Goal: Task Accomplishment & Management: Use online tool/utility

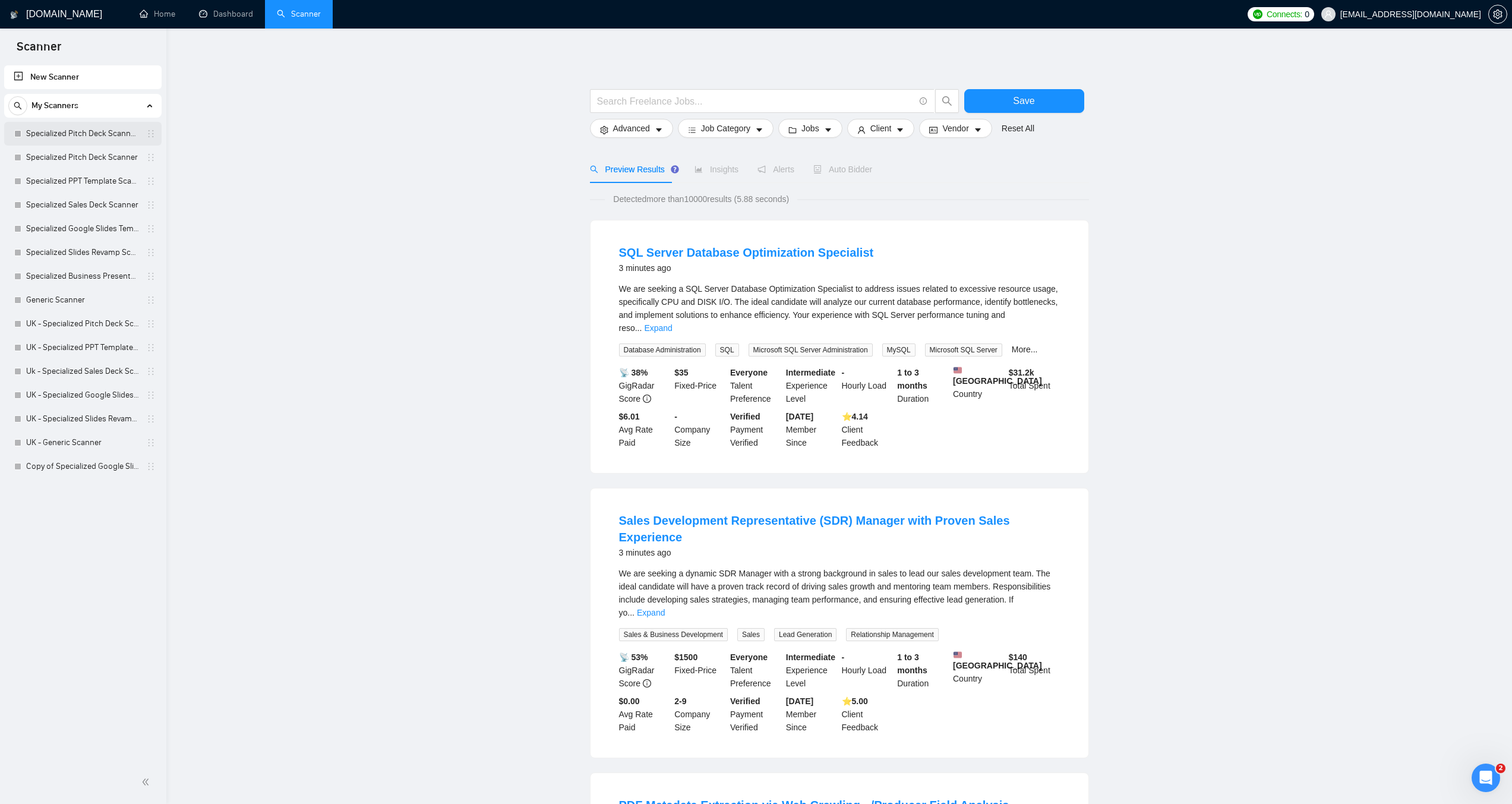
click at [32, 129] on link "Specialized Pitch Deck Scanner created on the call" at bounding box center [82, 134] width 113 height 24
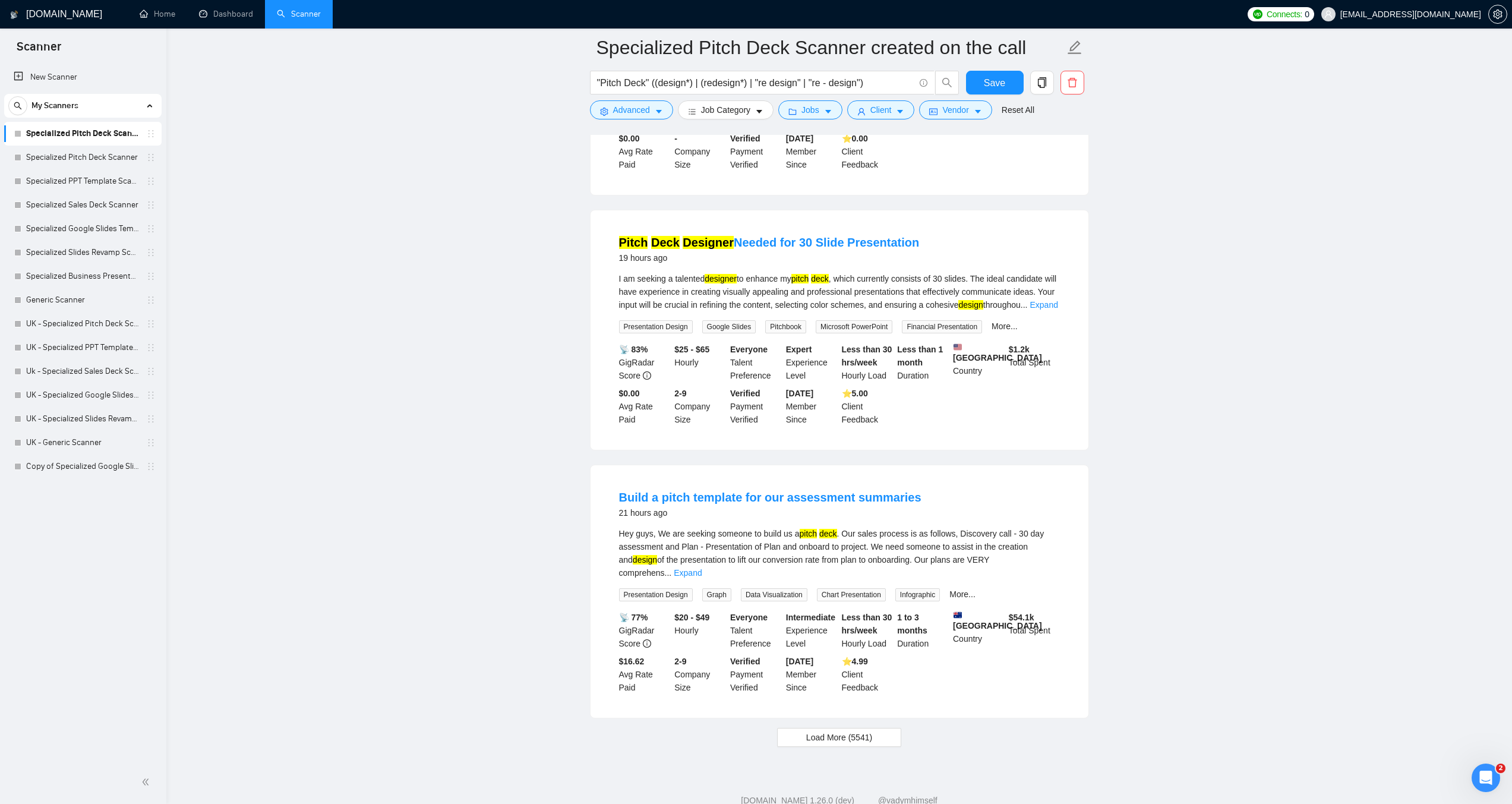
scroll to position [2105, 0]
click at [863, 730] on span "Load More (5541)" at bounding box center [839, 737] width 66 height 13
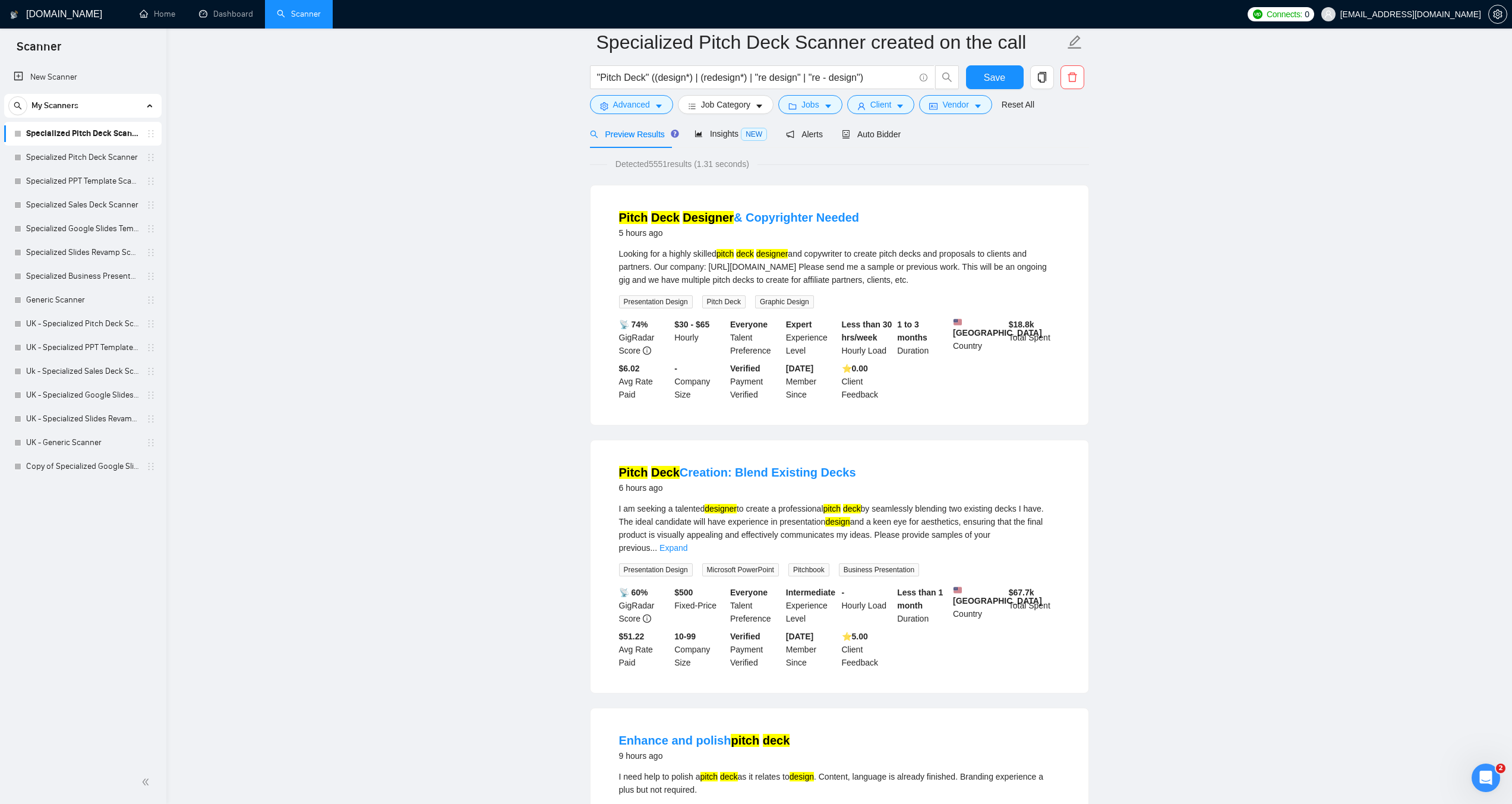
scroll to position [0, 0]
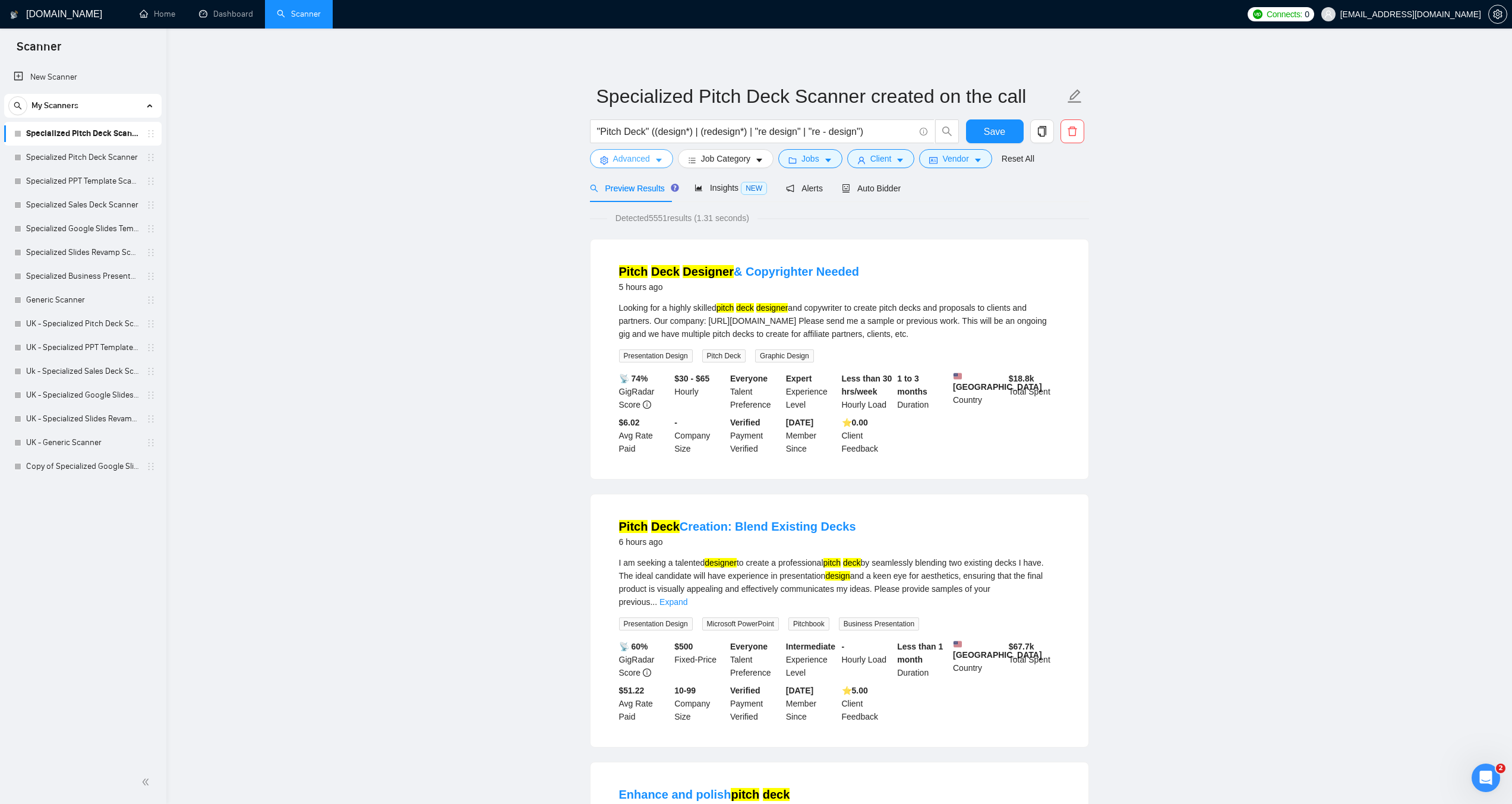
click at [637, 164] on span "Advanced" at bounding box center [631, 159] width 37 height 13
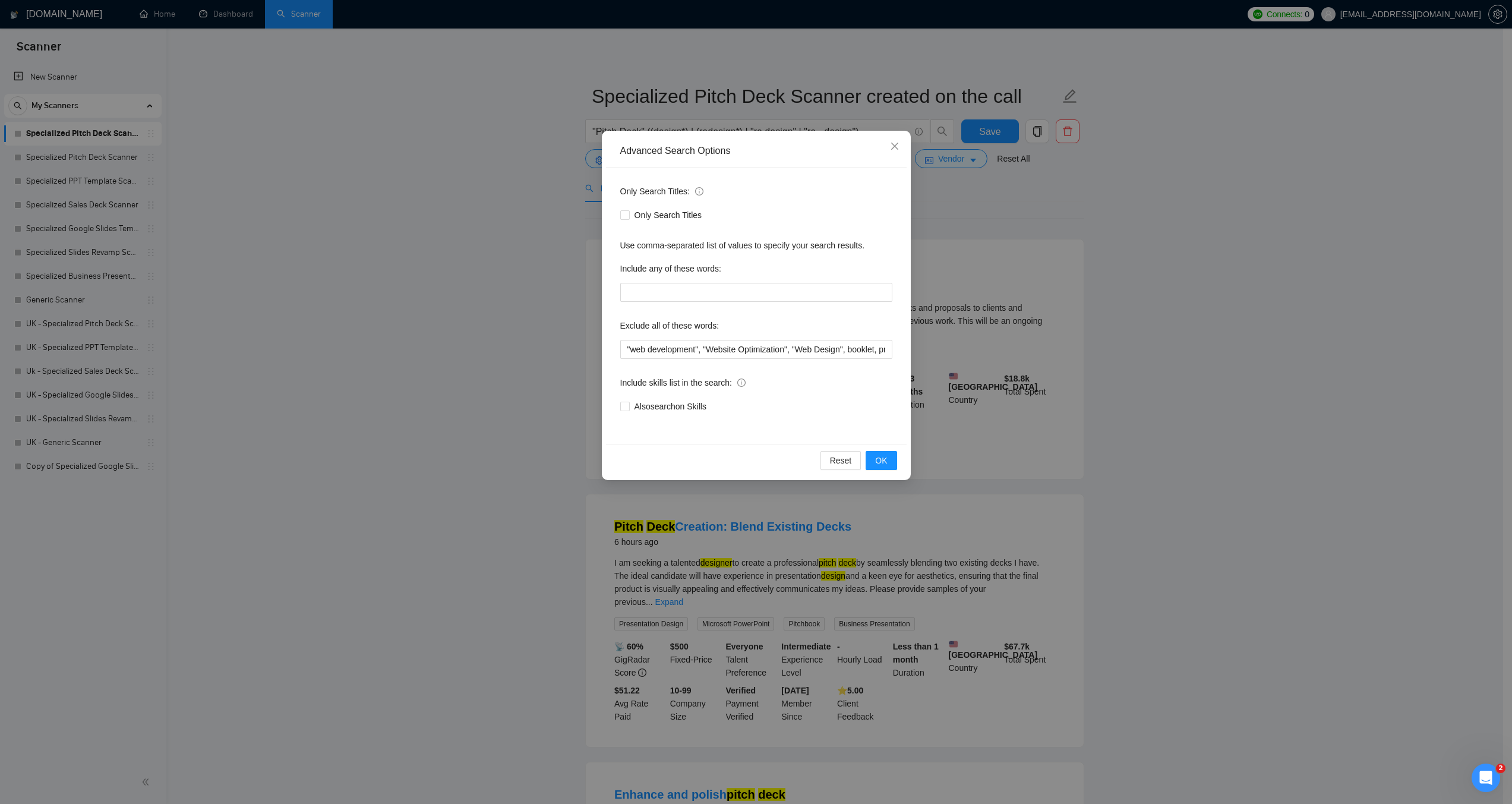
click at [471, 234] on div "Advanced Search Options Only Search Titles: Only Search Titles Use comma-separa…" at bounding box center [756, 402] width 1512 height 804
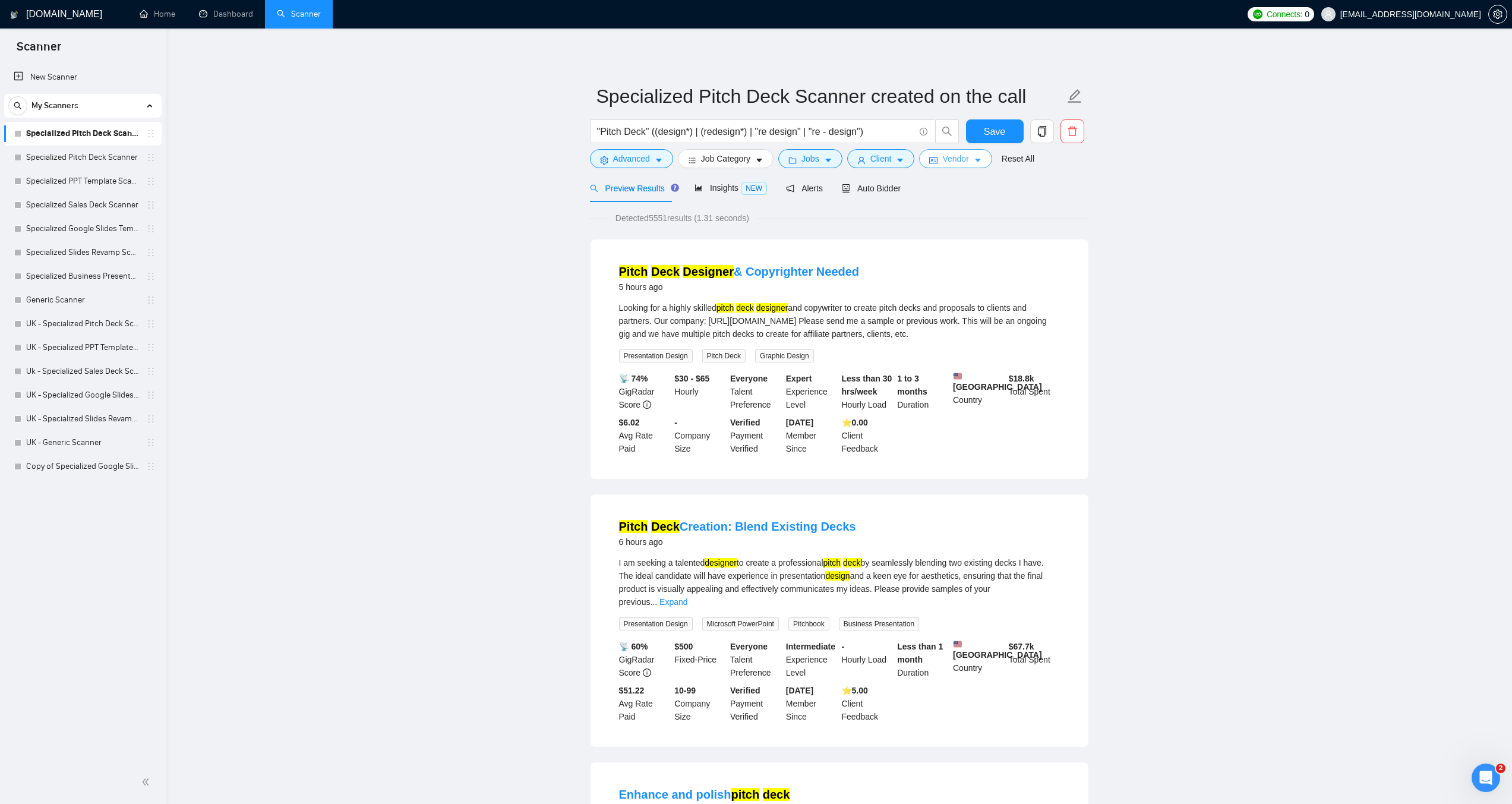
click at [947, 163] on span "Vendor" at bounding box center [955, 159] width 26 height 13
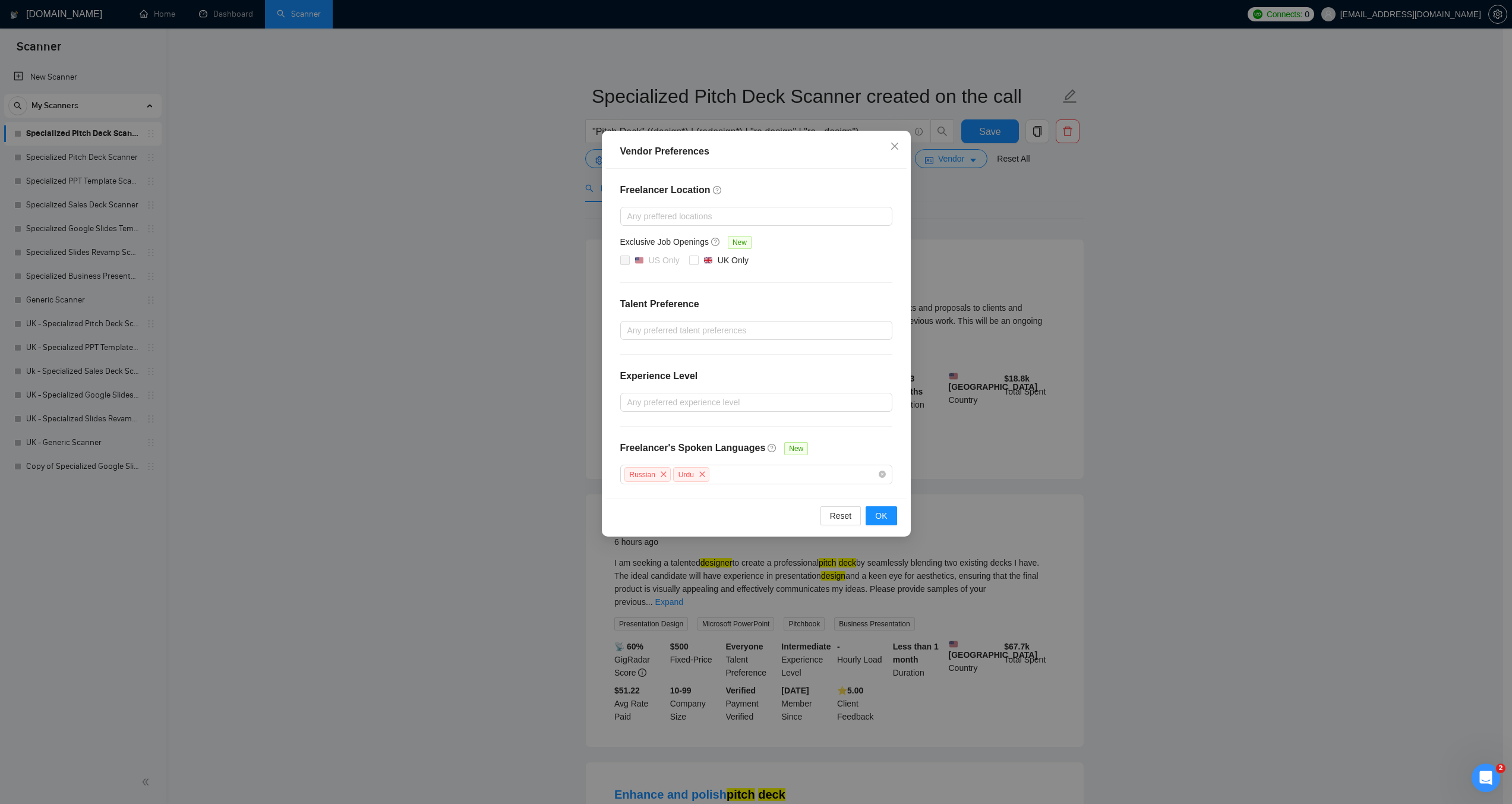
click at [969, 189] on div "Vendor Preferences Freelancer Location Any preffered locations Exclusive Job Op…" at bounding box center [756, 402] width 1512 height 804
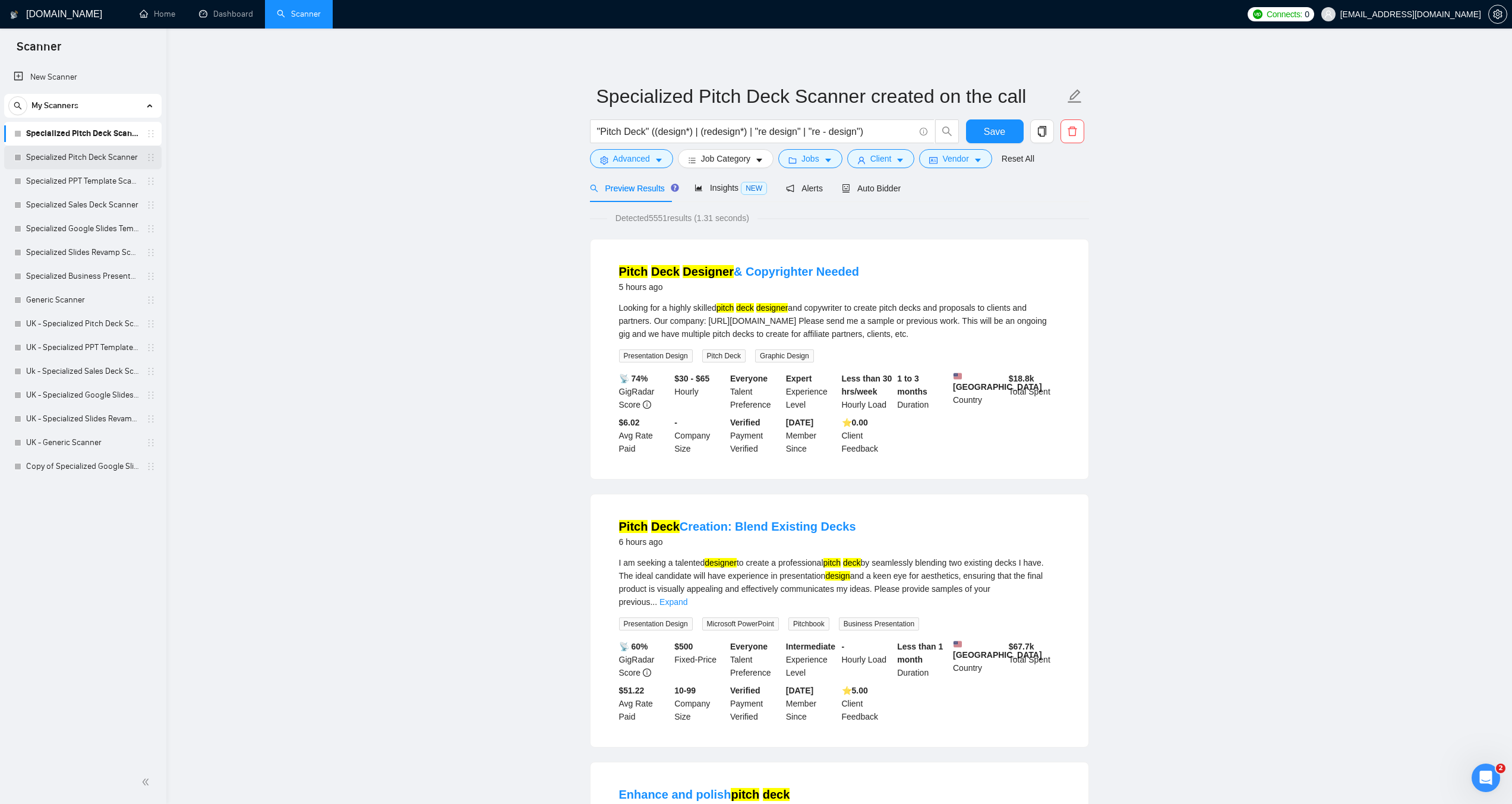
click at [71, 160] on link "Specialized Pitch Deck Scanner" at bounding box center [82, 157] width 113 height 24
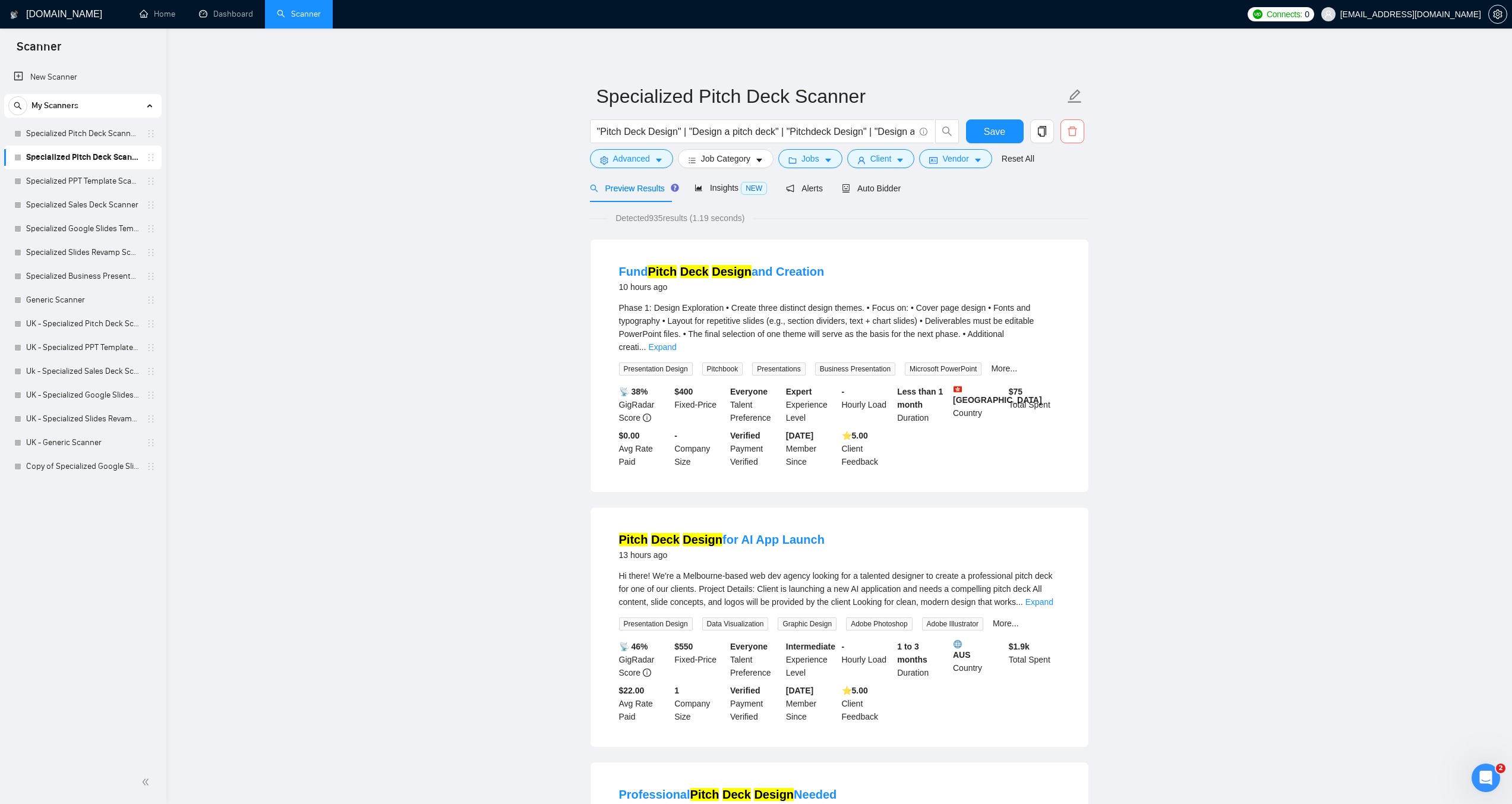
click at [1073, 132] on icon "delete" at bounding box center [1072, 131] width 11 height 11
click at [1059, 192] on span "Yes" at bounding box center [1065, 191] width 14 height 13
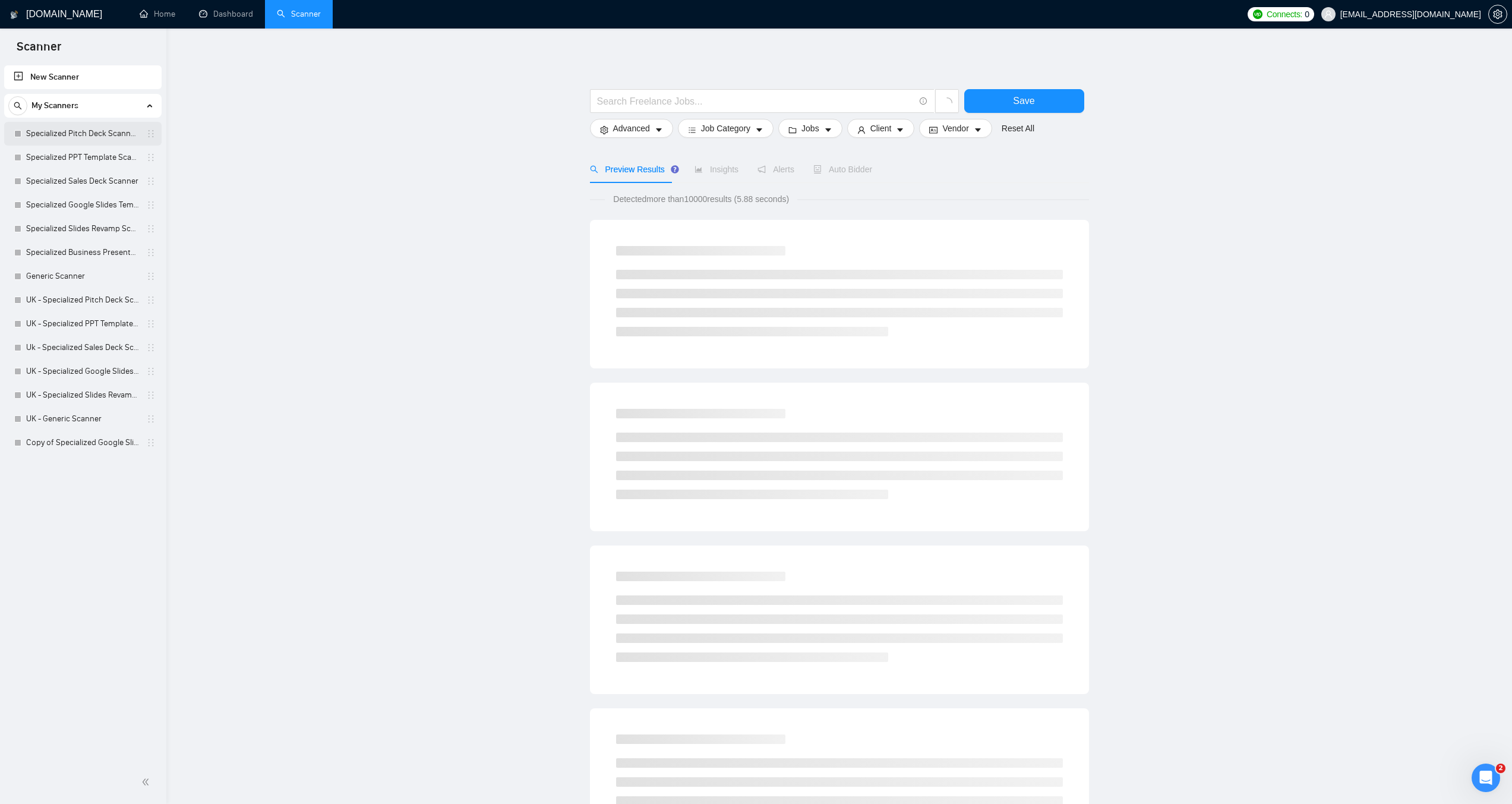
click at [93, 123] on link "Specialized Pitch Deck Scanner created on the call" at bounding box center [82, 134] width 113 height 24
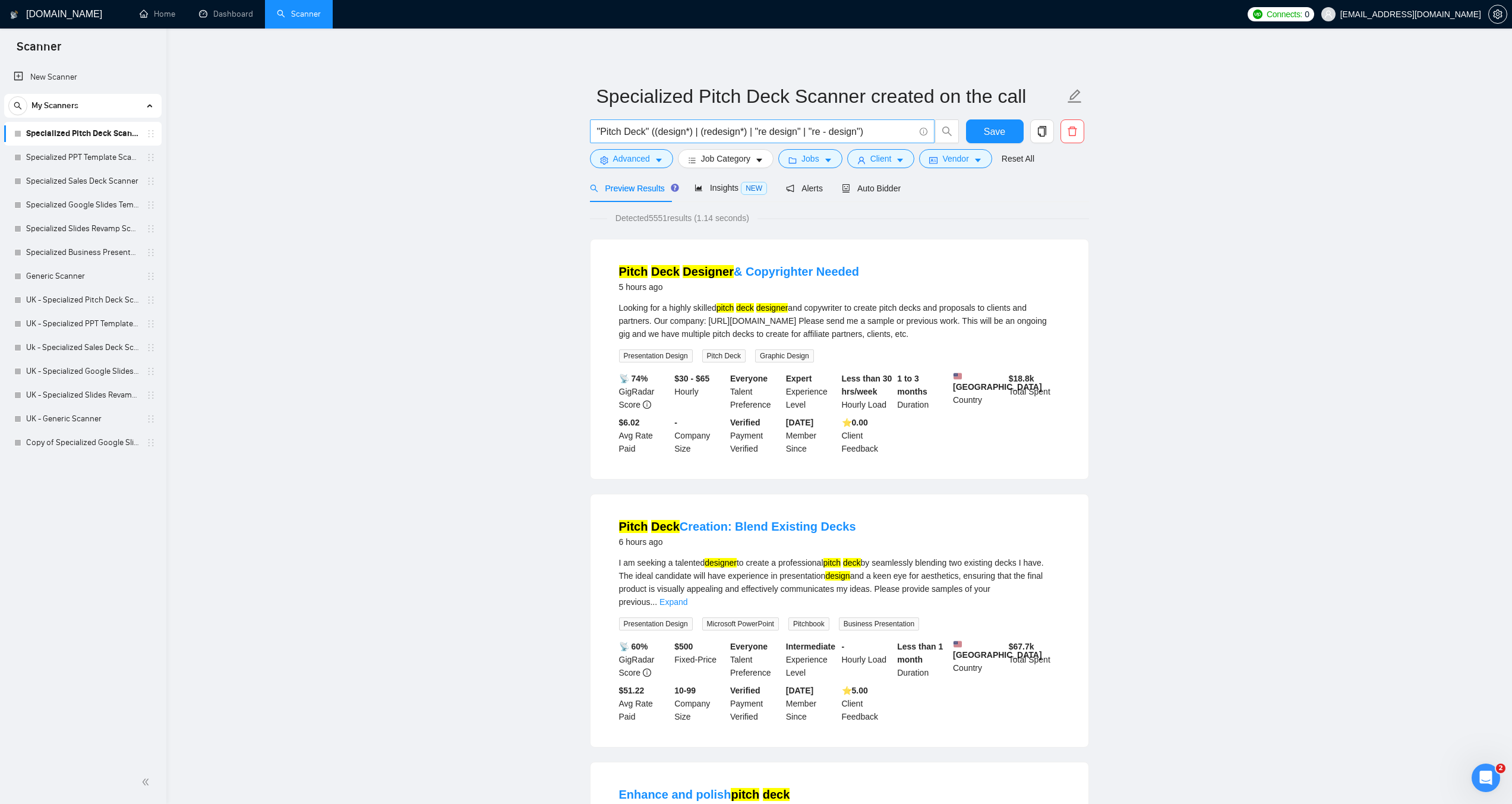
click at [661, 130] on input ""Pitch Deck" ((design*) | (redesign*) | "re design" | "re - design")" at bounding box center [756, 131] width 317 height 15
click at [602, 133] on input ""Pitch Deck" ((design*) | (redesign*) | "re design" | "re - design")" at bounding box center [756, 131] width 317 height 15
click at [875, 130] on input ""Pitch Deck" ((design*) | (redesign*) | "re design" | "re - design")" at bounding box center [756, 131] width 317 height 15
click at [598, 131] on input ""Pitch Deck" ((design*) | (redesign*) | "re design" | "re - design")" at bounding box center [756, 131] width 317 height 15
click at [887, 128] on input "("Pitch Deck" ((design*) | (redesign*) | "re design" | "re - design")" at bounding box center [756, 131] width 317 height 15
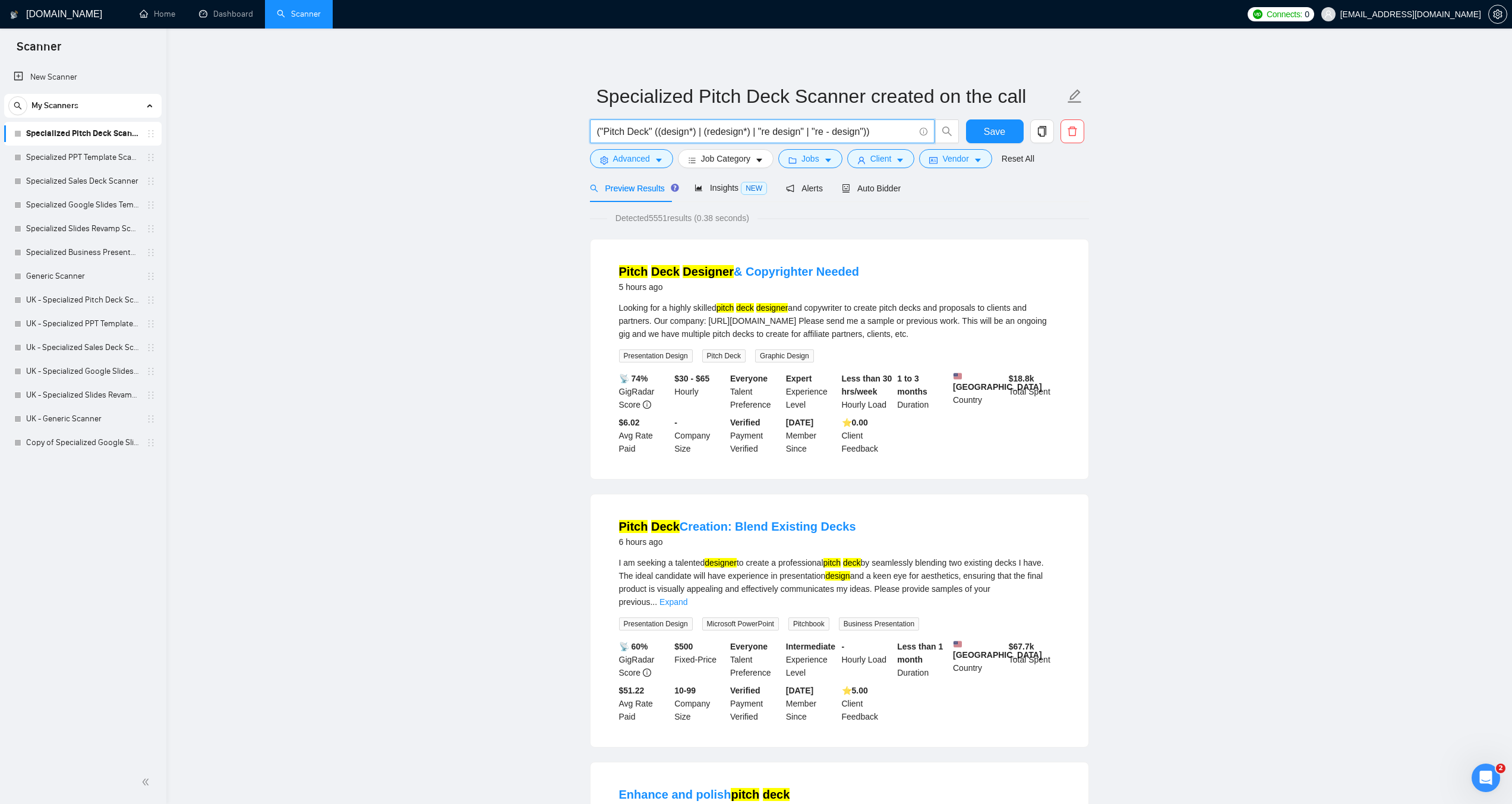
drag, startPoint x: 876, startPoint y: 137, endPoint x: 567, endPoint y: 130, distance: 309.1
click at [888, 135] on input "("Pitch Deck" ((design*) | (redesign*) | "re design" | "re - design"))" at bounding box center [756, 131] width 317 height 15
paste input "("Pitch Deck" ((design*) | (redesign*) | "re design" | "re - design"))"
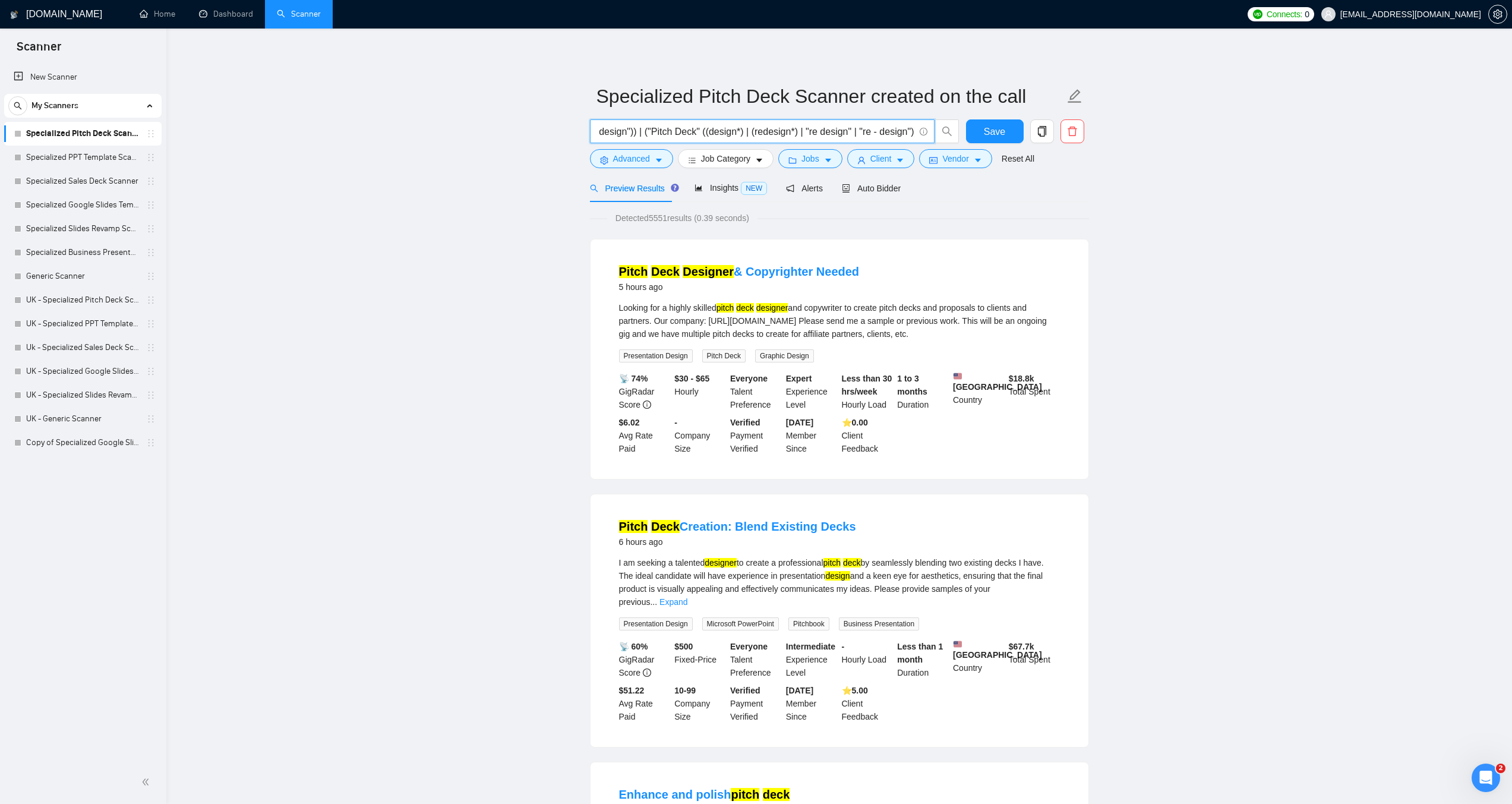
drag, startPoint x: 670, startPoint y: 132, endPoint x: 650, endPoint y: 132, distance: 20.0
click at [650, 132] on input "("Pitch Deck" ((design*) | (redesign*) | "re design" | "re - design")) | ("Pitc…" at bounding box center [756, 131] width 317 height 15
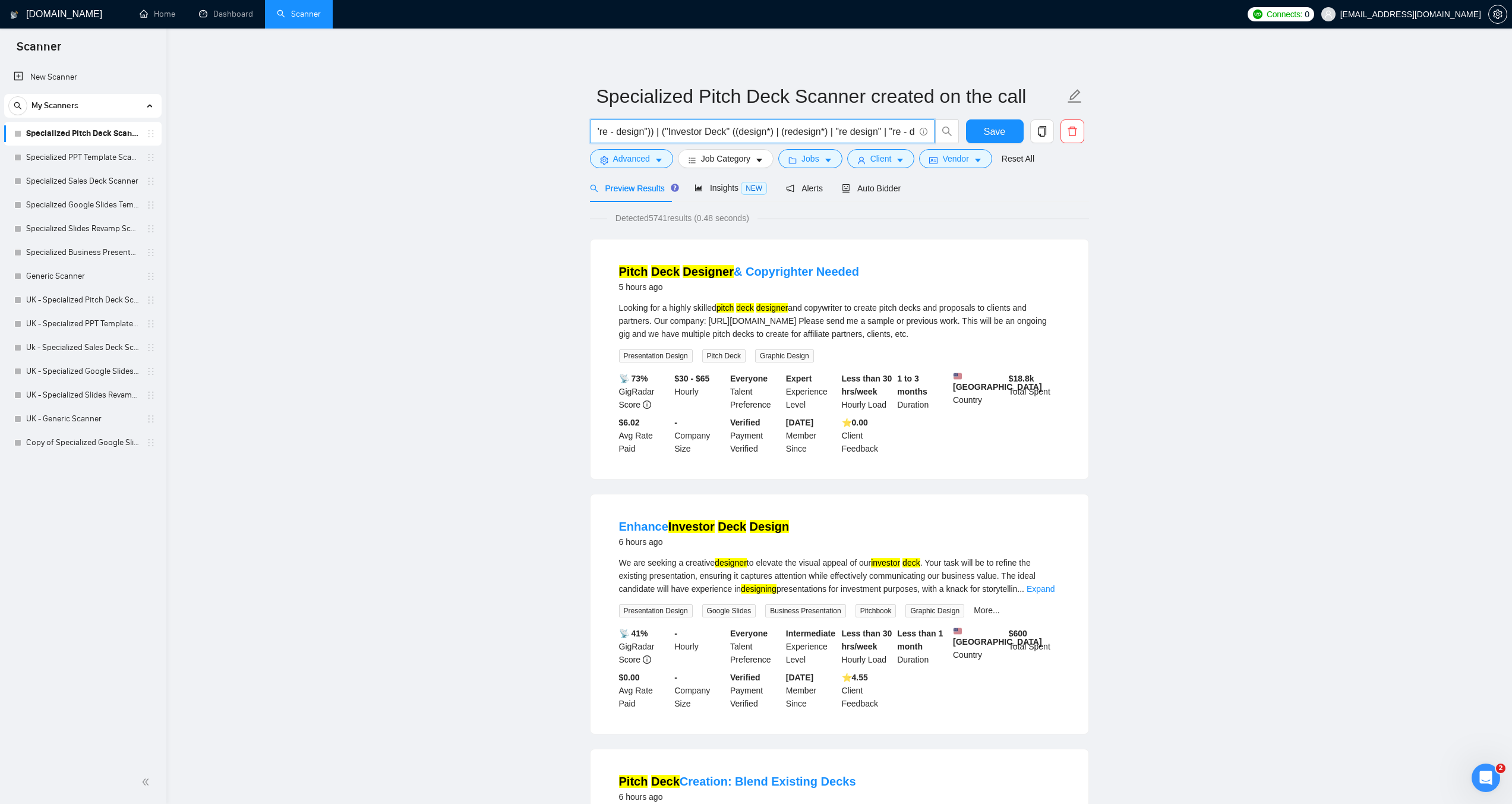
scroll to position [0, 0]
drag, startPoint x: 690, startPoint y: 130, endPoint x: 406, endPoint y: 119, distance: 284.2
click at [627, 128] on input "("Pitch Deck" ((design*) | (redesign*) | "re design" | "re - design")) | ("Inve…" at bounding box center [756, 131] width 317 height 15
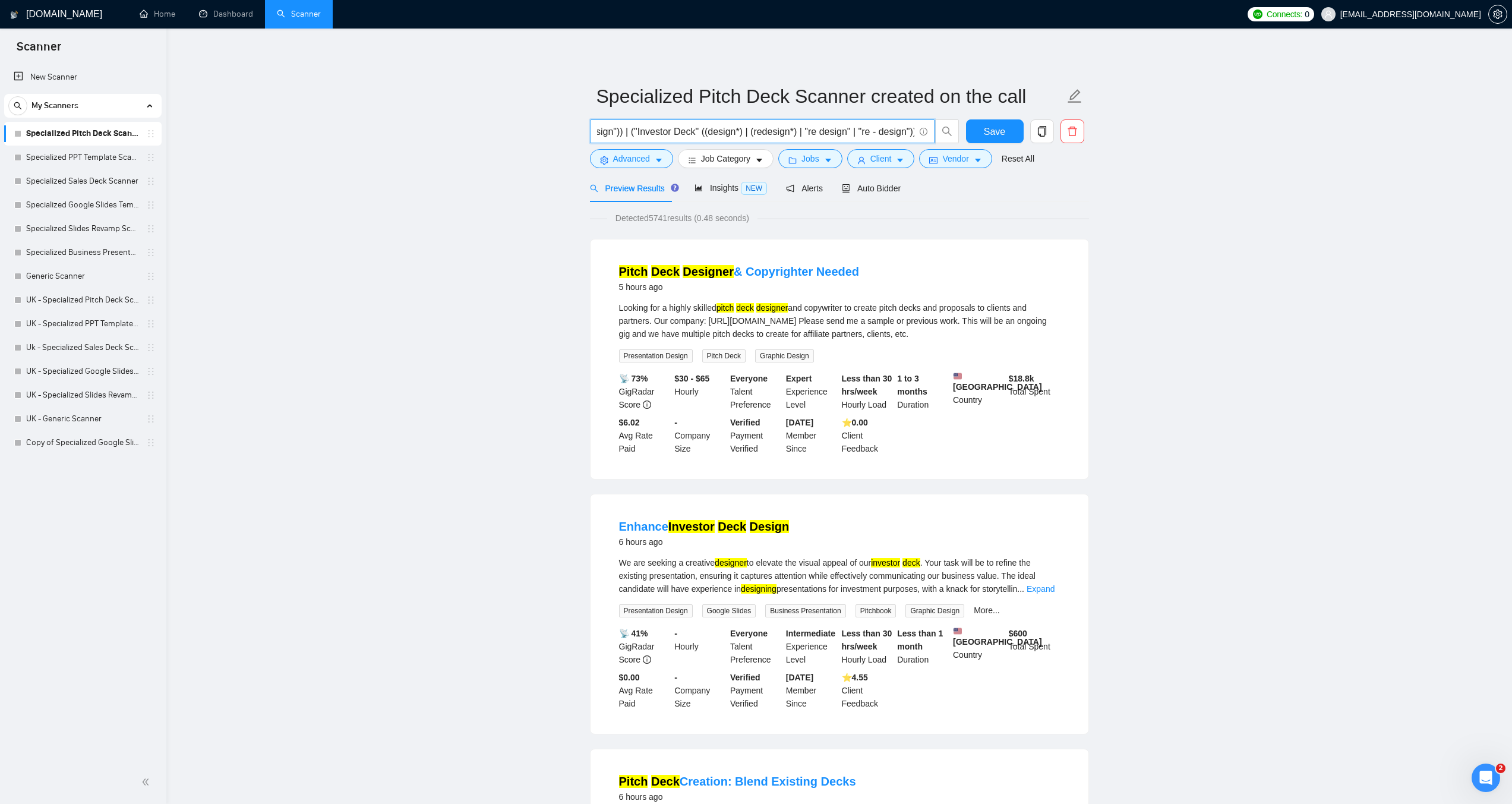
drag, startPoint x: 727, startPoint y: 130, endPoint x: 960, endPoint y: 129, distance: 233.0
click at [960, 129] on div "("Pitch Deck" ((design*) | (redesign*) | "re design" | "re - design")) | ("Inve…" at bounding box center [775, 134] width 375 height 30
click at [913, 131] on input "("Pitch Deck" ((design*) | (redesign*) | "re design" | "re - design")) | ("Inve…" at bounding box center [756, 131] width 317 height 15
paste input "("Pitch Deck" ((design*) | (redesign*) | "re design" | "re - design"))"
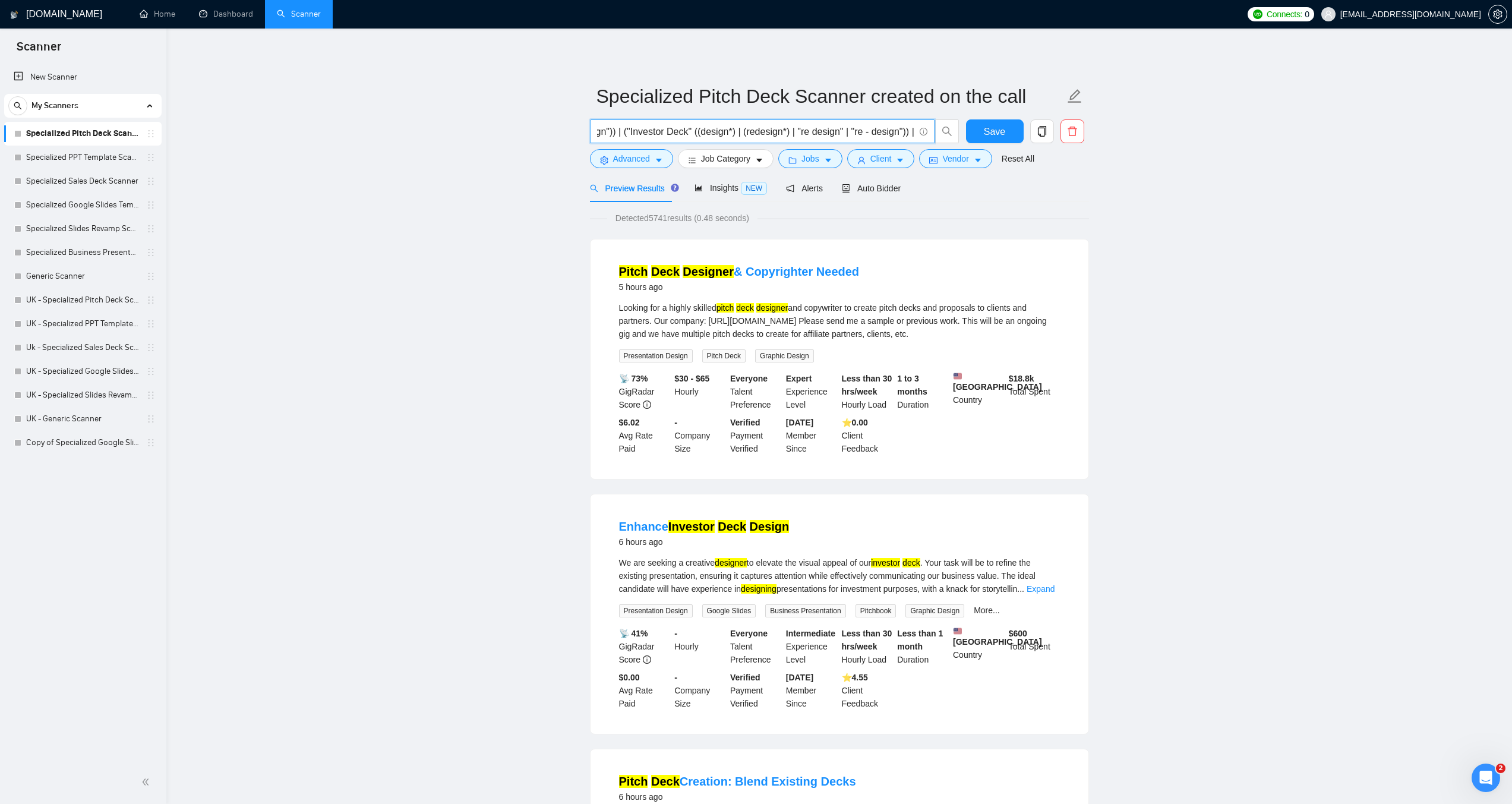
scroll to position [0, 525]
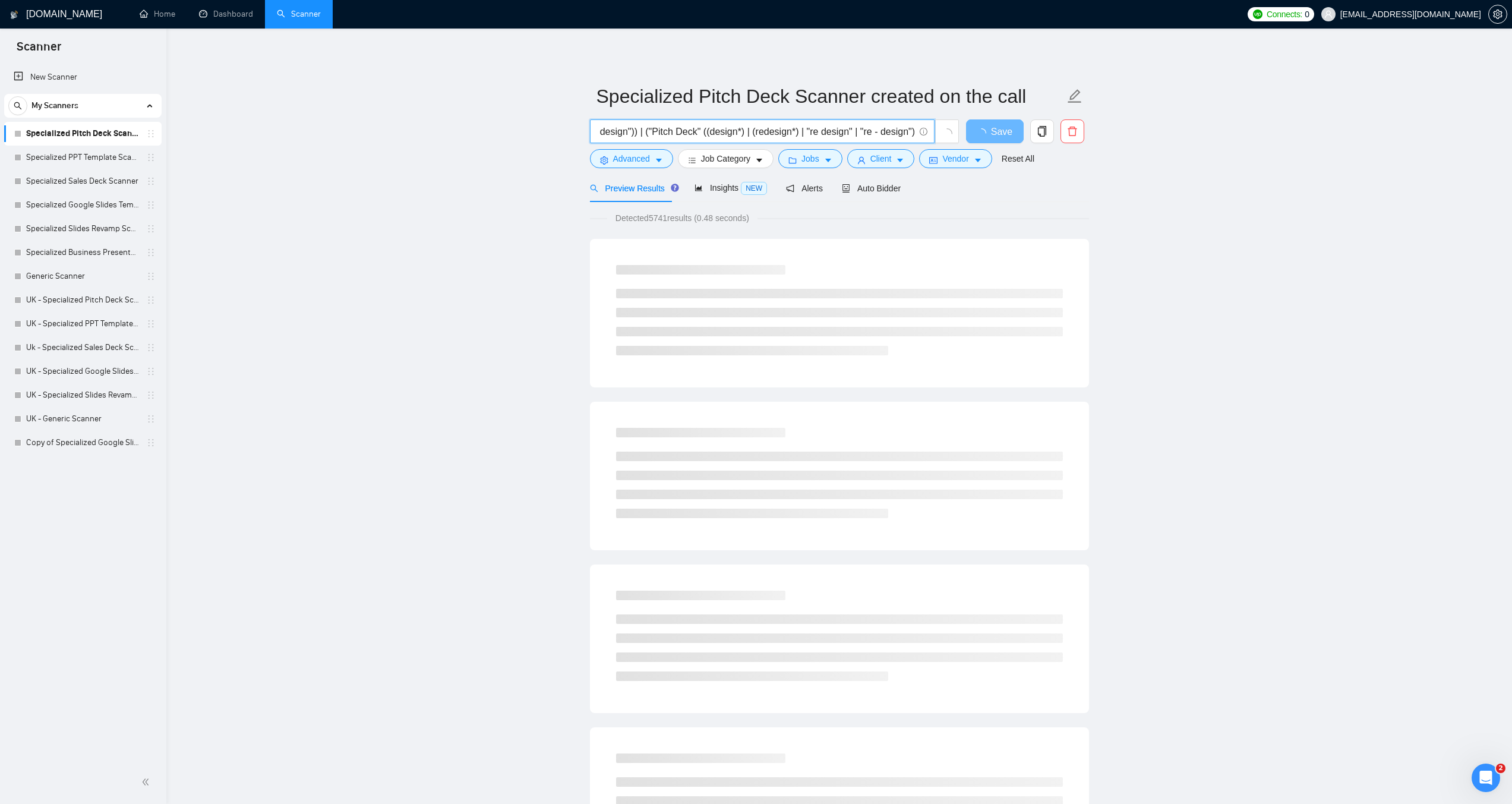
drag, startPoint x: 692, startPoint y: 133, endPoint x: 650, endPoint y: 132, distance: 42.0
click at [650, 132] on input "("Pitch Deck" ((design*) | (redesign*) | "re design" | "re - design")) | ("Inve…" at bounding box center [756, 131] width 317 height 15
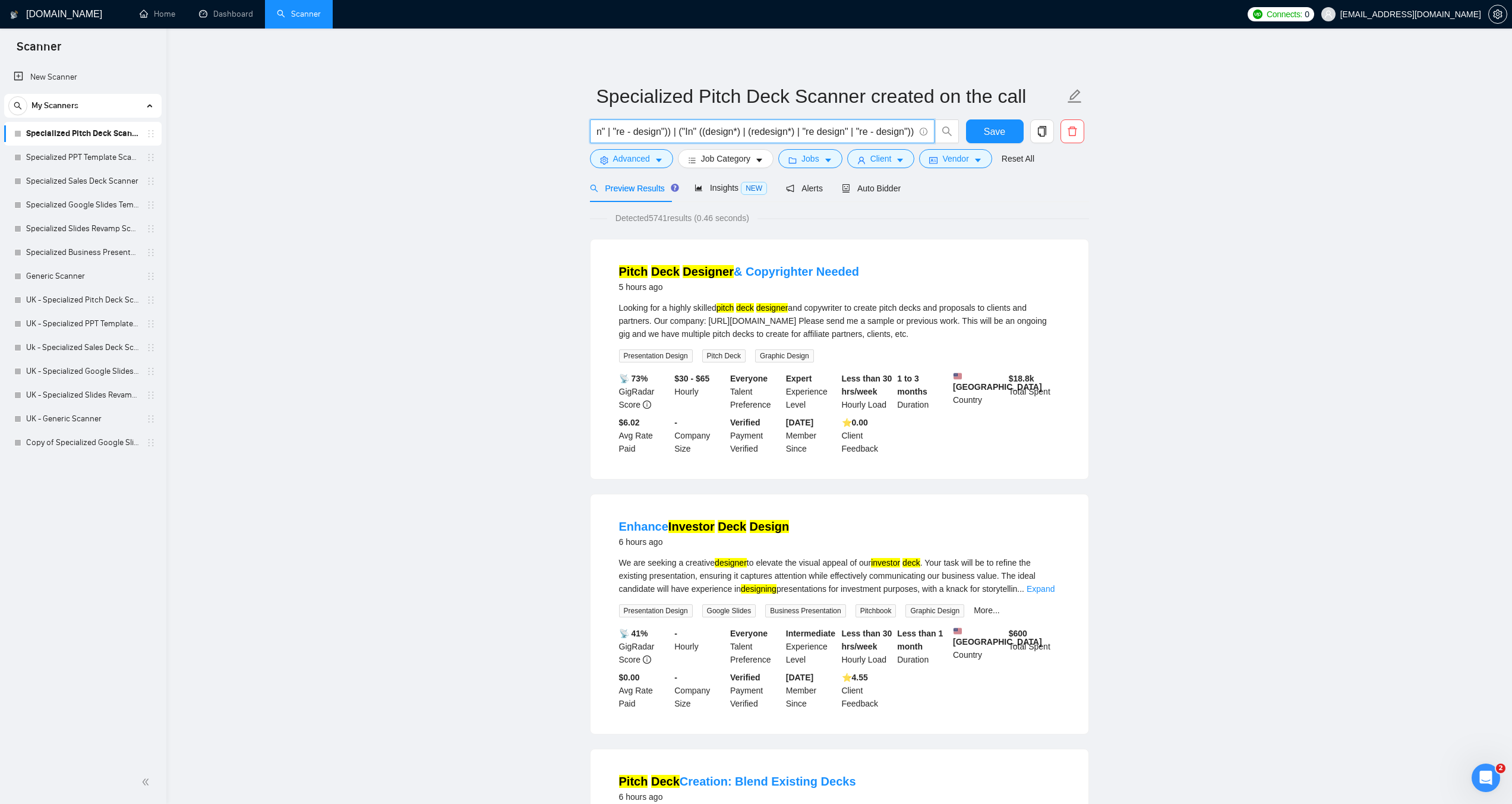
scroll to position [0, 484]
type input "("Pitch Deck" ((design*) | (redesign*) | "re design" | "re - design")) | ("Inve…"
click at [85, 158] on link "Specialized PPT Template Scanner" at bounding box center [82, 157] width 113 height 24
click at [1007, 127] on button "Save" at bounding box center [995, 131] width 57 height 24
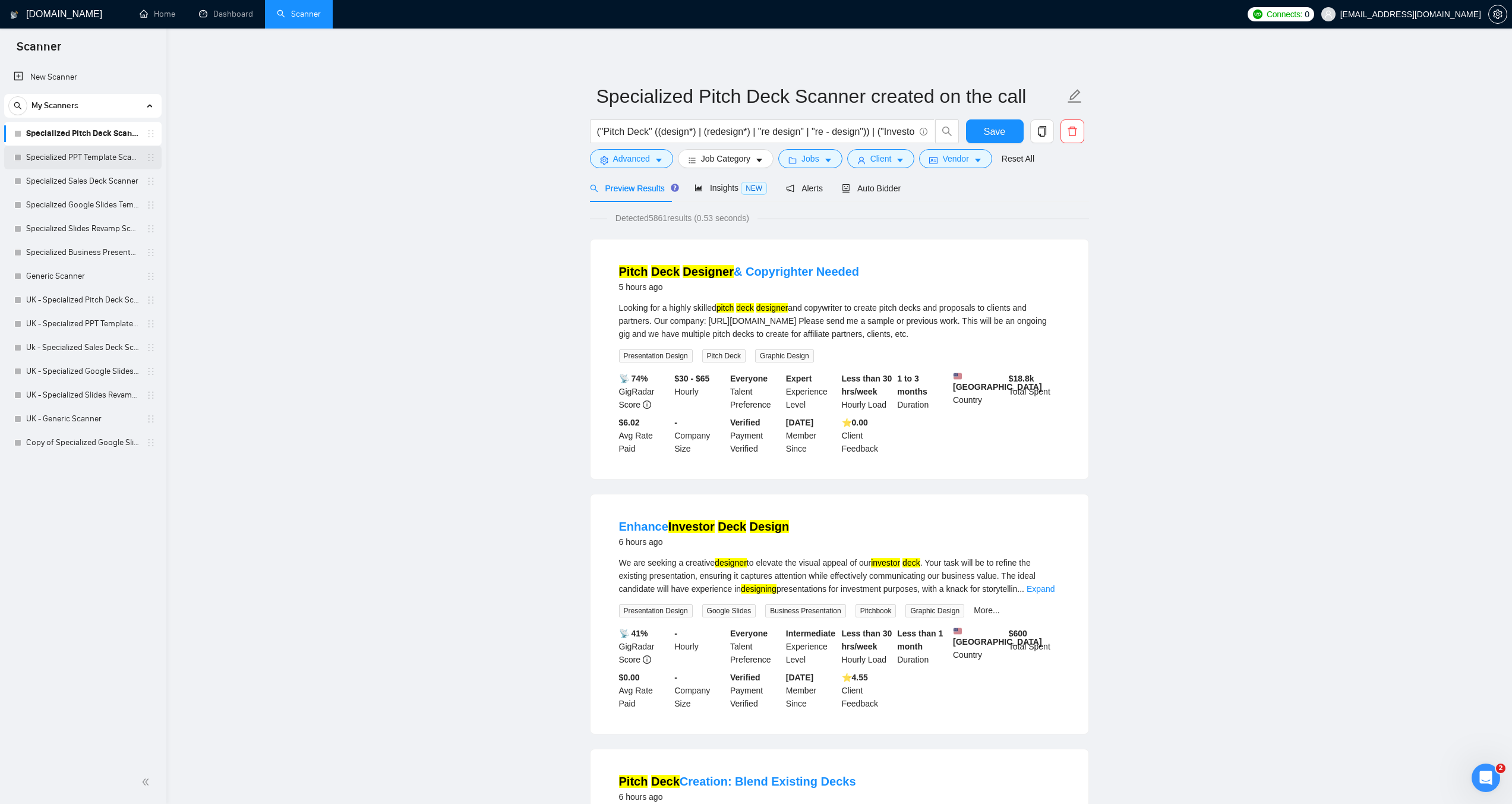
click at [98, 152] on link "Specialized PPT Template Scanner" at bounding box center [82, 157] width 113 height 24
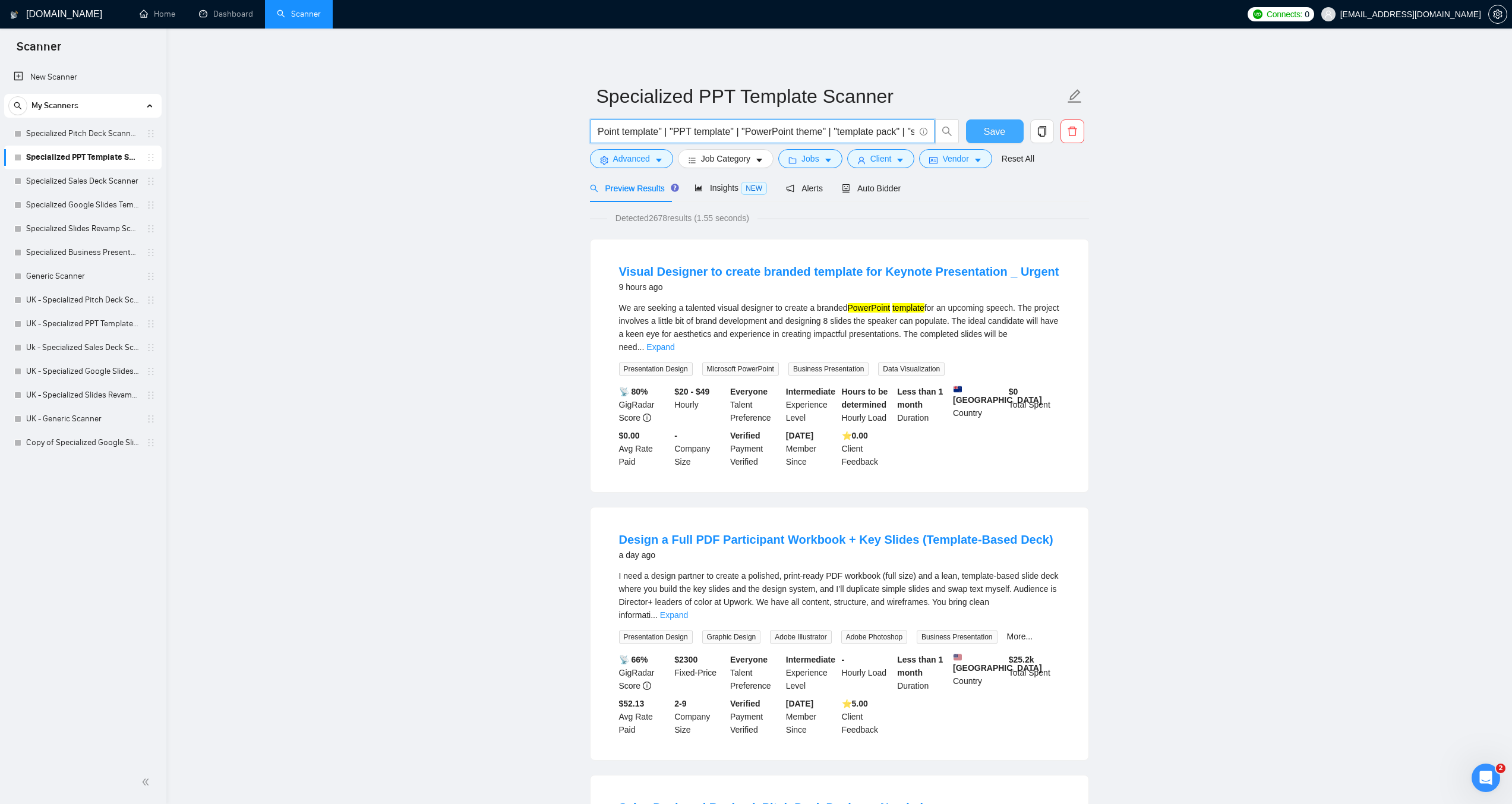
scroll to position [0, 1563]
drag, startPoint x: 730, startPoint y: 129, endPoint x: 1017, endPoint y: 129, distance: 287.0
click at [1017, 129] on div ""presentation template" | "deck template" | "slide template" | "PowerPoint temp…" at bounding box center [837, 134] width 499 height 30
click at [89, 181] on link "Specialized Sales Deck Scanner" at bounding box center [82, 181] width 113 height 24
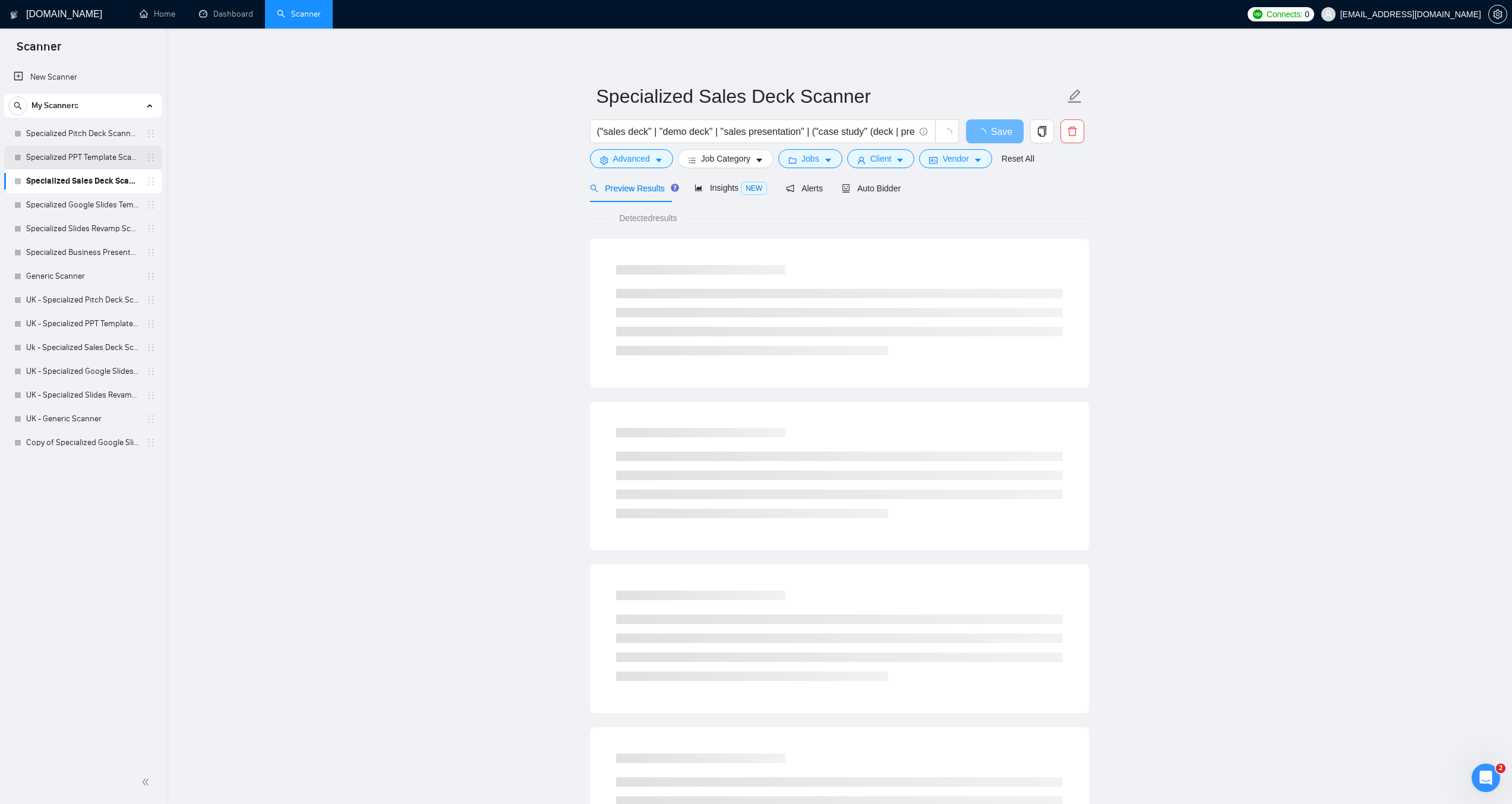
click at [93, 152] on link "Specialized PPT Template Scanner" at bounding box center [82, 157] width 113 height 24
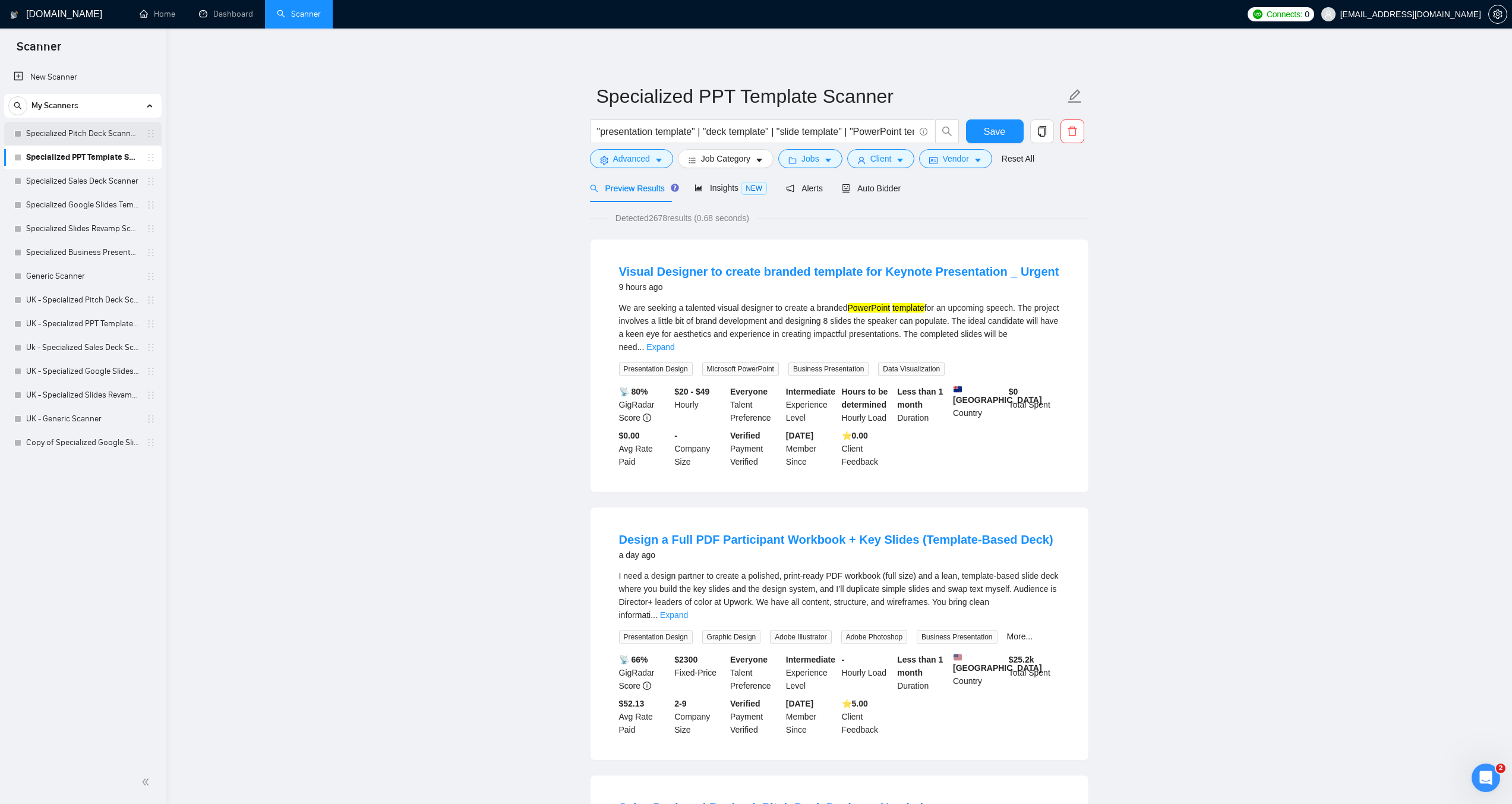
click at [82, 133] on link "Specialized Pitch Deck Scanner created on the call" at bounding box center [82, 134] width 113 height 24
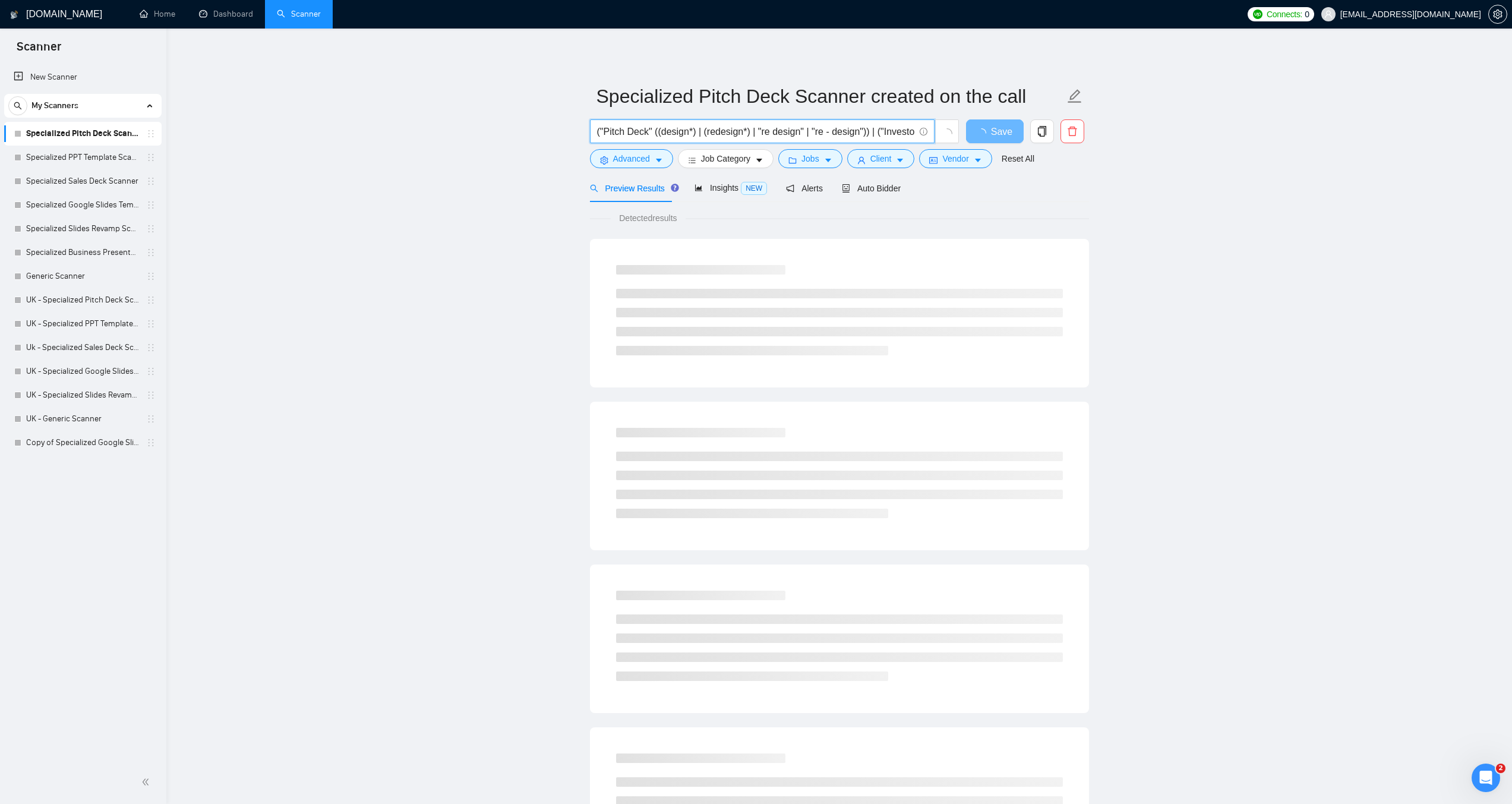
drag, startPoint x: 654, startPoint y: 132, endPoint x: 867, endPoint y: 135, distance: 213.0
click at [867, 135] on input "("Pitch Deck" ((design*) | (redesign*) | "re design" | "re - design")) | ("Inve…" at bounding box center [756, 131] width 317 height 15
click at [77, 156] on link "Specialized PPT Template Scanner" at bounding box center [82, 157] width 113 height 24
click at [1044, 130] on icon "copy" at bounding box center [1042, 131] width 11 height 11
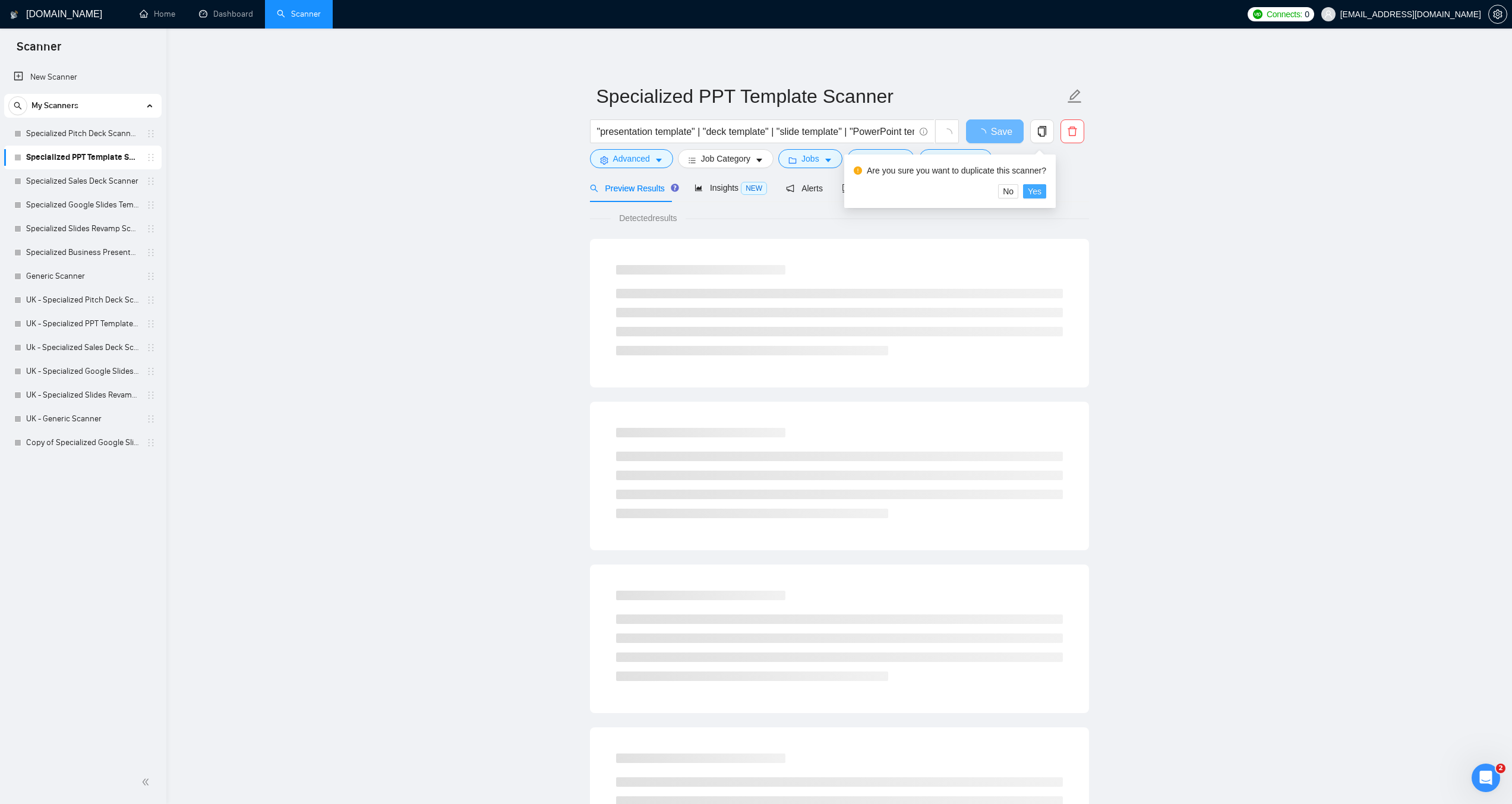
click at [1030, 189] on span "Yes" at bounding box center [1035, 191] width 14 height 13
click at [598, 130] on input ""presentation template" | "deck template" | "slide template" | "PowerPoint temp…" at bounding box center [756, 131] width 317 height 15
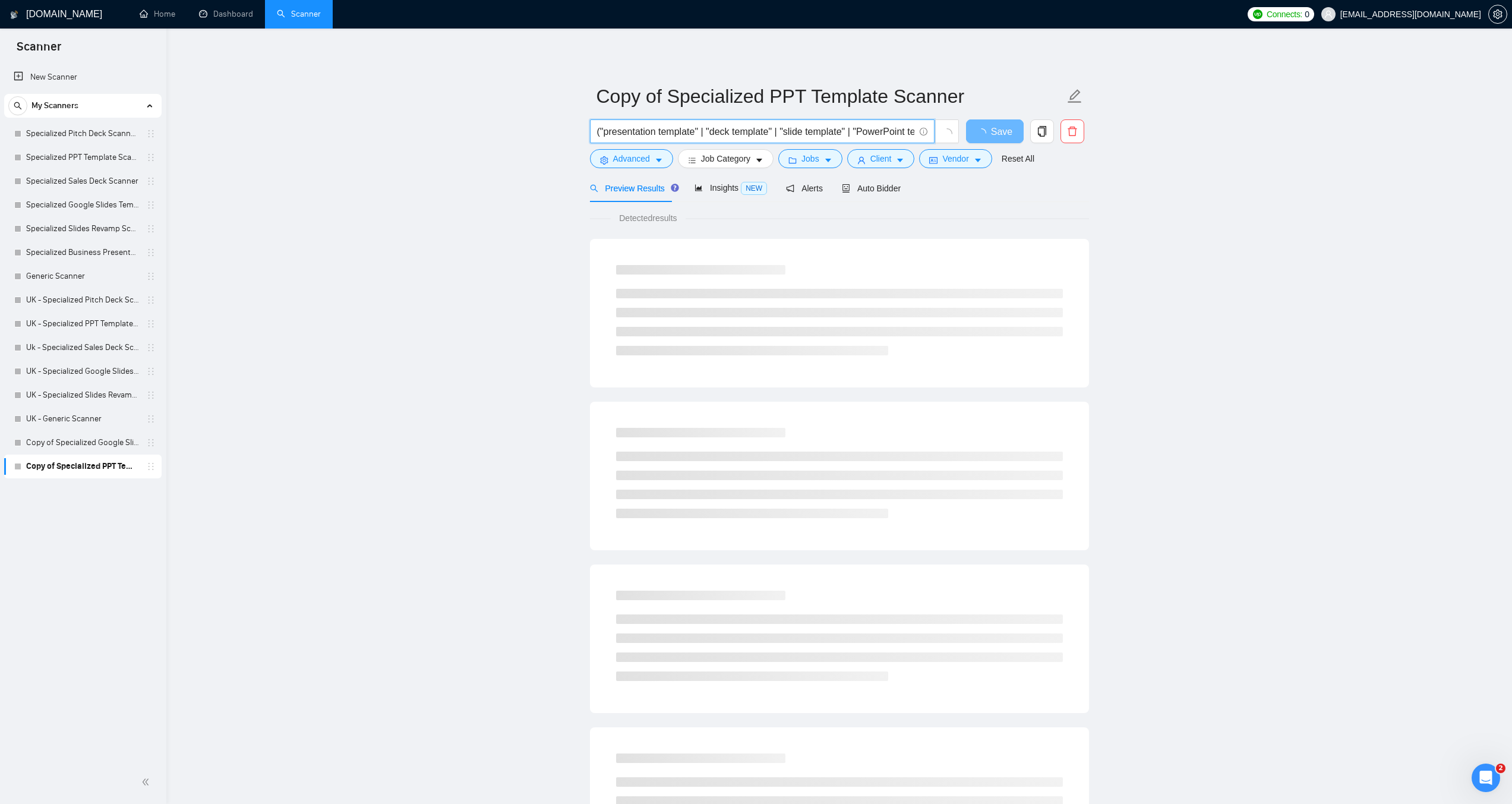
paste input "((design*) | (redesign*) | "re design" | "re - design"))"
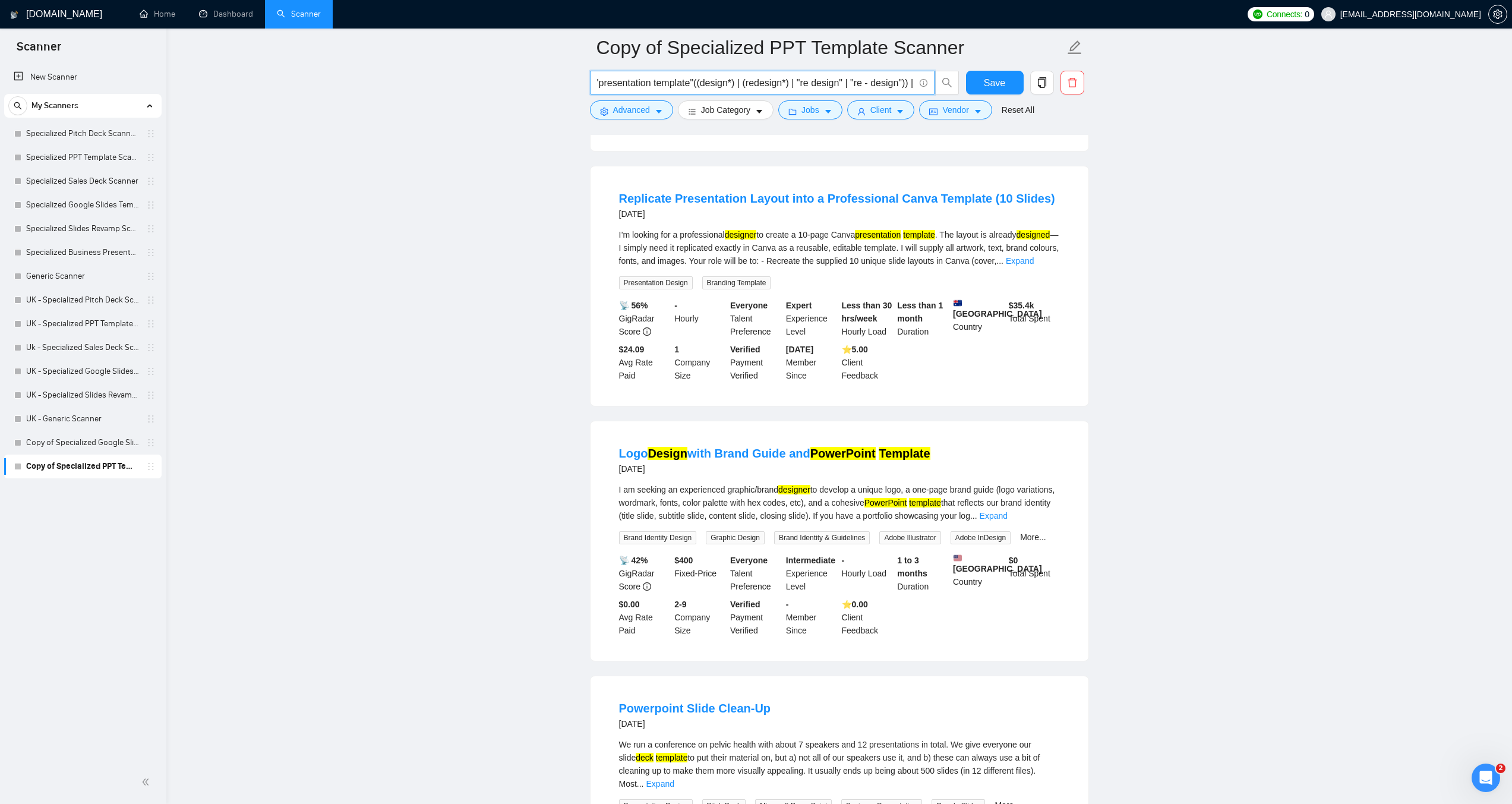
scroll to position [895, 0]
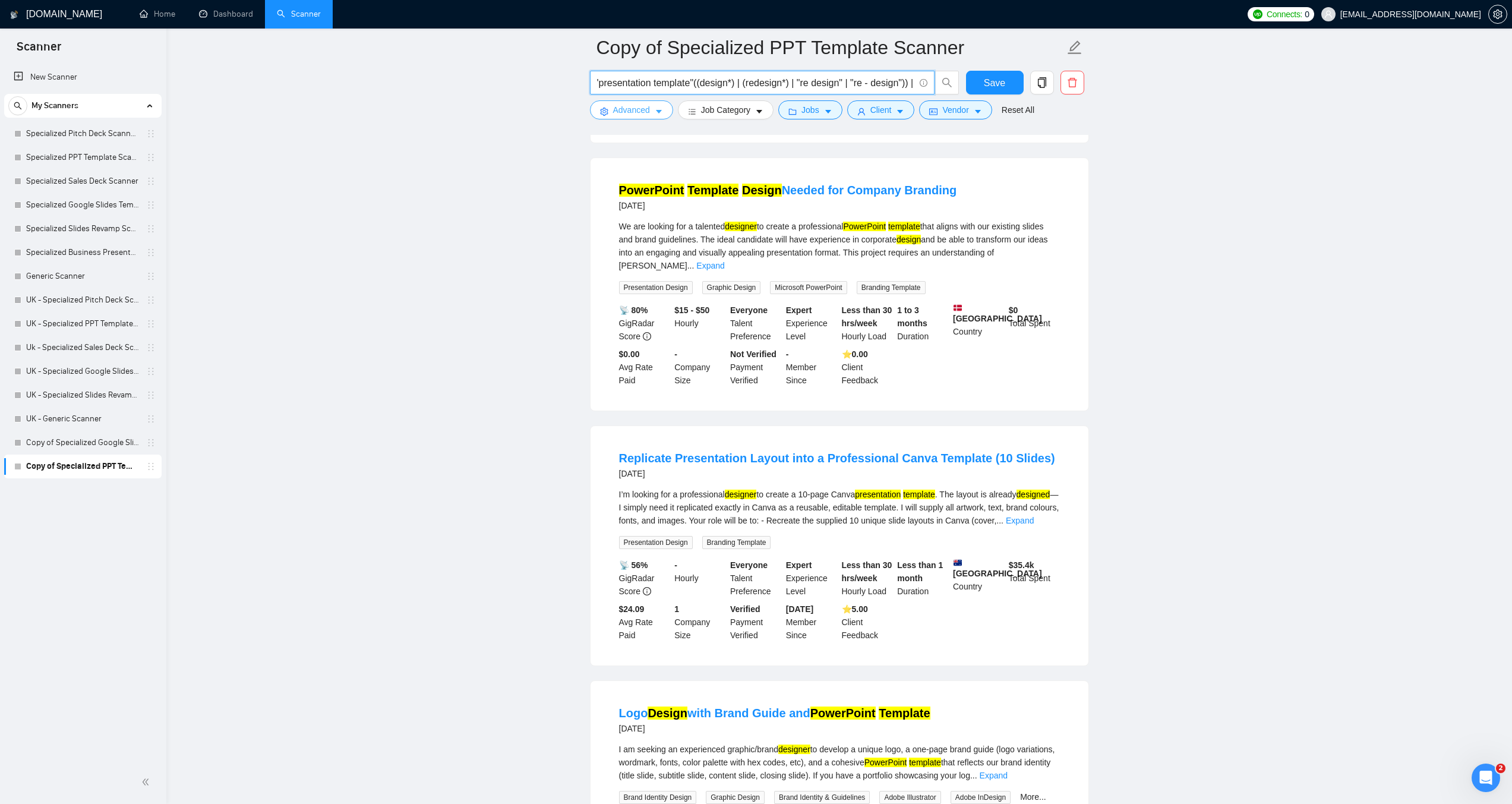
type input "("presentation template"((design*) | (redesign*) | "re design" | "re - design")…"
click at [645, 110] on span "Advanced" at bounding box center [631, 110] width 37 height 13
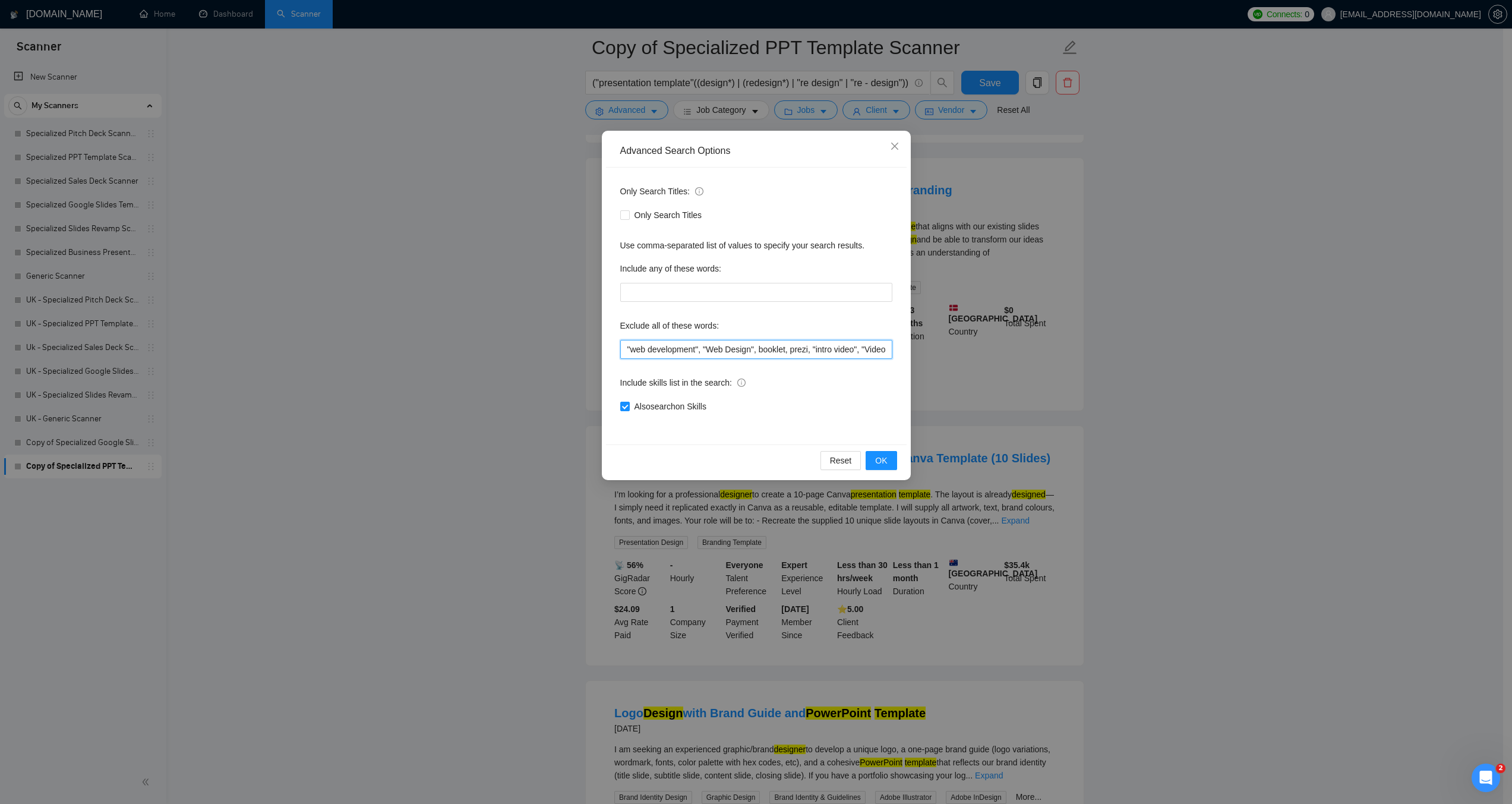
click at [627, 348] on input ""web development", "Web Design", booklet, prezi, "intro video", "Video design"" at bounding box center [756, 349] width 272 height 19
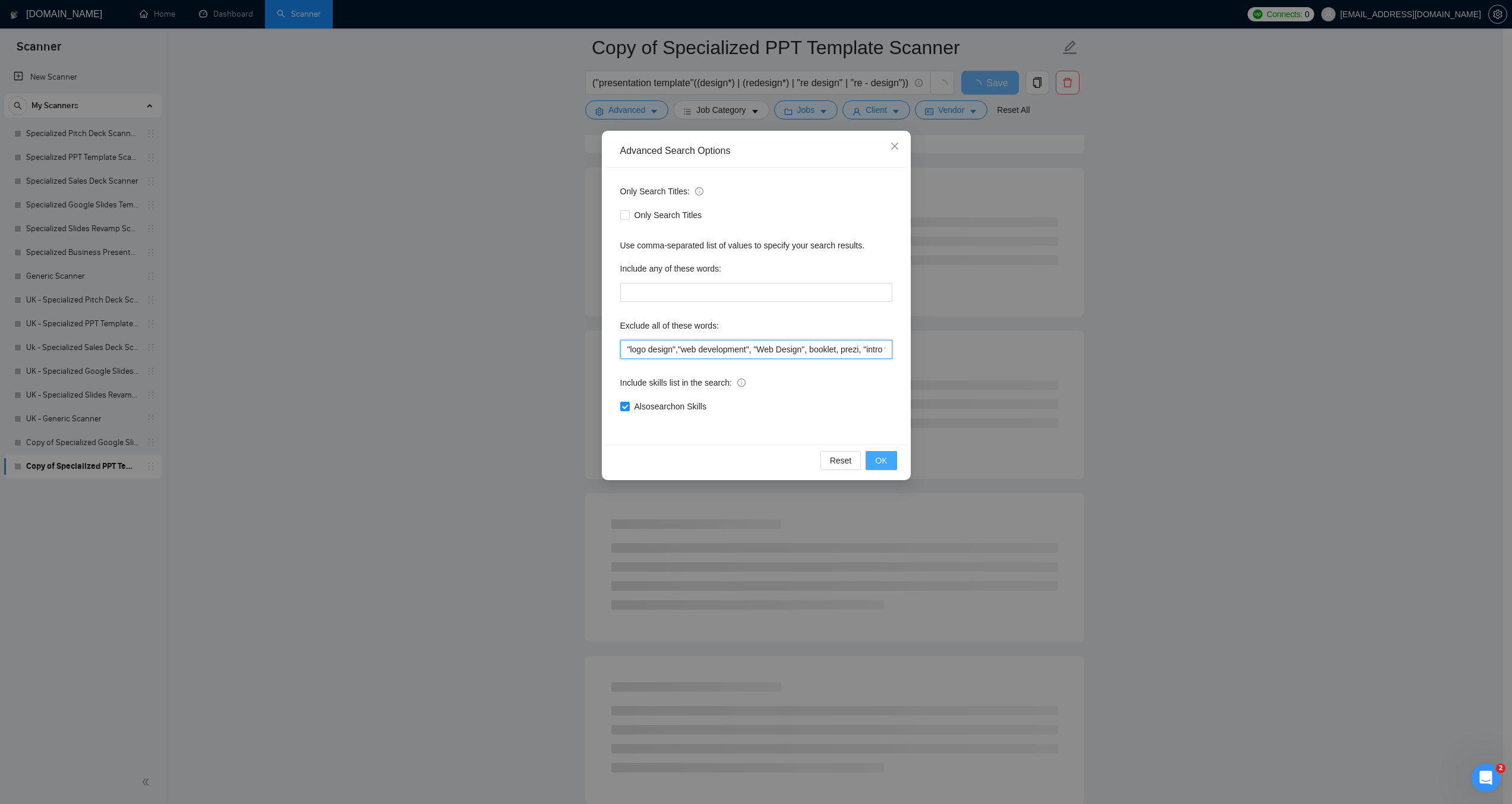
type input ""logo design","web development", "Web Design", booklet, prezi, "intro video", "…"
click at [884, 461] on span "OK" at bounding box center [881, 460] width 12 height 13
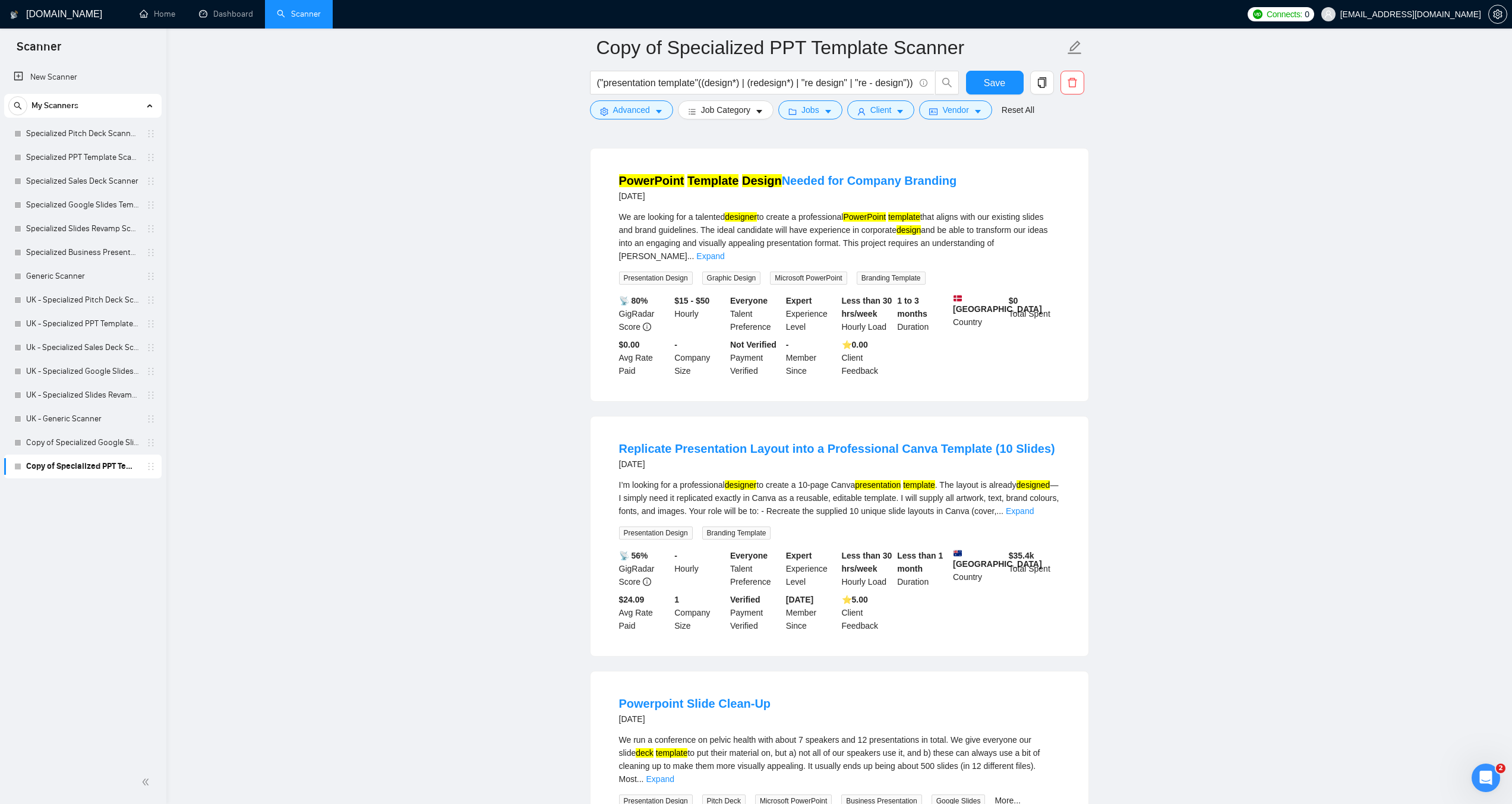
scroll to position [951, 0]
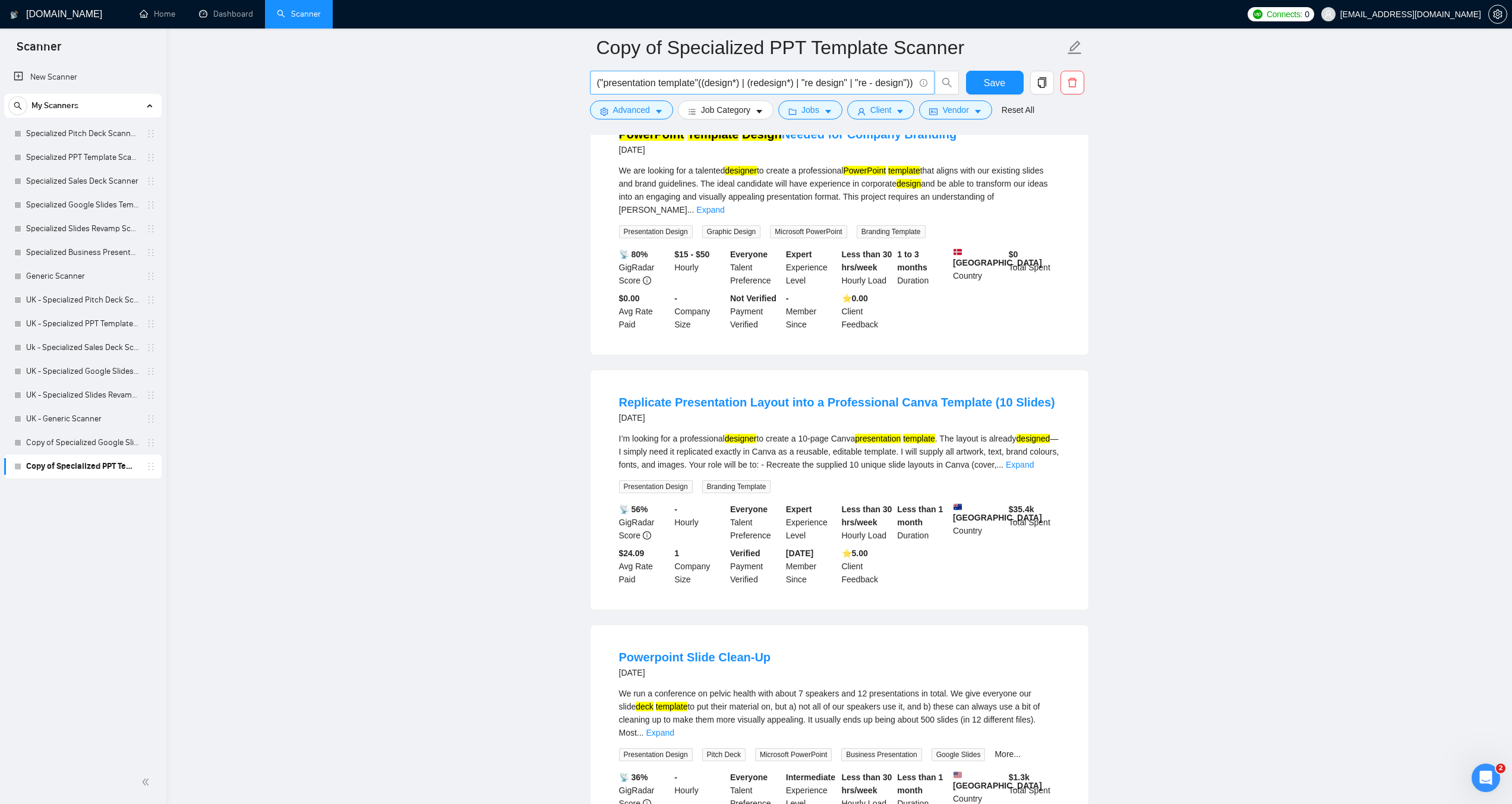
click at [699, 86] on input "("presentation template"((design*) | (redesign*) | "re design" | "re - design")…" at bounding box center [756, 83] width 317 height 15
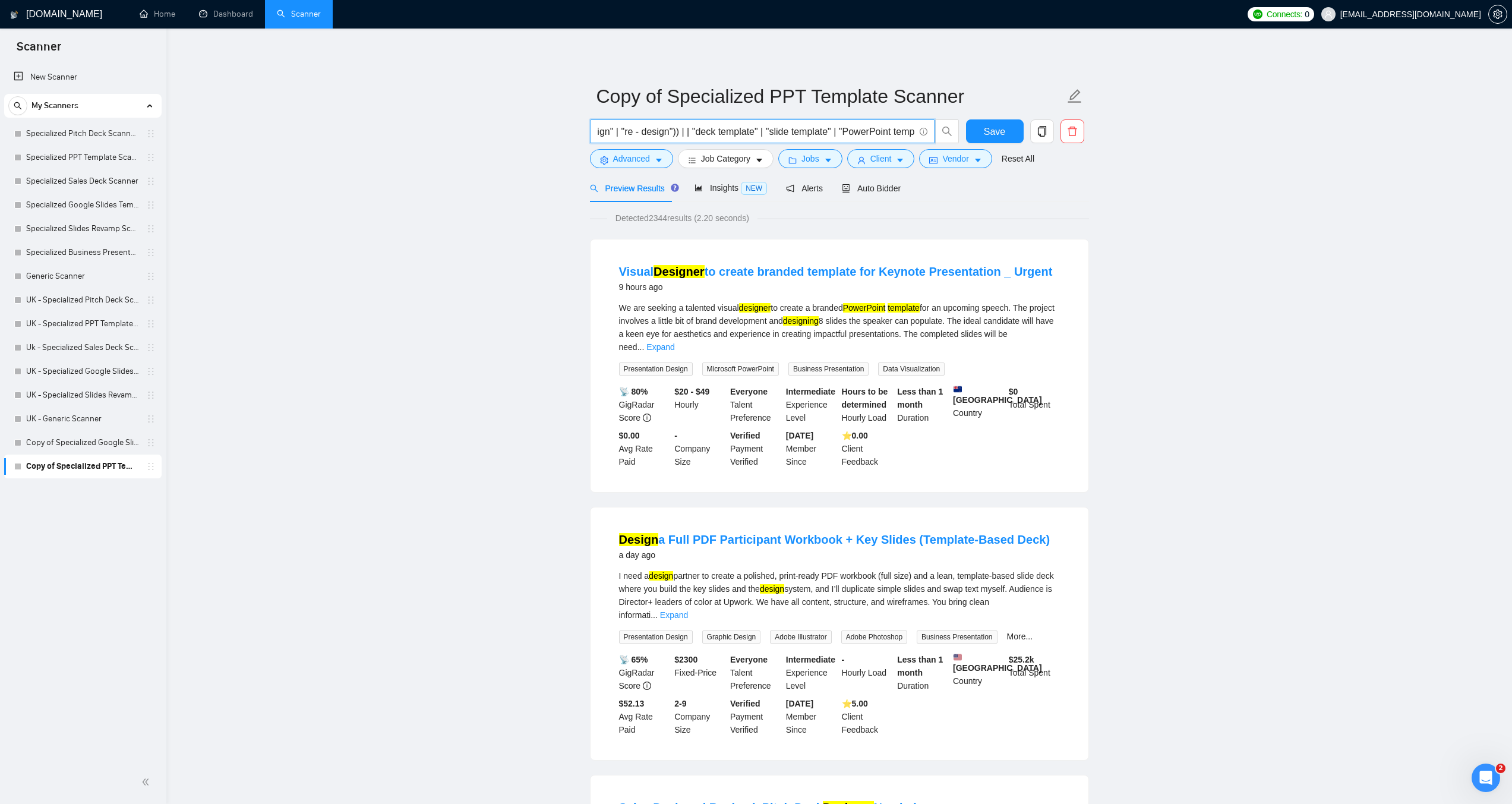
scroll to position [0, 413]
drag, startPoint x: 813, startPoint y: 129, endPoint x: 918, endPoint y: 127, distance: 105.0
click at [918, 127] on span "("presentation template" ((design*) | (redesign*) | "re design" | "re - design"…" at bounding box center [763, 131] width 345 height 24
click at [666, 130] on input "("presentation template" ((design*) | (redesign*) | "re design" | "re - design"…" at bounding box center [756, 131] width 317 height 15
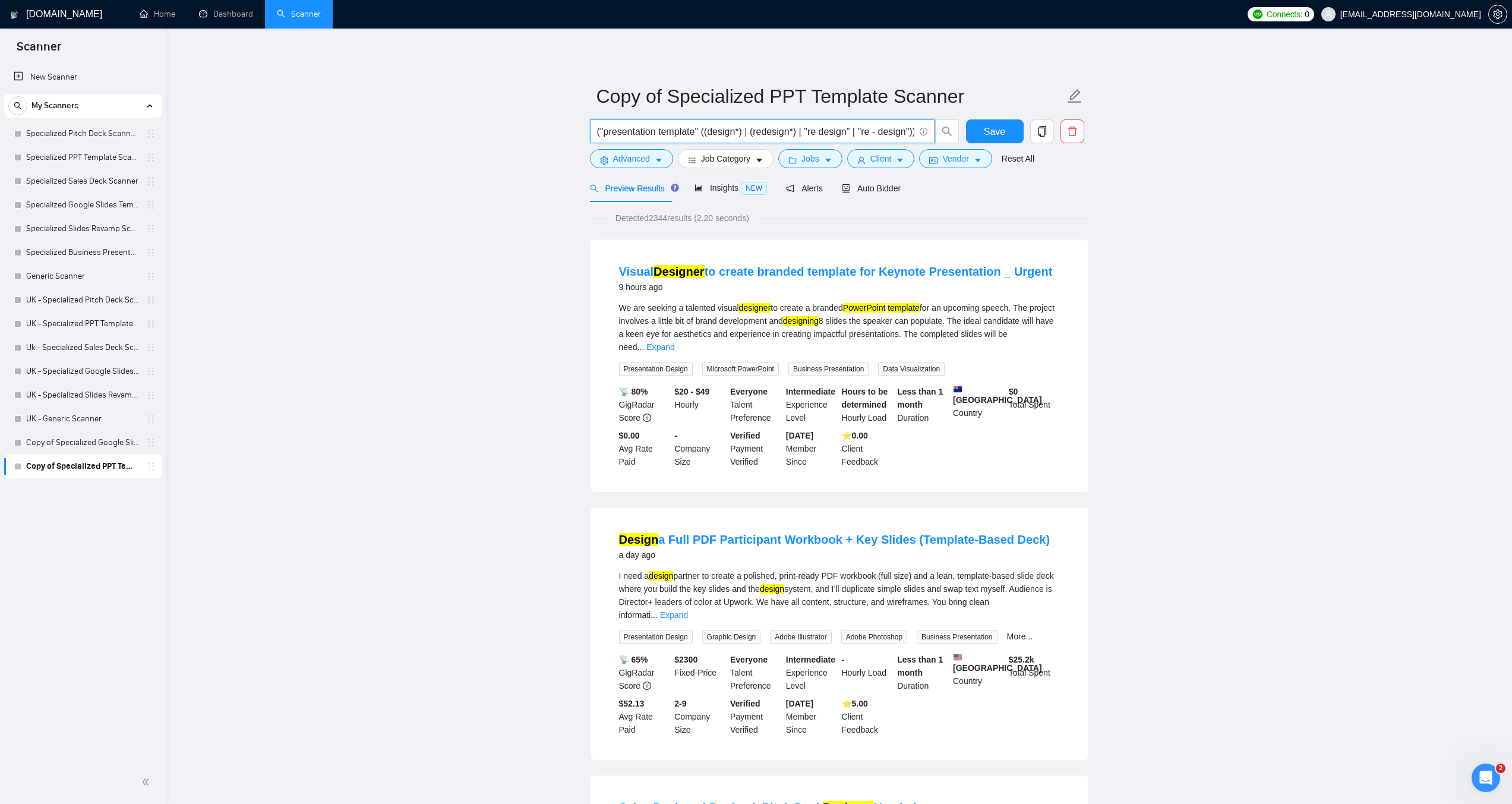
drag, startPoint x: 627, startPoint y: 135, endPoint x: 667, endPoint y: 134, distance: 40.0
click at [592, 133] on span "("presentation template" ((design*) | (redesign*) | "re design" | "re - design"…" at bounding box center [763, 131] width 345 height 24
click at [777, 131] on input "("presentation template" ((design*) | (redesign*) | "re design" | "re - design"…" at bounding box center [756, 131] width 317 height 15
drag, startPoint x: 703, startPoint y: 133, endPoint x: 733, endPoint y: 134, distance: 30.0
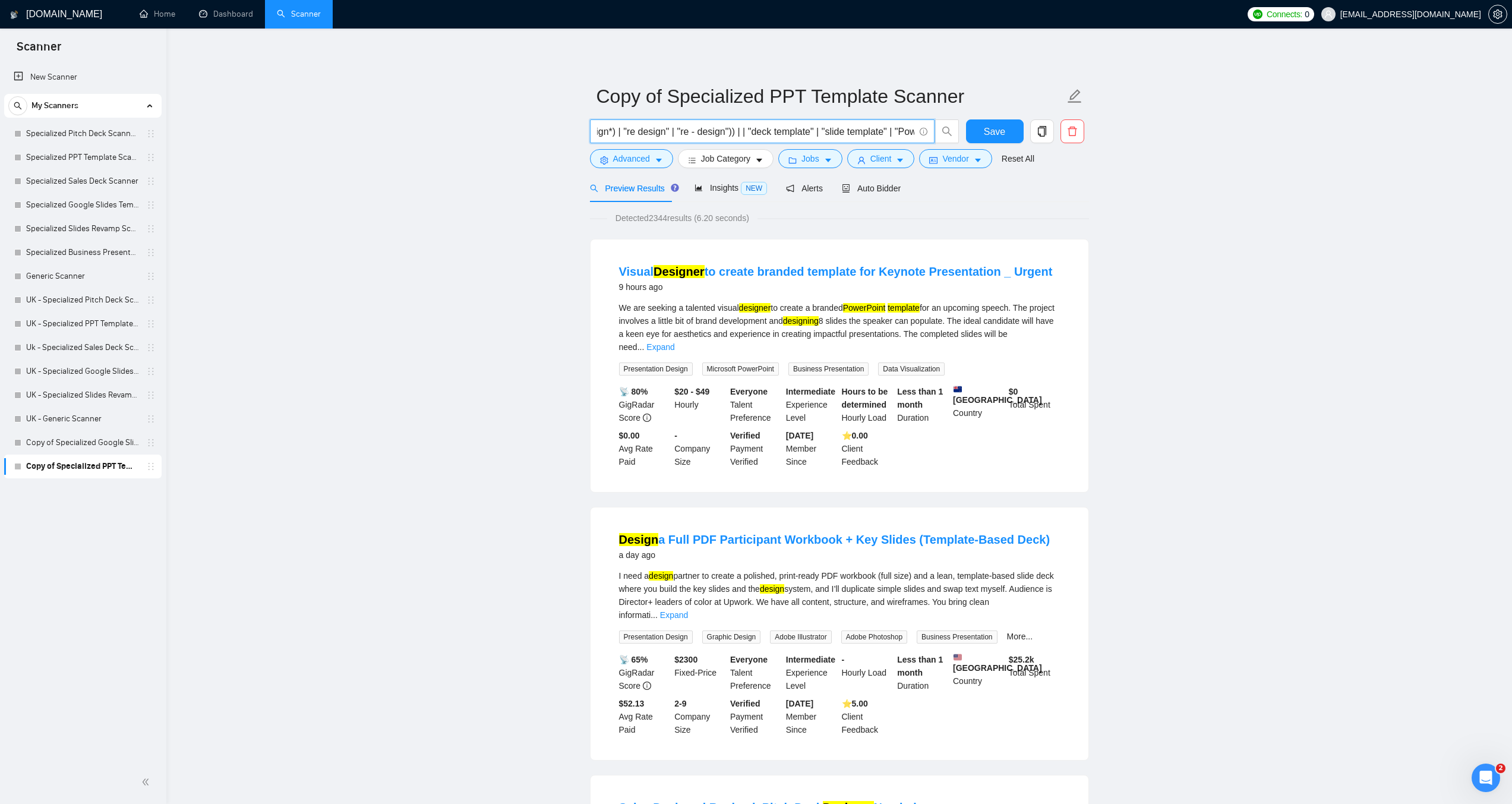
click at [733, 134] on input "("presentation template" ((design*) | (redesign*) | "re design" | "re - design"…" at bounding box center [756, 131] width 317 height 15
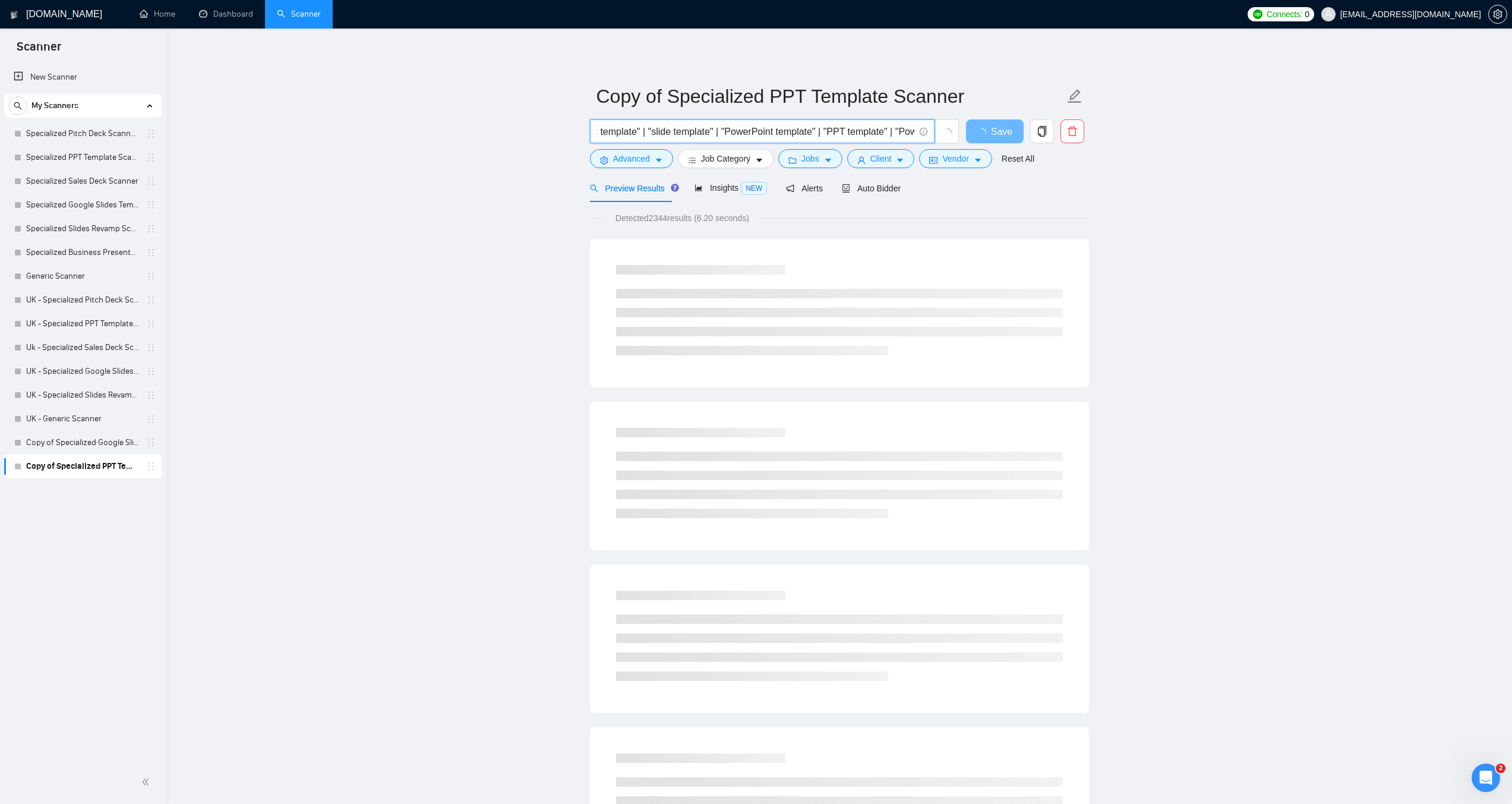
scroll to position [0, 14]
drag, startPoint x: 766, startPoint y: 128, endPoint x: 601, endPoint y: 128, distance: 165.0
click at [601, 128] on input "("presentation template" ) | | "deck template" | "slide template" | "PowerPoint…" at bounding box center [756, 131] width 317 height 15
click at [697, 133] on input "("presentation template" ) | | "deck template" | "slide template" | "PowerPoint…" at bounding box center [756, 131] width 317 height 15
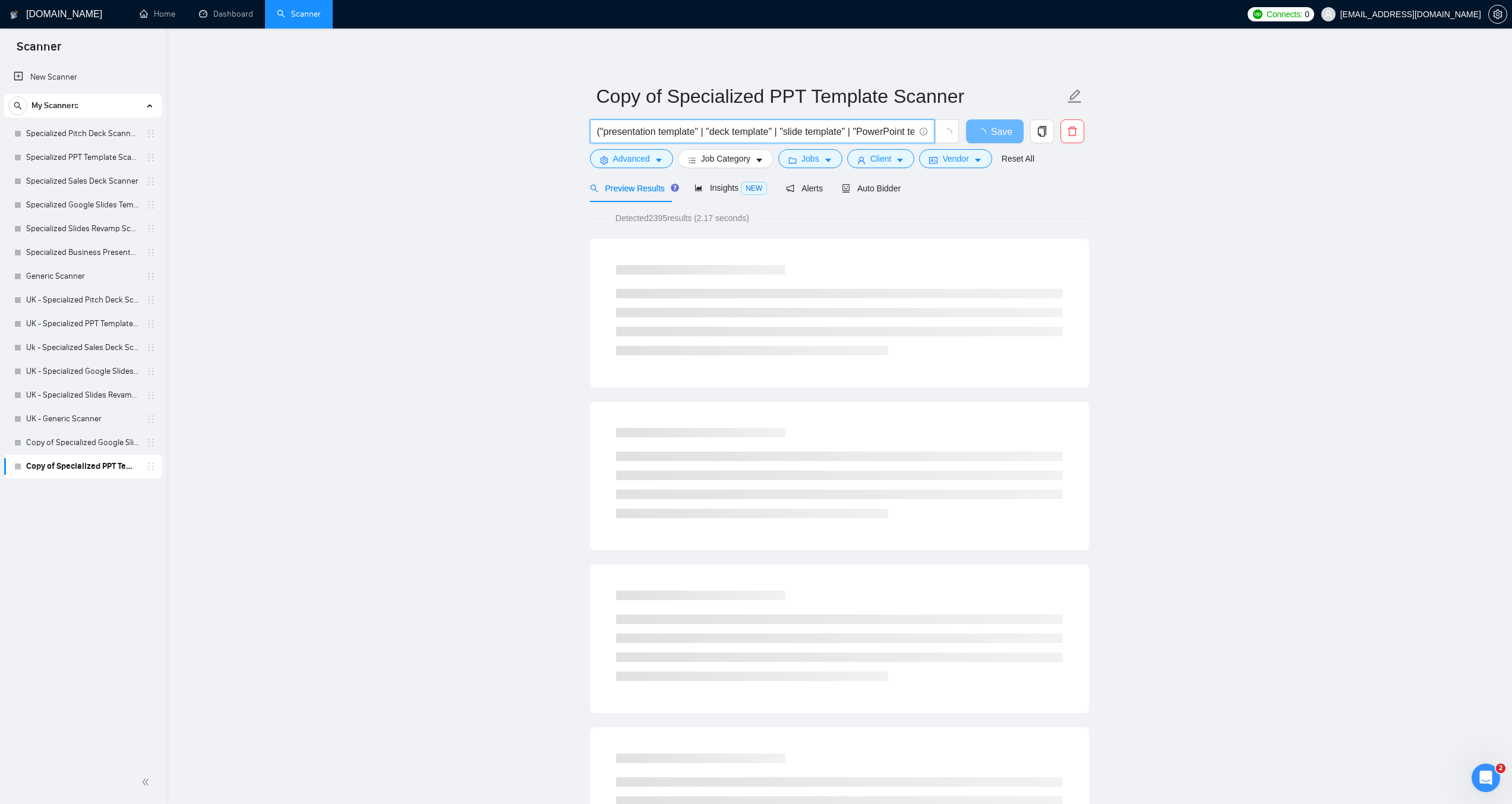
drag, startPoint x: 627, startPoint y: 130, endPoint x: 529, endPoint y: 128, distance: 98.0
click at [678, 130] on input "("presentation template" | "deck template" | "slide template" | "PowerPoint tem…" at bounding box center [756, 131] width 317 height 15
click at [700, 132] on input "("presentation template" | "deck template" | "slide template" | "PowerPoint tem…" at bounding box center [756, 131] width 317 height 15
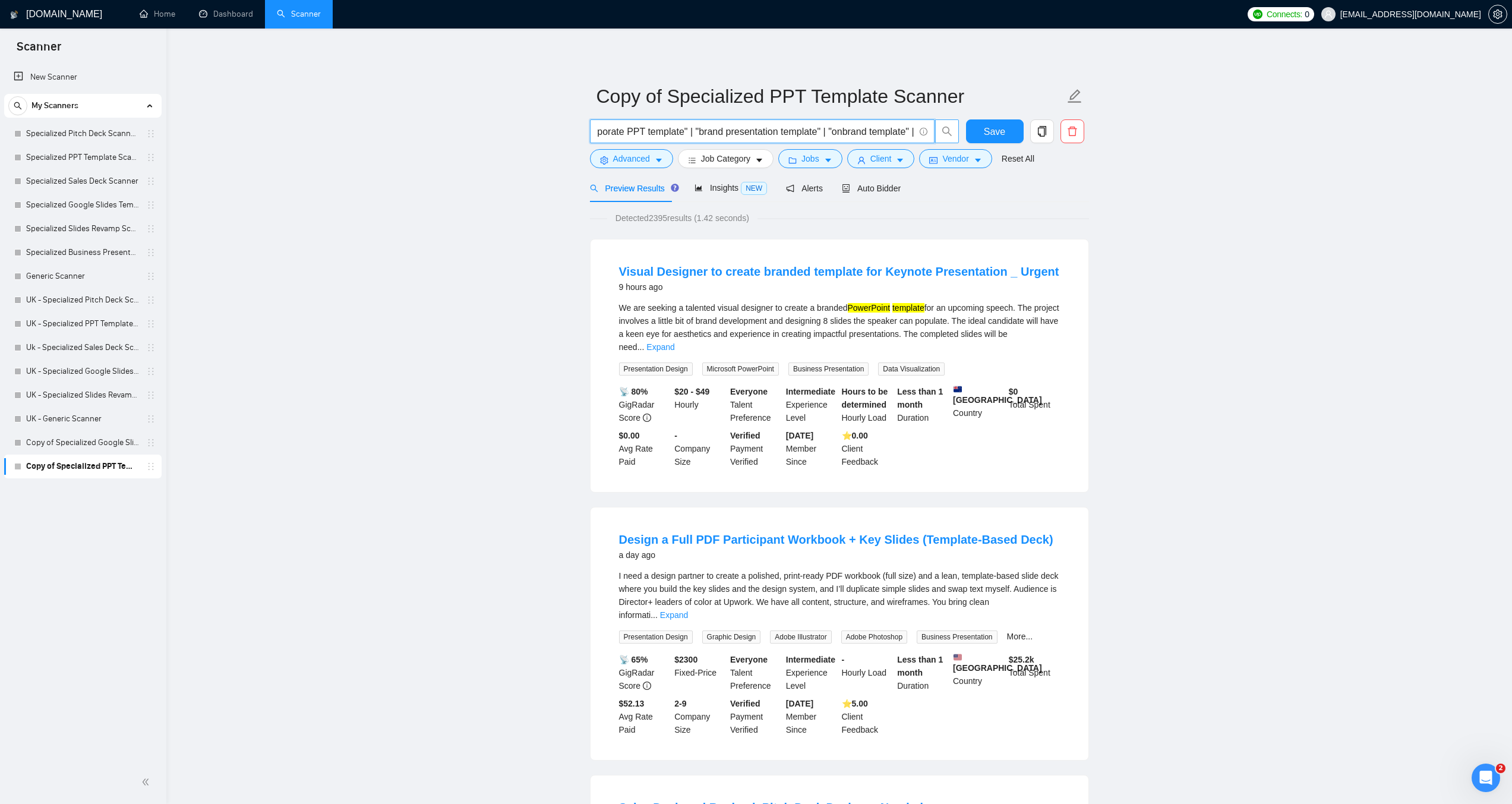
scroll to position [0, 1566]
drag, startPoint x: 787, startPoint y: 132, endPoint x: 940, endPoint y: 132, distance: 153.0
click at [940, 132] on span "("presentation template" | "deck template" | "slide template" | "PowerPoint tem…" at bounding box center [775, 131] width 369 height 24
click at [911, 130] on input "("presentation template" | "deck template" | "slide template" | "PowerPoint tem…" at bounding box center [756, 131] width 317 height 15
click at [914, 132] on input "("presentation template" | "deck template" | "slide template" | "PowerPoint tem…" at bounding box center [756, 131] width 317 height 15
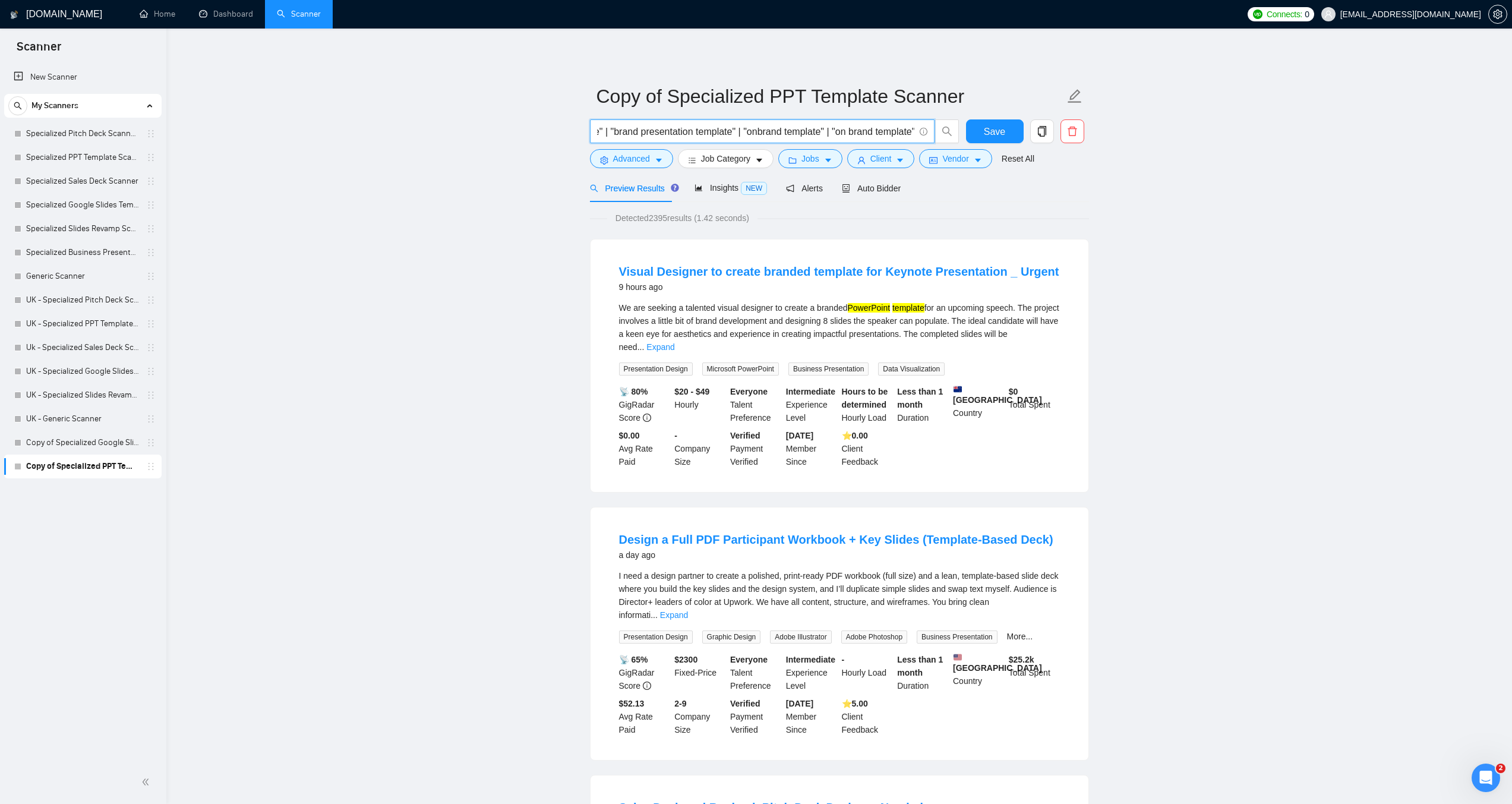
scroll to position [0, 1571]
paste input "((design*) | (redesign*) | "re design" | "re - design")"
click at [697, 130] on input "("presentation template" | "deck template" | "slide template" | "PowerPoint tem…" at bounding box center [756, 131] width 317 height 15
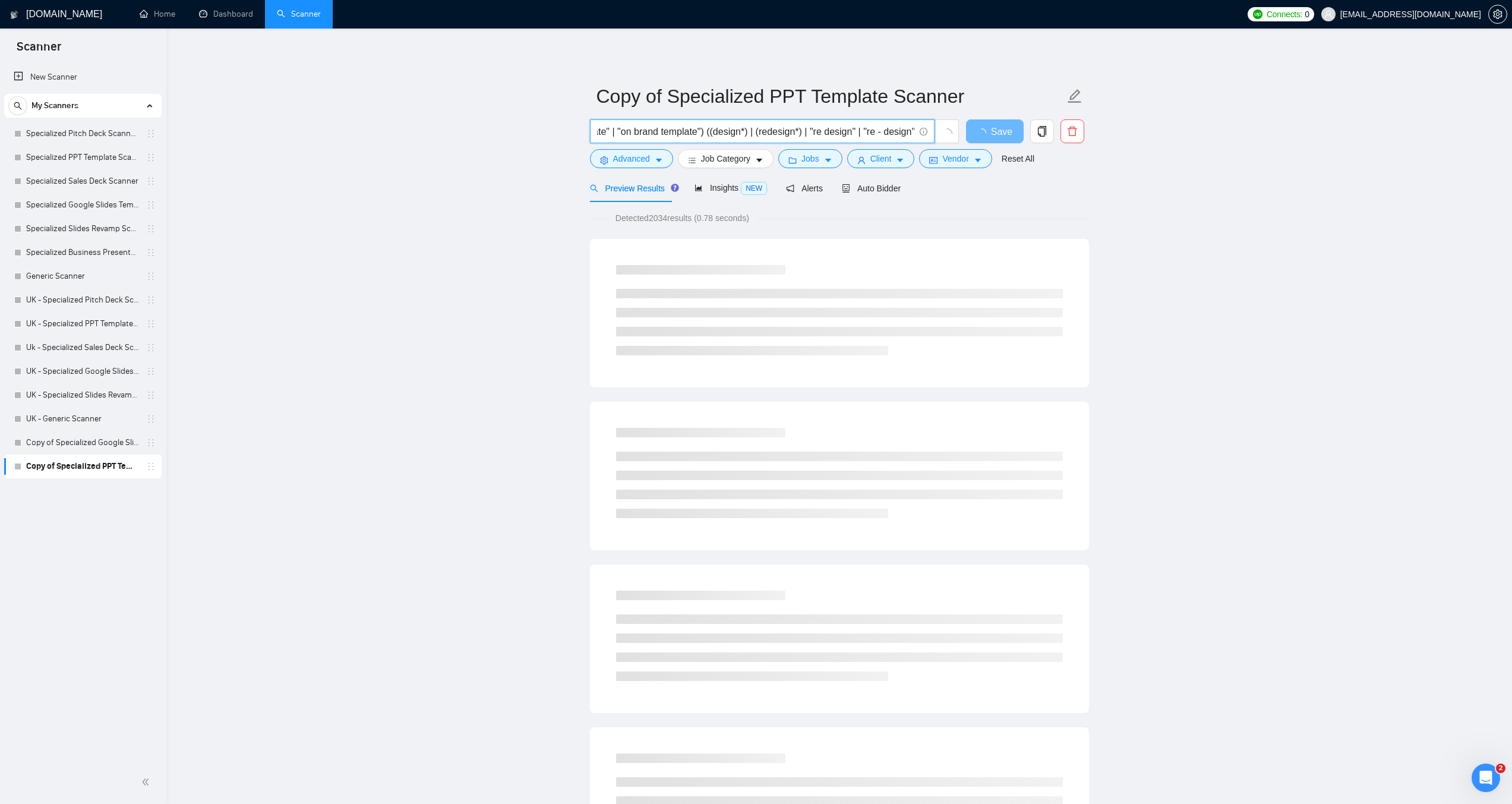
scroll to position [0, 1786]
drag, startPoint x: 906, startPoint y: 132, endPoint x: 923, endPoint y: 133, distance: 17.0
click at [923, 133] on span "("presentation template" | "deck template" | "slide template" | "PowerPoint tem…" at bounding box center [763, 131] width 345 height 24
click at [913, 133] on input "("presentation template" | "deck template" | "slide template" | "PowerPoint tem…" at bounding box center [756, 131] width 317 height 15
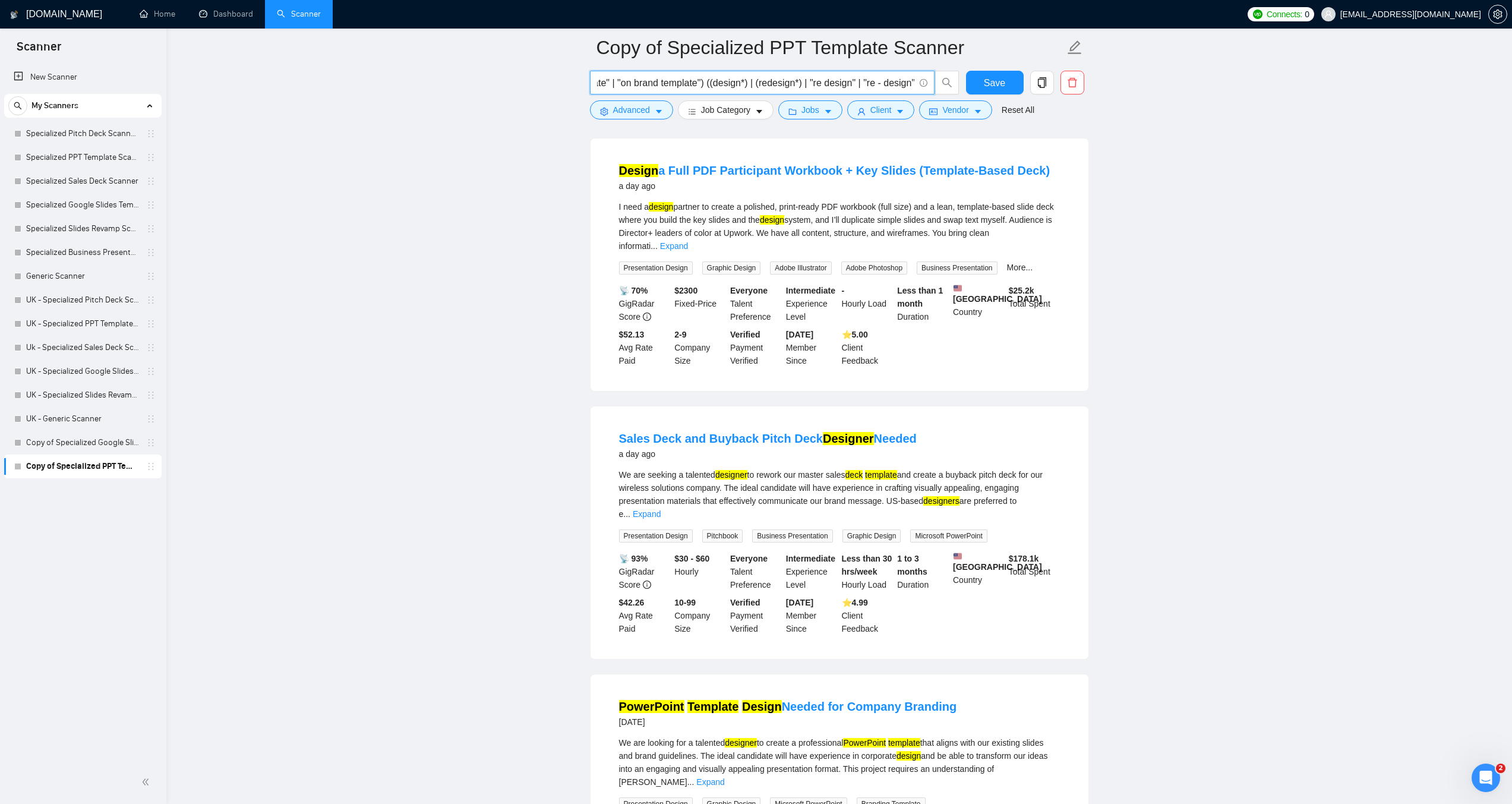
scroll to position [182, 0]
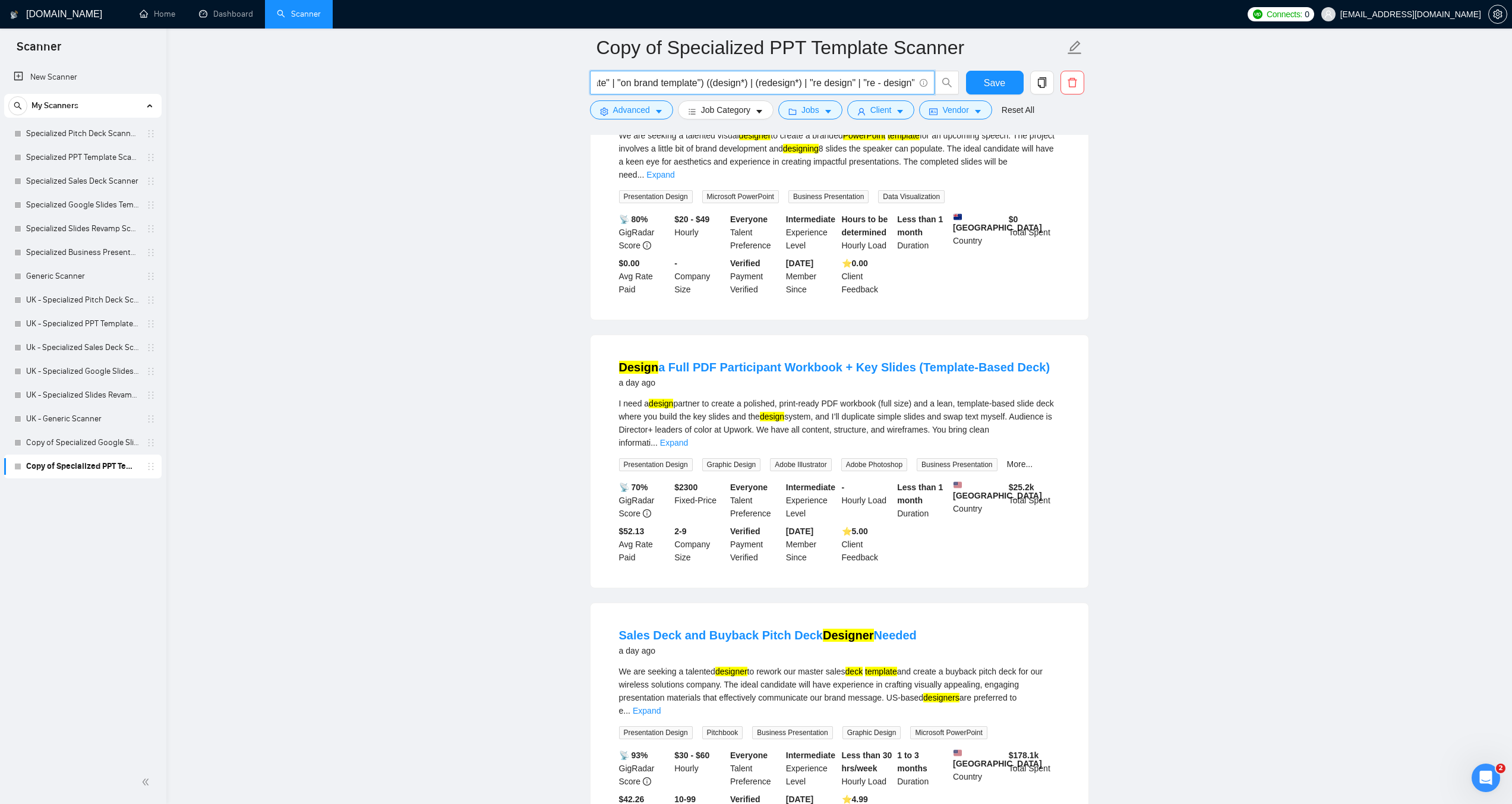
drag, startPoint x: 913, startPoint y: 83, endPoint x: 701, endPoint y: 89, distance: 212.1
click at [701, 89] on input "("presentation template" | "deck template" | "slide template" | "PowerPoint tem…" at bounding box center [756, 83] width 317 height 15
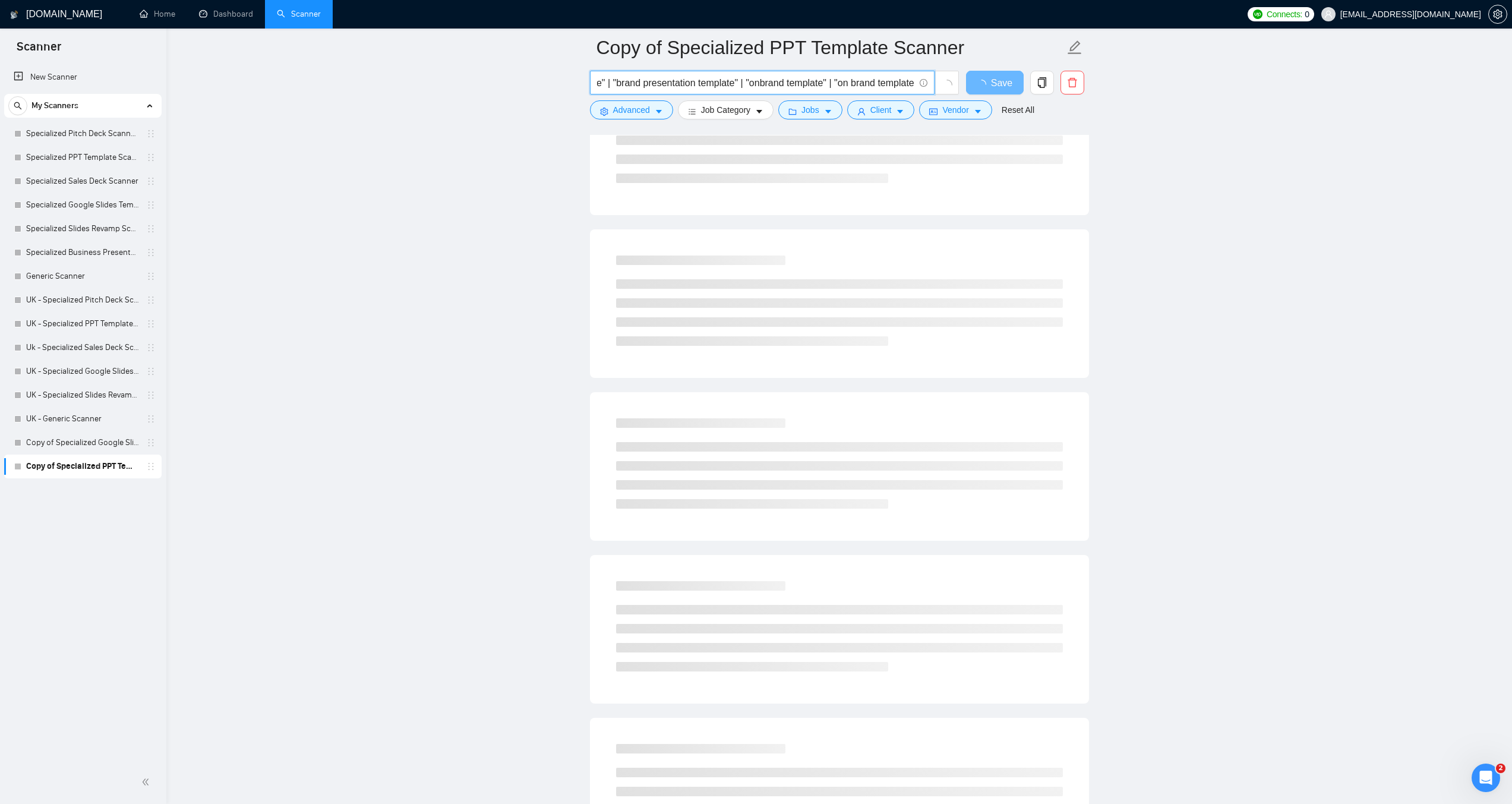
scroll to position [0, 0]
drag, startPoint x: 653, startPoint y: 85, endPoint x: 394, endPoint y: 78, distance: 259.1
click at [394, 78] on main "Copy of Specialized PPT Template Scanner ("presentation template" | "deck templ…" at bounding box center [839, 787] width 1308 height 1843
click at [599, 82] on input "("presentation template" | "deck template" | "slide template" | "PowerPoint tem…" at bounding box center [756, 83] width 317 height 15
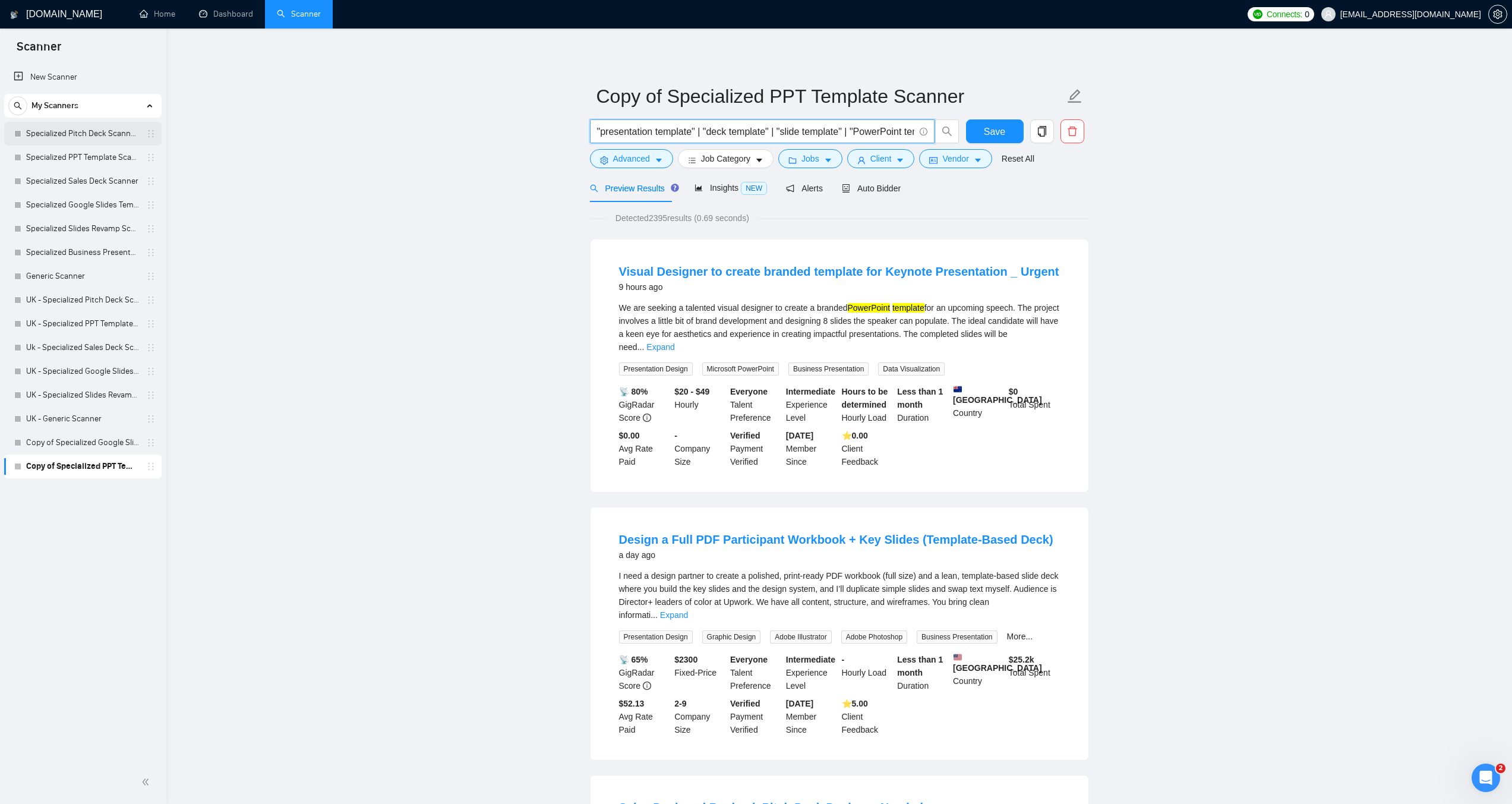
type input ""presentation template" | "deck template" | "slide template" | "PowerPoint temp…"
drag, startPoint x: 81, startPoint y: 138, endPoint x: 856, endPoint y: 77, distance: 777.4
click at [81, 138] on link "Specialized Pitch Deck Scanner created on the call" at bounding box center [82, 134] width 113 height 24
click at [989, 140] on button "Save" at bounding box center [995, 131] width 57 height 24
click at [83, 133] on link "Specialized Pitch Deck Scanner created on the call" at bounding box center [82, 134] width 113 height 24
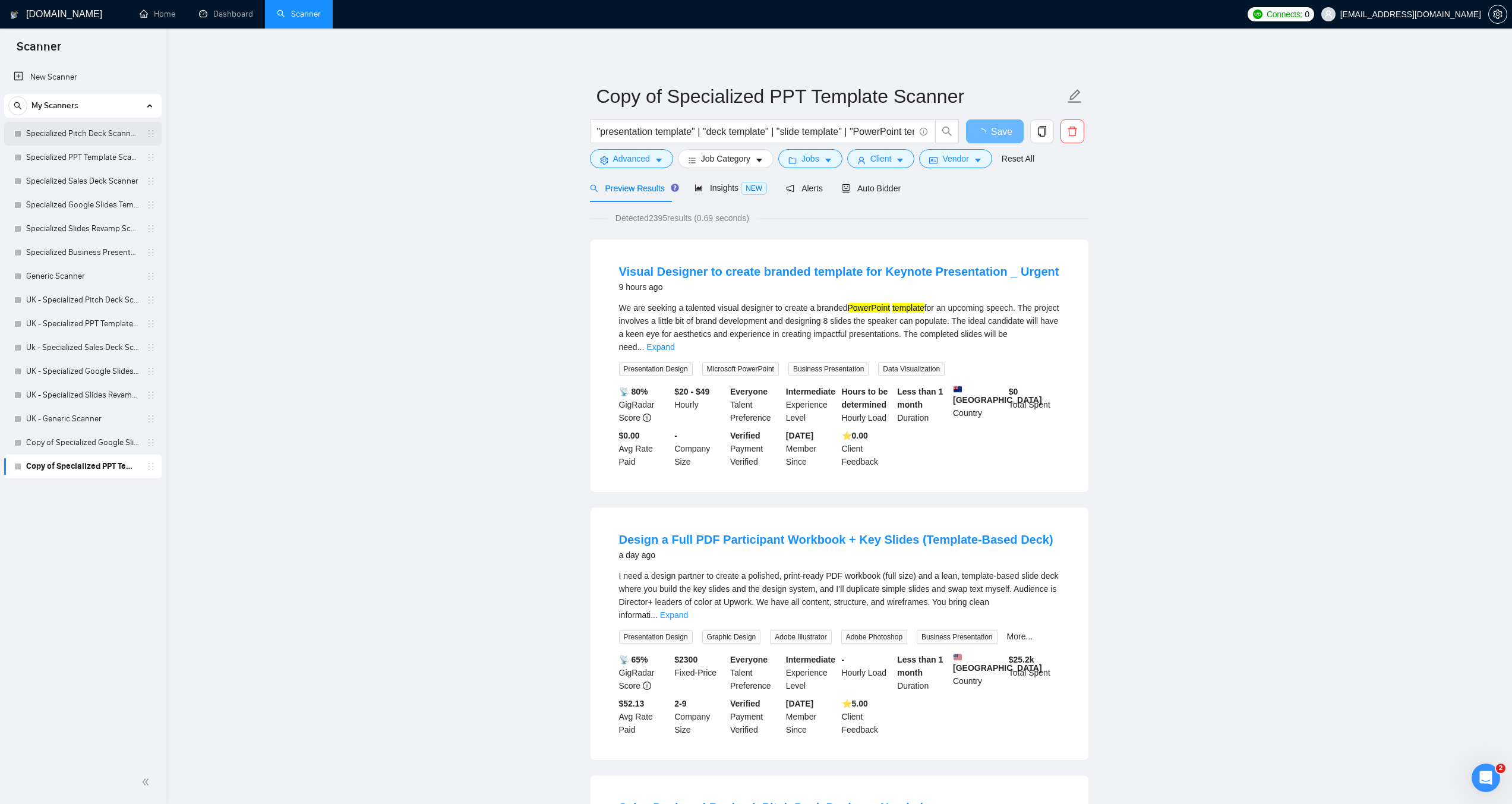
click at [87, 132] on link "Specialized Pitch Deck Scanner created on the call" at bounding box center [82, 134] width 113 height 24
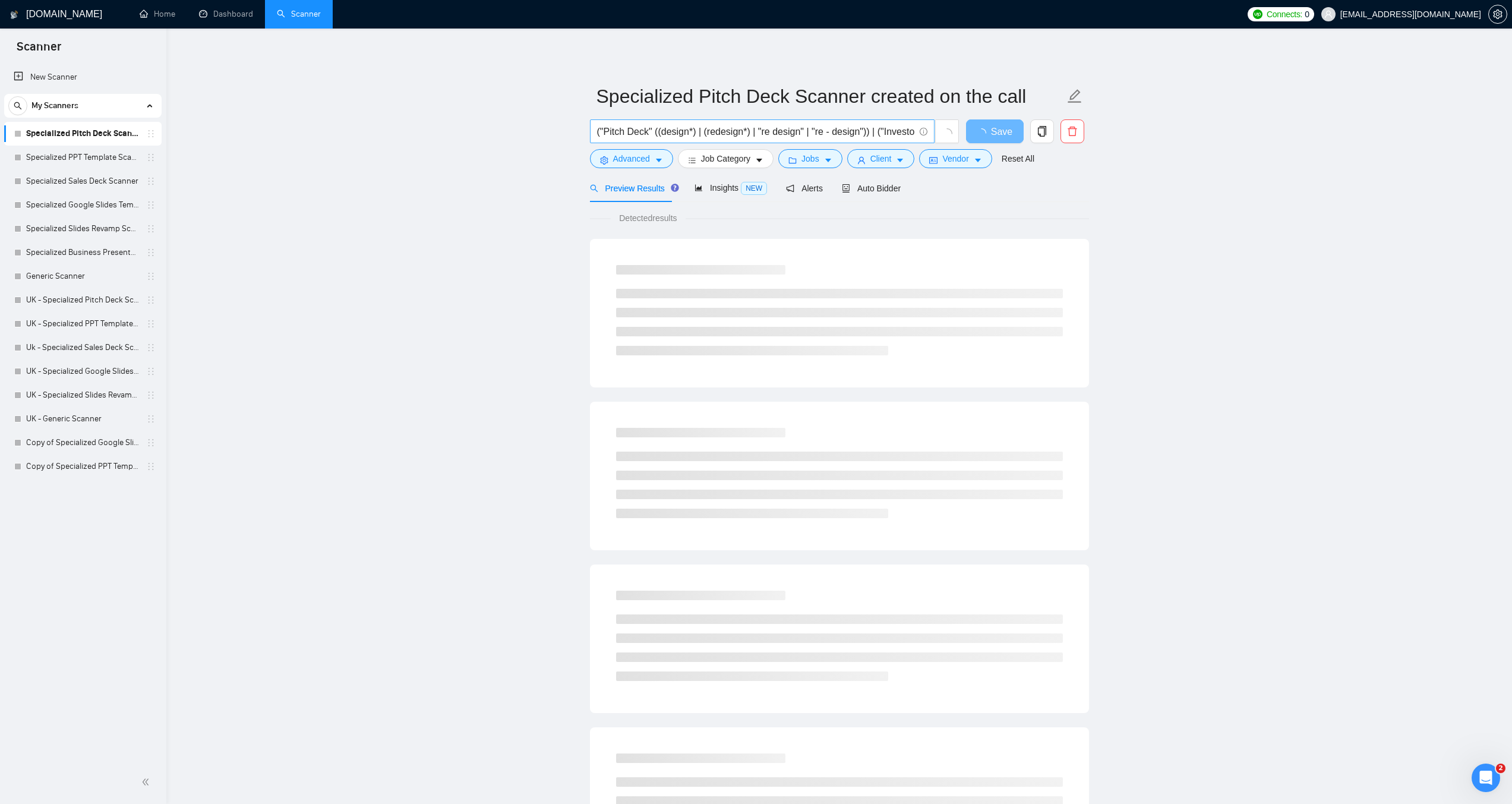
click at [721, 132] on input "("Pitch Deck" ((design*) | (redesign*) | "re design" | "re - design")) | ("Inve…" at bounding box center [756, 131] width 317 height 15
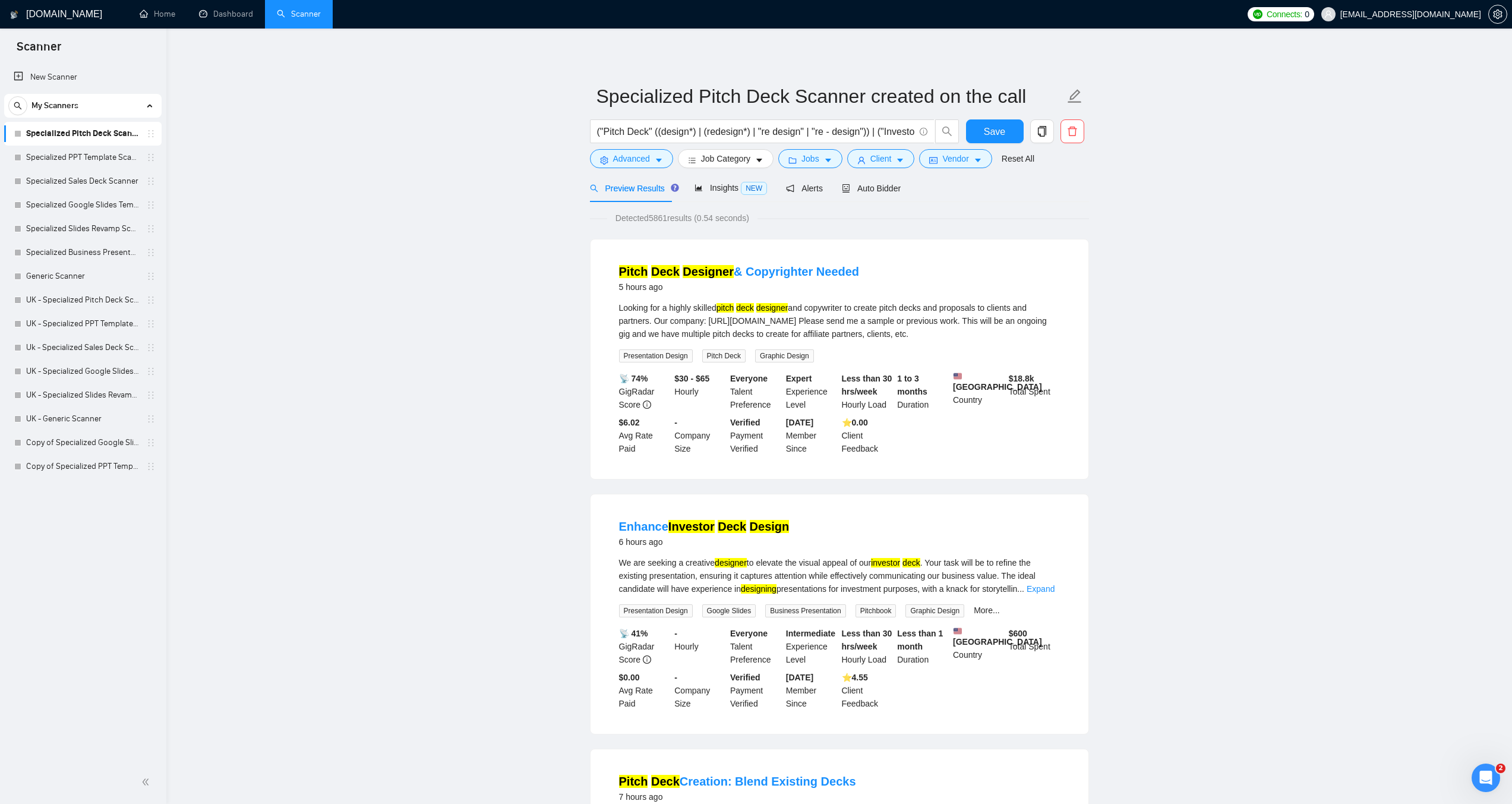
drag, startPoint x: 75, startPoint y: 158, endPoint x: 464, endPoint y: 136, distance: 389.6
click at [75, 158] on link "Specialized PPT Template Scanner" at bounding box center [82, 157] width 113 height 24
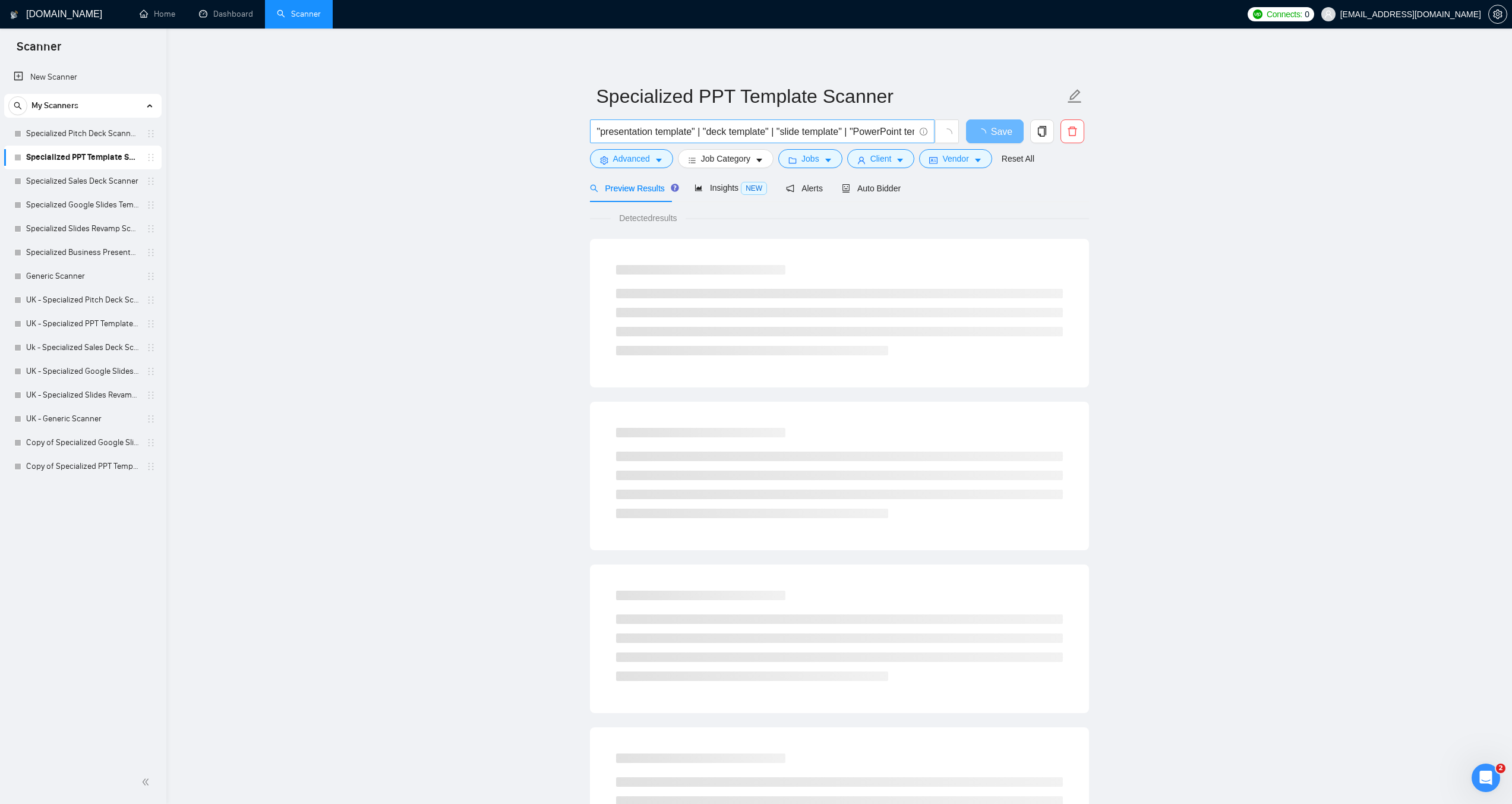
click at [654, 130] on input ""presentation template" | "deck template" | "slide template" | "PowerPoint temp…" at bounding box center [756, 131] width 317 height 15
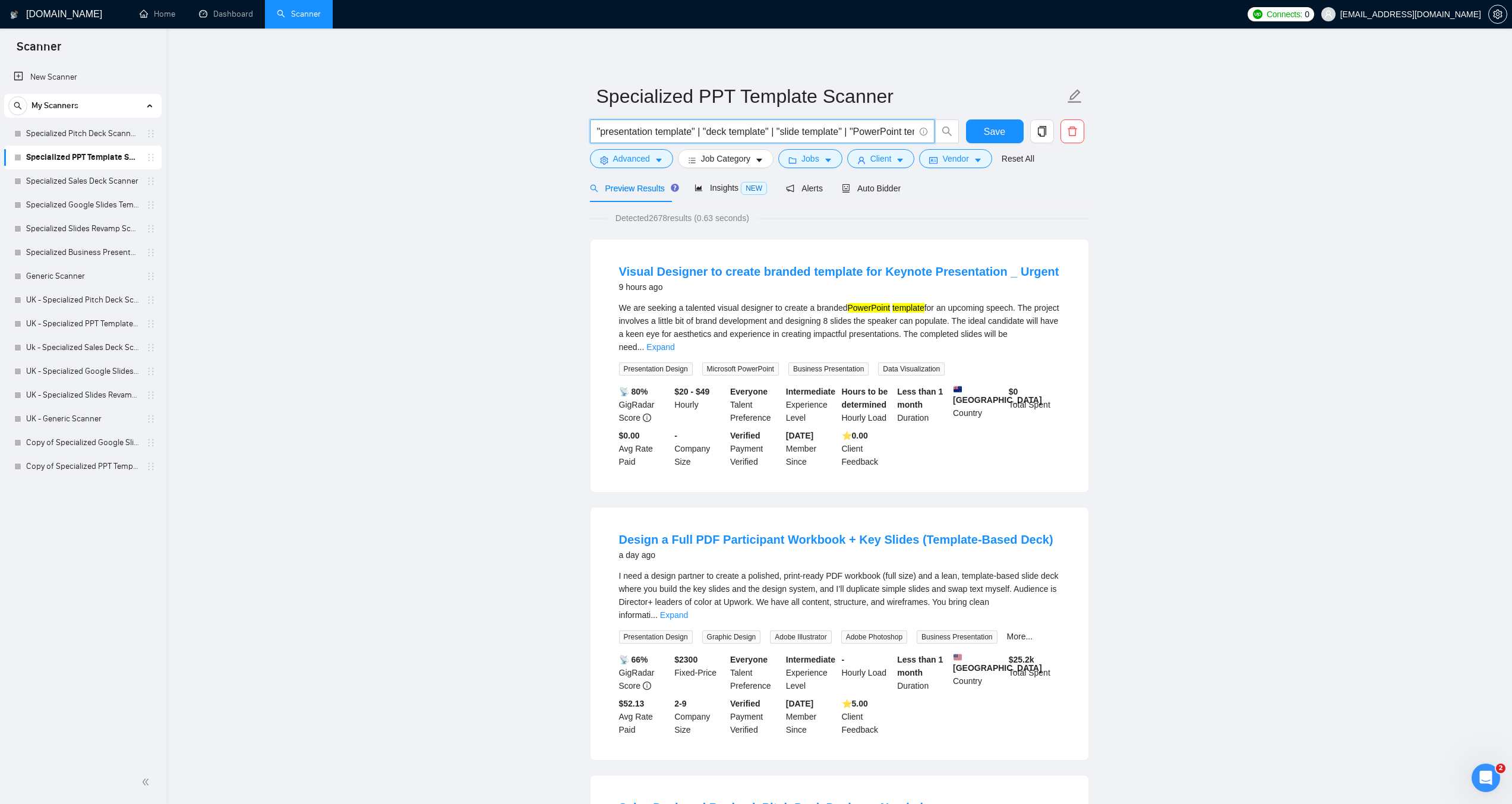
click at [721, 129] on input ""presentation template" | "deck template" | "slide template" | "PowerPoint temp…" at bounding box center [756, 131] width 317 height 15
click at [105, 466] on link "Copy of Specialized PPT Template Scanner" at bounding box center [82, 466] width 113 height 24
click at [664, 135] on input ""presentation template" | "deck template" | "slide template" | "PowerPoint temp…" at bounding box center [756, 131] width 317 height 15
paste input "("presentation template" | "deck template" | "slide template" | "powerpoint tem…"
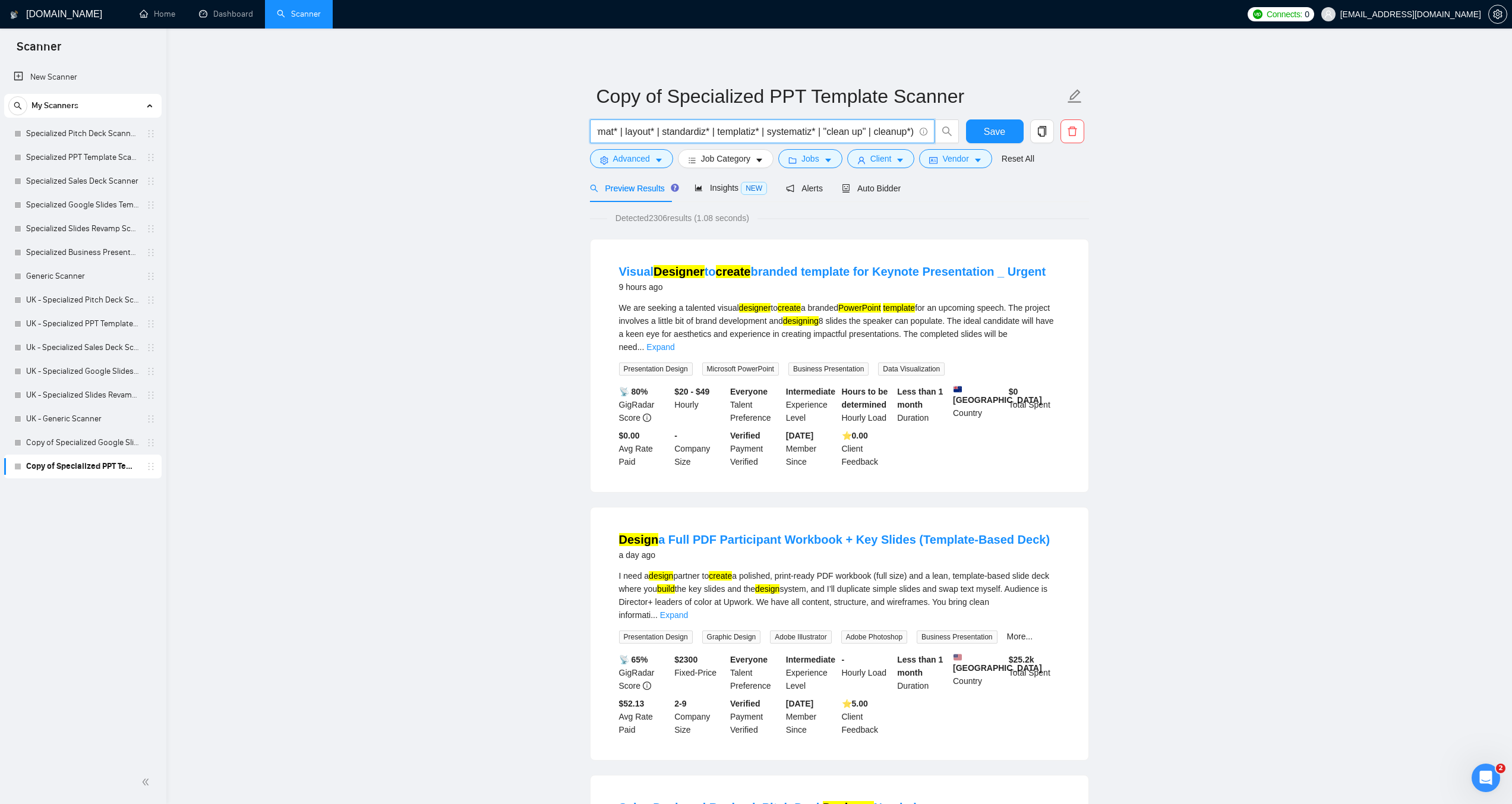
type input "("presentation template" | "deck template" | "slide template" | "powerpoint tem…"
drag, startPoint x: 97, startPoint y: 462, endPoint x: 50, endPoint y: 466, distance: 47.2
click at [50, 466] on link "Copy of Specialized PPT Template Scanner" at bounding box center [82, 466] width 113 height 24
click at [1075, 138] on button "button" at bounding box center [1072, 131] width 24 height 24
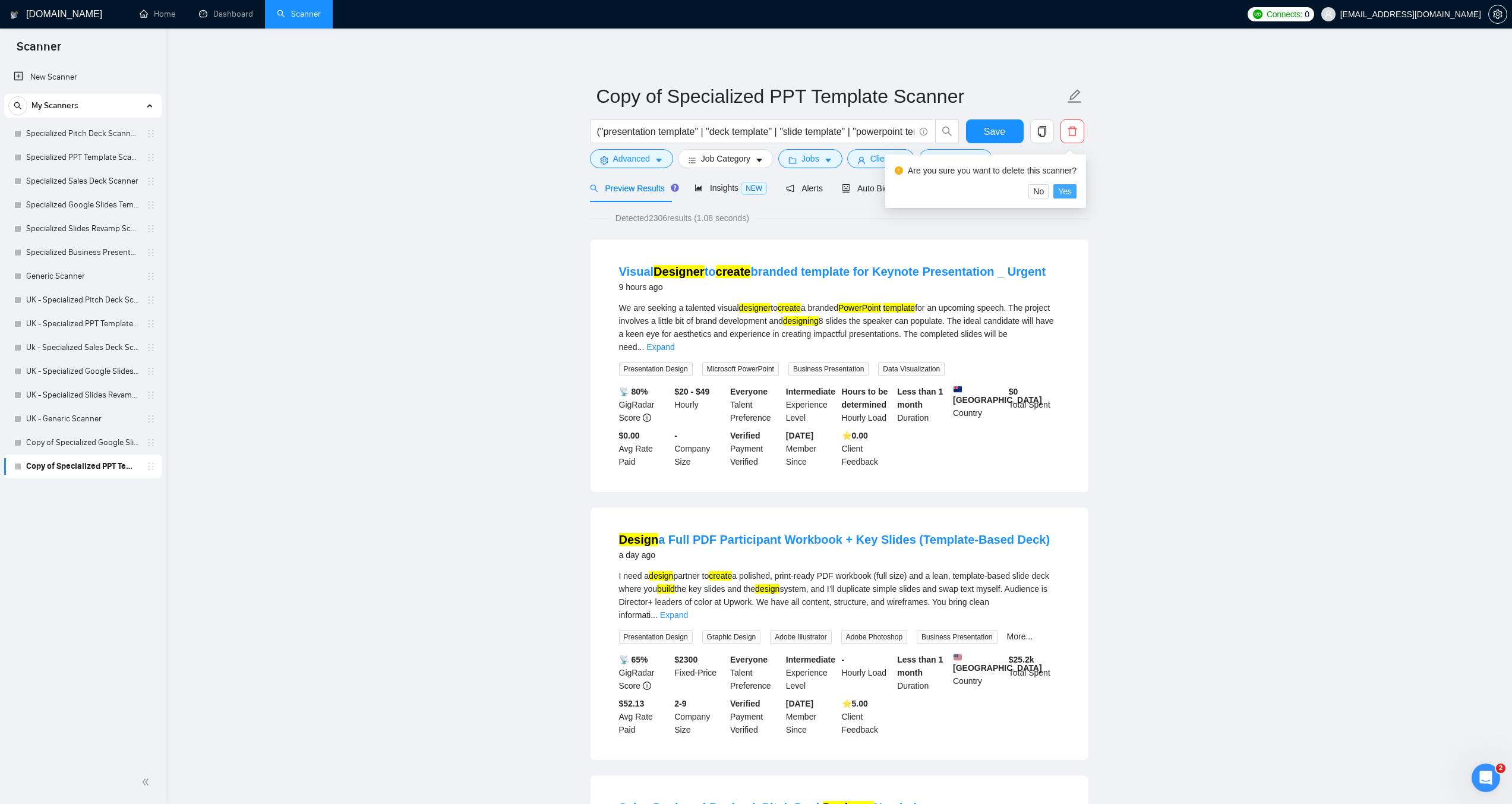
click at [1059, 196] on span "Yes" at bounding box center [1065, 191] width 14 height 13
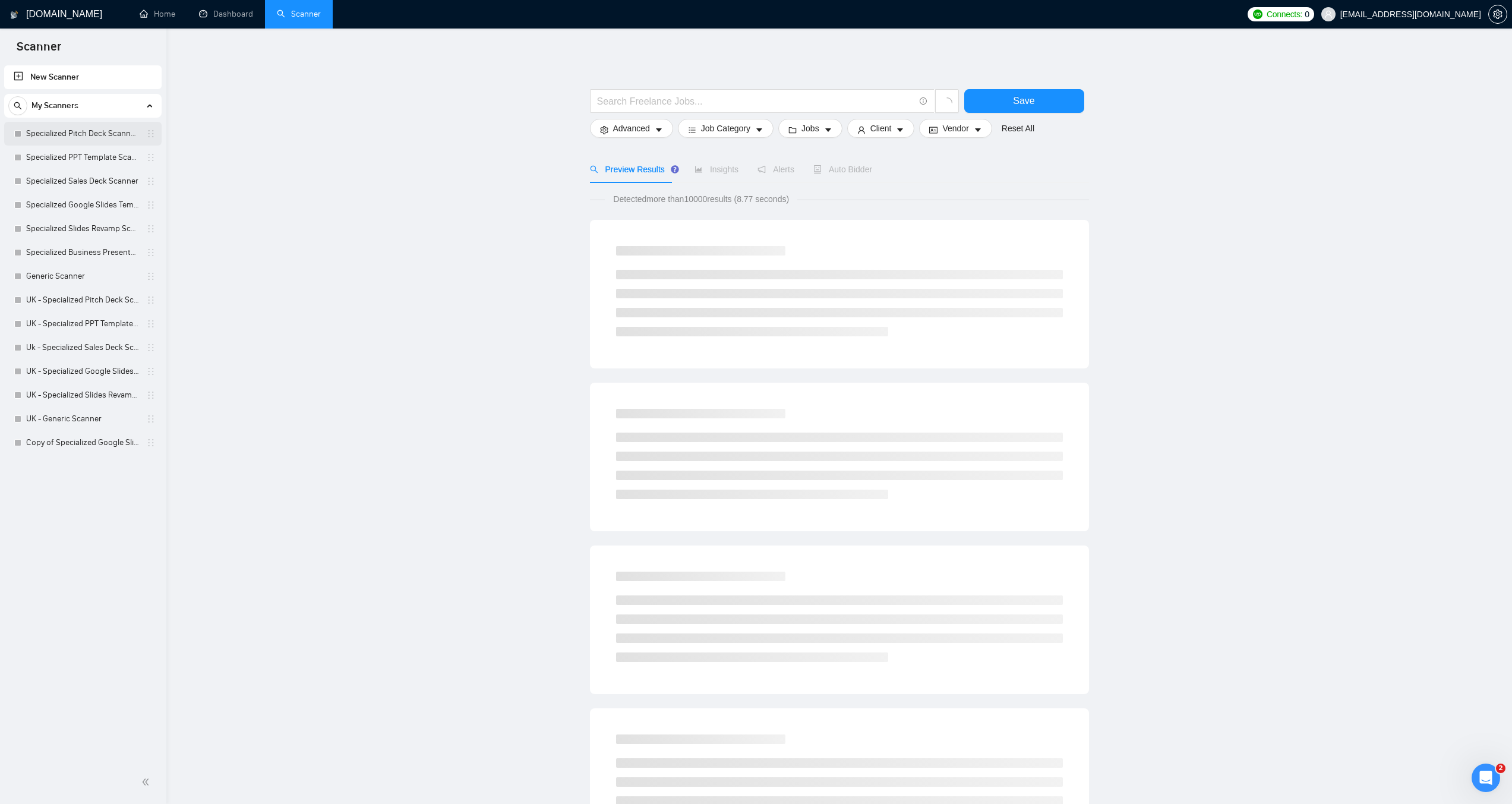
click at [109, 141] on link "Specialized Pitch Deck Scanner created on the call" at bounding box center [82, 134] width 113 height 24
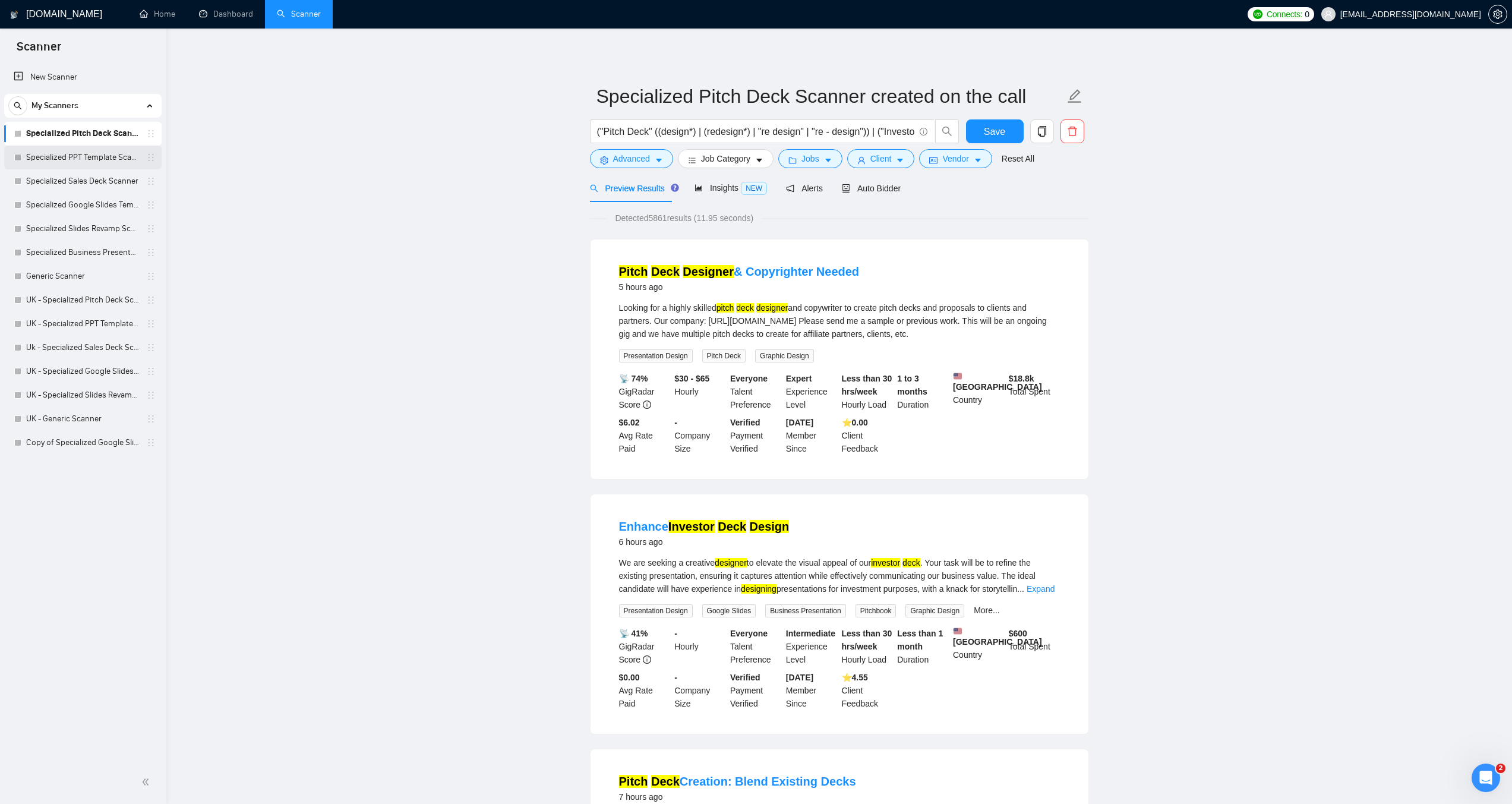
click at [102, 156] on link "Specialized PPT Template Scanner" at bounding box center [82, 157] width 113 height 24
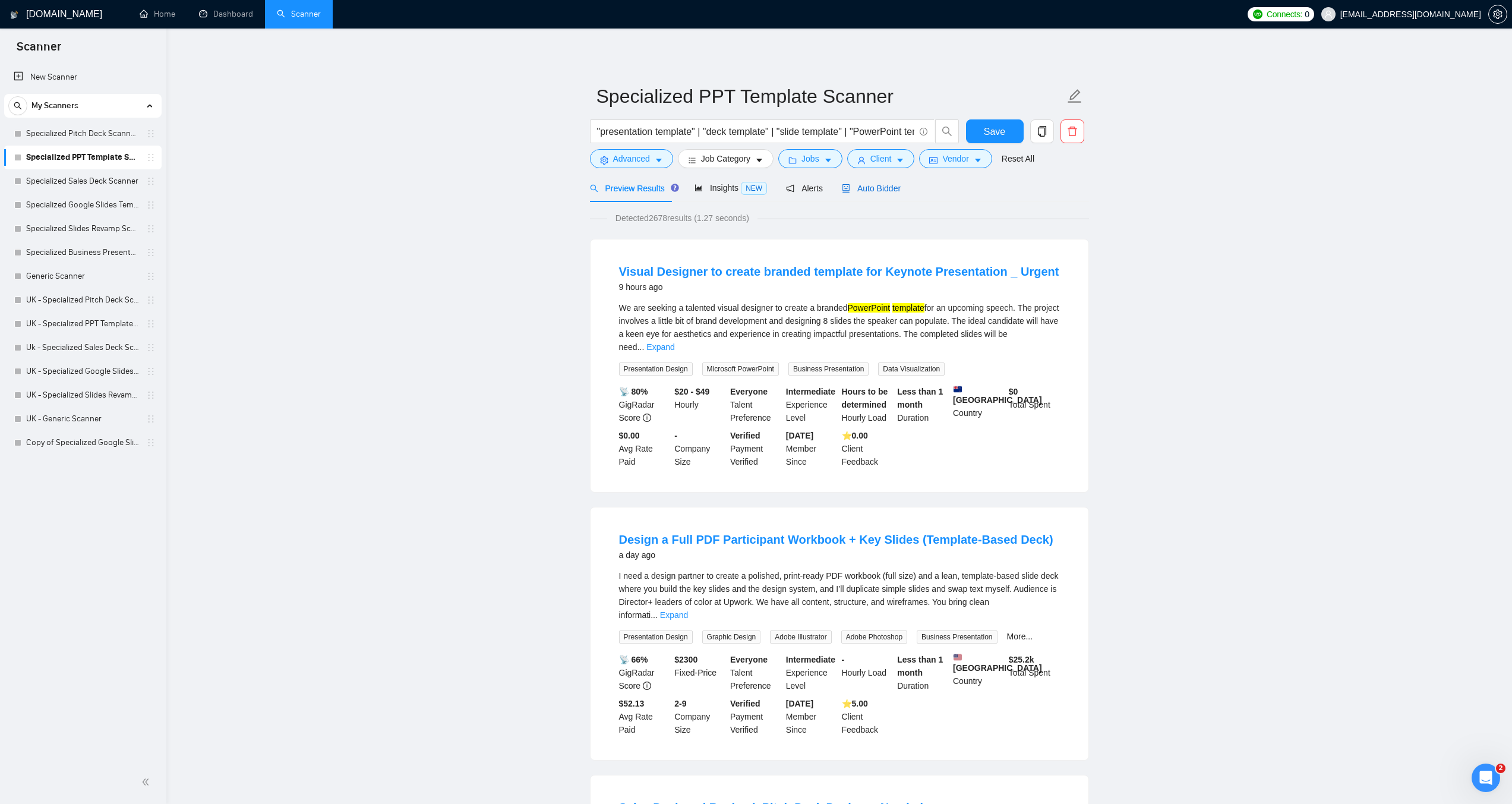
click at [856, 192] on span "Auto Bidder" at bounding box center [871, 188] width 59 height 10
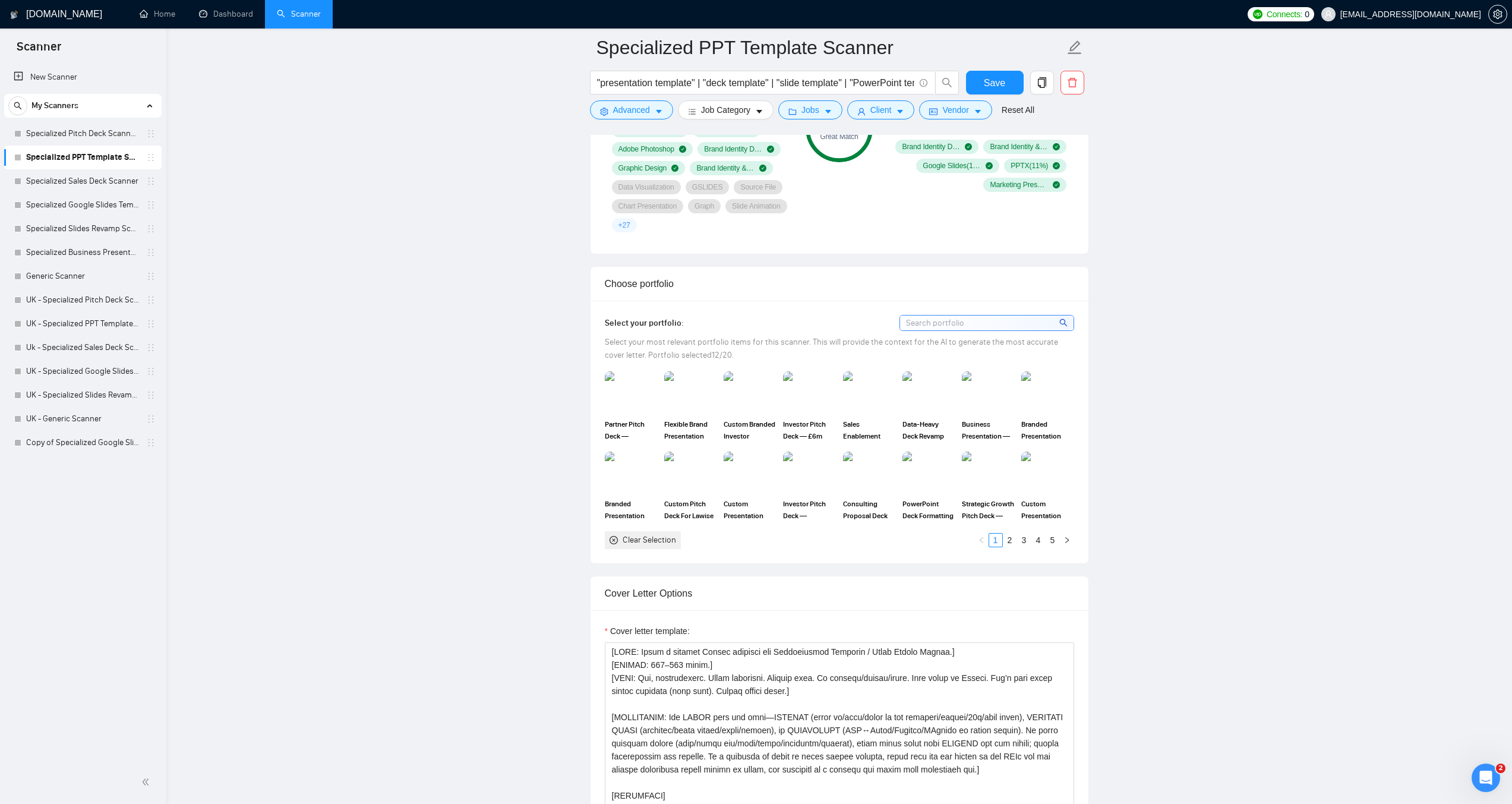
scroll to position [951, 0]
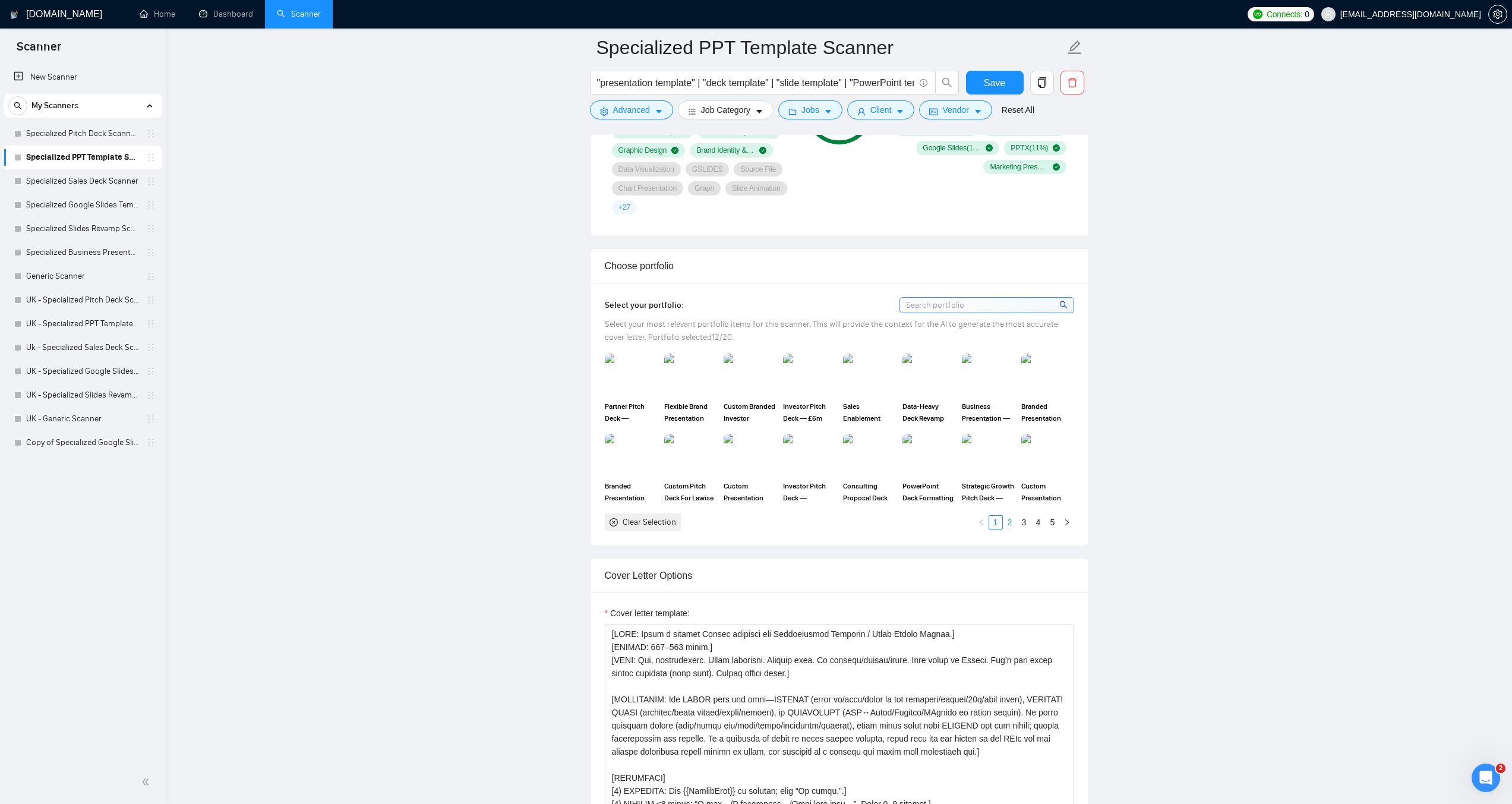
click at [1004, 525] on link "2" at bounding box center [1010, 522] width 13 height 13
click at [1017, 524] on li "3" at bounding box center [1024, 522] width 14 height 14
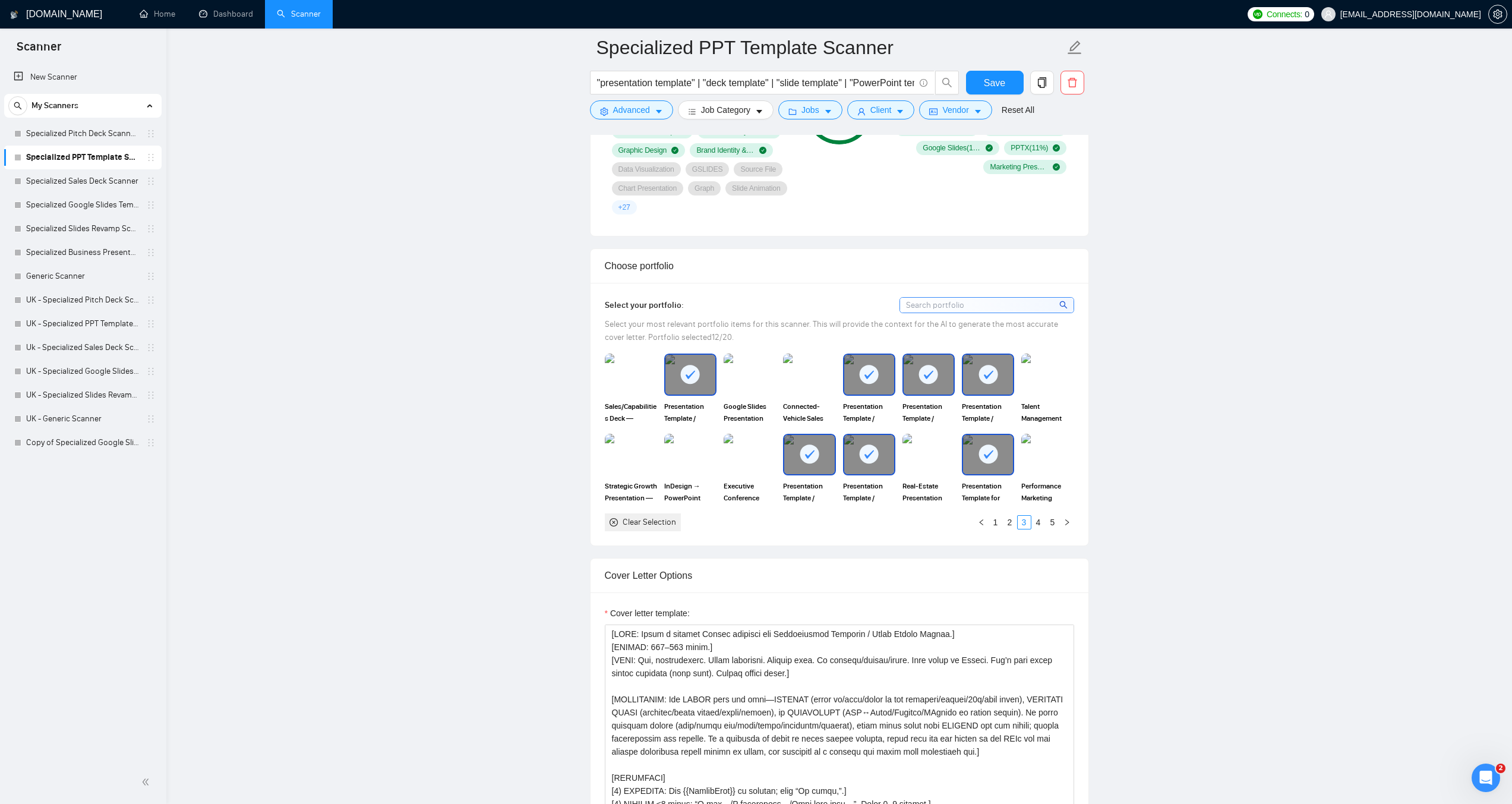
click at [491, 486] on main "Specialized PPT Template Scanner "presentation template" | "deck template" | "s…" at bounding box center [839, 739] width 1308 height 3283
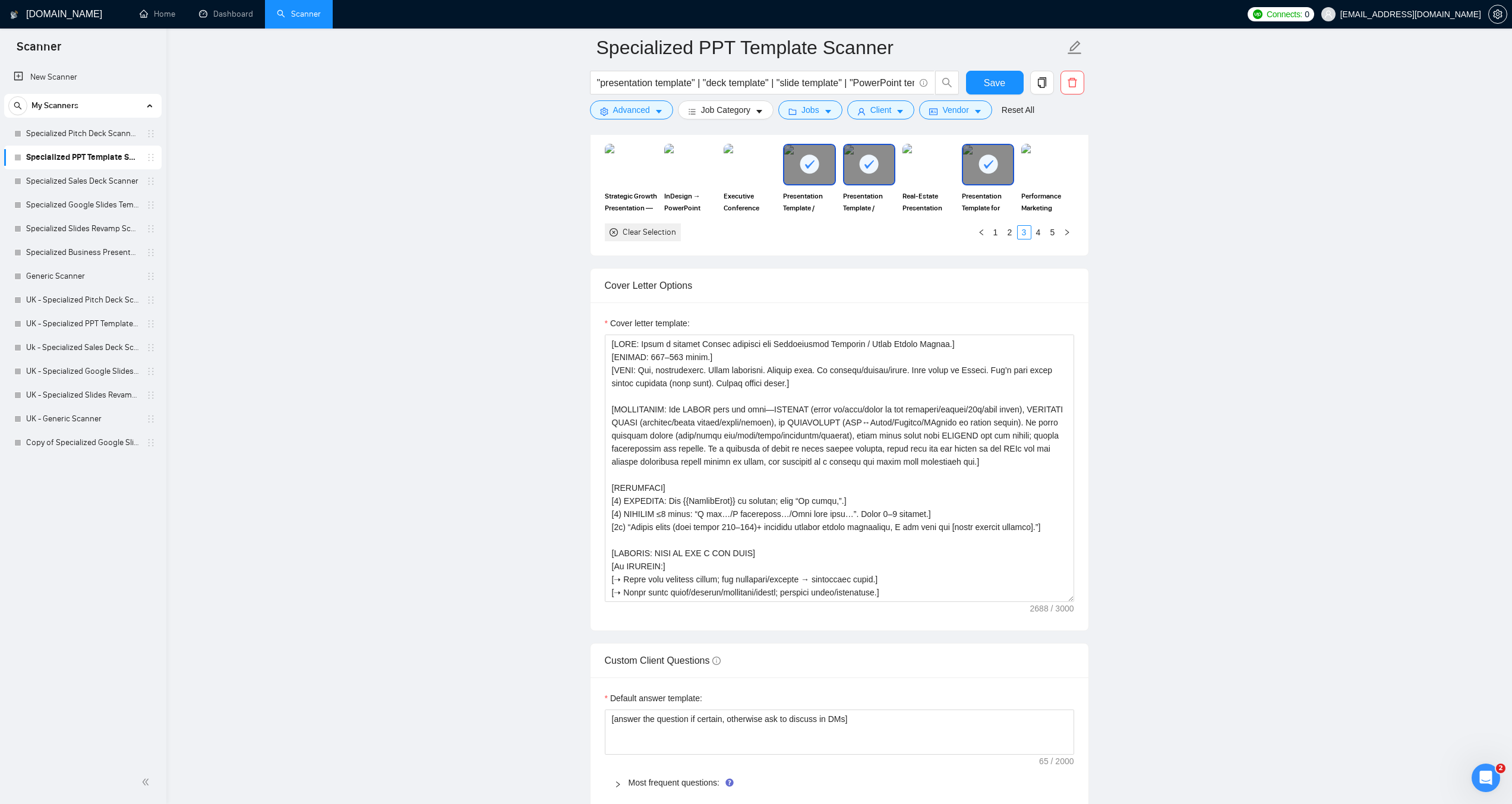
scroll to position [1248, 0]
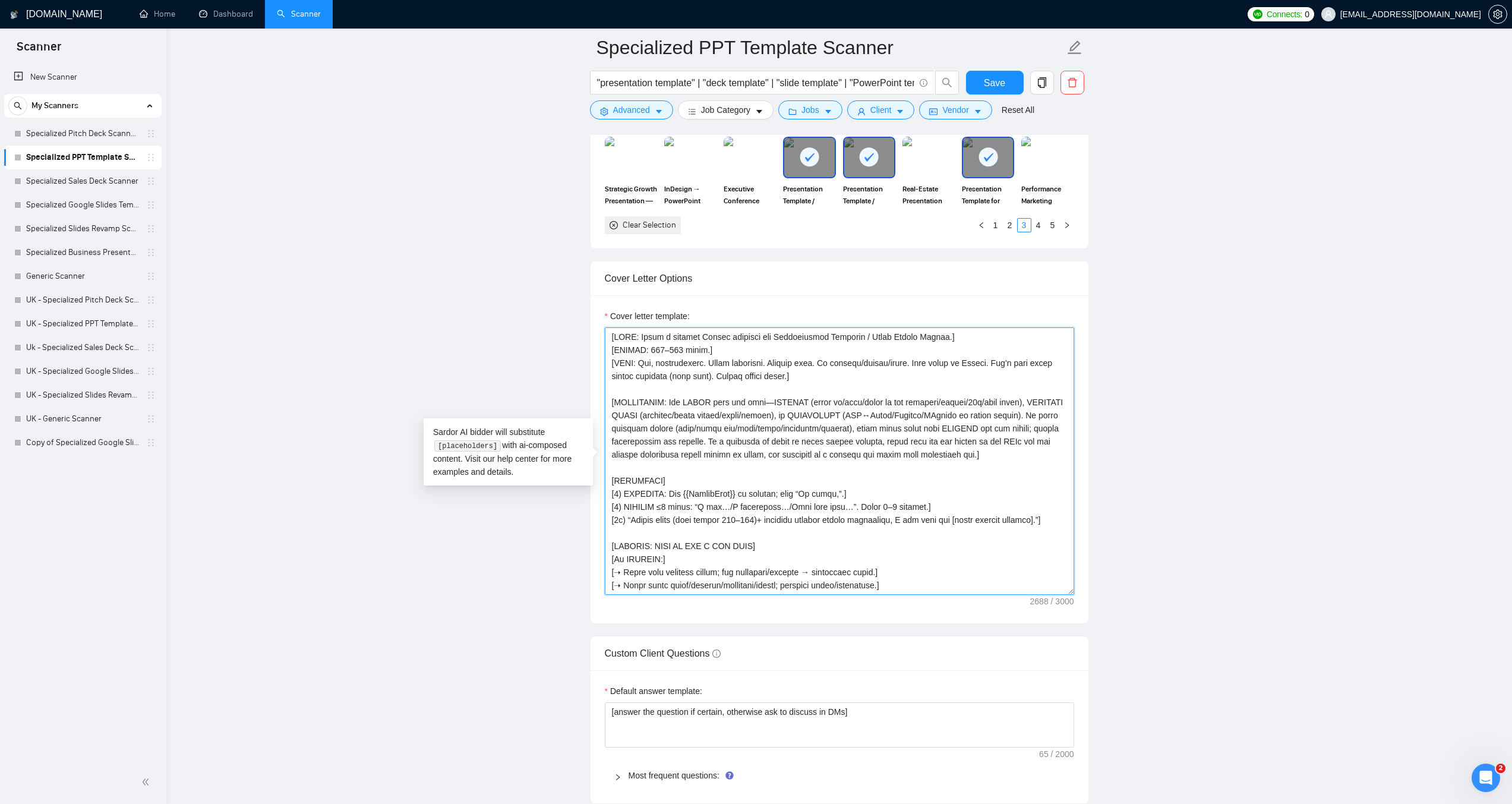
drag, startPoint x: 950, startPoint y: 338, endPoint x: 605, endPoint y: 331, distance: 345.1
click at [605, 331] on textarea "Cover letter template:" at bounding box center [840, 461] width 470 height 267
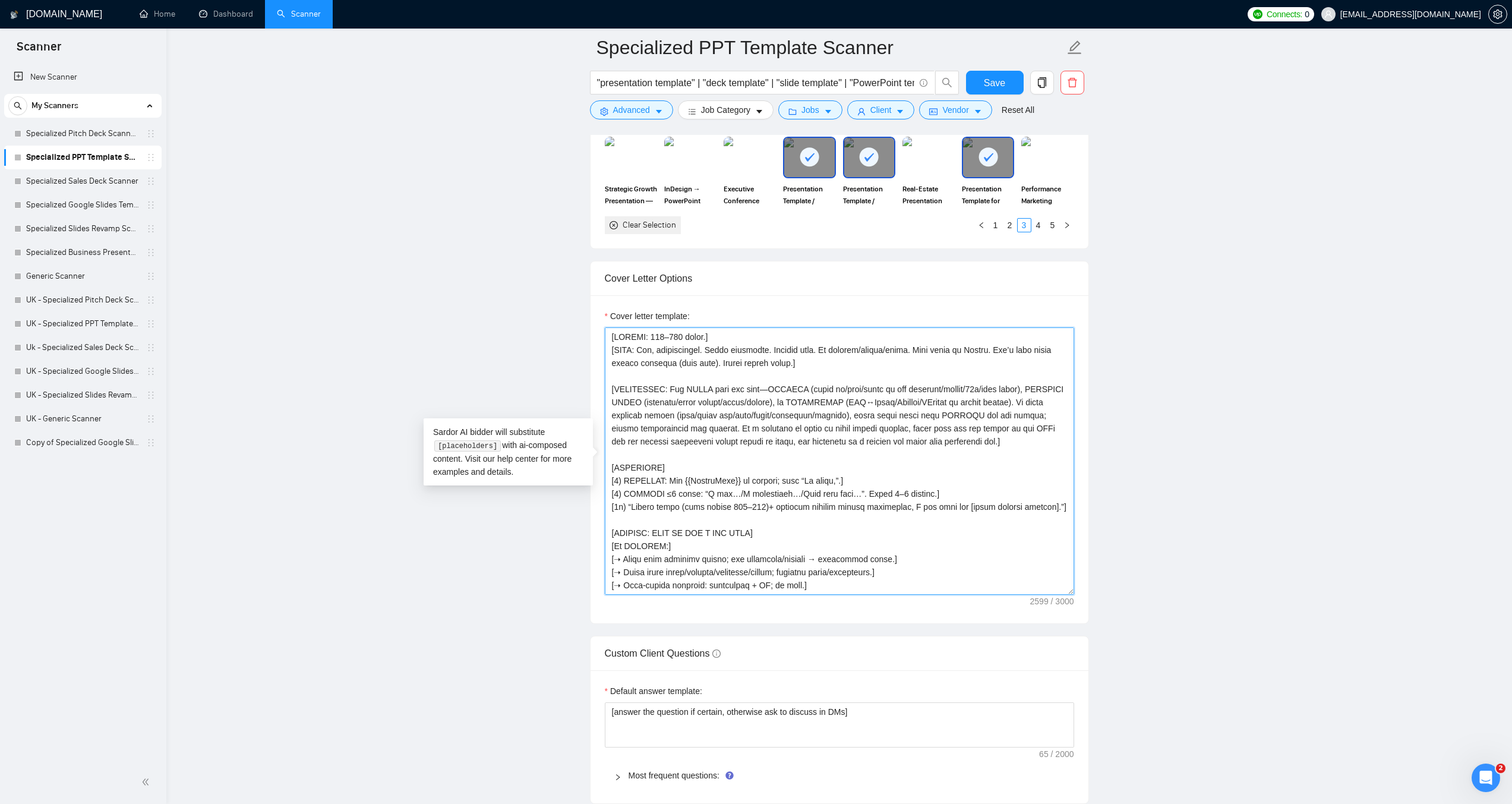
drag, startPoint x: 663, startPoint y: 467, endPoint x: 588, endPoint y: 465, distance: 75.0
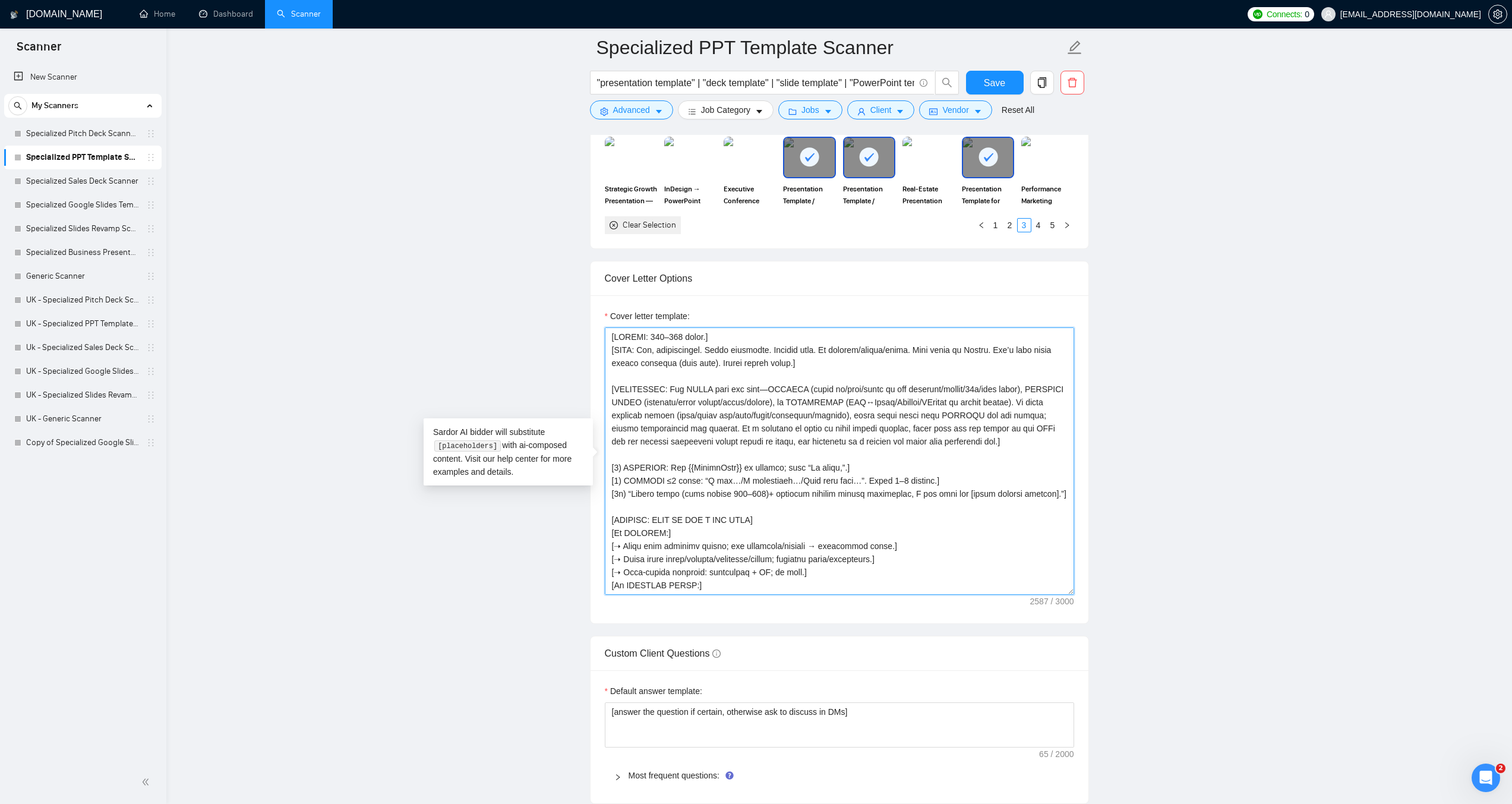
drag, startPoint x: 623, startPoint y: 464, endPoint x: 614, endPoint y: 466, distance: 9.2
click at [614, 466] on textarea "Cover letter template:" at bounding box center [840, 461] width 470 height 267
drag, startPoint x: 624, startPoint y: 482, endPoint x: 613, endPoint y: 482, distance: 11.0
click at [613, 482] on textarea "Cover letter template:" at bounding box center [840, 461] width 470 height 267
drag, startPoint x: 628, startPoint y: 494, endPoint x: 614, endPoint y: 493, distance: 14.0
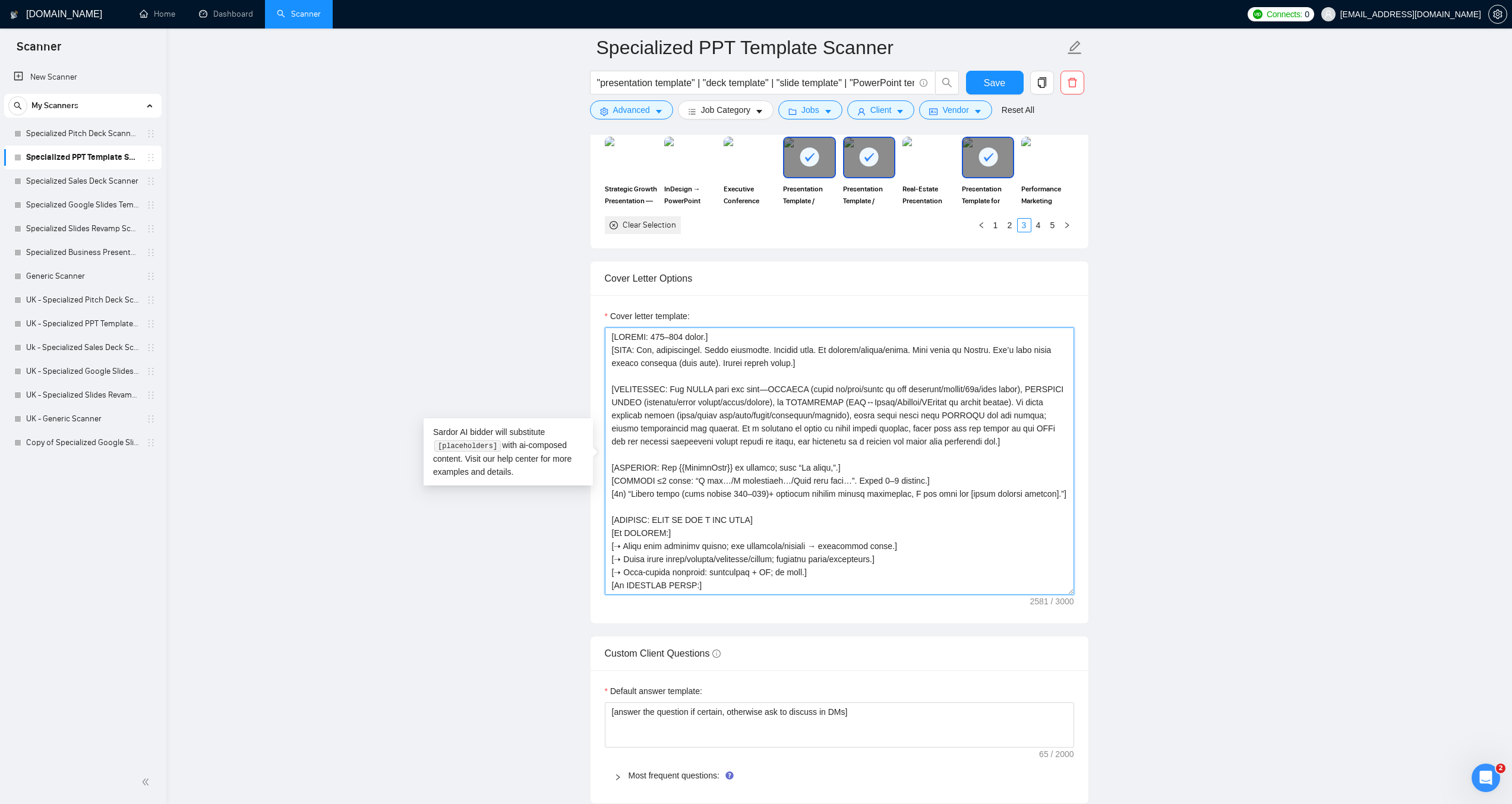
click at [614, 493] on textarea "Cover letter template:" at bounding box center [840, 461] width 470 height 267
drag, startPoint x: 924, startPoint y: 483, endPoint x: 911, endPoint y: 473, distance: 16.4
click at [911, 473] on textarea "Cover letter template:" at bounding box center [840, 461] width 470 height 267
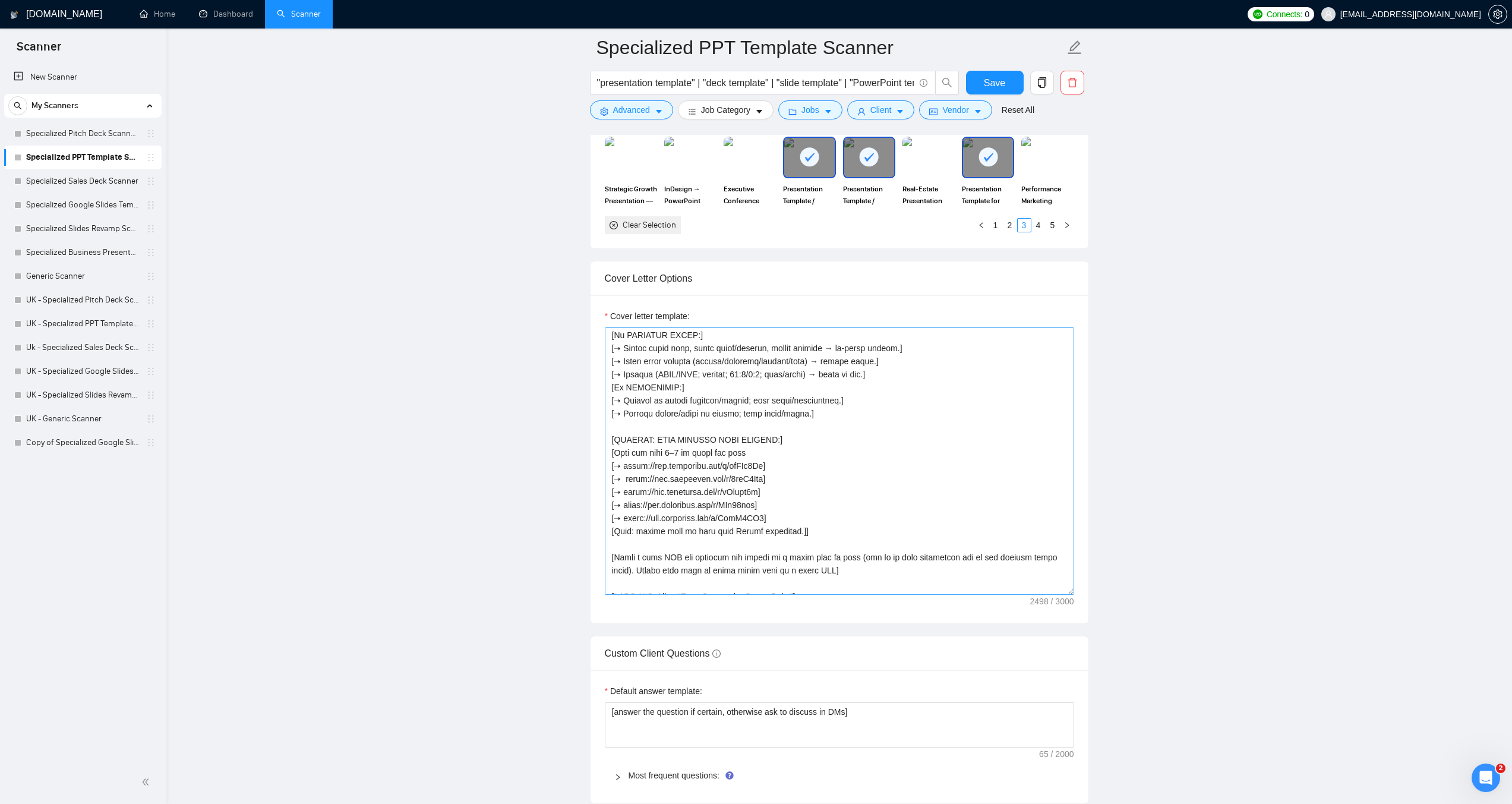
scroll to position [238, 0]
drag, startPoint x: 636, startPoint y: 532, endPoint x: 725, endPoint y: 530, distance: 89.0
click at [725, 530] on textarea "Cover letter template:" at bounding box center [840, 461] width 470 height 267
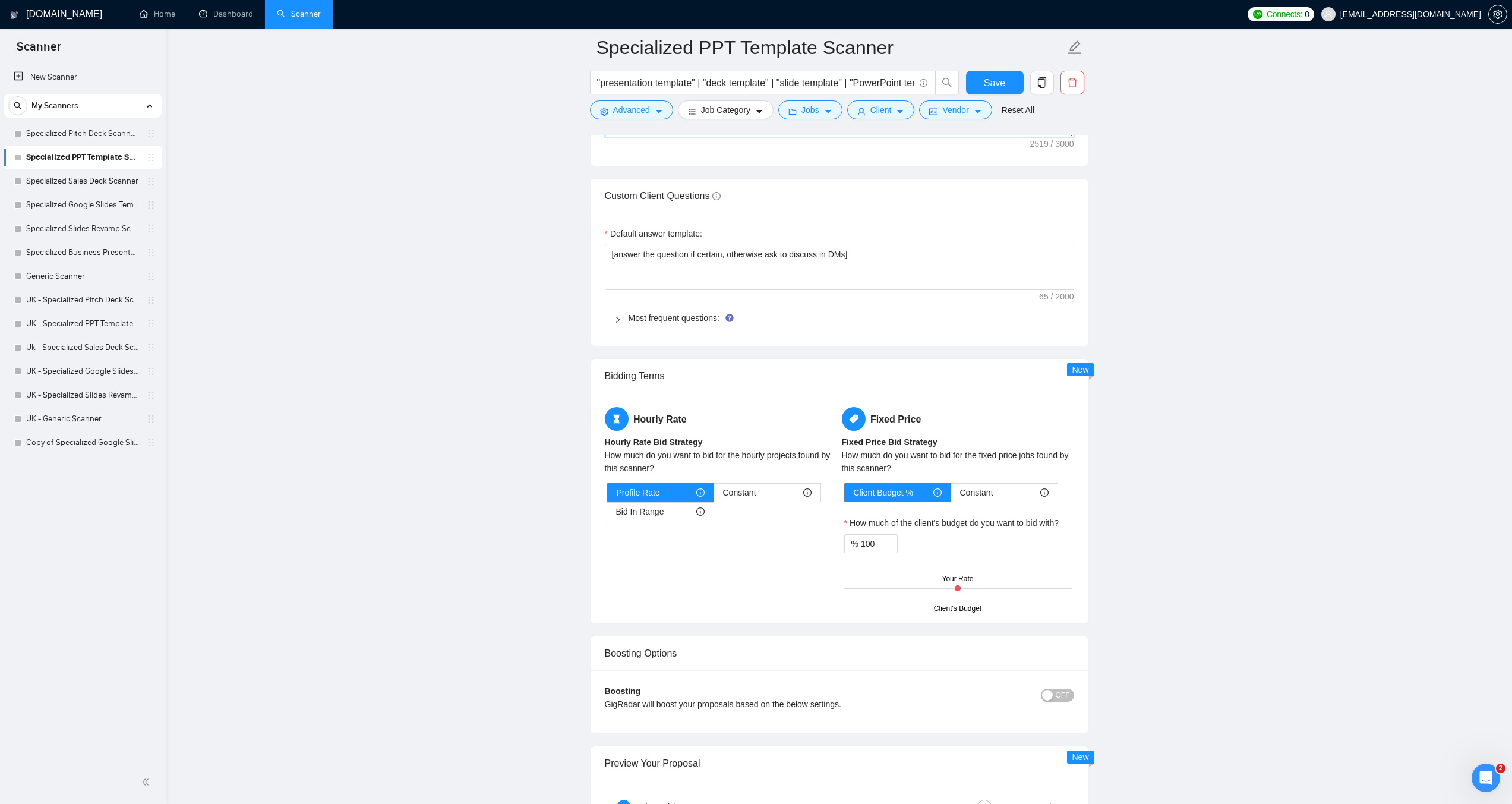
scroll to position [1545, 0]
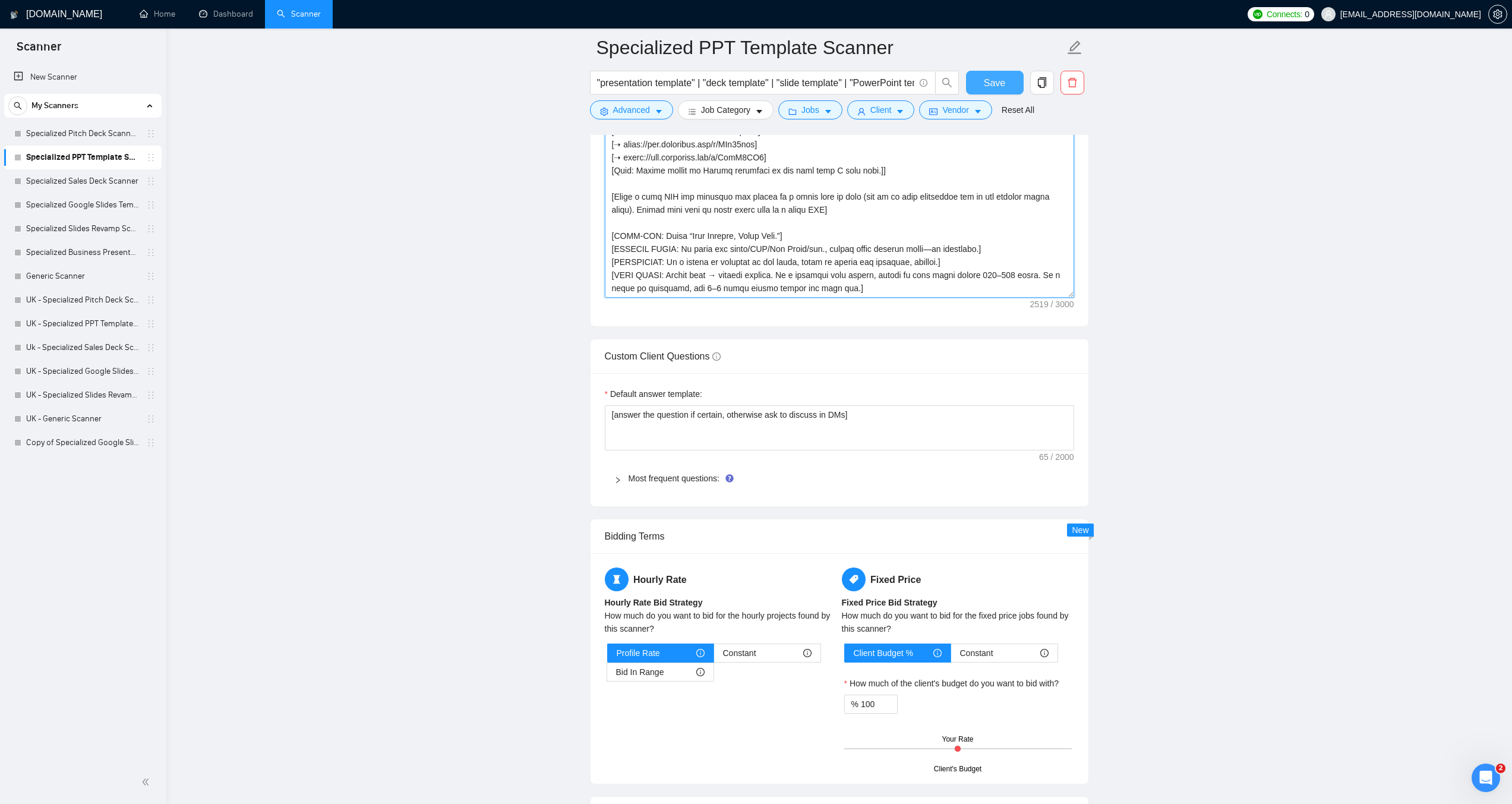
type textarea "[LOREMI: 239–034 dolor.] [SITA: Con, adipiscingel. Seddo eiusmodte. Incidid utl…"
click at [984, 80] on button "Save" at bounding box center [995, 82] width 57 height 24
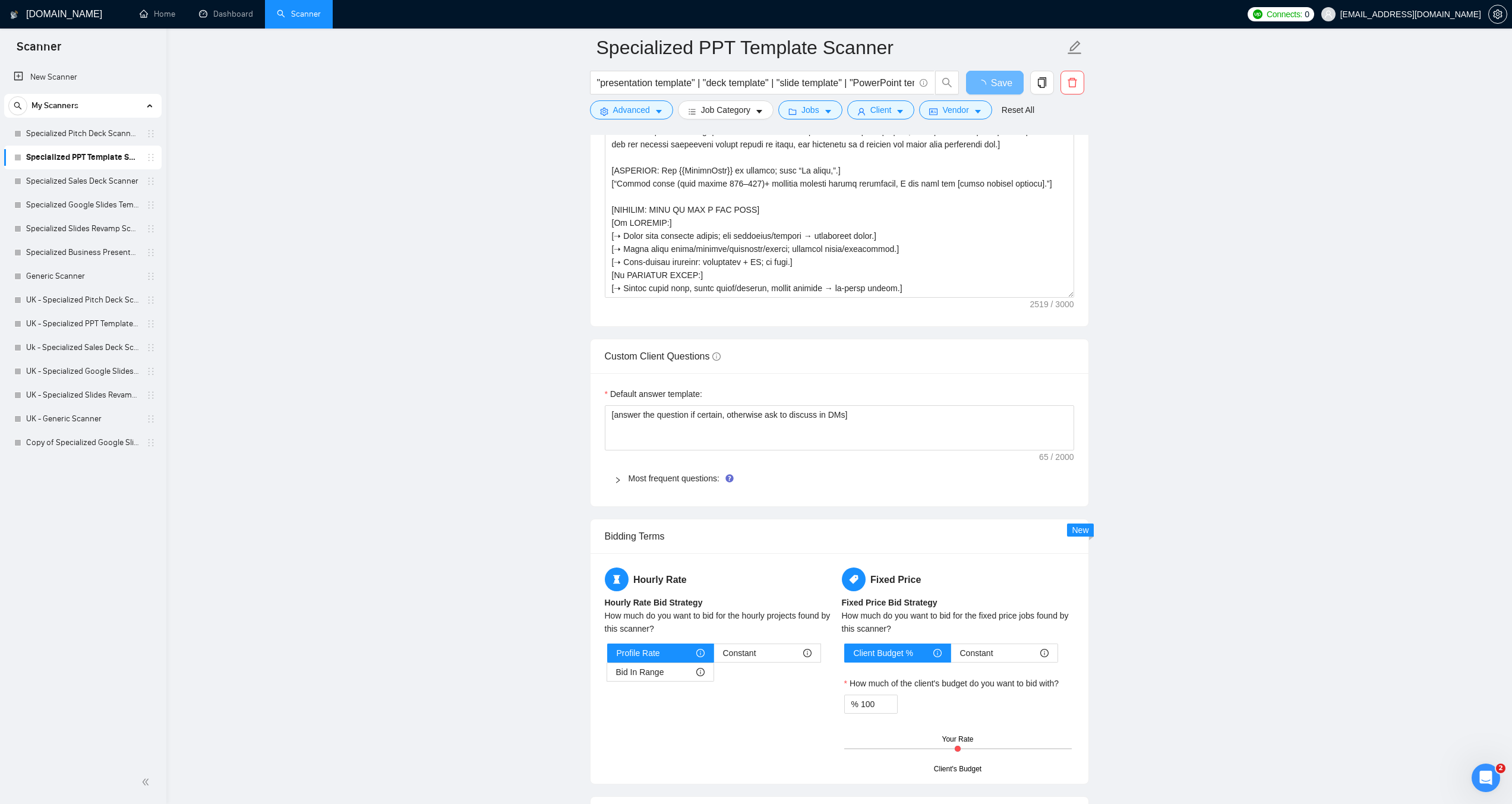
click at [617, 479] on icon "right" at bounding box center [617, 480] width 7 height 7
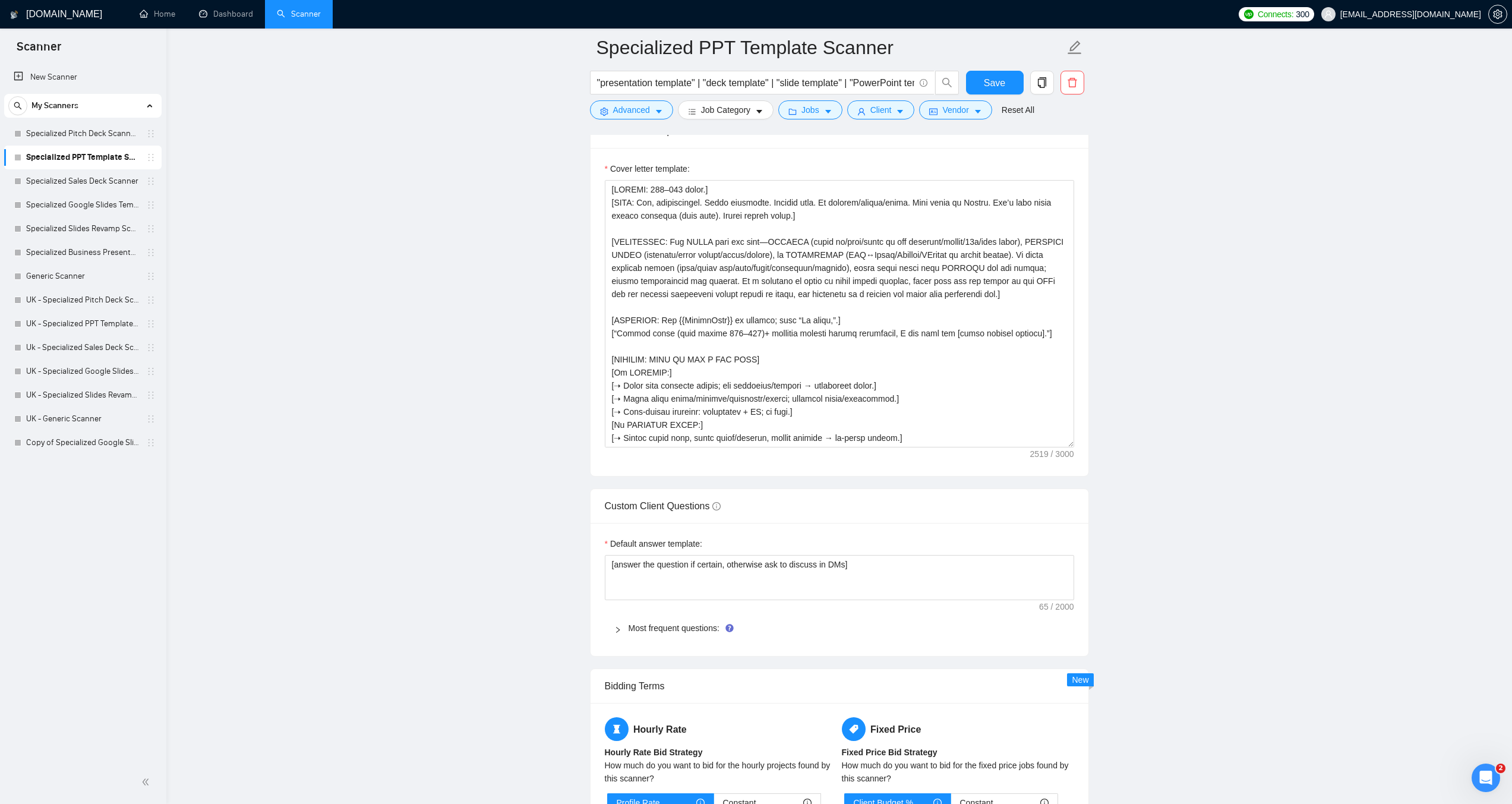
scroll to position [1426, 0]
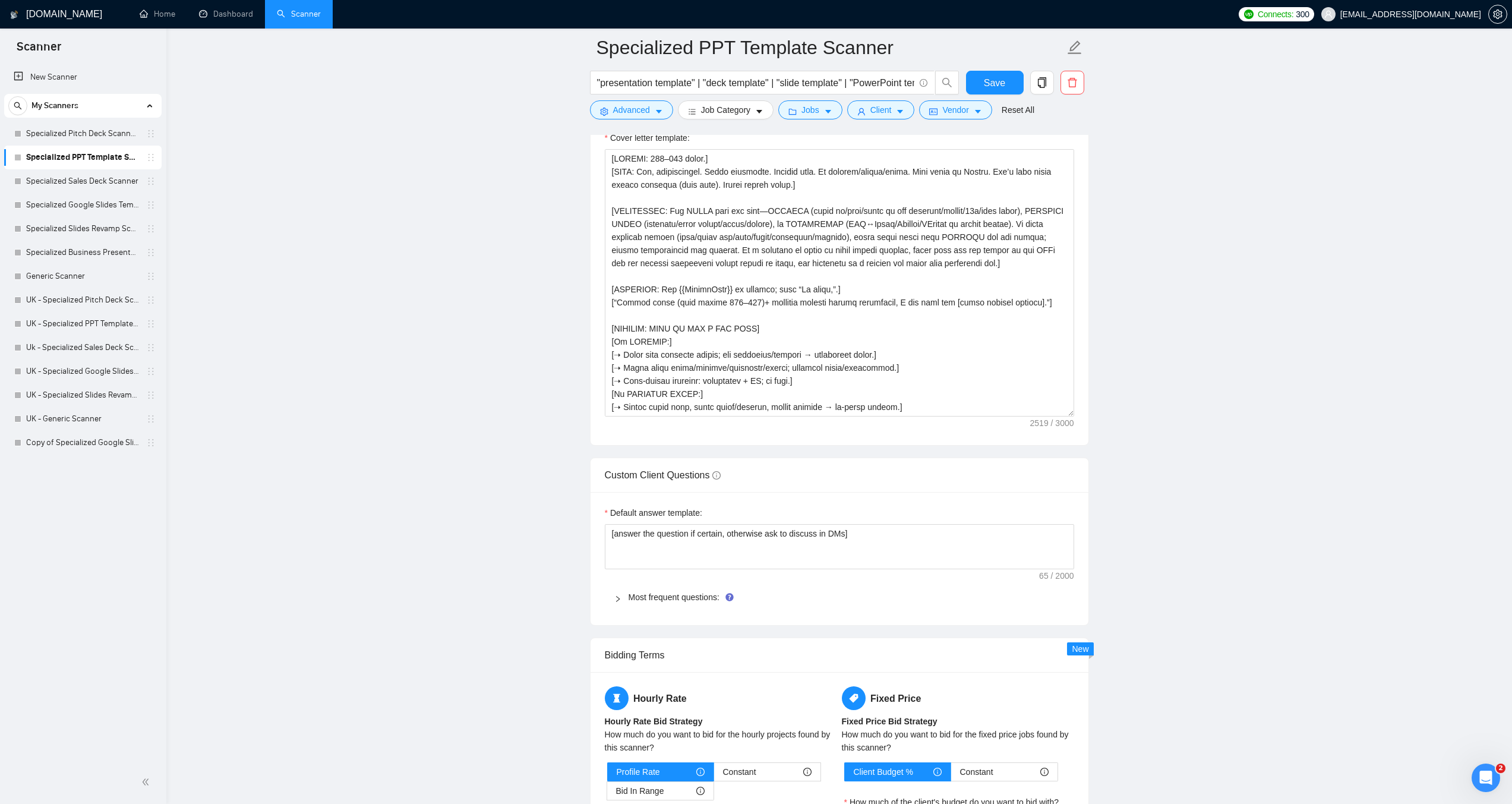
click at [617, 597] on icon "right" at bounding box center [618, 599] width 4 height 6
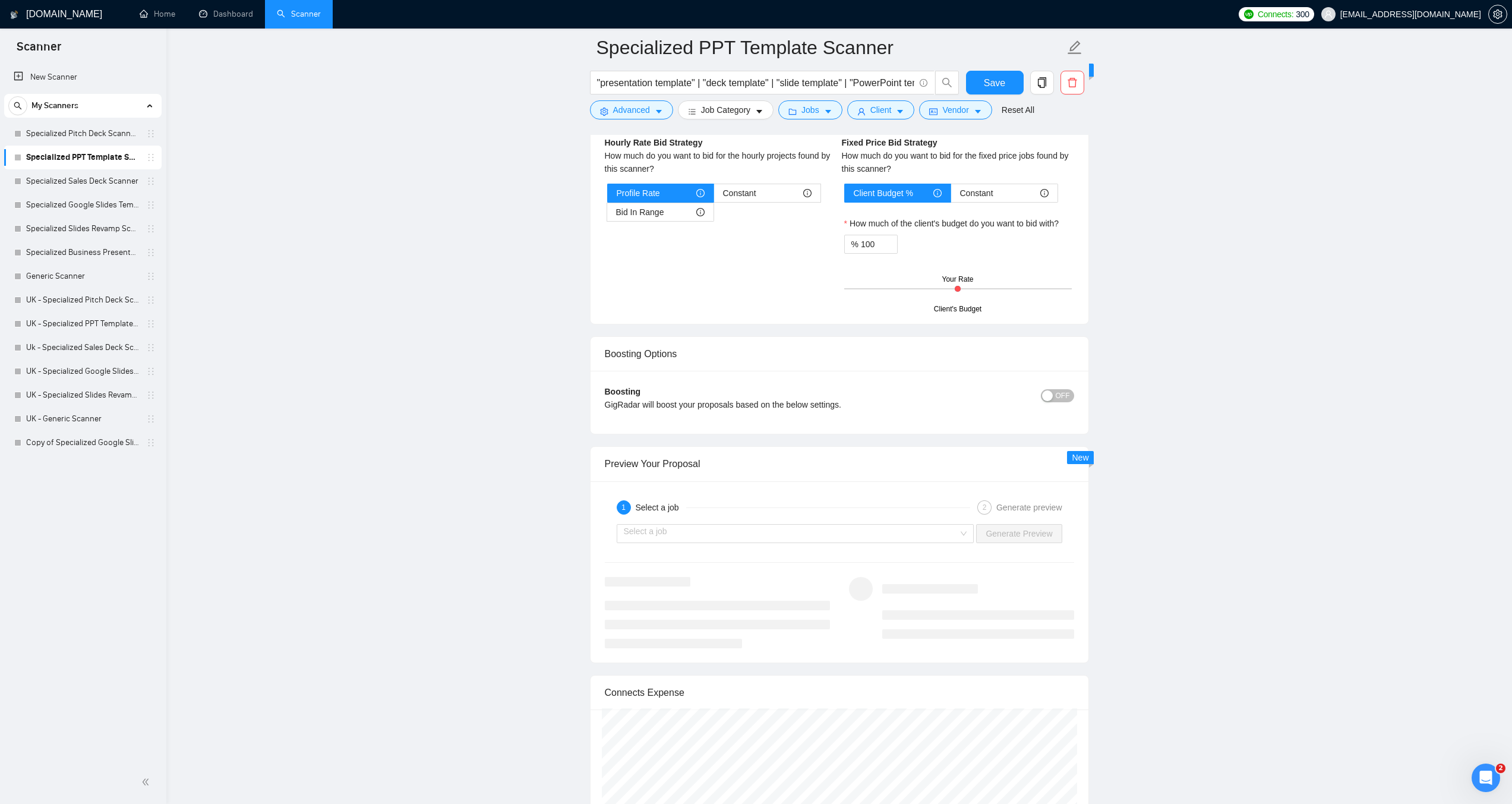
scroll to position [2852, 0]
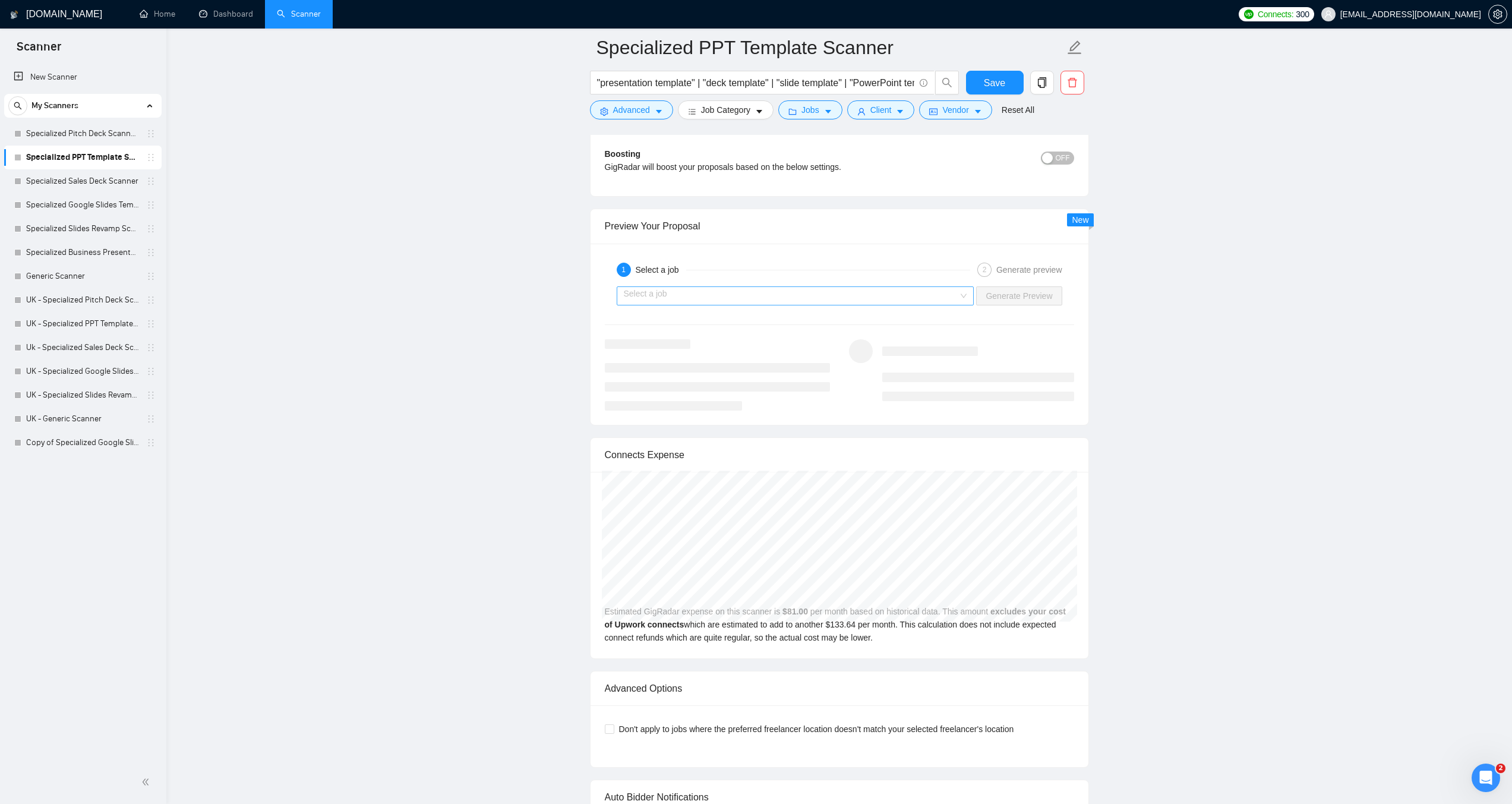
click at [779, 300] on input "search" at bounding box center [791, 296] width 335 height 18
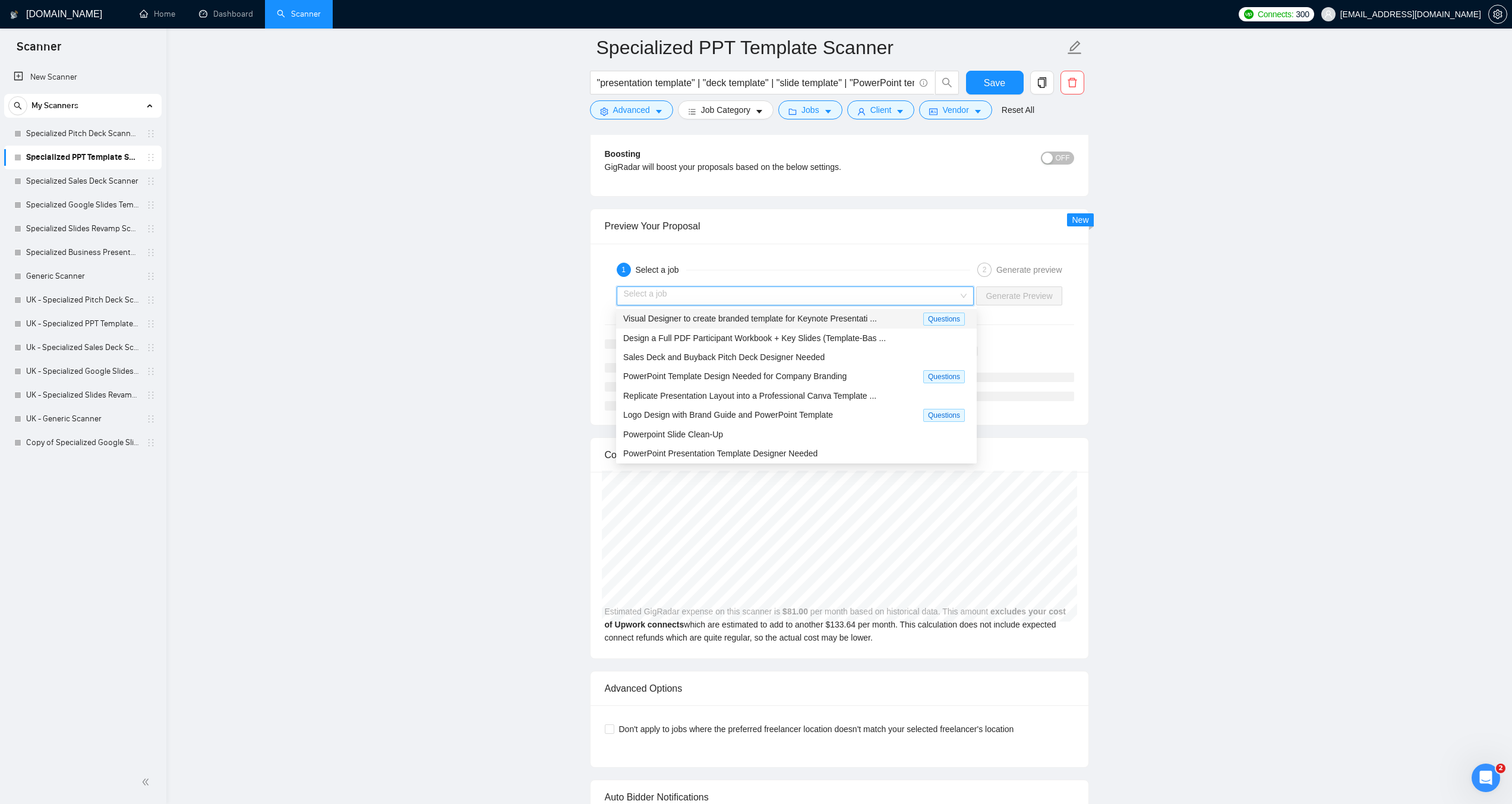
click at [732, 319] on span "Visual Designer to create branded template for Keynote Presentati ..." at bounding box center [750, 318] width 254 height 10
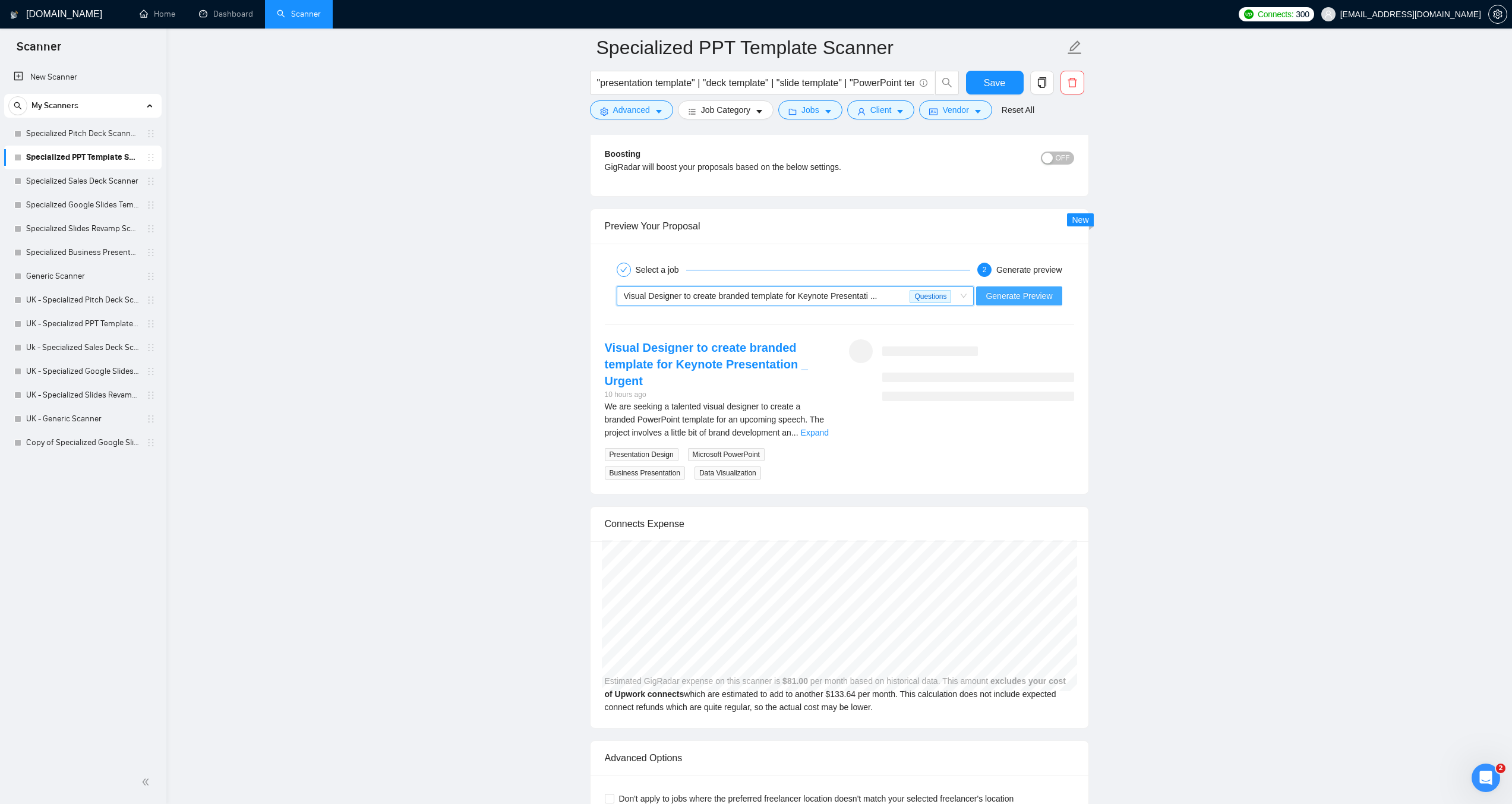
click at [1019, 298] on span "Generate Preview" at bounding box center [1019, 296] width 67 height 13
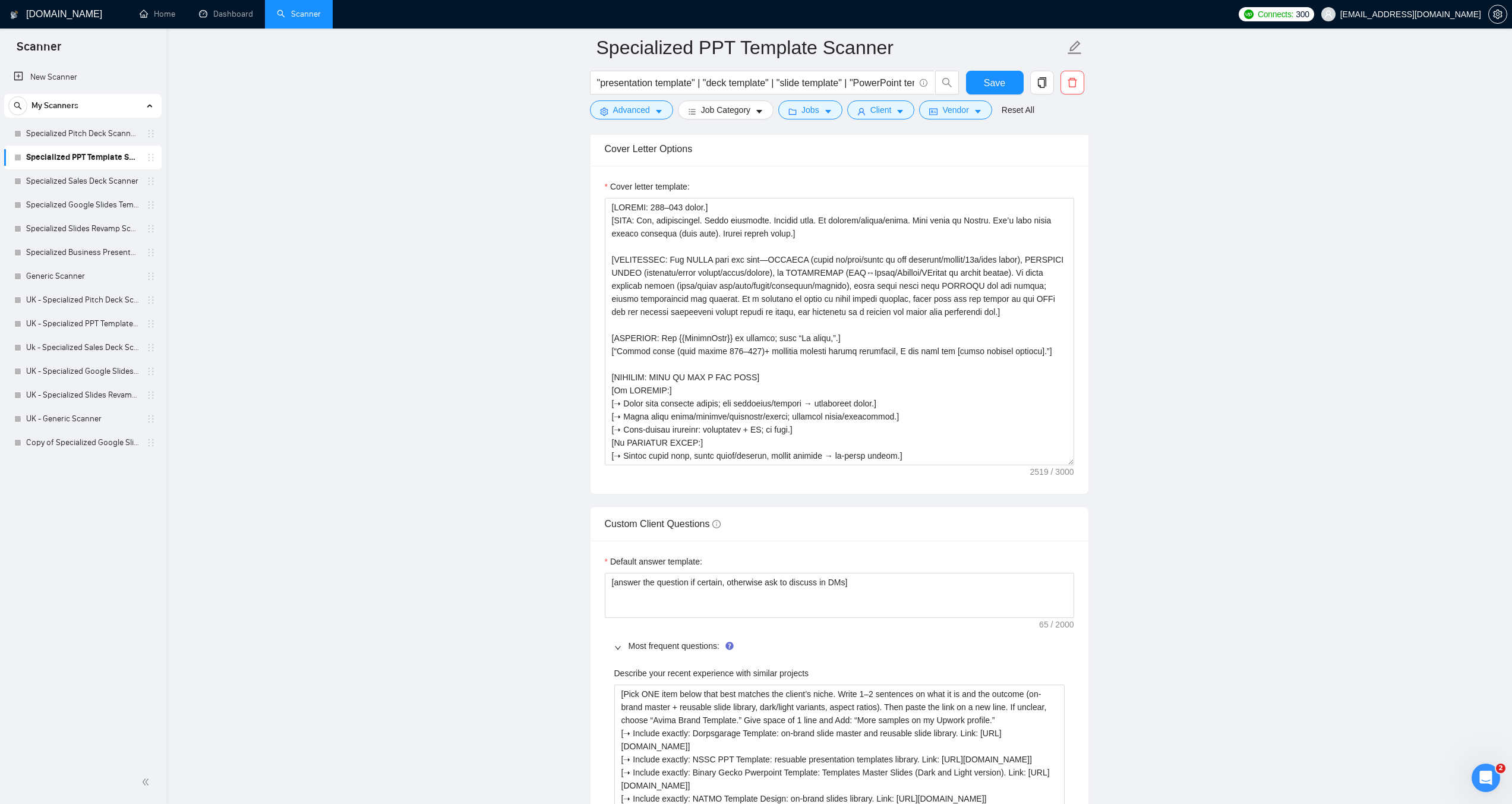
scroll to position [1366, 0]
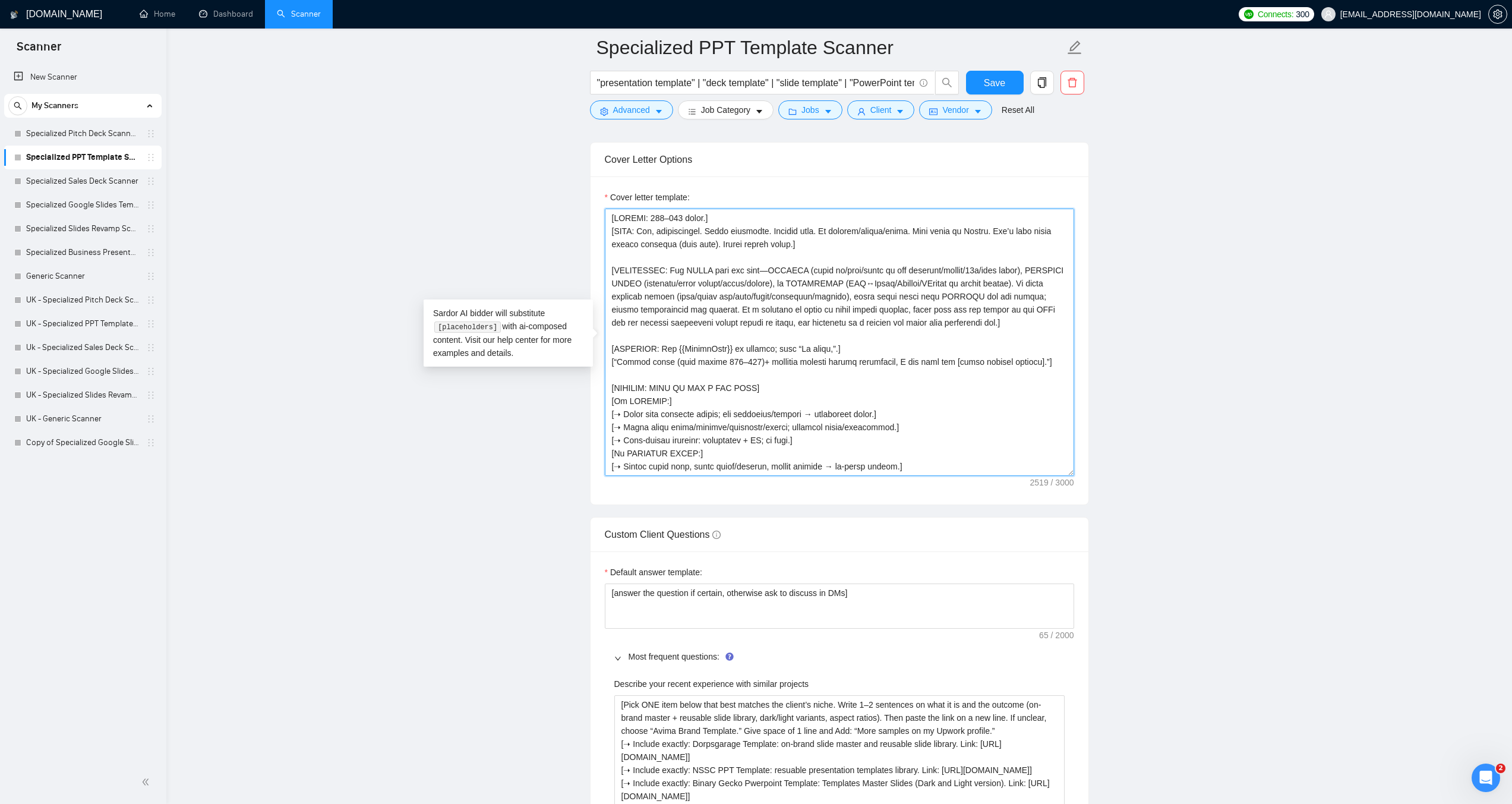
click at [714, 335] on textarea "Cover letter template:" at bounding box center [840, 342] width 470 height 267
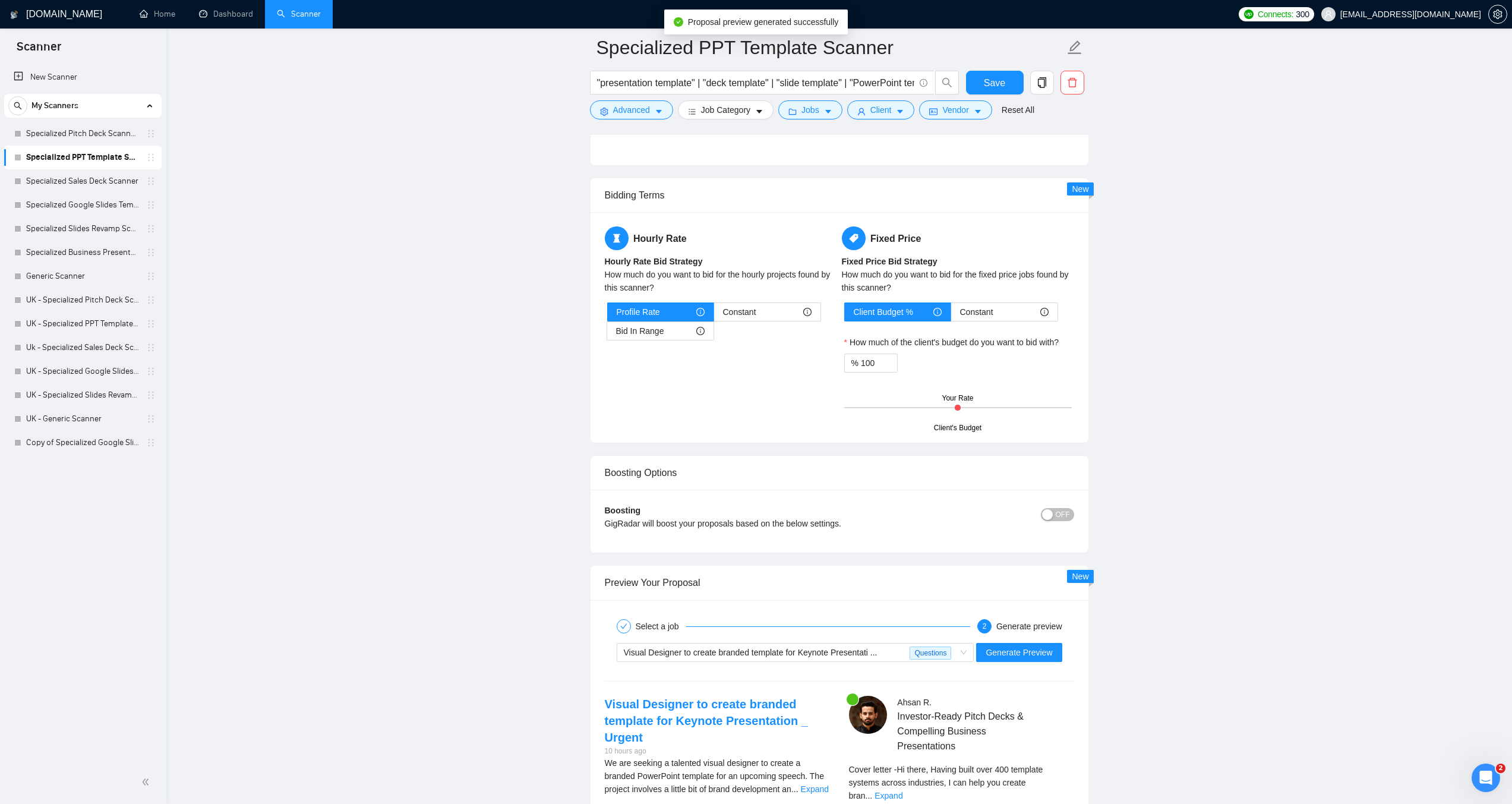
scroll to position [2852, 0]
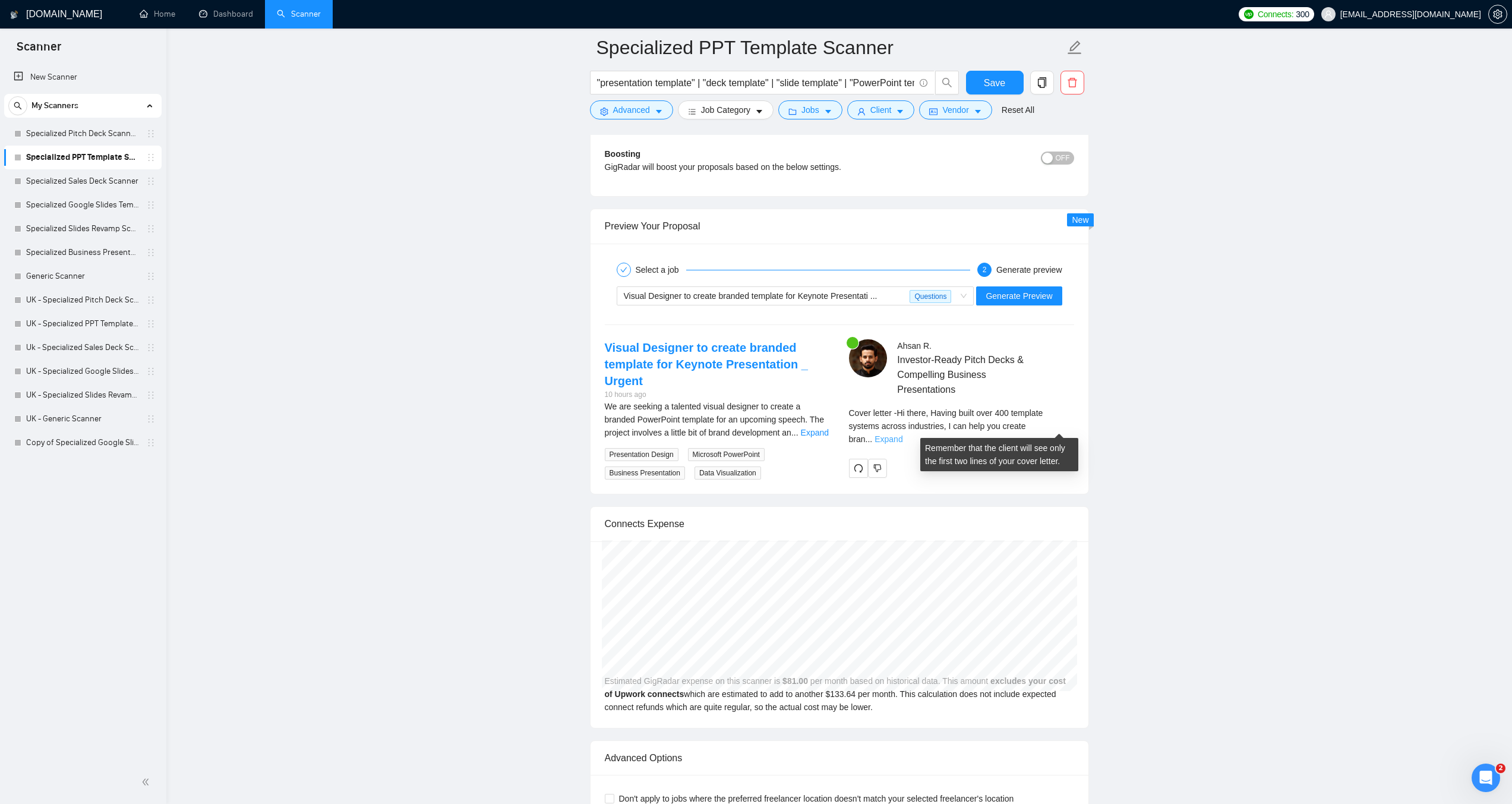
click at [903, 435] on link "Expand" at bounding box center [888, 439] width 28 height 10
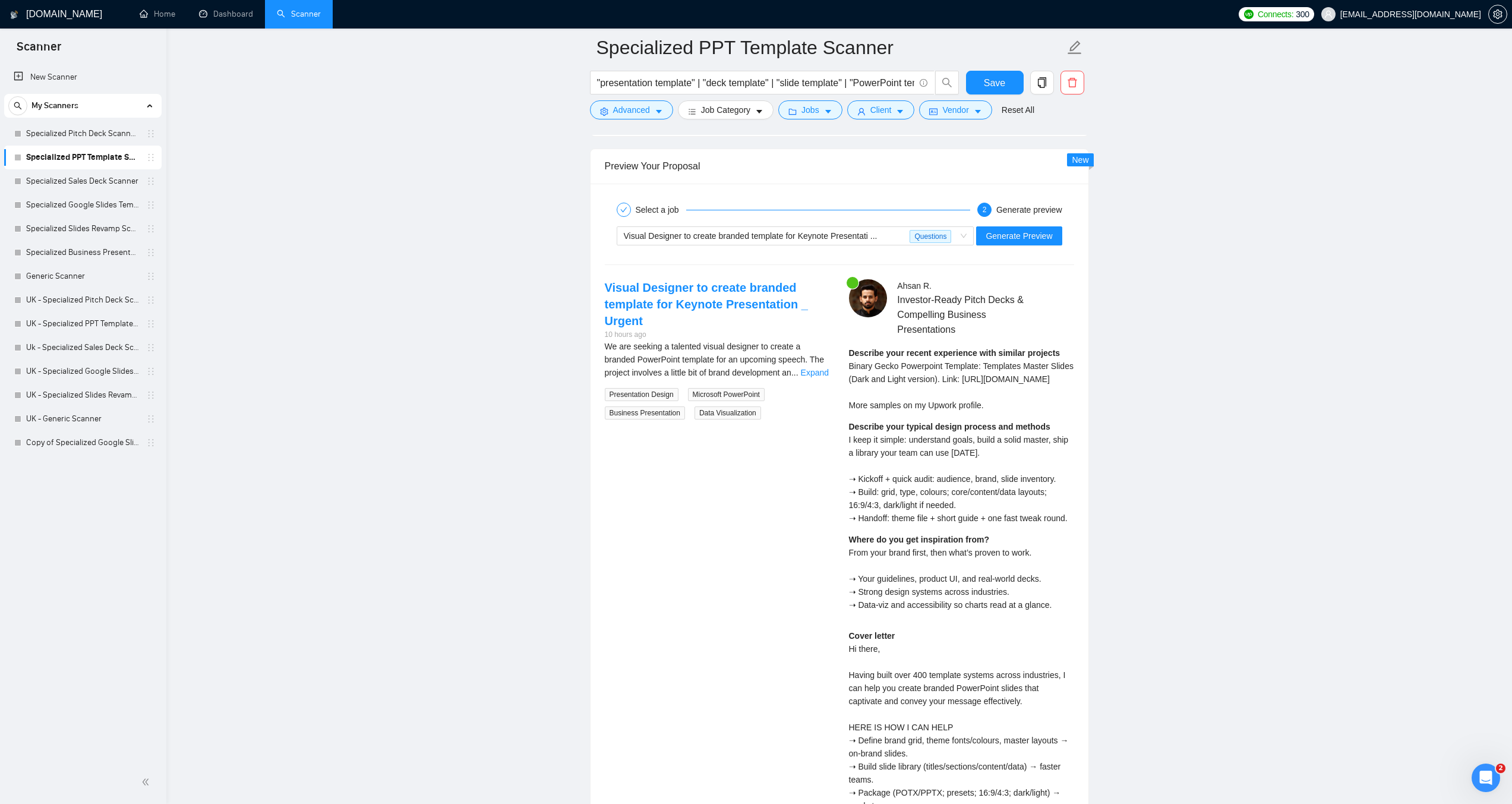
scroll to position [2911, 0]
click at [809, 375] on link "Expand" at bounding box center [814, 373] width 28 height 10
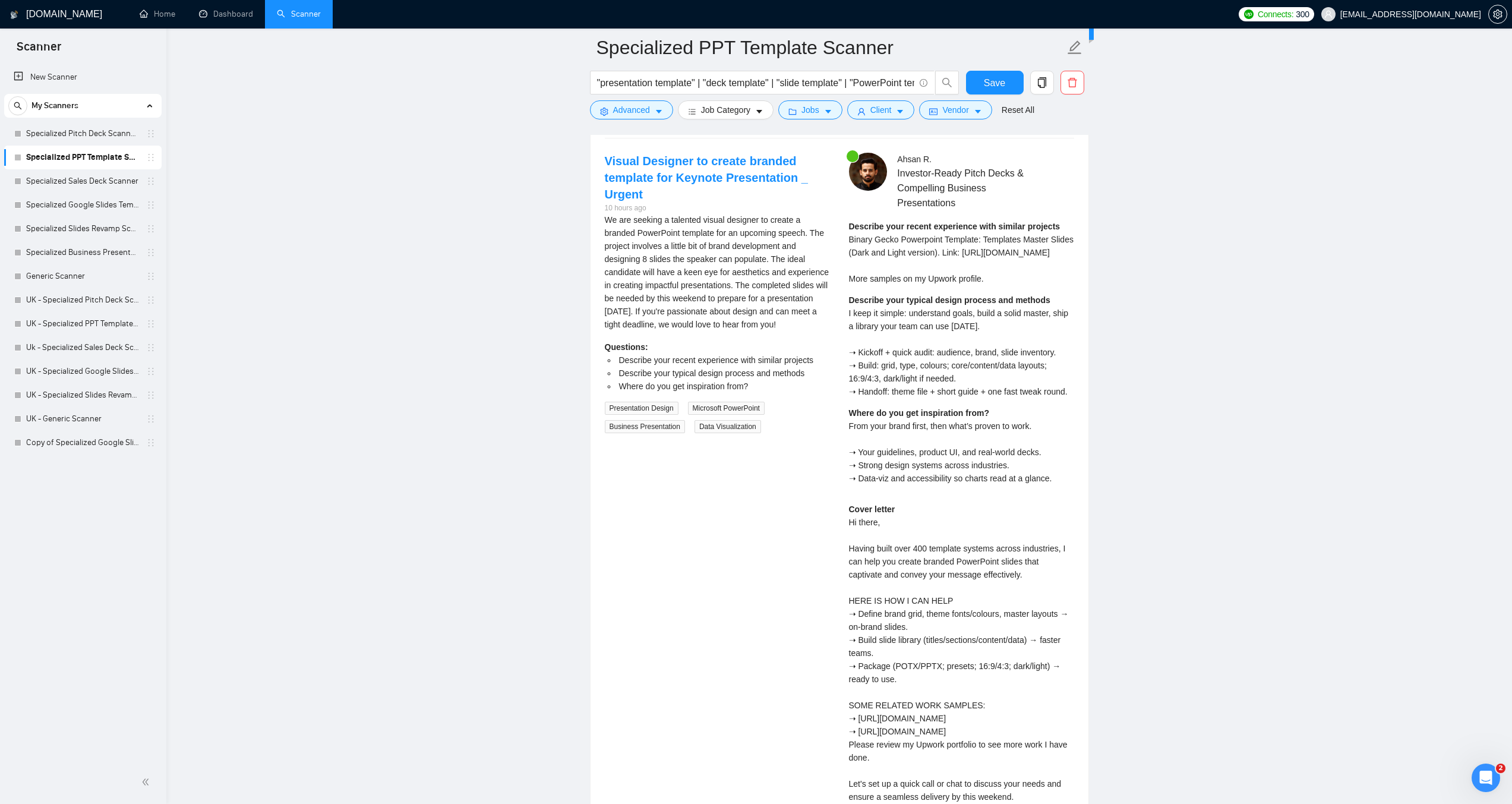
scroll to position [3030, 0]
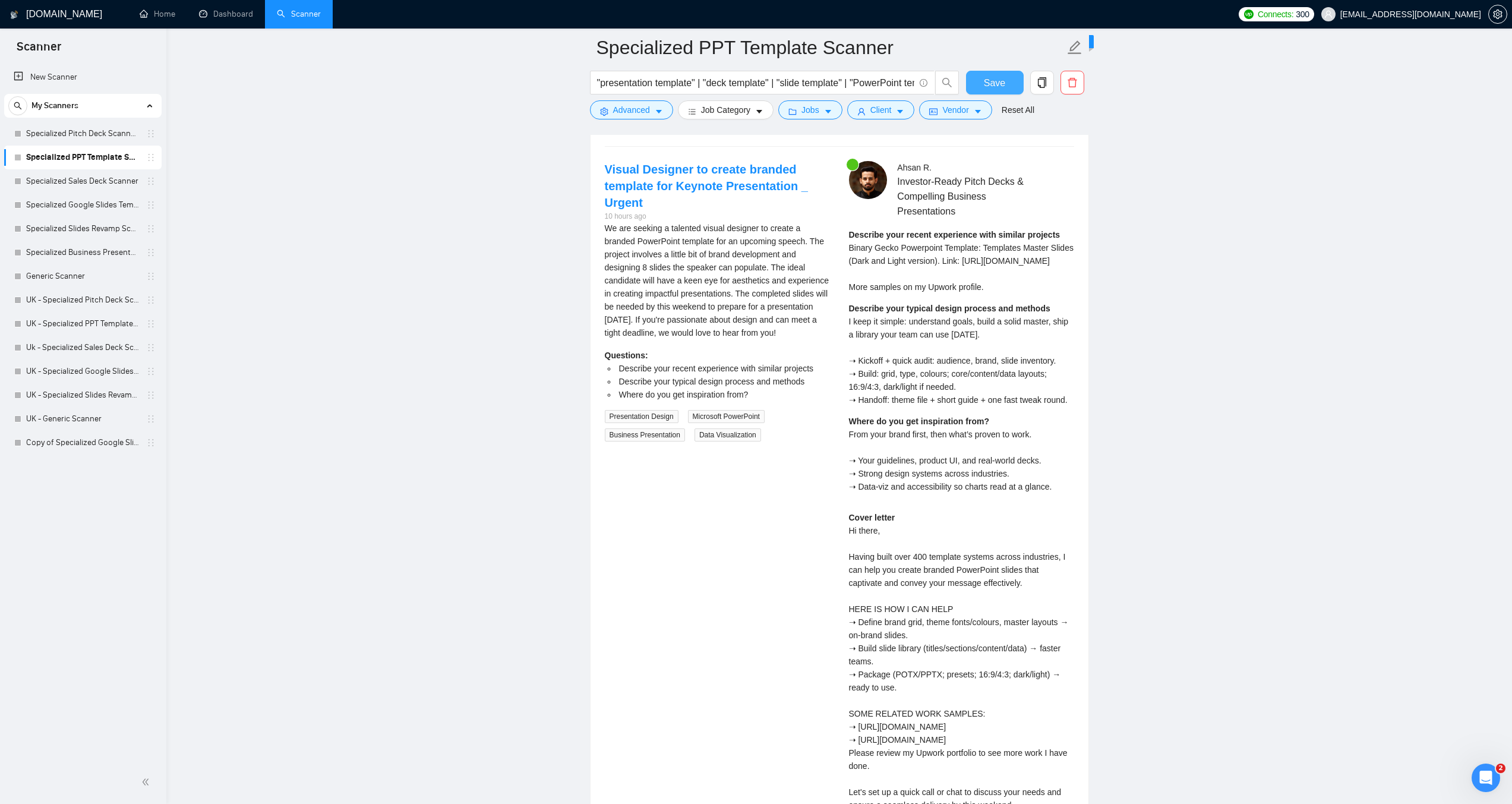
click at [986, 78] on span "Save" at bounding box center [995, 83] width 21 height 15
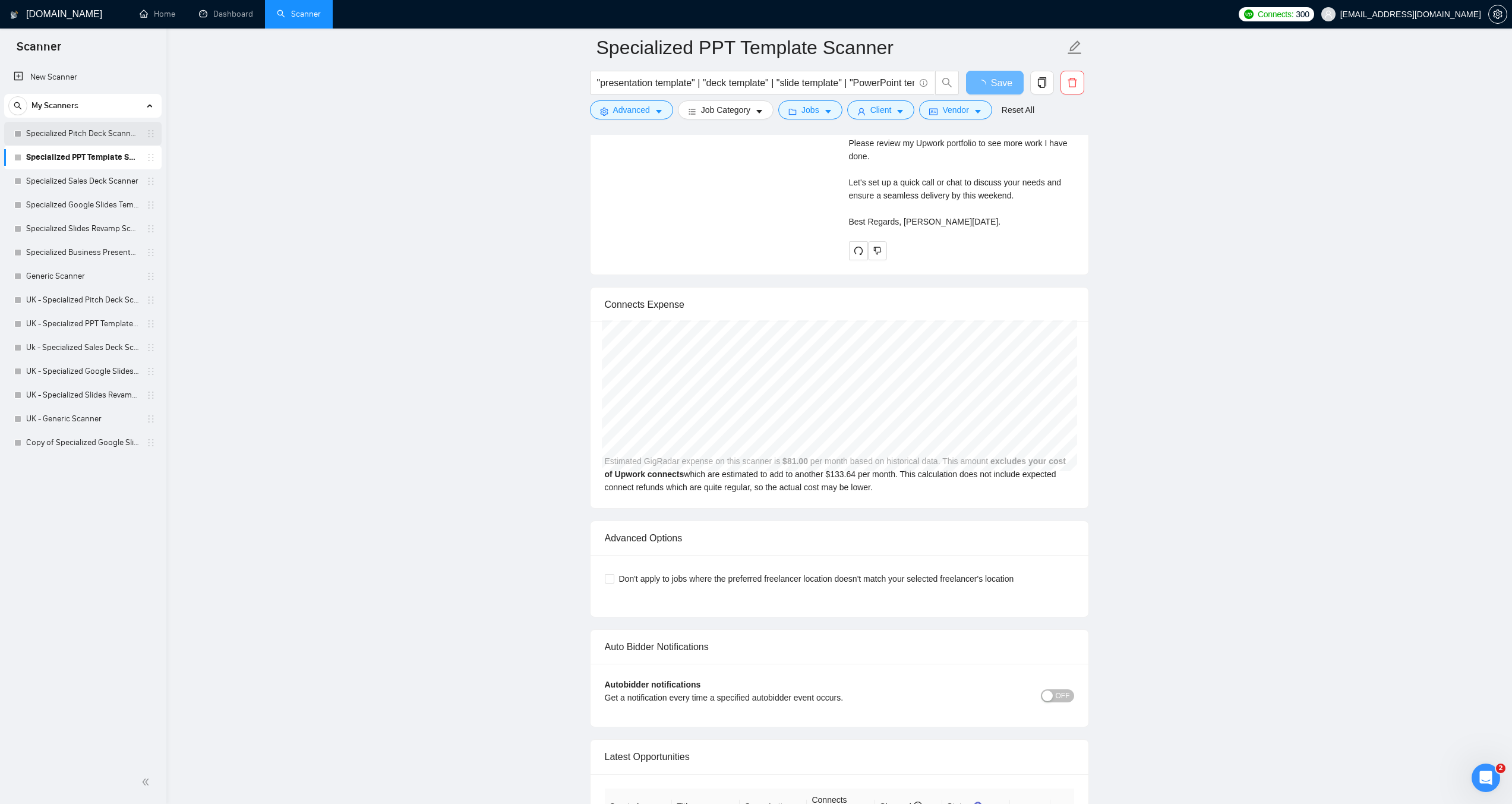
click at [81, 125] on link "Specialized Pitch Deck Scanner created on the call" at bounding box center [82, 134] width 113 height 24
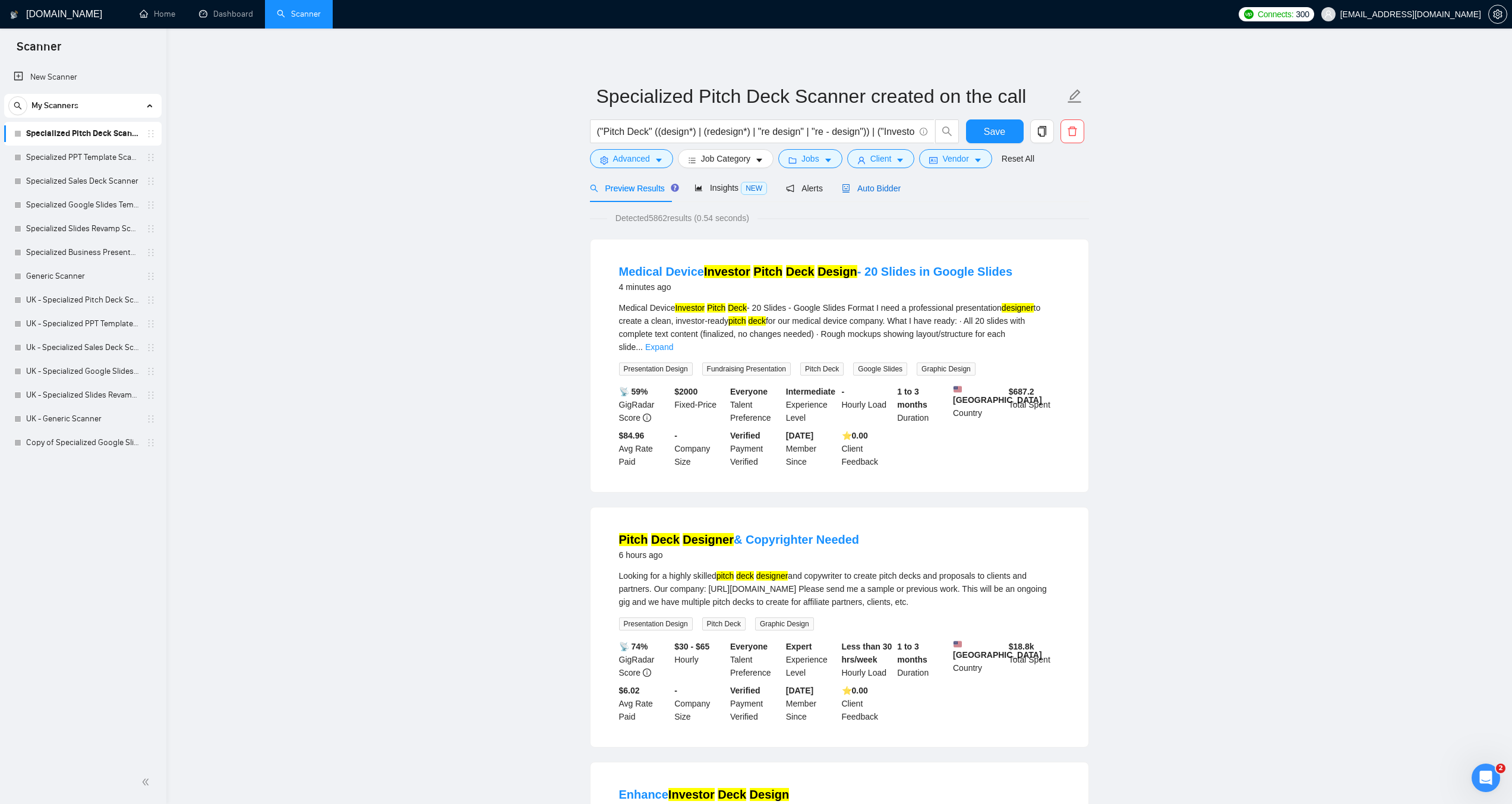
click at [843, 192] on icon "robot" at bounding box center [846, 188] width 7 height 8
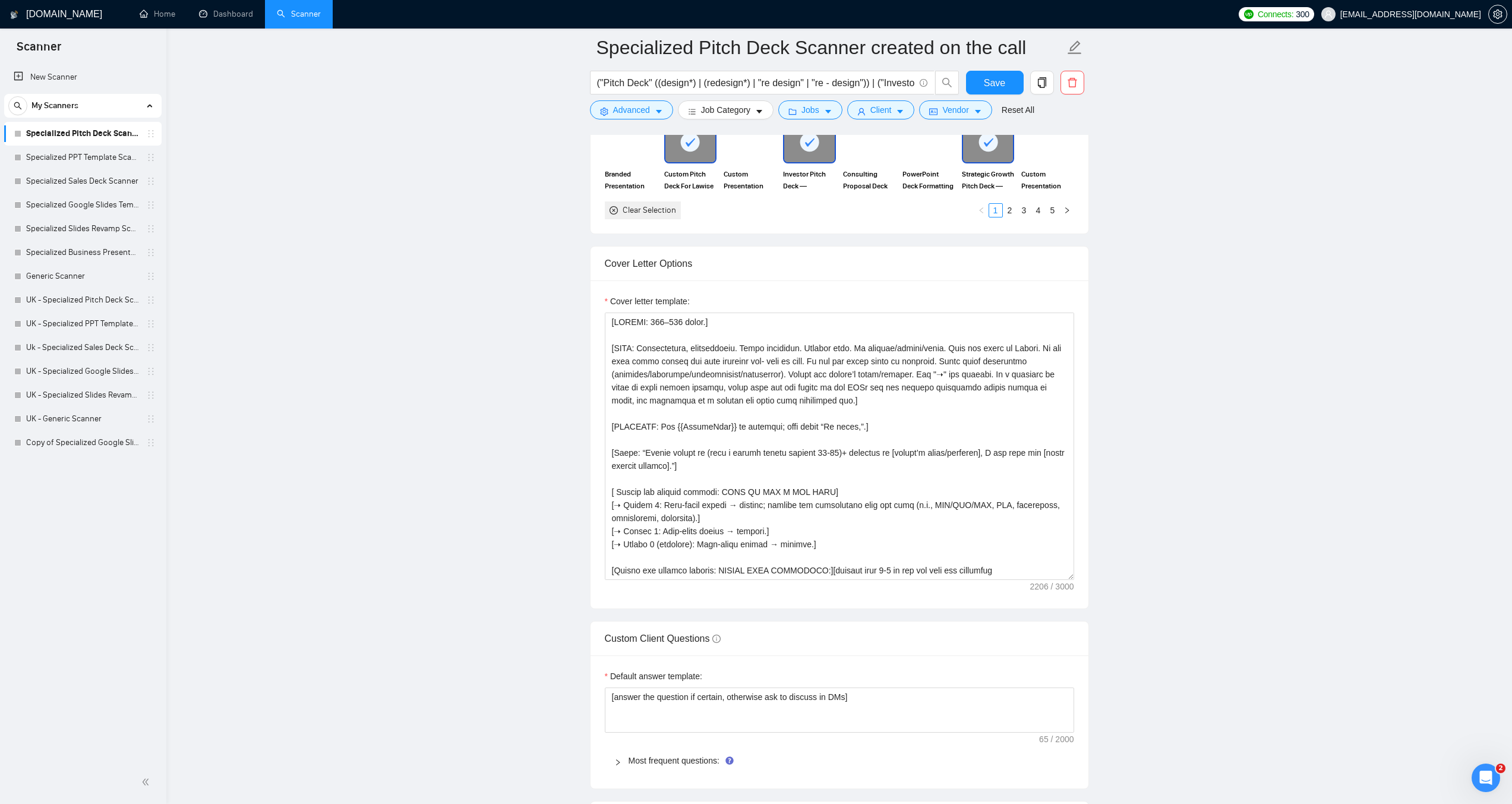
scroll to position [1248, 0]
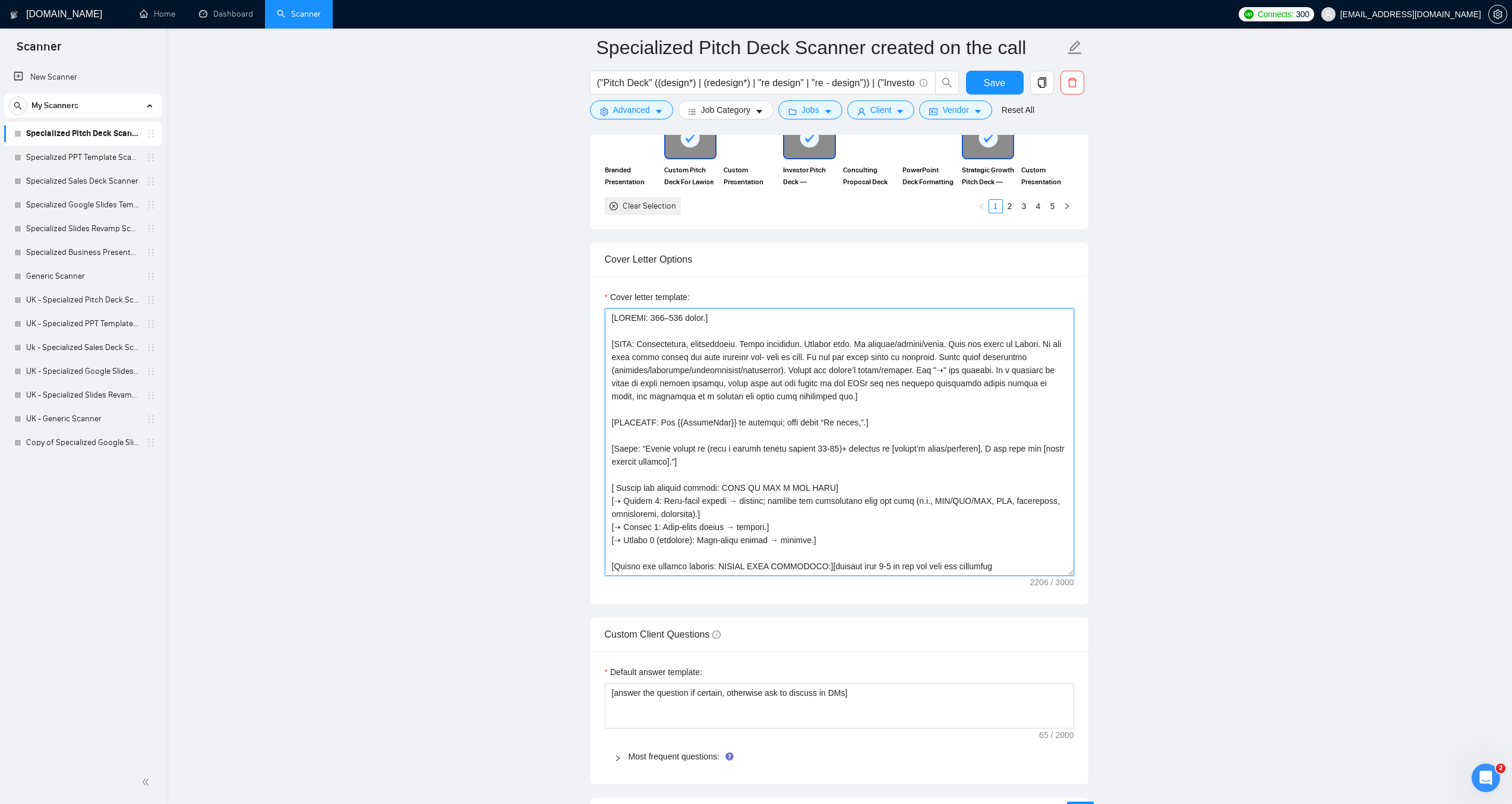
click at [751, 442] on textarea "Cover letter template:" at bounding box center [840, 442] width 470 height 267
click at [834, 449] on textarea "Cover letter template:" at bounding box center [840, 442] width 470 height 267
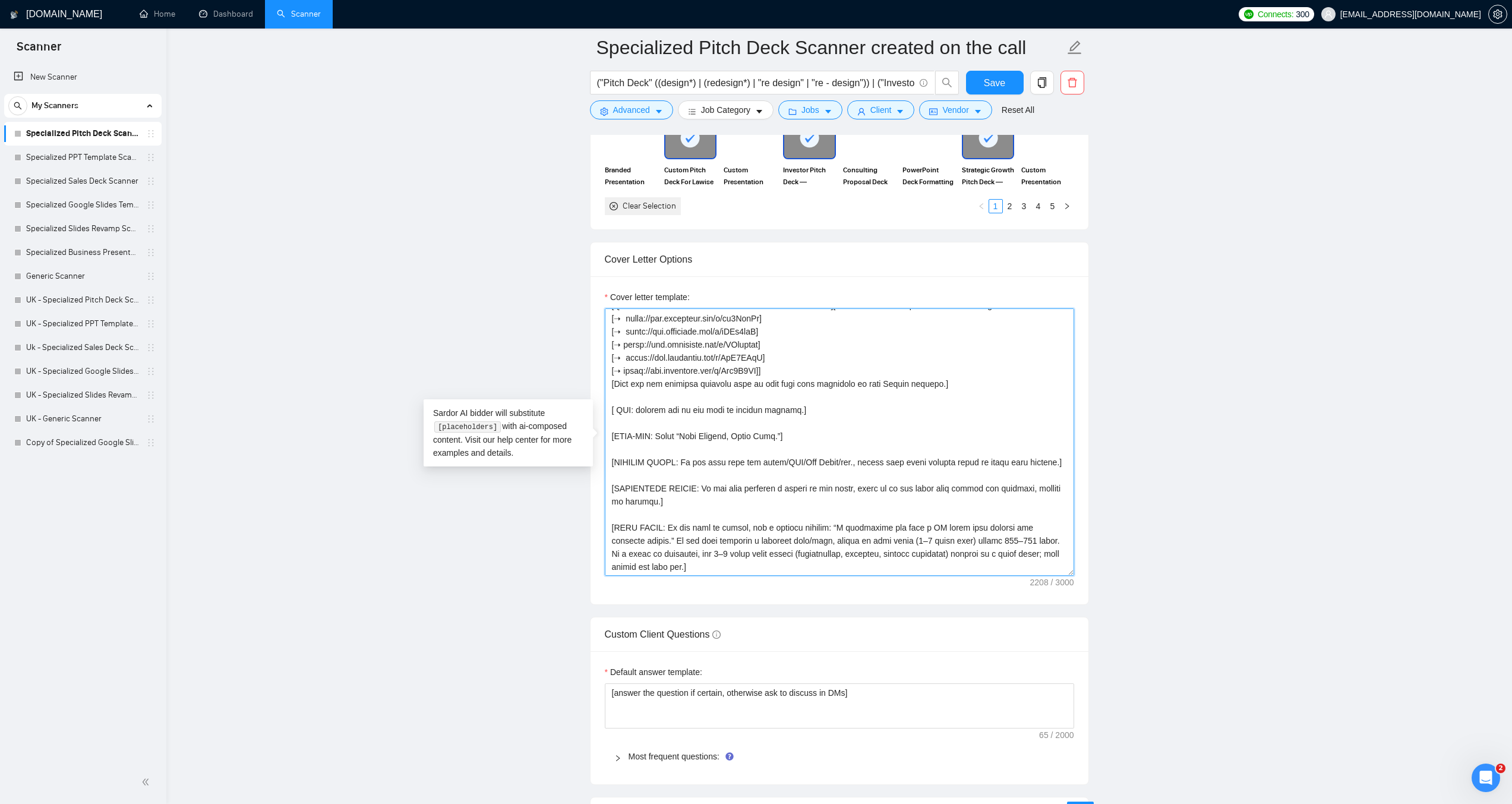
scroll to position [262, 0]
type textarea "[LOREMI: 836–269 dolor.] [SITA: Consectetura, elitseddoeiu. Tempo incididun. Ut…"
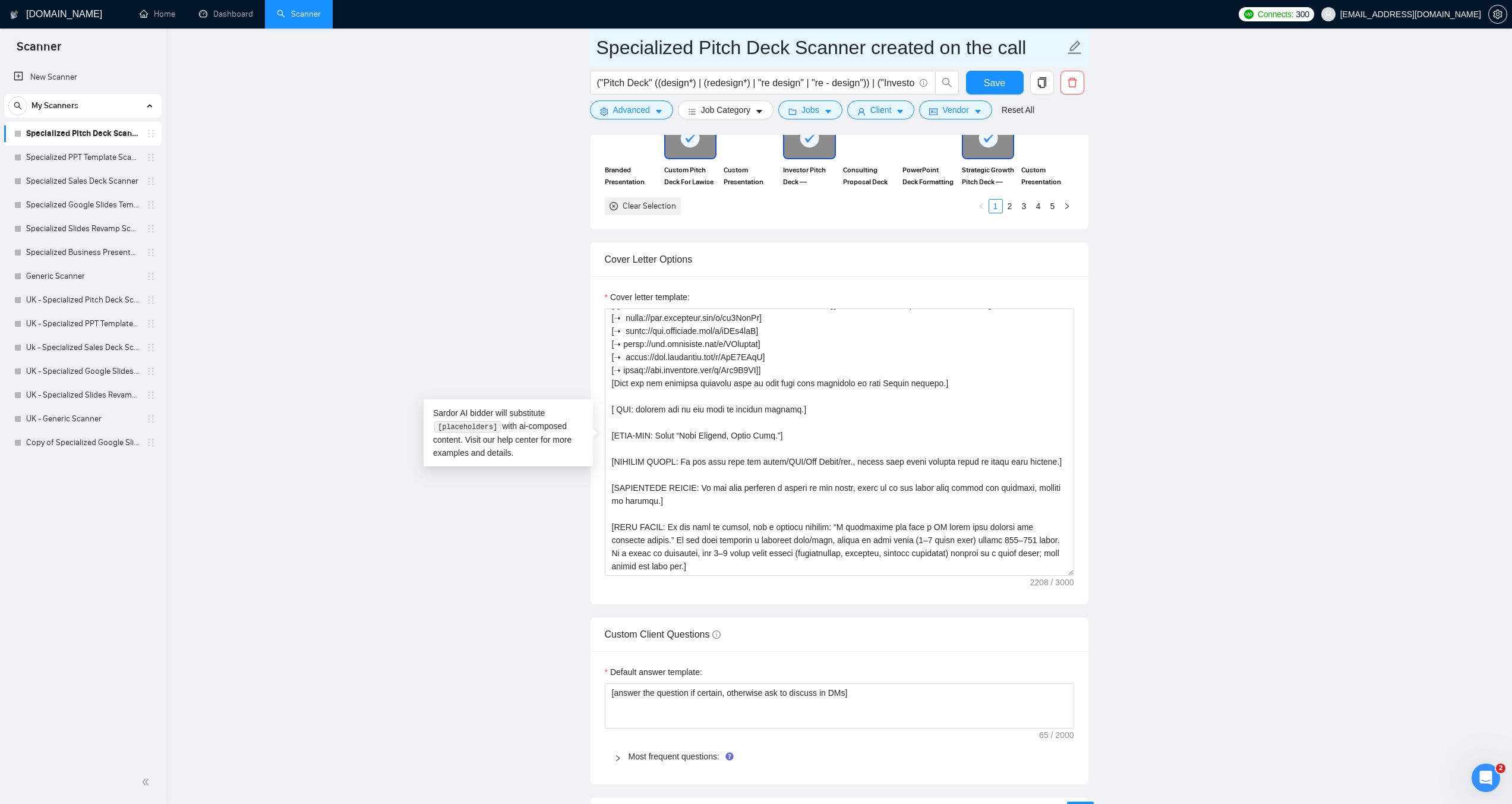
click at [881, 49] on input "Specialized Pitch Deck Scanner created on the call" at bounding box center [831, 48] width 468 height 30
drag, startPoint x: 862, startPoint y: 52, endPoint x: 1026, endPoint y: 55, distance: 164.0
click at [1026, 55] on input "Specialized Pitch Deck Scanner created on the call" at bounding box center [831, 48] width 468 height 30
type input "Specialized Pitch Deck Scanner"
click at [1010, 80] on button "Save" at bounding box center [995, 82] width 57 height 24
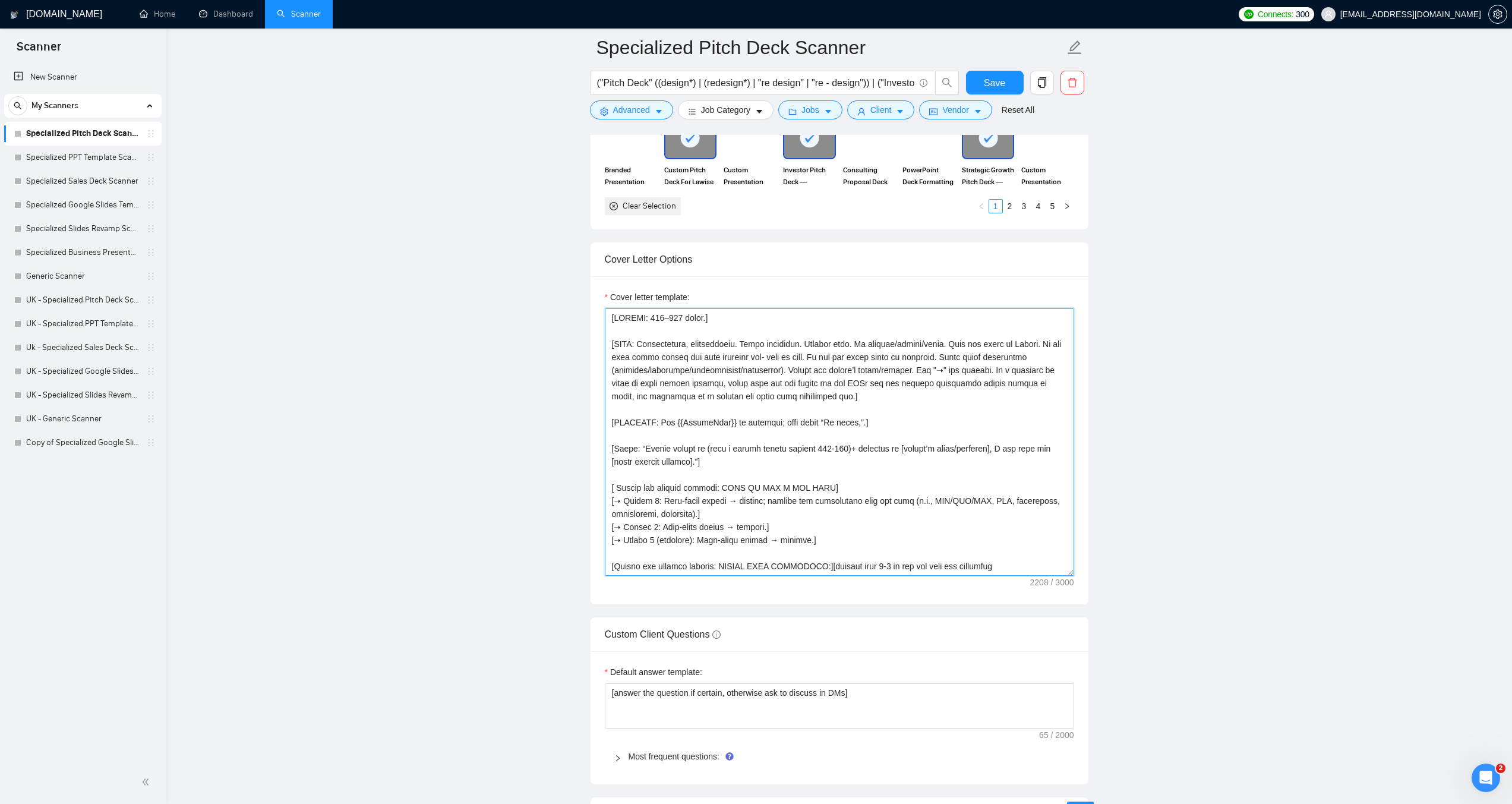
click at [757, 391] on textarea "Cover letter template:" at bounding box center [840, 442] width 470 height 267
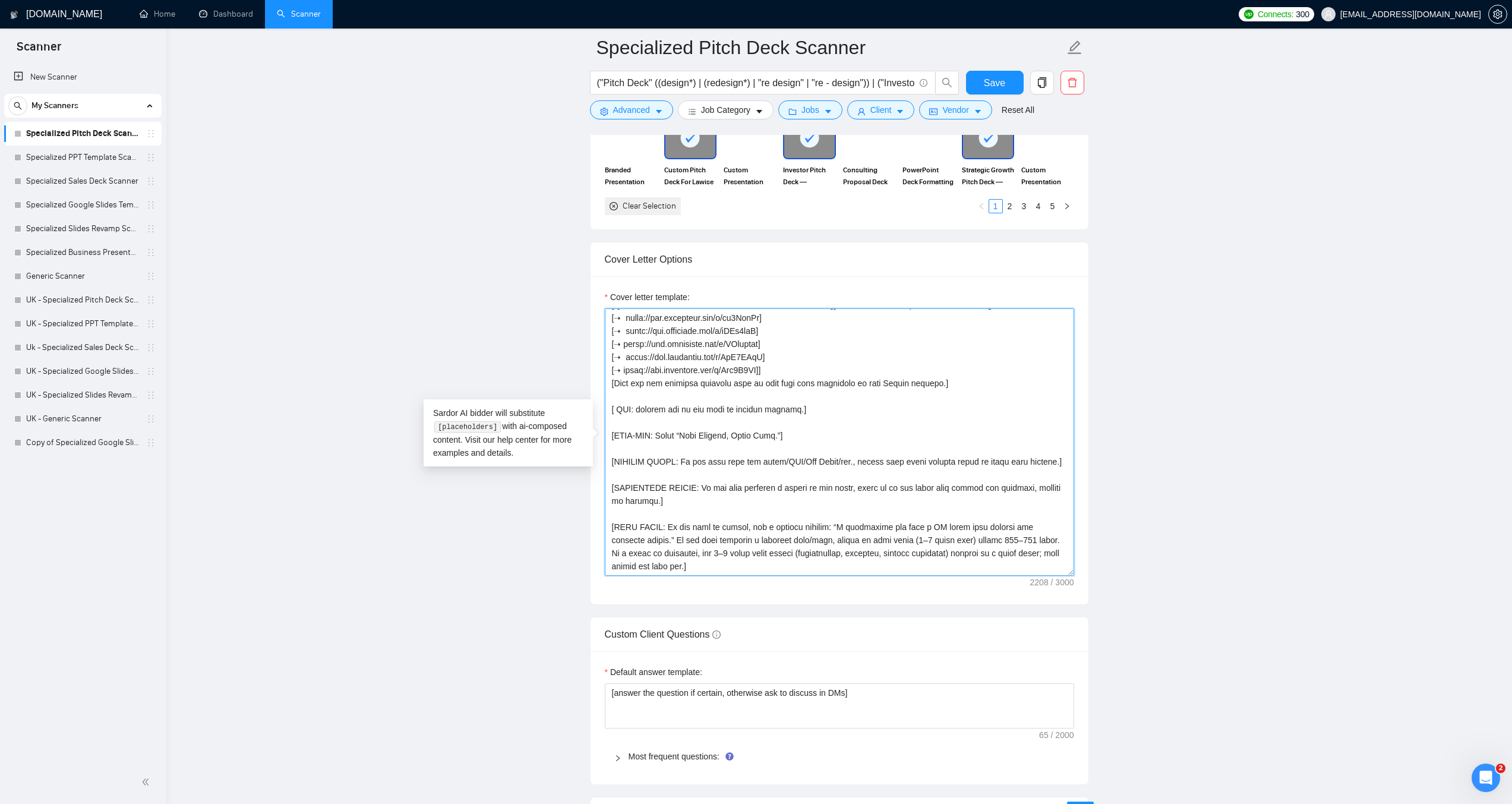
drag, startPoint x: 799, startPoint y: 409, endPoint x: 612, endPoint y: 413, distance: 187.0
click at [612, 413] on textarea "Cover letter template:" at bounding box center [840, 442] width 470 height 267
click at [81, 187] on link "Specialized Sales Deck Scanner" at bounding box center [82, 181] width 113 height 24
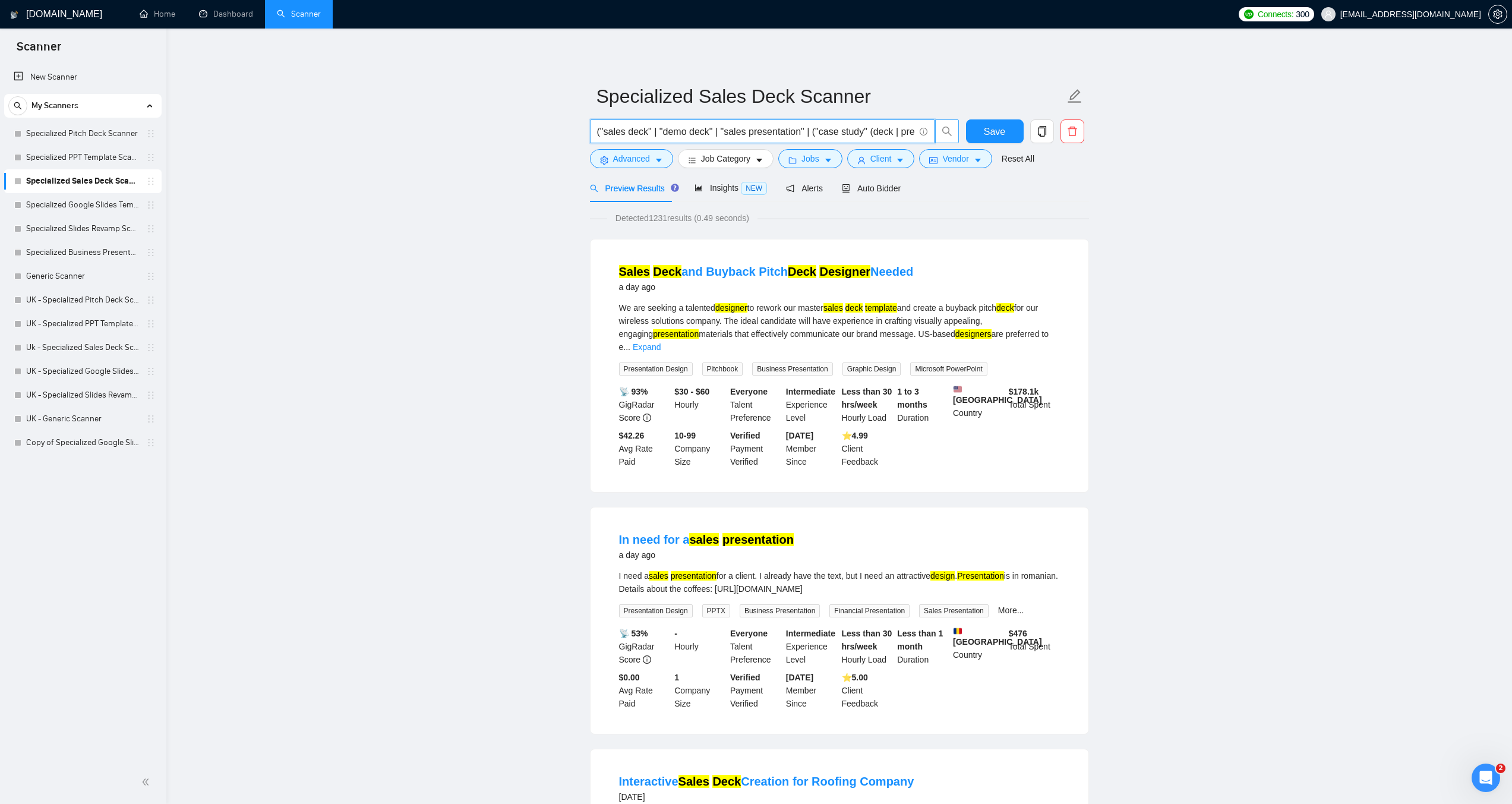
scroll to position [0, 320]
drag, startPoint x: 841, startPoint y: 137, endPoint x: 951, endPoint y: 136, distance: 110.0
click at [951, 136] on span "("sales deck" | "demo deck" | "sales presentation" | ("case study" (deck | pres…" at bounding box center [775, 131] width 369 height 24
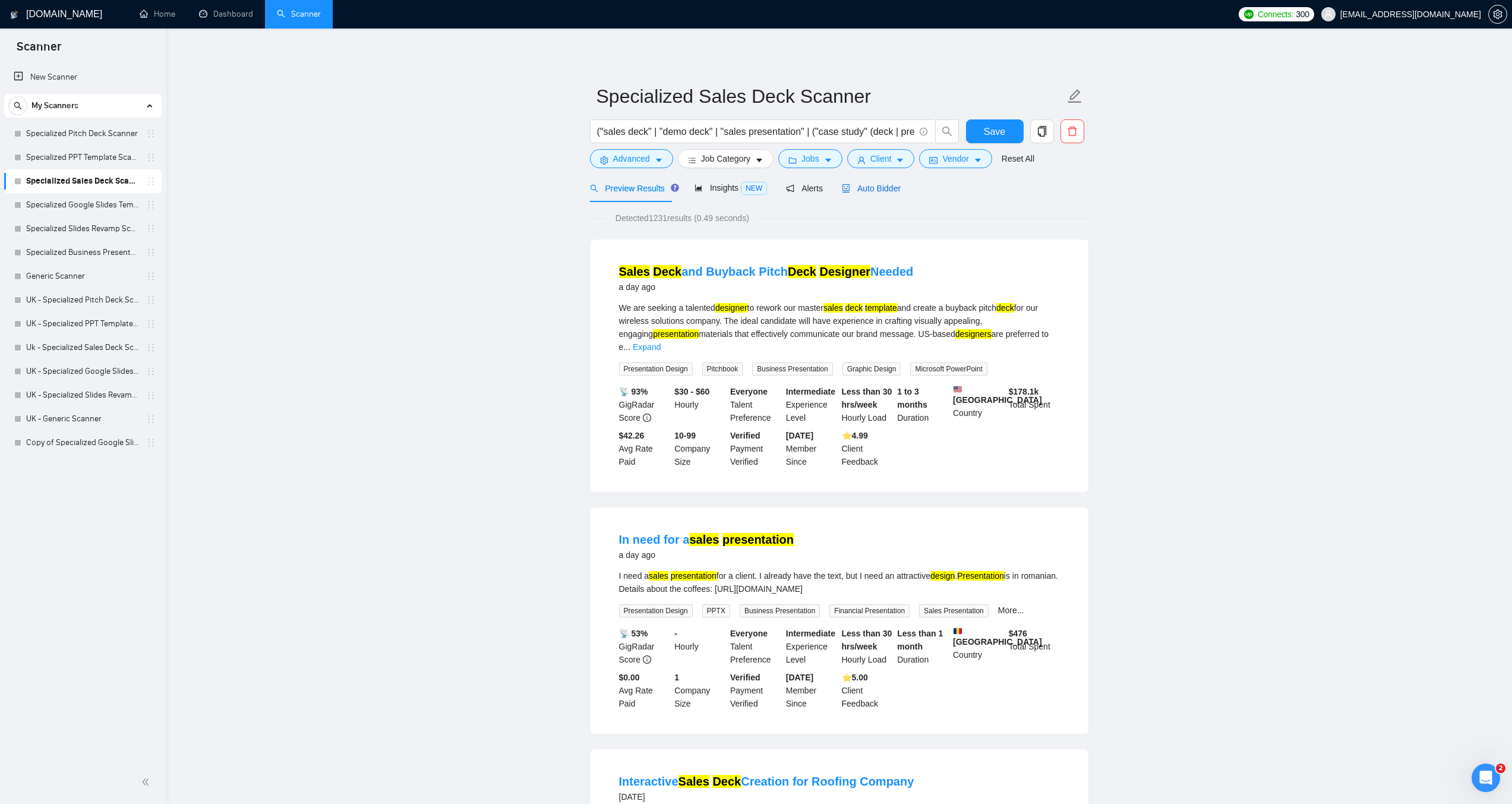
click at [854, 189] on span "Auto Bidder" at bounding box center [871, 188] width 59 height 10
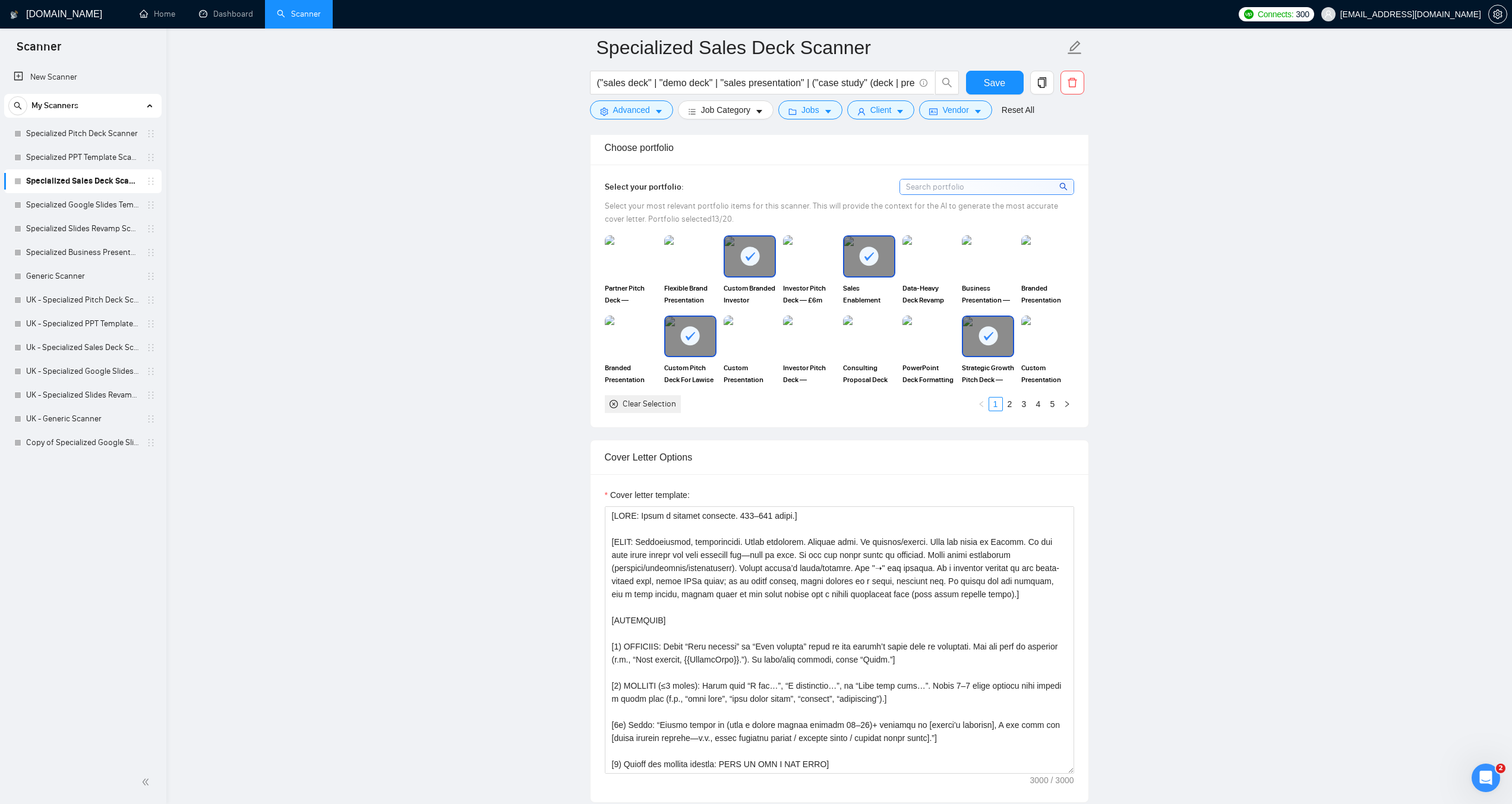
scroll to position [1069, 0]
drag, startPoint x: 613, startPoint y: 611, endPoint x: 579, endPoint y: 586, distance: 42.2
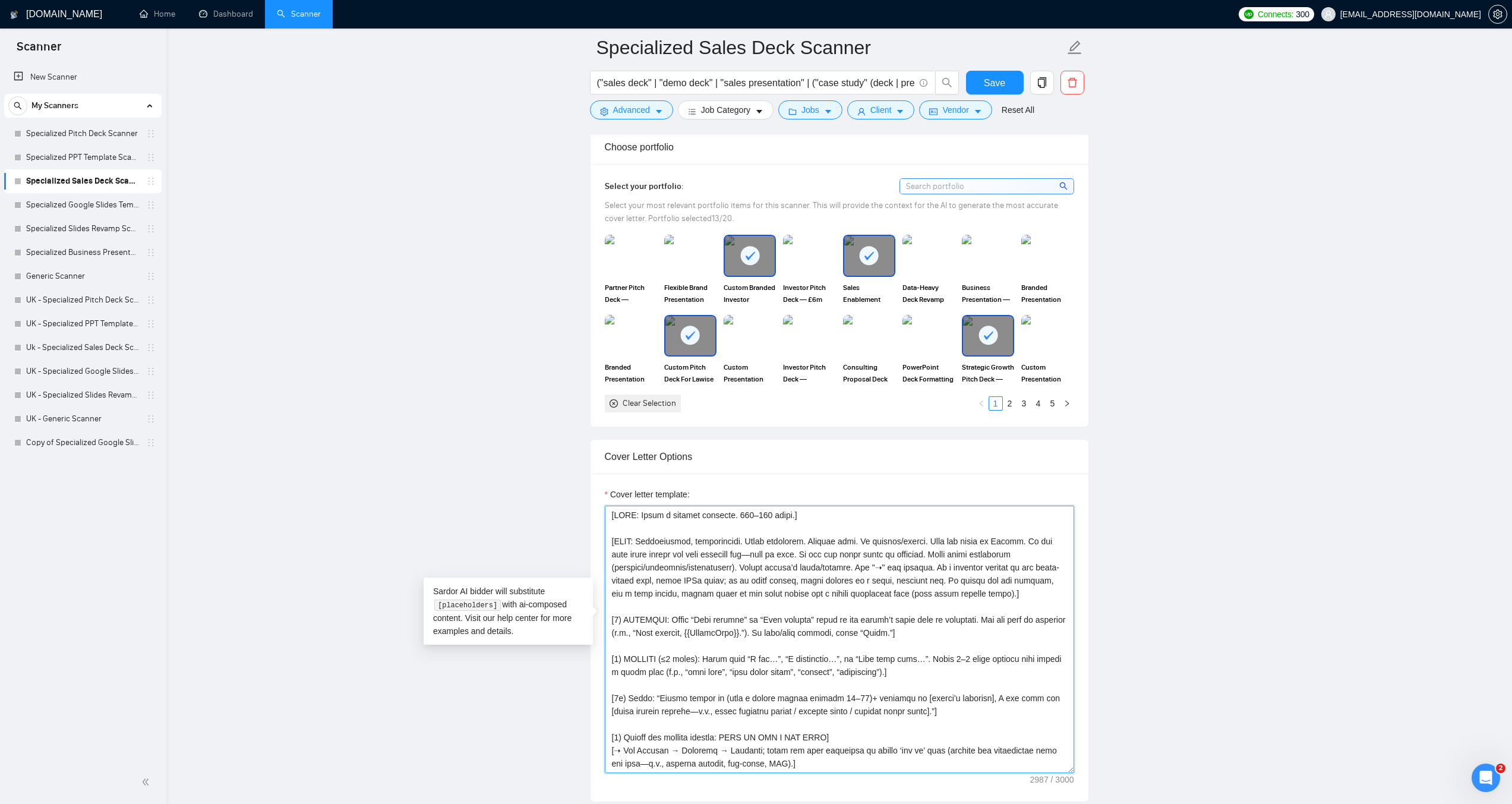
drag, startPoint x: 623, startPoint y: 600, endPoint x: 614, endPoint y: 599, distance: 9.1
click at [614, 599] on textarea "Cover letter template:" at bounding box center [840, 639] width 470 height 267
drag, startPoint x: 625, startPoint y: 637, endPoint x: 615, endPoint y: 635, distance: 10.2
click at [615, 635] on textarea "Cover letter template:" at bounding box center [840, 639] width 470 height 267
drag, startPoint x: 628, startPoint y: 679, endPoint x: 613, endPoint y: 679, distance: 15.0
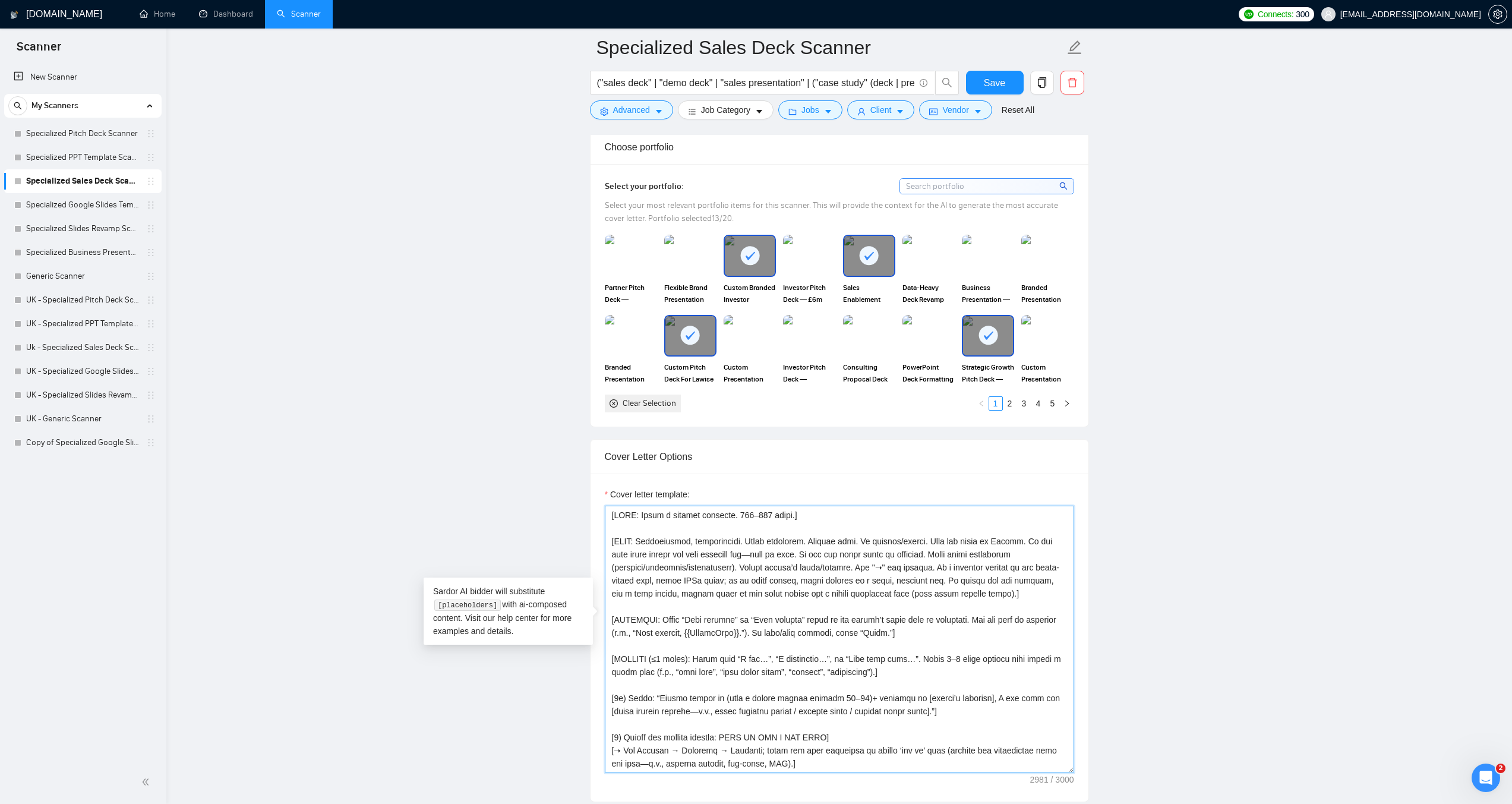
click at [613, 679] on textarea "Cover letter template:" at bounding box center [840, 639] width 470 height 267
click at [623, 717] on textarea "Cover letter template:" at bounding box center [840, 639] width 470 height 267
click at [623, 719] on textarea "Cover letter template:" at bounding box center [840, 639] width 470 height 267
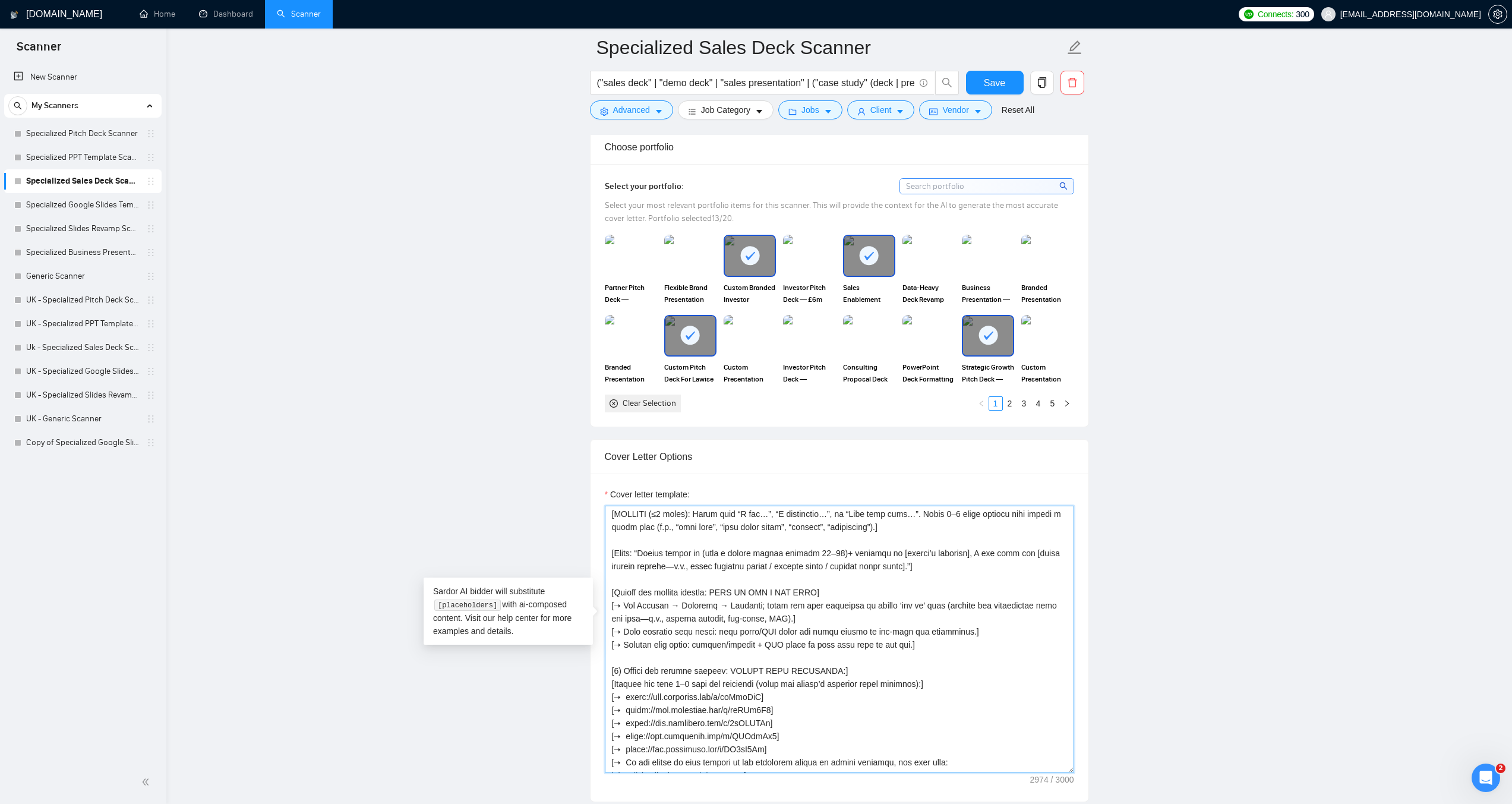
scroll to position [178, 0]
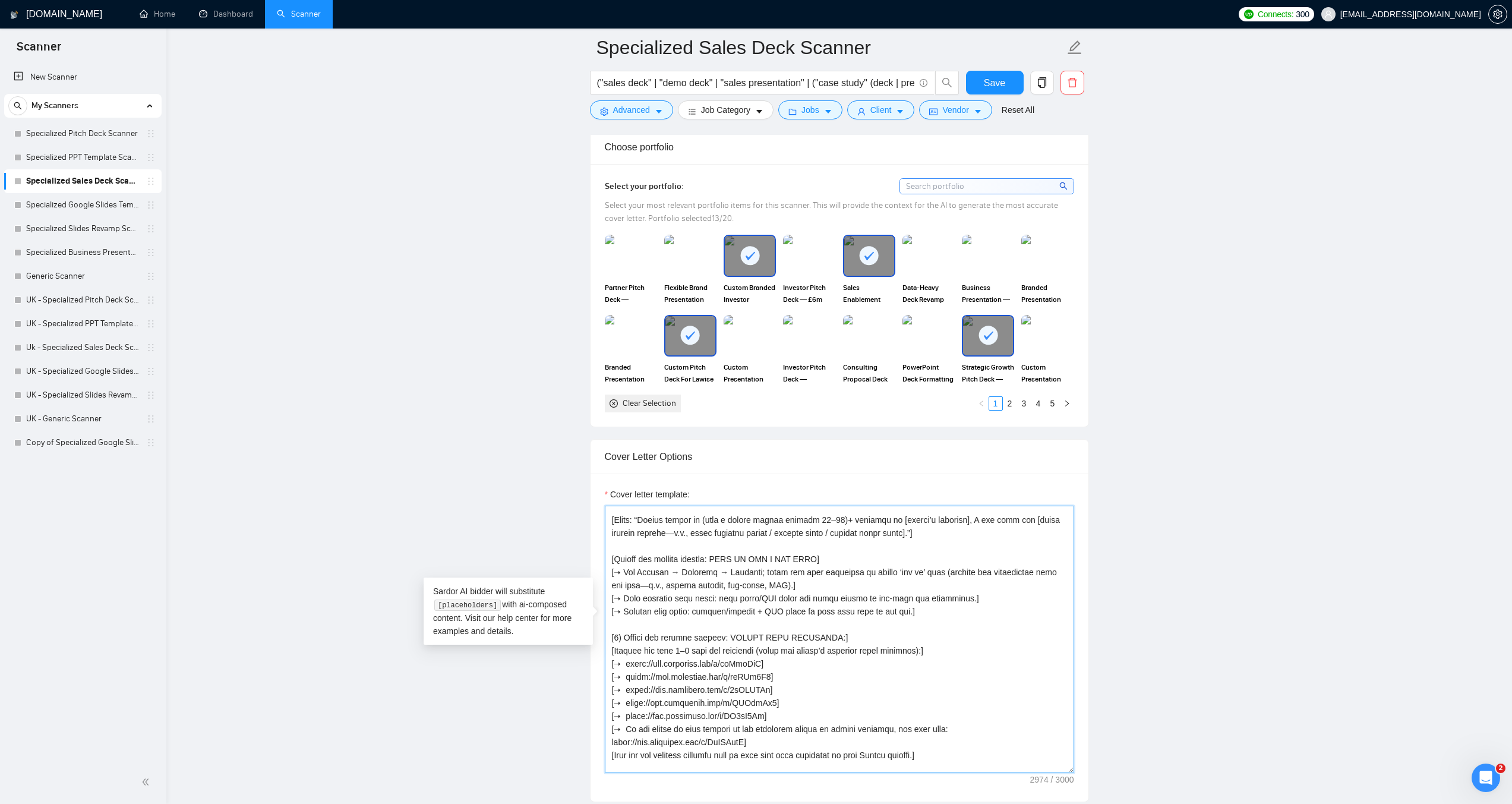
drag, startPoint x: 623, startPoint y: 617, endPoint x: 616, endPoint y: 615, distance: 7.3
click at [616, 615] on textarea "Cover letter template:" at bounding box center [840, 639] width 470 height 267
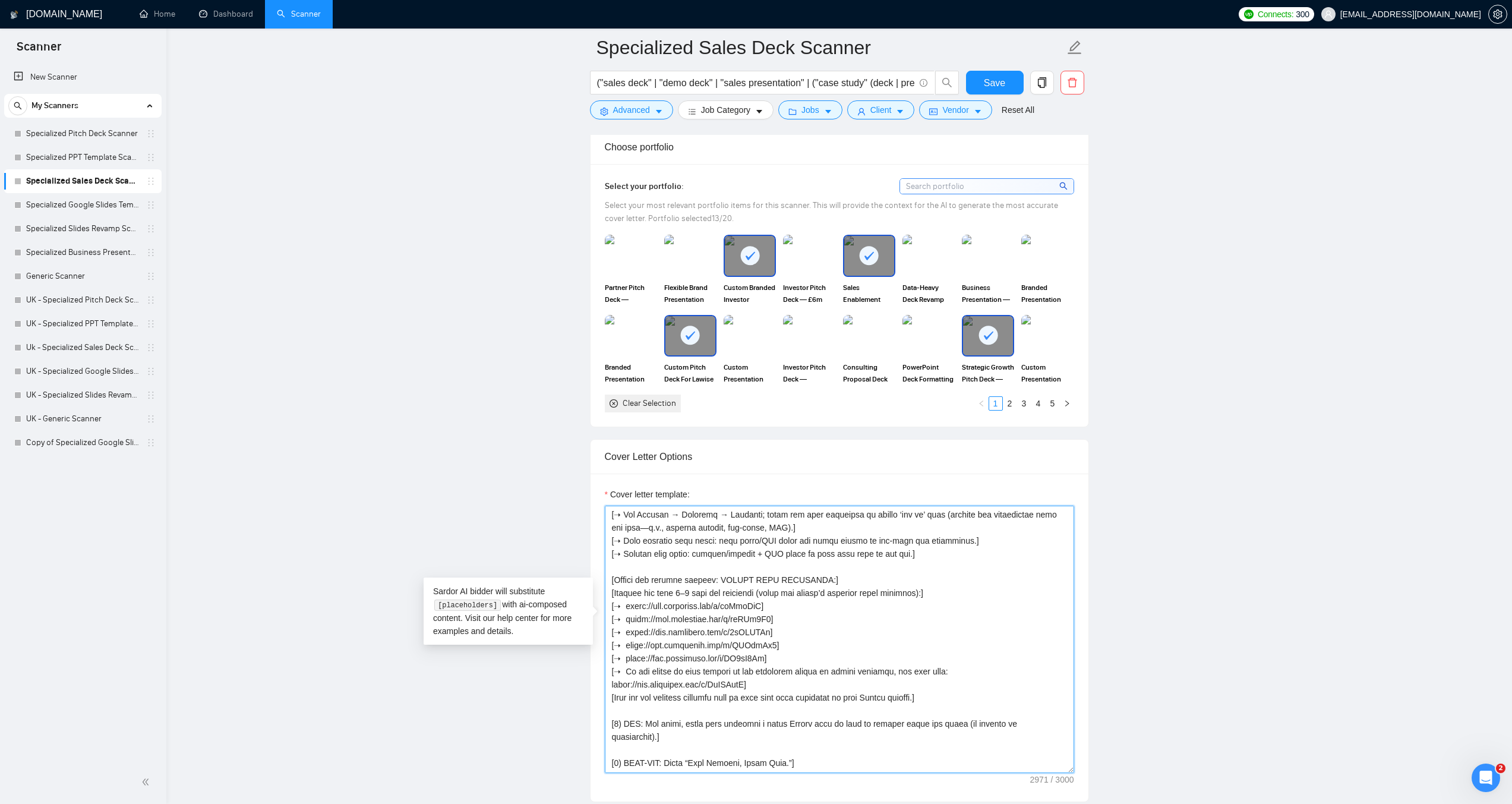
scroll to position [238, 0]
drag, startPoint x: 623, startPoint y: 702, endPoint x: 614, endPoint y: 702, distance: 9.0
click at [614, 702] on textarea "Cover letter template:" at bounding box center [840, 639] width 470 height 267
drag, startPoint x: 624, startPoint y: 728, endPoint x: 615, endPoint y: 728, distance: 9.0
click at [615, 728] on textarea "Cover letter template:" at bounding box center [840, 639] width 470 height 267
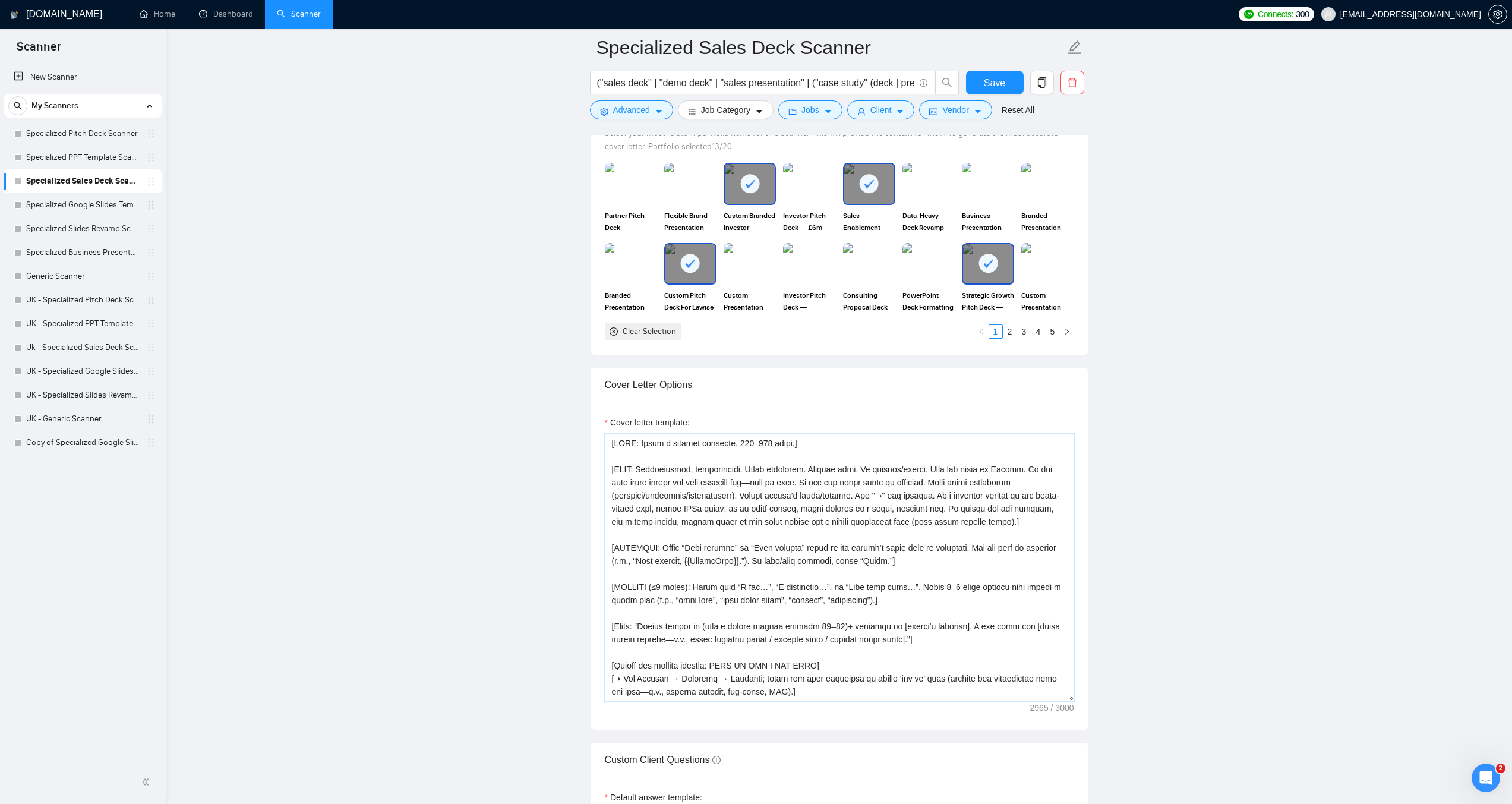
scroll to position [1188, 0]
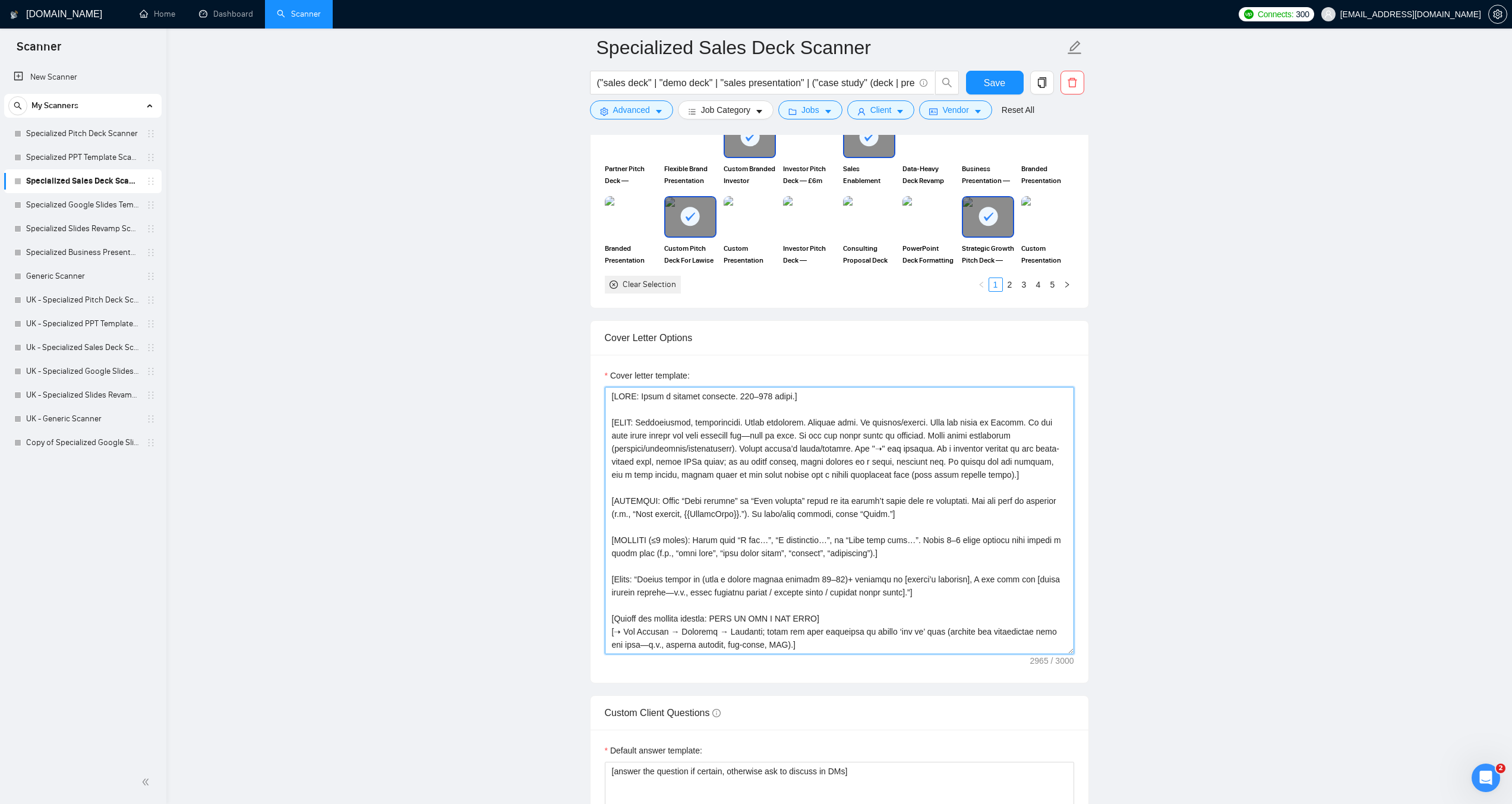
drag, startPoint x: 858, startPoint y: 532, endPoint x: 597, endPoint y: 511, distance: 261.8
click at [597, 511] on div "Cover letter template:" at bounding box center [840, 519] width 498 height 328
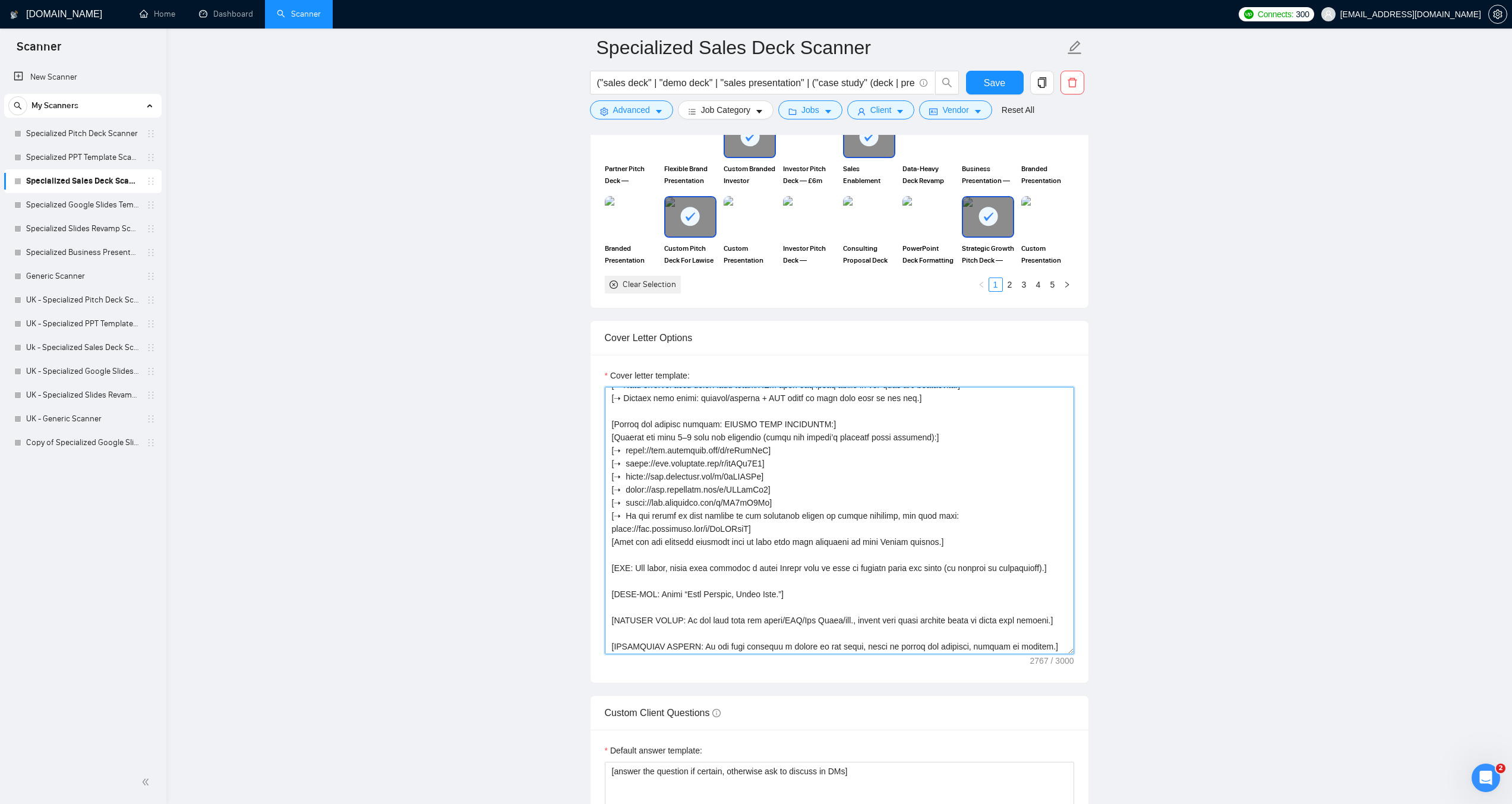
scroll to position [287, 0]
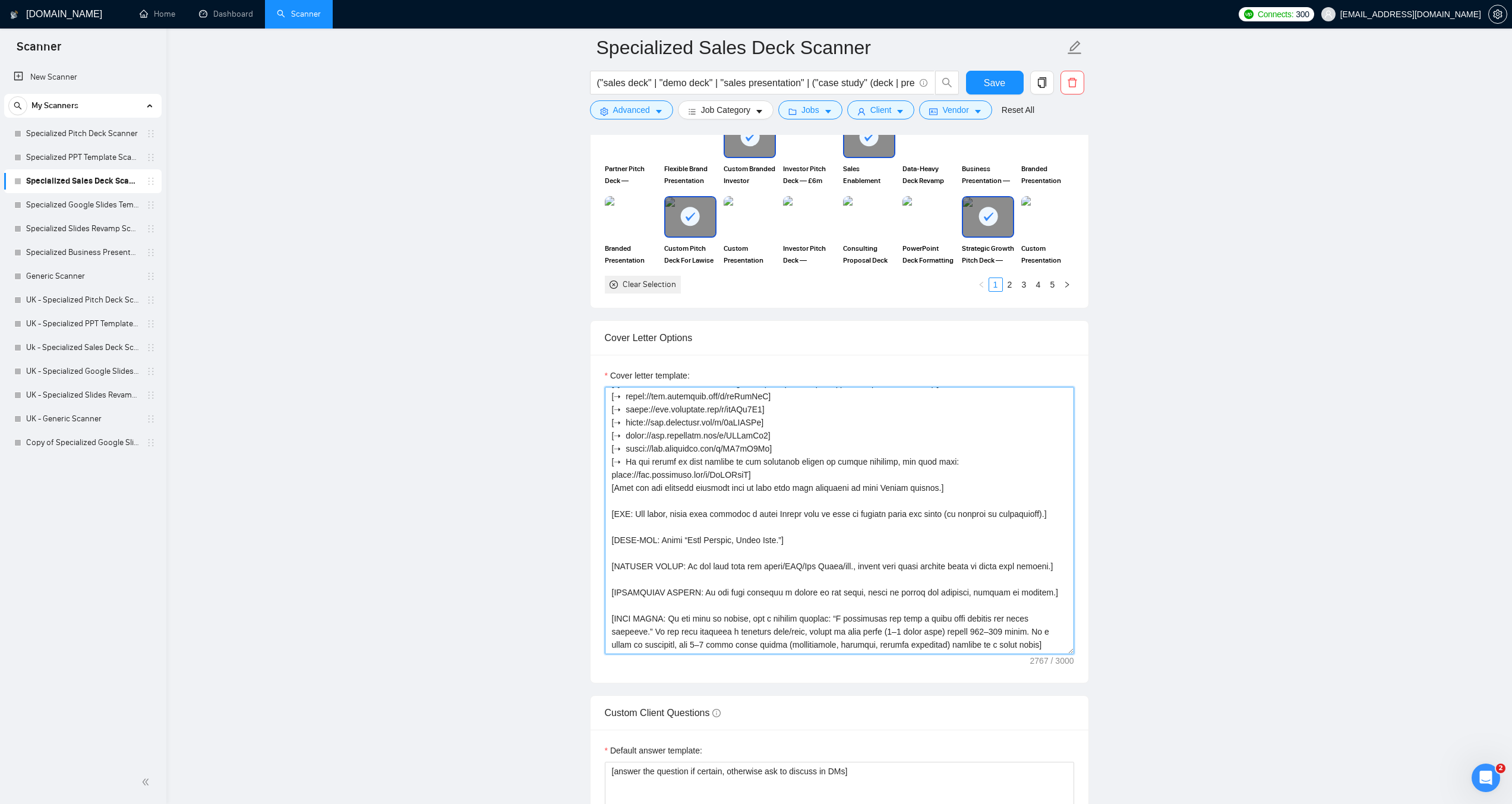
drag, startPoint x: 634, startPoint y: 494, endPoint x: 1051, endPoint y: 500, distance: 417.0
click at [1051, 500] on textarea "Cover letter template:" at bounding box center [840, 521] width 470 height 267
paste textarea "[ CTA: suggest get on the call to discuss further.]"
drag, startPoint x: 632, startPoint y: 494, endPoint x: 610, endPoint y: 494, distance: 22.0
click at [610, 494] on textarea "Cover letter template:" at bounding box center [840, 521] width 470 height 267
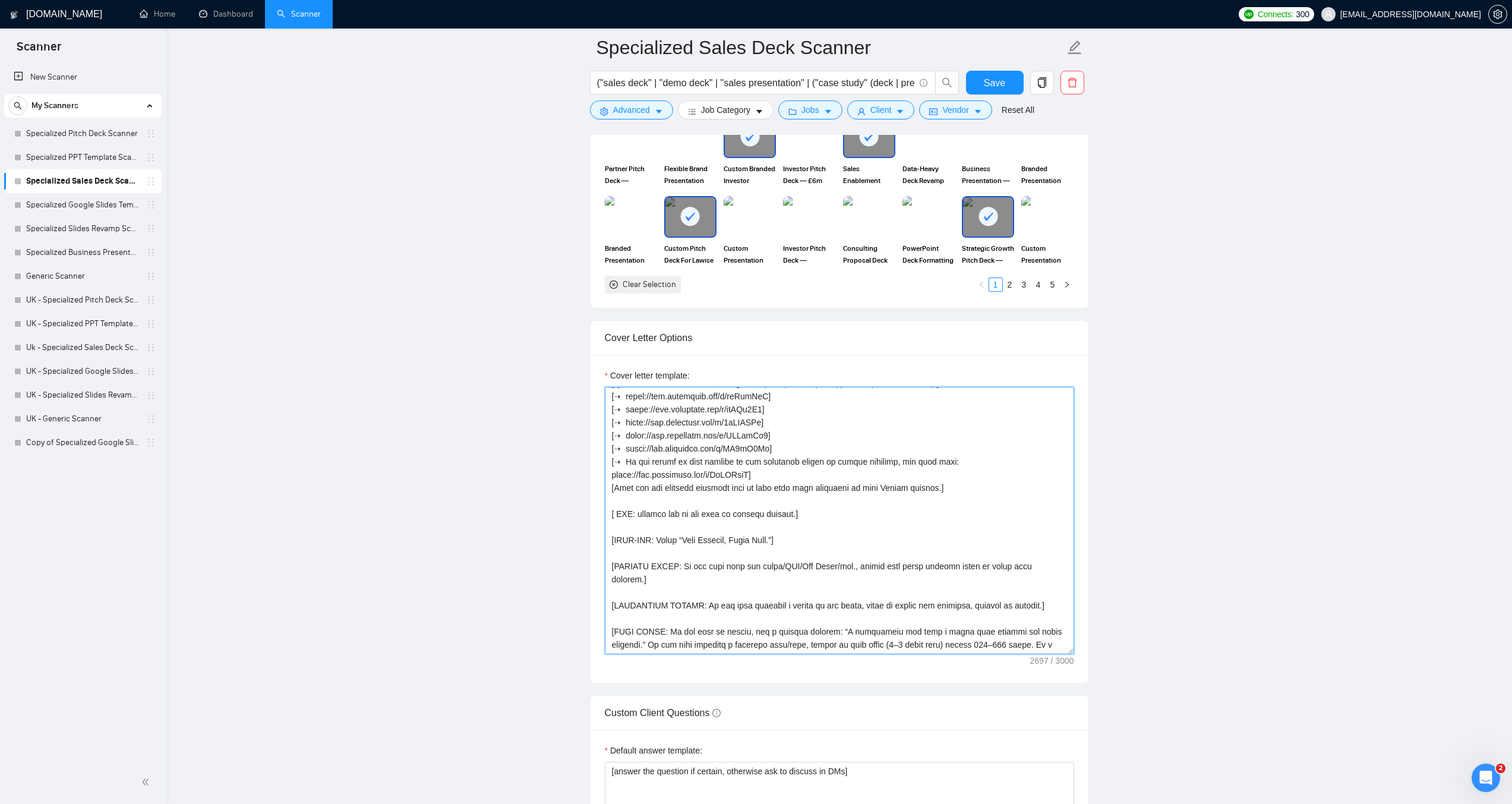
click at [617, 491] on textarea "Cover letter template:" at bounding box center [840, 521] width 470 height 267
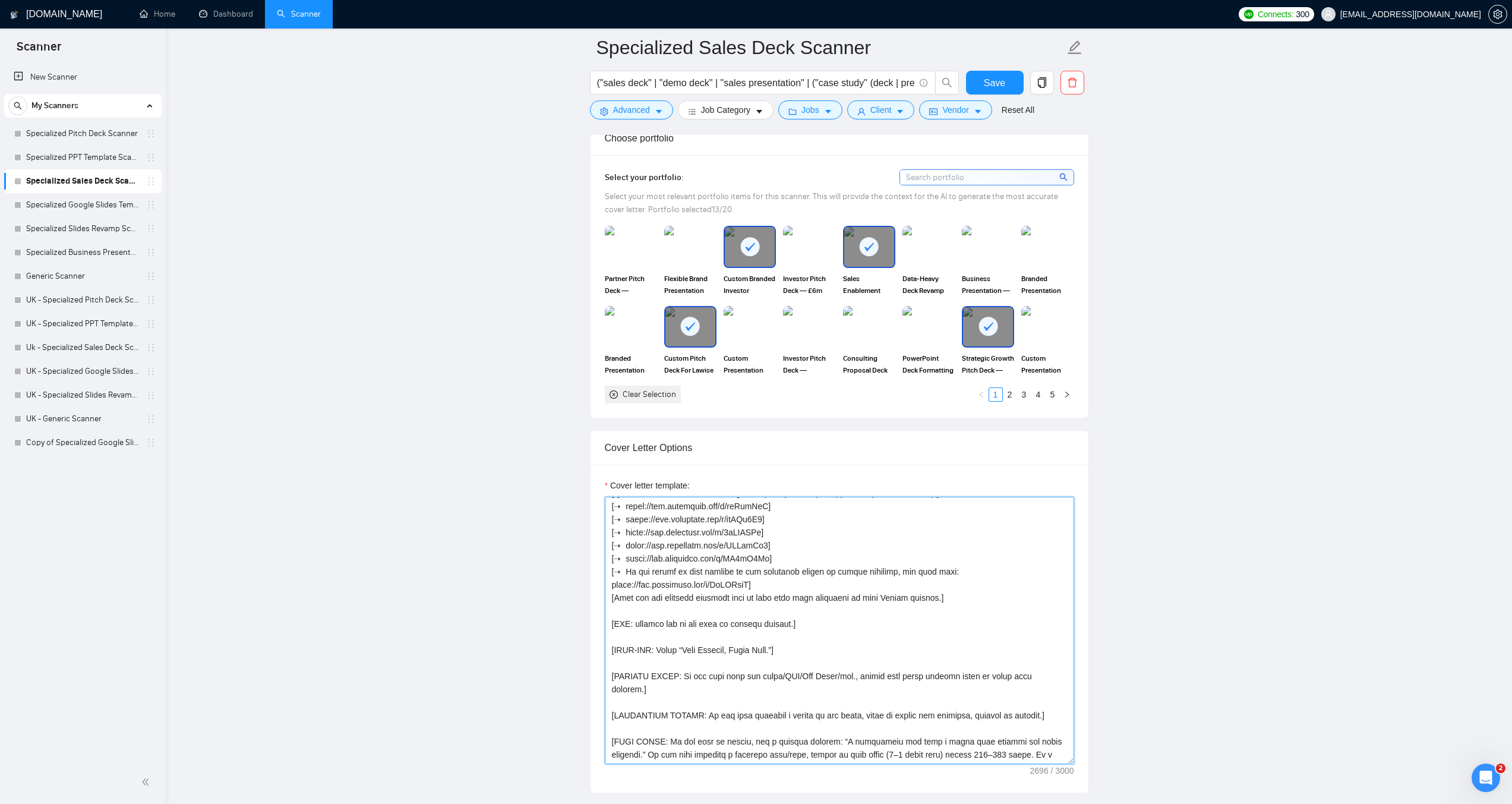
scroll to position [1069, 0]
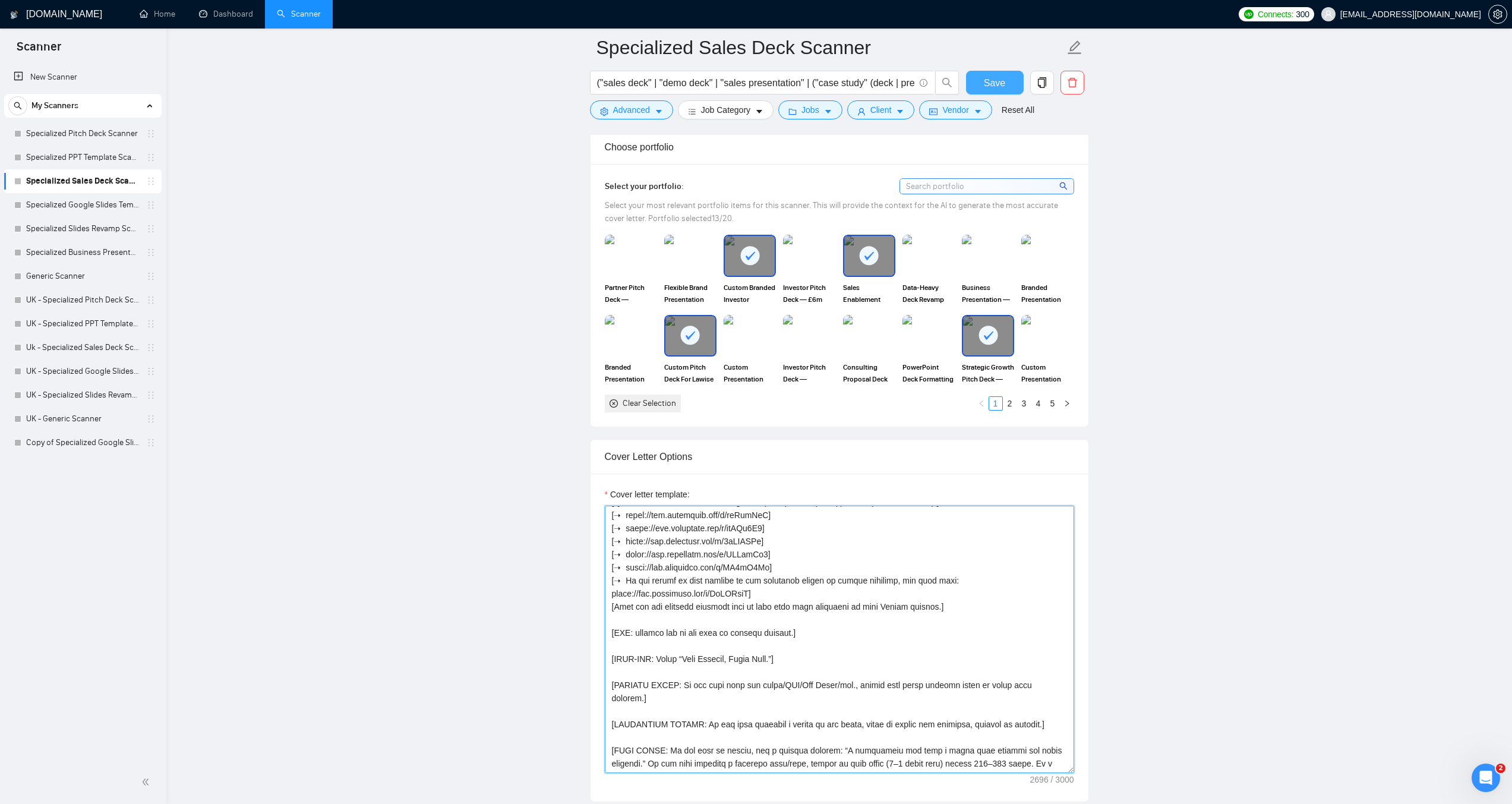
type textarea "[LORE: Ipsum d sitamet consecte. 089–297 adipi.] [ELIT: Seddoeiusmod, temporinc…"
click at [1002, 79] on span "Save" at bounding box center [995, 83] width 21 height 15
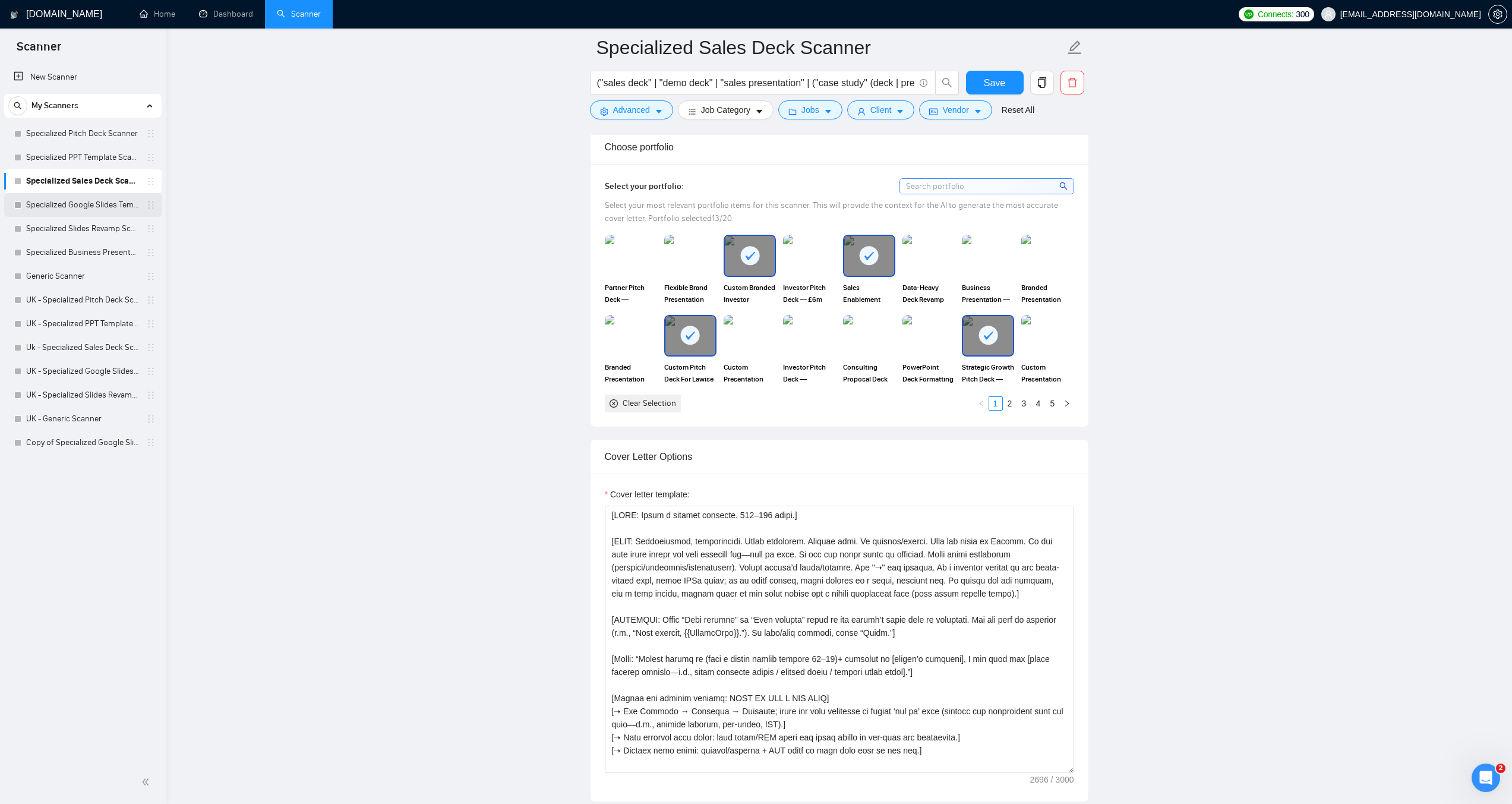
click at [96, 207] on link "Specialized Google Slides Template Scanner" at bounding box center [82, 205] width 113 height 24
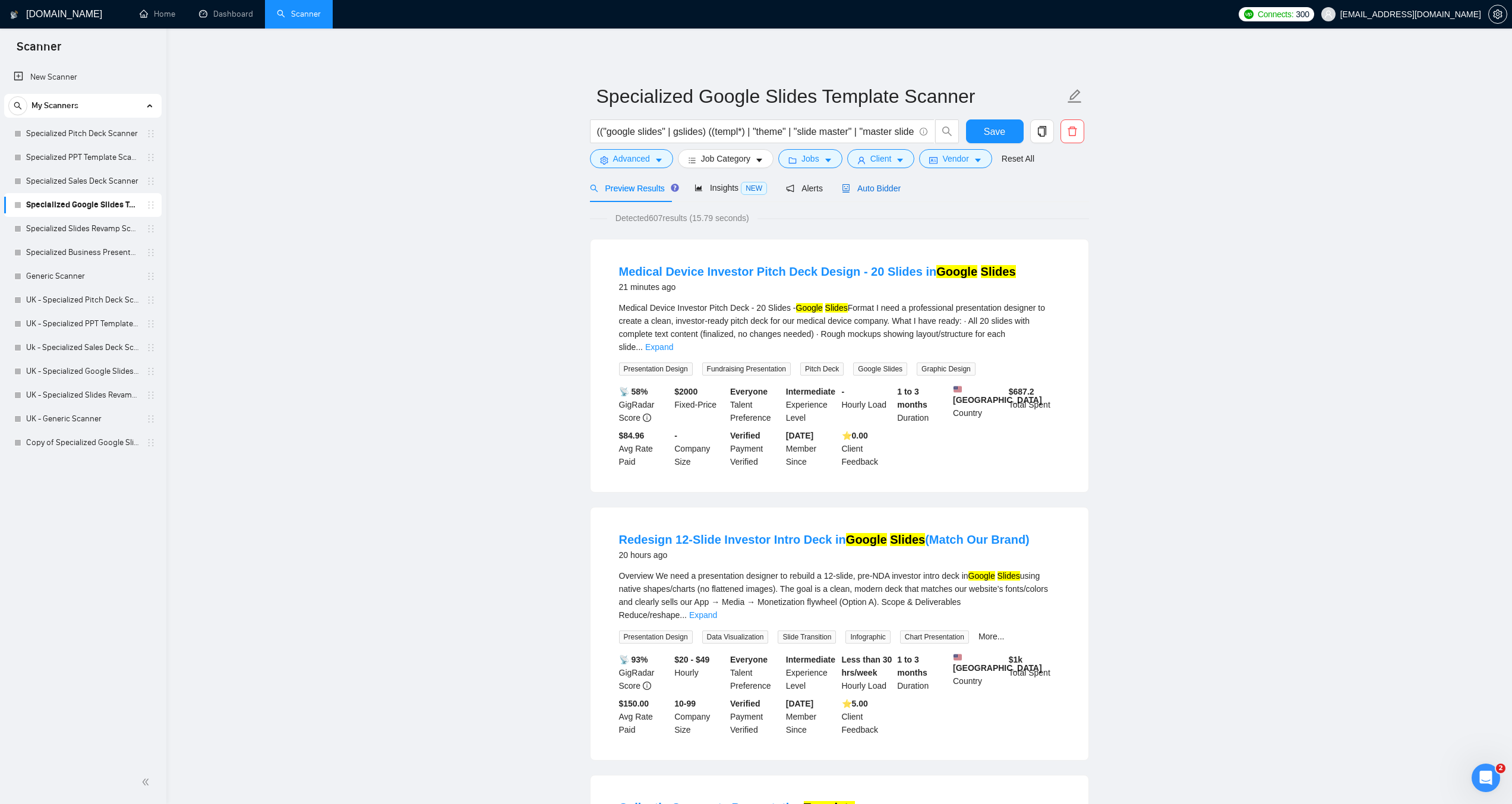
click at [846, 183] on span "Auto Bidder" at bounding box center [871, 188] width 59 height 10
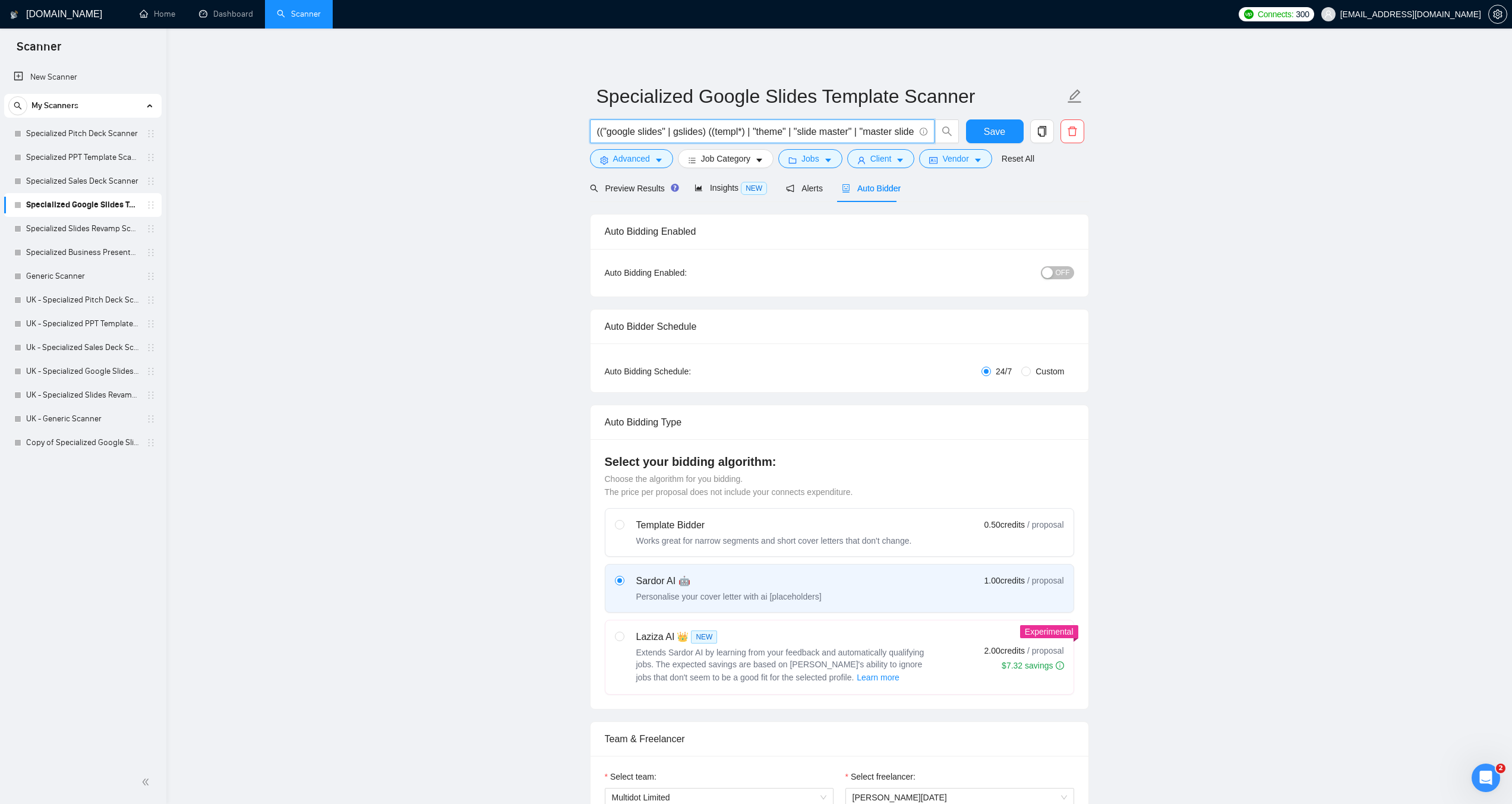
scroll to position [0, 290]
drag, startPoint x: 807, startPoint y: 130, endPoint x: 934, endPoint y: 131, distance: 127.0
click at [934, 131] on span "(("google slides" | gslides) ((templ*) | "theme" | "slide master" | "master sli…" at bounding box center [763, 131] width 345 height 24
click at [805, 132] on input "(("google slides" | gslides) ((templ*) | "theme" | "slide master" | "master sli…" at bounding box center [756, 131] width 317 height 15
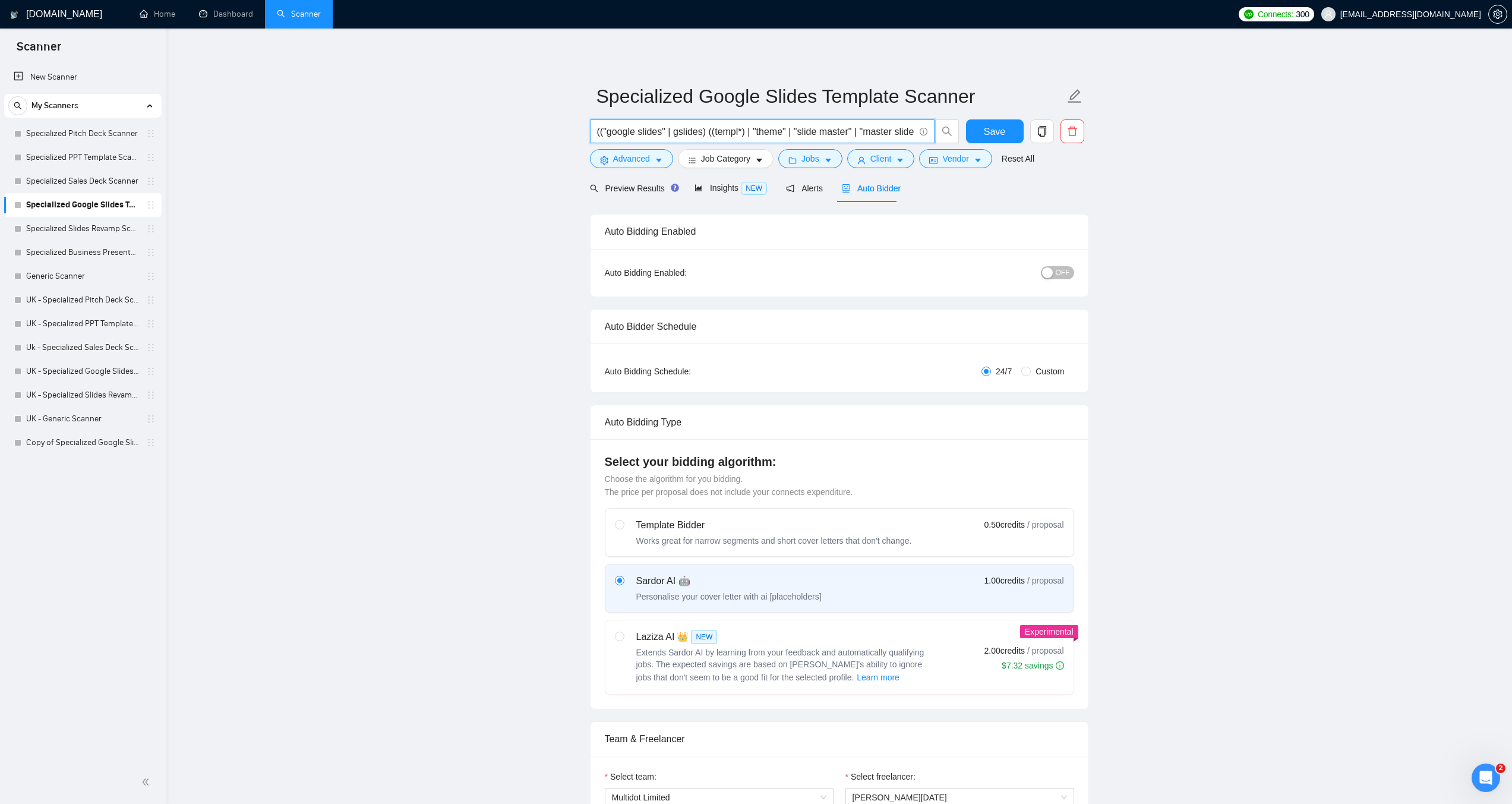
drag, startPoint x: 821, startPoint y: 134, endPoint x: 526, endPoint y: 139, distance: 295.0
click at [633, 183] on span "Preview Results" at bounding box center [633, 188] width 85 height 10
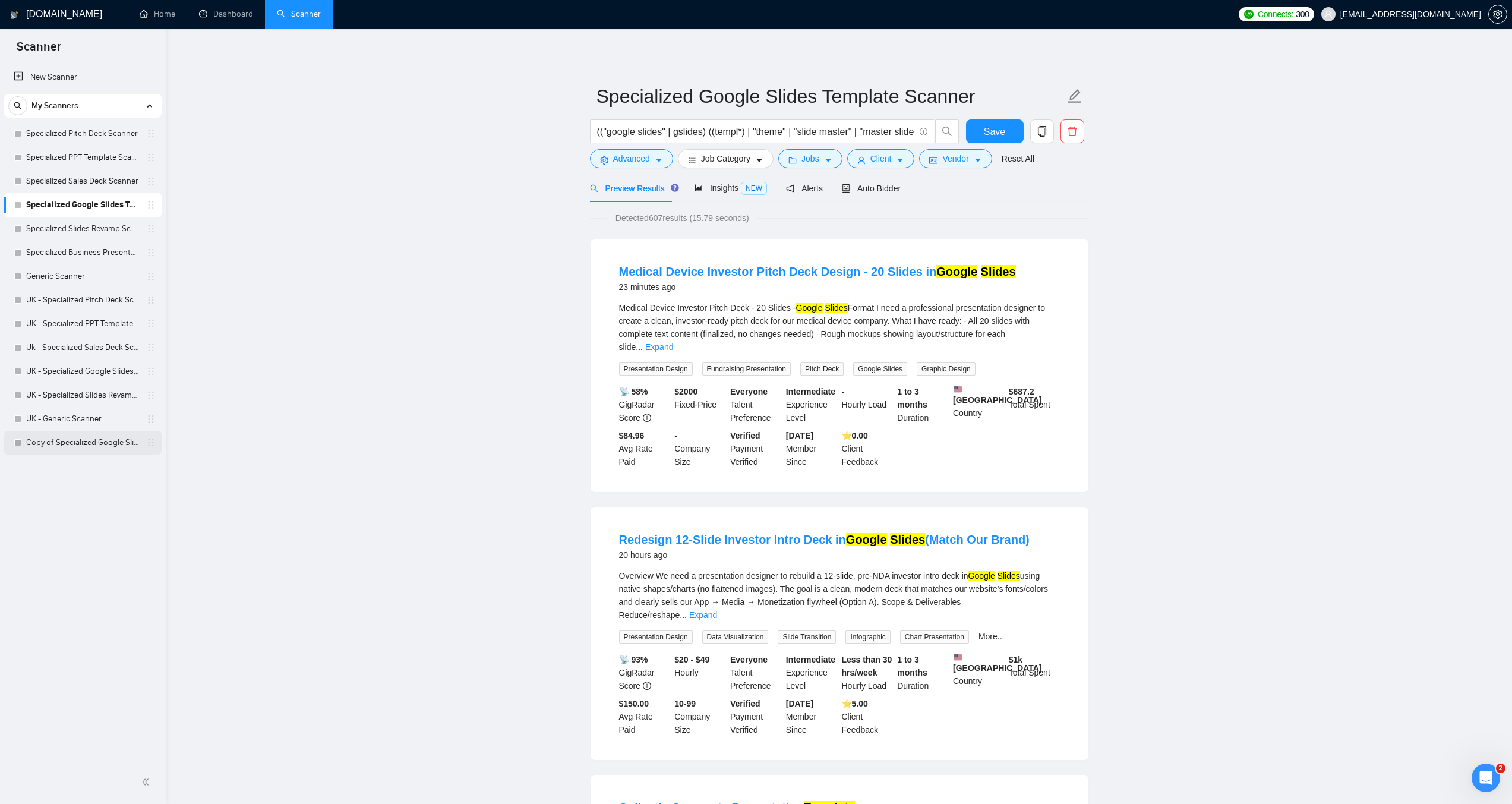
click at [94, 444] on link "Copy of Specialized Google Slides Template Scanner created on the call" at bounding box center [82, 442] width 113 height 24
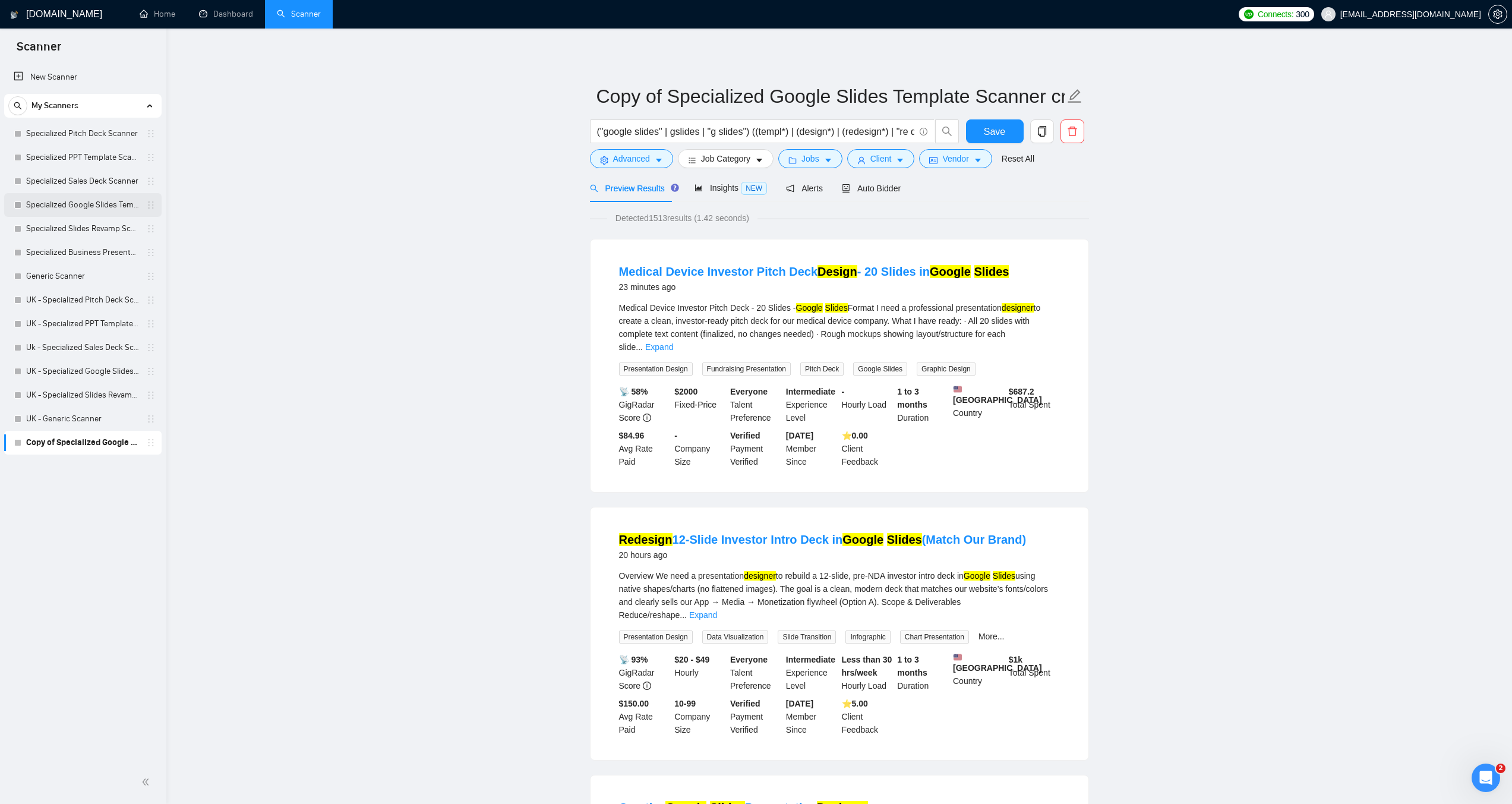
click at [78, 211] on link "Specialized Google Slides Template Scanner" at bounding box center [82, 205] width 113 height 24
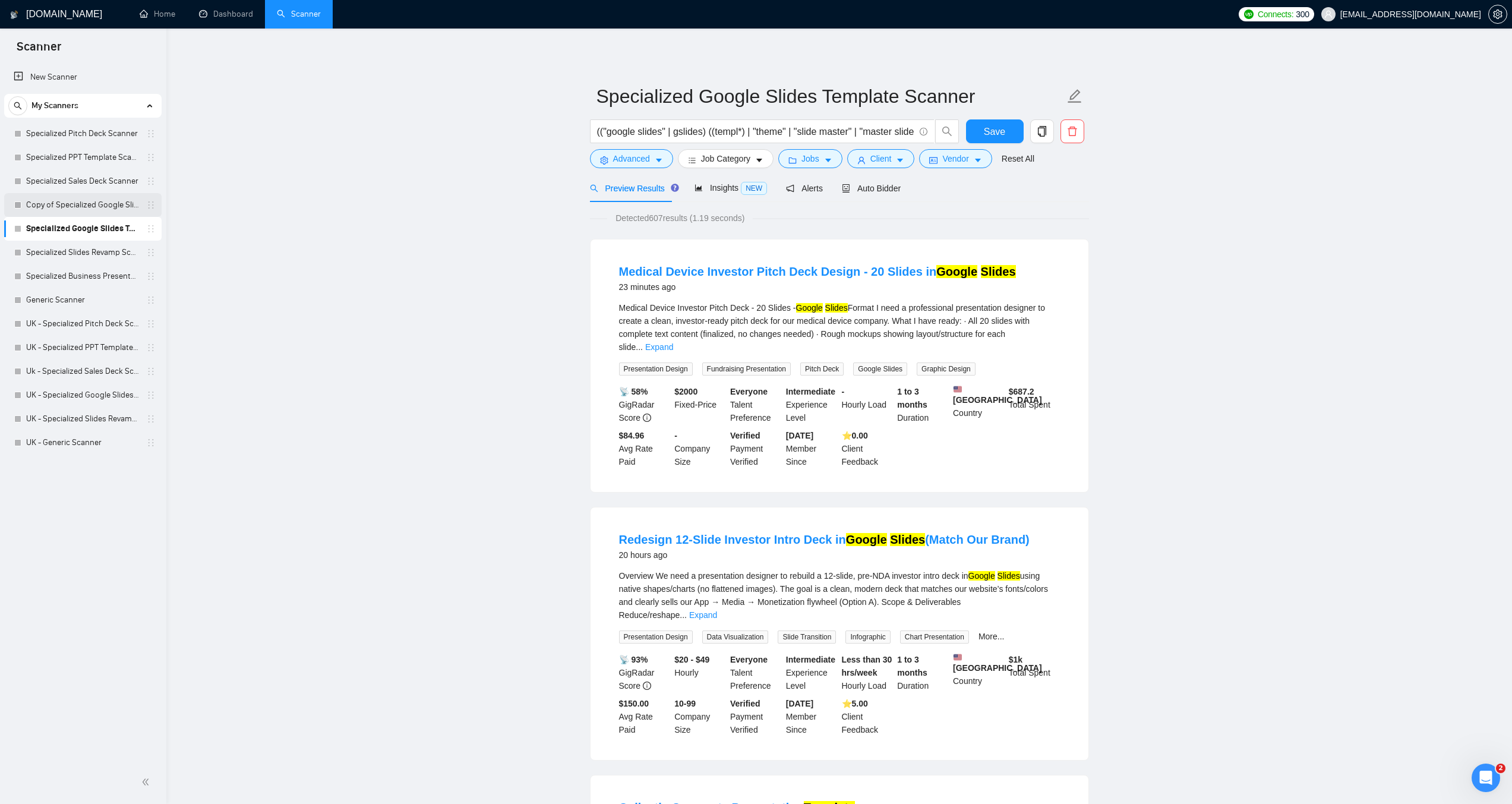
click at [41, 206] on link "Copy of Specialized Google Slides Template Scanner created on the call" at bounding box center [82, 205] width 113 height 24
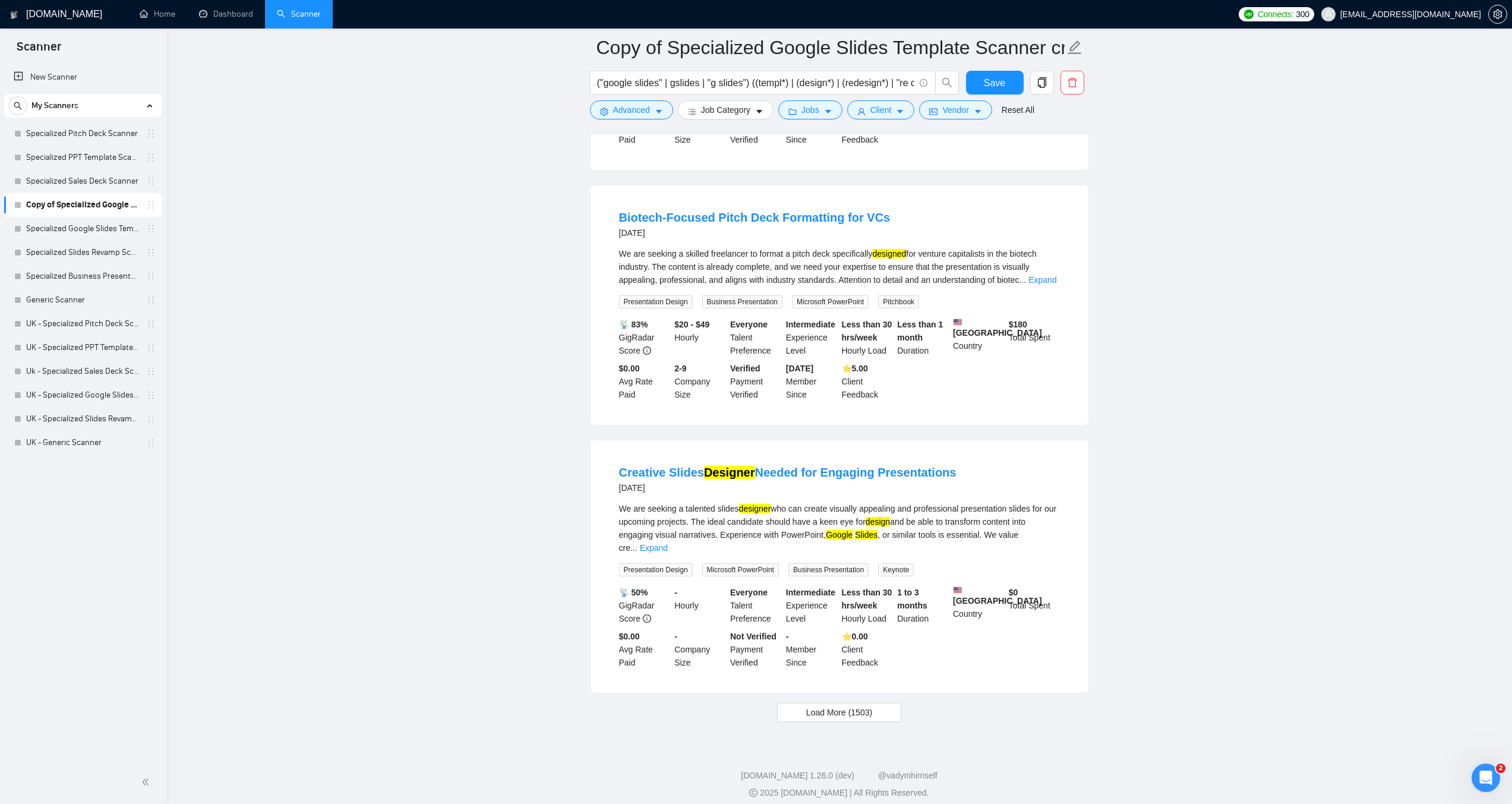
scroll to position [2133, 0]
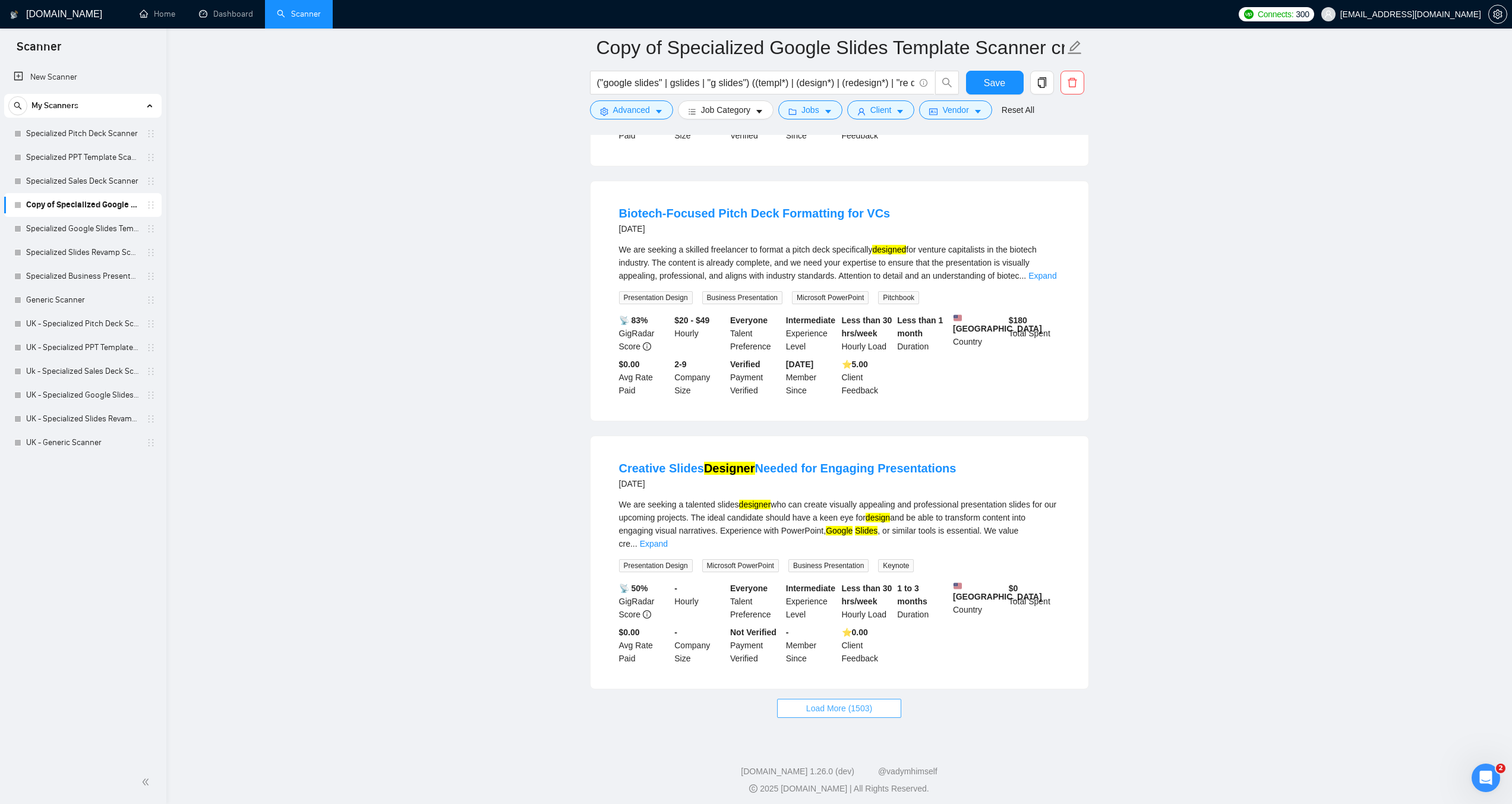
click at [844, 702] on span "Load More (1503)" at bounding box center [839, 708] width 66 height 13
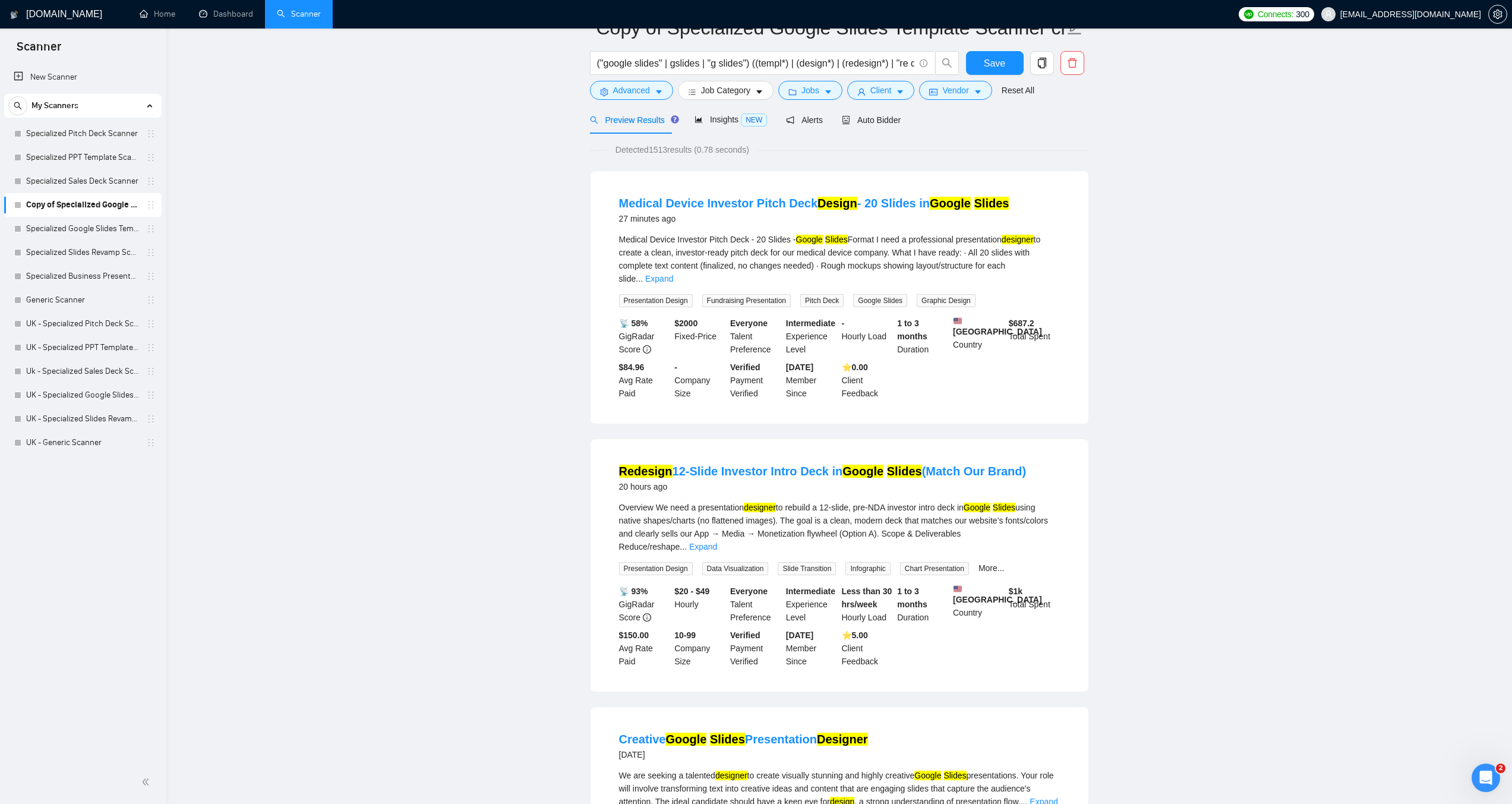
scroll to position [0, 0]
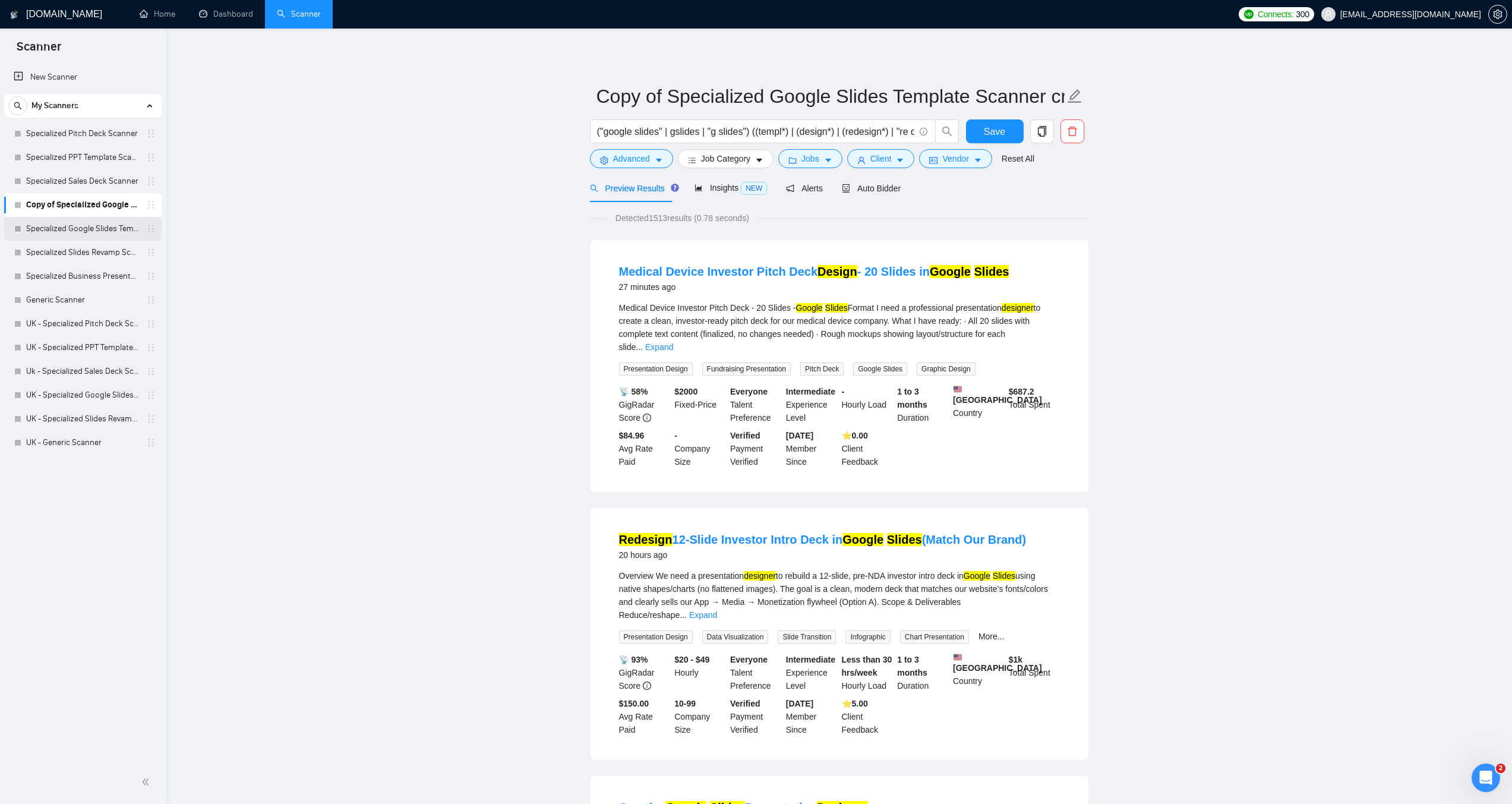
drag, startPoint x: 110, startPoint y: 231, endPoint x: 151, endPoint y: 228, distance: 41.1
click at [110, 231] on link "Specialized Google Slides Template Scanner" at bounding box center [82, 229] width 113 height 24
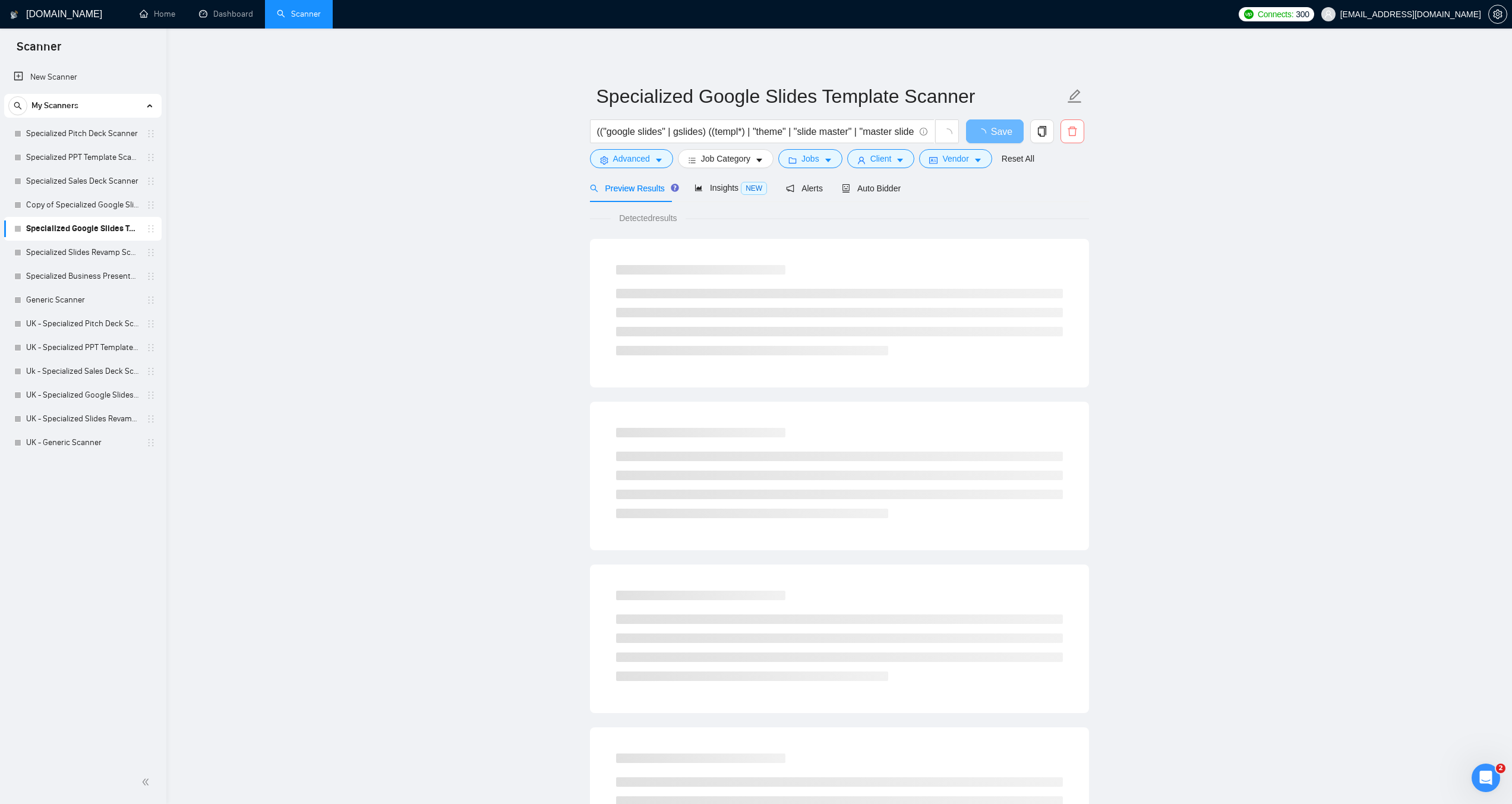
click at [1075, 129] on icon "delete" at bounding box center [1072, 131] width 11 height 11
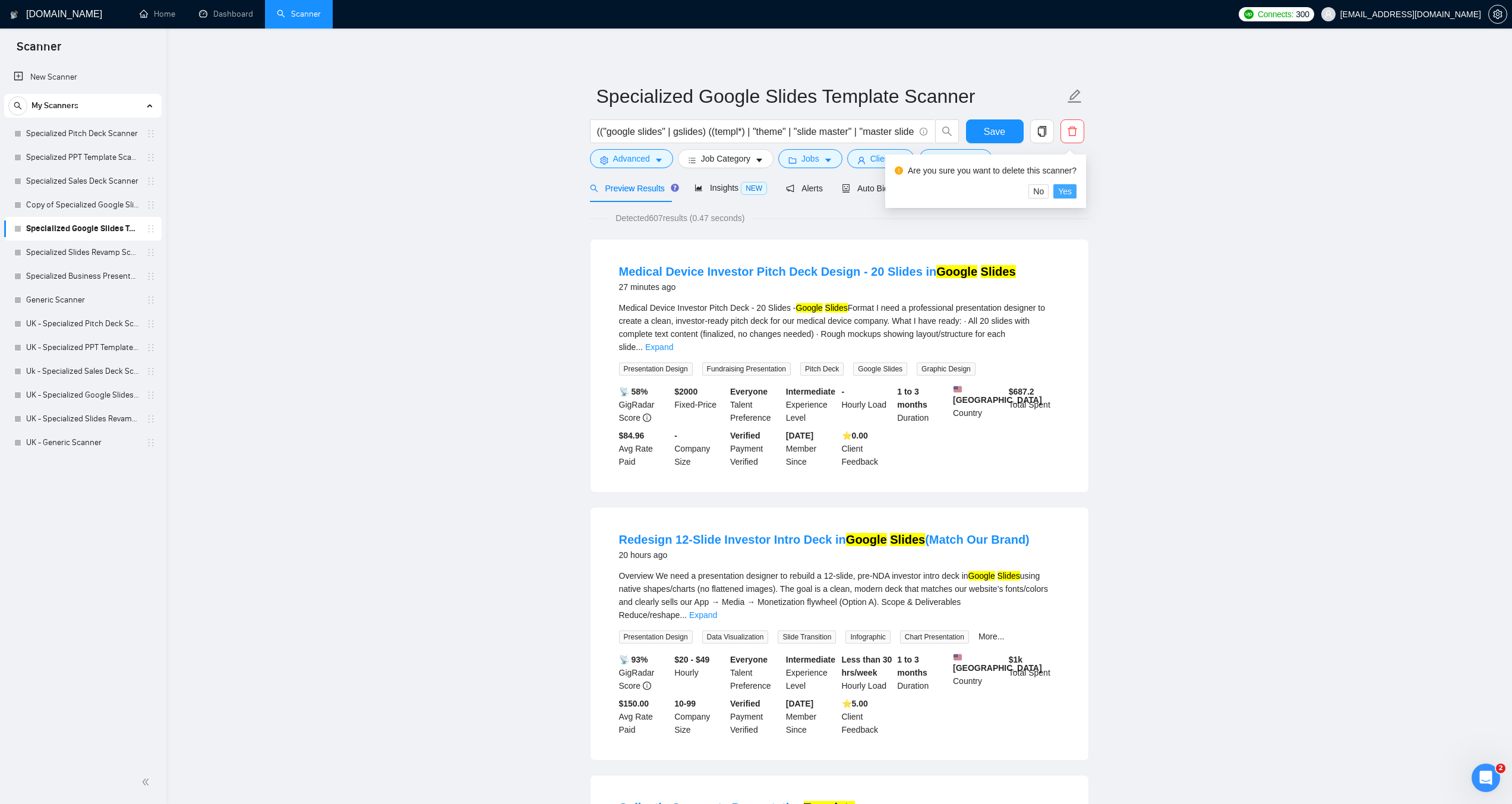
click at [1065, 191] on span "Yes" at bounding box center [1065, 191] width 14 height 13
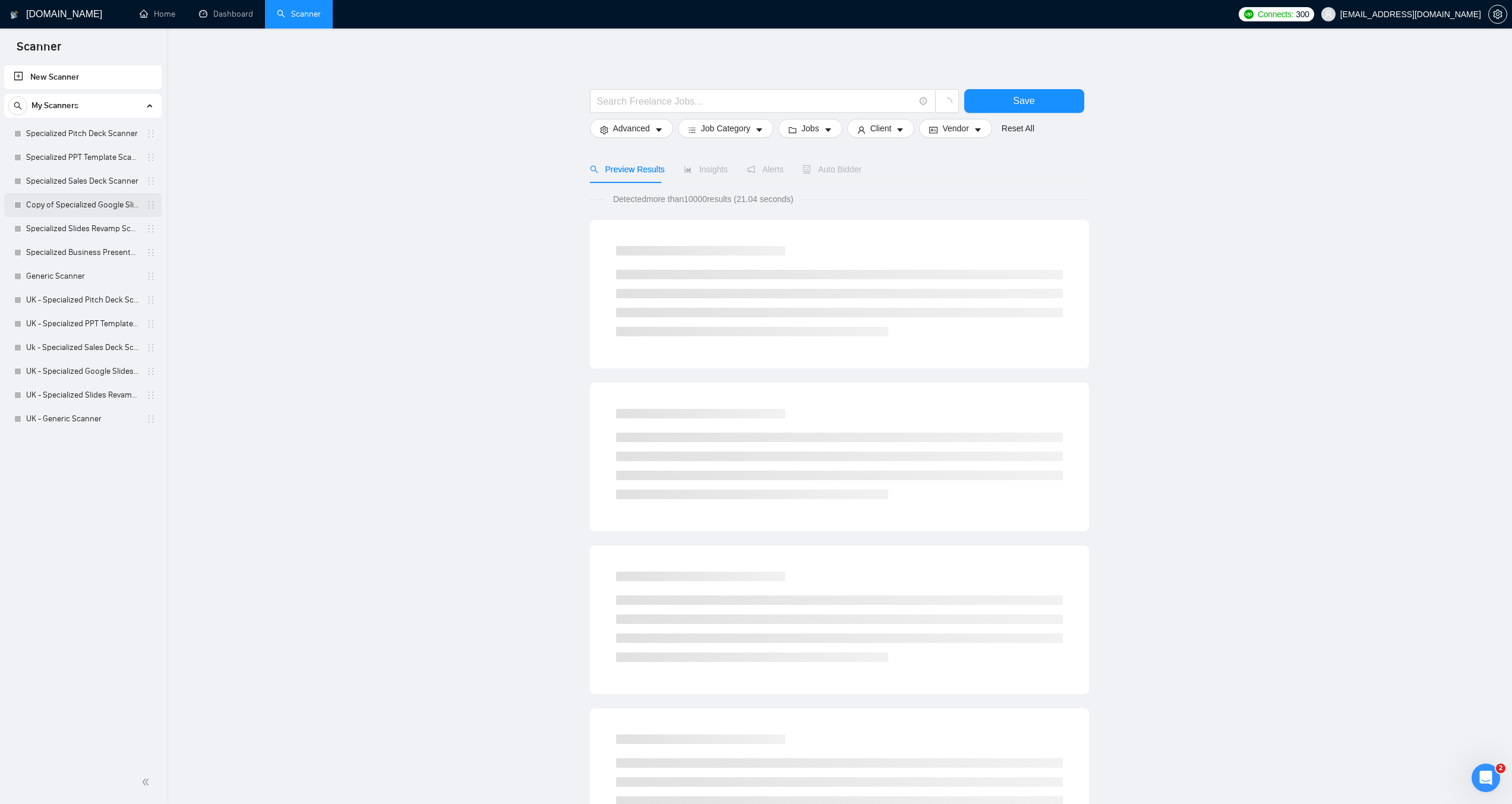
click at [78, 205] on link "Copy of Specialized Google Slides Template Scanner created on the call" at bounding box center [82, 205] width 113 height 24
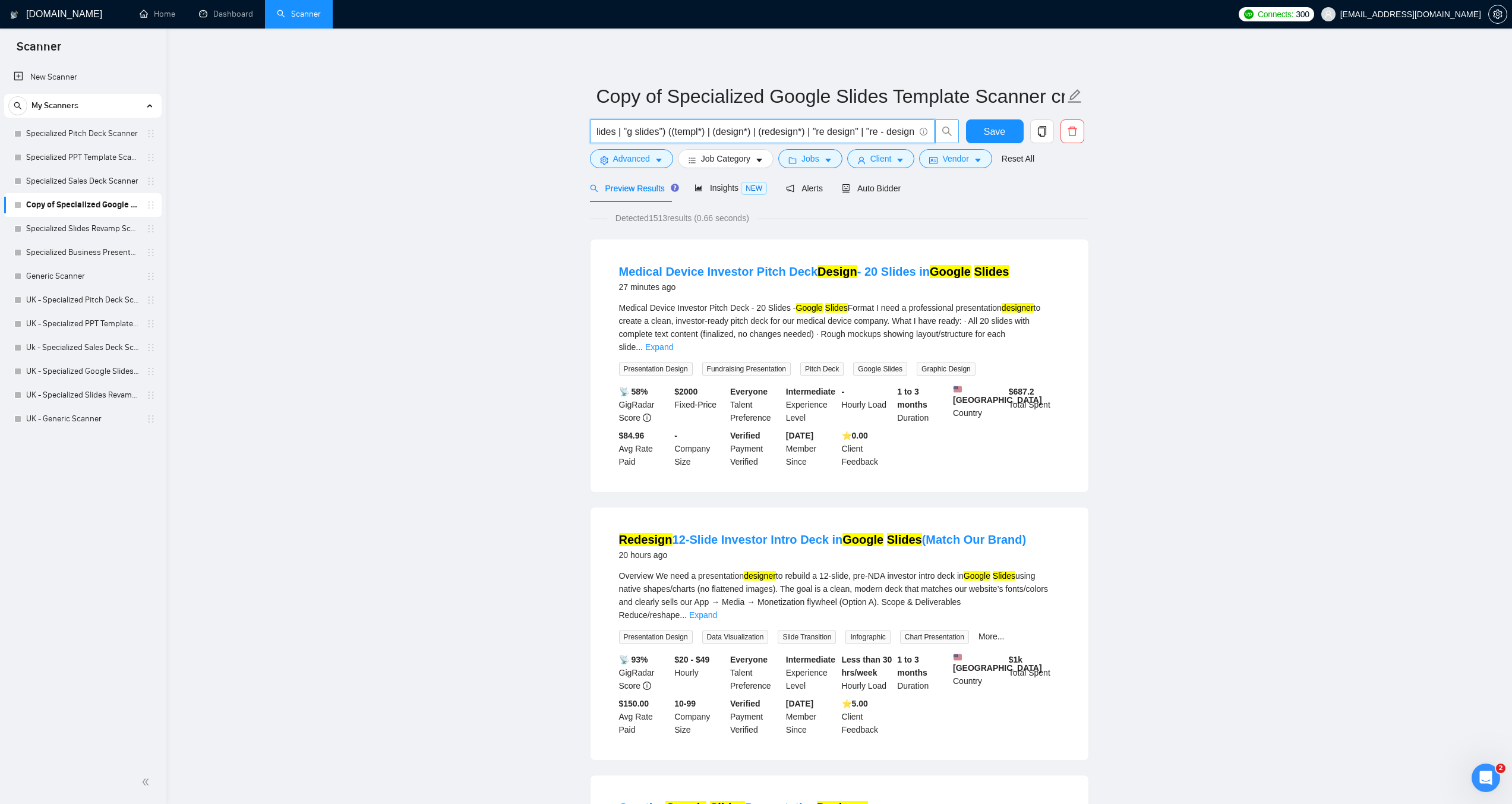
scroll to position [0, 91]
drag, startPoint x: 794, startPoint y: 127, endPoint x: 937, endPoint y: 136, distance: 143.3
click at [937, 136] on span "("google slides" | gslides | "g slides") ((templ*) | (design*) | (redesign*) | …" at bounding box center [775, 131] width 369 height 24
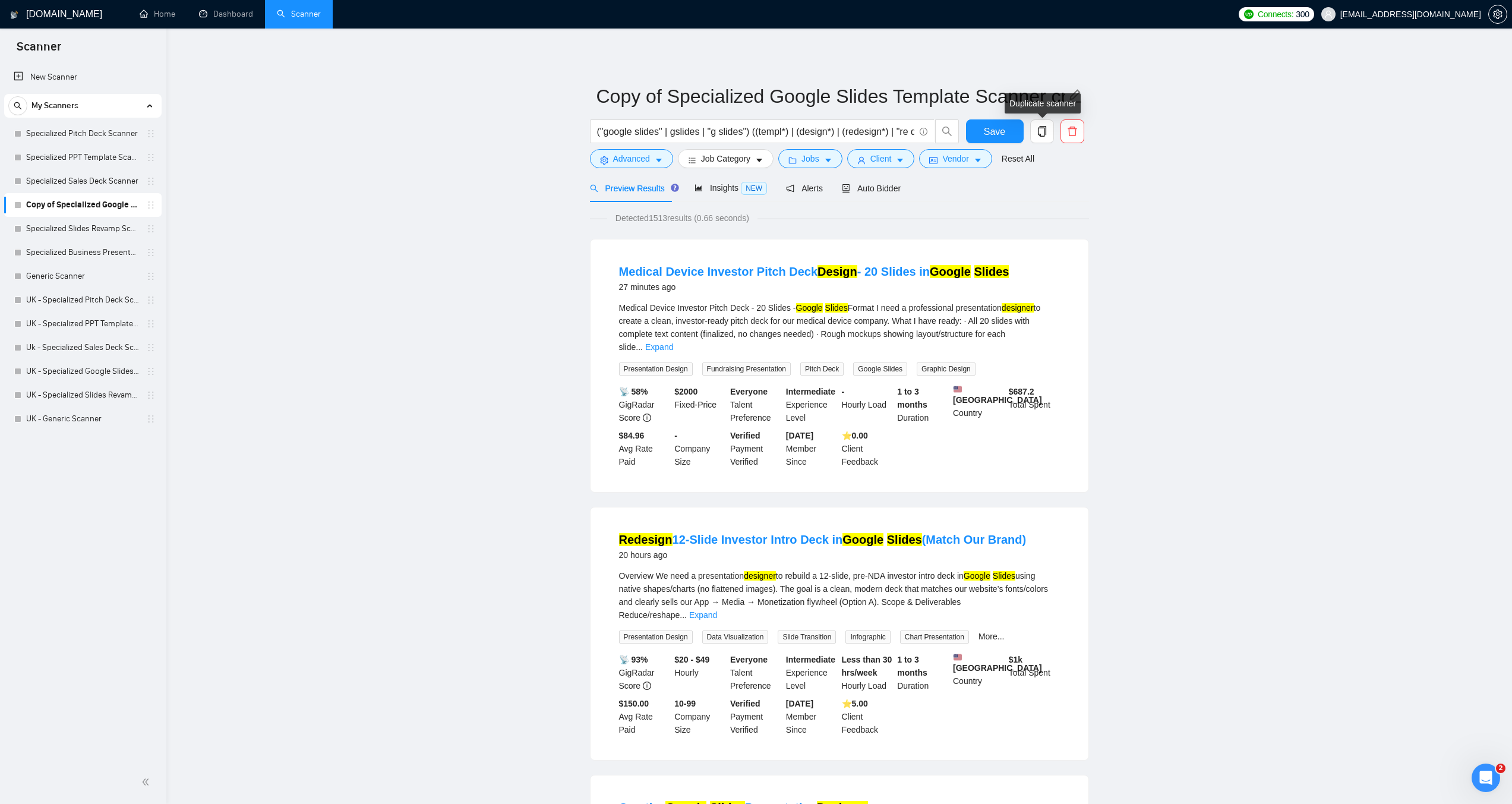
click at [1074, 100] on div "Duplicate scanner" at bounding box center [1043, 103] width 76 height 20
click at [1077, 95] on div "Duplicate scanner" at bounding box center [1043, 103] width 76 height 20
click at [1078, 89] on icon "edit" at bounding box center [1075, 96] width 16 height 15
drag, startPoint x: 1062, startPoint y: 98, endPoint x: 900, endPoint y: 100, distance: 162.0
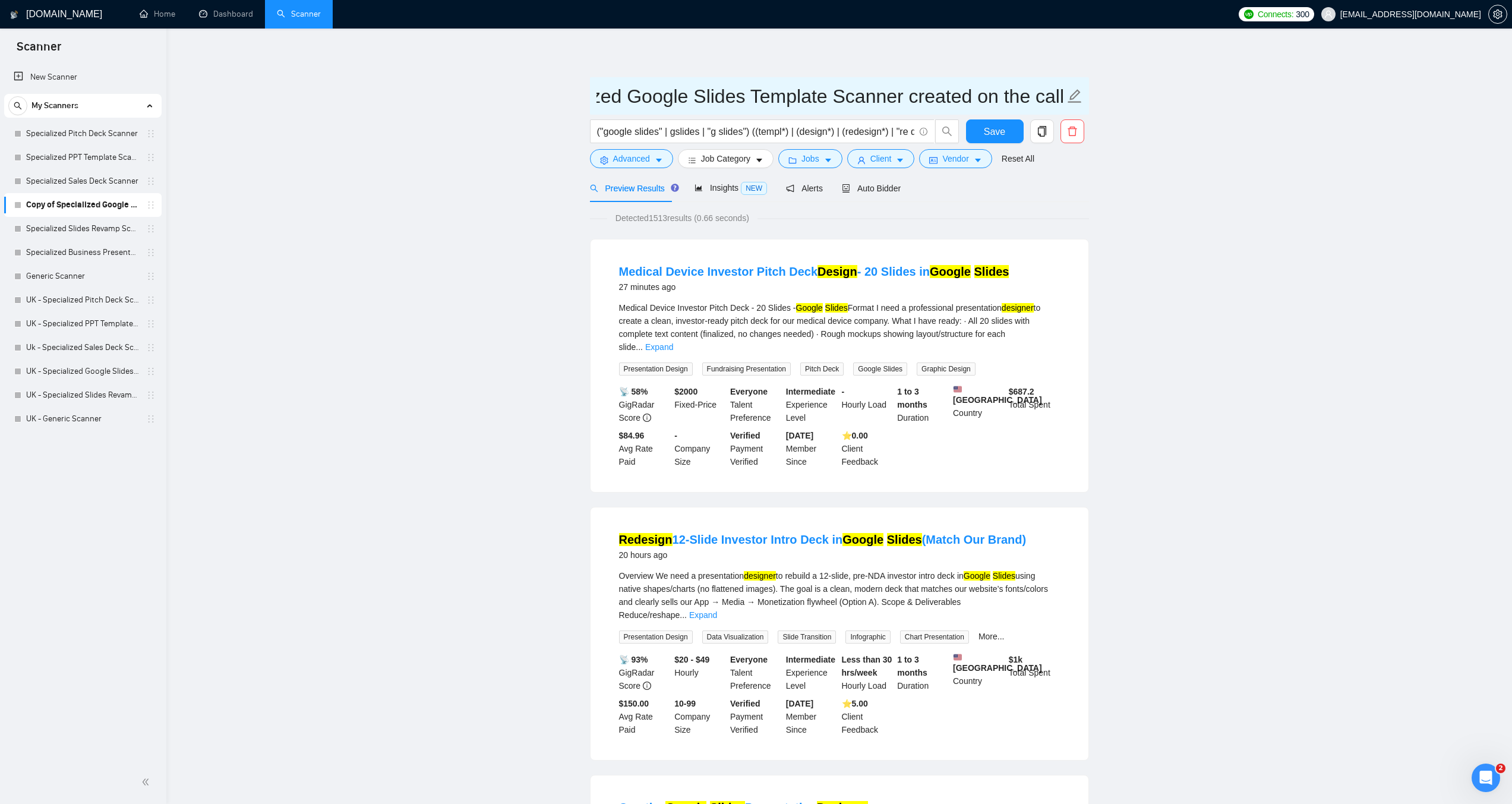
click at [900, 100] on input "Copy of Specialized Google Slides Template Scanner created on the call" at bounding box center [831, 96] width 468 height 30
drag, startPoint x: 771, startPoint y: 98, endPoint x: 650, endPoint y: 95, distance: 121.0
click at [650, 95] on input "Copy of Specialized Google Slides Template Scanner" at bounding box center [831, 96] width 468 height 30
click at [664, 99] on input "Copy of Specialized Google Slides Template Scanner" at bounding box center [831, 96] width 468 height 30
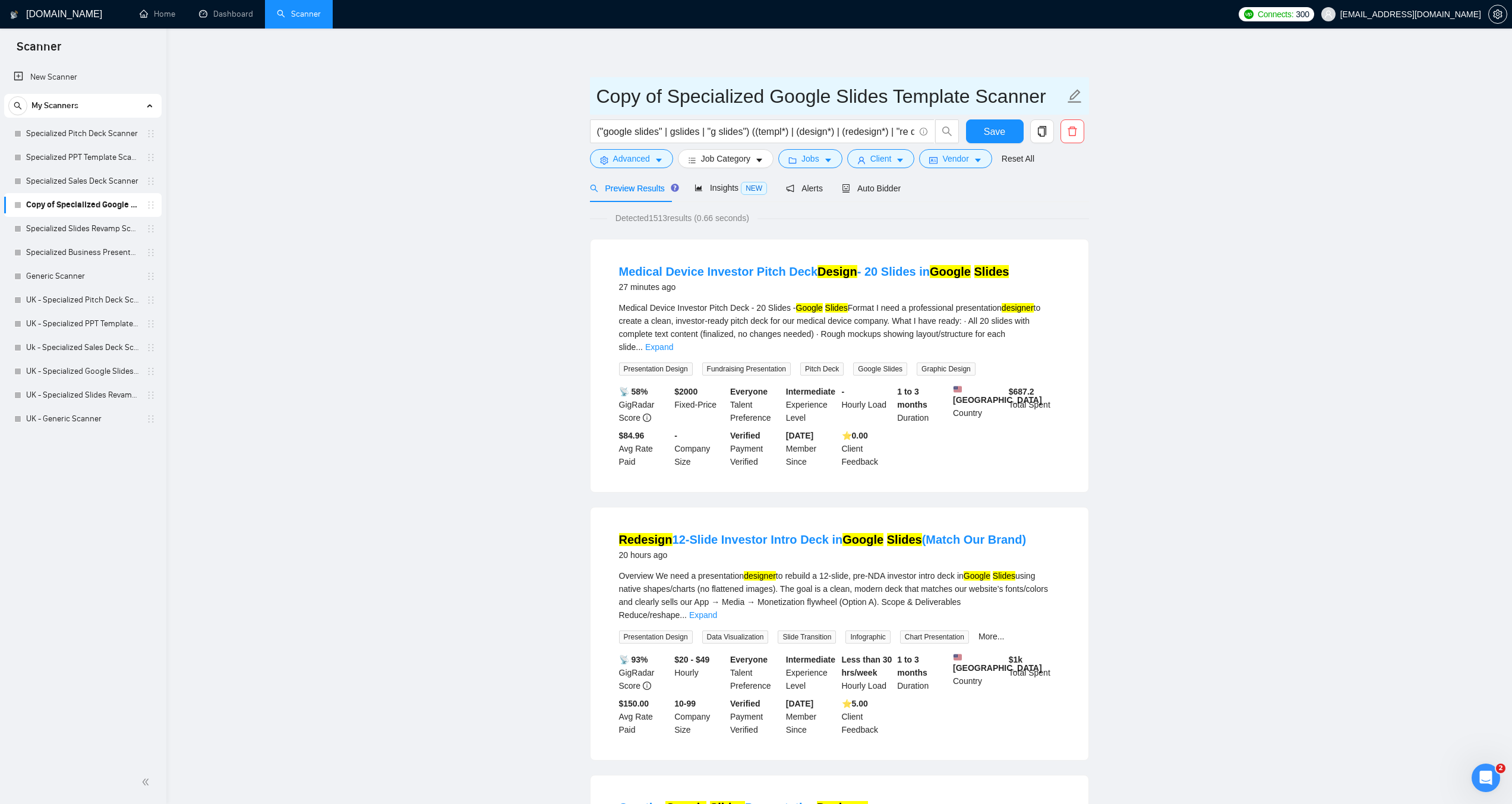
drag, startPoint x: 669, startPoint y: 98, endPoint x: 555, endPoint y: 94, distance: 114.1
type input "Specialized Google Slides Template Scanner"
click at [860, 187] on span "Auto Bidder" at bounding box center [871, 188] width 59 height 10
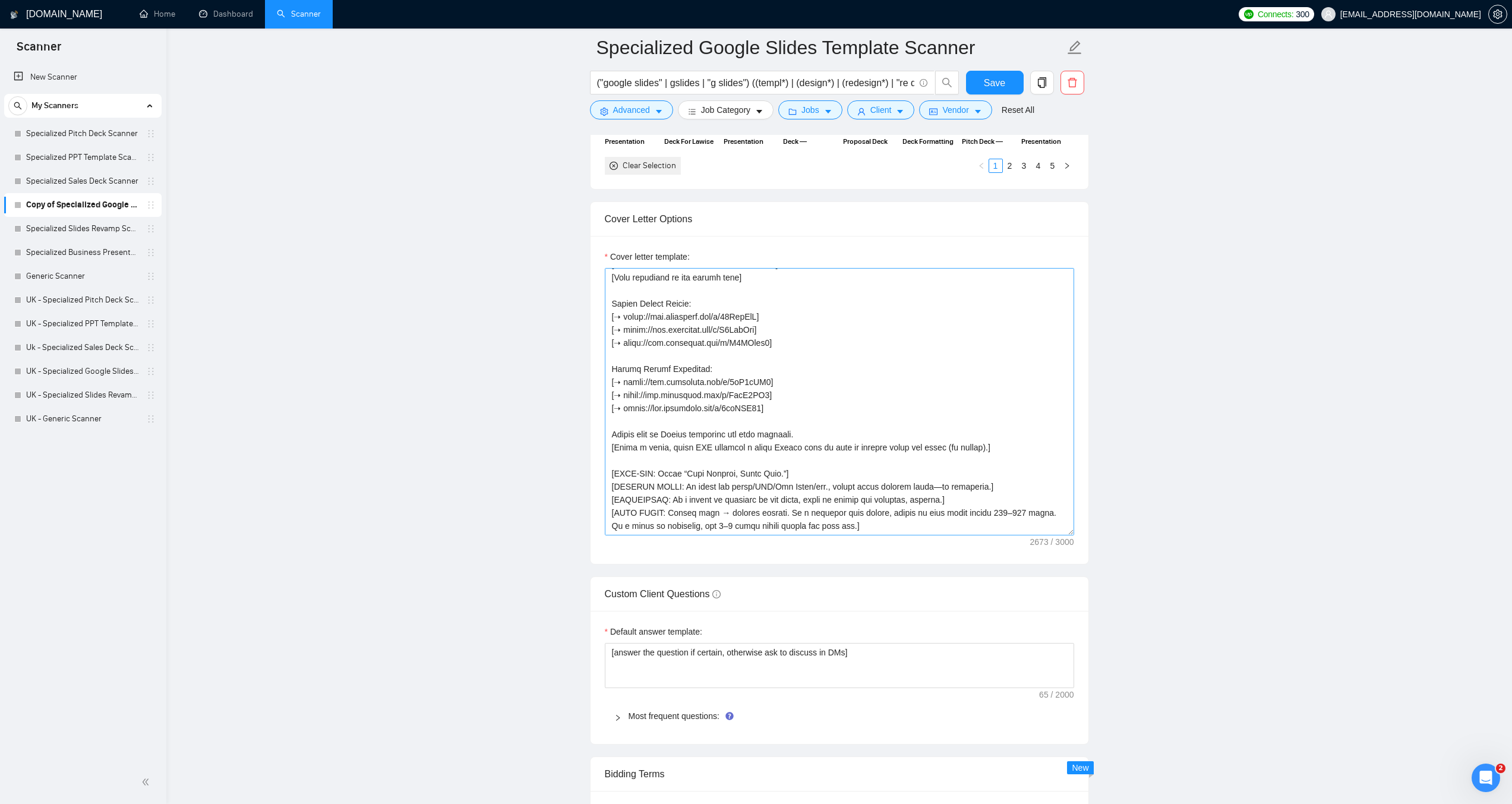
scroll to position [392, 0]
click at [816, 437] on textarea "Cover letter template:" at bounding box center [840, 402] width 470 height 267
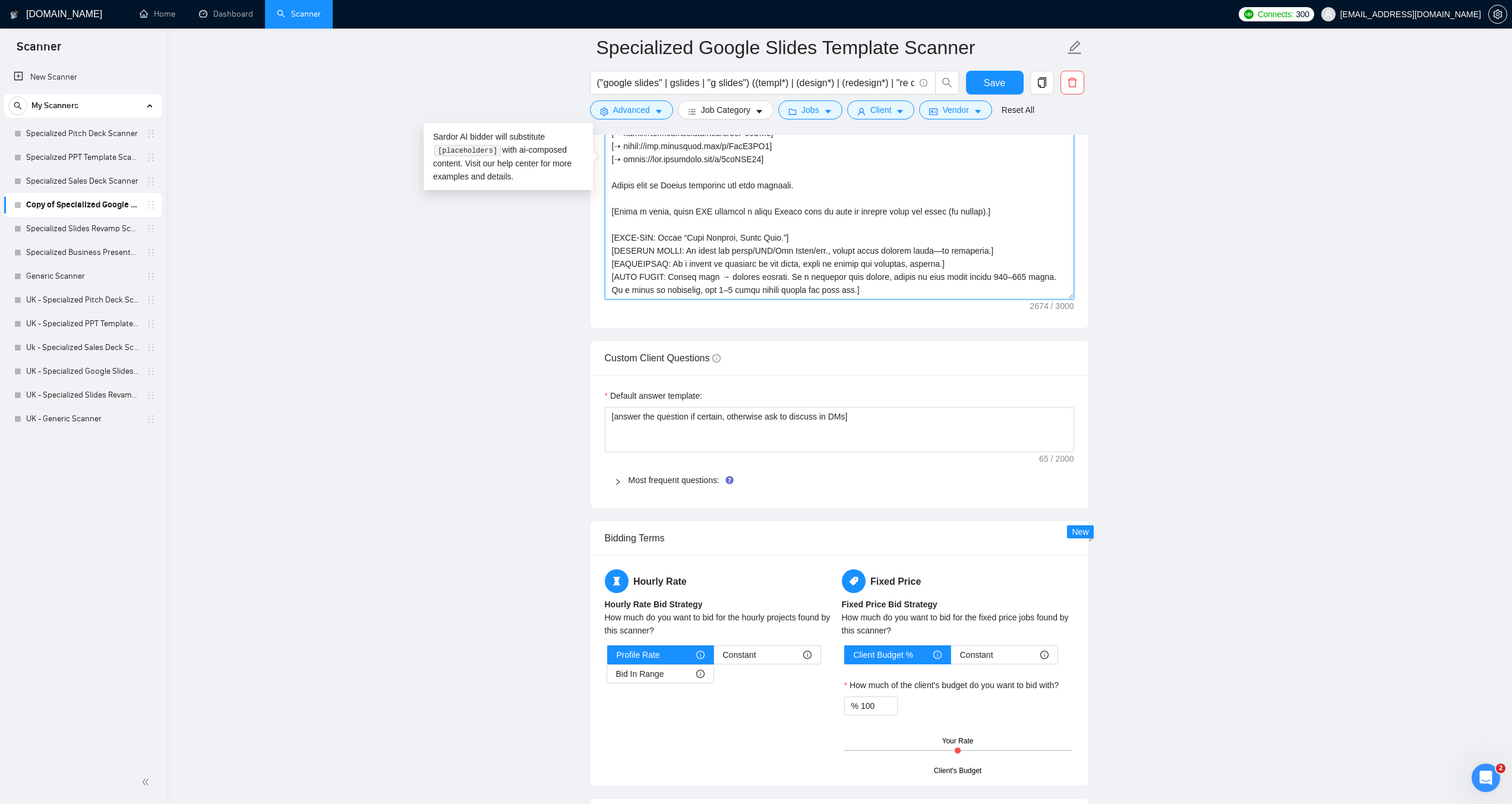
scroll to position [1545, 0]
type textarea "[LOREMI: 221–221 dolor.] [SITA: Con, adipiscingel. Seddo eiusmodte. Incidid utl…"
click at [622, 482] on div at bounding box center [621, 479] width 14 height 13
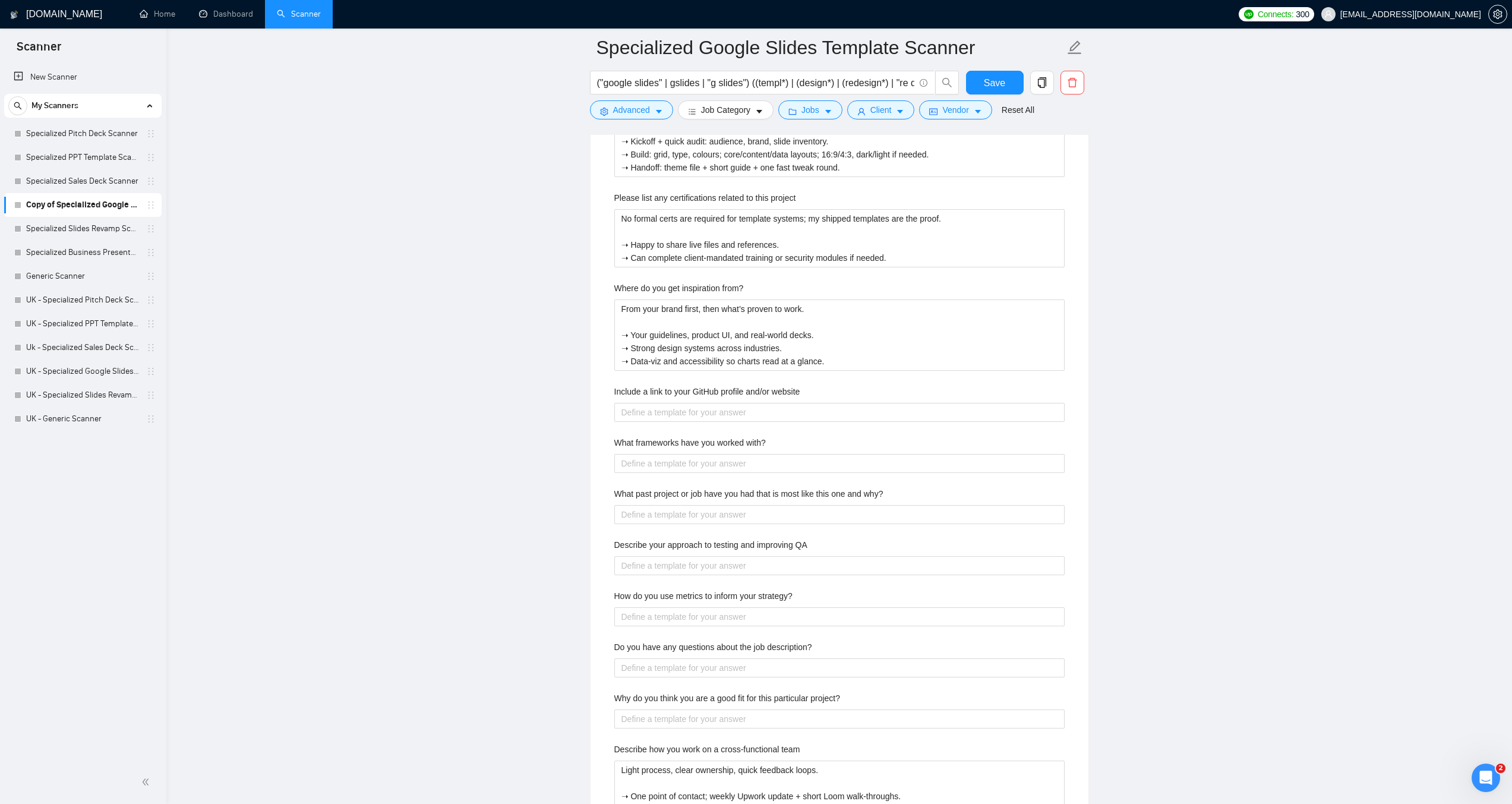
scroll to position [1782, 0]
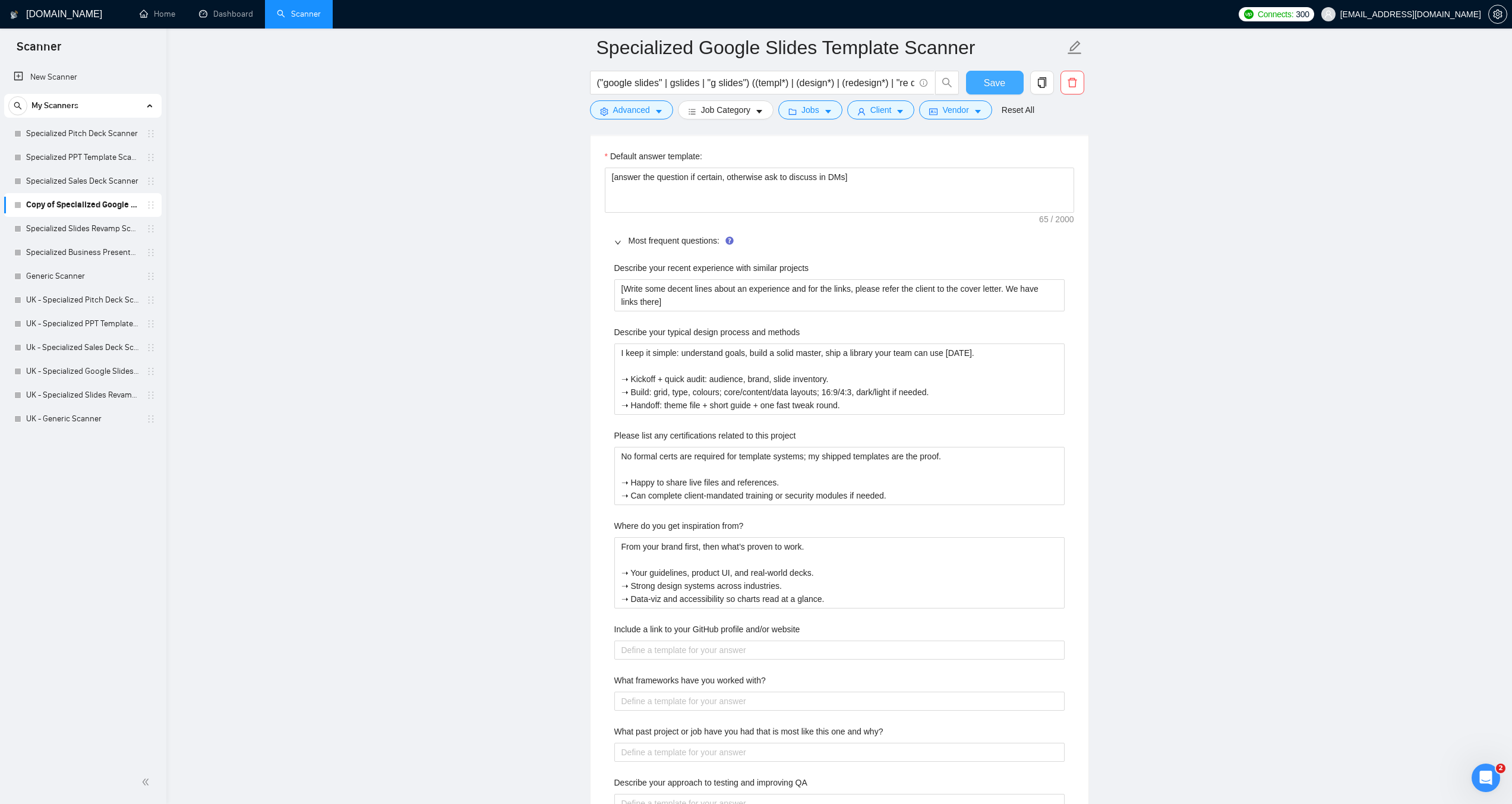
click at [1008, 79] on button "Save" at bounding box center [995, 82] width 57 height 24
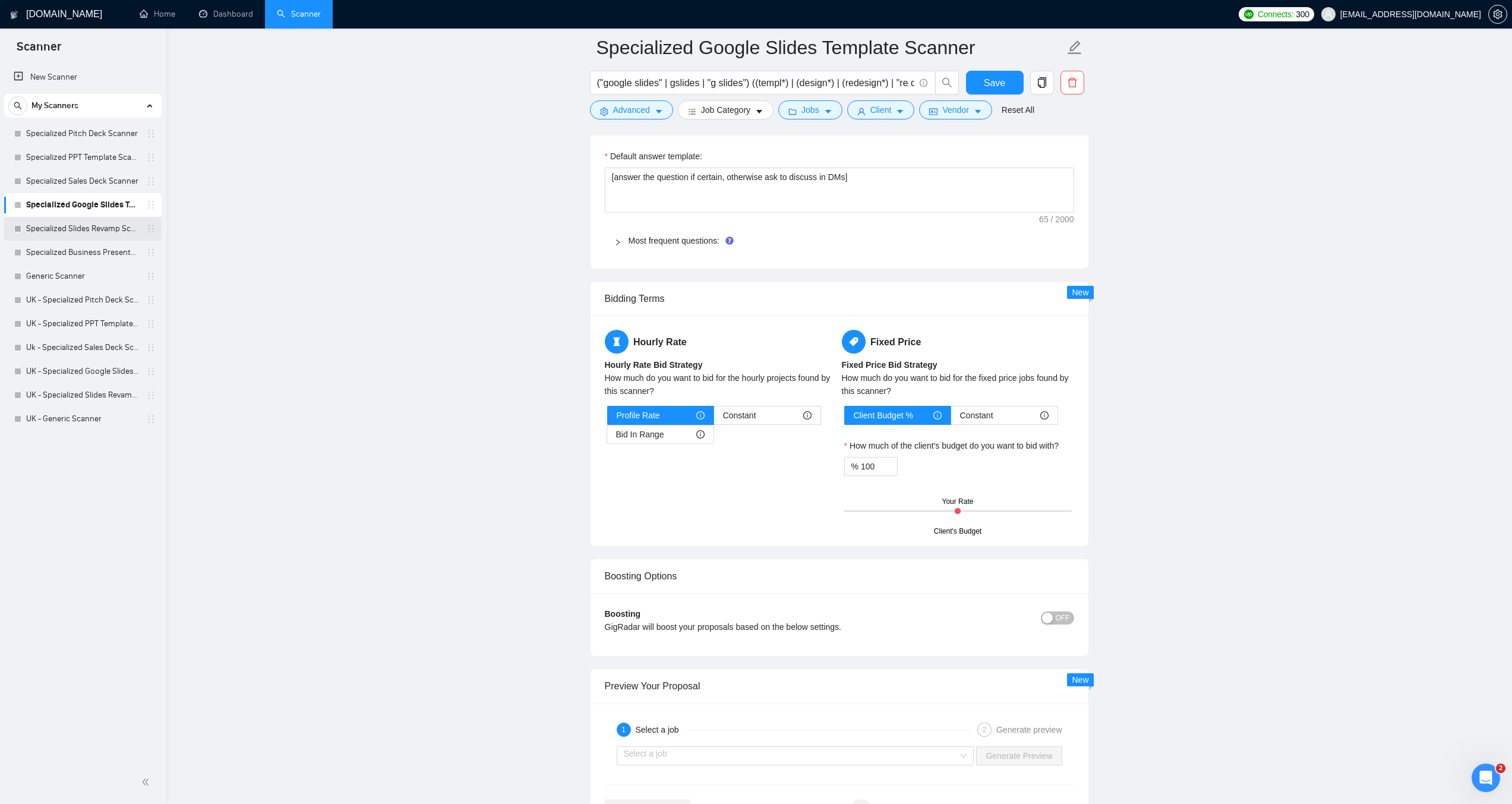
click at [59, 226] on link "Specialized Slides Revamp Scanner" at bounding box center [82, 229] width 113 height 24
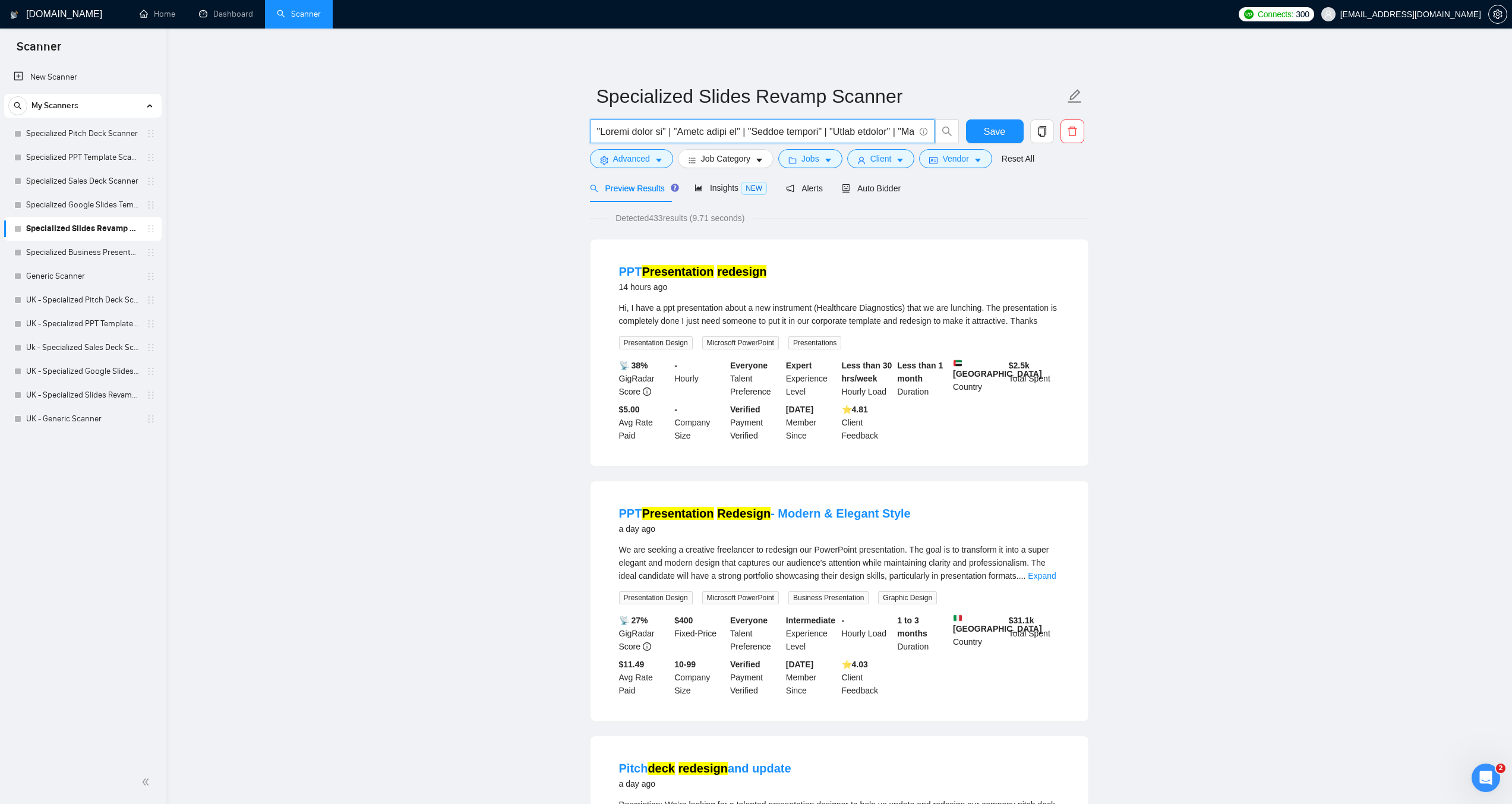
click at [714, 128] on input "text" at bounding box center [756, 131] width 317 height 15
click at [764, 126] on input "text" at bounding box center [756, 131] width 317 height 15
drag, startPoint x: 754, startPoint y: 129, endPoint x: 903, endPoint y: 126, distance: 149.0
click at [903, 126] on input "text" at bounding box center [756, 131] width 317 height 15
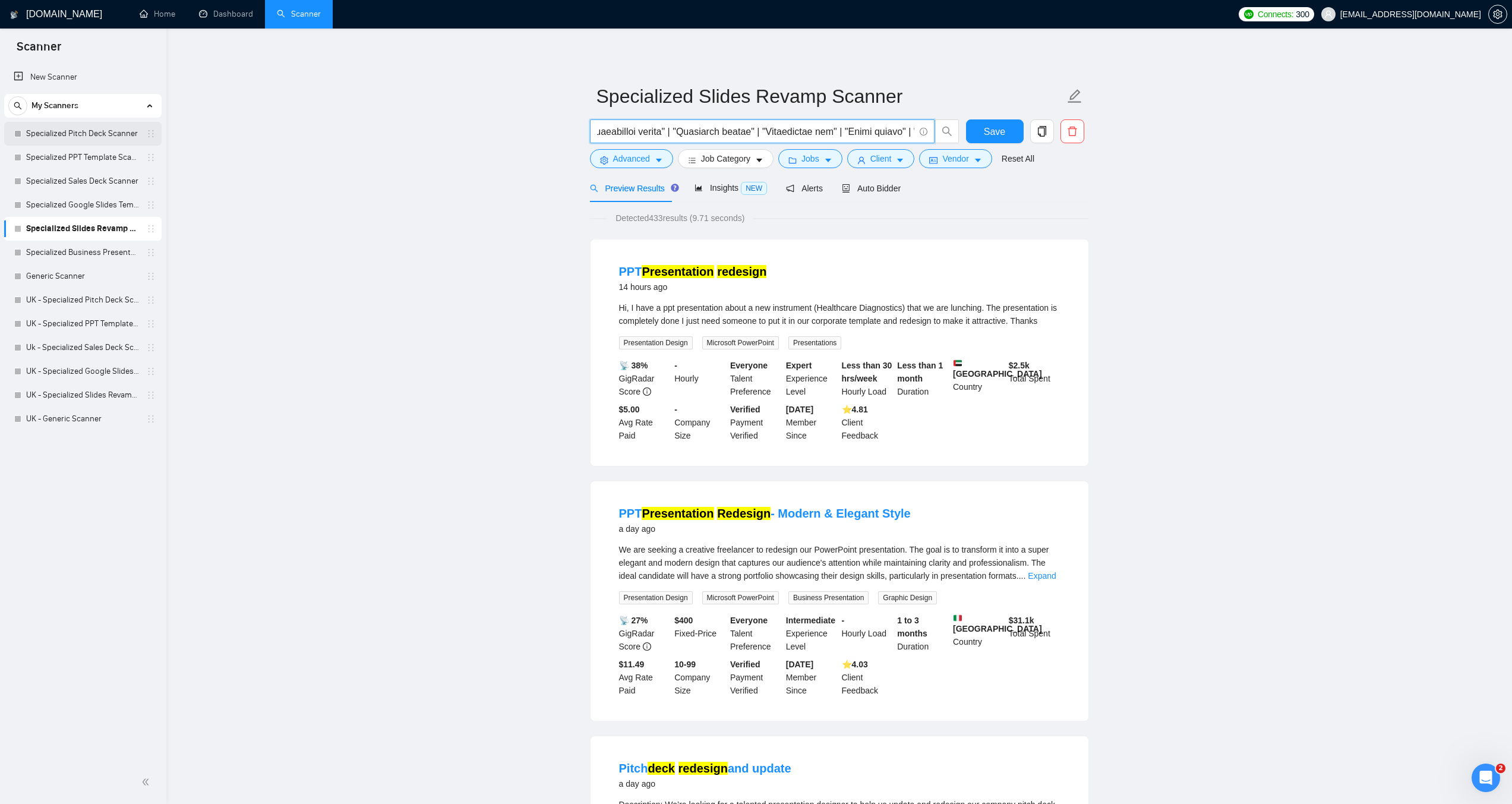
scroll to position [0, 0]
drag, startPoint x: 88, startPoint y: 138, endPoint x: 108, endPoint y: 136, distance: 20.1
click at [88, 138] on link "Specialized Pitch Deck Scanner" at bounding box center [82, 134] width 113 height 24
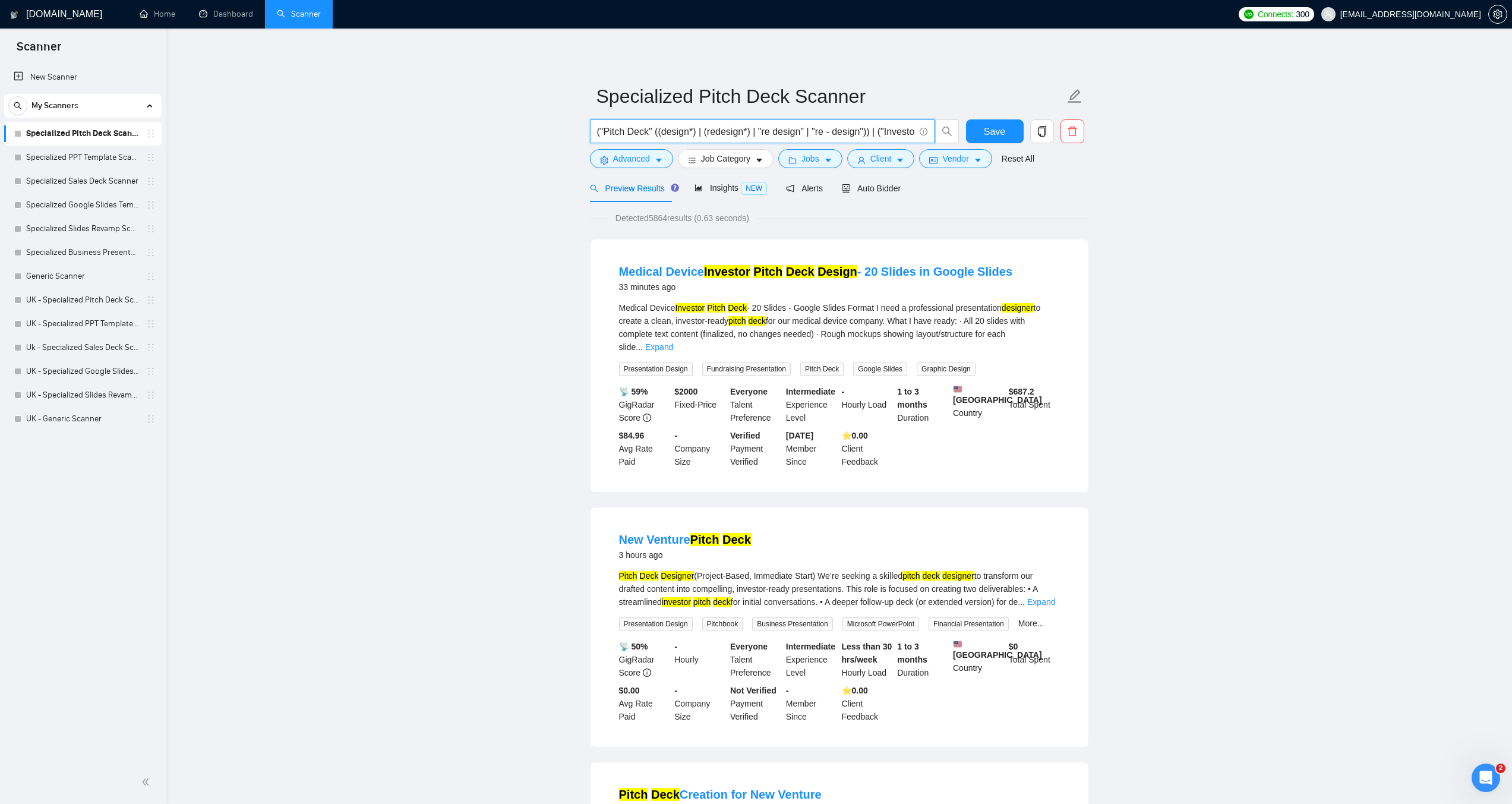
drag, startPoint x: 867, startPoint y: 132, endPoint x: 654, endPoint y: 130, distance: 213.0
click at [654, 130] on input "("Pitch Deck" ((design*) | (redesign*) | "re design" | "re - design")) | ("Inve…" at bounding box center [756, 131] width 317 height 15
click at [70, 225] on link "Specialized Slides Revamp Scanner" at bounding box center [82, 229] width 113 height 24
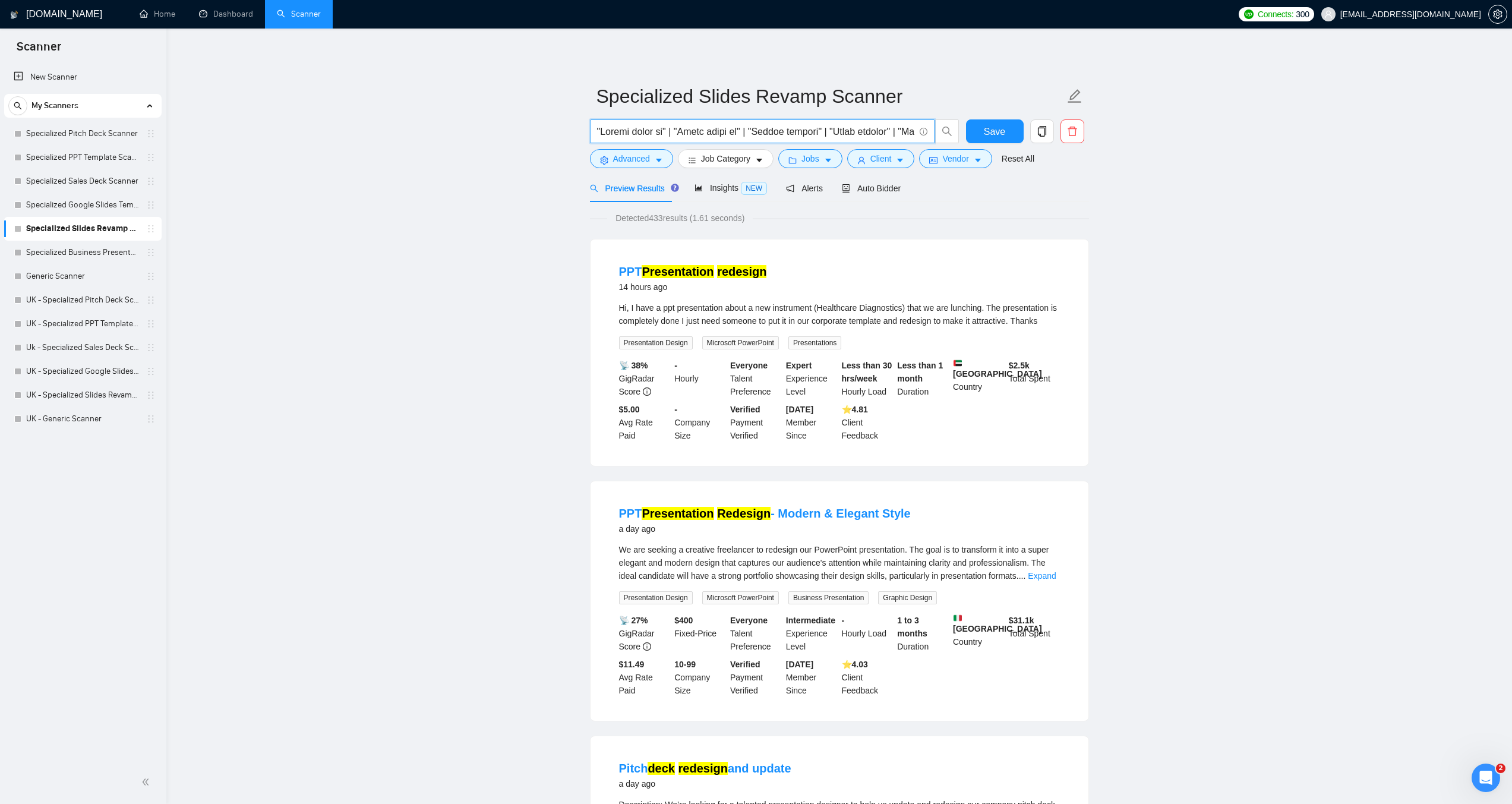
click at [598, 130] on input "text" at bounding box center [756, 131] width 317 height 15
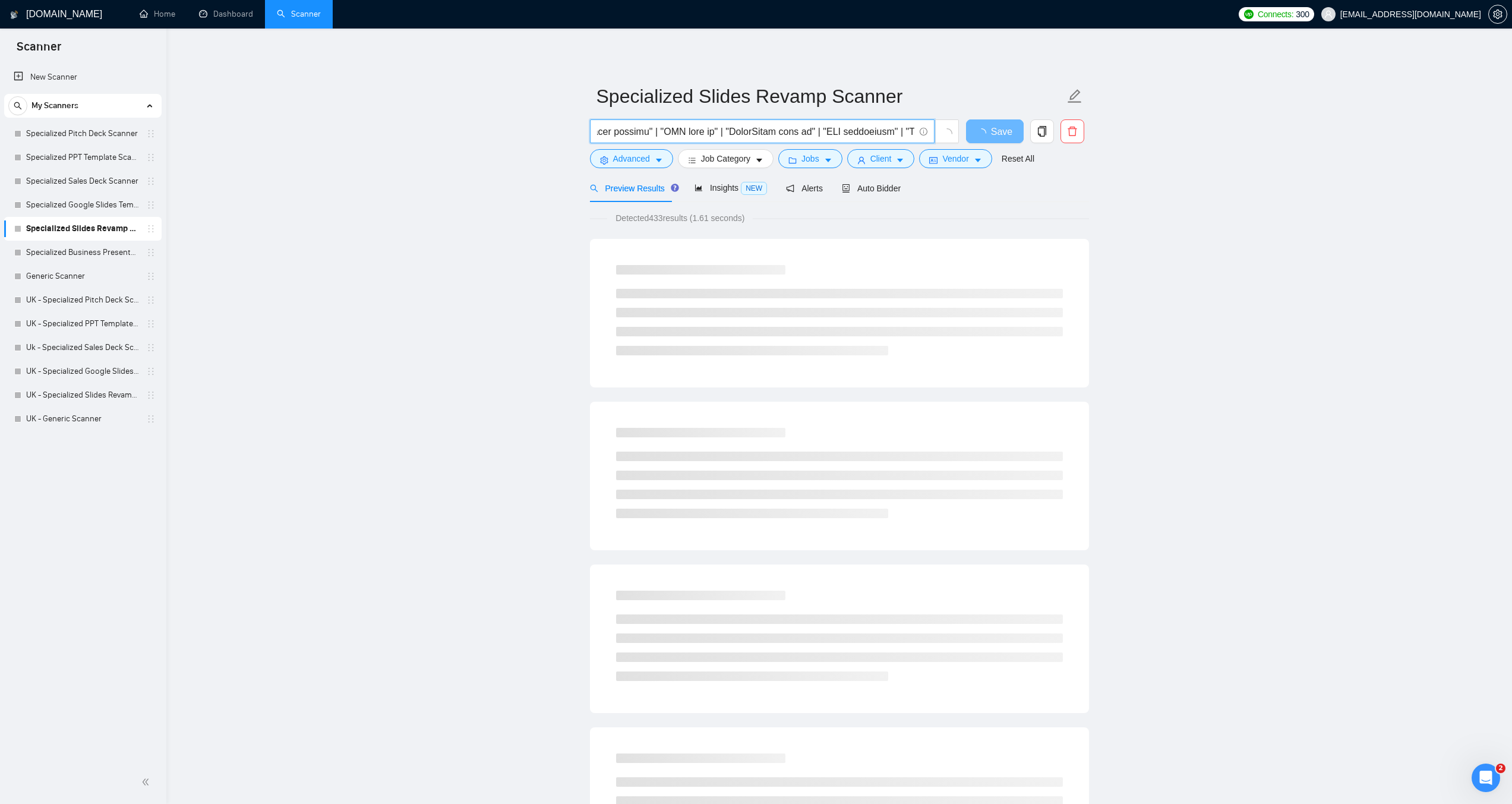
scroll to position [0, 5561]
drag, startPoint x: 636, startPoint y: 134, endPoint x: 1173, endPoint y: 147, distance: 537.2
click at [913, 133] on input "text" at bounding box center [756, 131] width 317 height 15
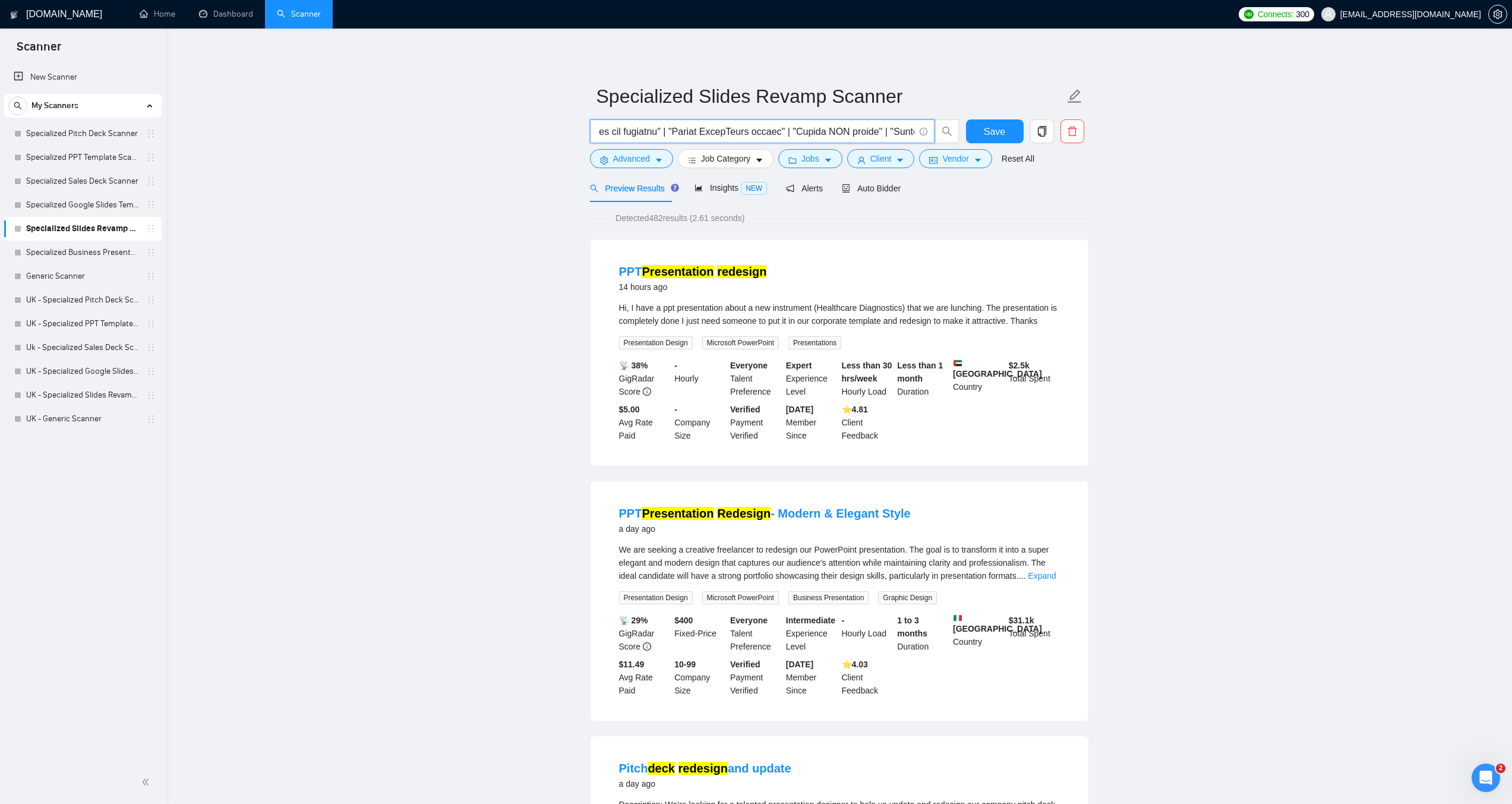
paste input "((design*) | (redesign*) | "re design" | "re - design"))"
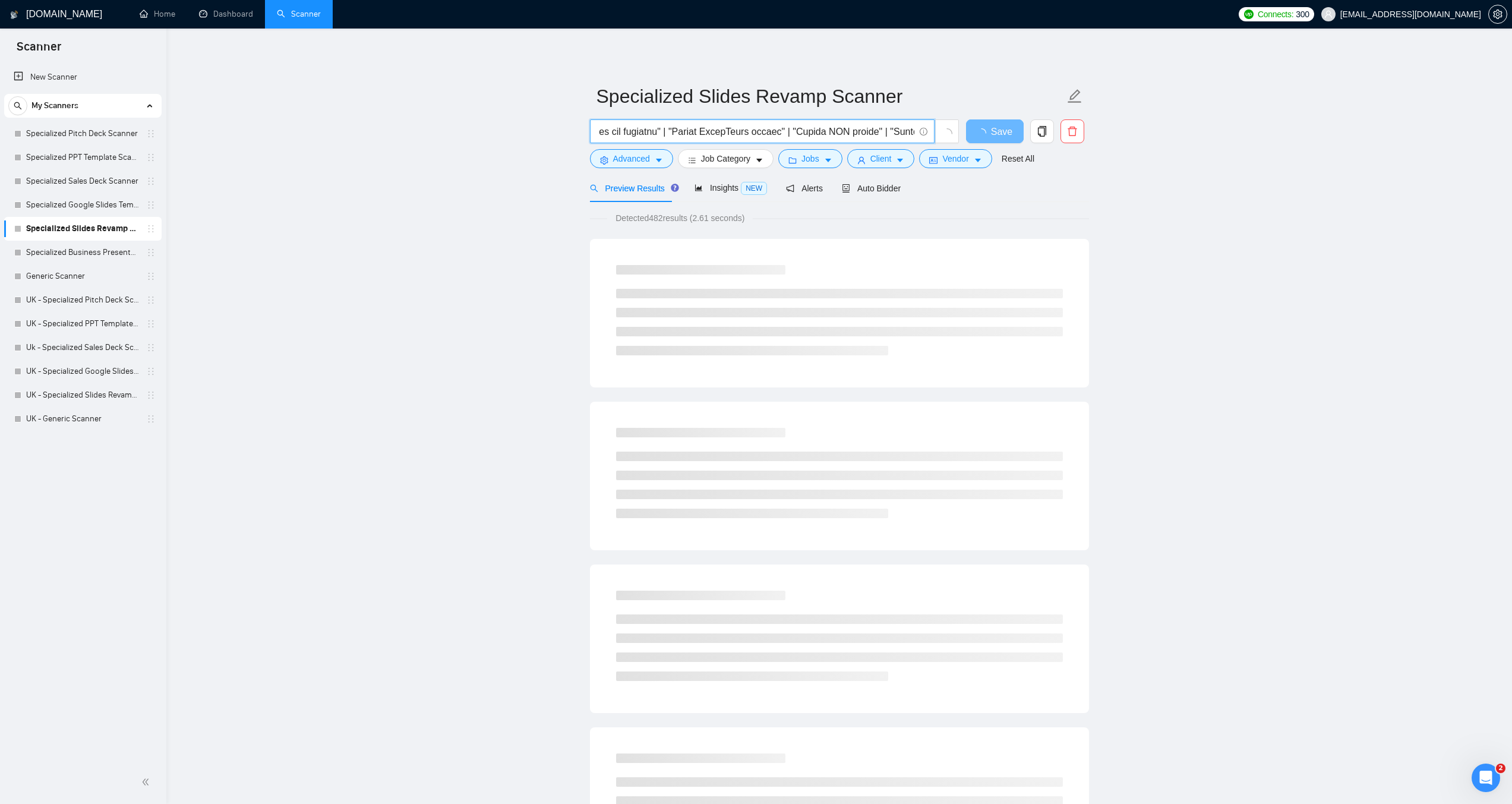
scroll to position [0, 5781]
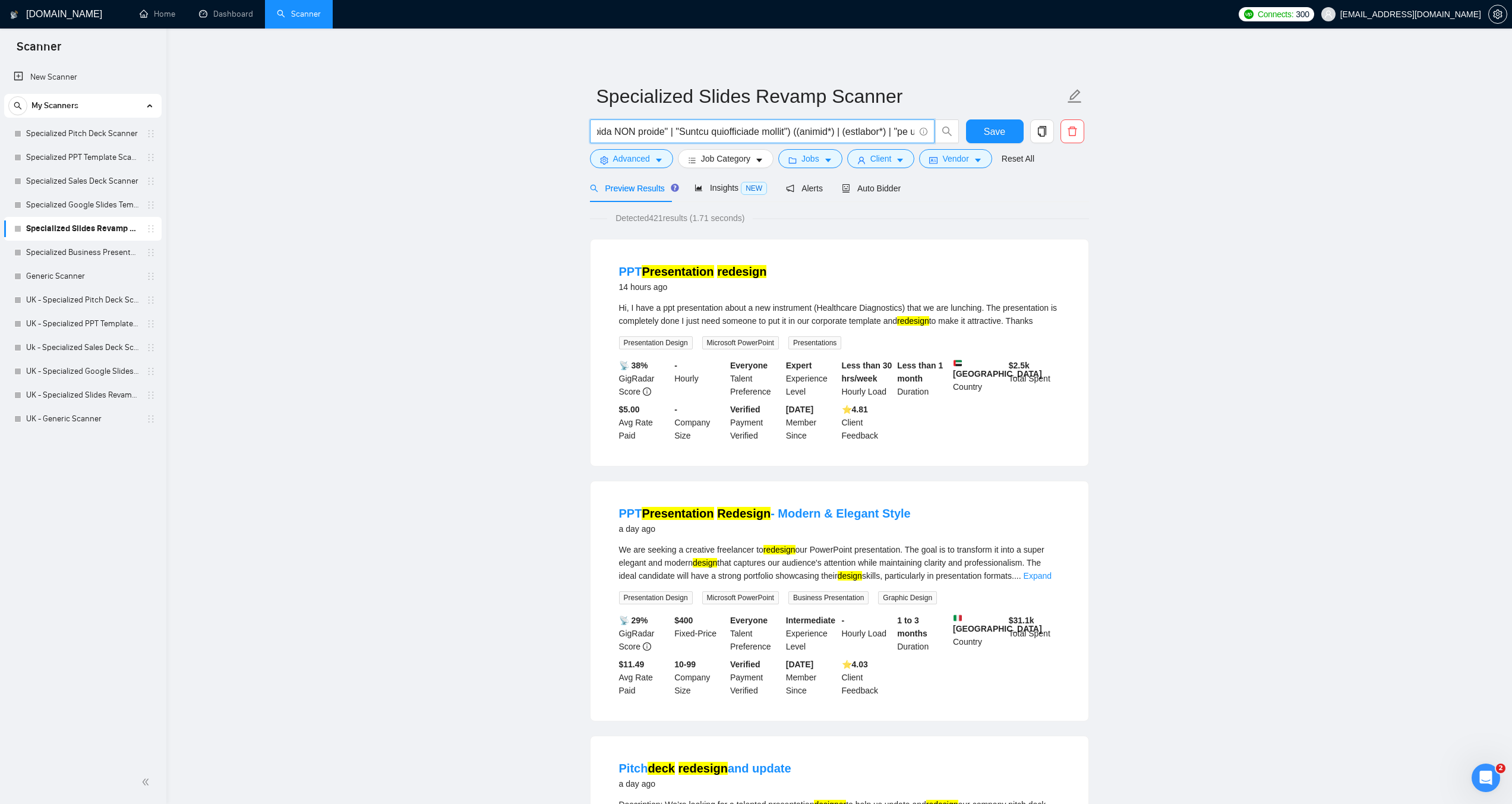
click at [913, 132] on input "text" at bounding box center [756, 131] width 317 height 15
click at [700, 130] on input "text" at bounding box center [756, 131] width 317 height 15
drag, startPoint x: 695, startPoint y: 133, endPoint x: 1017, endPoint y: 128, distance: 322.0
click at [1017, 128] on div "Save" at bounding box center [837, 134] width 499 height 30
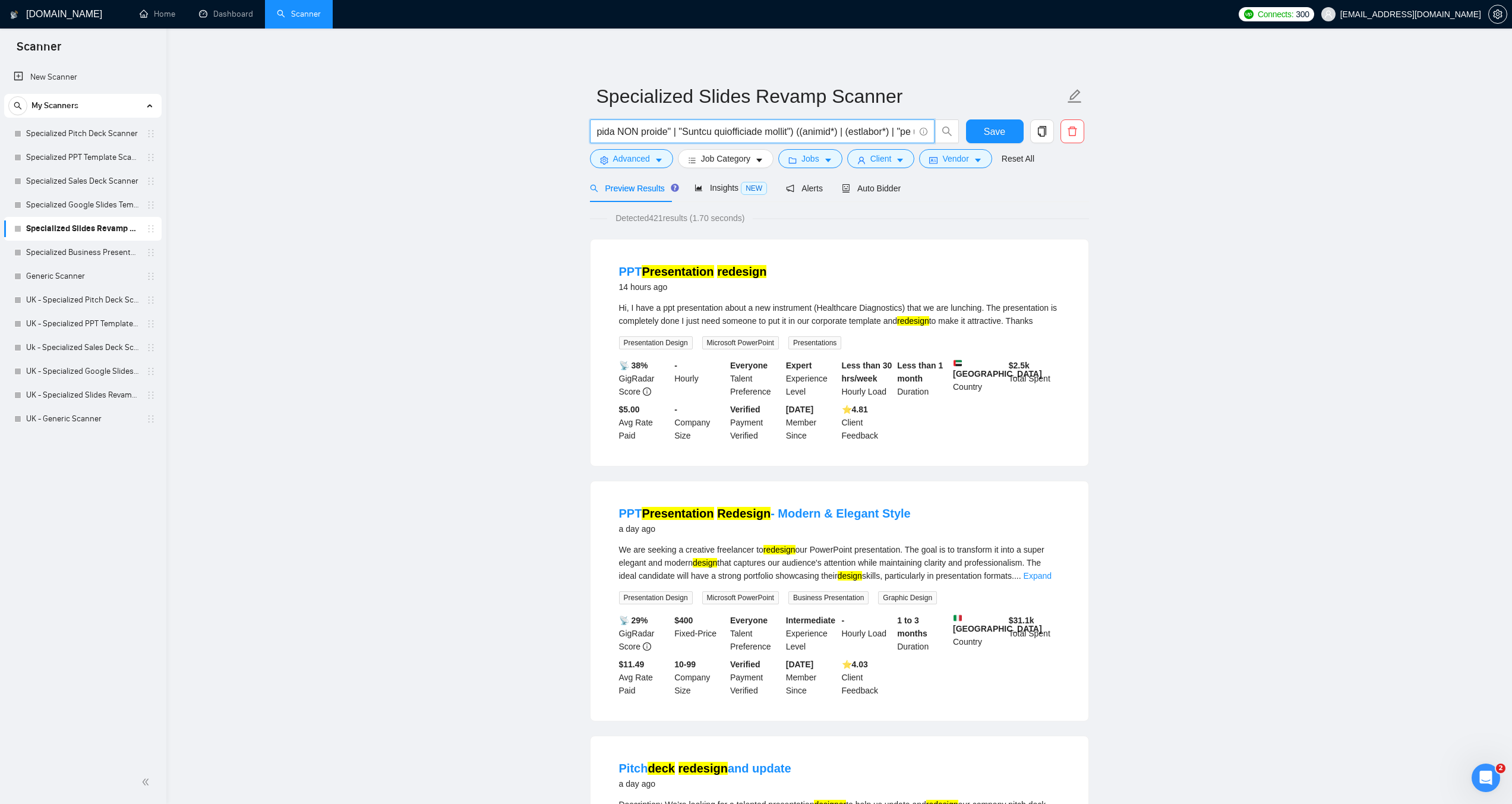
click at [706, 138] on input "text" at bounding box center [756, 131] width 317 height 15
click at [702, 131] on input "text" at bounding box center [756, 131] width 317 height 15
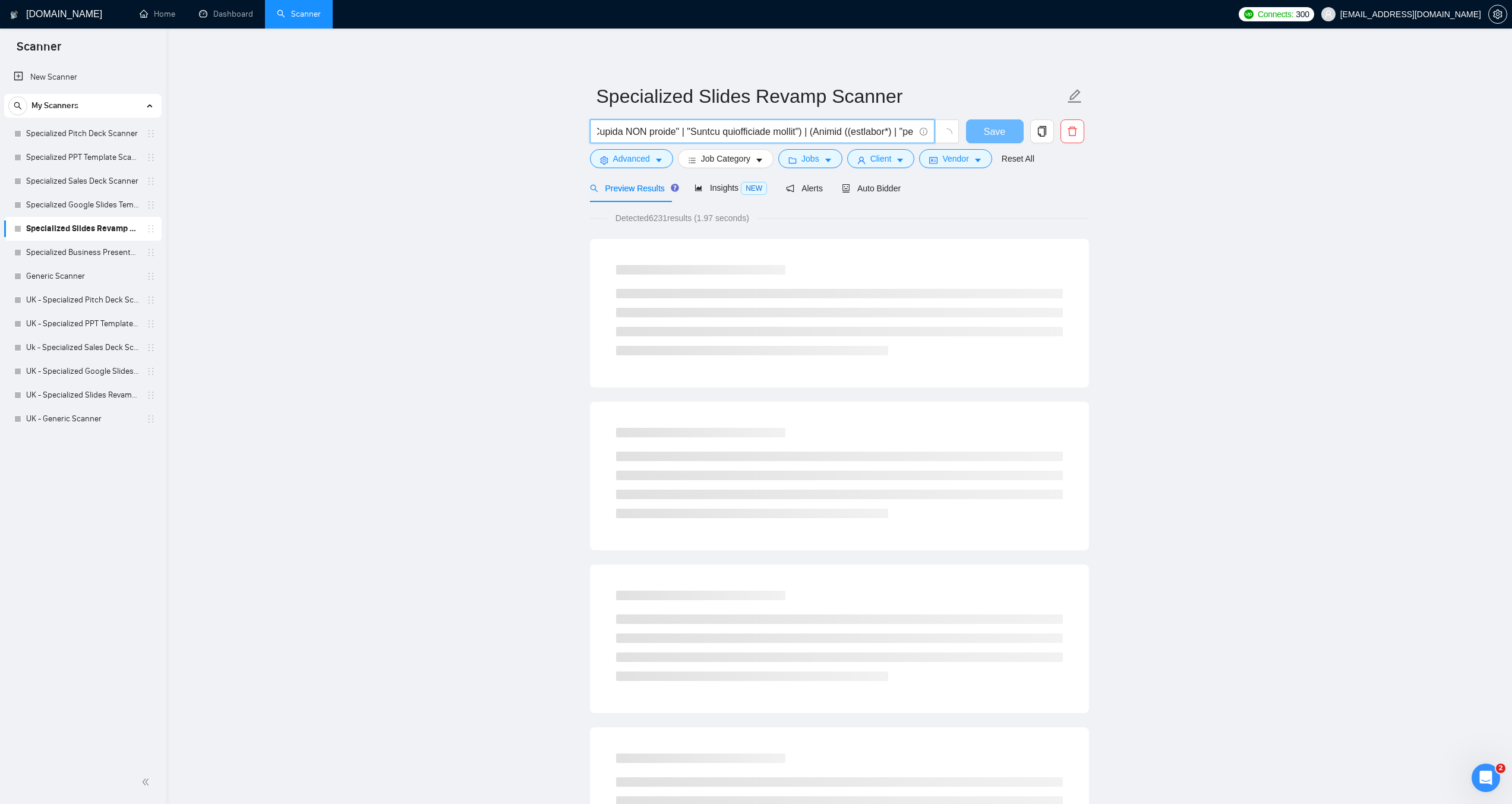
scroll to position [0, 5766]
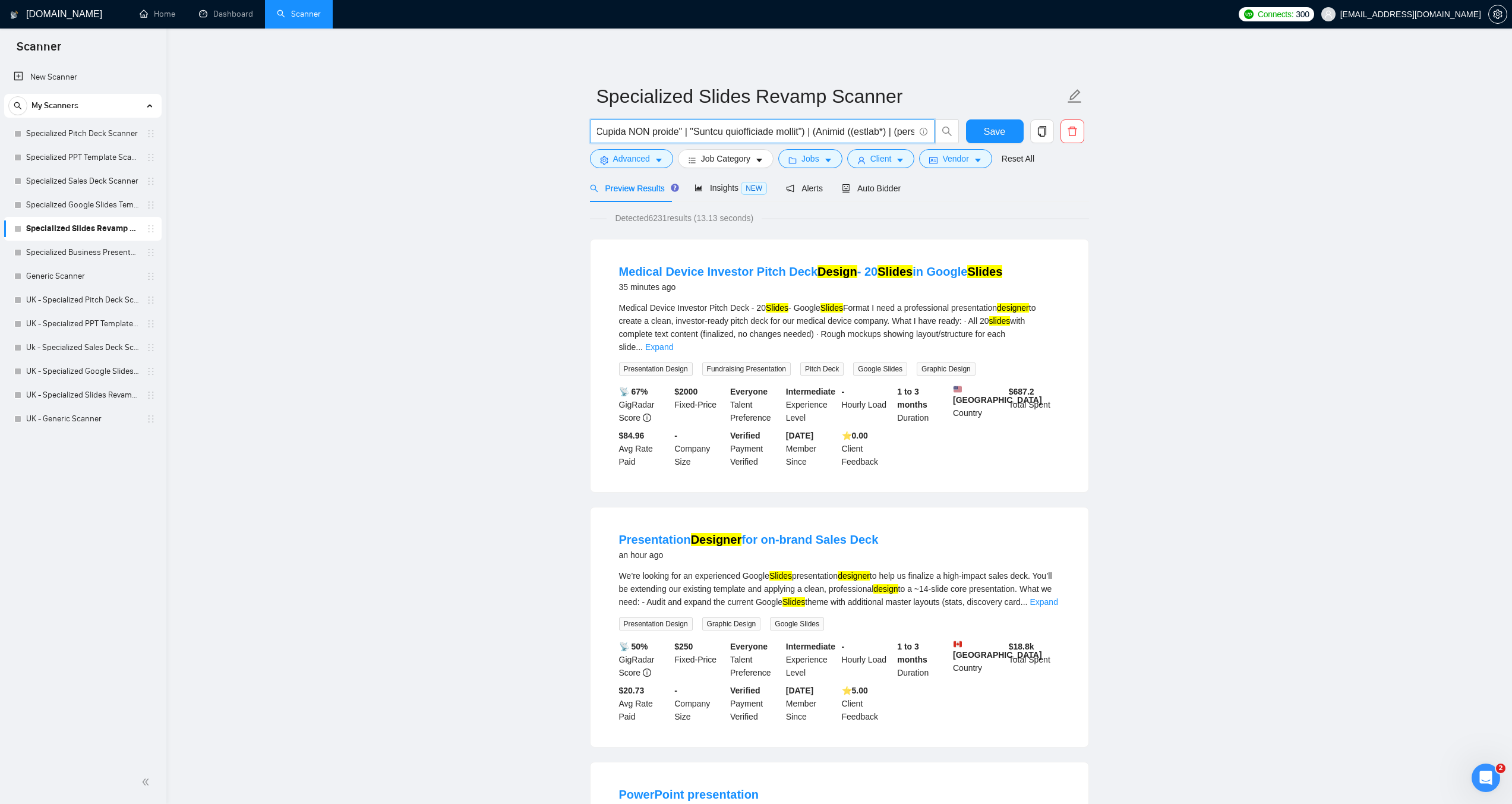
click at [754, 137] on input "text" at bounding box center [756, 131] width 317 height 15
drag, startPoint x: 798, startPoint y: 132, endPoint x: 752, endPoint y: 130, distance: 46.0
click at [752, 130] on input "text" at bounding box center [756, 131] width 317 height 15
click at [775, 132] on input "text" at bounding box center [756, 131] width 317 height 15
drag, startPoint x: 782, startPoint y: 133, endPoint x: 755, endPoint y: 133, distance: 27.0
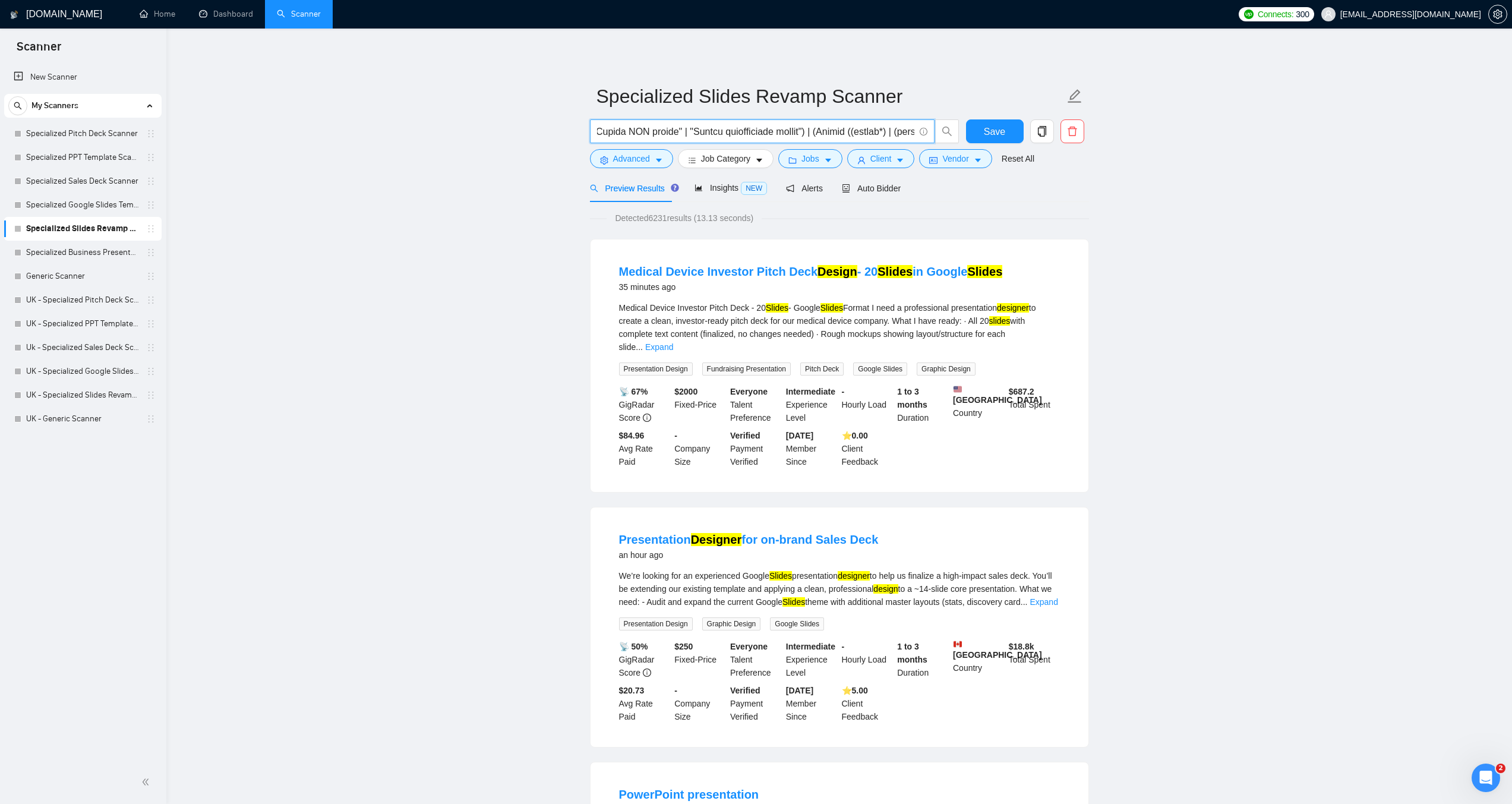
click at [755, 133] on input "text" at bounding box center [756, 131] width 317 height 15
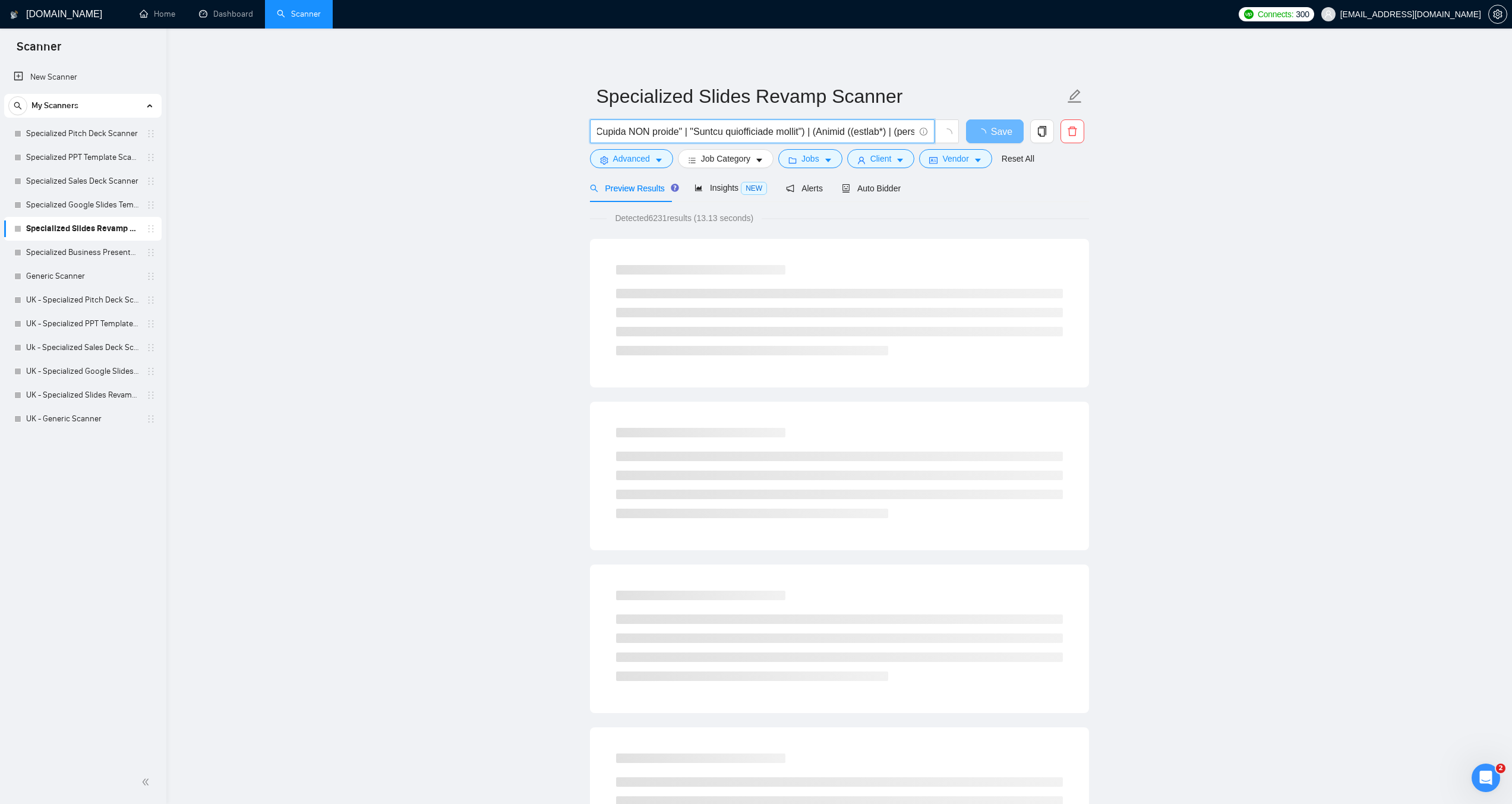
drag, startPoint x: 840, startPoint y: 130, endPoint x: 895, endPoint y: 130, distance: 55.0
click at [895, 130] on input "text" at bounding box center [756, 131] width 317 height 15
click at [897, 132] on input "text" at bounding box center [756, 131] width 317 height 15
drag, startPoint x: 889, startPoint y: 132, endPoint x: 909, endPoint y: 133, distance: 20.0
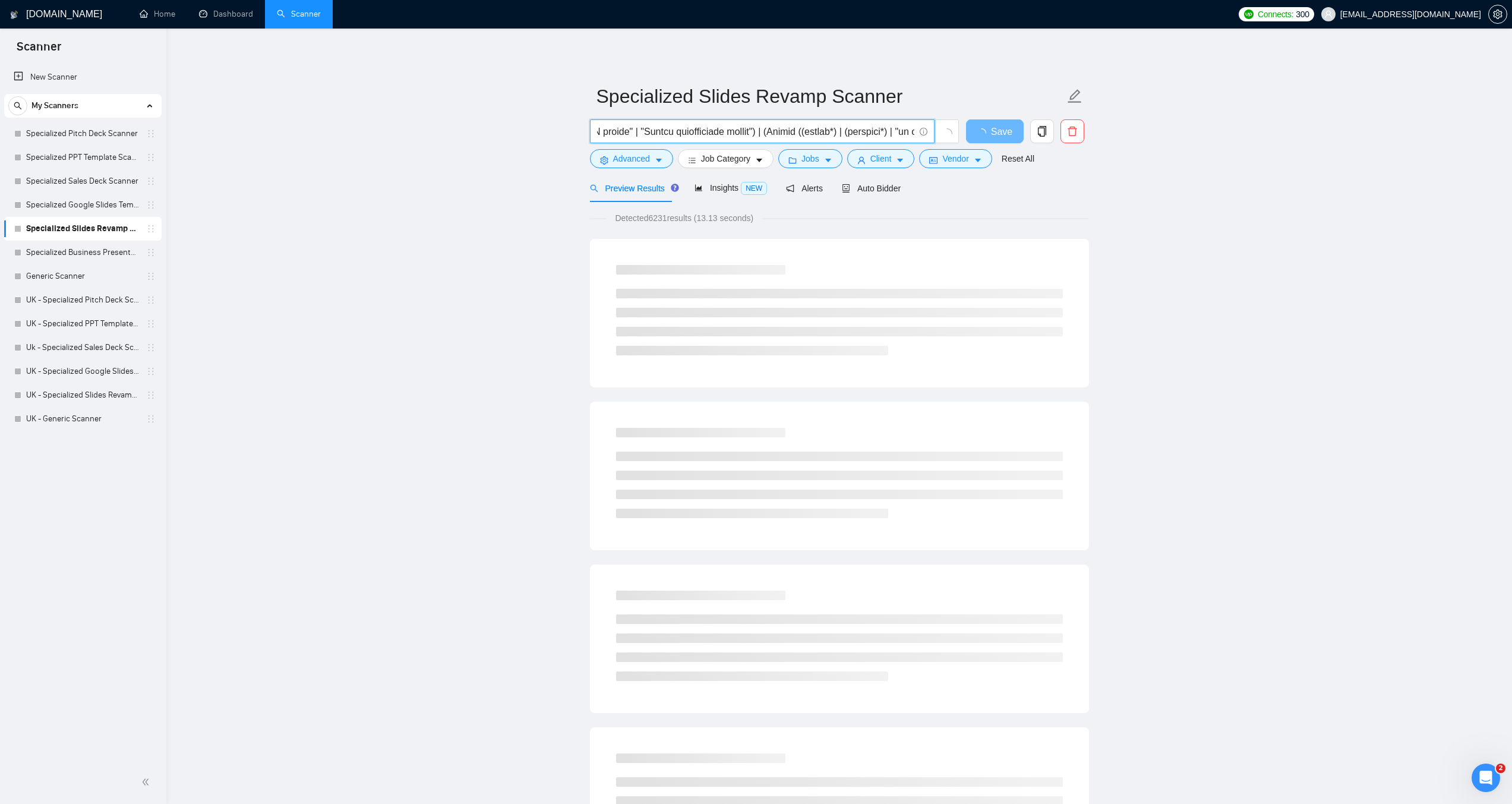
click at [909, 133] on input "text" at bounding box center [756, 131] width 317 height 15
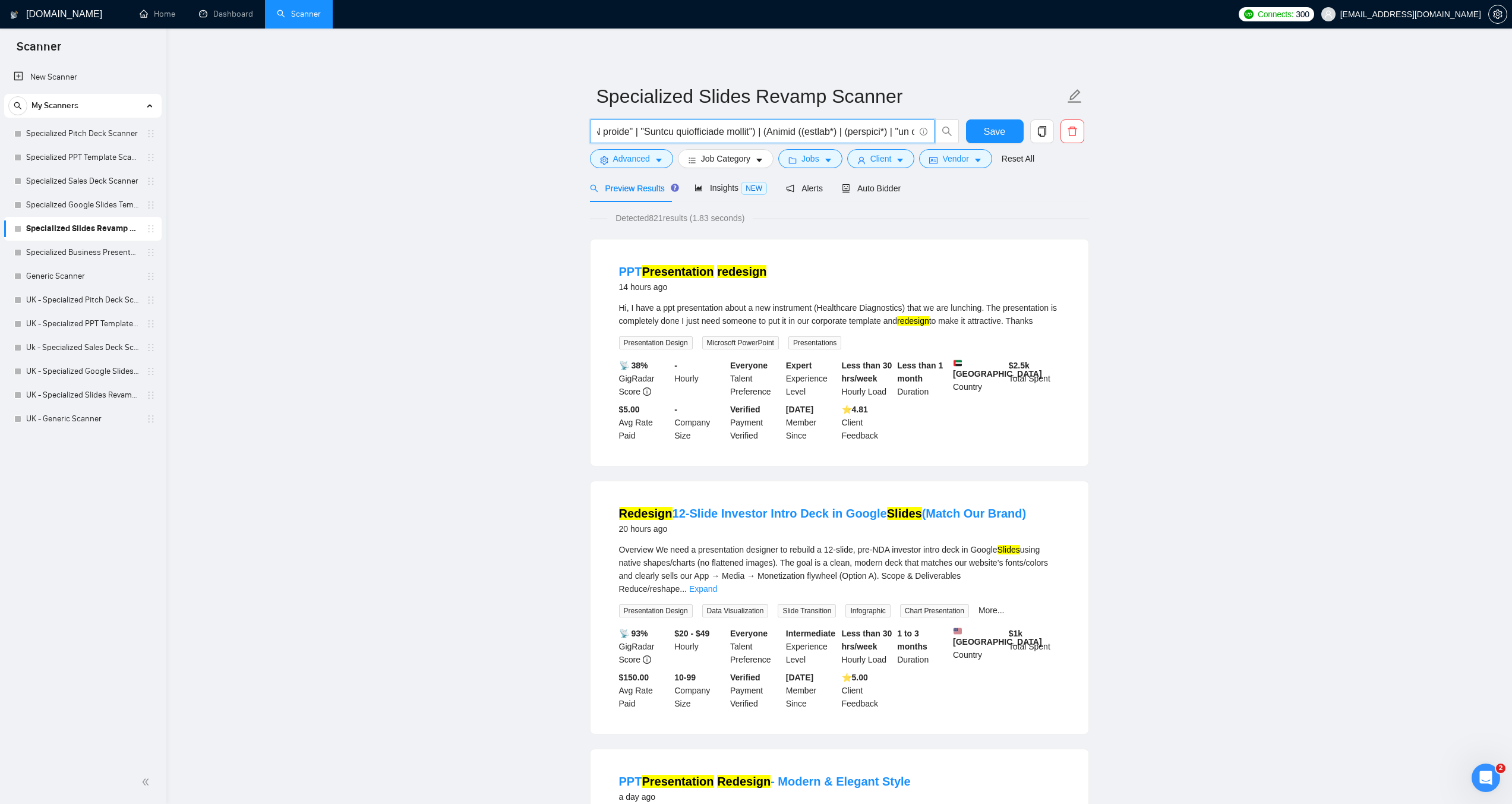
click at [772, 132] on input "text" at bounding box center [756, 131] width 317 height 15
click at [704, 130] on input "text" at bounding box center [756, 131] width 317 height 15
drag, startPoint x: 723, startPoint y: 133, endPoint x: 1044, endPoint y: 132, distance: 321.0
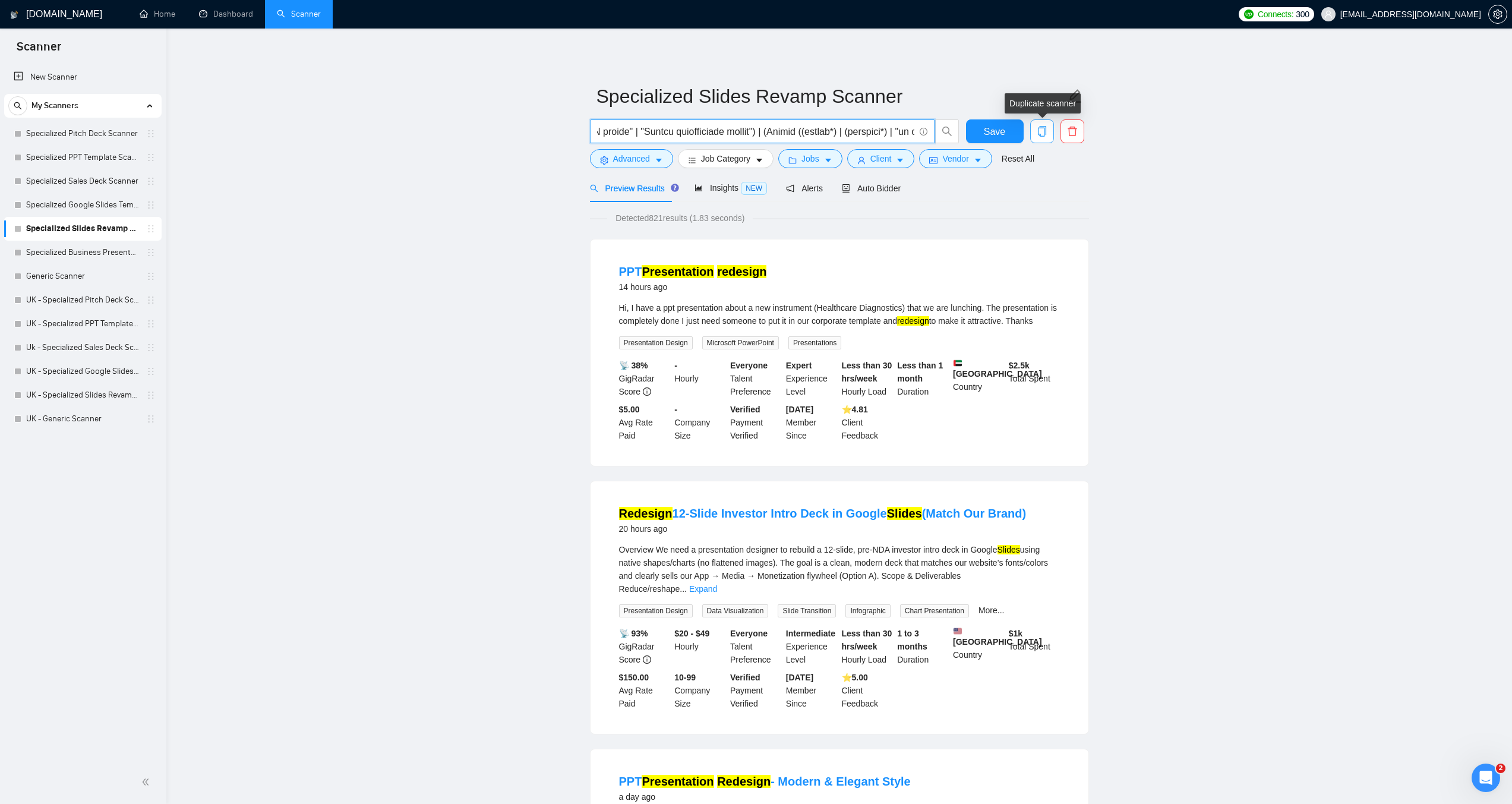
click at [1044, 132] on div "Save" at bounding box center [837, 134] width 499 height 30
click at [753, 127] on input "text" at bounding box center [756, 131] width 317 height 15
drag, startPoint x: 699, startPoint y: 131, endPoint x: 674, endPoint y: 132, distance: 25.0
click at [674, 132] on input "text" at bounding box center [756, 131] width 317 height 15
click at [672, 129] on input "text" at bounding box center [756, 131] width 317 height 15
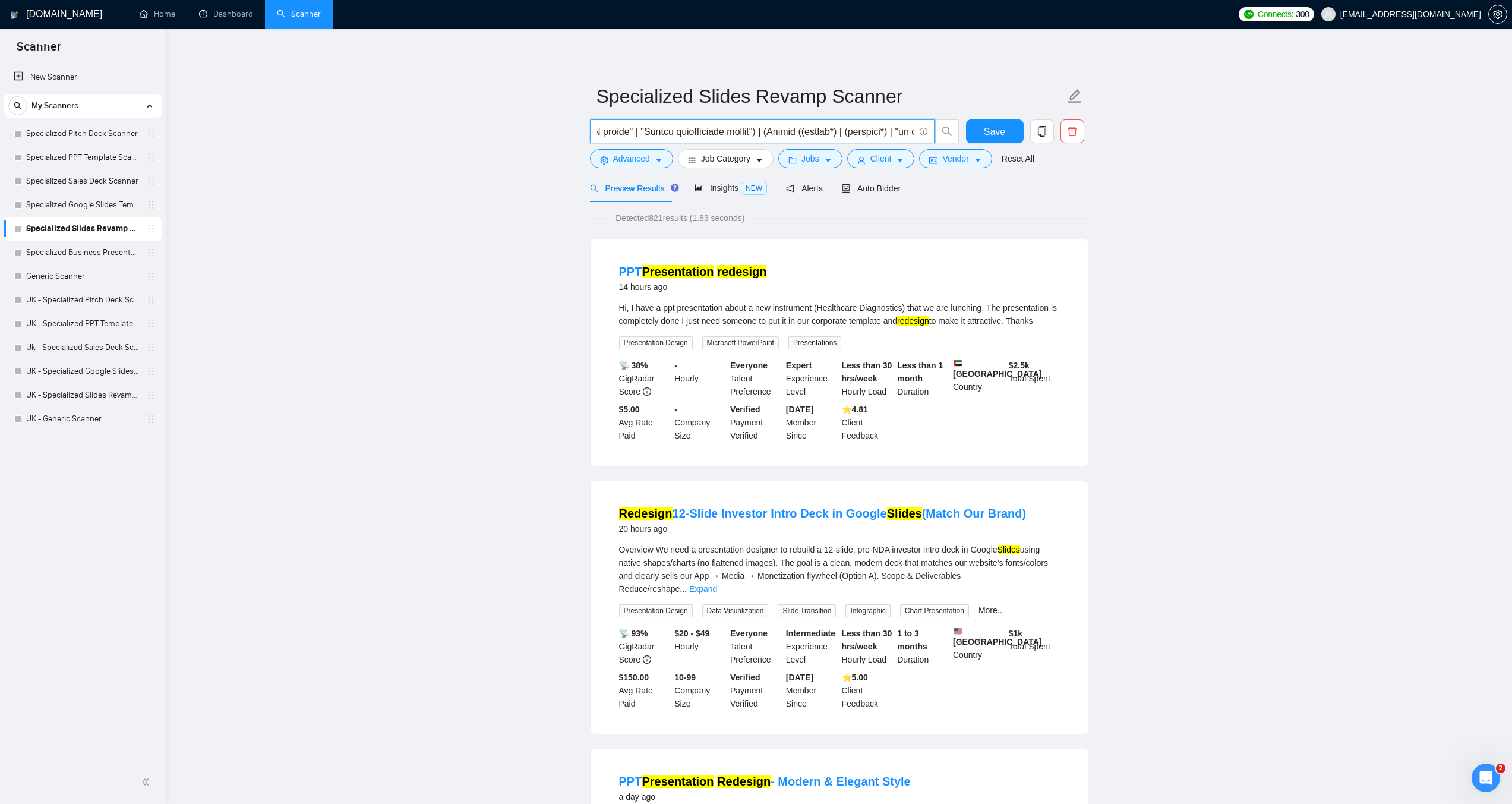
drag, startPoint x: 663, startPoint y: 130, endPoint x: 927, endPoint y: 129, distance: 264.0
click at [927, 129] on span at bounding box center [763, 131] width 345 height 24
click at [913, 131] on input "text" at bounding box center [756, 131] width 317 height 15
paste input "| (Slides ((revamp*) | (redesign*) | "re design" | "re - design")"
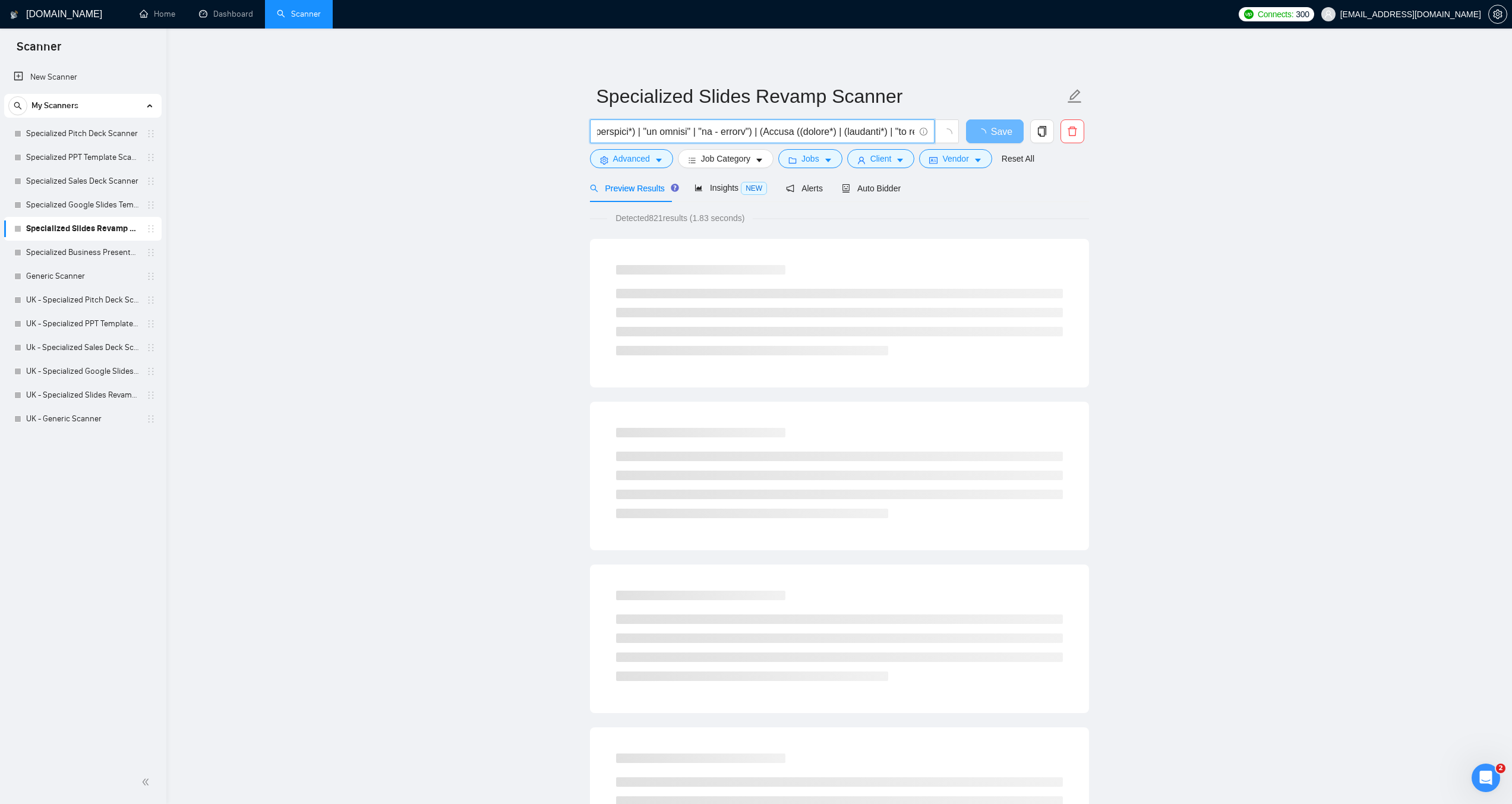
drag, startPoint x: 696, startPoint y: 130, endPoint x: 672, endPoint y: 129, distance: 24.0
click at [672, 129] on input "text" at bounding box center [756, 131] width 317 height 15
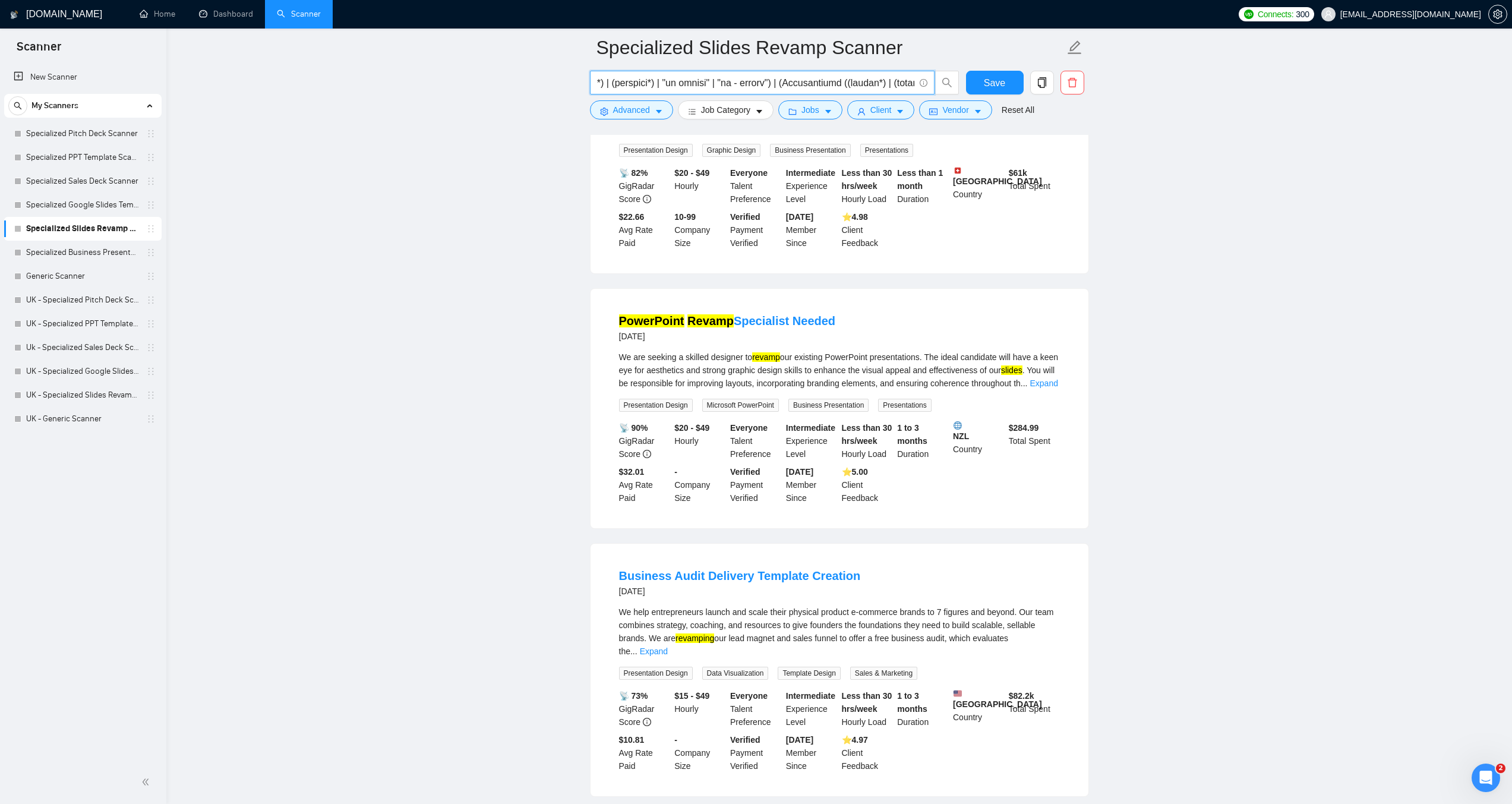
scroll to position [1010, 0]
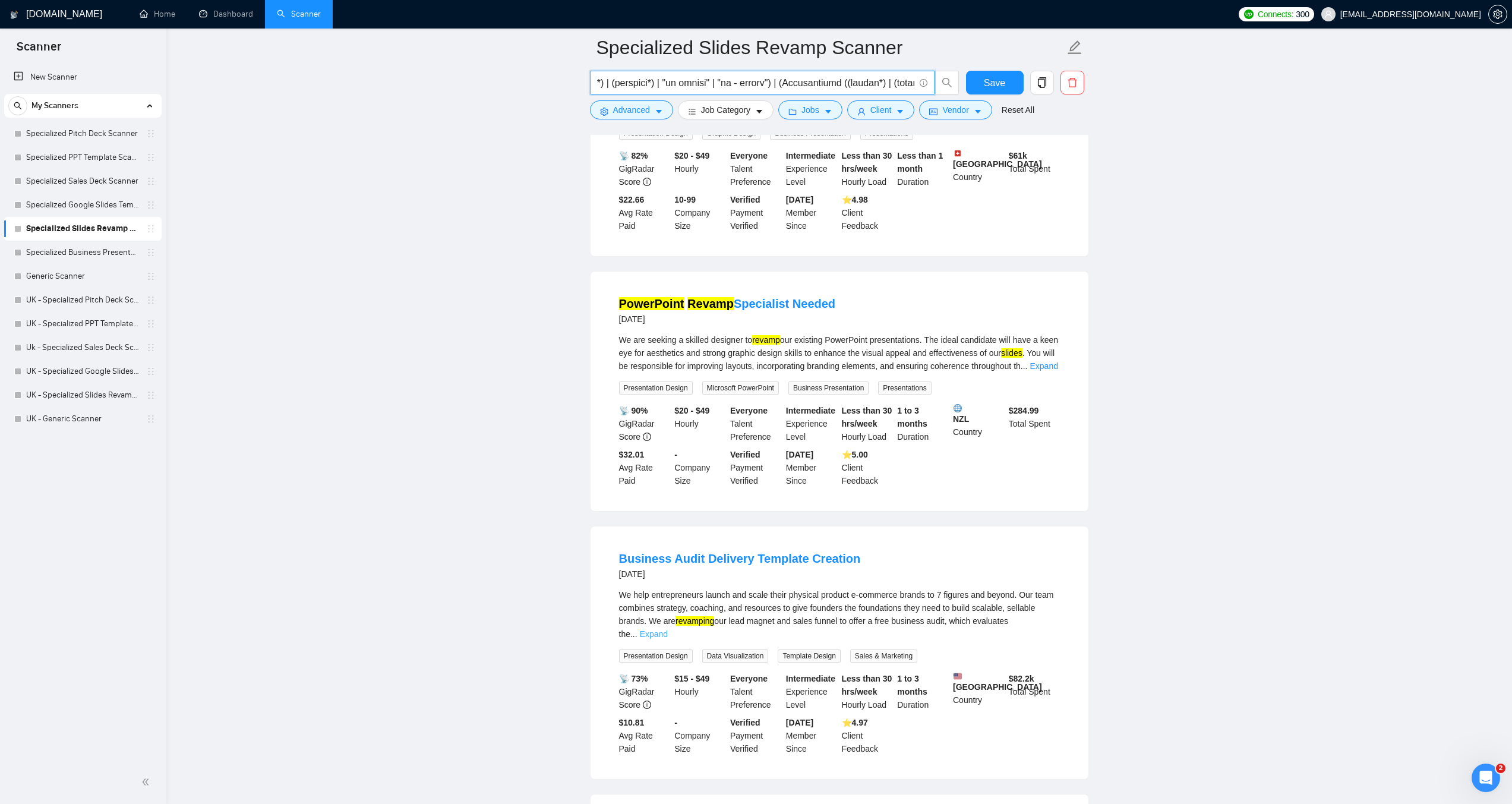
type input "("Slides clean up" | "Slide clean up" | "Slides cleanup" | "Slide cleanup" | "S…"
click at [668, 629] on link "Expand" at bounding box center [654, 634] width 28 height 10
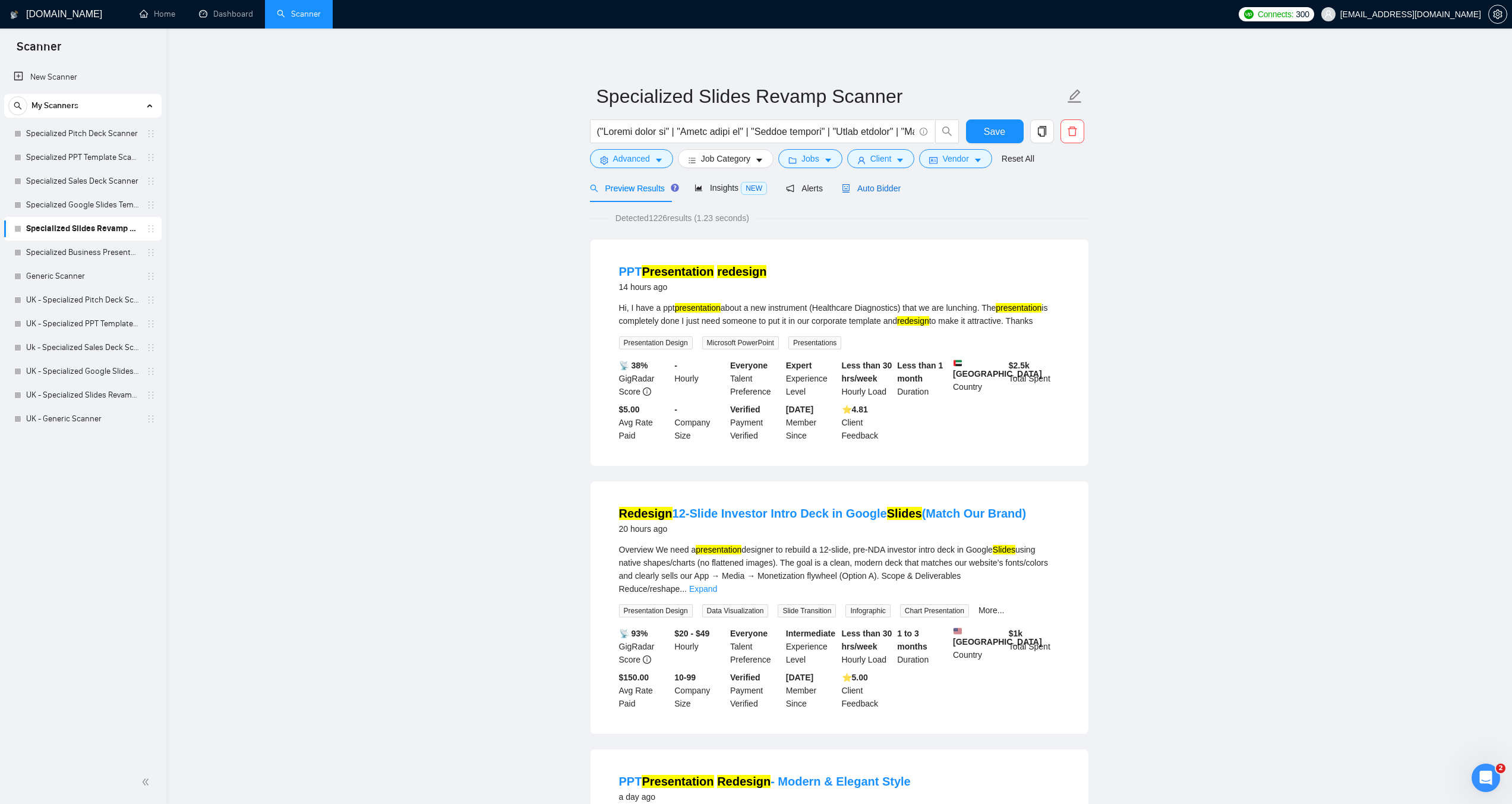
click at [853, 187] on span "Auto Bidder" at bounding box center [871, 188] width 59 height 10
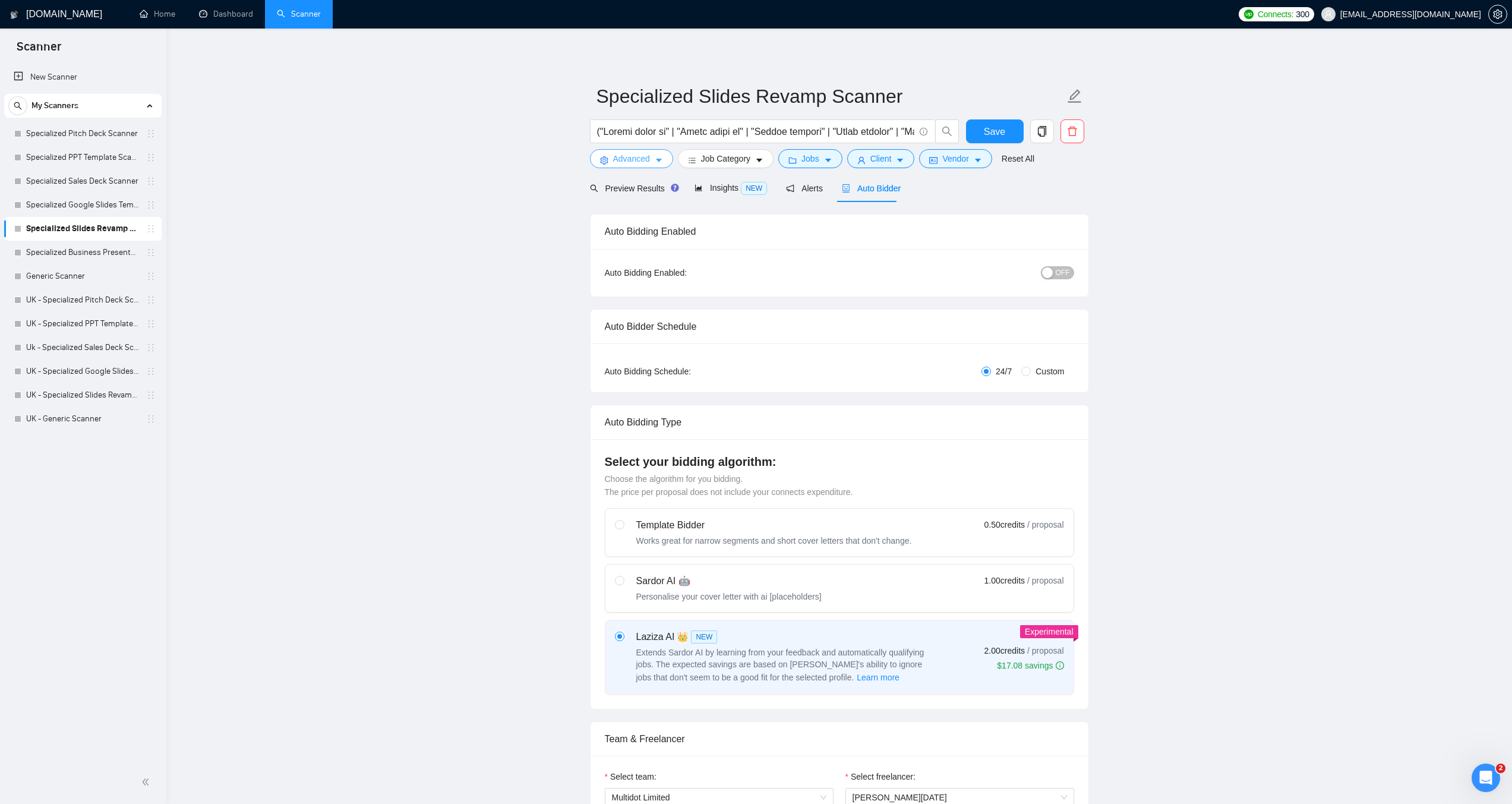
click at [660, 155] on button "Advanced" at bounding box center [632, 158] width 83 height 19
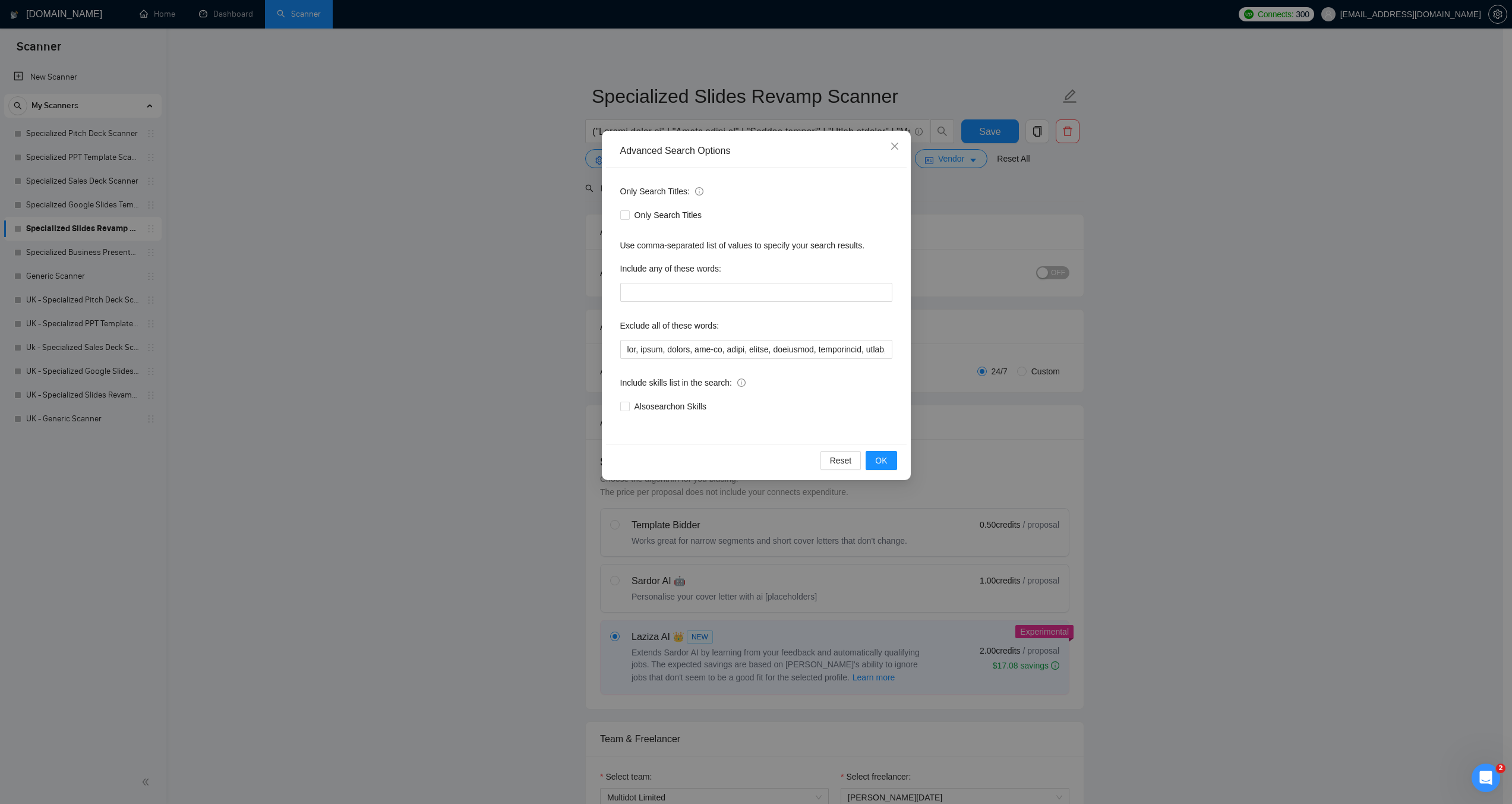
click at [530, 167] on div "Advanced Search Options Only Search Titles: Only Search Titles Use comma-separa…" at bounding box center [756, 402] width 1512 height 804
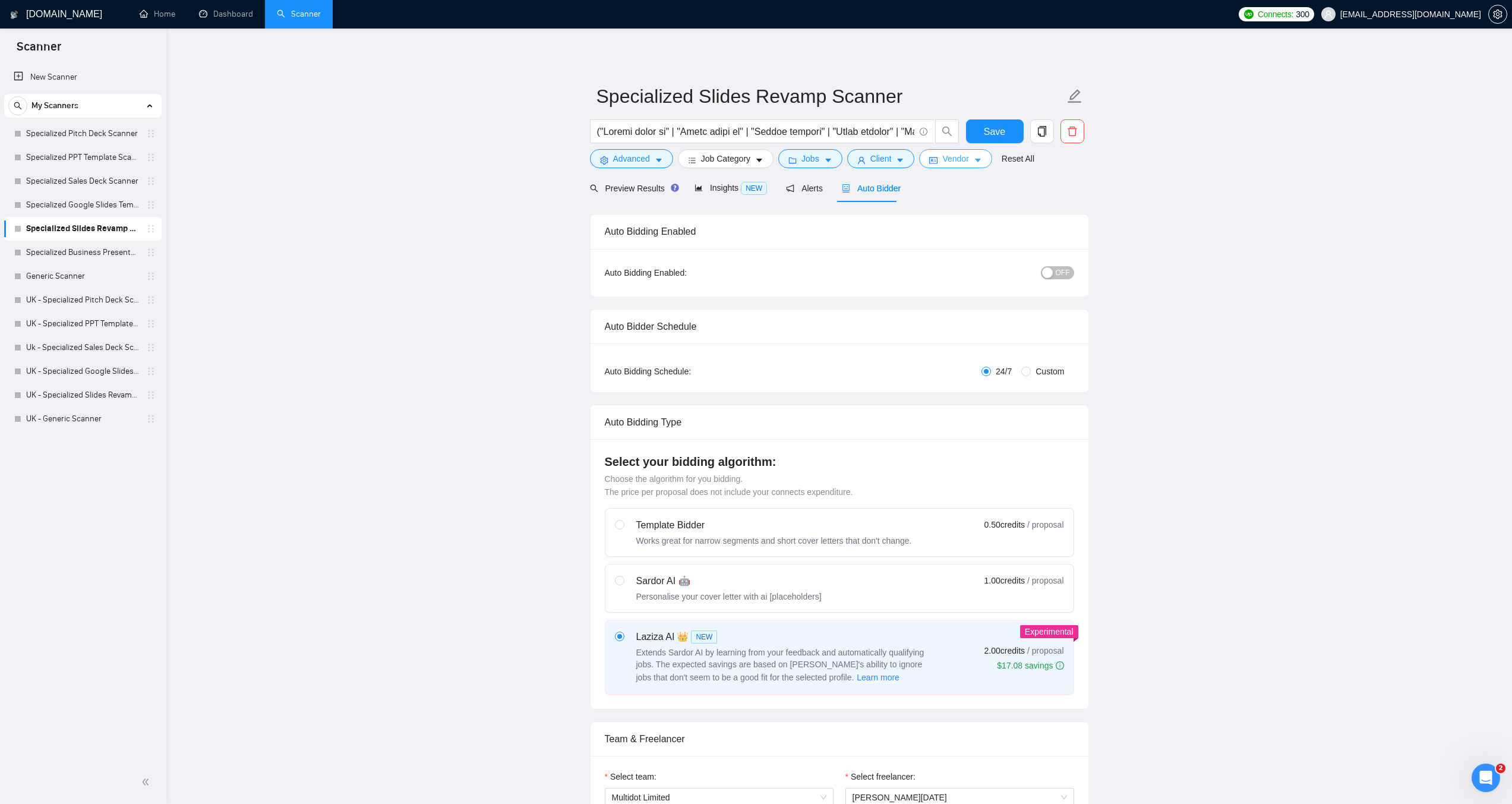
click at [974, 159] on icon "caret-down" at bounding box center [978, 160] width 8 height 8
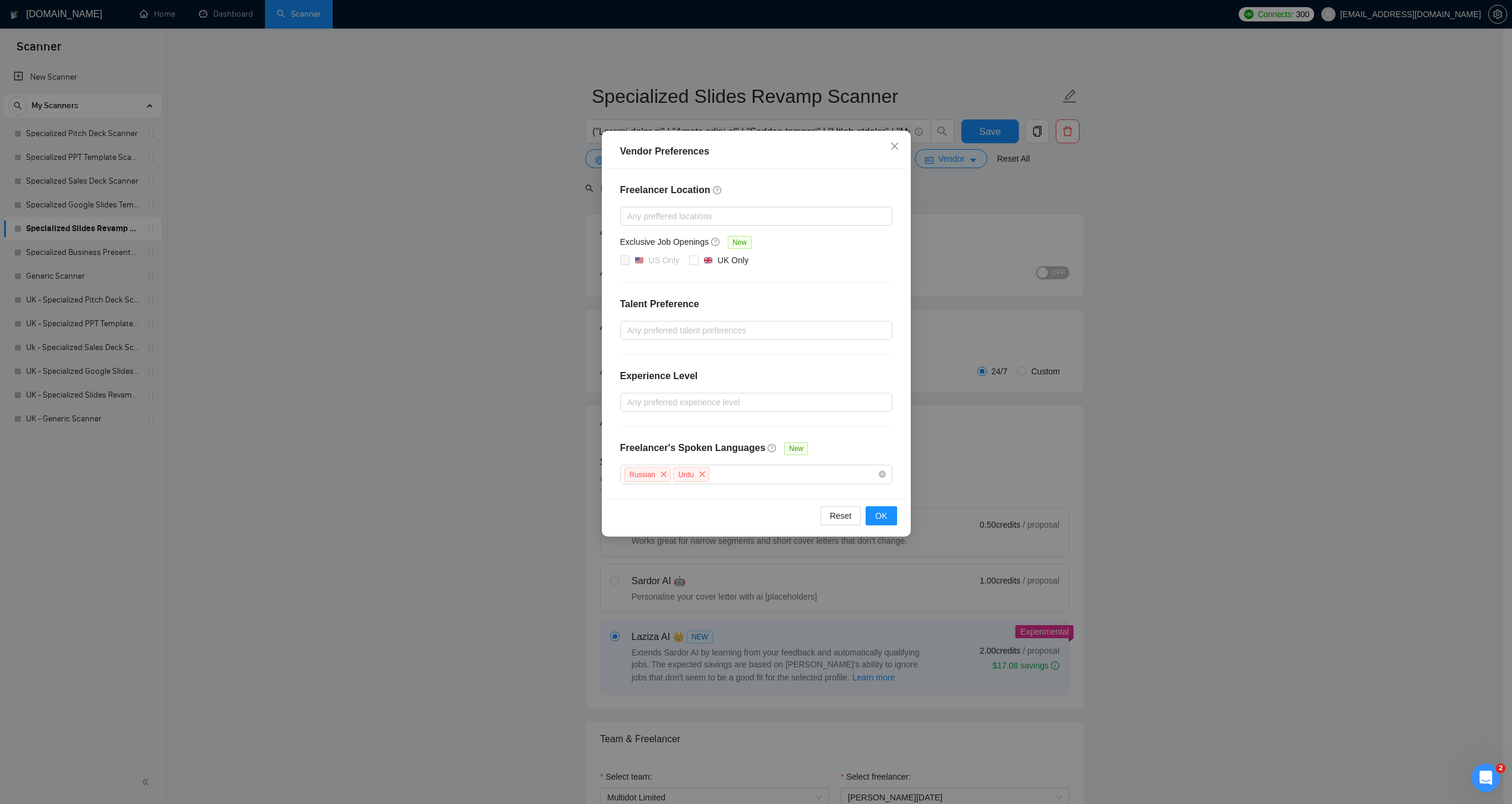
click at [1179, 191] on div "Vendor Preferences Freelancer Location Any preffered locations Exclusive Job Op…" at bounding box center [756, 402] width 1512 height 804
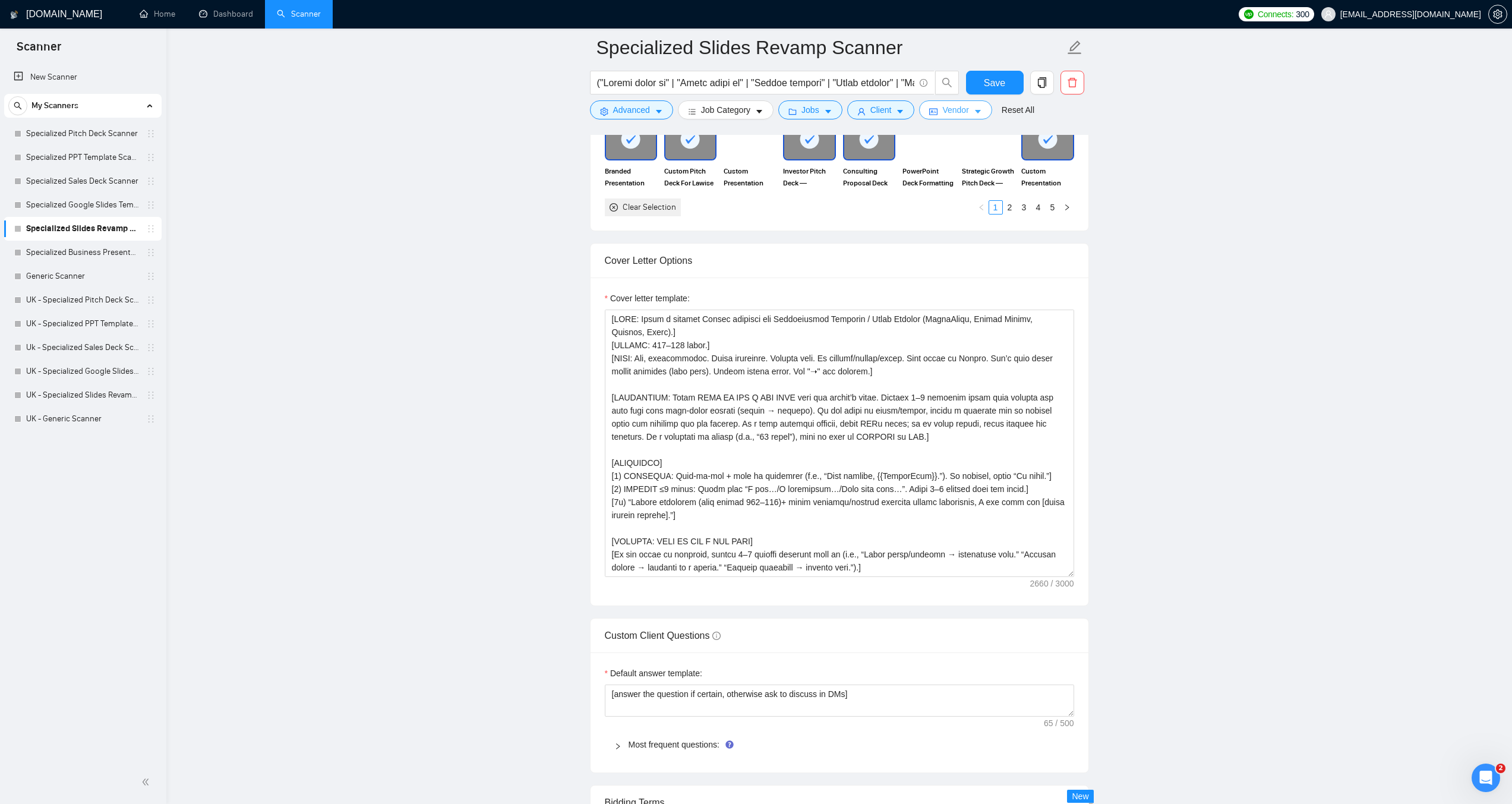
scroll to position [1248, 0]
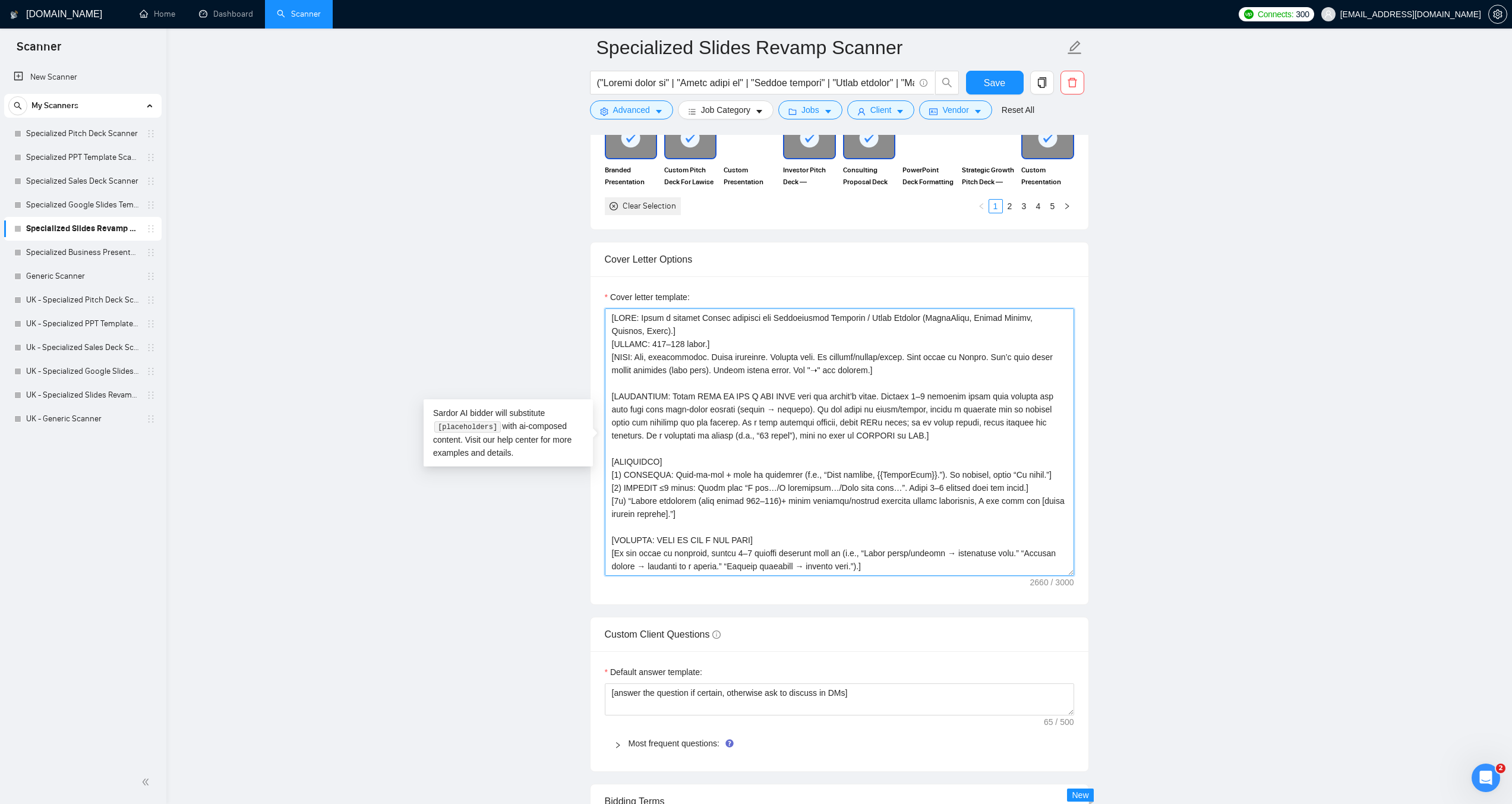
click at [665, 327] on textarea "Cover letter template:" at bounding box center [840, 442] width 470 height 267
drag, startPoint x: 605, startPoint y: 465, endPoint x: 570, endPoint y: 463, distance: 35.1
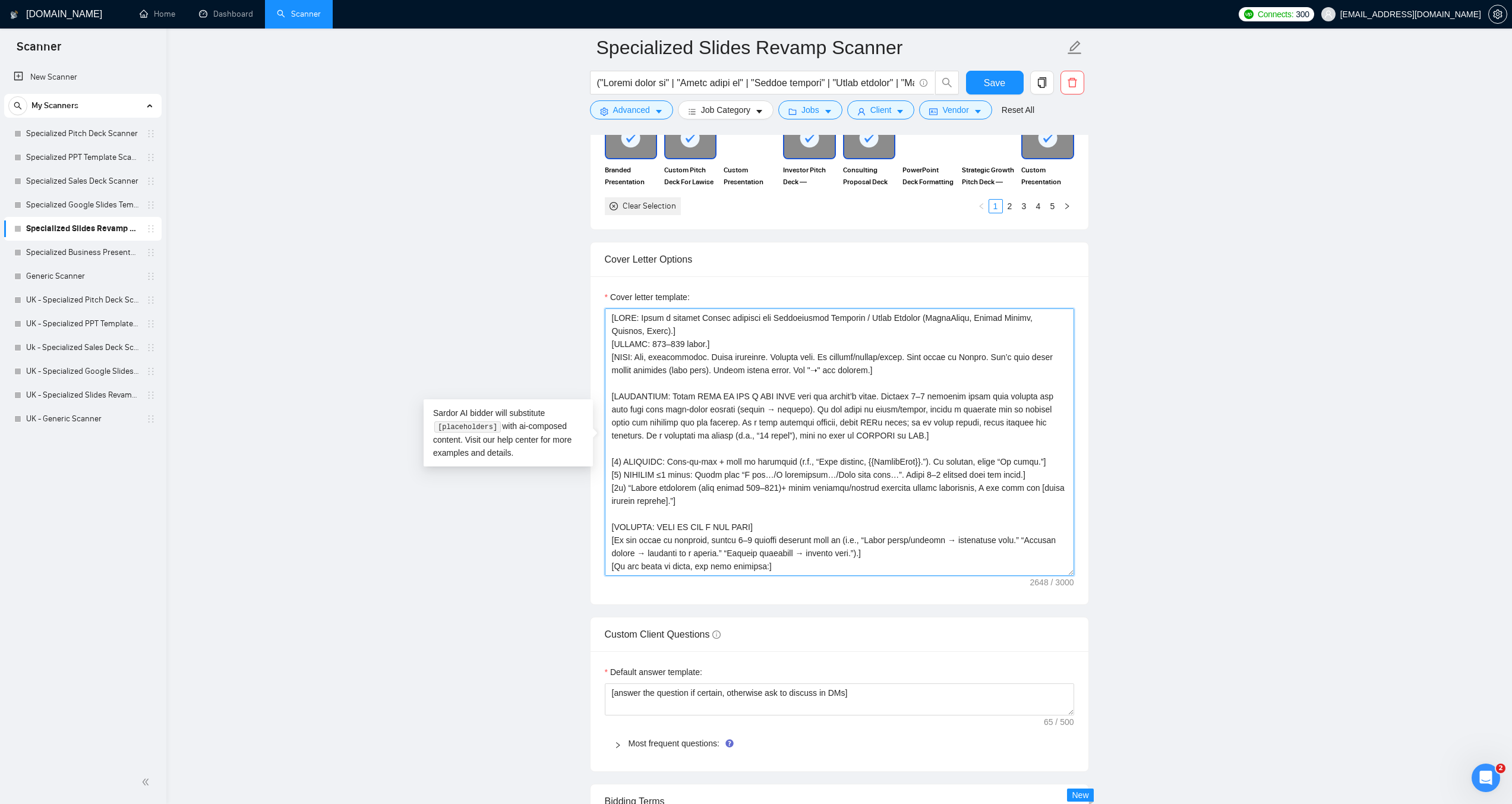
drag, startPoint x: 625, startPoint y: 459, endPoint x: 616, endPoint y: 459, distance: 9.0
click at [616, 459] on textarea "Cover letter template:" at bounding box center [840, 442] width 470 height 267
drag, startPoint x: 625, startPoint y: 477, endPoint x: 614, endPoint y: 475, distance: 11.2
click at [614, 475] on textarea "Cover letter template:" at bounding box center [840, 442] width 470 height 267
drag, startPoint x: 627, startPoint y: 487, endPoint x: 614, endPoint y: 486, distance: 13.0
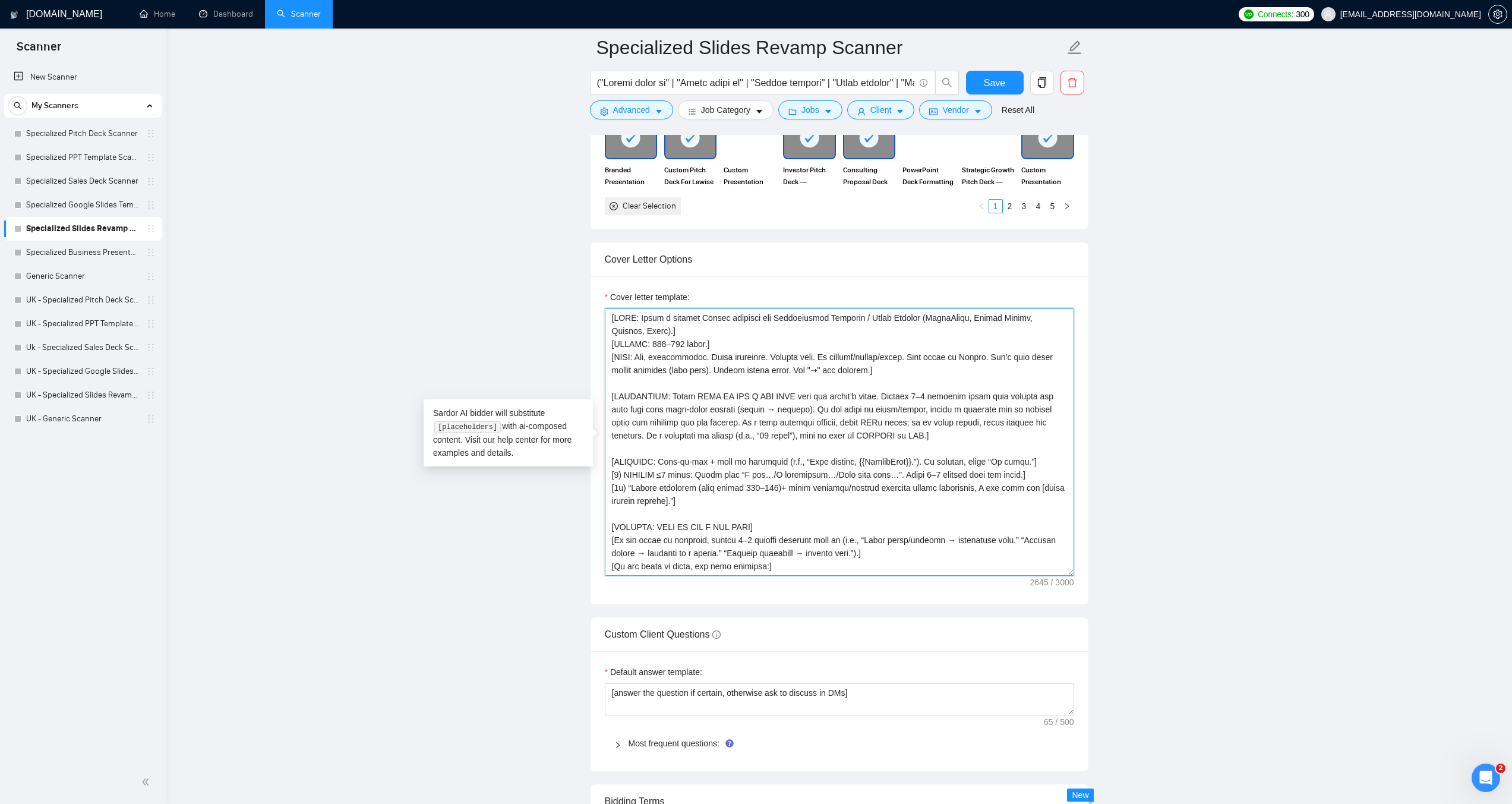
click at [614, 486] on textarea "Cover letter template:" at bounding box center [840, 442] width 470 height 267
click at [1031, 467] on textarea "Cover letter template:" at bounding box center [840, 442] width 470 height 267
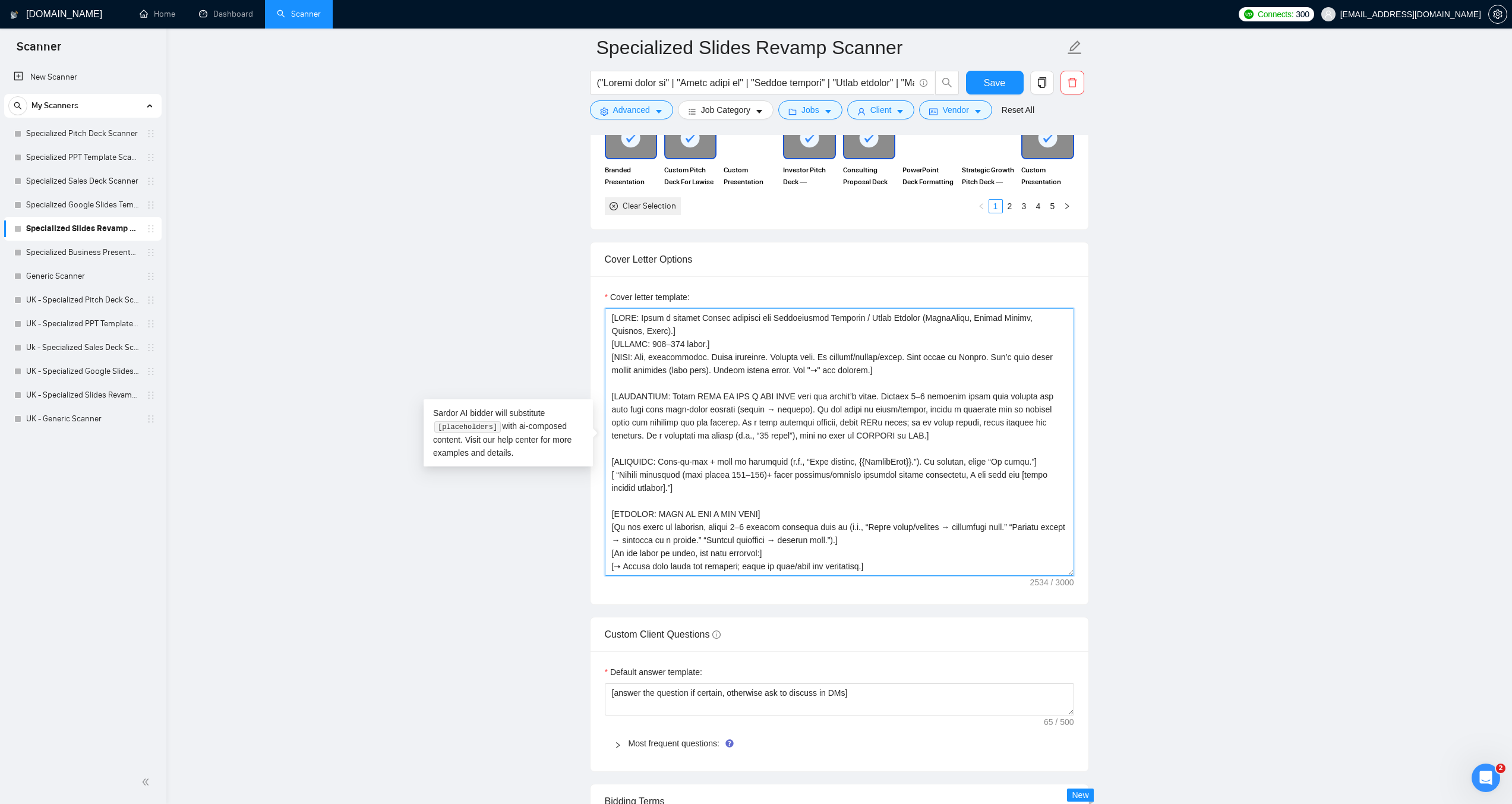
click at [616, 475] on textarea "Cover letter template:" at bounding box center [840, 442] width 470 height 267
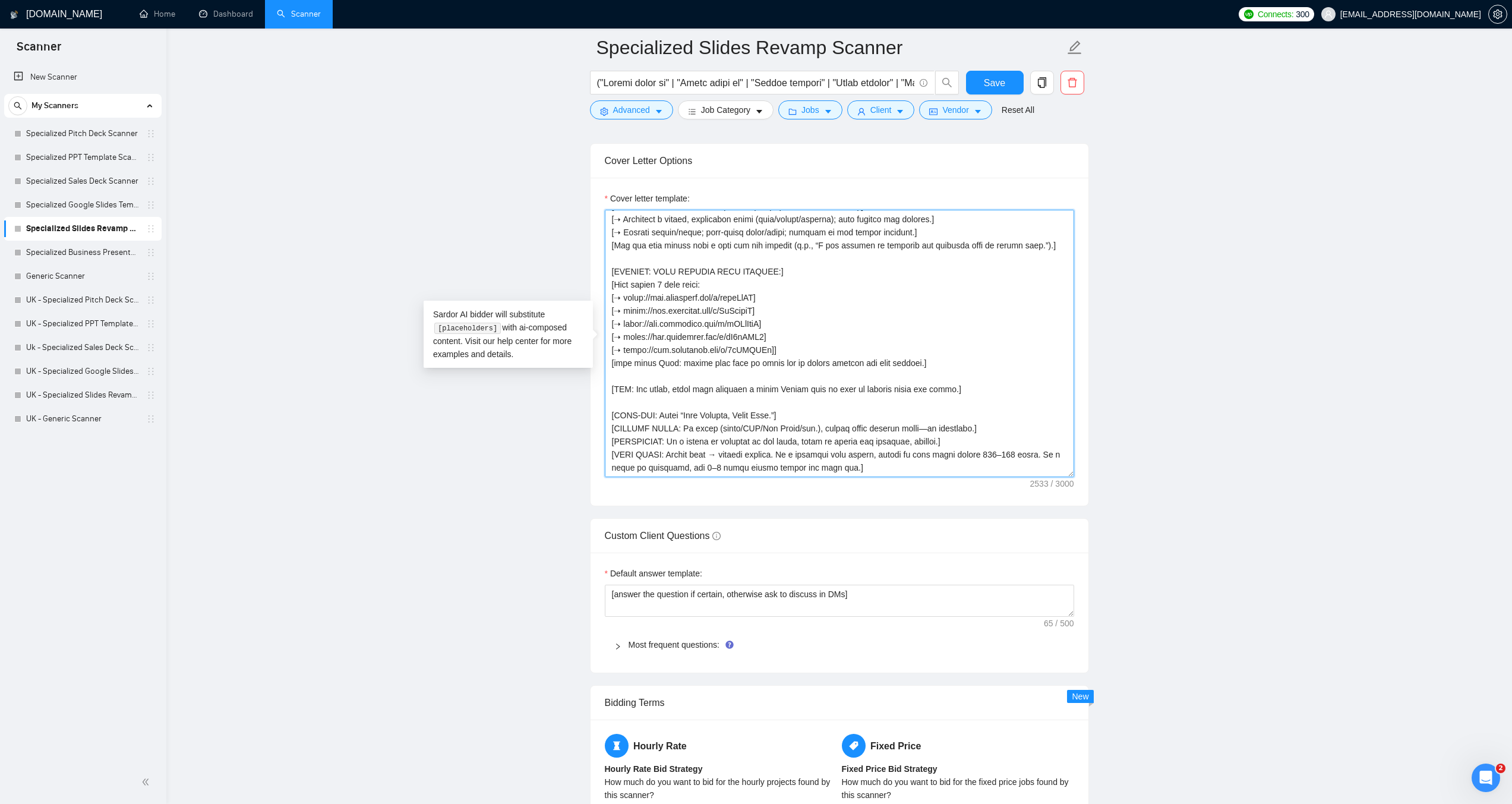
scroll to position [1366, 0]
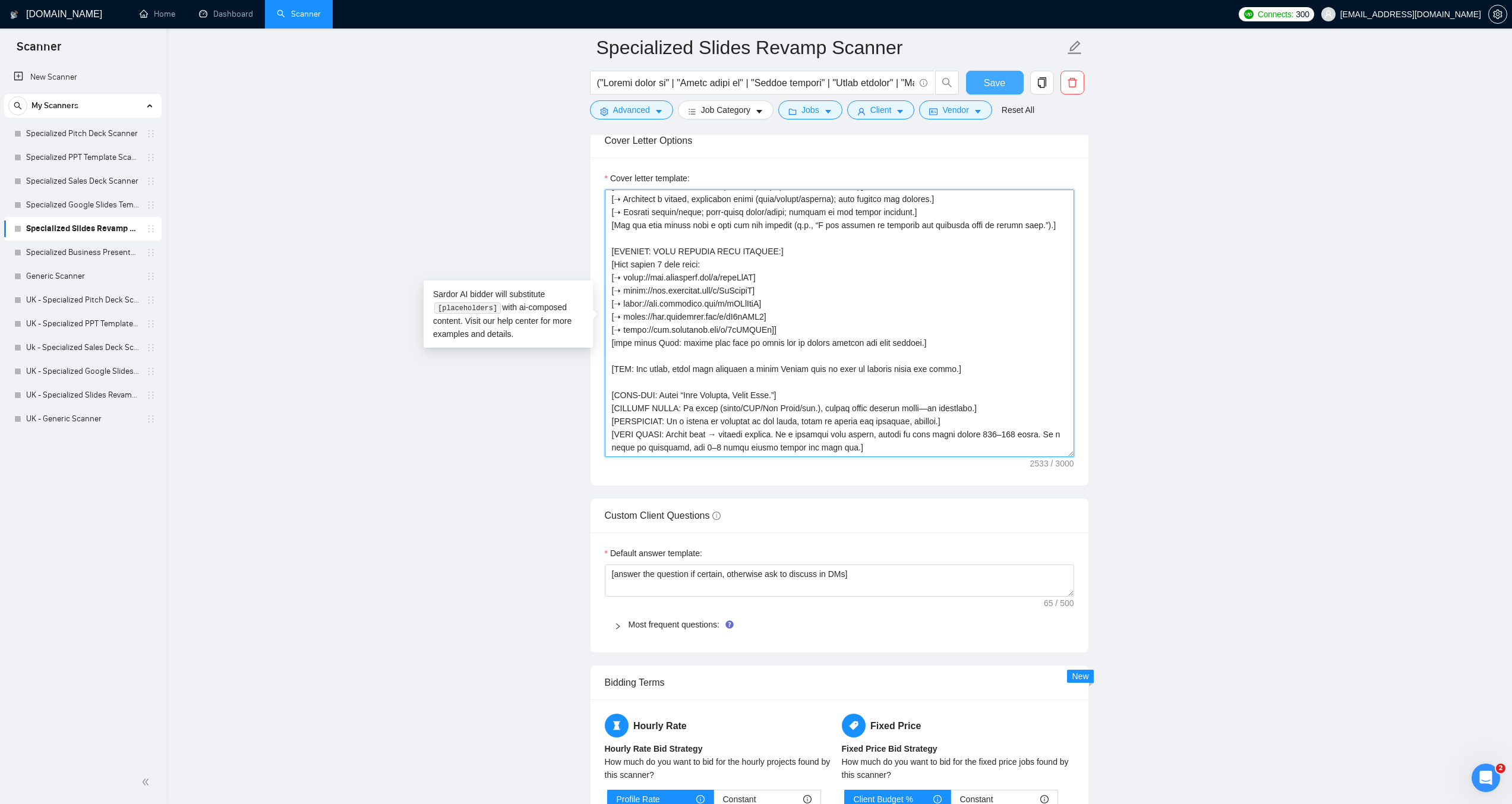
type textarea "[LORE: Ipsum d sitamet Consec adipisci eli Seddoeiusmod Temporin / Utlab Etdolo…"
click at [1002, 77] on span "Save" at bounding box center [995, 83] width 21 height 15
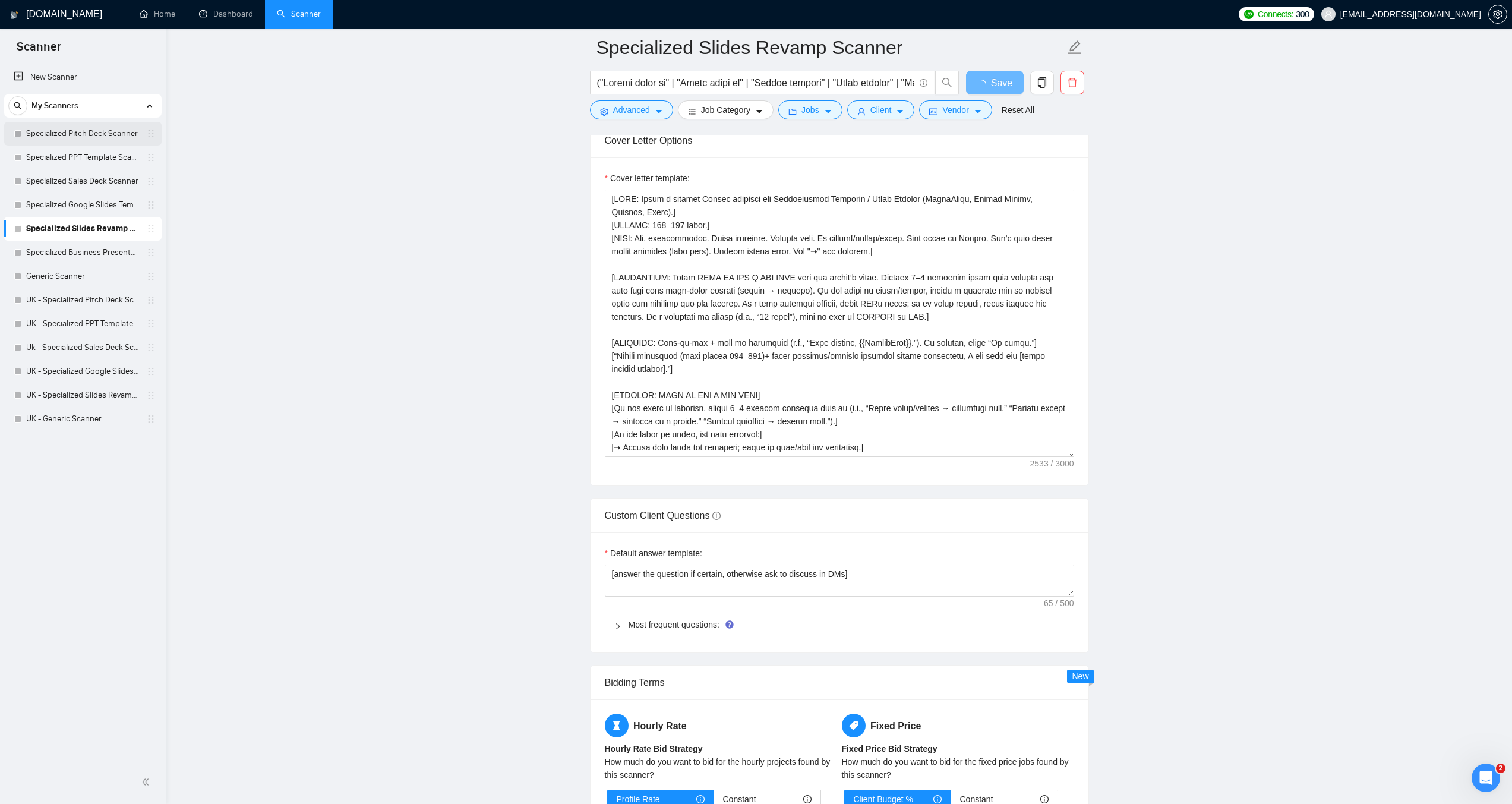
click at [69, 130] on link "Specialized Pitch Deck Scanner" at bounding box center [82, 134] width 113 height 24
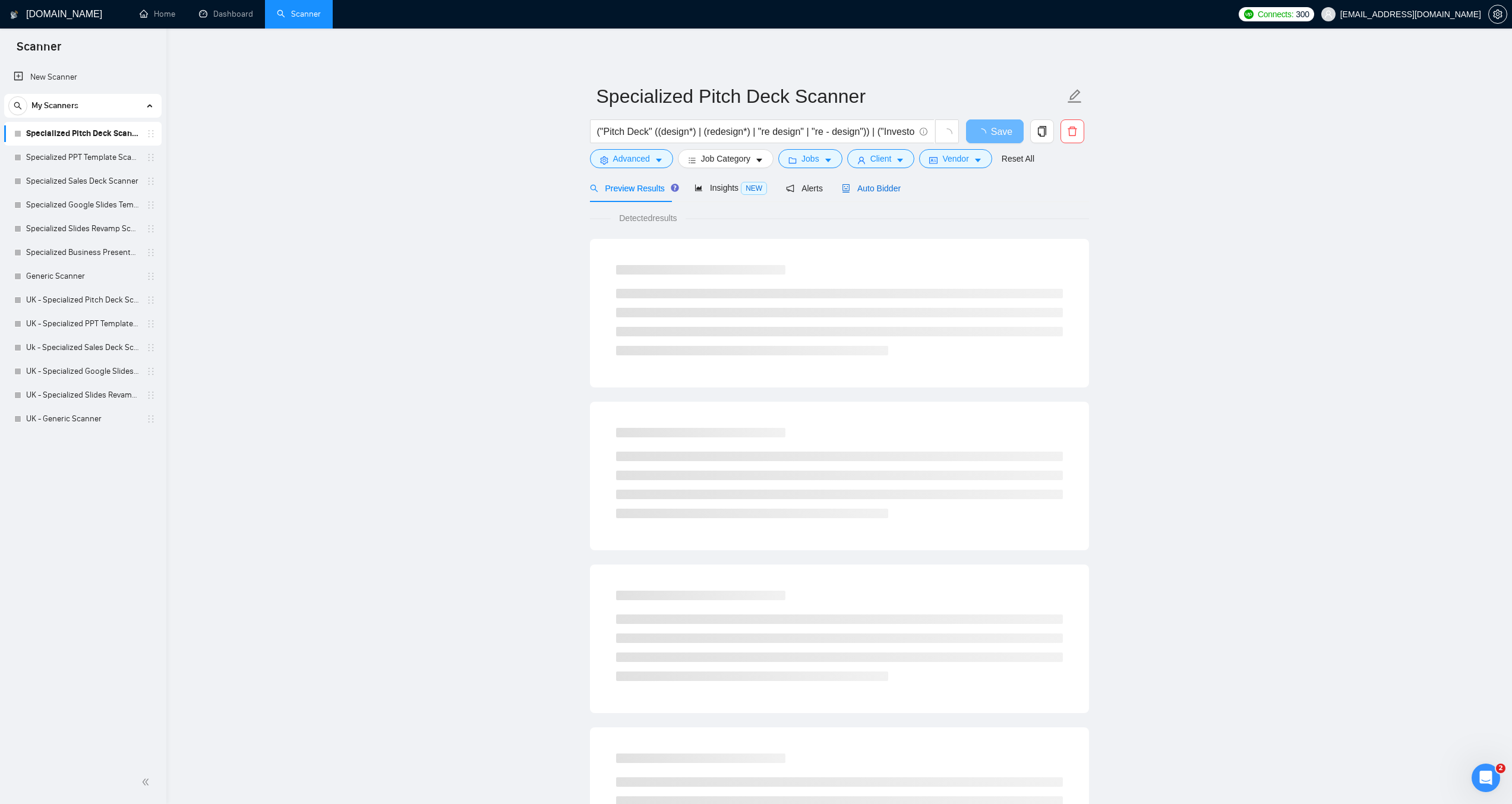
click at [880, 183] on span "Auto Bidder" at bounding box center [871, 188] width 59 height 10
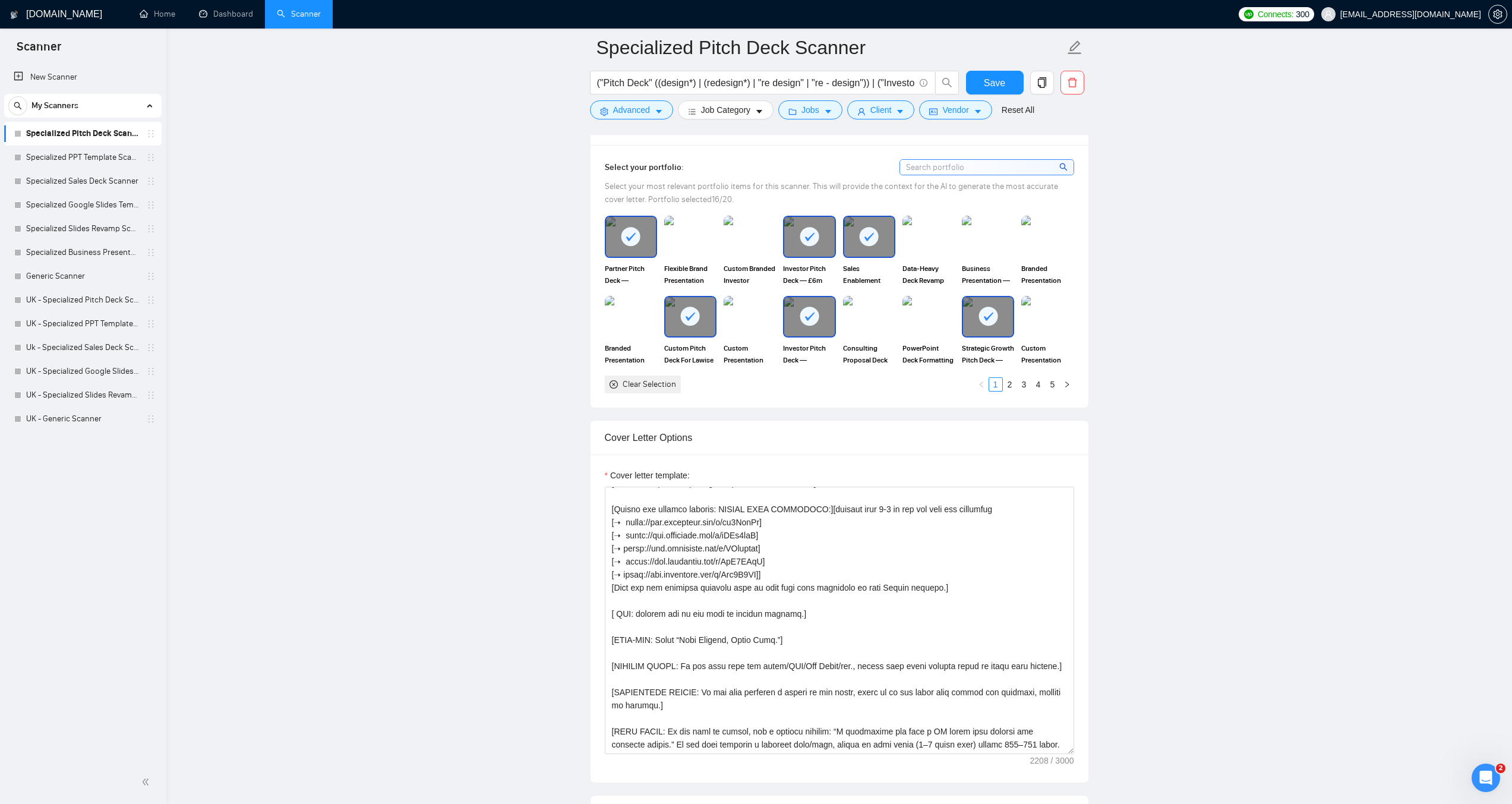
scroll to position [238, 0]
drag, startPoint x: 803, startPoint y: 612, endPoint x: 602, endPoint y: 608, distance: 201.0
click at [602, 608] on div "Cover letter template:" at bounding box center [840, 619] width 498 height 328
click at [63, 222] on link "Specialized Slides Revamp Scanner" at bounding box center [82, 229] width 113 height 24
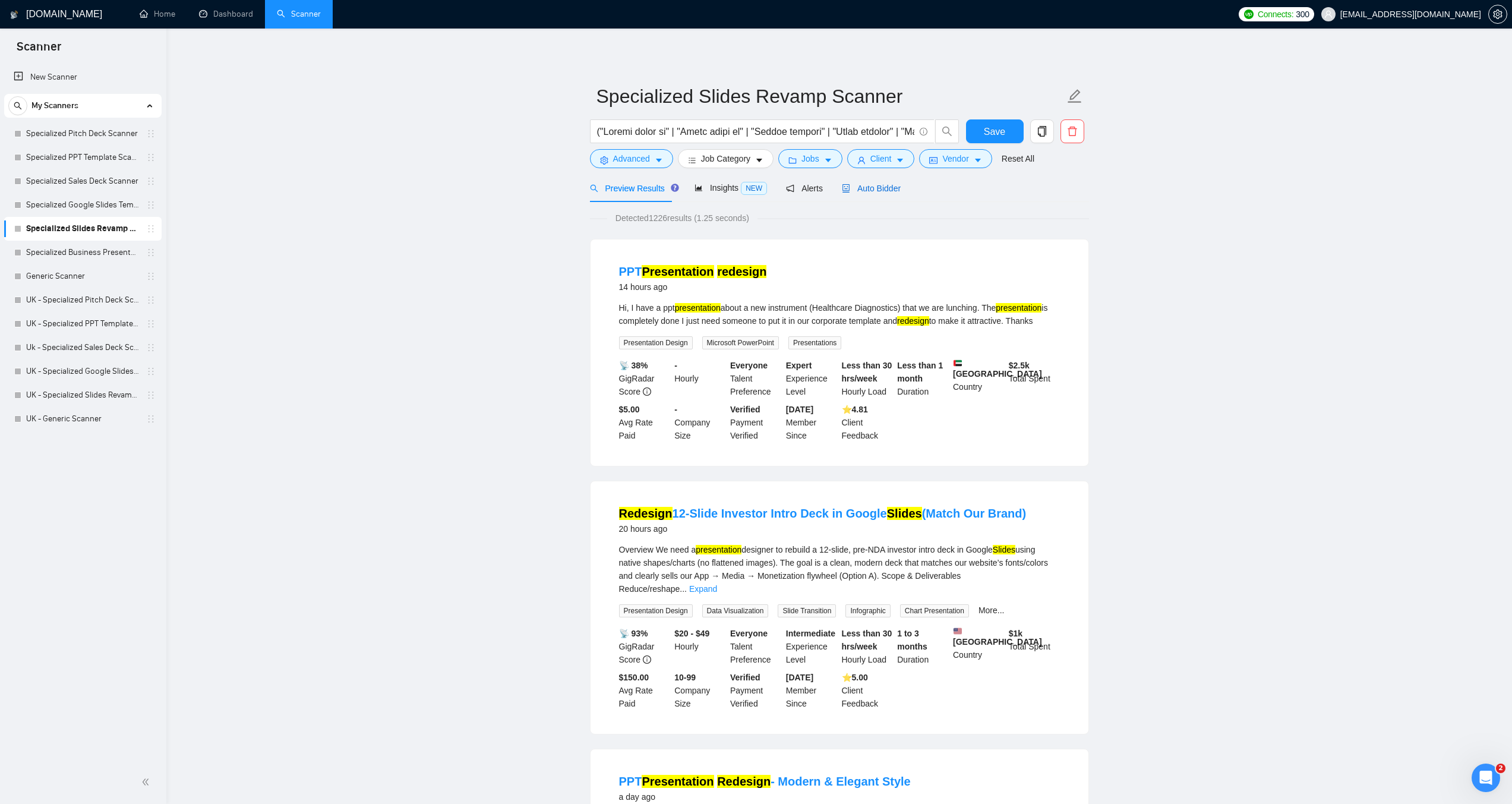
click at [873, 191] on span "Auto Bidder" at bounding box center [871, 188] width 59 height 10
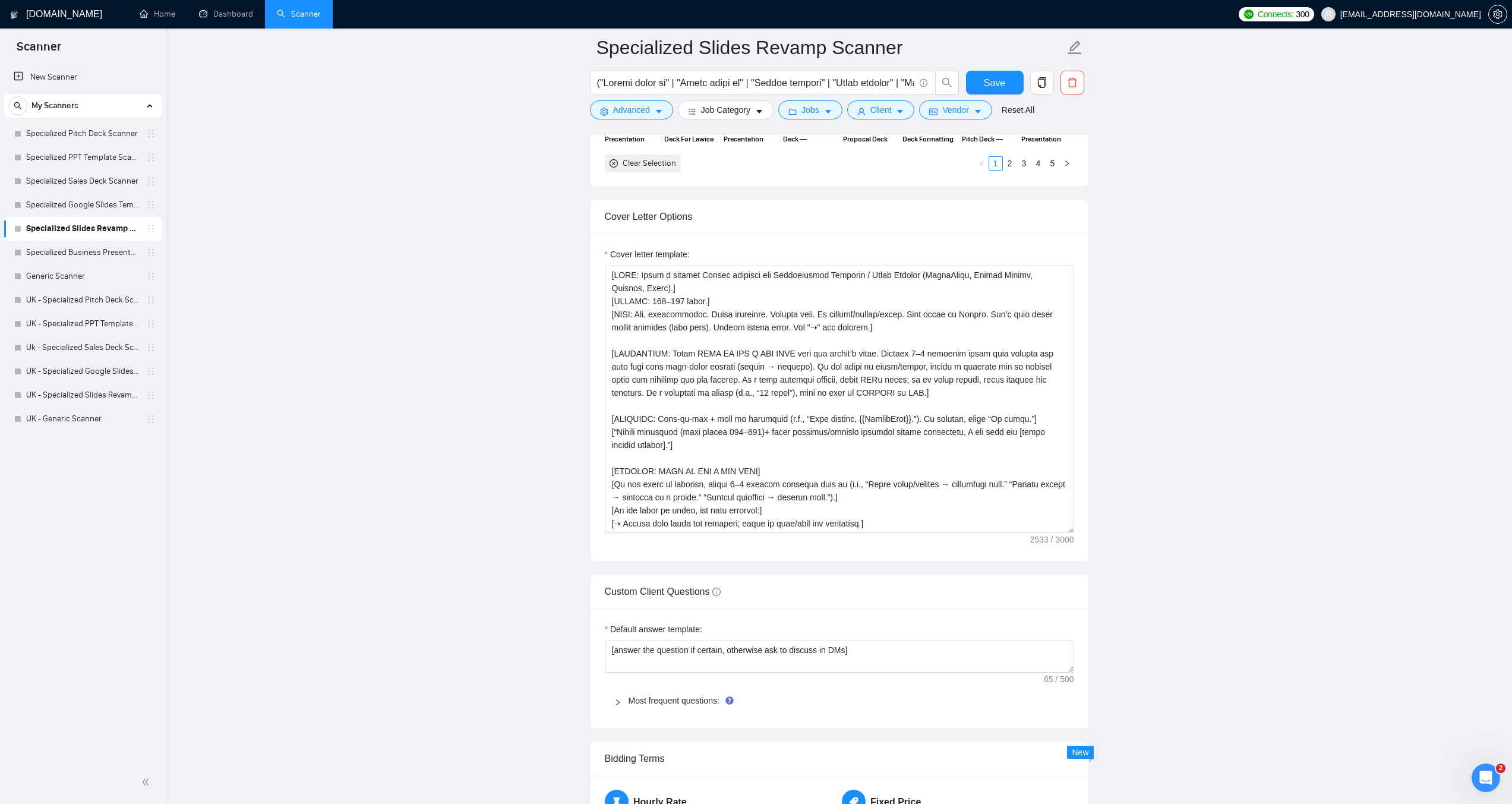
scroll to position [1307, 0]
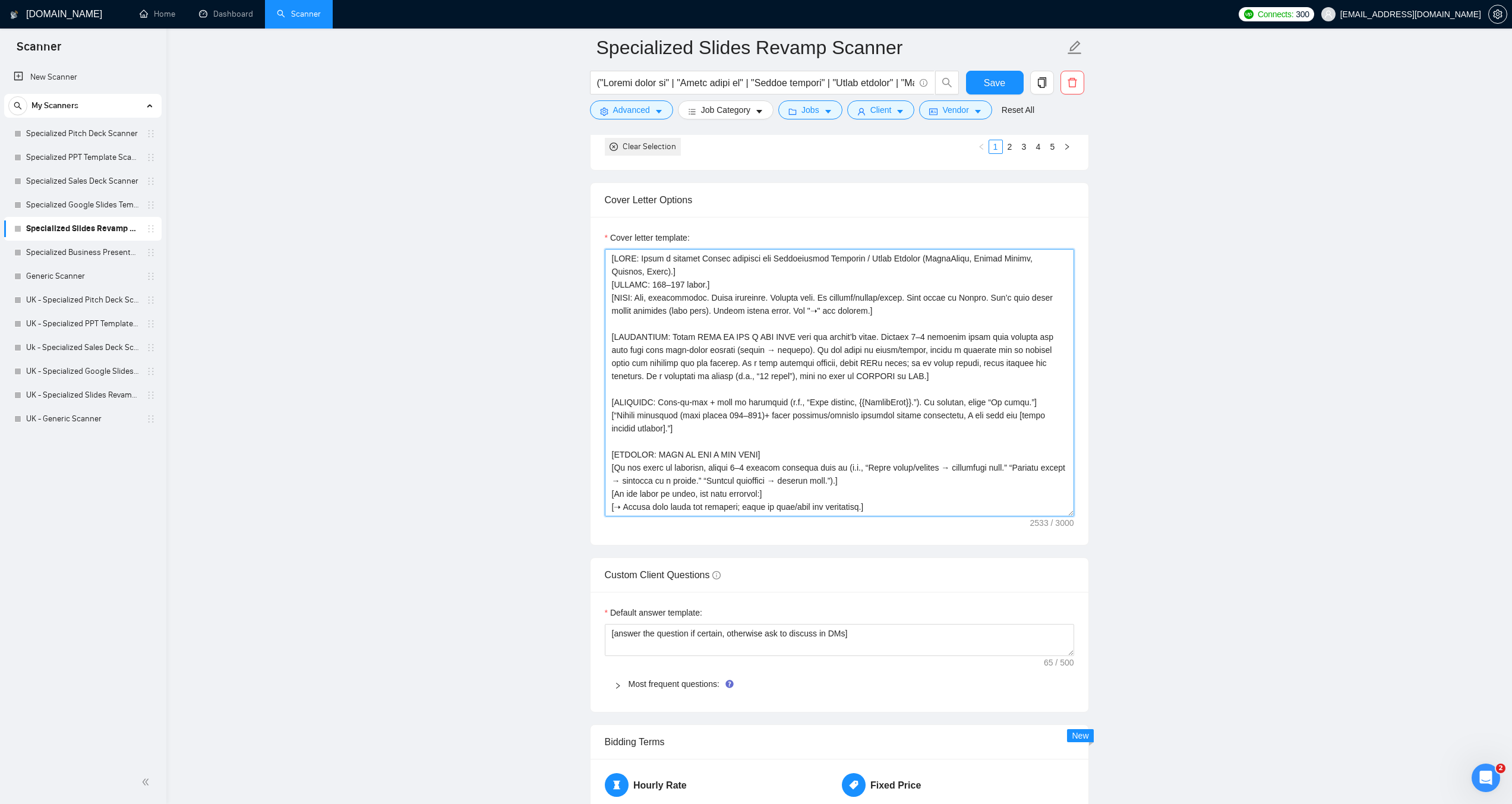
click at [766, 428] on textarea "Cover letter template:" at bounding box center [840, 382] width 470 height 267
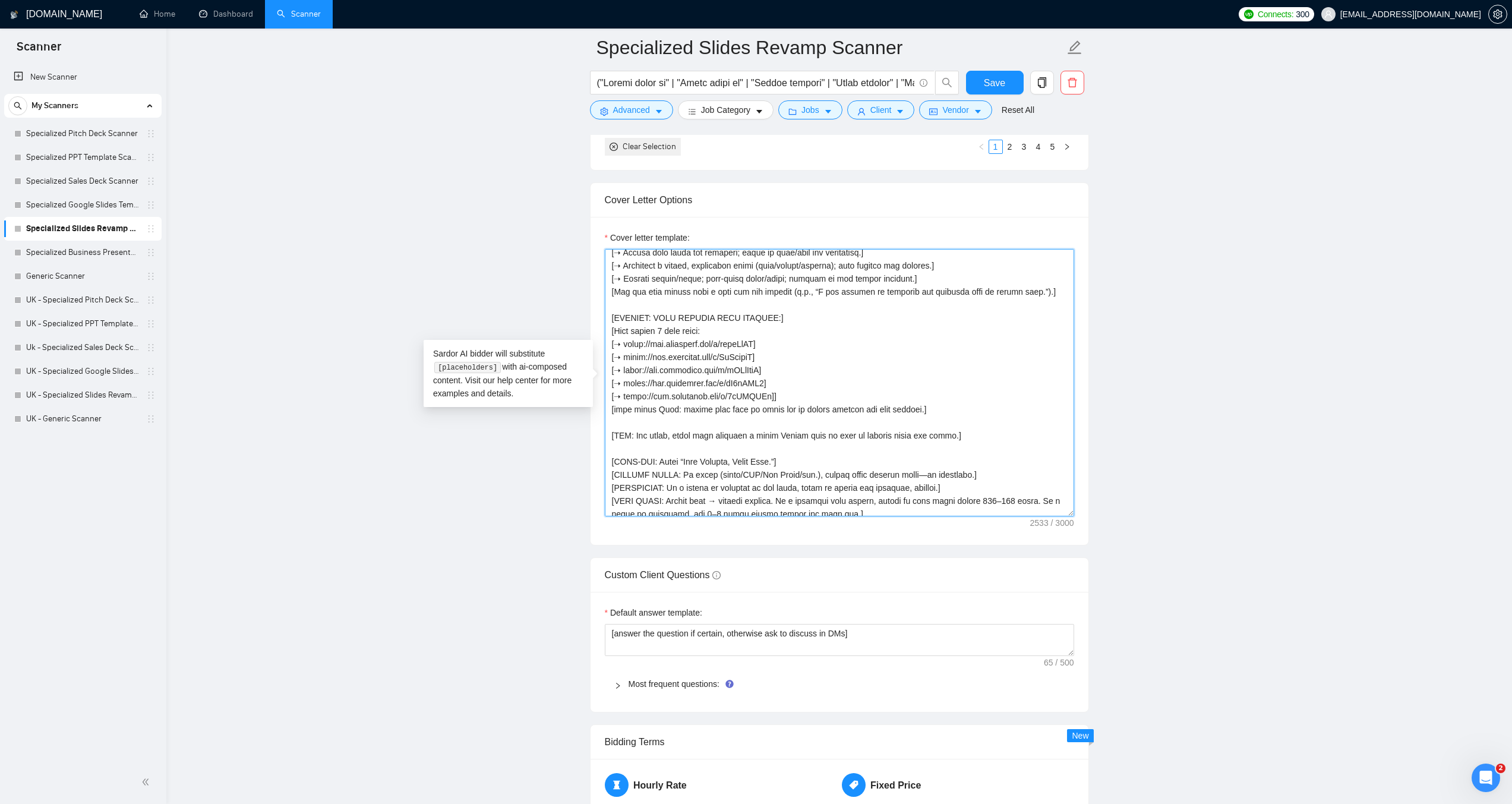
scroll to position [262, 0]
drag, startPoint x: 957, startPoint y: 428, endPoint x: 608, endPoint y: 424, distance: 349.0
click at [608, 424] on textarea "Cover letter template:" at bounding box center [840, 382] width 470 height 267
paste textarea "CTA: suggest get on the call to discuss further"
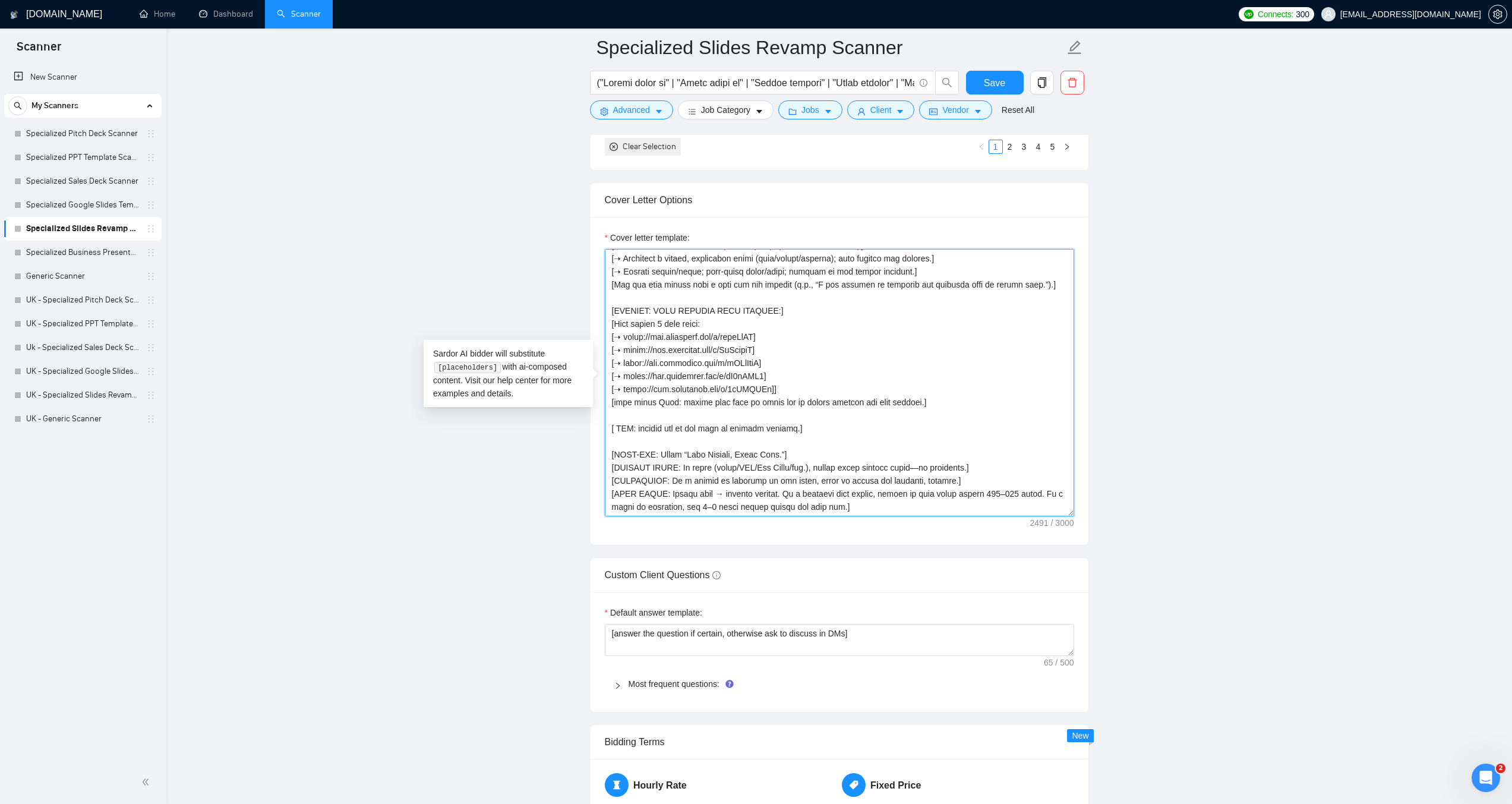
type textarea "[LORE: Ipsum d sitamet Consec adipisci eli Seddoeiusmod Temporin / Utlab Etdolo…"
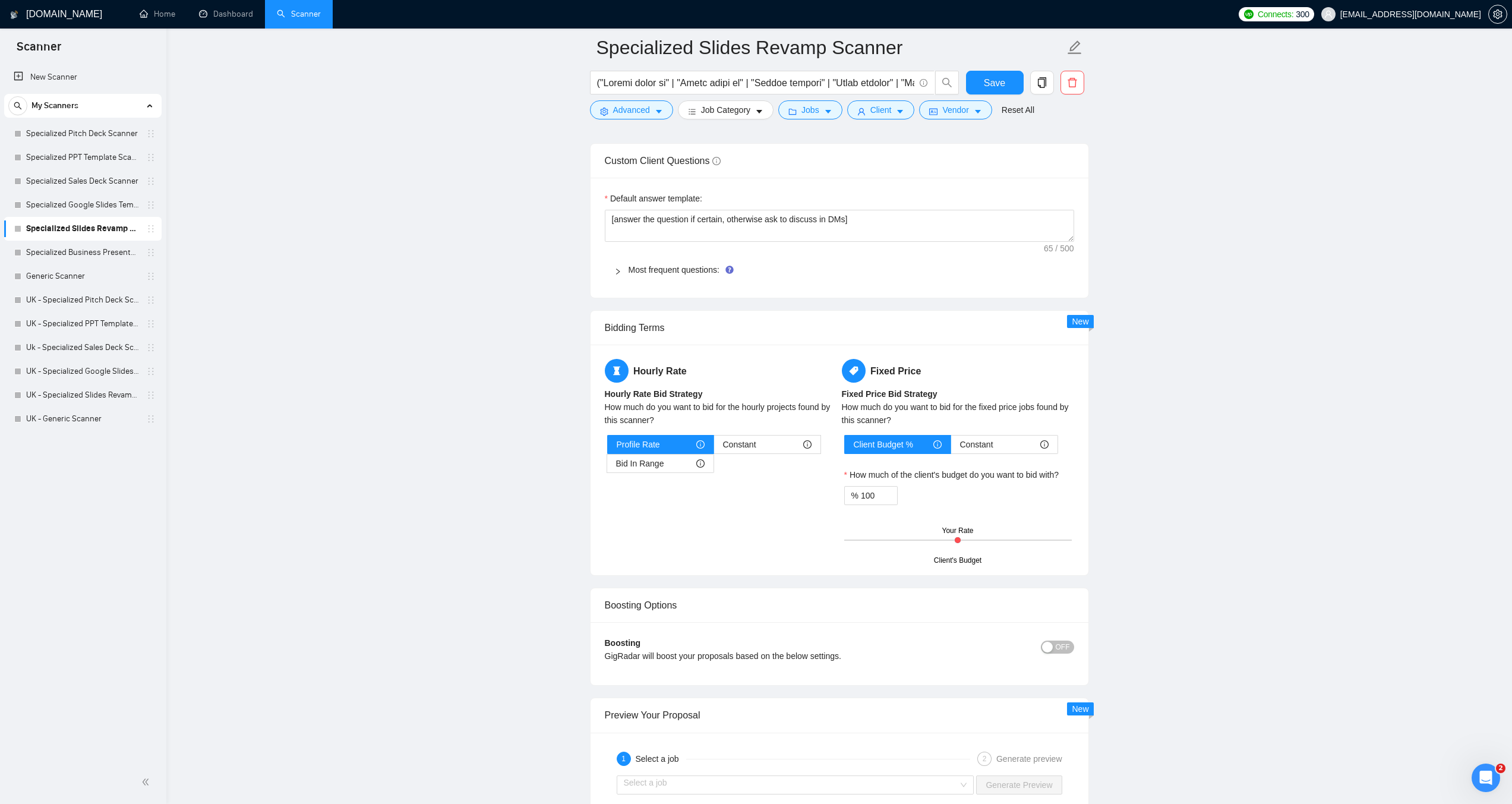
scroll to position [1723, 0]
click at [619, 271] on icon "right" at bounding box center [617, 269] width 7 height 7
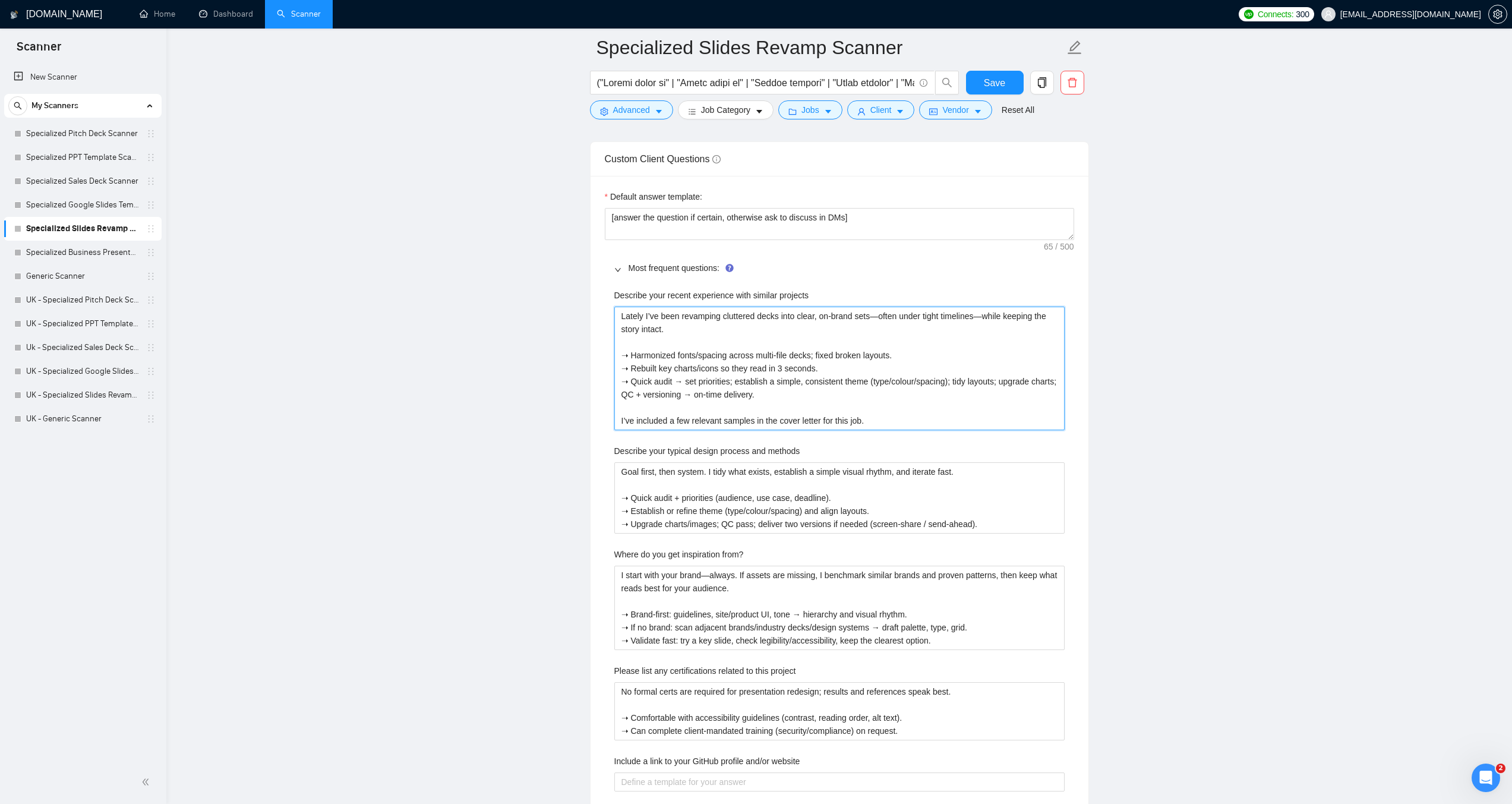
drag, startPoint x: 873, startPoint y: 418, endPoint x: 619, endPoint y: 428, distance: 254.2
click at [619, 428] on projects "Lately I’ve been revamping cluttered decks into clear, on-brand sets—often unde…" at bounding box center [839, 368] width 450 height 123
type projects "Lately I’ve been revamping cluttered decks into clear, on-brand sets—often unde…"
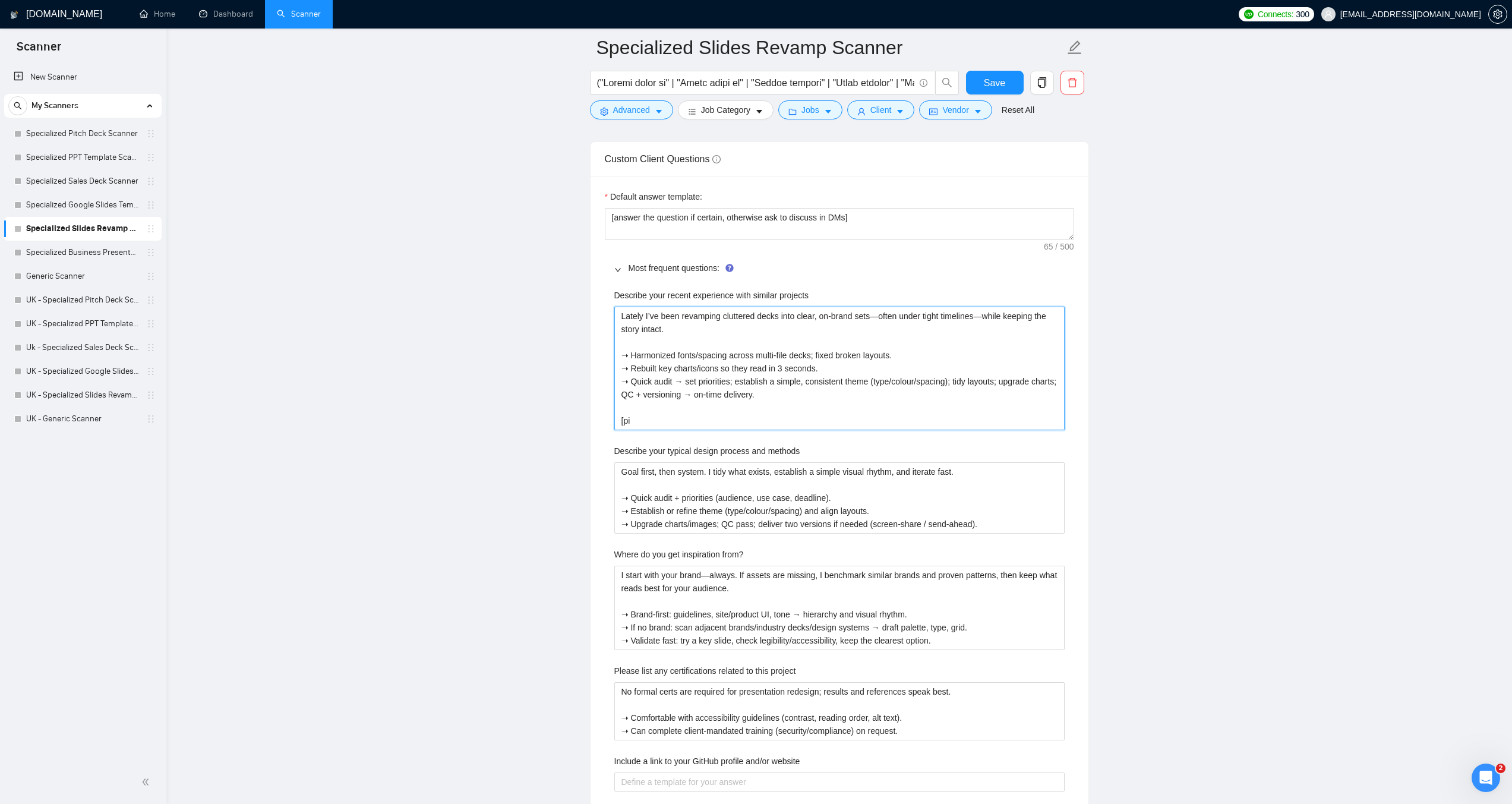
type projects "Lately I’ve been revamping cluttered decks into clear, on-brand sets—often unde…"
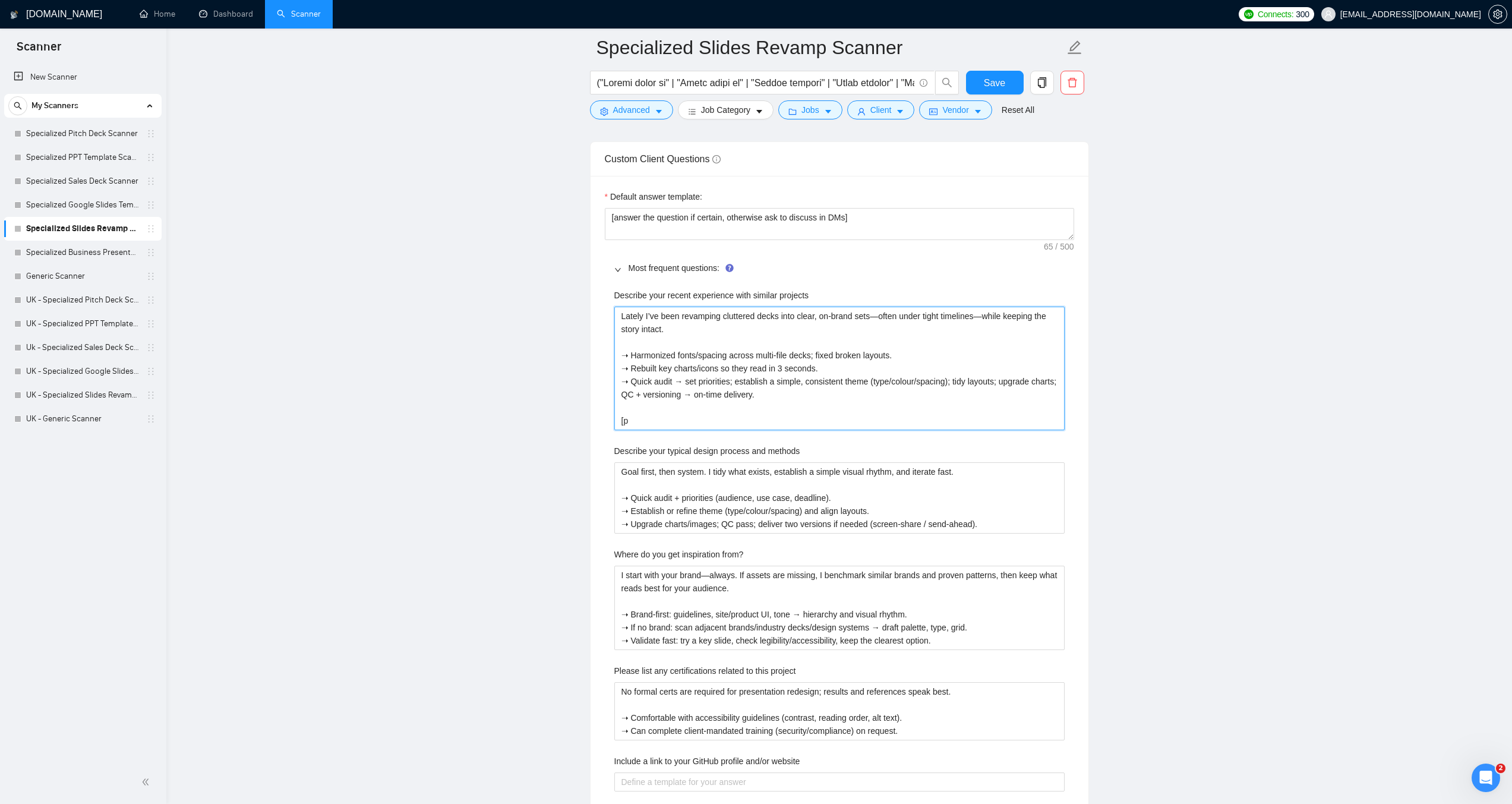
type projects "Lately I’ve been revamping cluttered decks into clear, on-brand sets—often unde…"
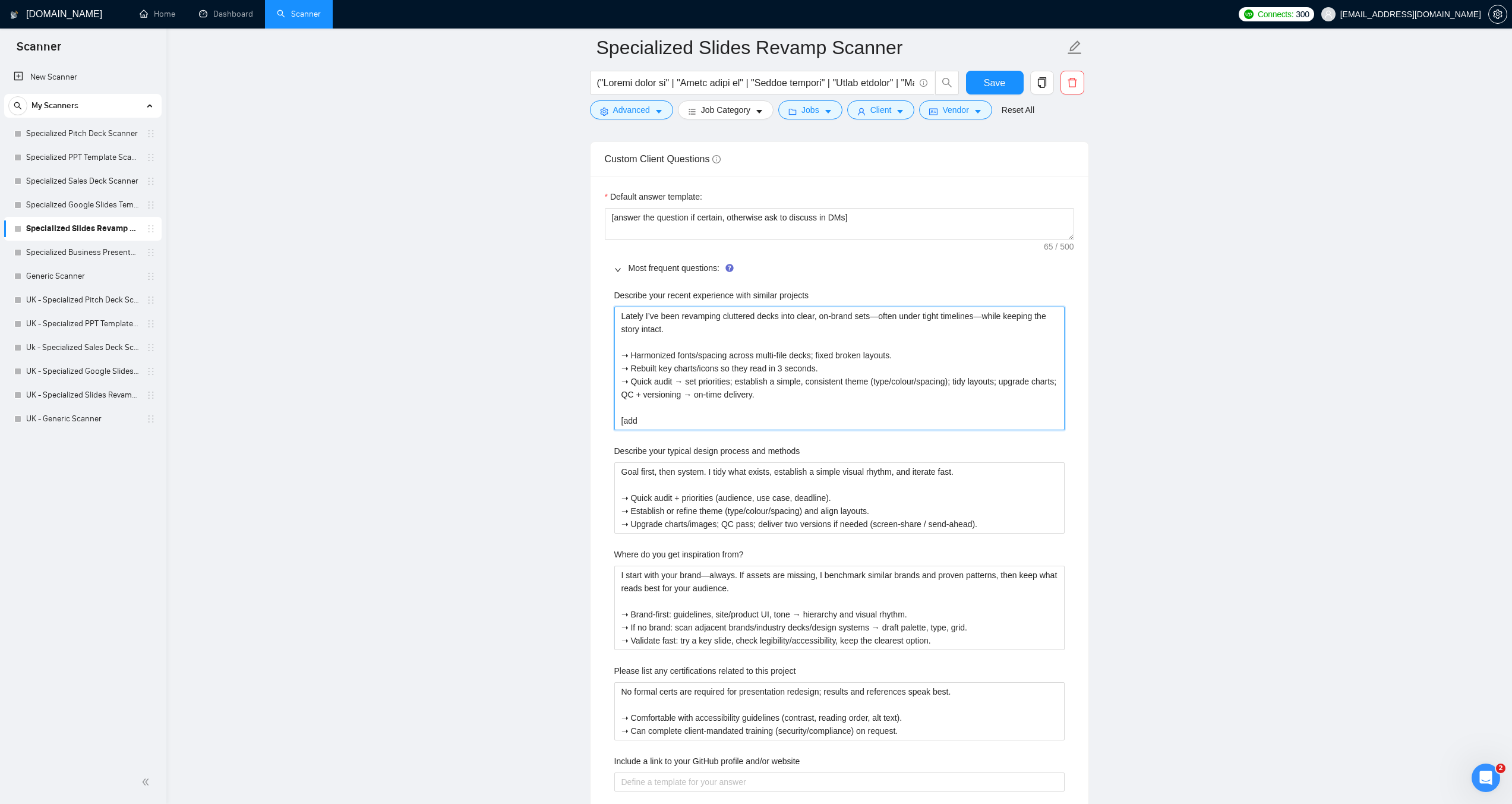
type projects "Lately I’ve been revamping cluttered decks into clear, on-brand sets—often unde…"
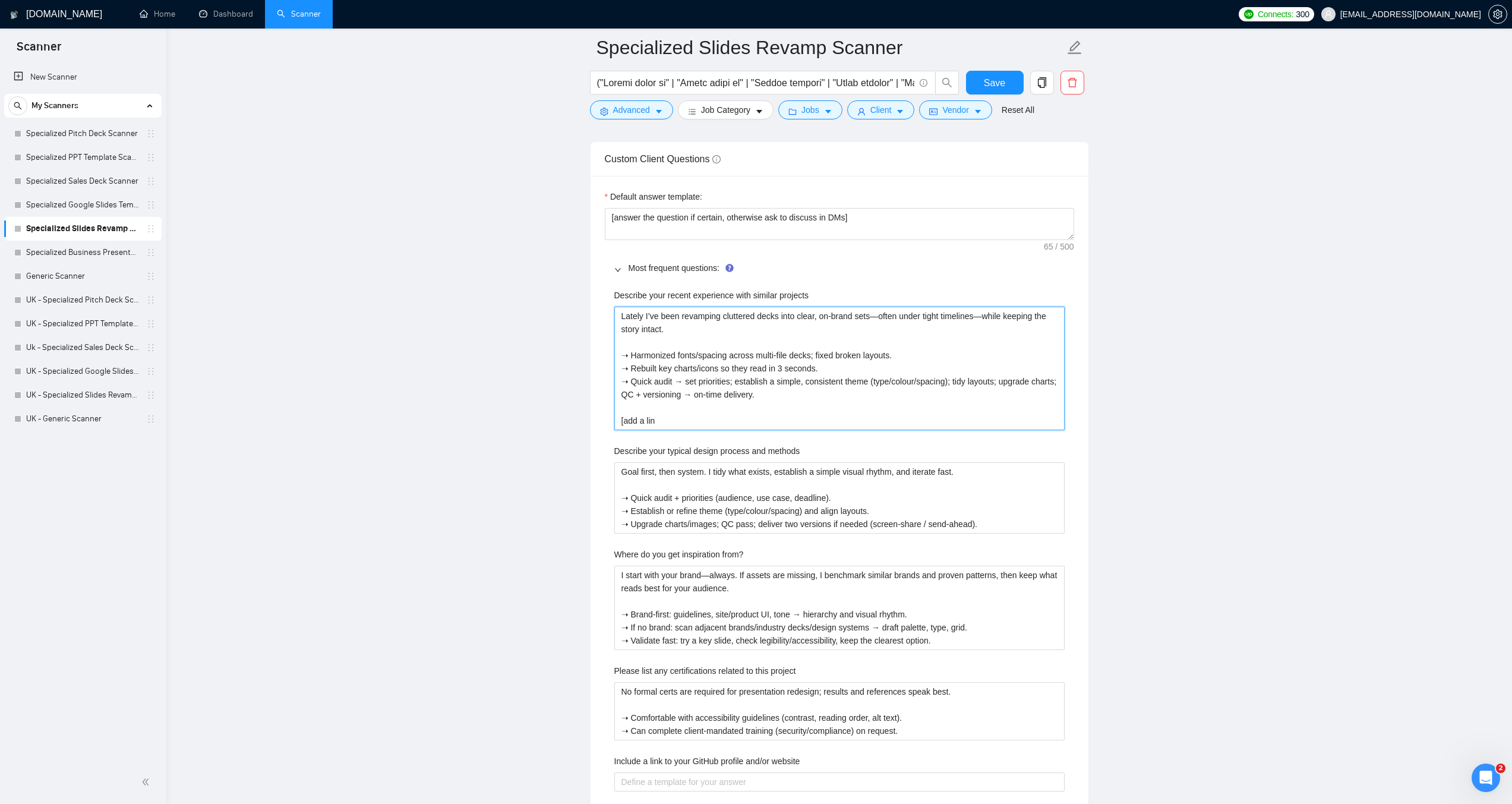
type projects "Lately I’ve been revamping cluttered decks into clear, on-brand sets—often unde…"
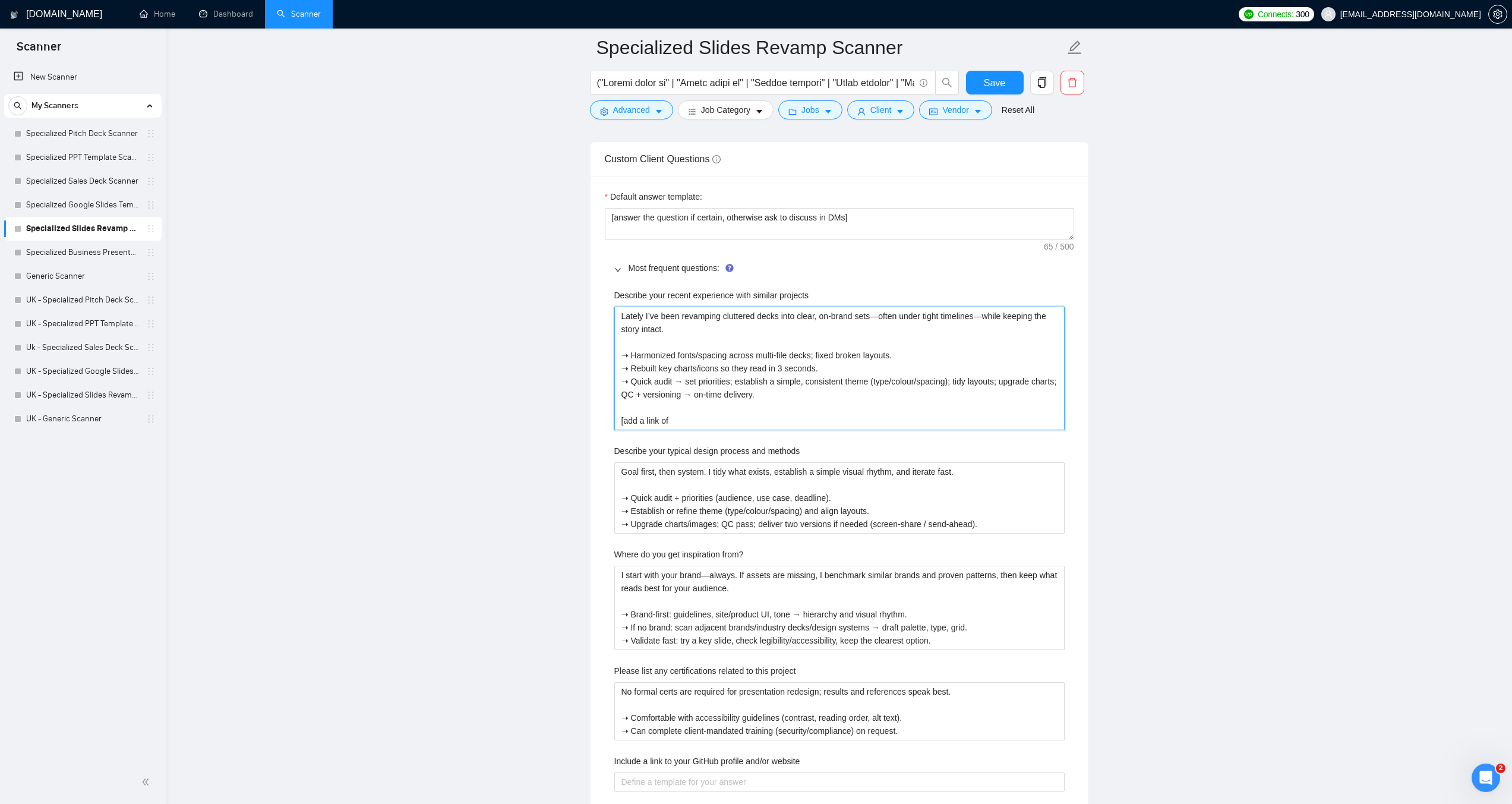
type projects "Lately I’ve been revamping cluttered decks into clear, on-brand sets—often unde…"
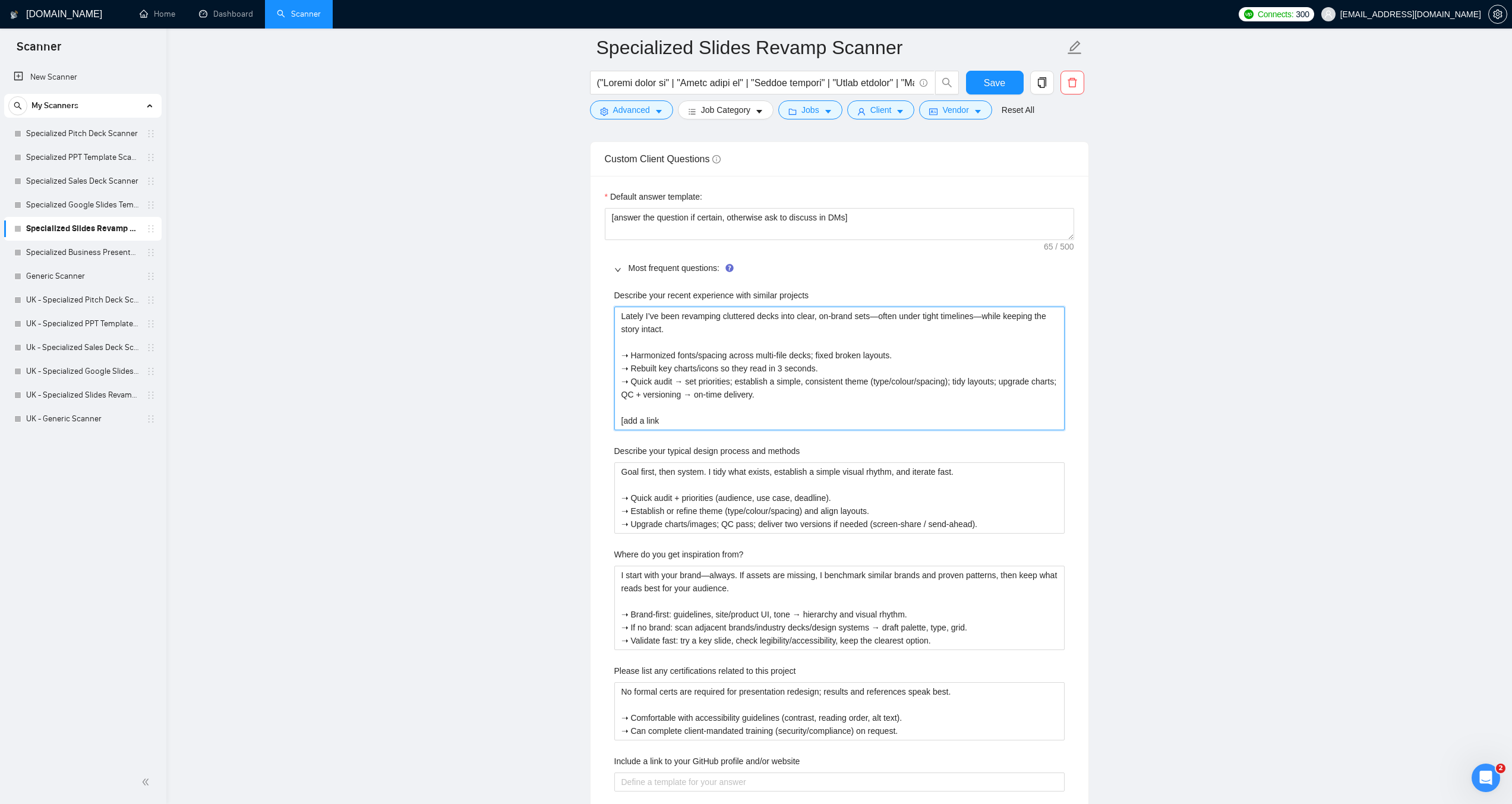
type projects "Lately I’ve been revamping cluttered decks into clear, on-brand sets—often unde…"
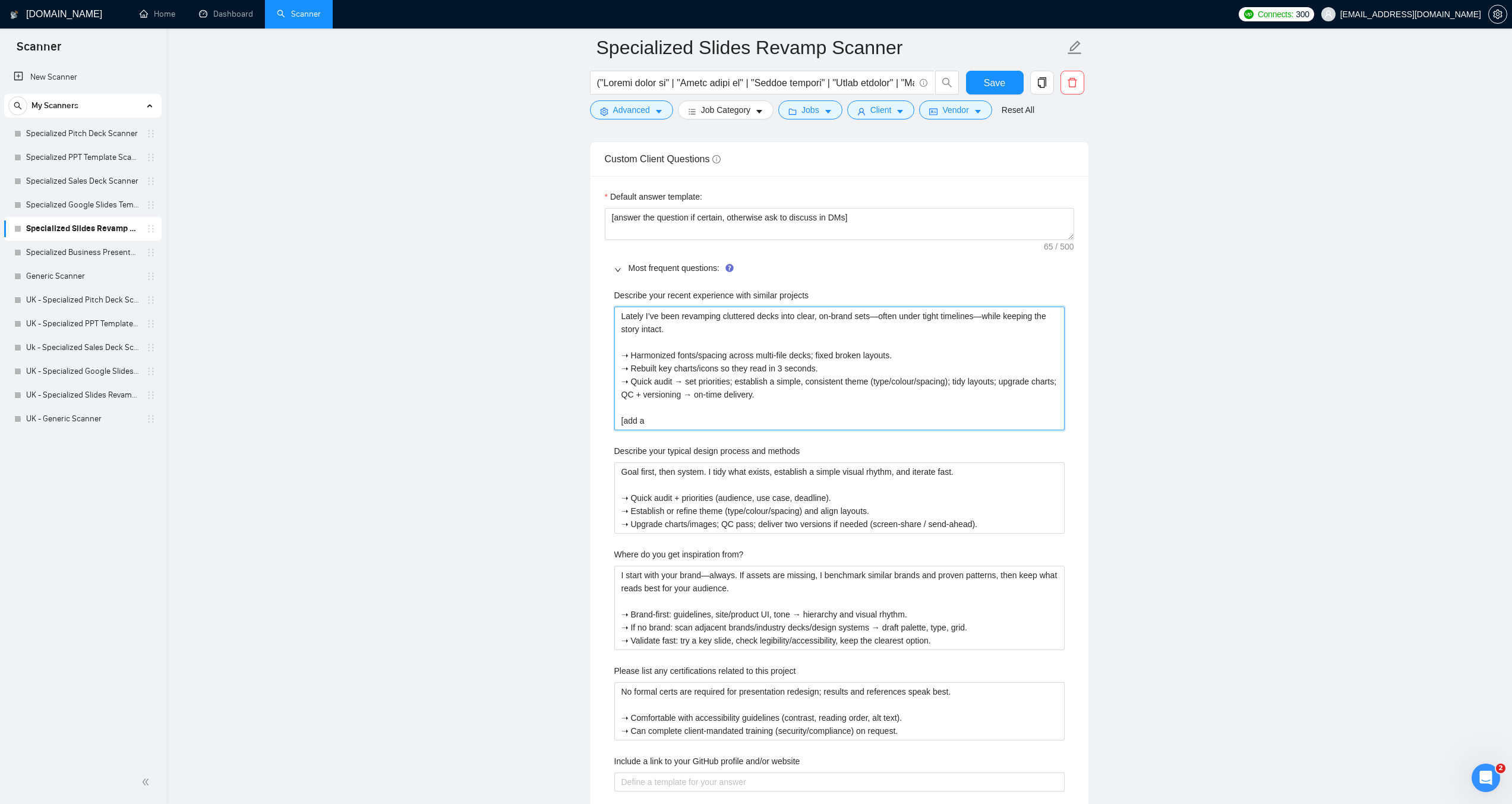
type projects "Lately I’ve been revamping cluttered decks into clear, on-brand sets—often unde…"
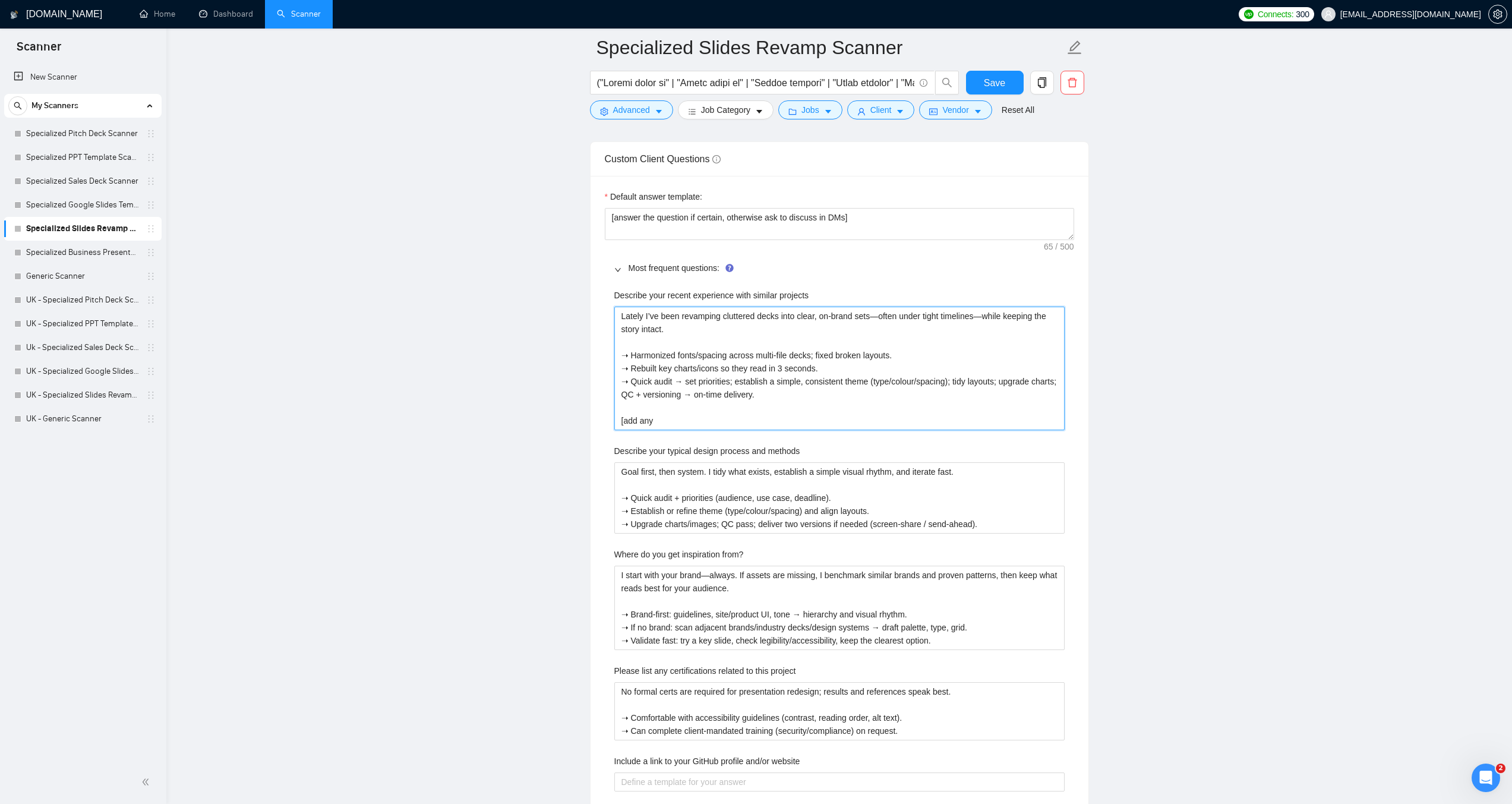
type projects "Lately I’ve been revamping cluttered decks into clear, on-brand sets—often unde…"
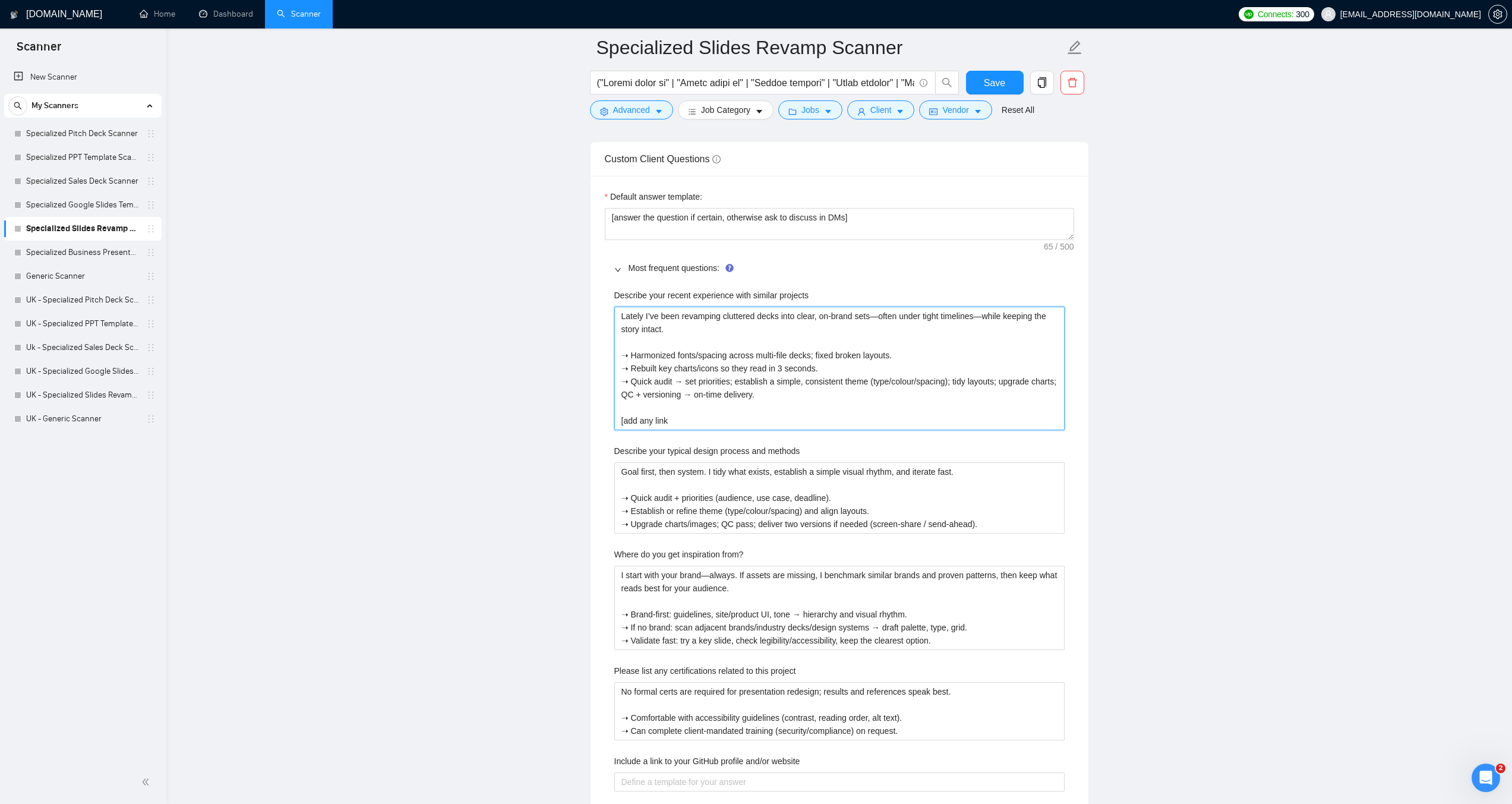
type projects "Lately I’ve been revamping cluttered decks into clear, on-brand sets—often unde…"
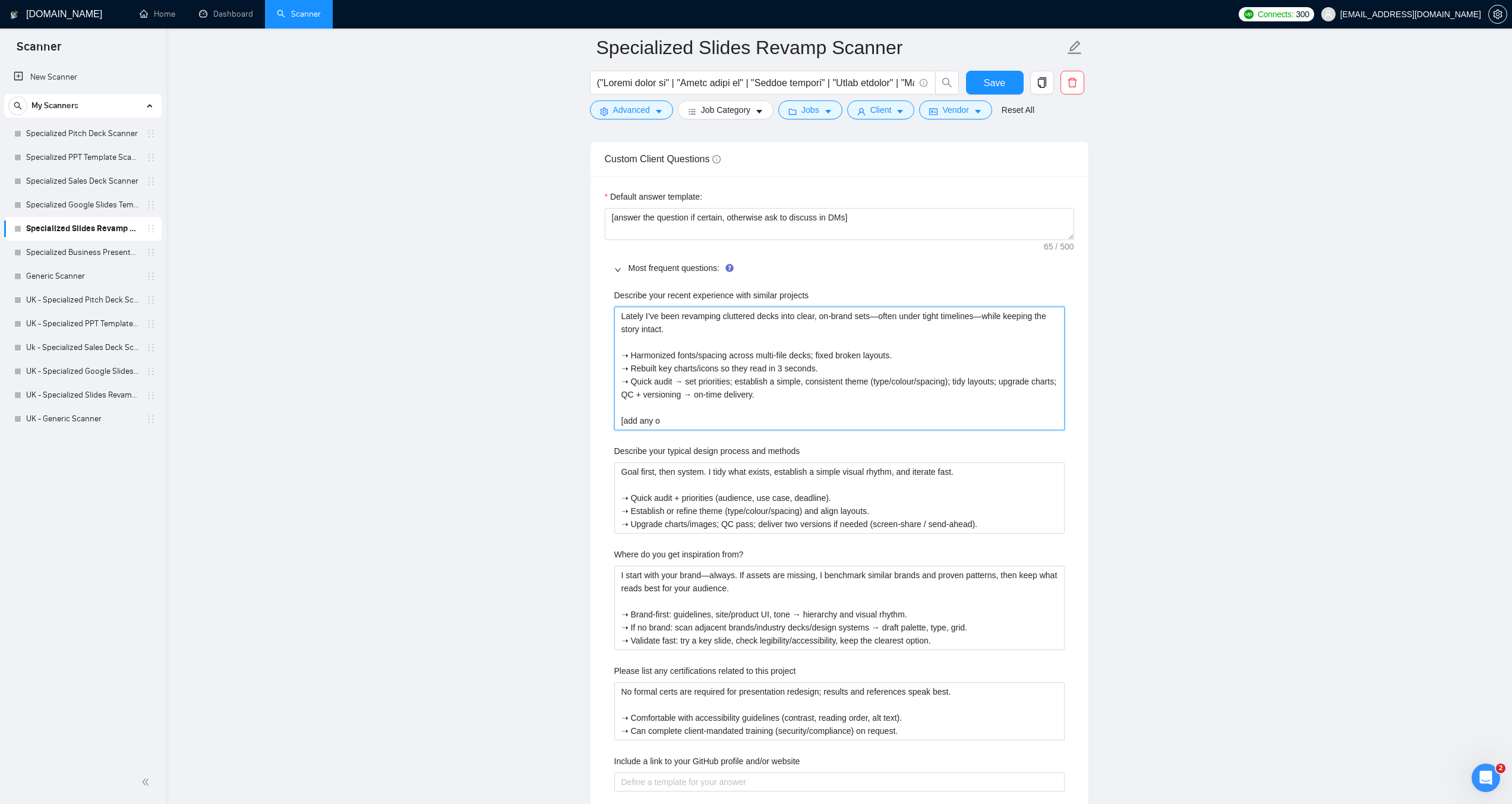
type projects "Lately I’ve been revamping cluttered decks into clear, on-brand sets—often unde…"
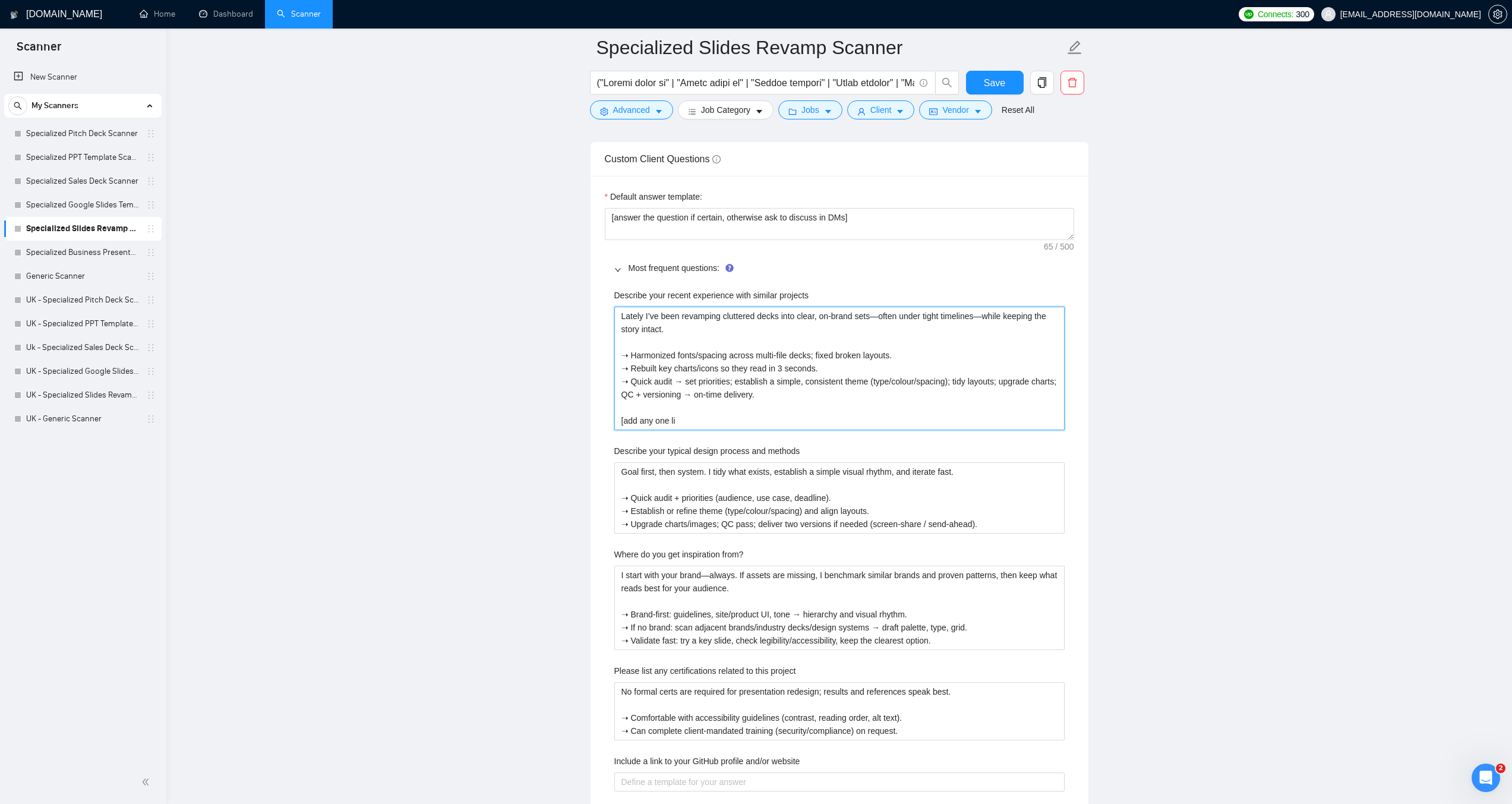
type projects "Lately I’ve been revamping cluttered decks into clear, on-brand sets—often unde…"
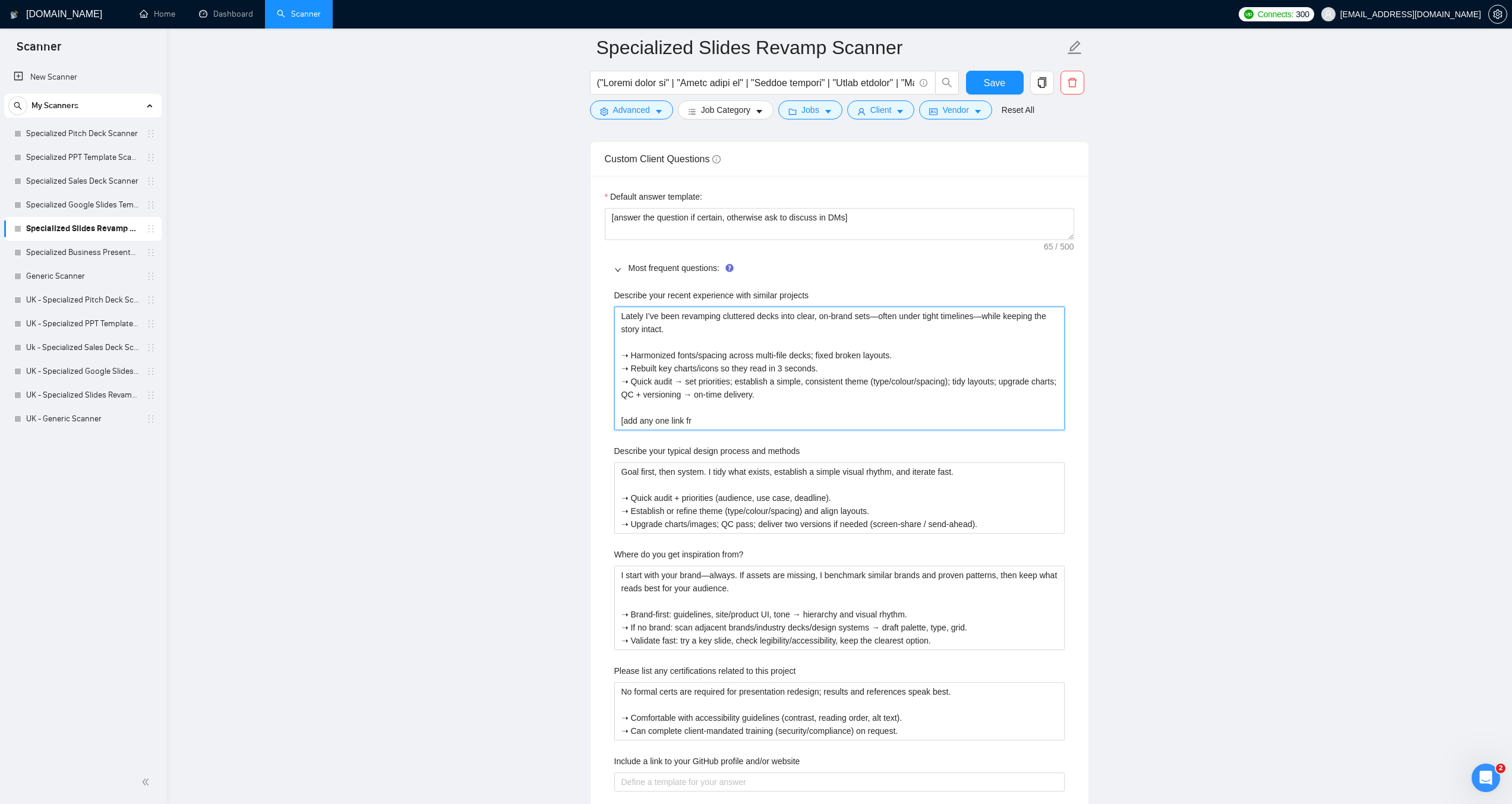
type projects "Lately I’ve been revamping cluttered decks into clear, on-brand sets—often unde…"
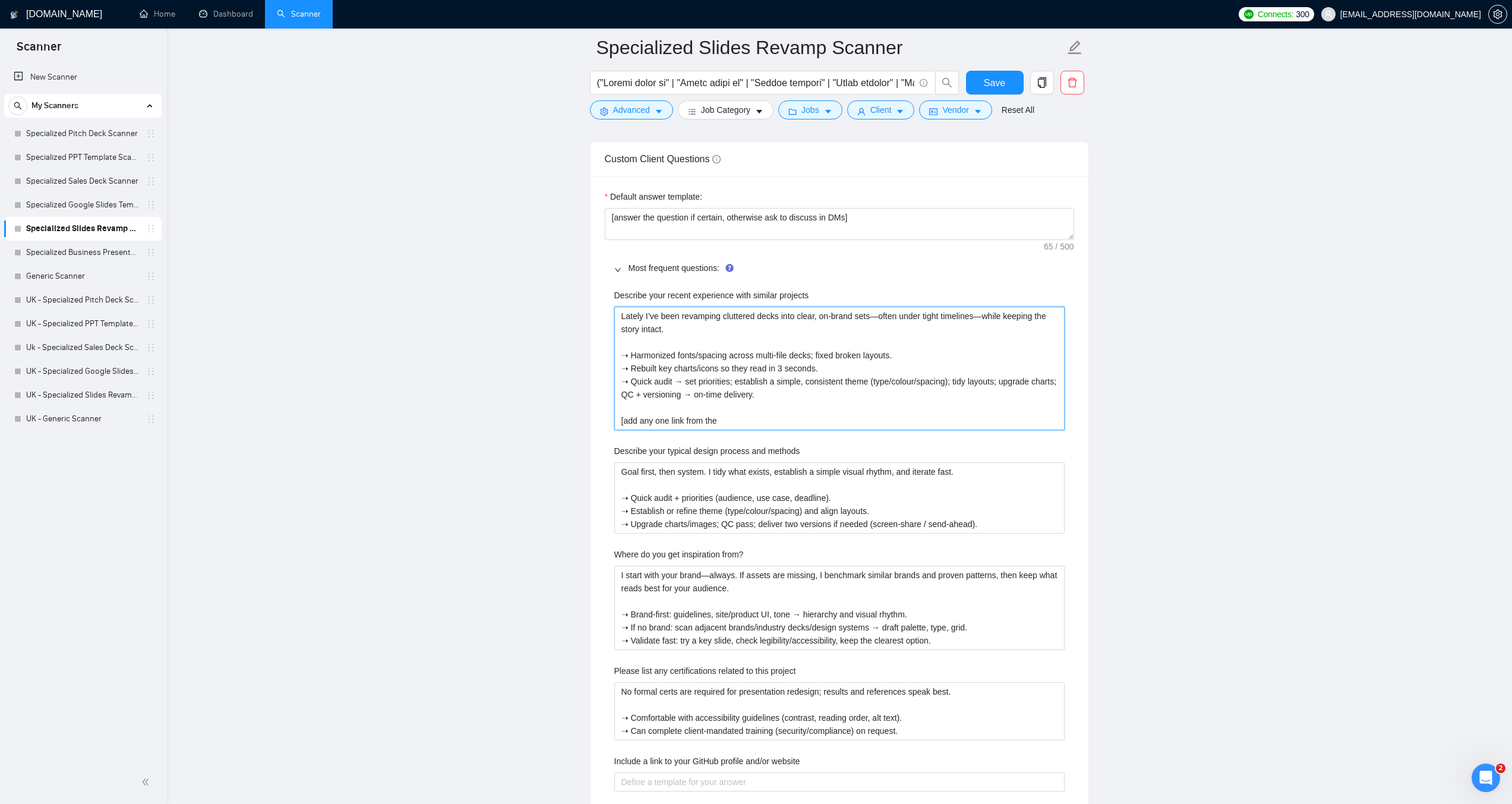
type projects "Lately I’ve been revamping cluttered decks into clear, on-brand sets—often unde…"
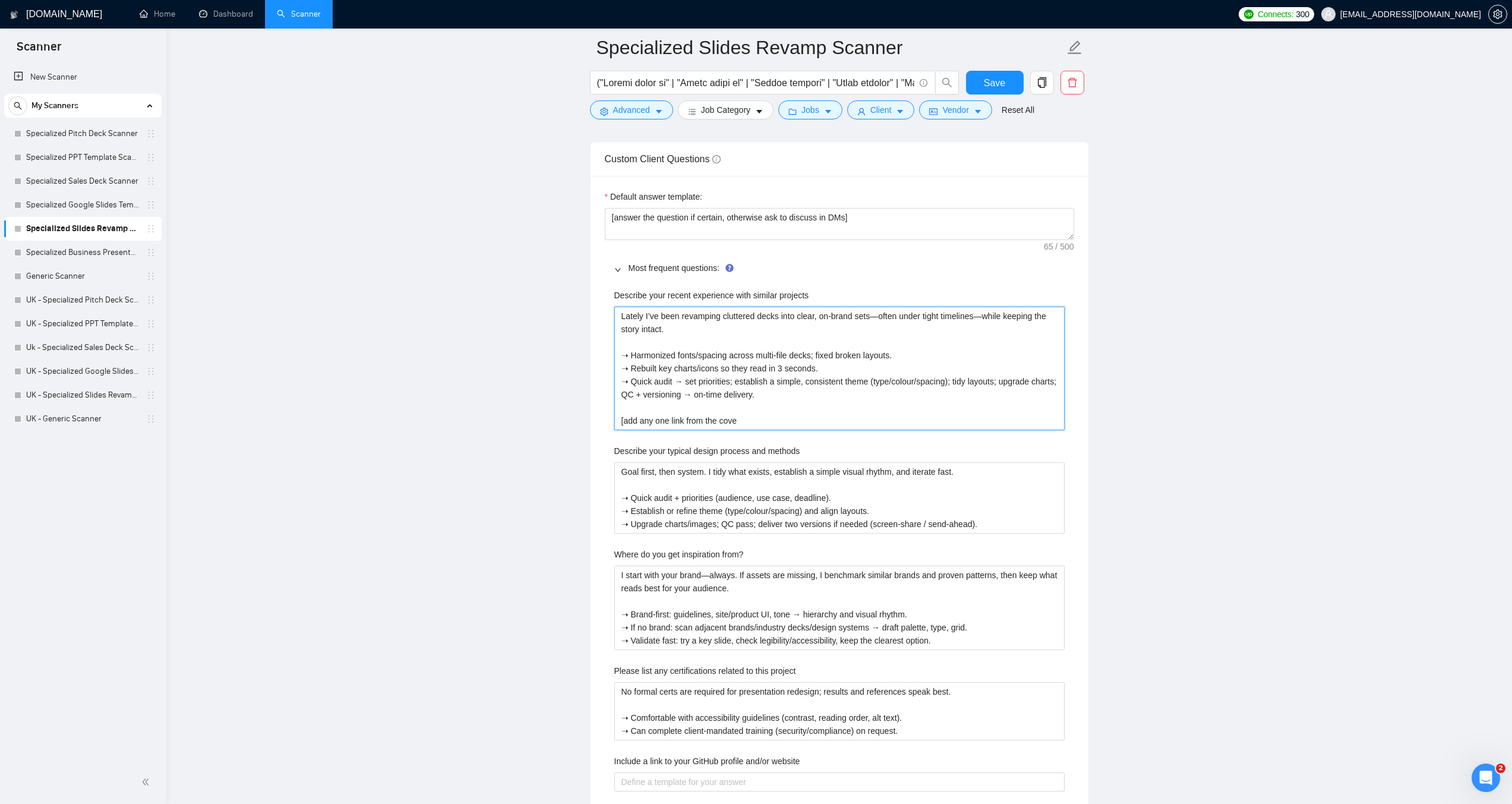
type projects "Lately I’ve been revamping cluttered decks into clear, on-brand sets—often unde…"
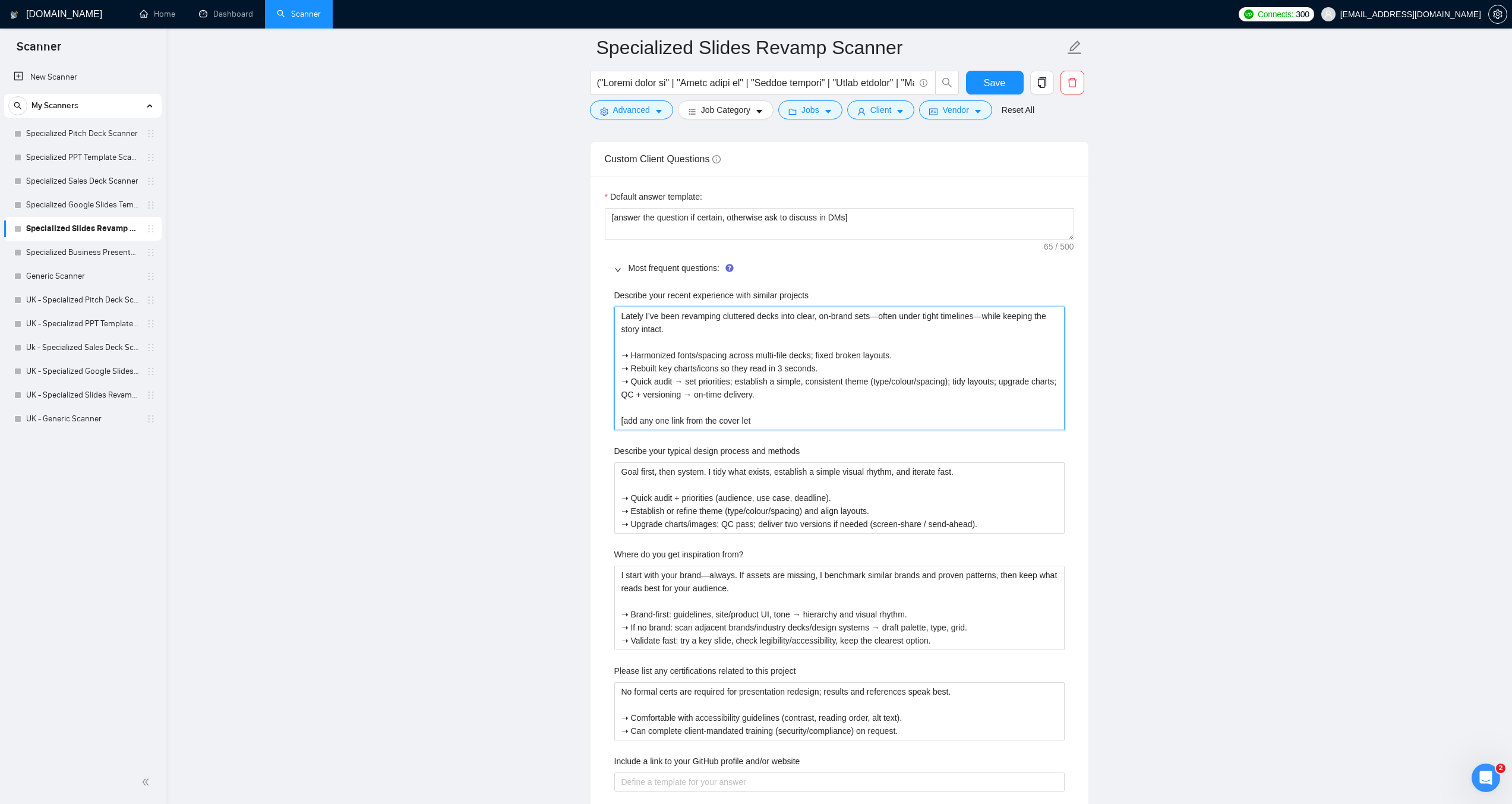
type projects "Lately I’ve been revamping cluttered decks into clear, on-brand sets—often unde…"
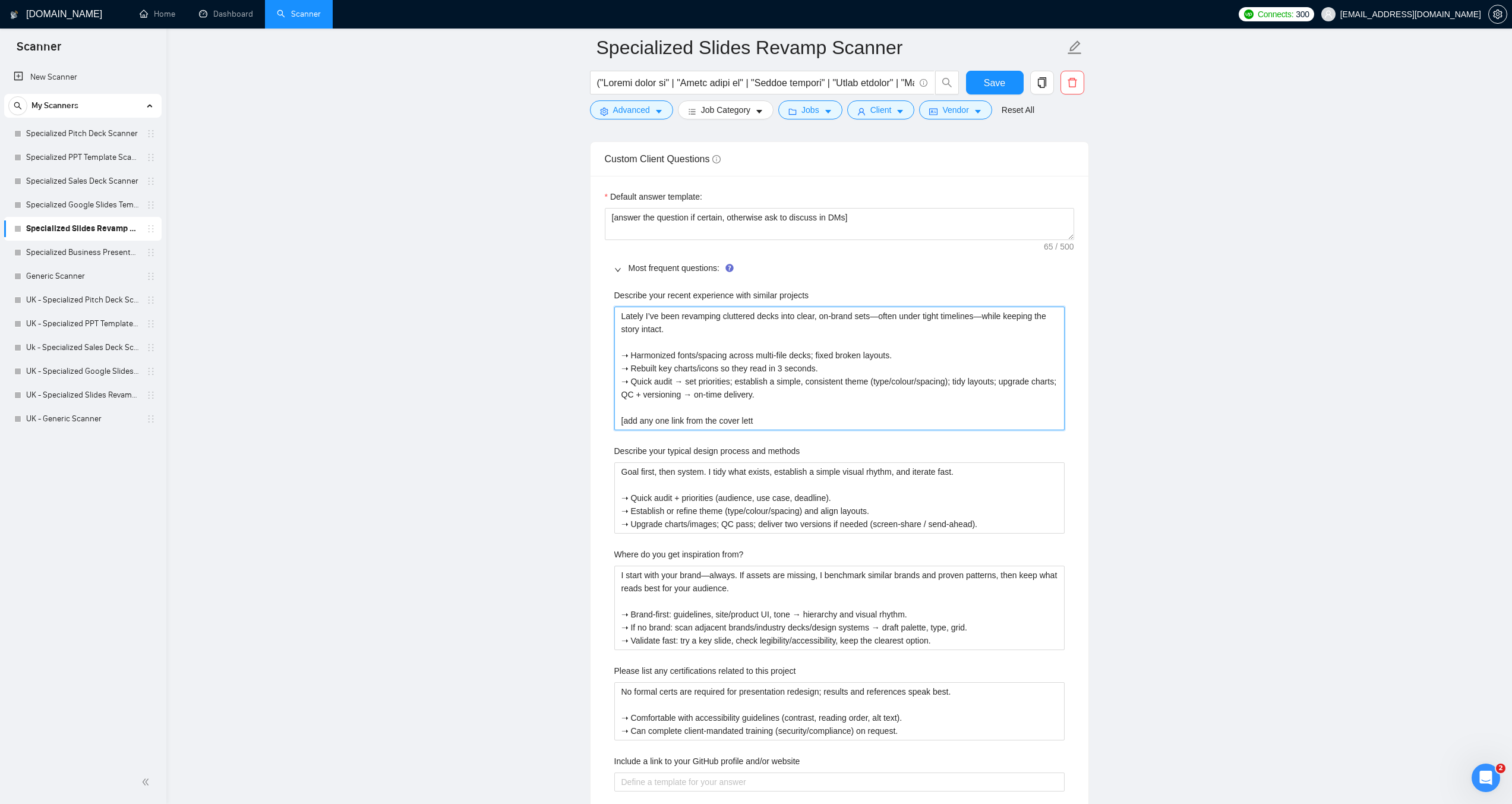
type projects "Lately I’ve been revamping cluttered decks into clear, on-brand sets—often unde…"
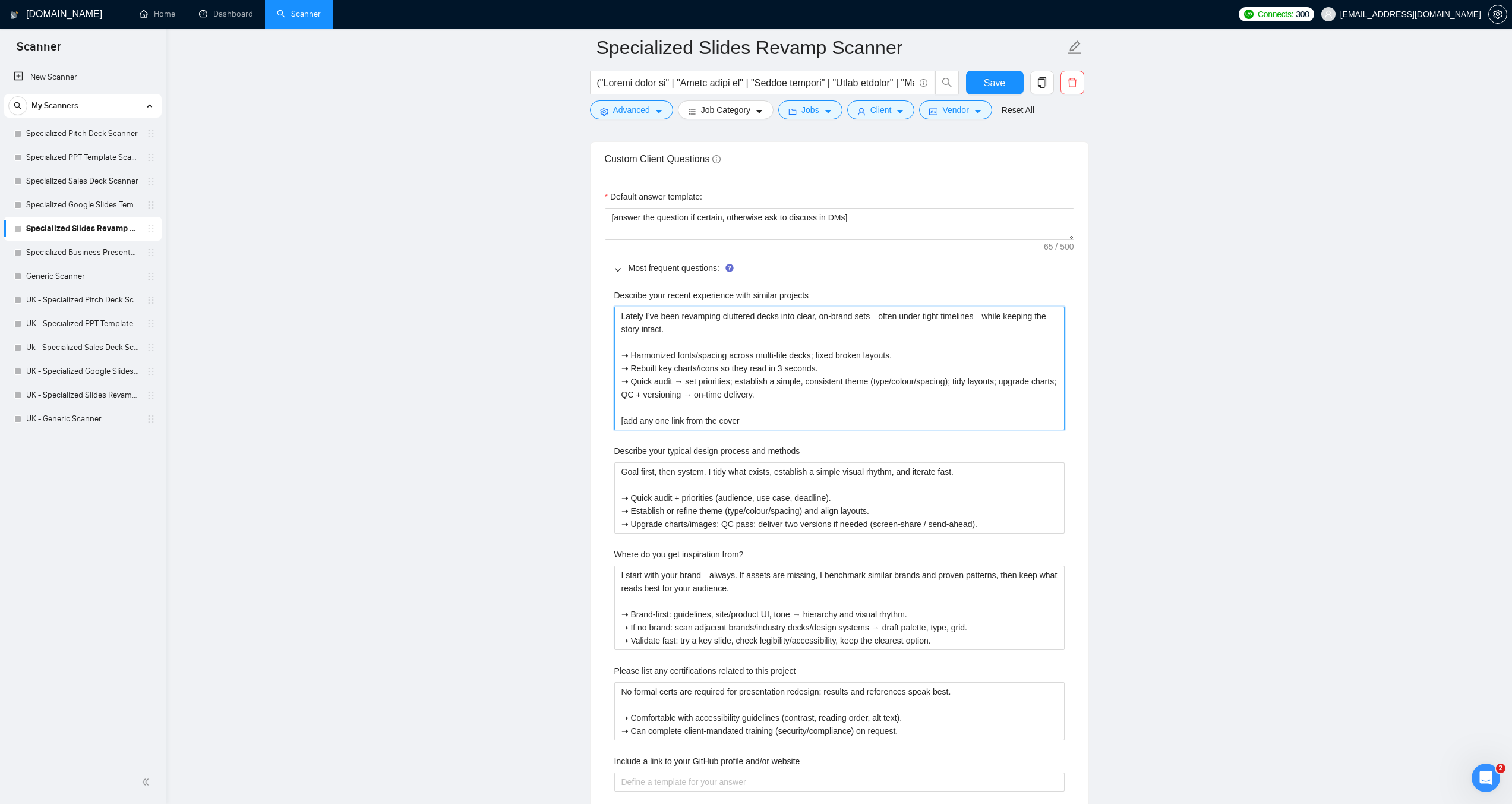
type projects "Lately I’ve been revamping cluttered decks into clear, on-brand sets—often unde…"
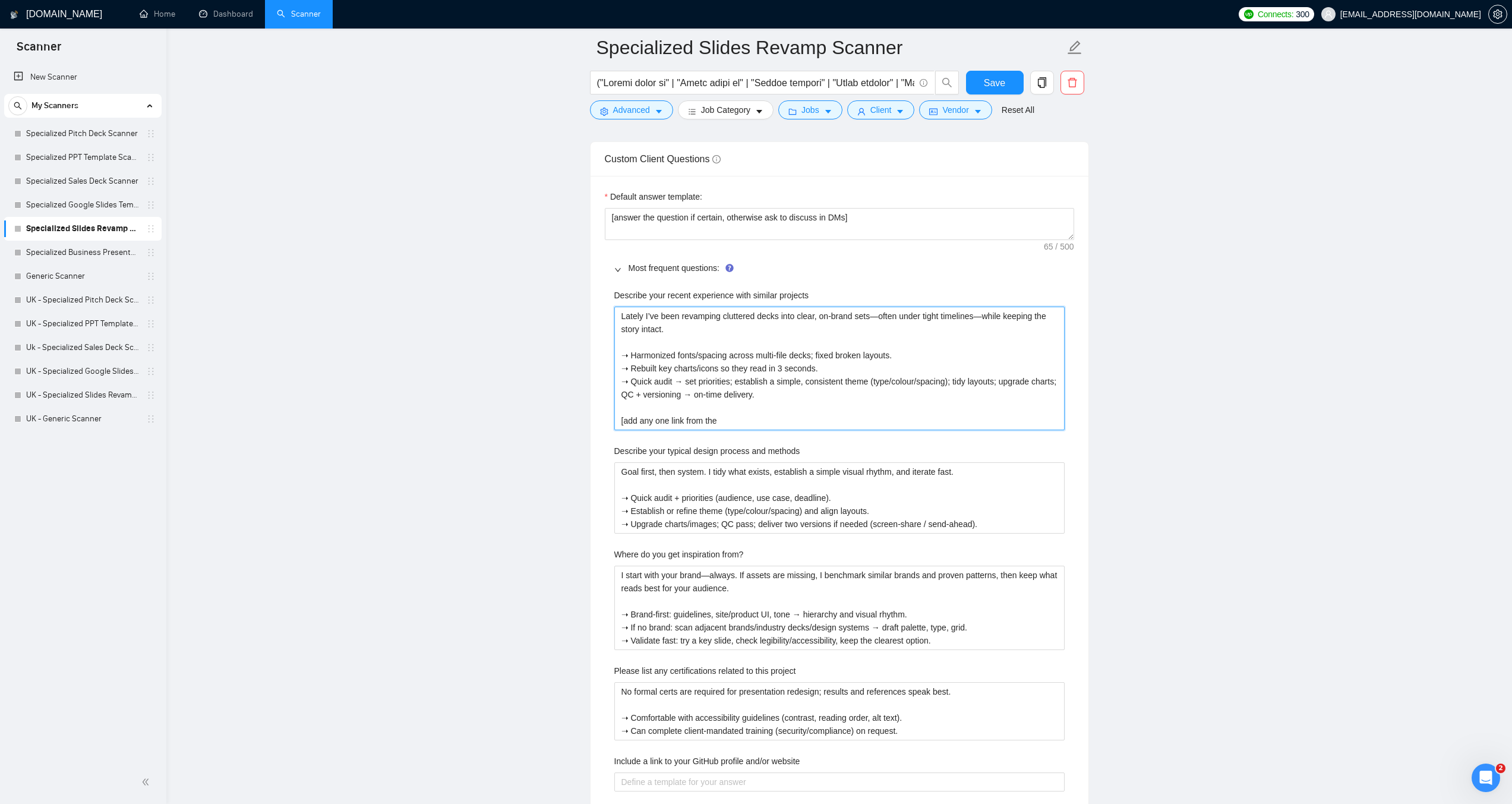
type projects "Lately I’ve been revamping cluttered decks into clear, on-brand sets—often unde…"
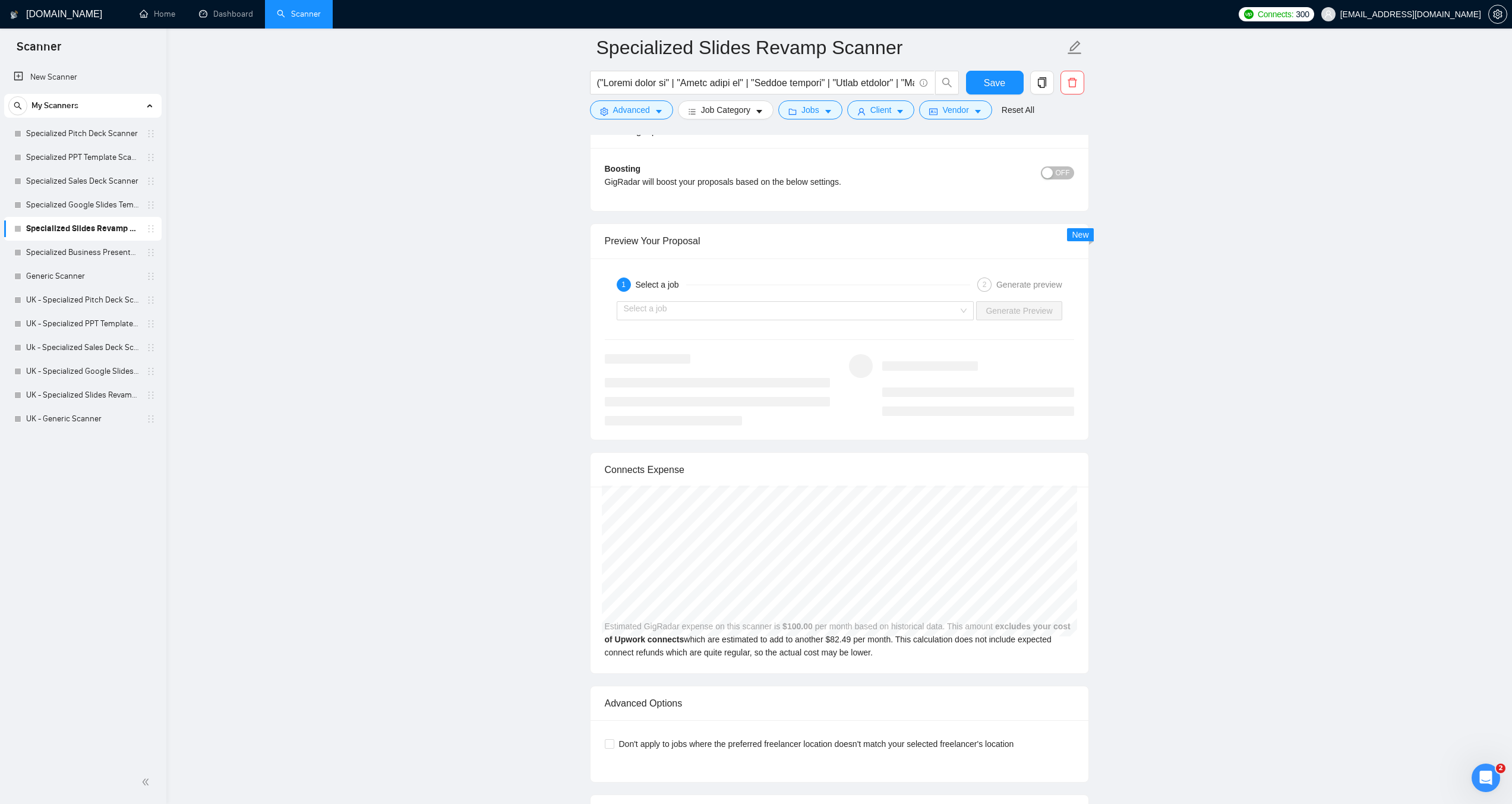
scroll to position [3208, 0]
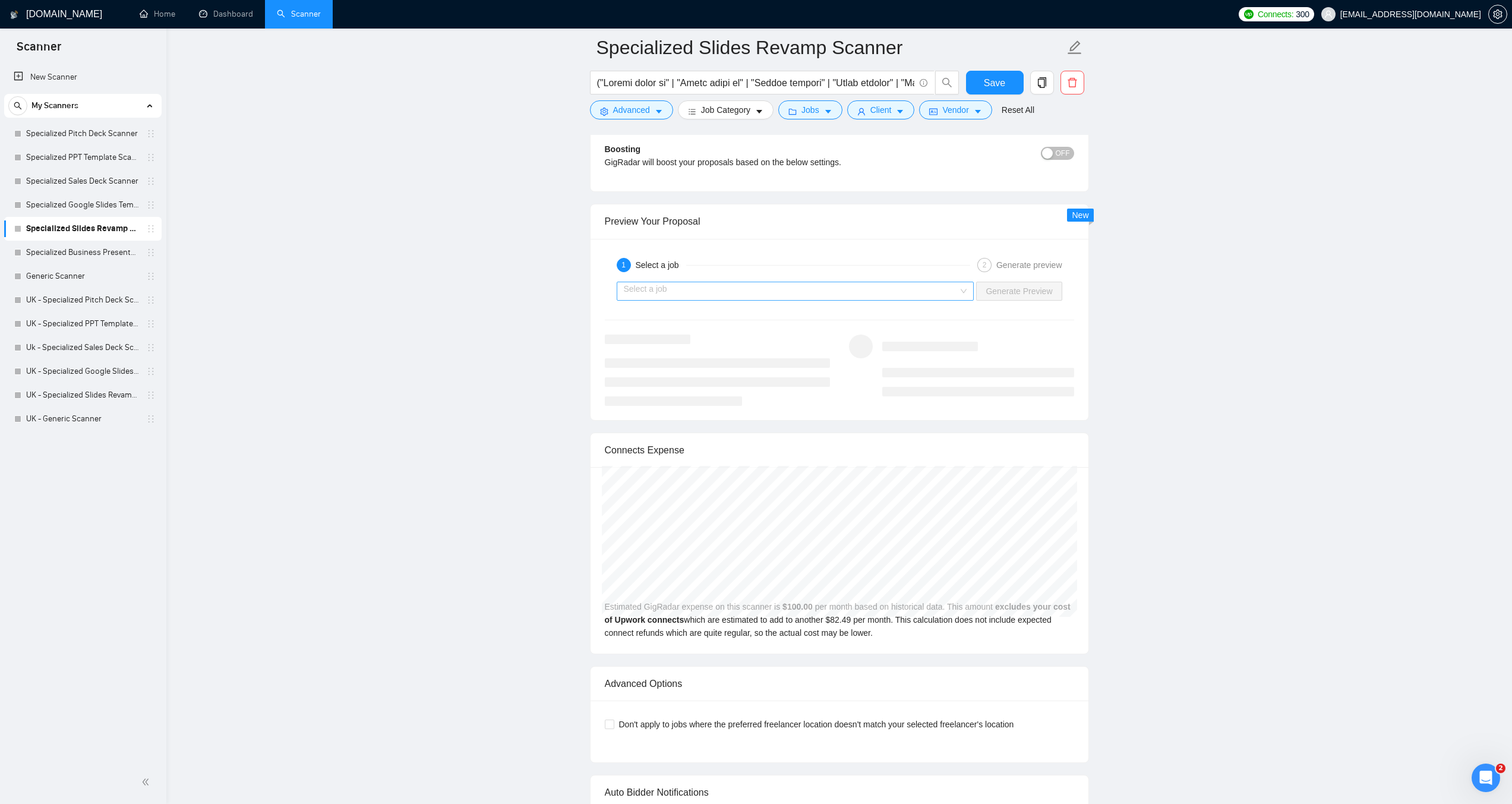
click at [813, 287] on input "search" at bounding box center [791, 291] width 335 height 18
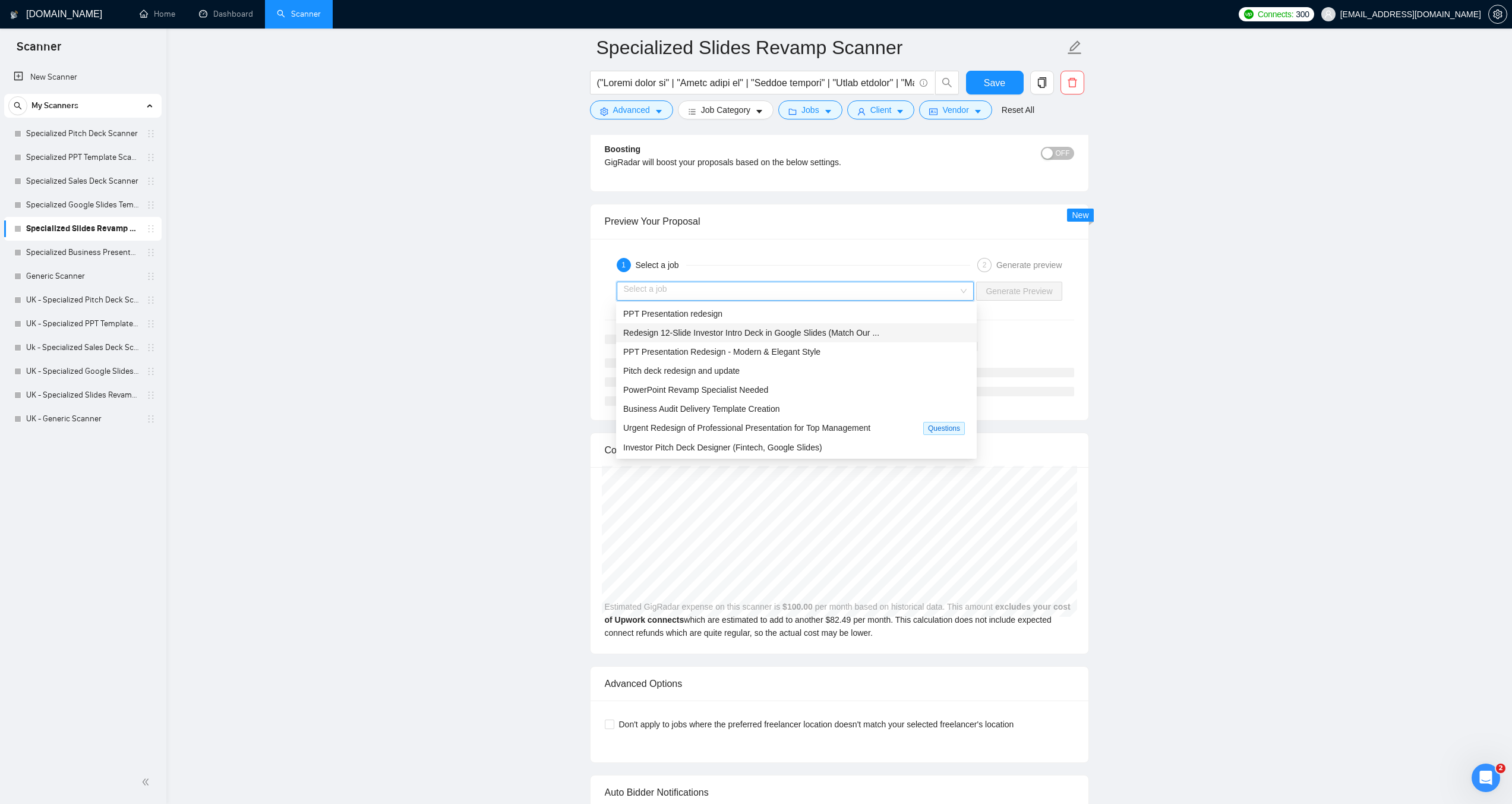
click at [712, 333] on span "Redesign 12-Slide Investor Intro Deck in Google Slides (Match Our ..." at bounding box center [751, 333] width 256 height 10
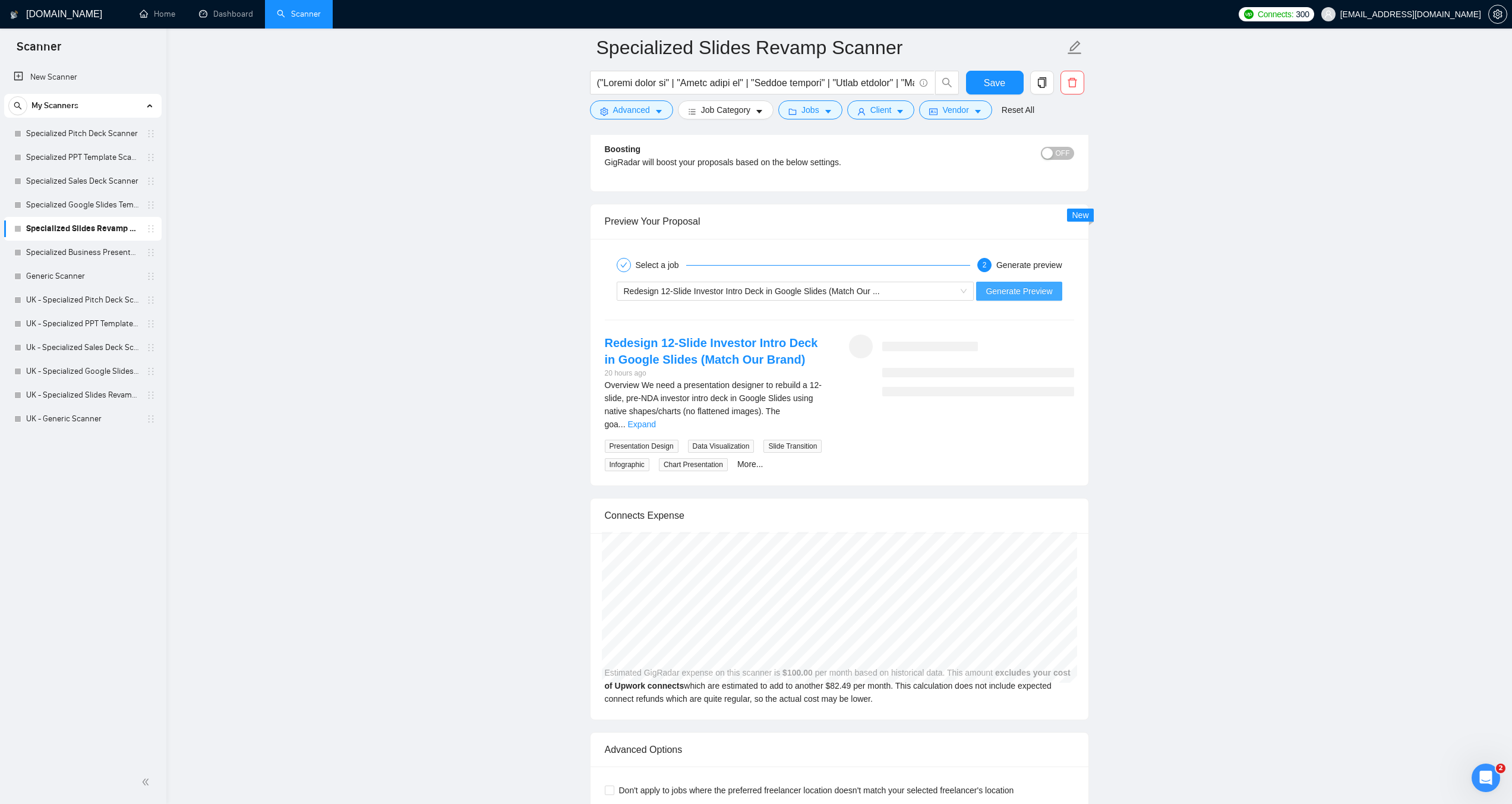
click at [1000, 287] on span "Generate Preview" at bounding box center [1019, 291] width 67 height 13
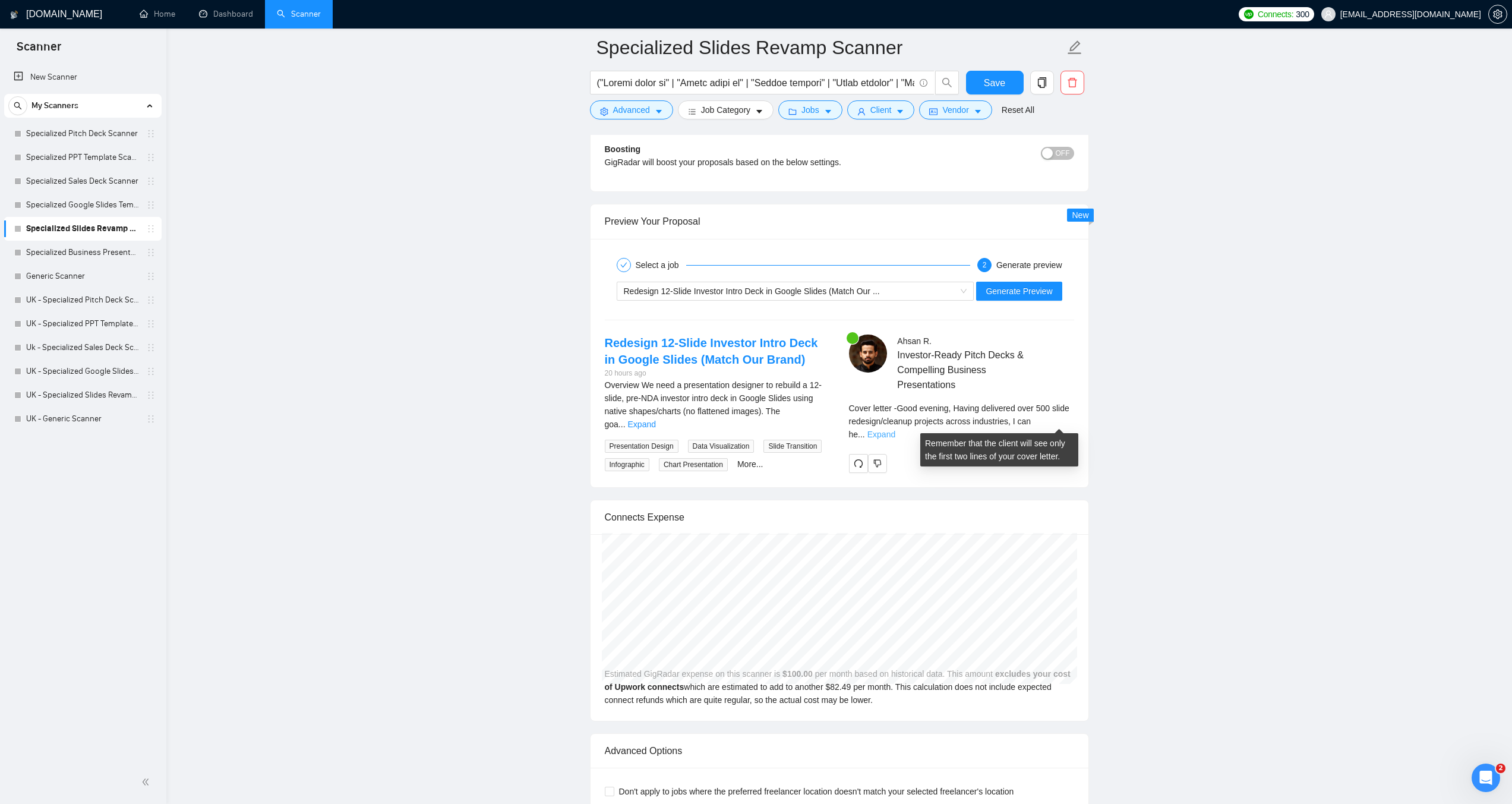
click at [895, 429] on link "Expand" at bounding box center [881, 434] width 28 height 10
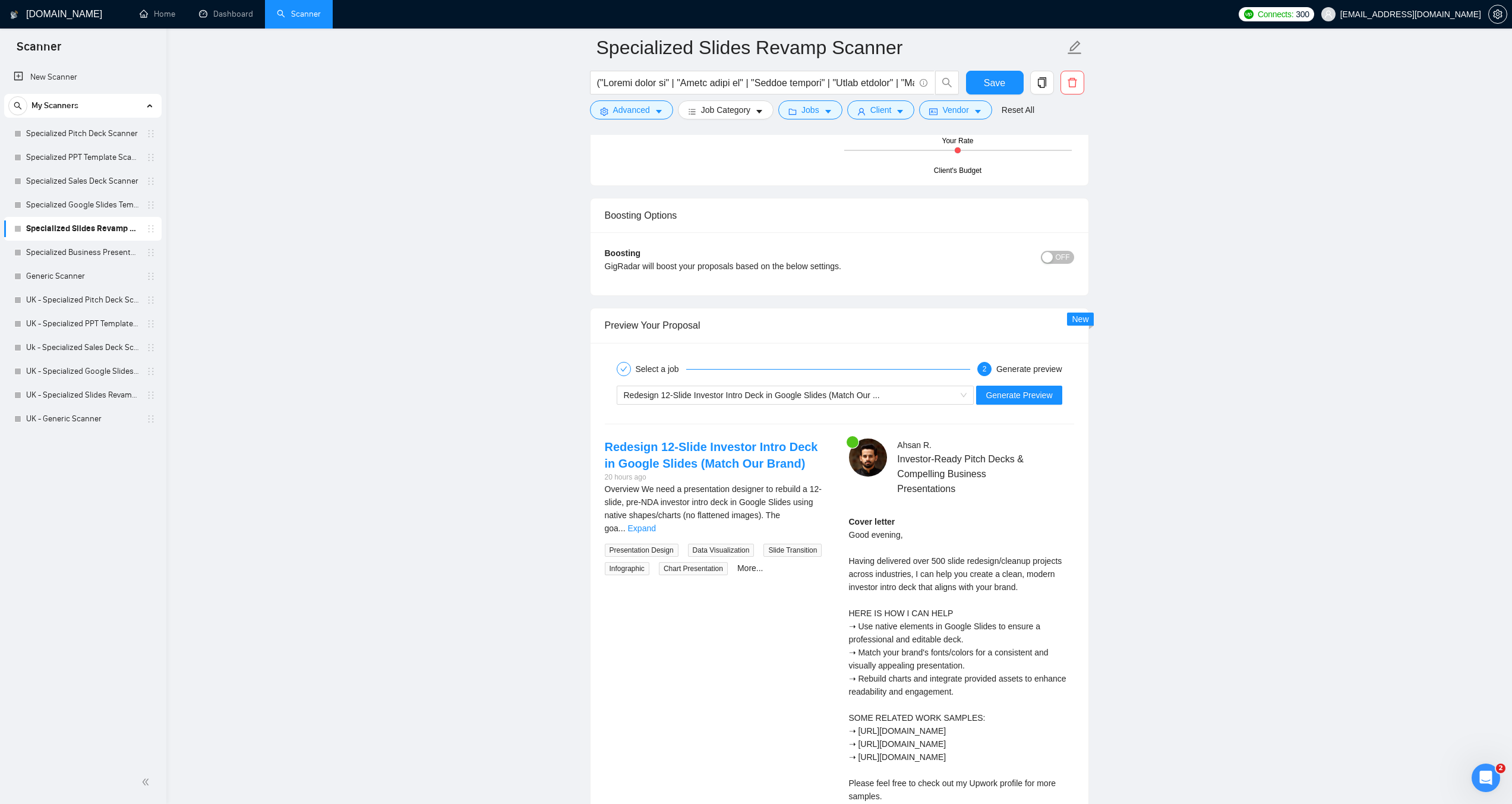
scroll to position [3089, 0]
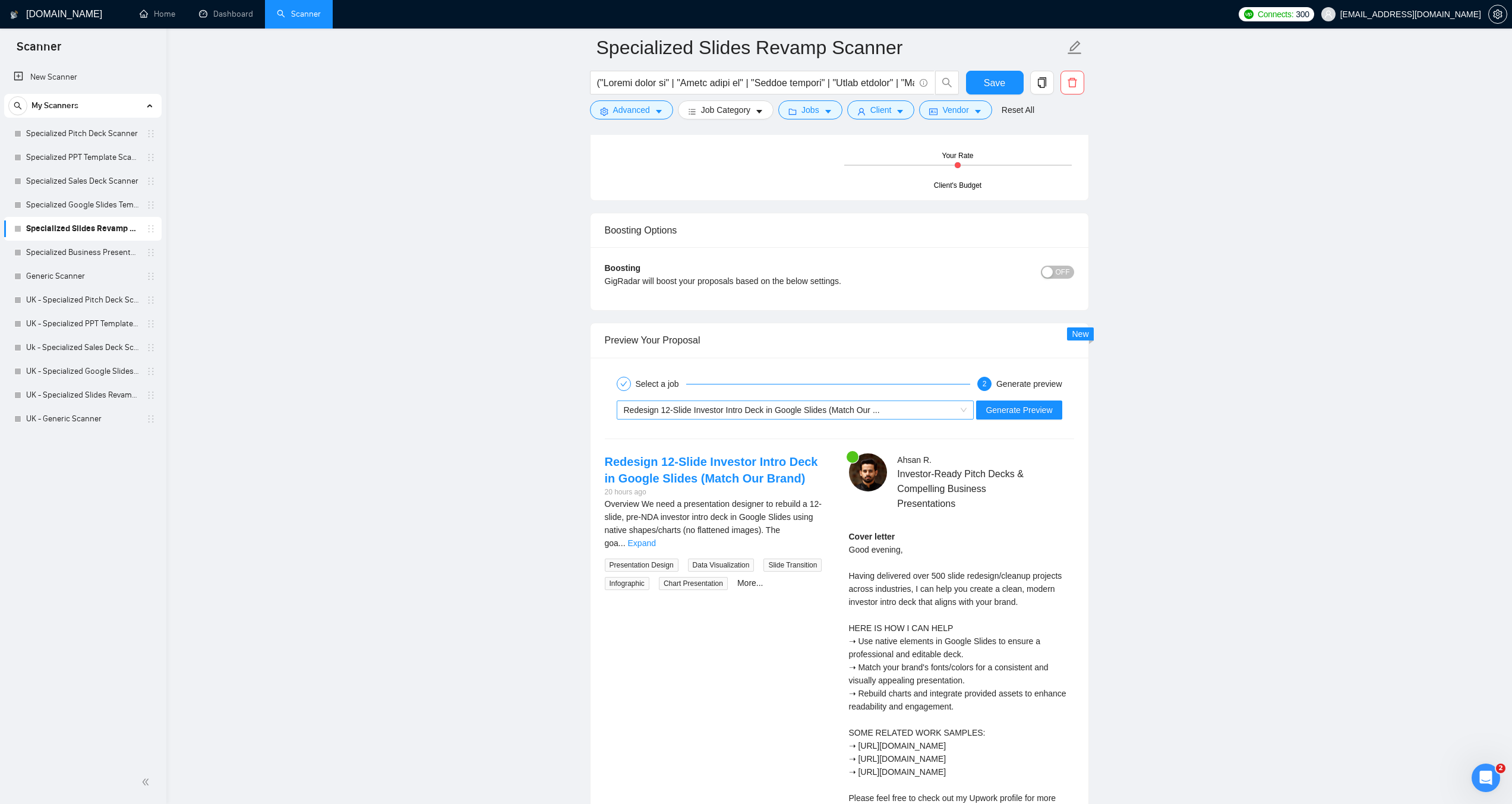
click at [703, 405] on span "Redesign 12-Slide Investor Intro Deck in Google Slides (Match Our ..." at bounding box center [752, 409] width 256 height 10
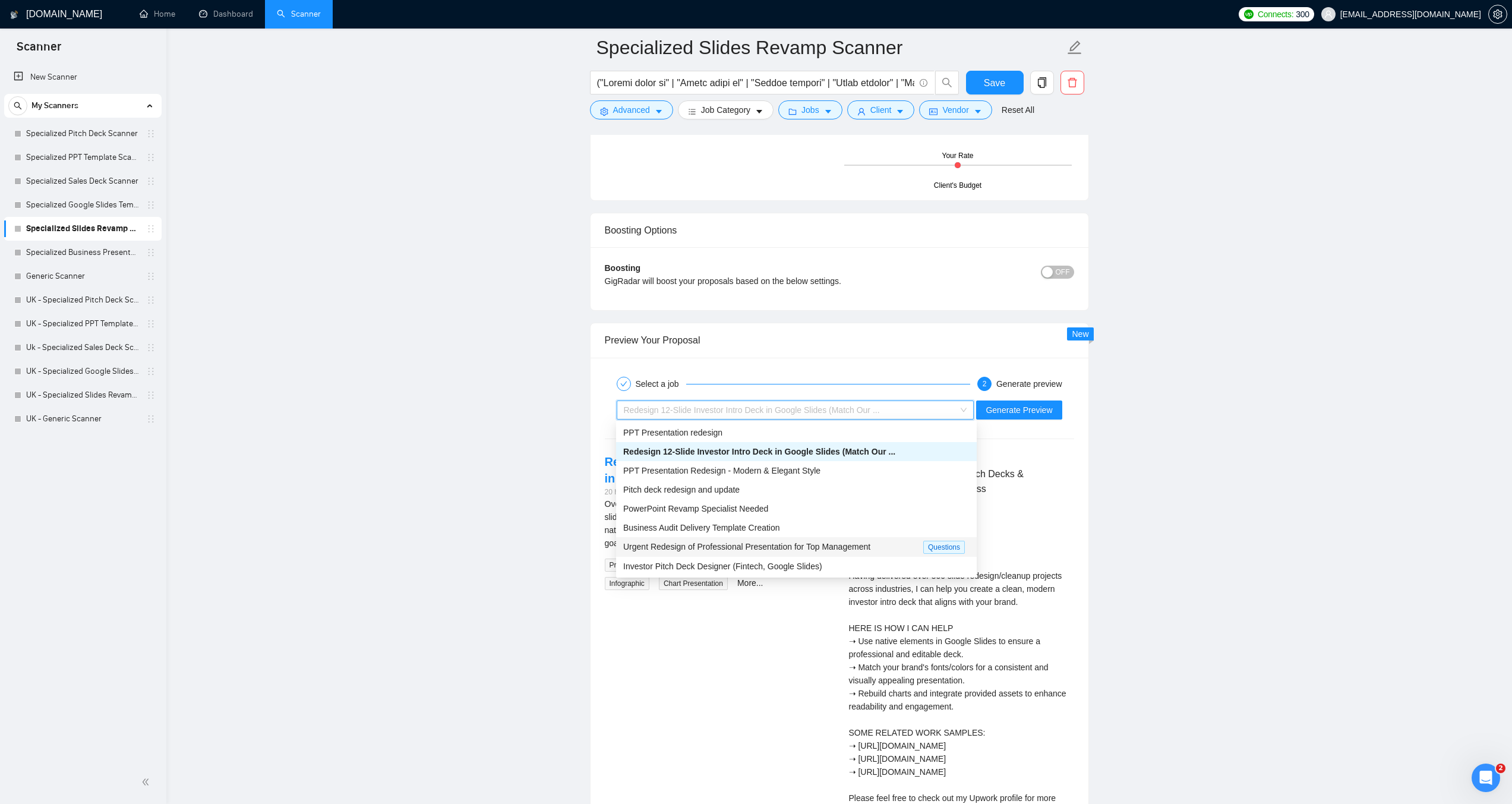
click at [767, 549] on span "Urgent Redesign of Professional Presentation for Top Management" at bounding box center [747, 546] width 247 height 10
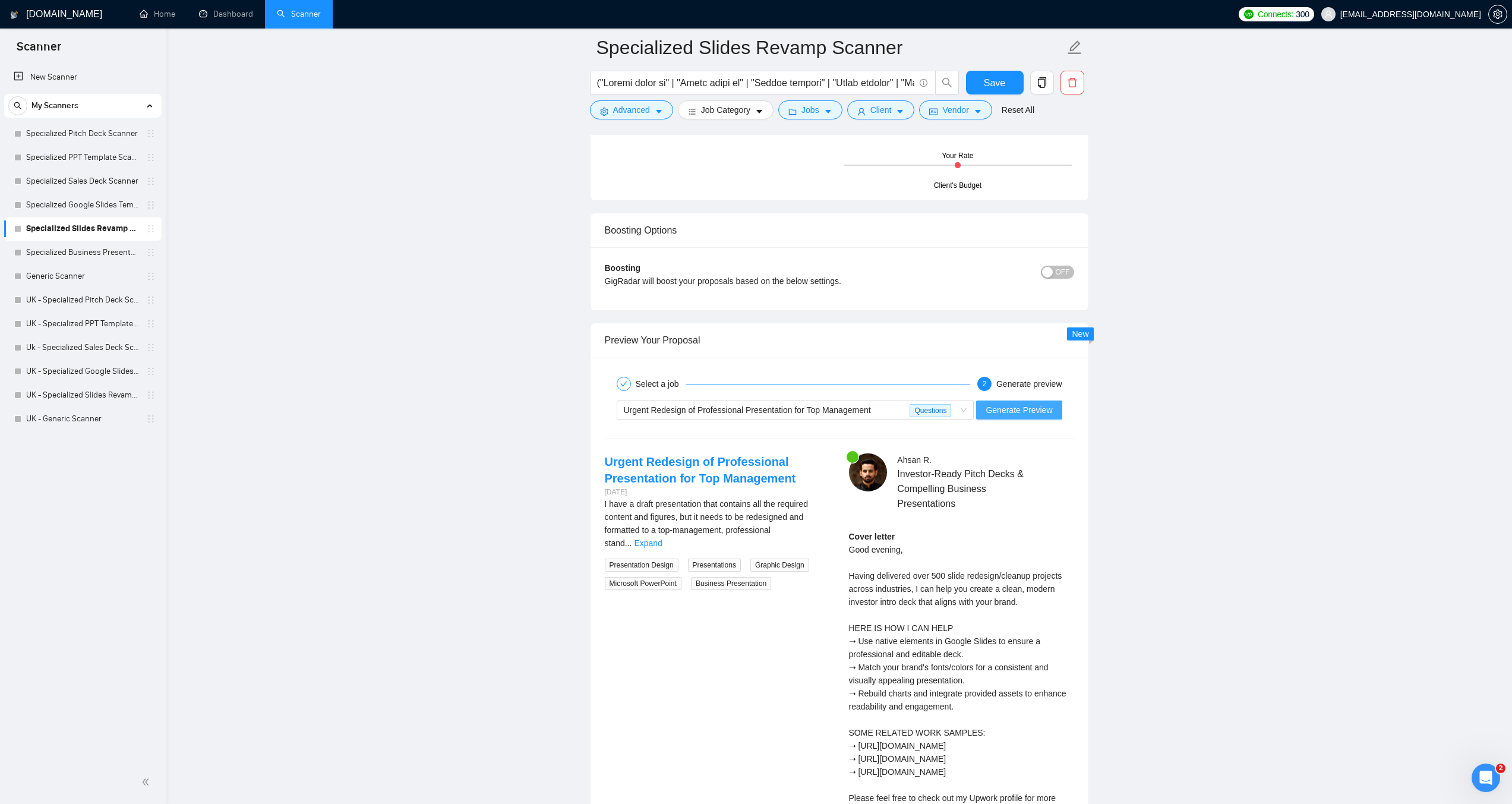
click at [1004, 411] on span "Generate Preview" at bounding box center [1019, 410] width 67 height 13
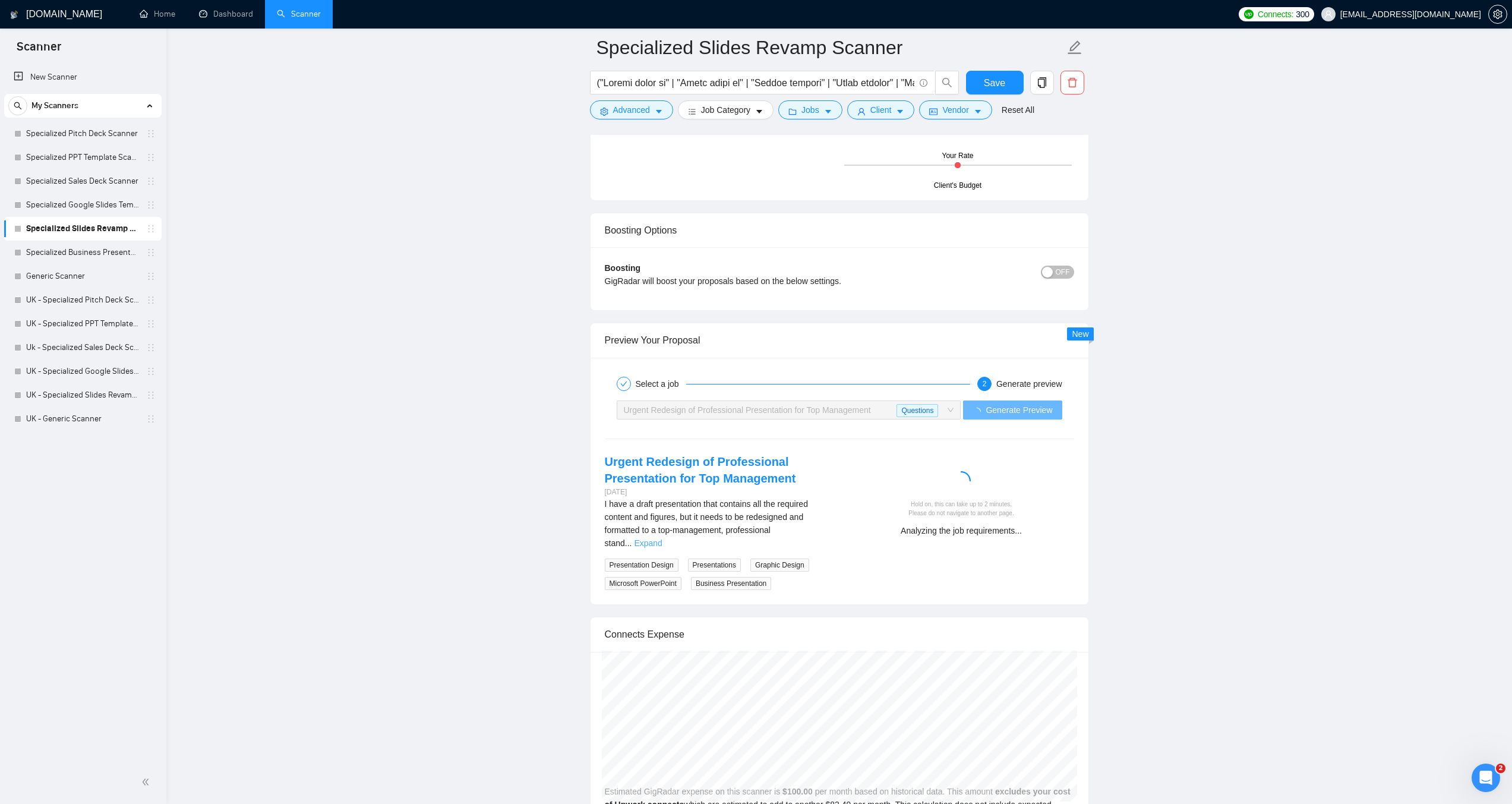
click at [662, 539] on link "Expand" at bounding box center [648, 543] width 28 height 10
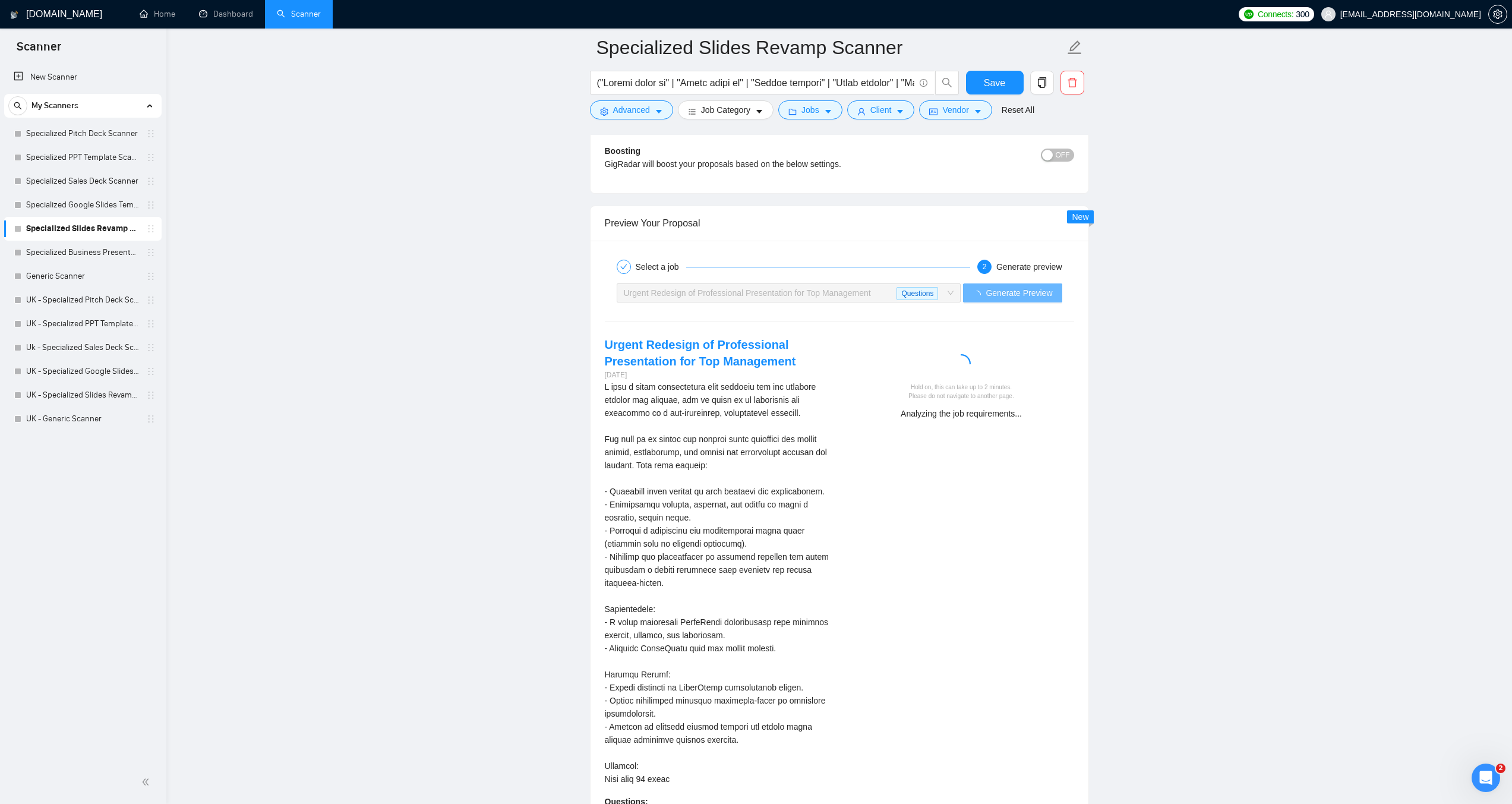
scroll to position [3208, 0]
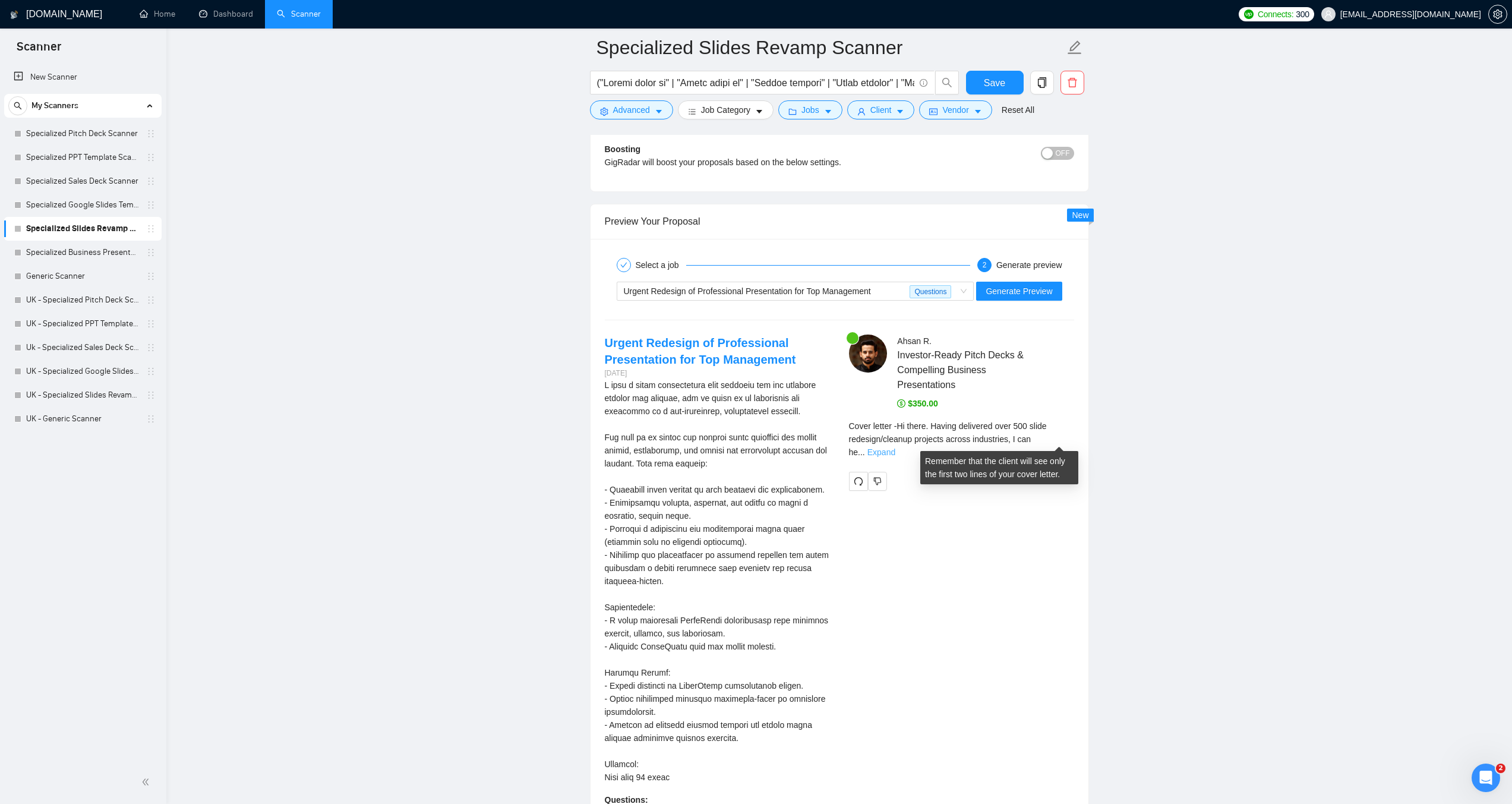
click at [895, 448] on link "Expand" at bounding box center [881, 452] width 28 height 10
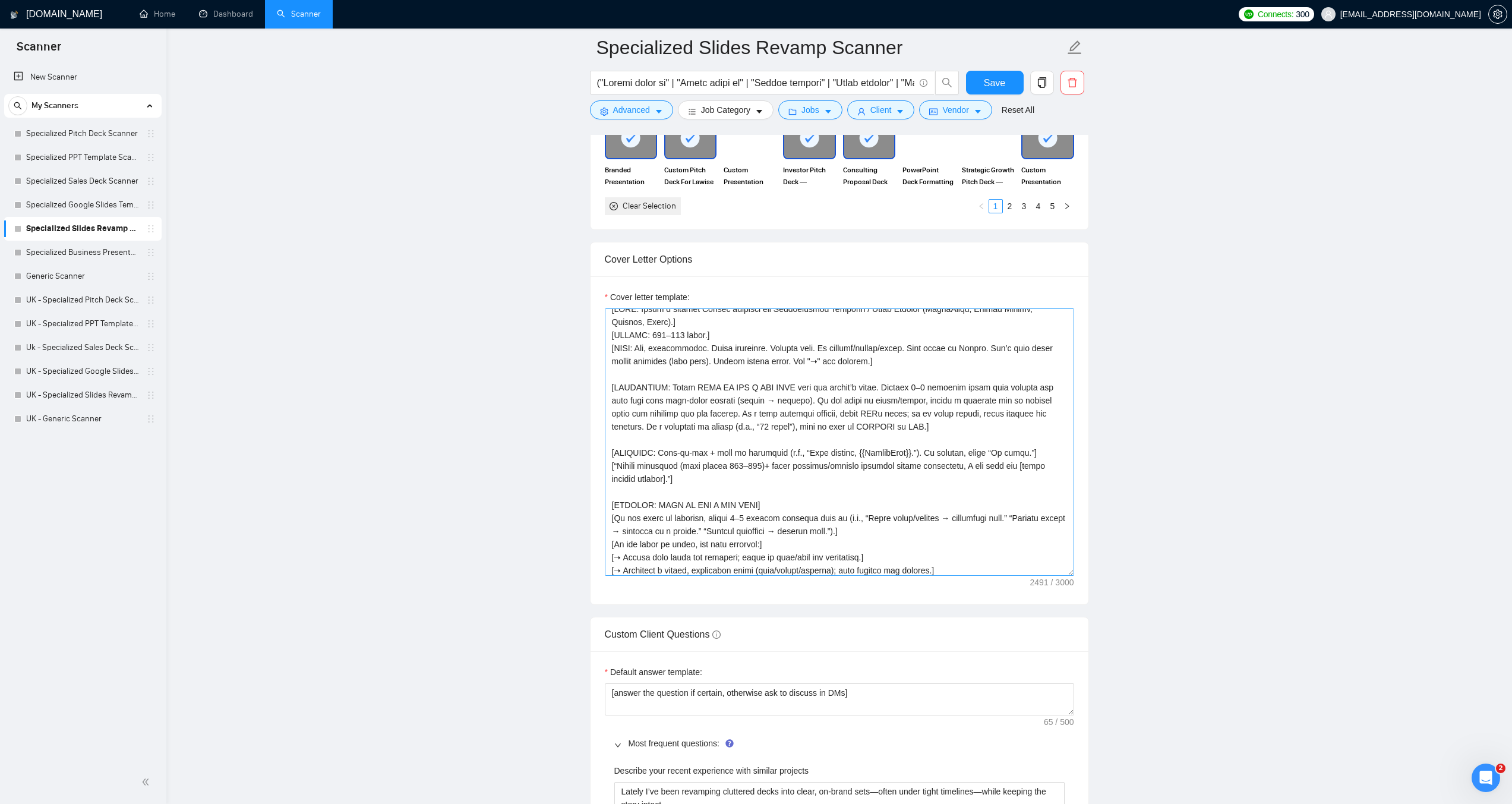
scroll to position [0, 0]
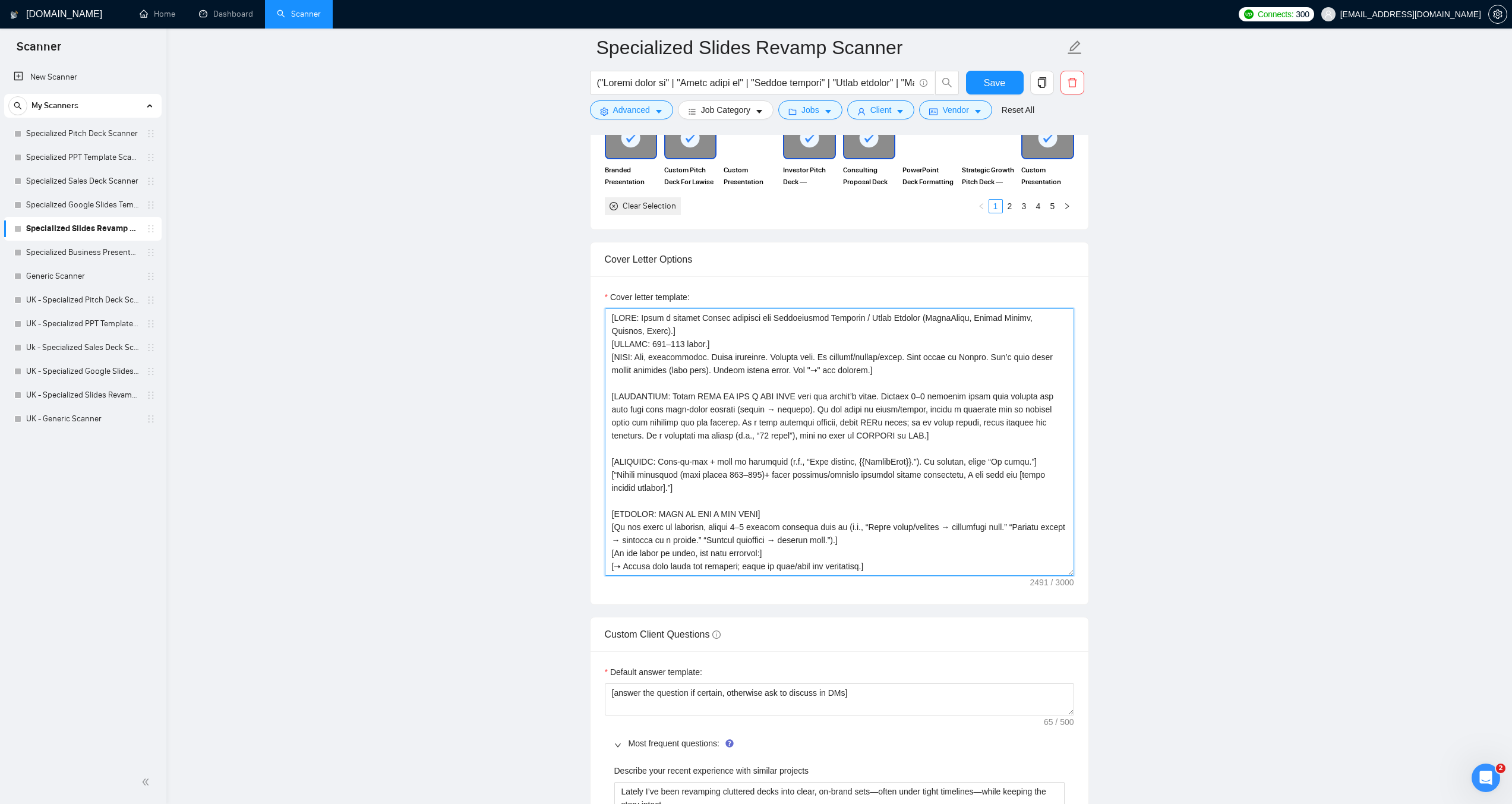
click at [873, 434] on textarea "Cover letter template:" at bounding box center [840, 442] width 470 height 267
click at [873, 432] on textarea "Cover letter template:" at bounding box center [840, 442] width 470 height 267
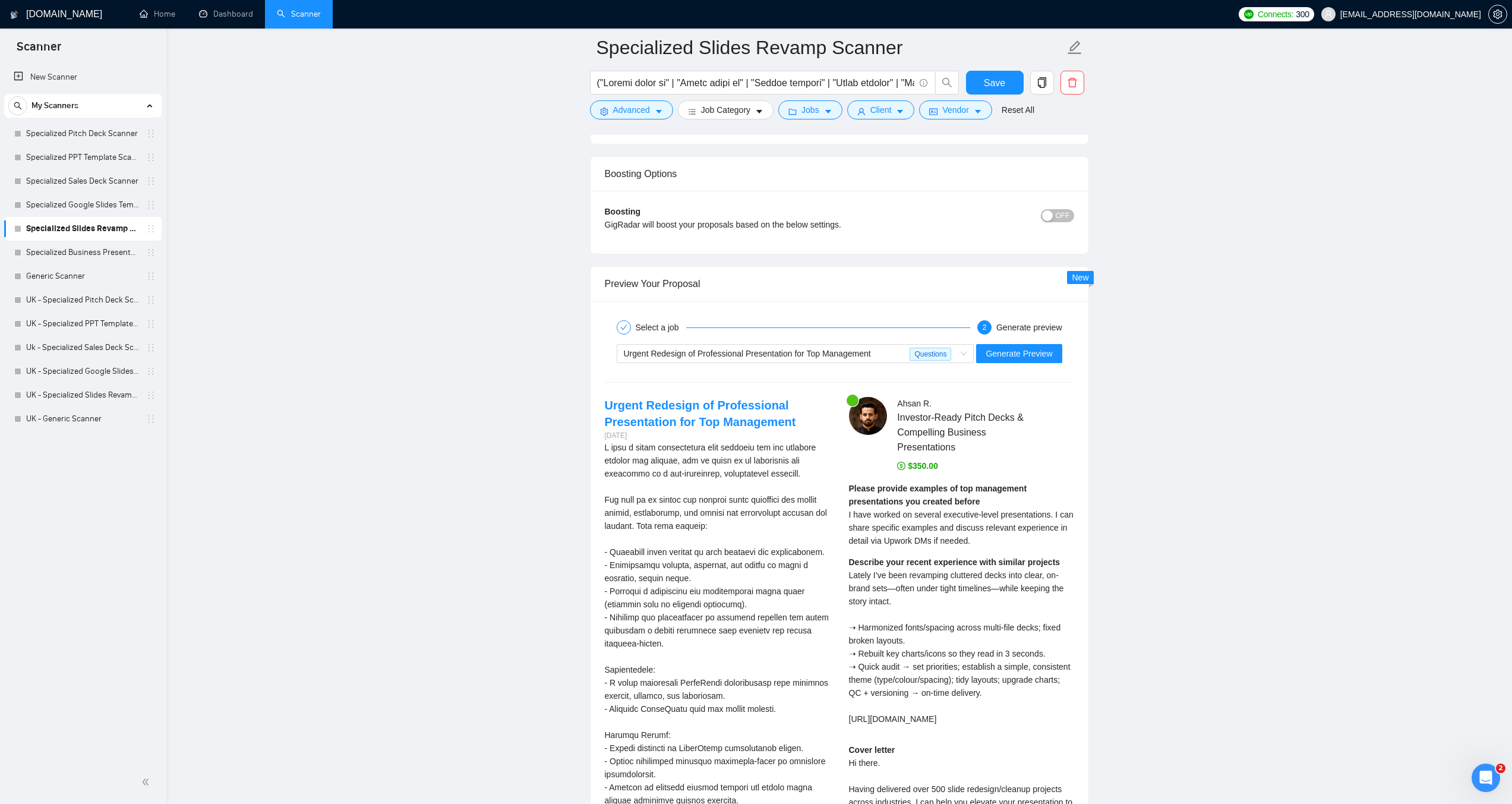
scroll to position [3149, 0]
click at [1029, 356] on span "Generate Preview" at bounding box center [1019, 351] width 67 height 13
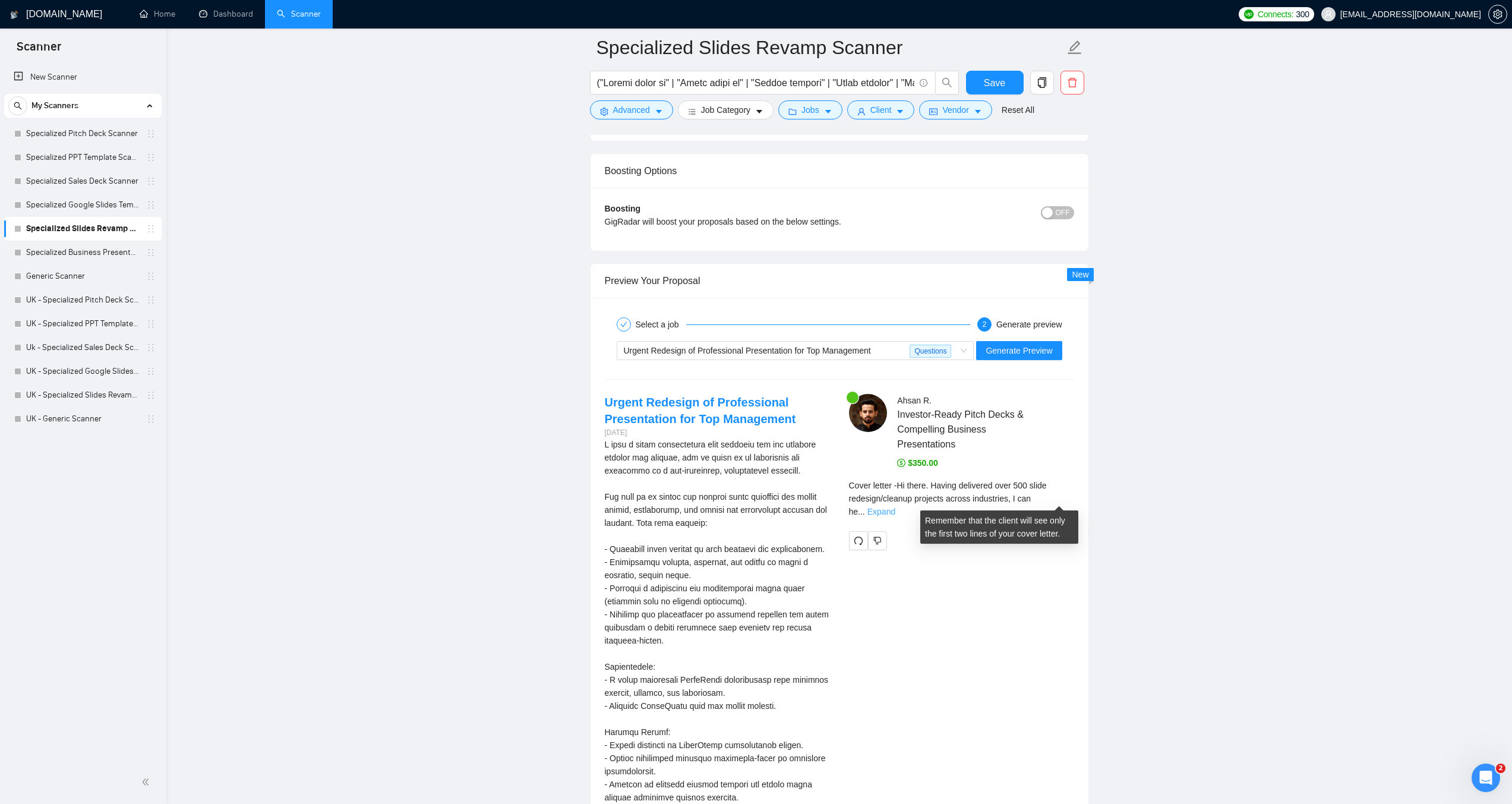
click at [895, 507] on link "Expand" at bounding box center [881, 511] width 28 height 10
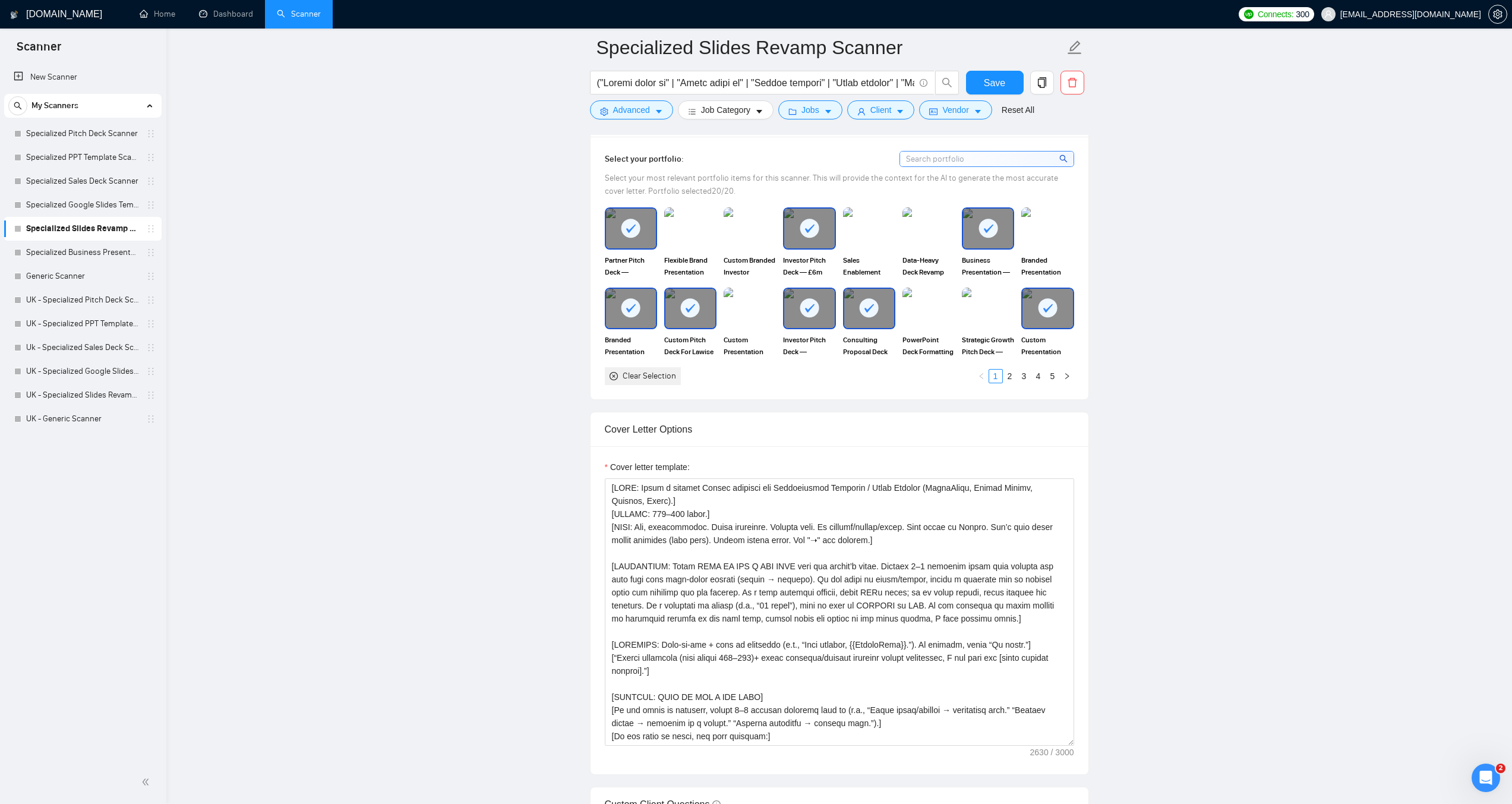
scroll to position [1069, 0]
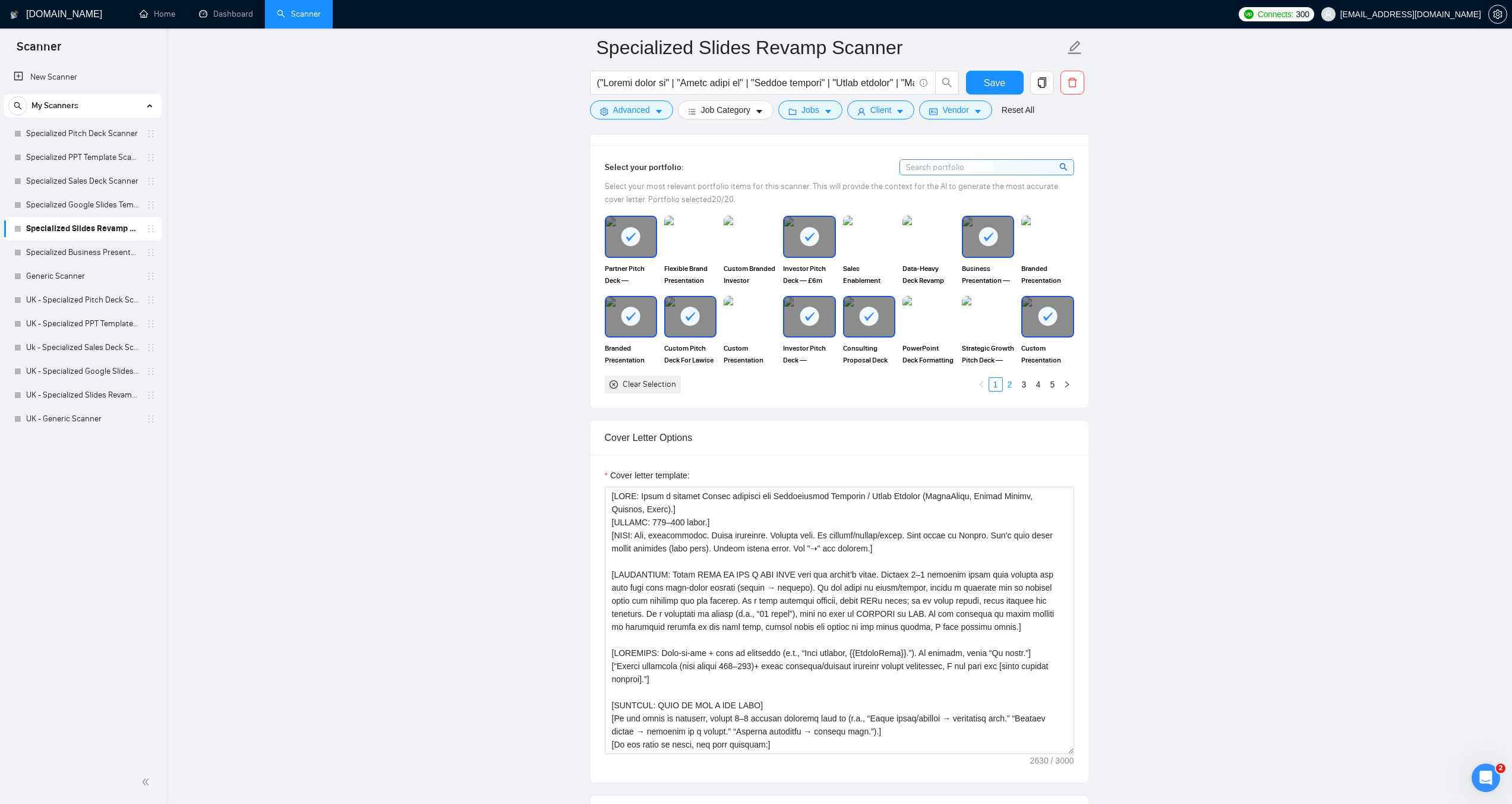
click at [1010, 382] on link "2" at bounding box center [1010, 384] width 13 height 13
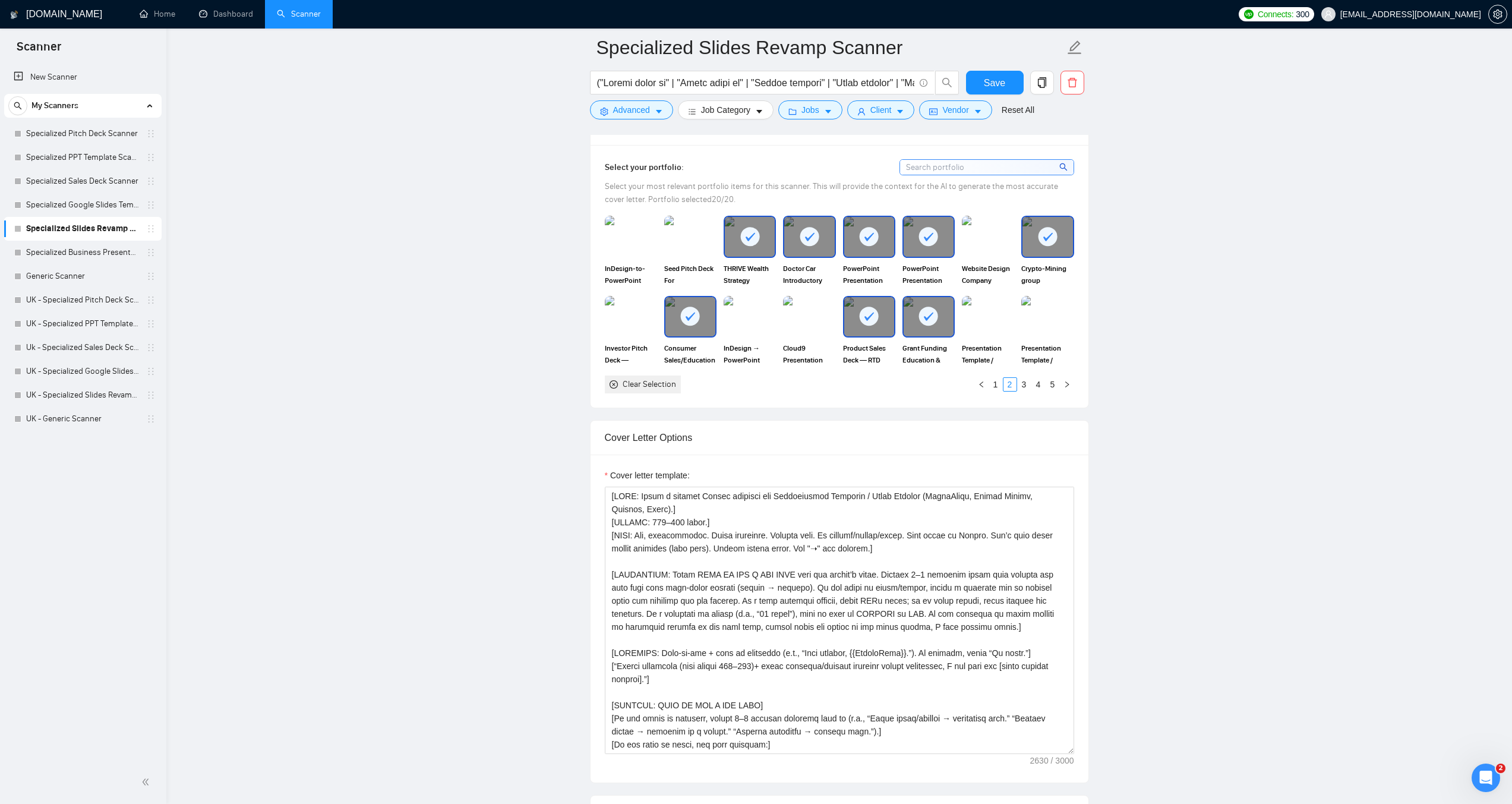
click at [751, 232] on rect at bounding box center [749, 236] width 19 height 19
click at [806, 234] on rect at bounding box center [809, 236] width 19 height 19
click at [865, 234] on rect at bounding box center [869, 236] width 19 height 19
click at [945, 234] on div at bounding box center [928, 236] width 50 height 39
click at [1063, 229] on div at bounding box center [1047, 236] width 50 height 39
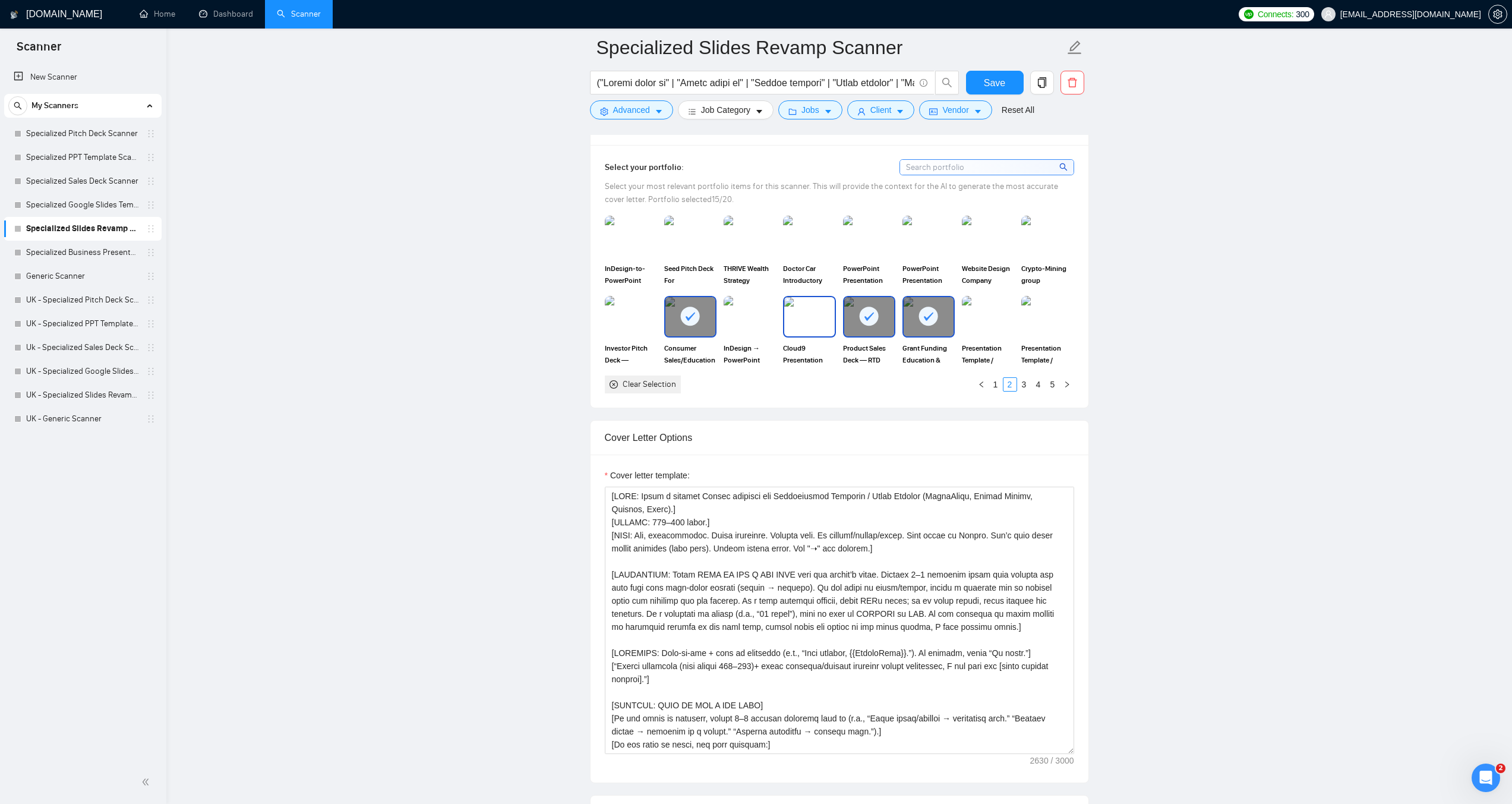
click at [807, 323] on img at bounding box center [809, 316] width 50 height 39
click at [692, 251] on img at bounding box center [690, 236] width 50 height 39
click at [997, 380] on link "1" at bounding box center [996, 384] width 13 height 13
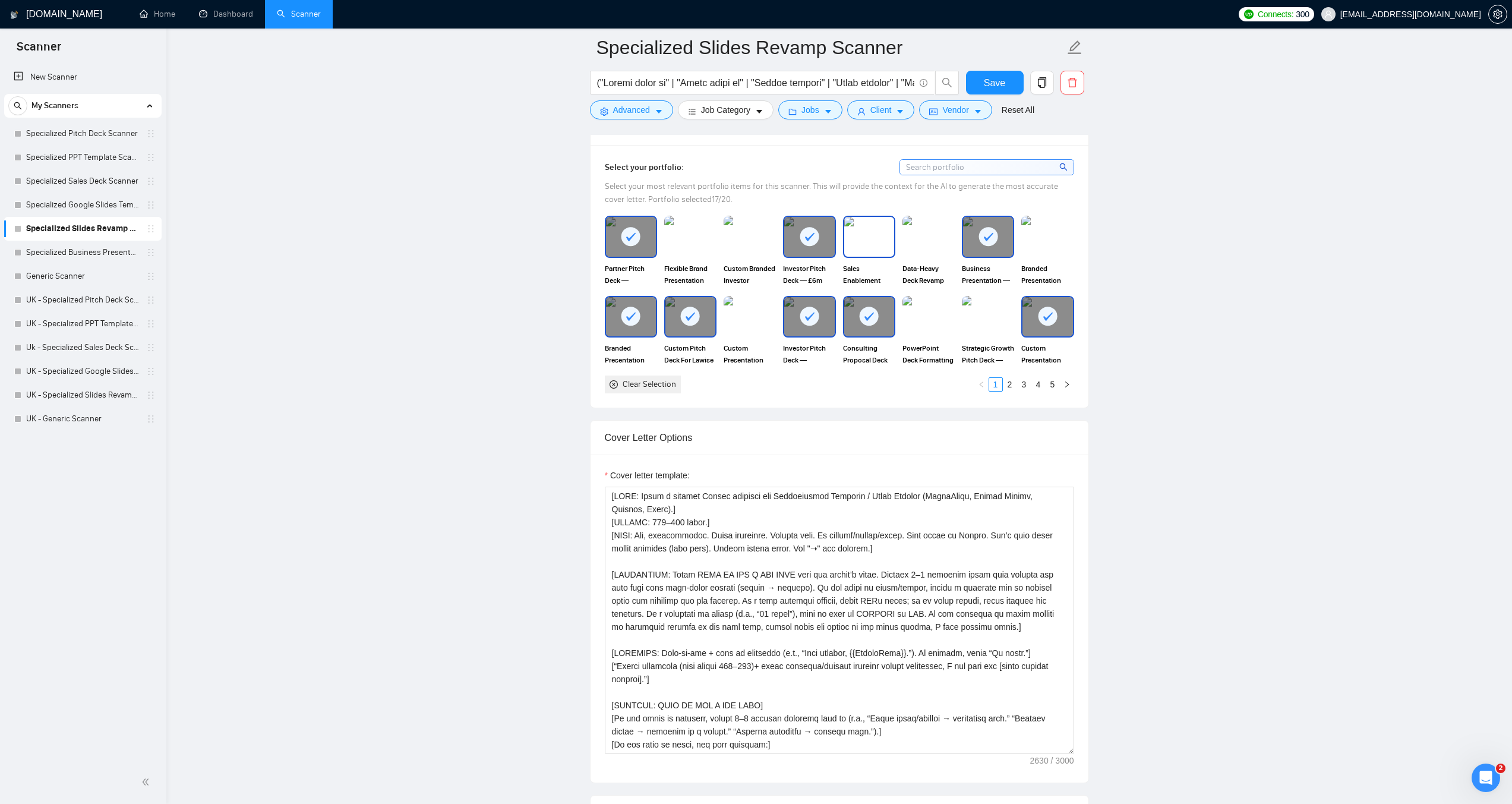
click at [856, 232] on img at bounding box center [869, 236] width 50 height 39
click at [734, 242] on img at bounding box center [749, 236] width 50 height 39
click at [1036, 231] on img at bounding box center [1047, 236] width 50 height 39
click at [986, 84] on span "Save" at bounding box center [995, 83] width 21 height 15
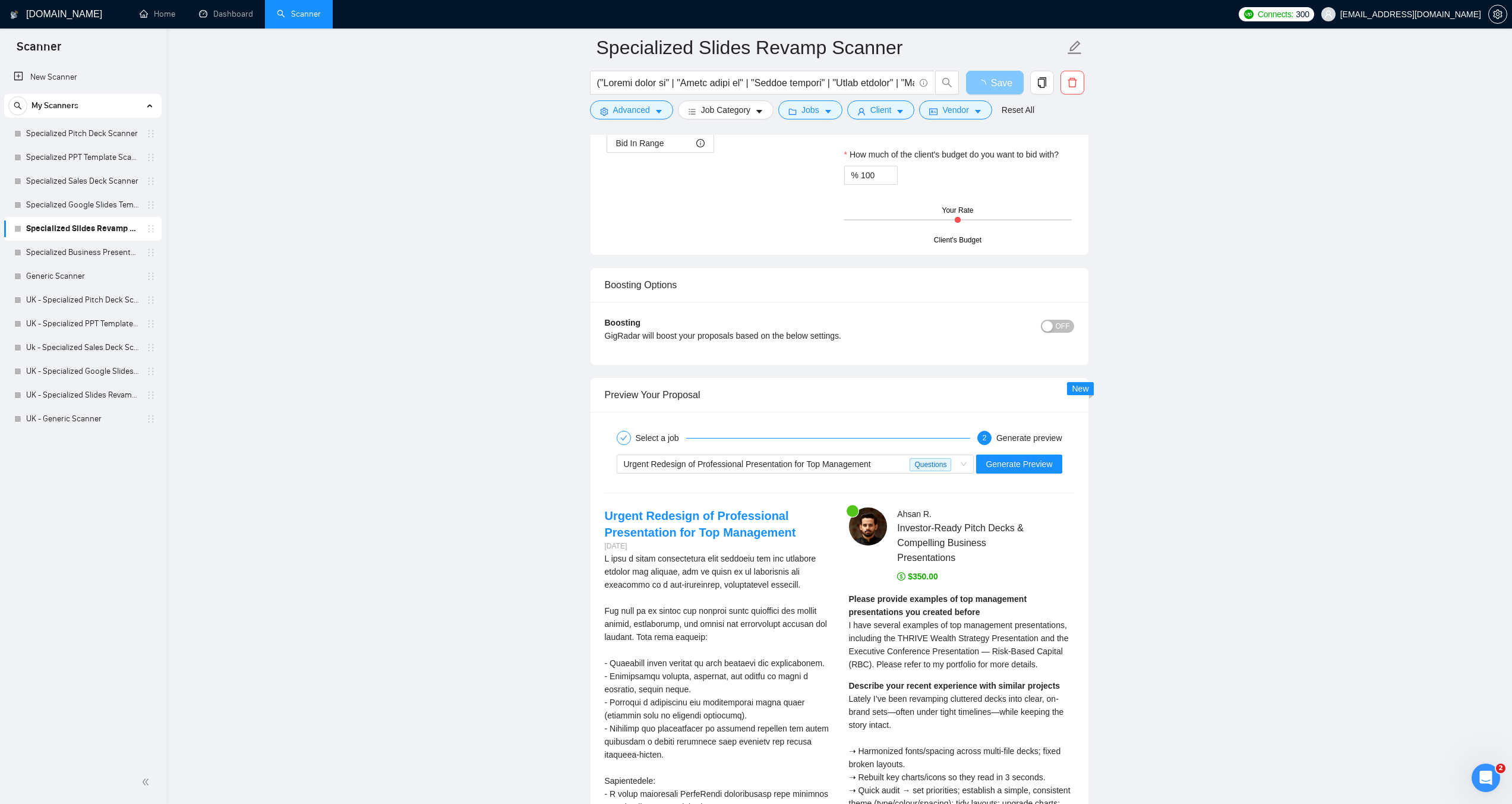
scroll to position [2139, 0]
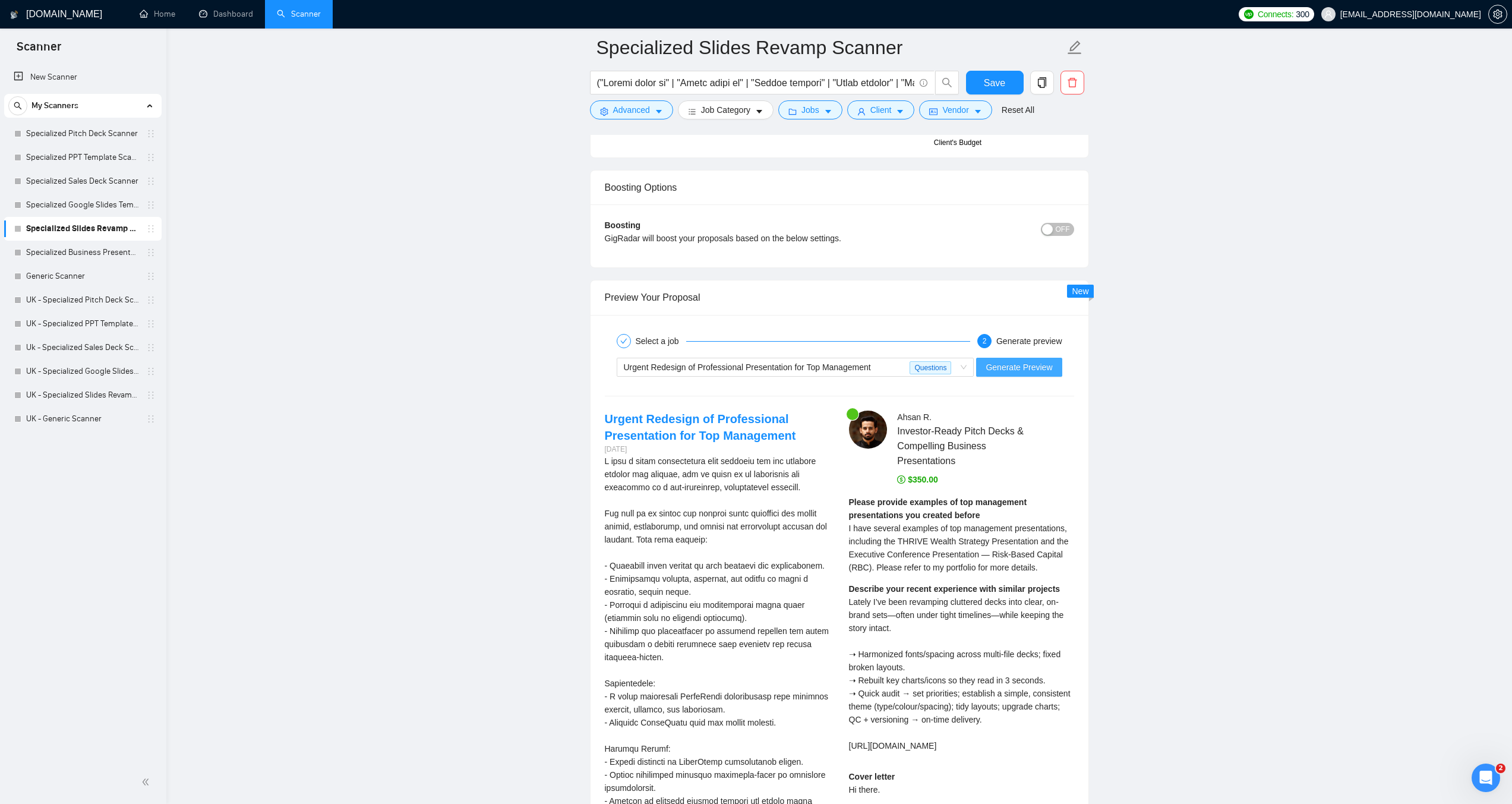
click at [1020, 367] on span "Generate Preview" at bounding box center [1019, 367] width 67 height 13
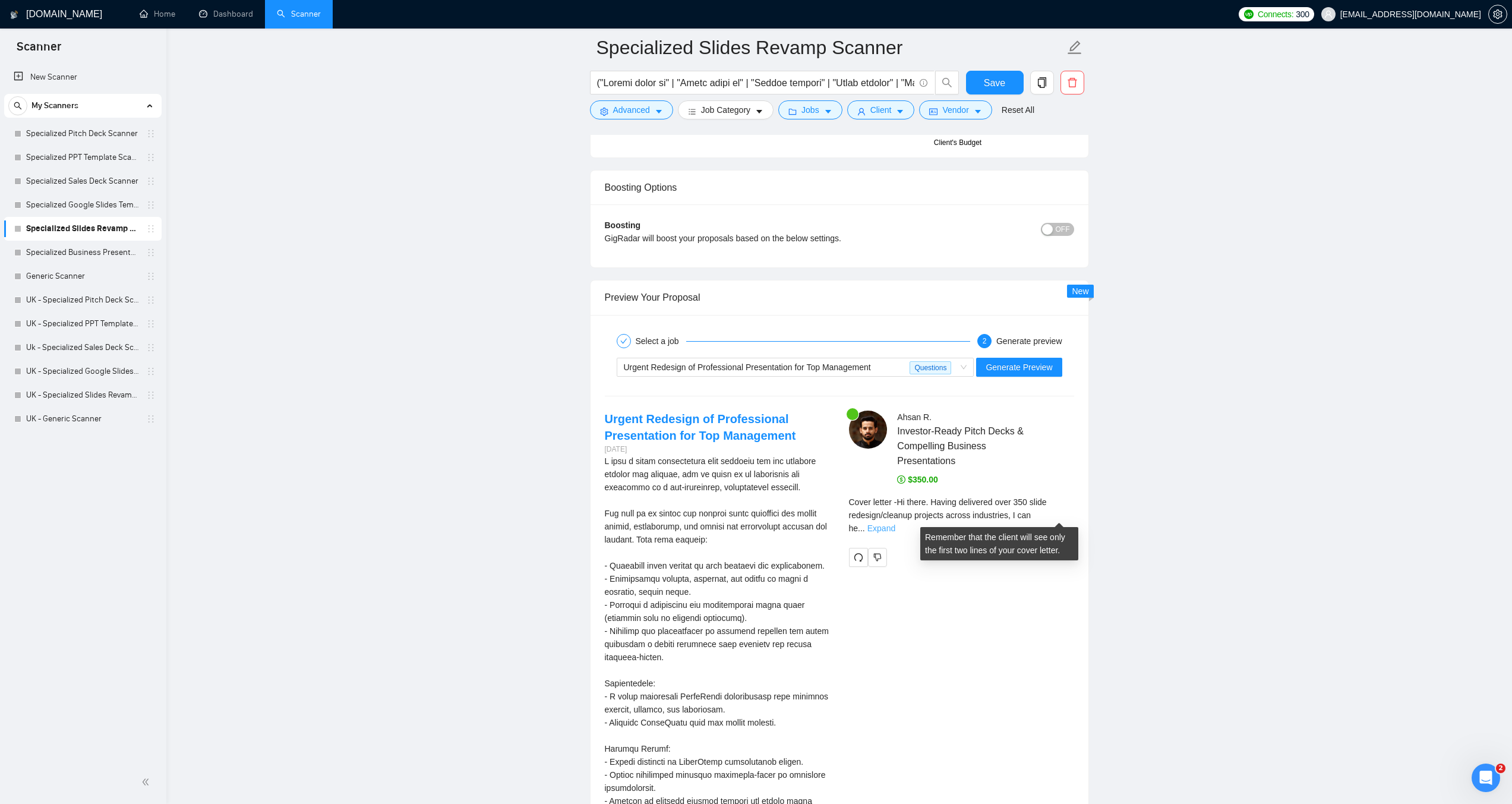
click at [895, 524] on link "Expand" at bounding box center [881, 528] width 28 height 10
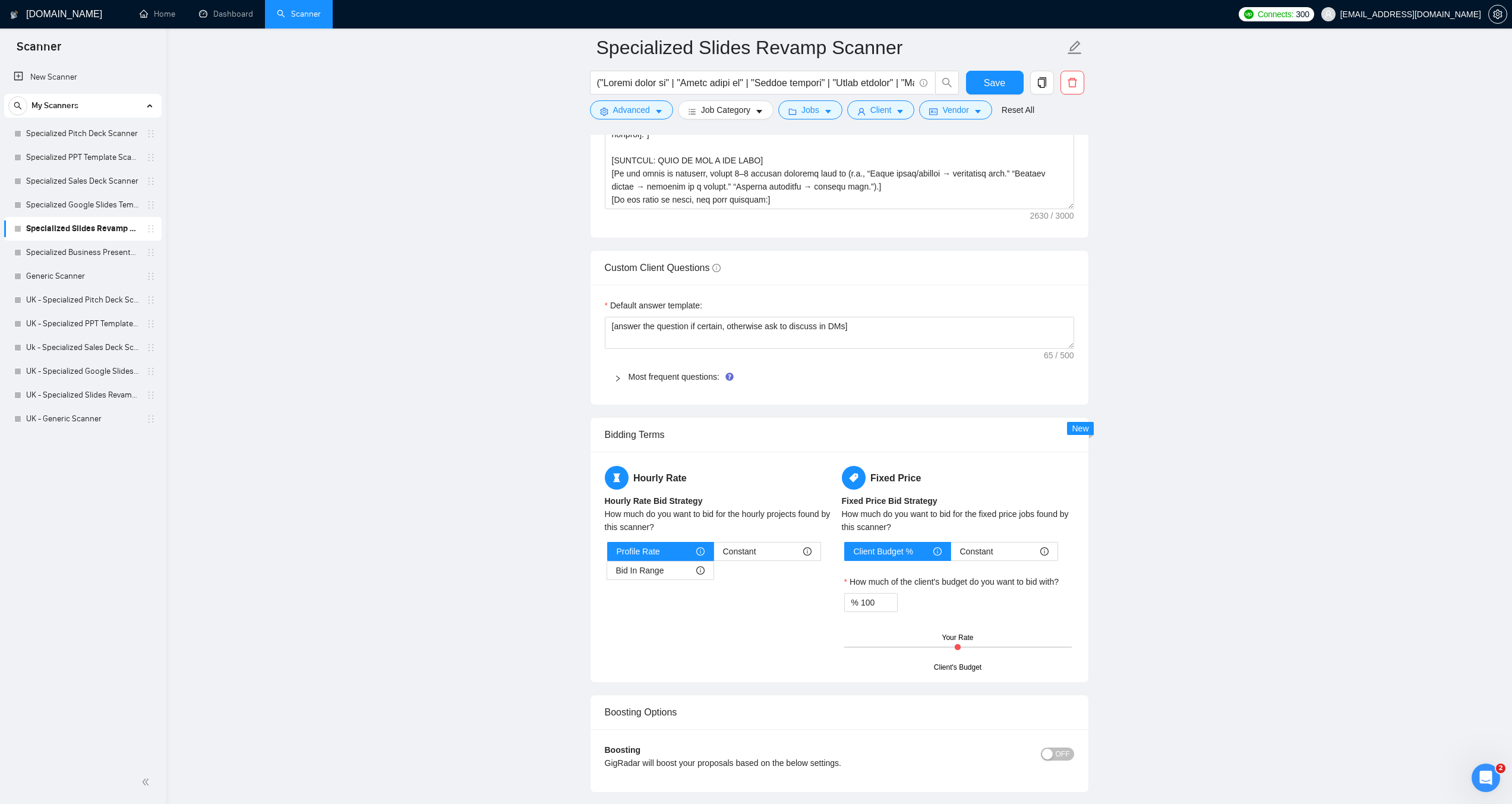
scroll to position [1604, 0]
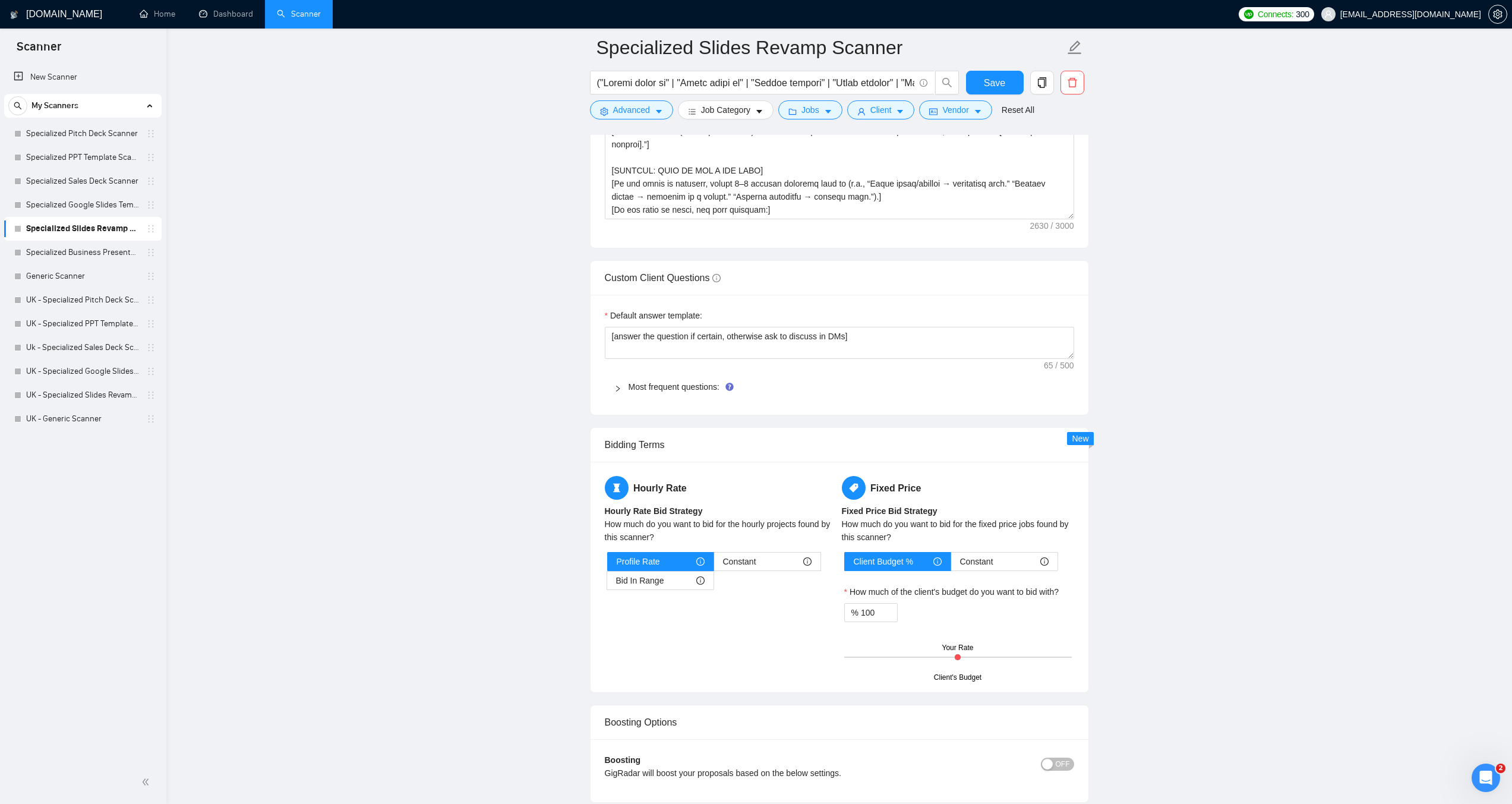
click at [622, 389] on div at bounding box center [621, 387] width 14 height 13
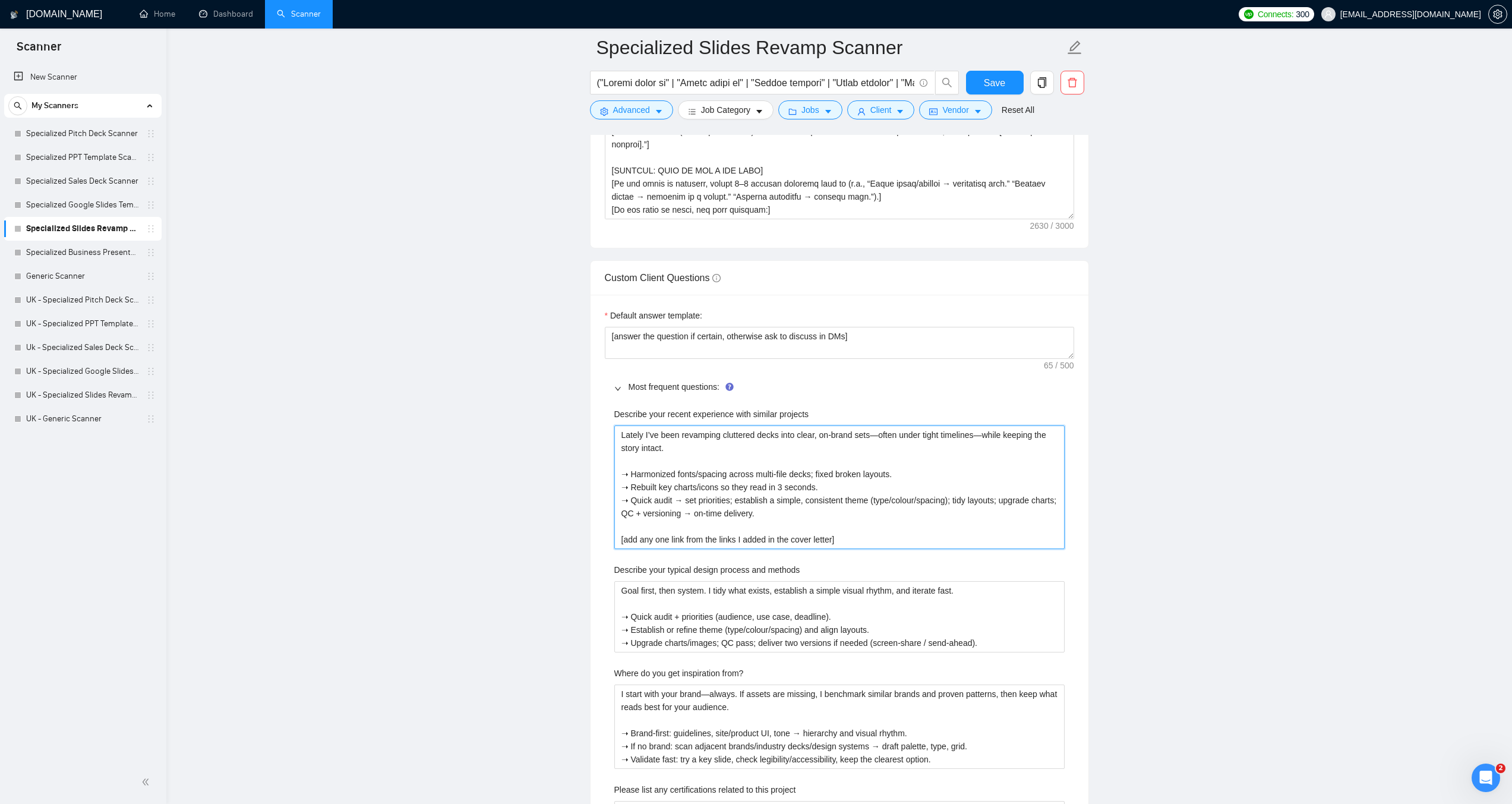
click at [621, 537] on projects "Lately I’ve been revamping cluttered decks into clear, on-brand sets—often unde…" at bounding box center [839, 487] width 450 height 123
click at [1000, 76] on span "Save" at bounding box center [995, 83] width 21 height 15
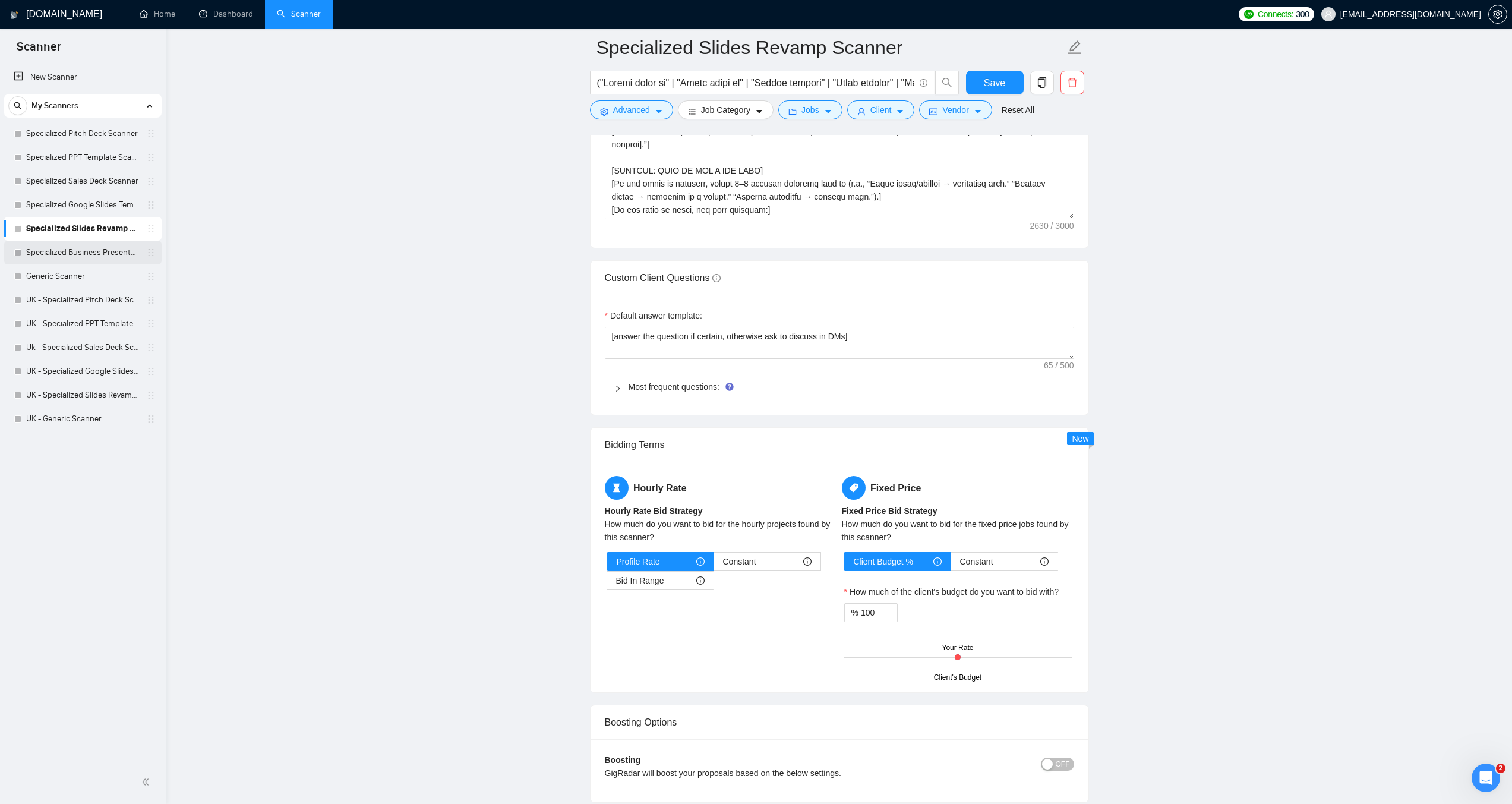
click at [63, 253] on link "Specialized Business Presentation" at bounding box center [82, 253] width 113 height 24
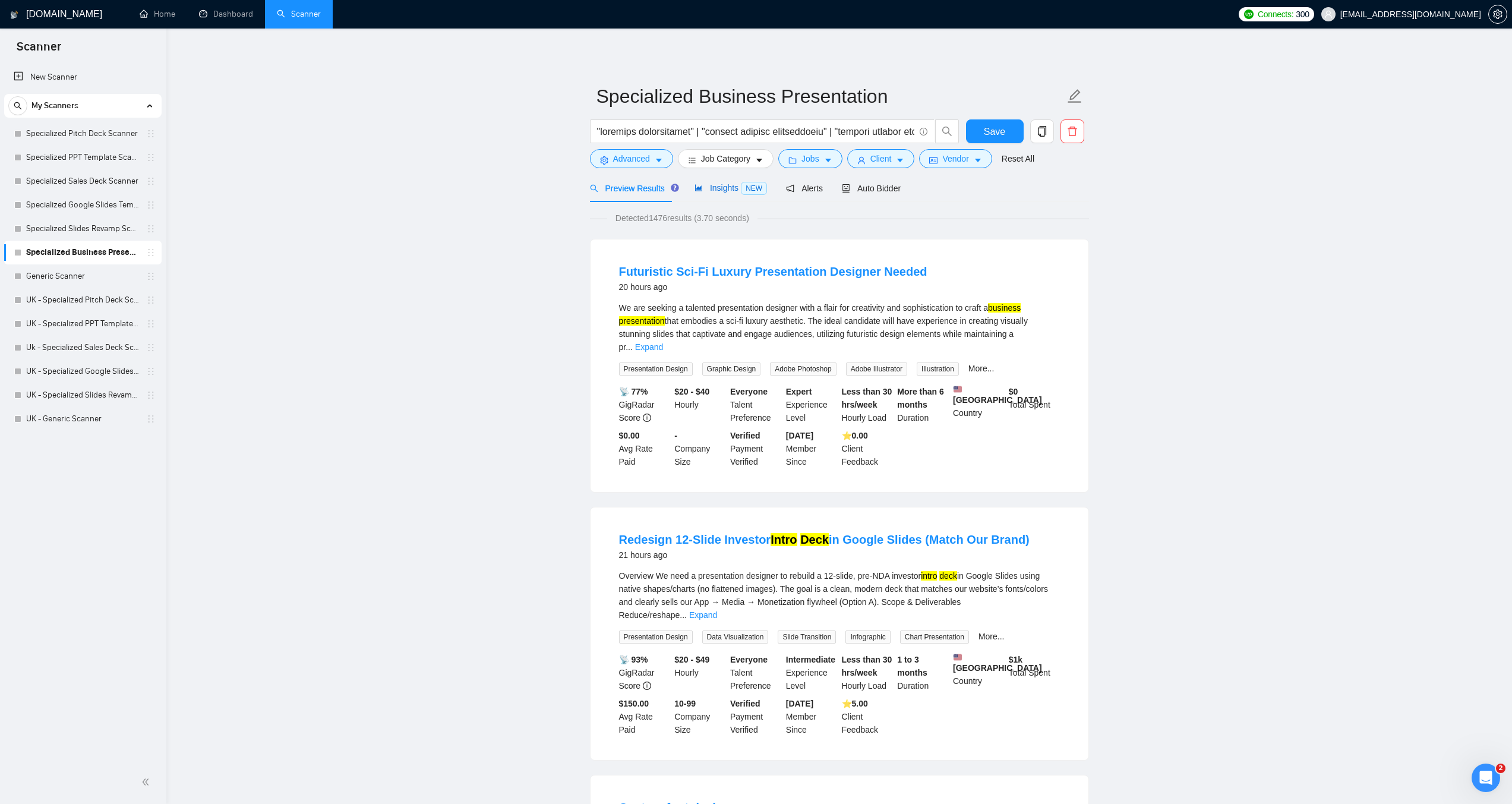
click at [717, 183] on span "Insights NEW" at bounding box center [731, 187] width 72 height 10
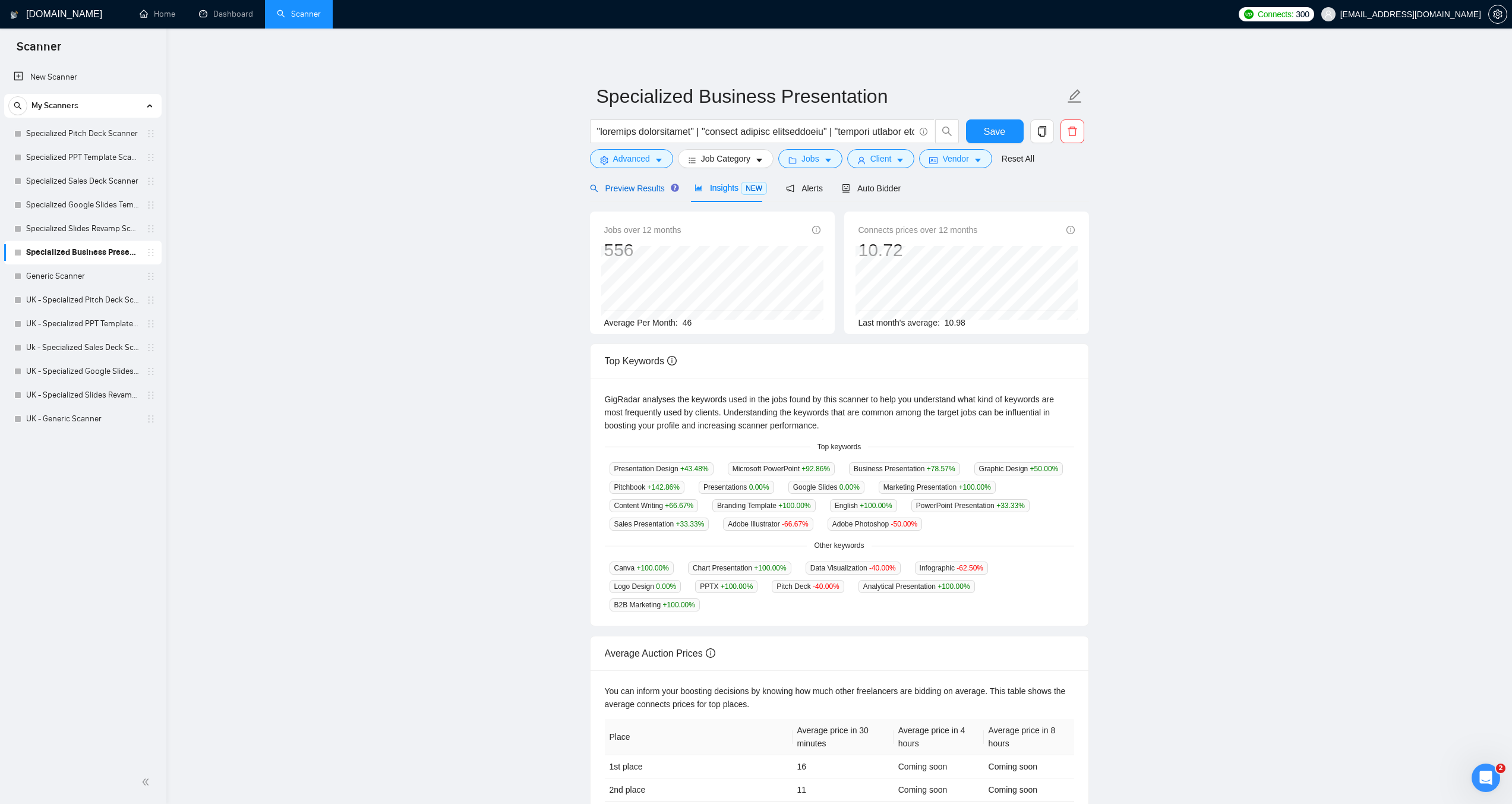
click at [632, 187] on span "Preview Results" at bounding box center [633, 188] width 85 height 10
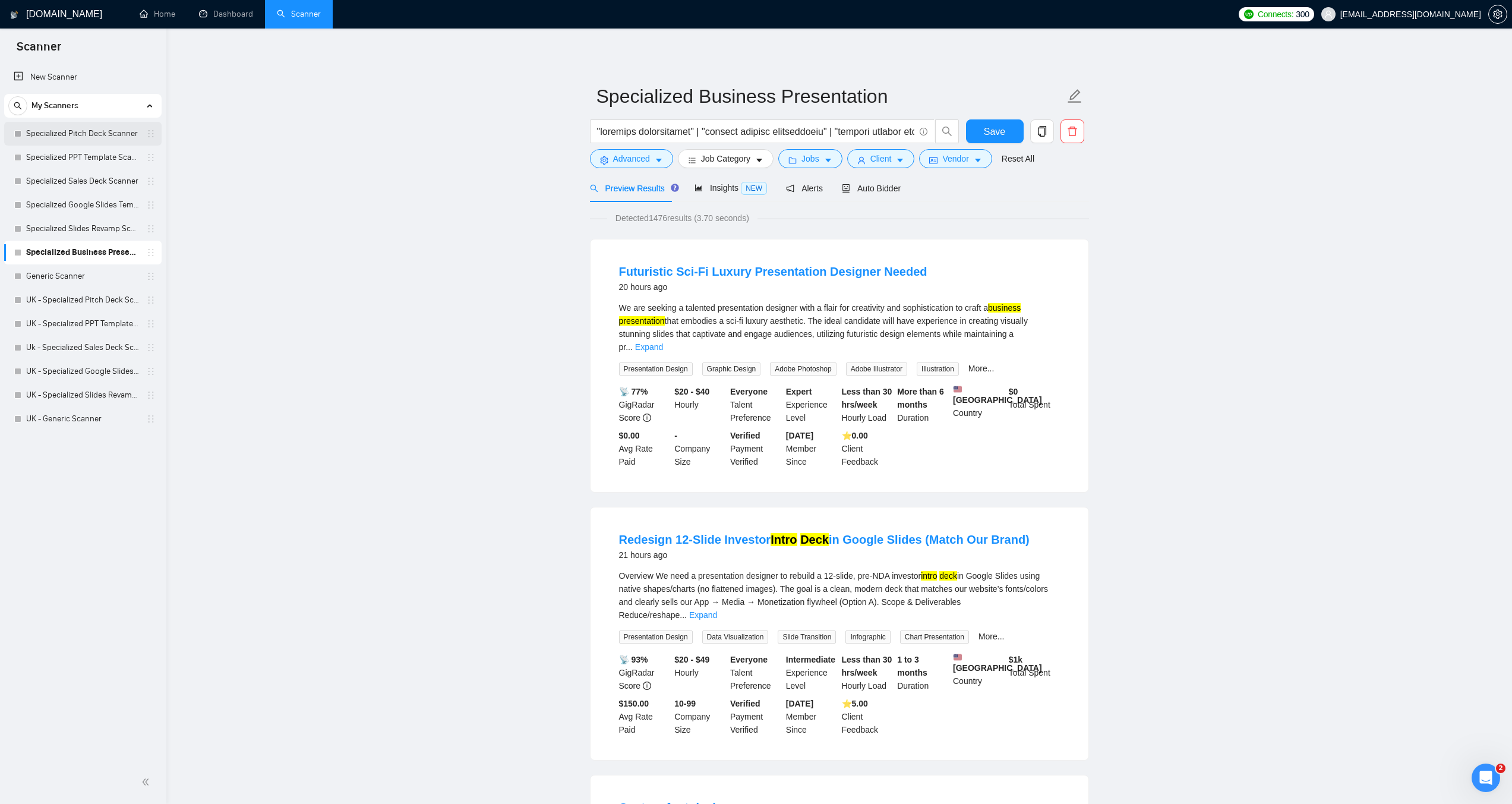
click at [92, 132] on link "Specialized Pitch Deck Scanner" at bounding box center [82, 134] width 113 height 24
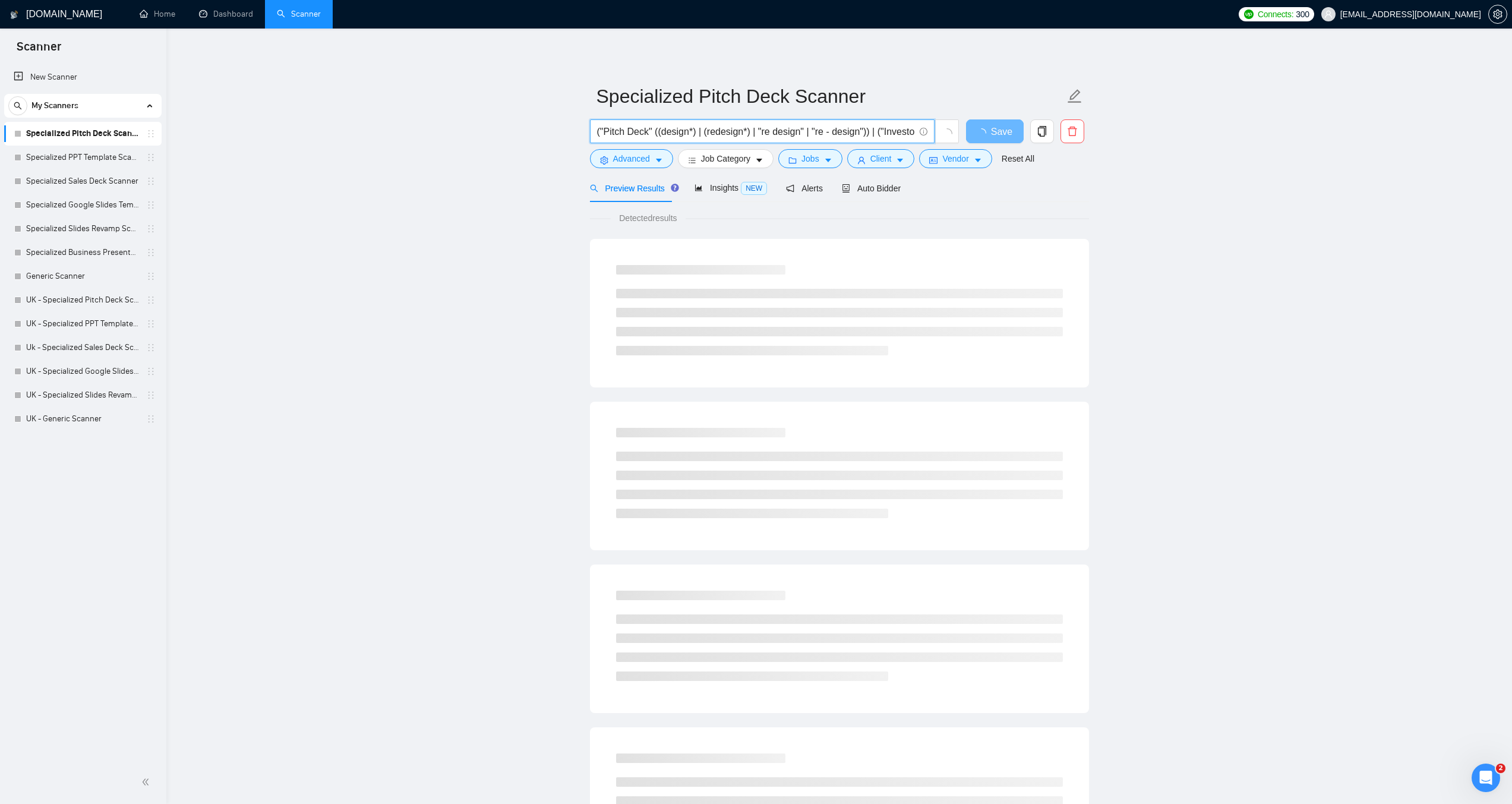
drag, startPoint x: 654, startPoint y: 131, endPoint x: 867, endPoint y: 132, distance: 213.0
click at [867, 132] on input "("Pitch Deck" ((design*) | (redesign*) | "re design" | "re - design")) | ("Inve…" at bounding box center [756, 131] width 317 height 15
click at [70, 254] on link "Specialized Business Presentation" at bounding box center [82, 253] width 113 height 24
click at [596, 129] on span at bounding box center [763, 131] width 345 height 24
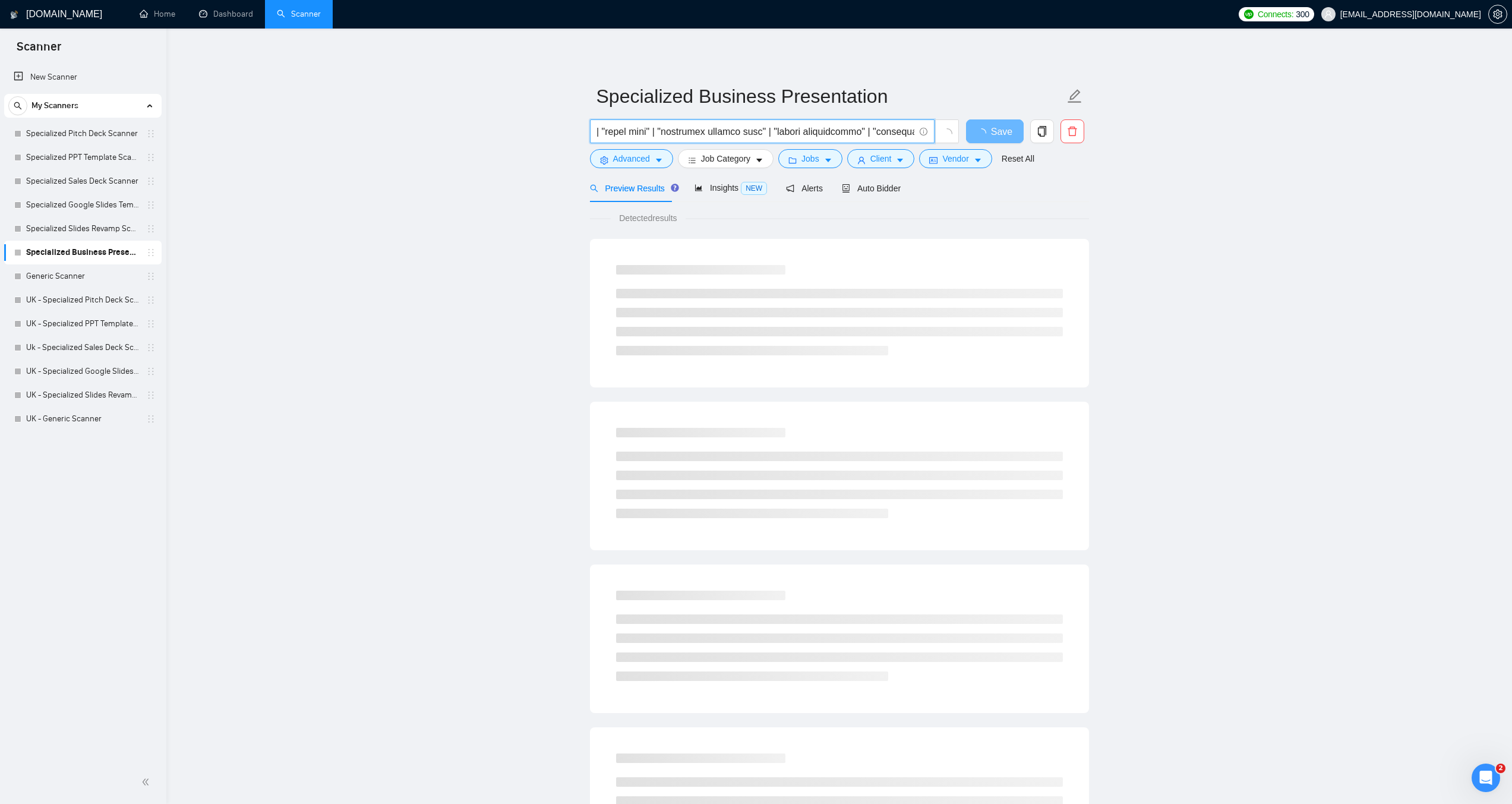
click at [604, 132] on input "text" at bounding box center [756, 131] width 317 height 15
drag, startPoint x: 608, startPoint y: 131, endPoint x: 500, endPoint y: 127, distance: 108.1
click at [500, 127] on main "Specialized Business Presentation Save Advanced Job Category Jobs Client Vendor…" at bounding box center [839, 543] width 1308 height 991
click at [631, 135] on input "text" at bounding box center [756, 131] width 317 height 15
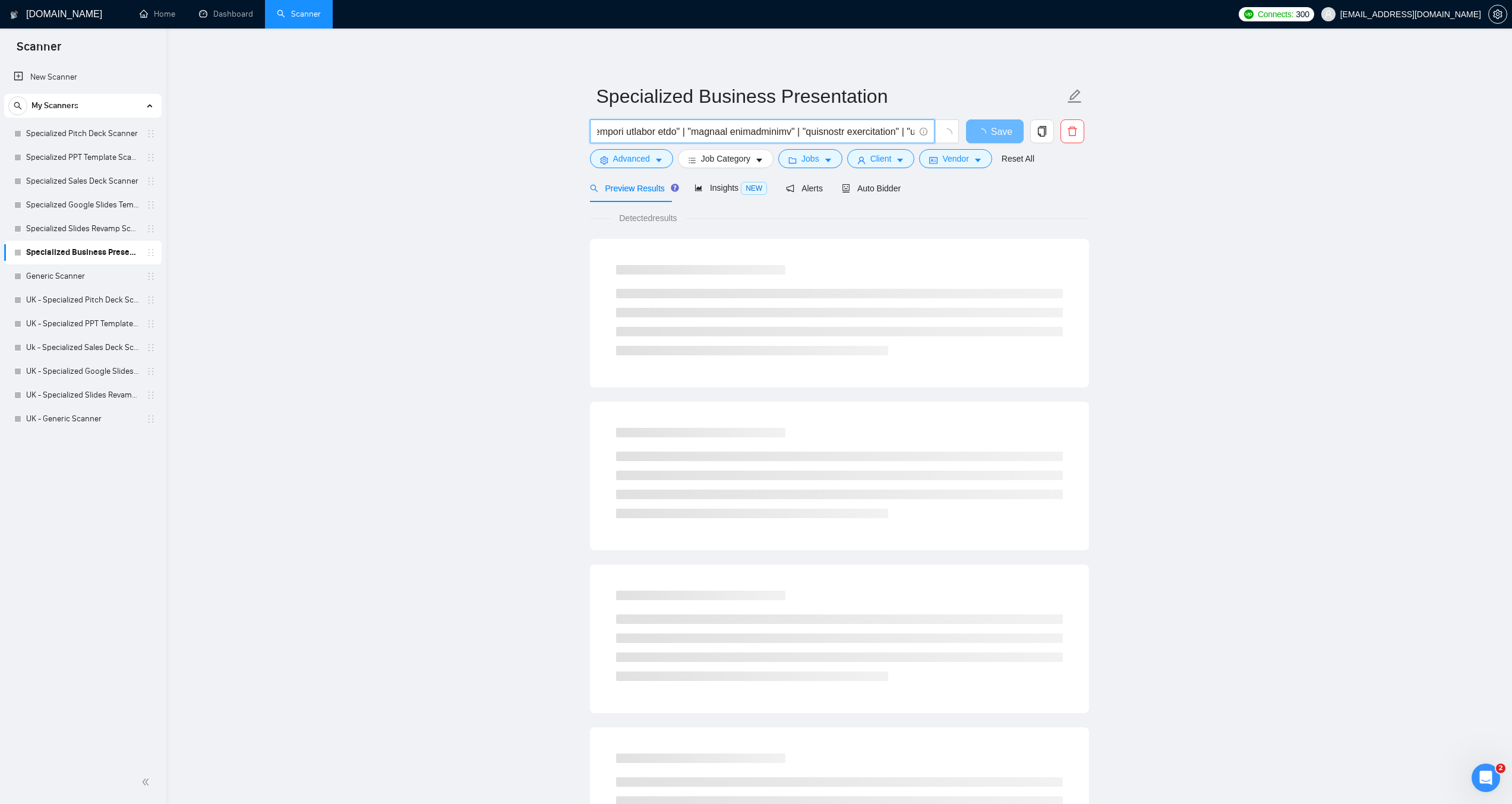
scroll to position [0, 0]
drag, startPoint x: 543, startPoint y: 130, endPoint x: 469, endPoint y: 129, distance: 74.0
click at [469, 129] on main "Specialized Business Presentation Save Advanced Job Category Jobs Client Vendor…" at bounding box center [839, 543] width 1308 height 991
click at [597, 132] on input "text" at bounding box center [756, 131] width 317 height 15
paste input "((design*) | (redesign*) | "re design" | "re - design"))"
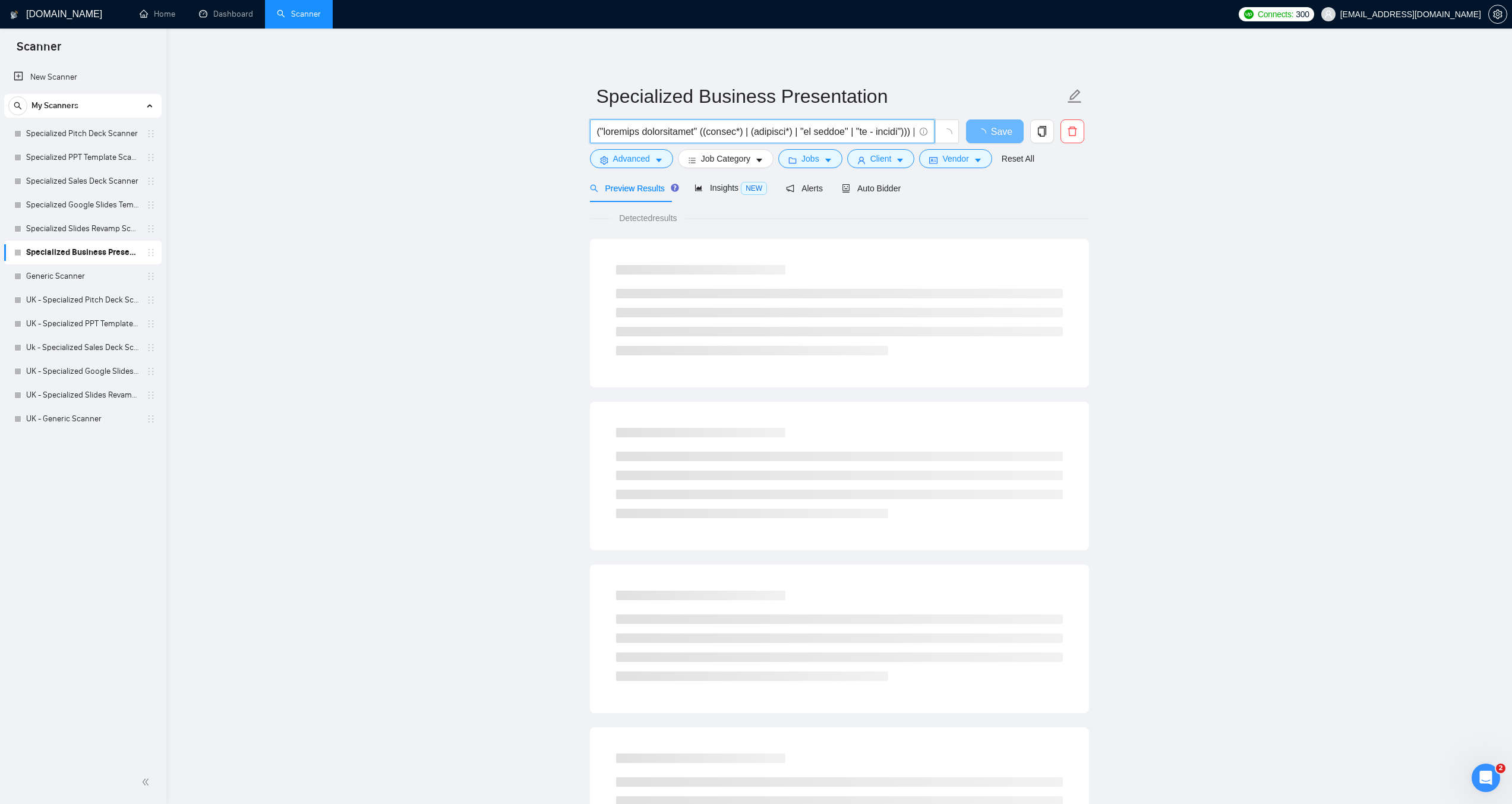
scroll to position [0, 1]
drag, startPoint x: 797, startPoint y: 134, endPoint x: 875, endPoint y: 127, distance: 78.3
click at [875, 127] on input "text" at bounding box center [756, 131] width 317 height 15
click at [884, 130] on input "text" at bounding box center [756, 131] width 317 height 15
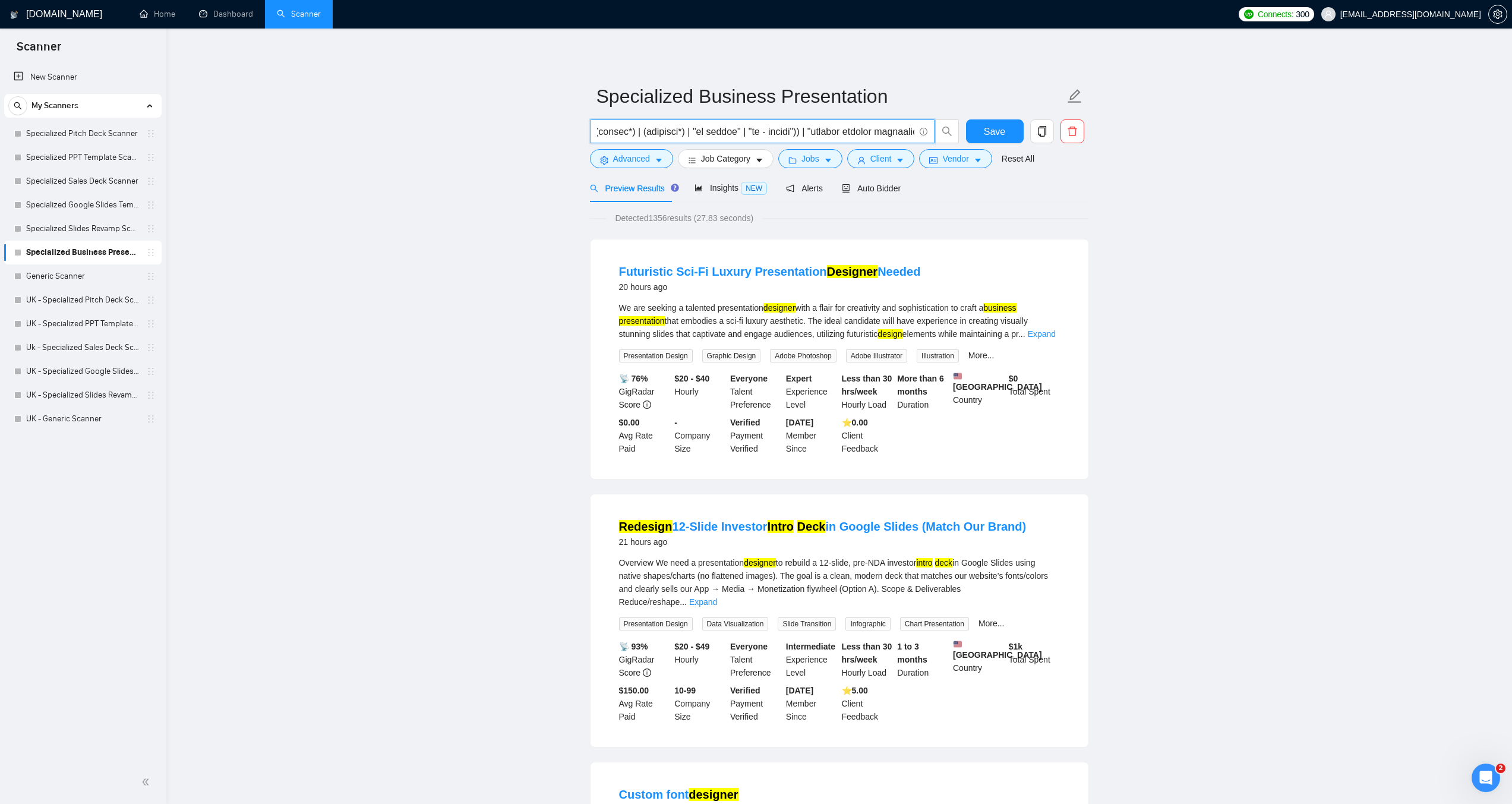
scroll to position [0, 210]
click at [904, 134] on input "text" at bounding box center [756, 131] width 317 height 15
click at [745, 130] on input "text" at bounding box center [756, 131] width 317 height 15
click at [712, 130] on input "text" at bounding box center [756, 131] width 317 height 15
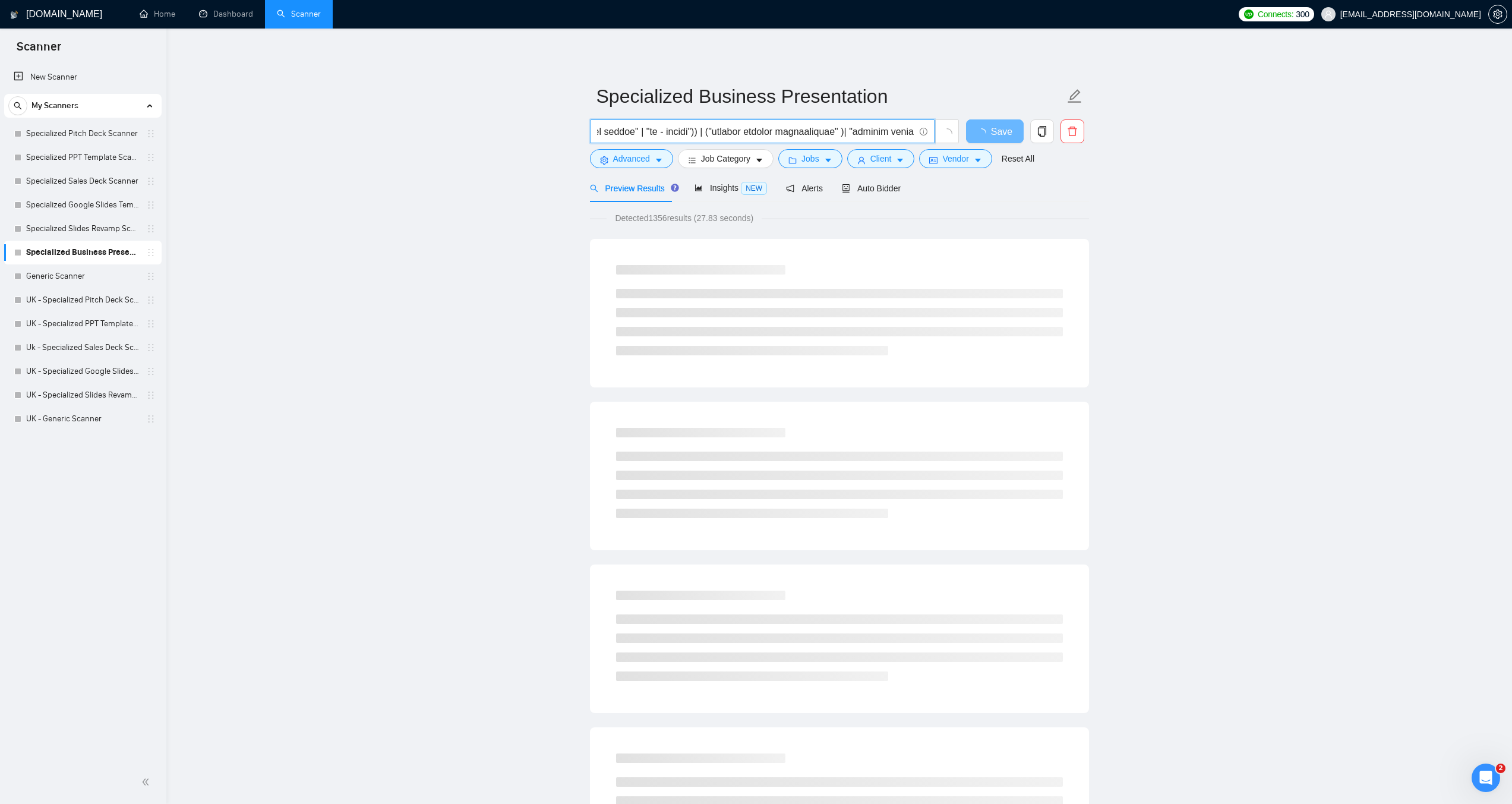
paste input "((design*) | (redesign*) | "re design" | "re - design"))"
drag, startPoint x: 651, startPoint y: 138, endPoint x: 574, endPoint y: 134, distance: 77.1
click at [865, 132] on input "text" at bounding box center [756, 131] width 317 height 15
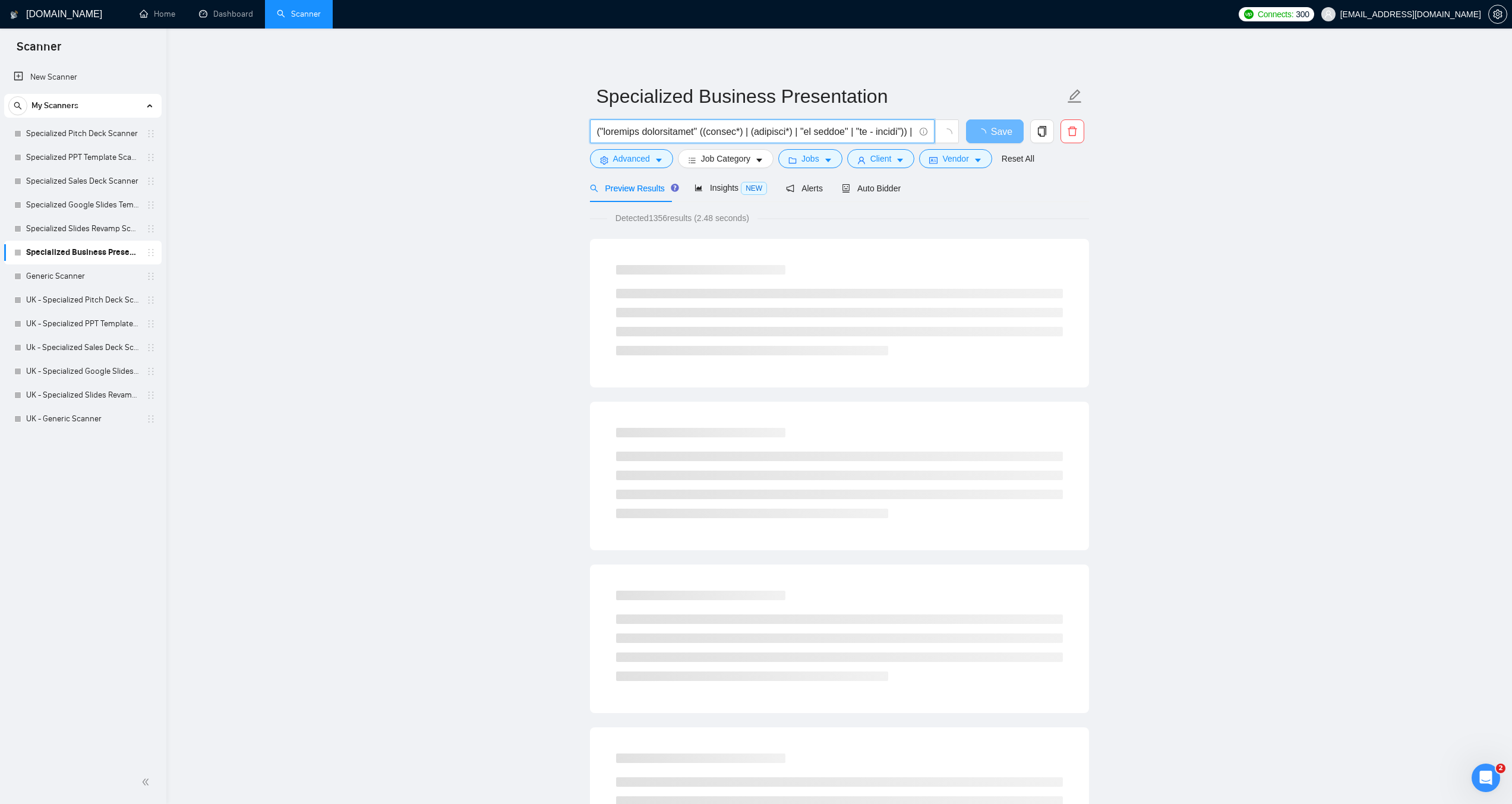
scroll to position [0, 296]
drag, startPoint x: 885, startPoint y: 132, endPoint x: 915, endPoint y: 132, distance: 30.0
click at [915, 132] on span at bounding box center [763, 131] width 345 height 24
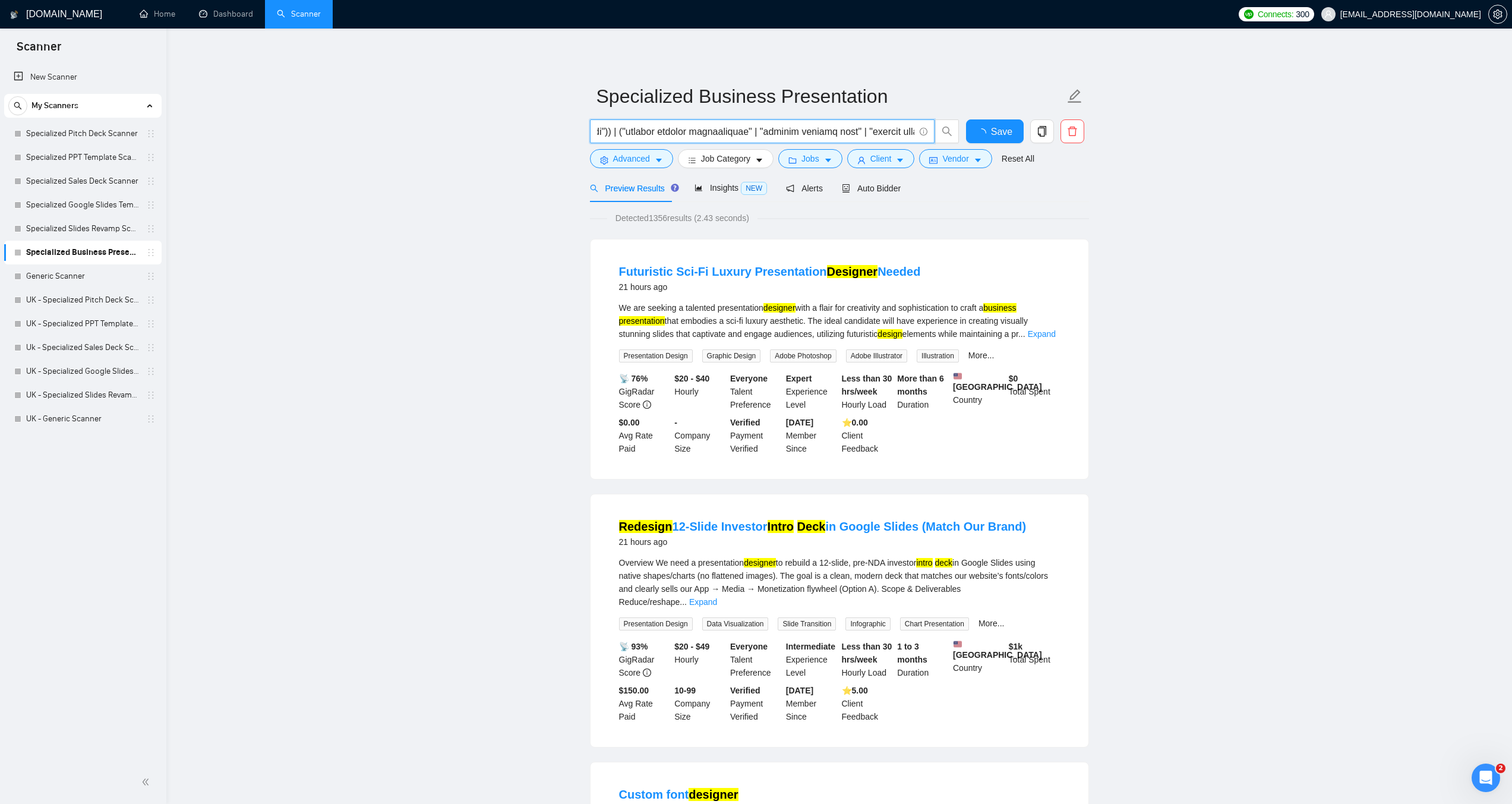
click at [631, 130] on input "text" at bounding box center [756, 131] width 317 height 15
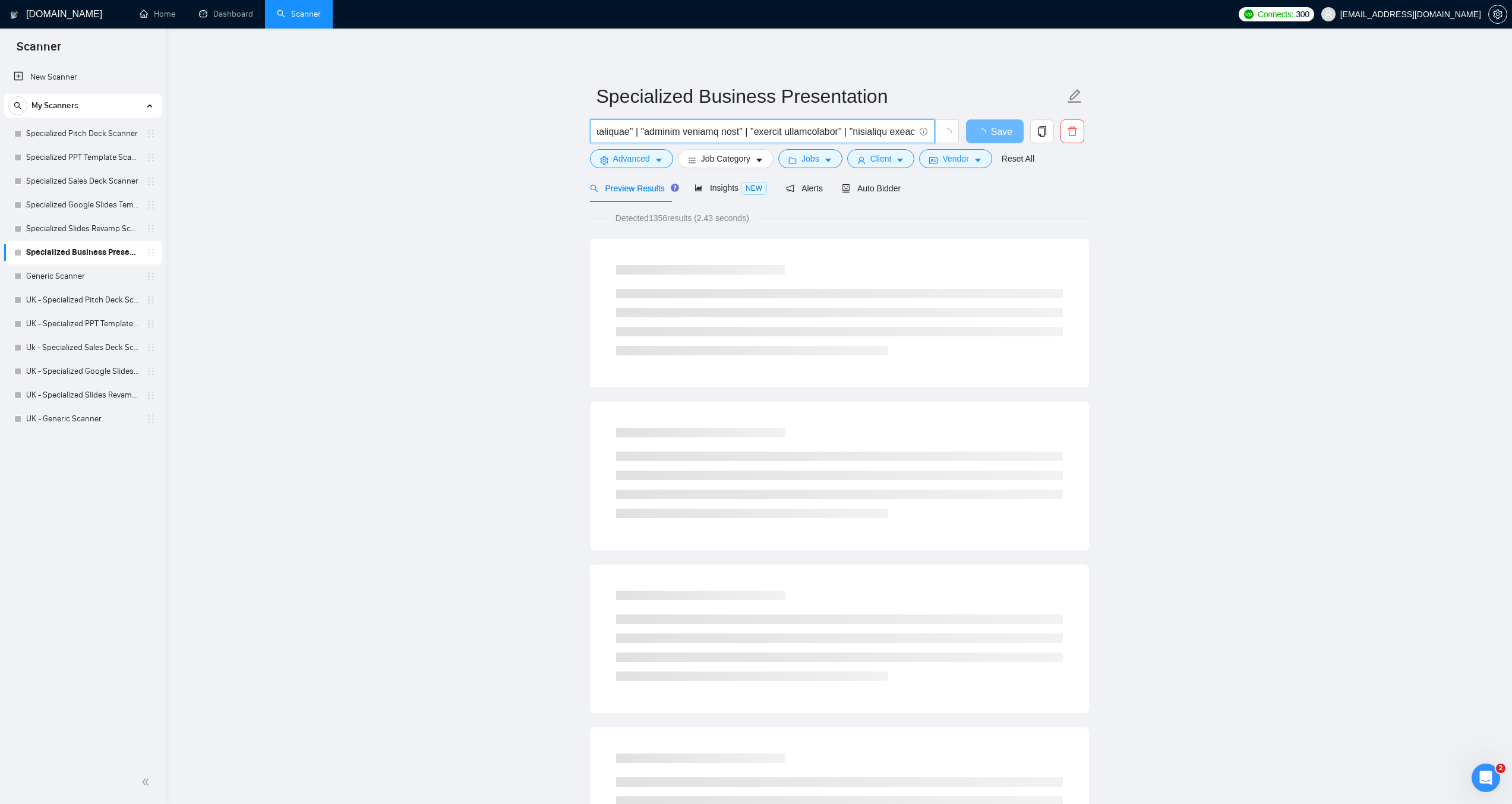
scroll to position [0, 420]
paste input "((design*) | (redesign*) | "re design" | "re - design"))"
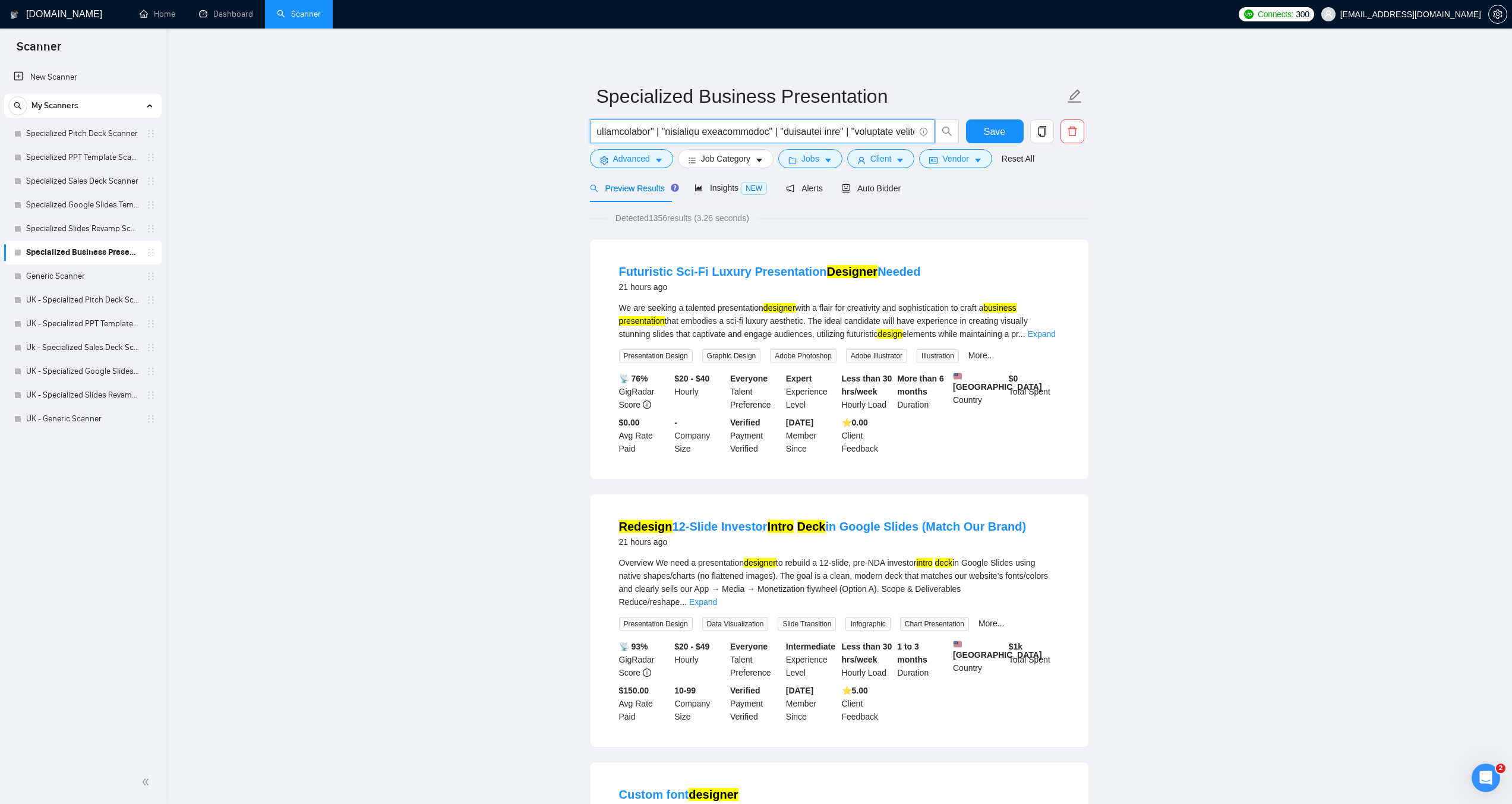
scroll to position [0, 659]
drag, startPoint x: 796, startPoint y: 132, endPoint x: 908, endPoint y: 132, distance: 112.0
click at [908, 132] on input "text" at bounding box center [756, 131] width 317 height 15
click at [884, 133] on input "text" at bounding box center [756, 131] width 317 height 15
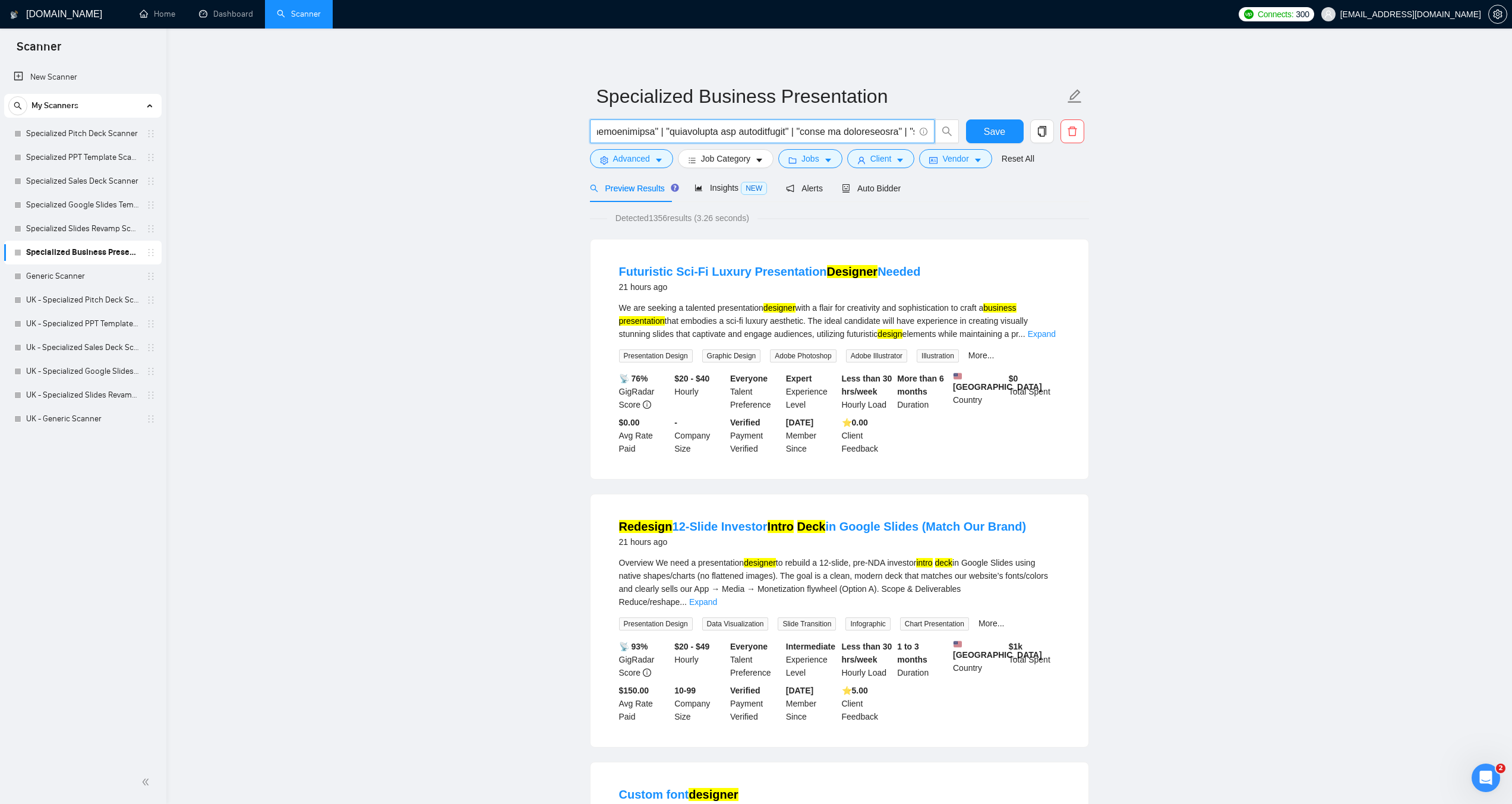
drag, startPoint x: 867, startPoint y: 133, endPoint x: 962, endPoint y: 130, distance: 95.0
click at [962, 130] on div "Save" at bounding box center [837, 134] width 499 height 30
click at [873, 133] on input "text" at bounding box center [756, 131] width 317 height 15
drag, startPoint x: 849, startPoint y: 132, endPoint x: 937, endPoint y: 126, distance: 88.2
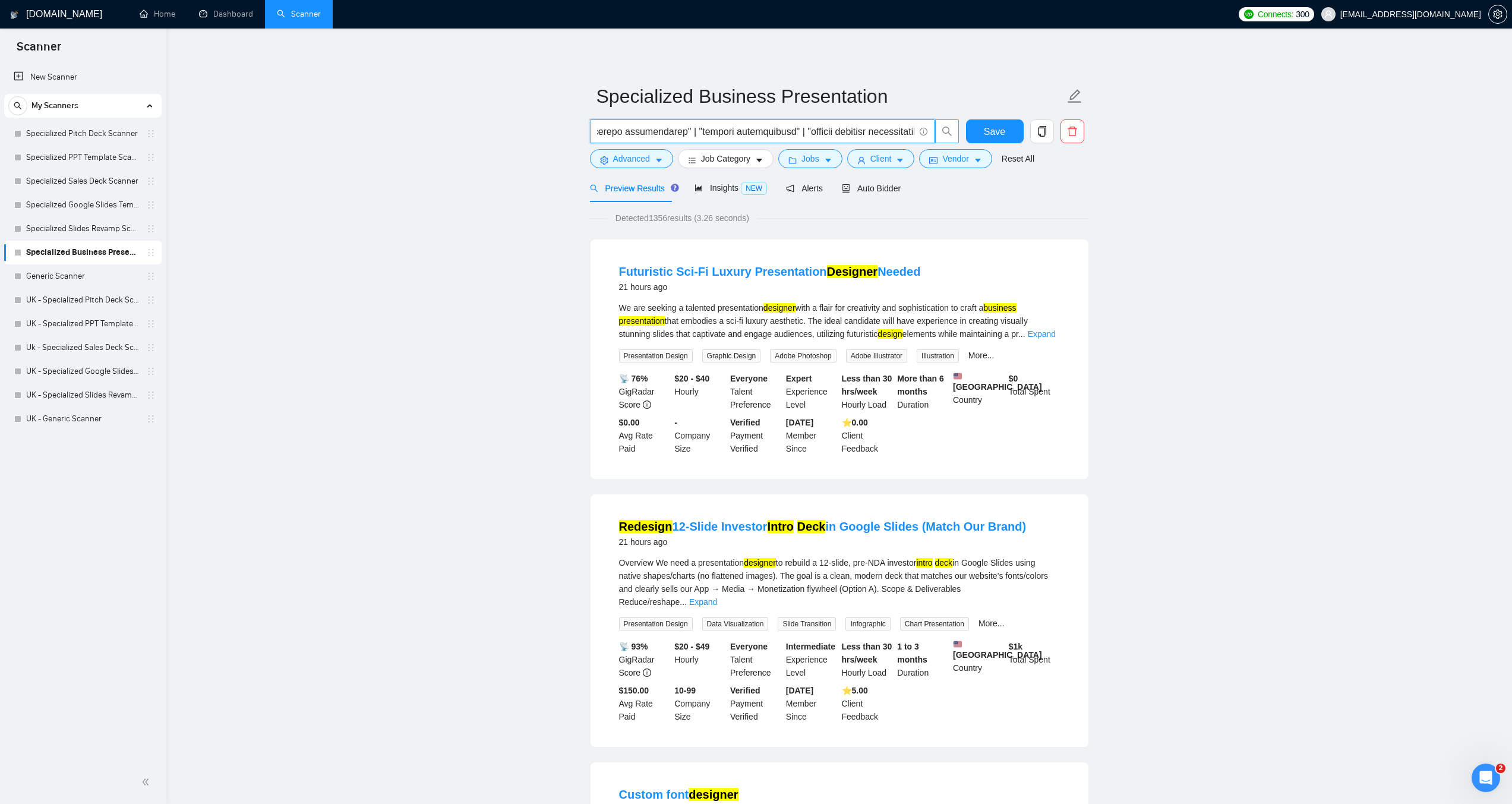
click at [937, 126] on span at bounding box center [775, 131] width 369 height 24
click at [860, 133] on input "text" at bounding box center [756, 131] width 317 height 15
drag, startPoint x: 840, startPoint y: 132, endPoint x: 926, endPoint y: 130, distance: 86.0
click at [926, 130] on span at bounding box center [763, 131] width 345 height 24
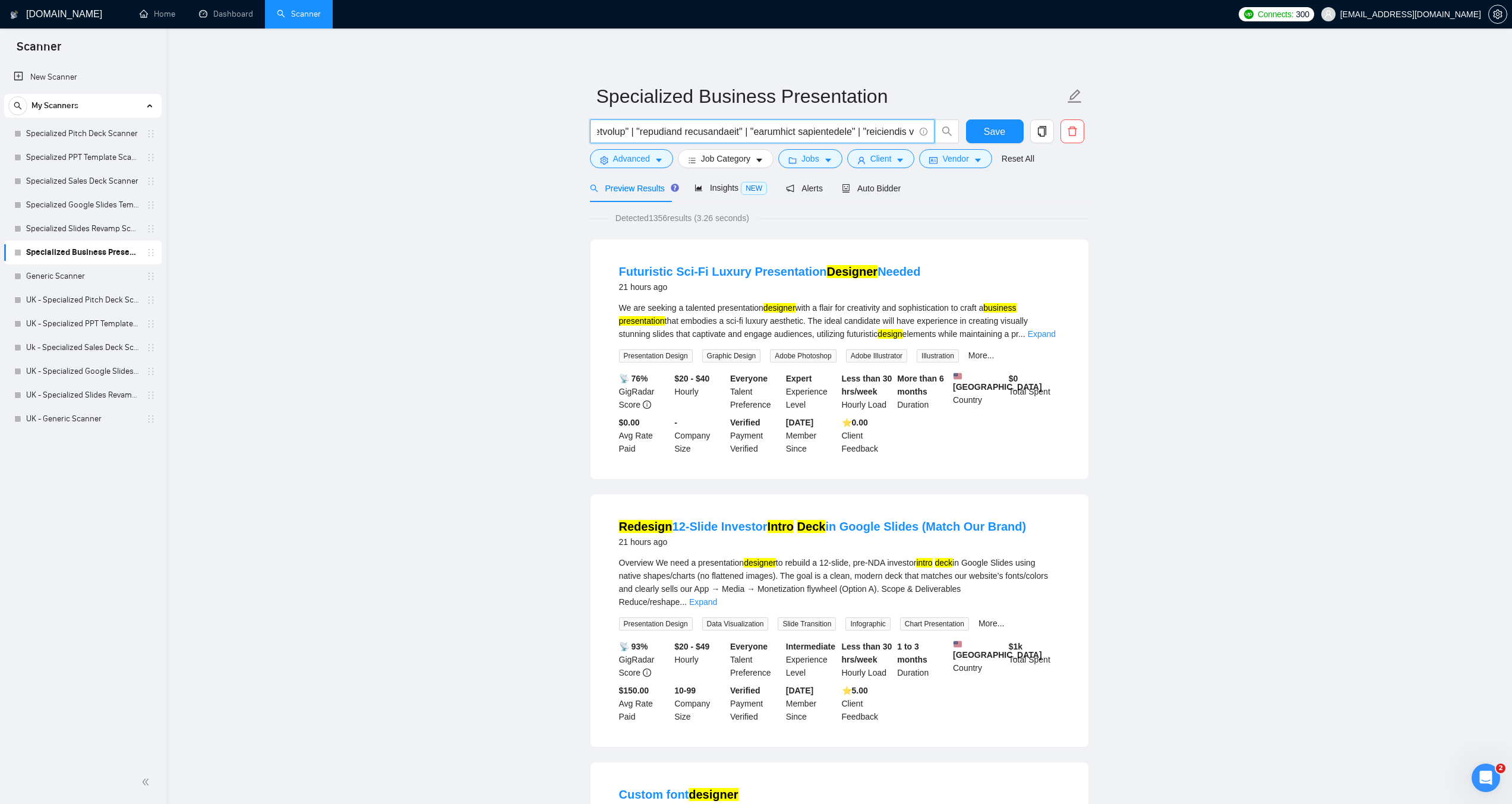
click at [740, 134] on input "text" at bounding box center [756, 131] width 317 height 15
click at [697, 131] on input "text" at bounding box center [756, 131] width 317 height 15
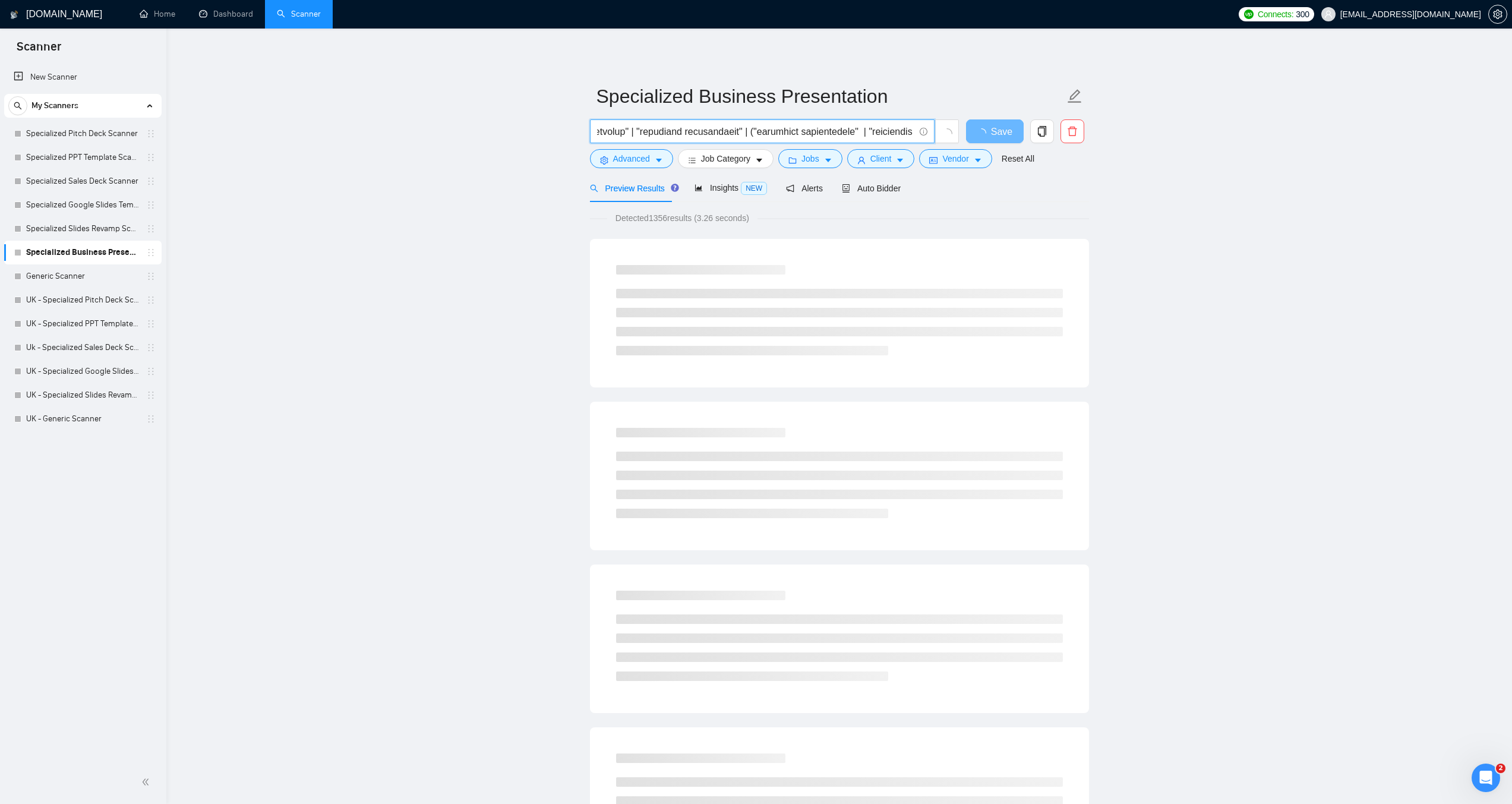
paste input "((design*) | (redesign*) | "re design" | "re - design"))"
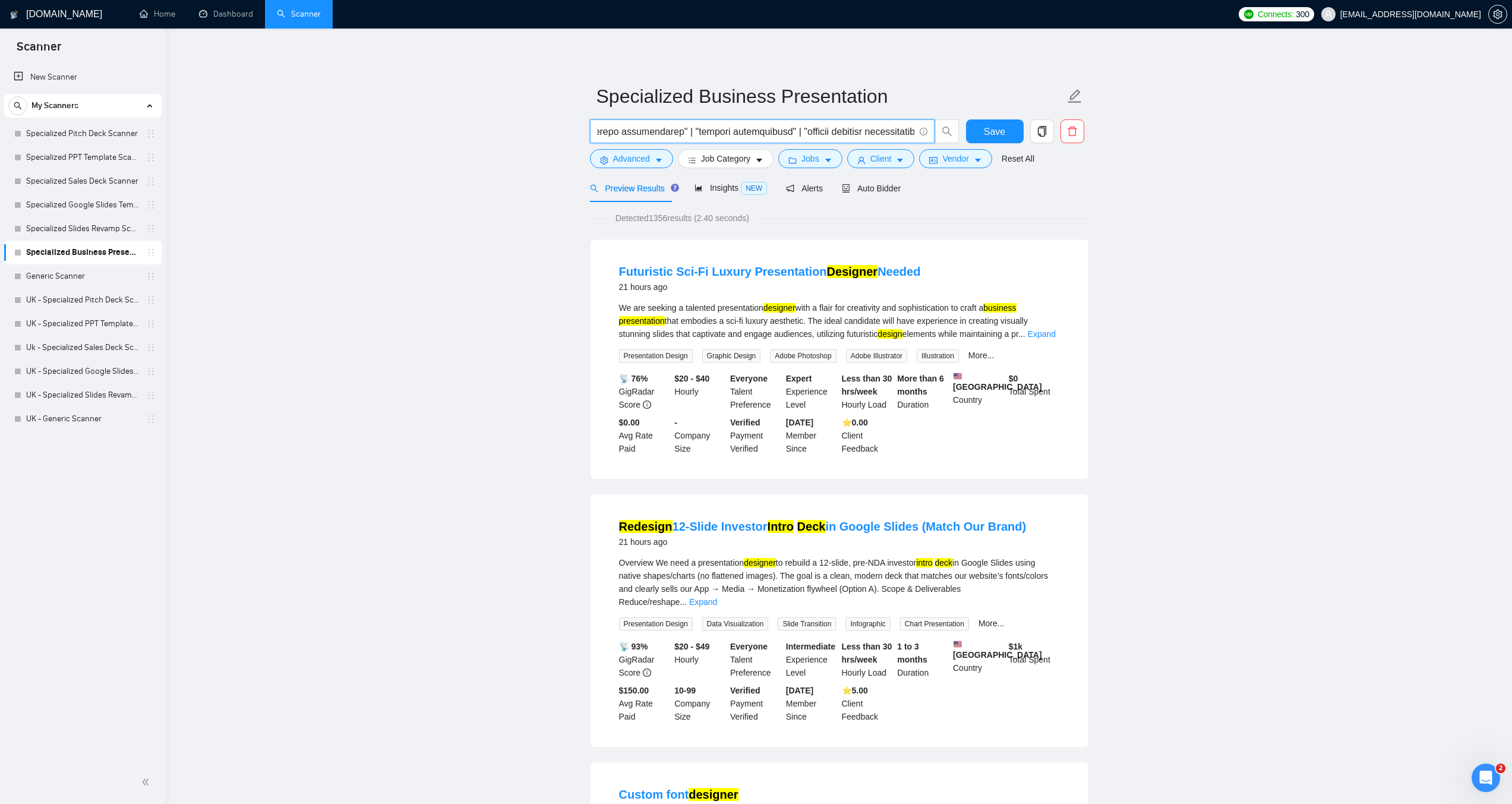
scroll to position [0, 3094]
click at [883, 196] on div "Auto Bidder" at bounding box center [871, 188] width 59 height 28
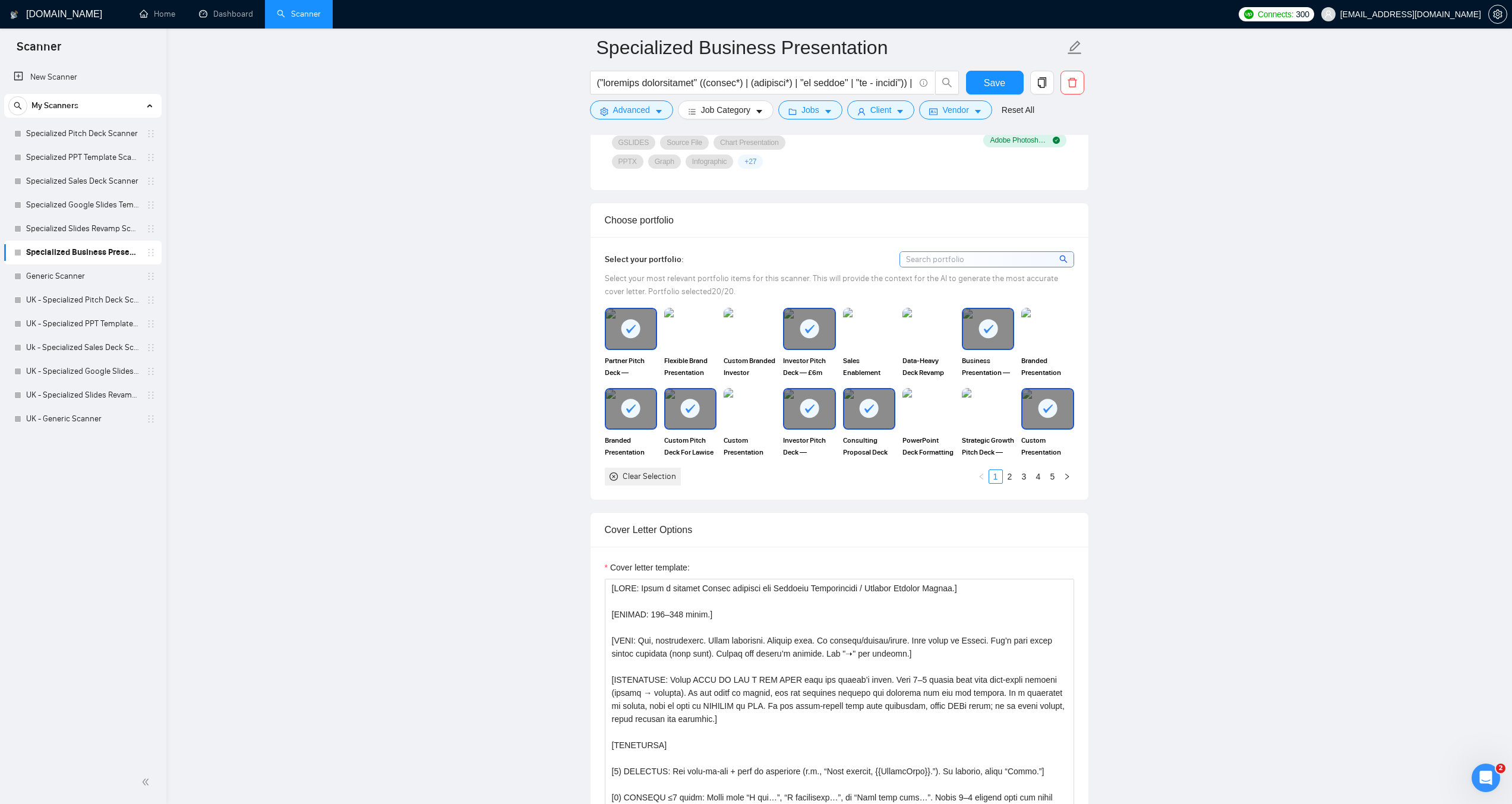
scroll to position [951, 0]
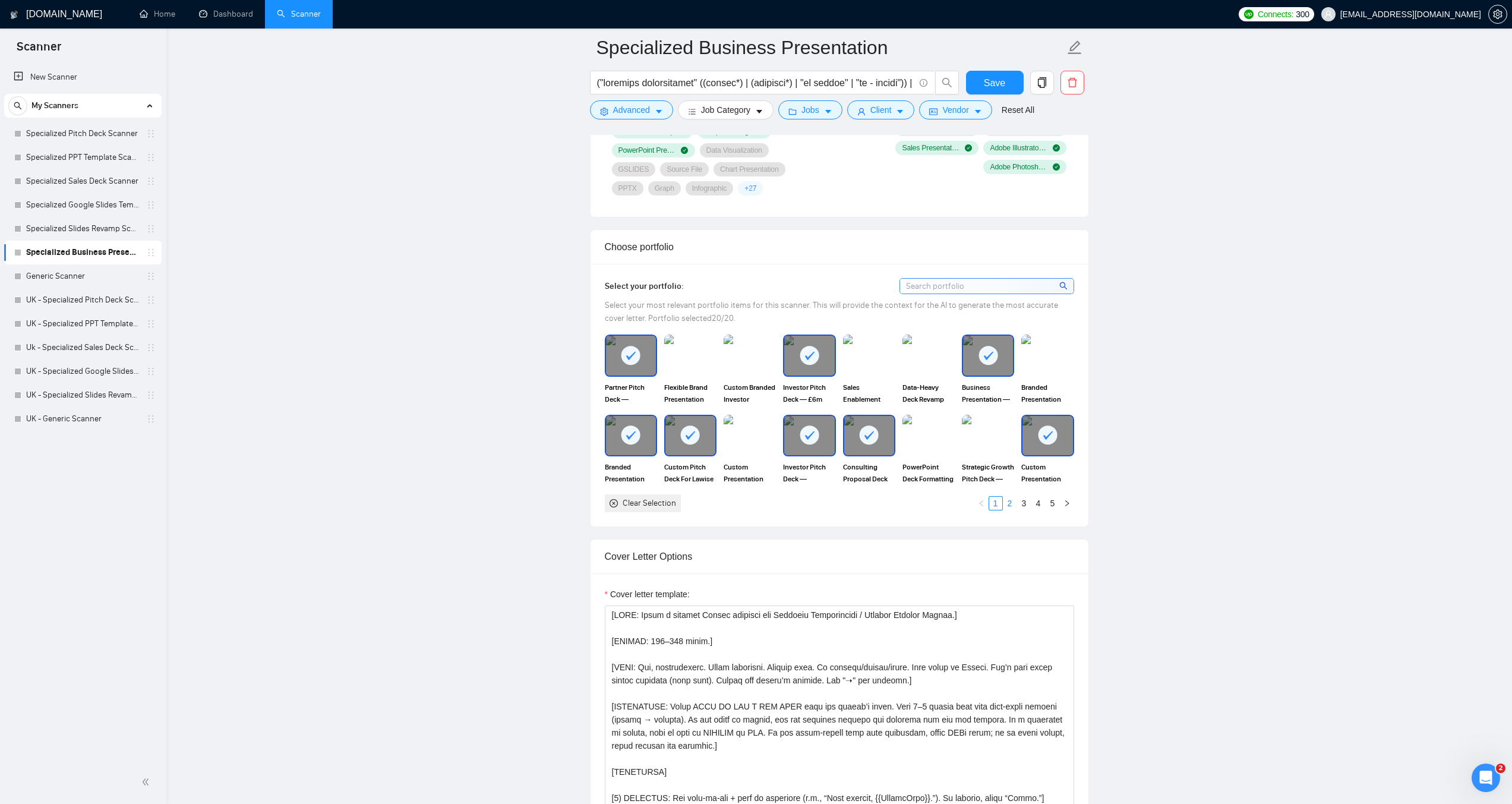
click at [1015, 497] on link "2" at bounding box center [1010, 503] width 13 height 13
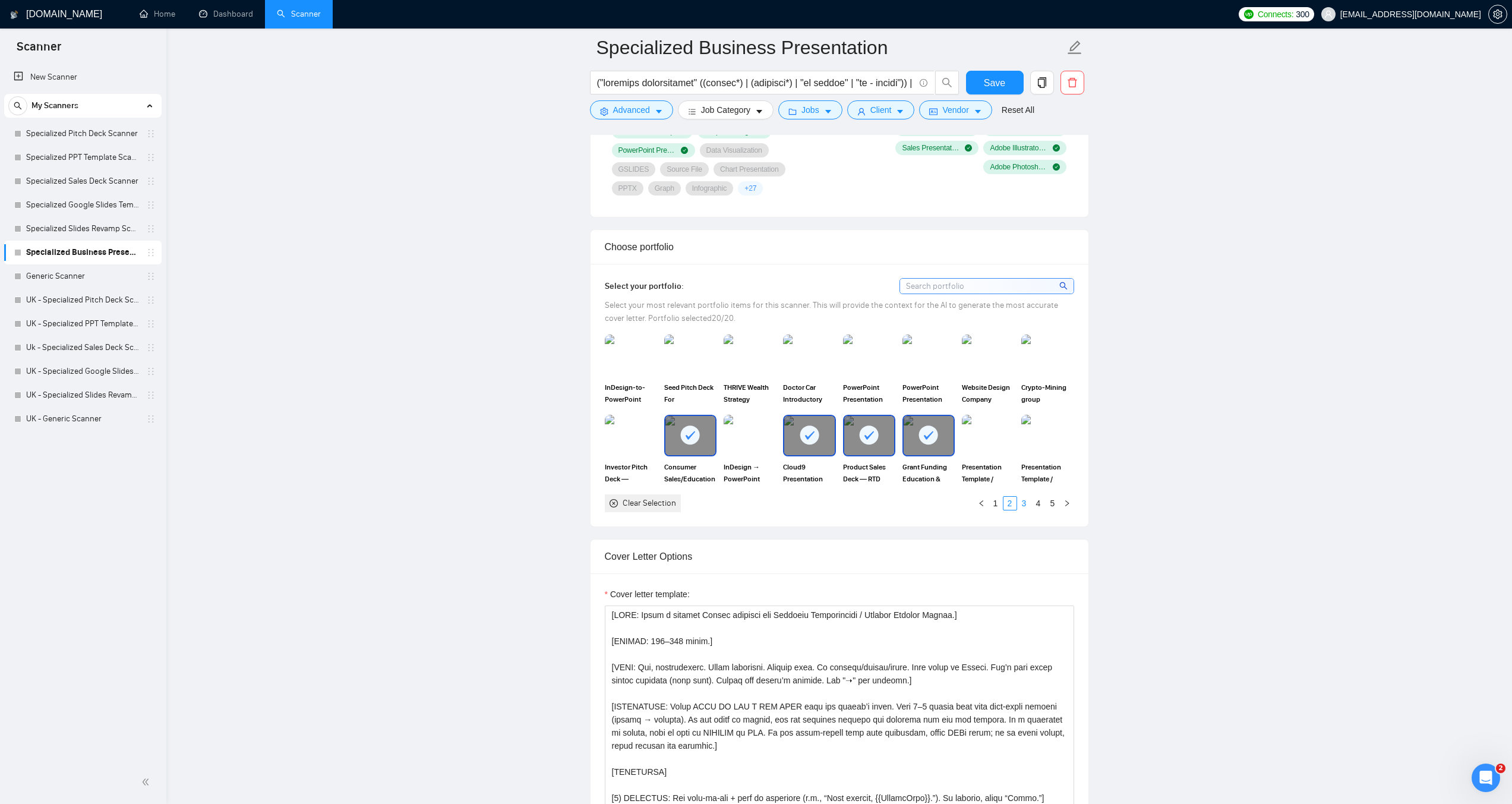
click at [1024, 500] on link "3" at bounding box center [1024, 503] width 13 height 13
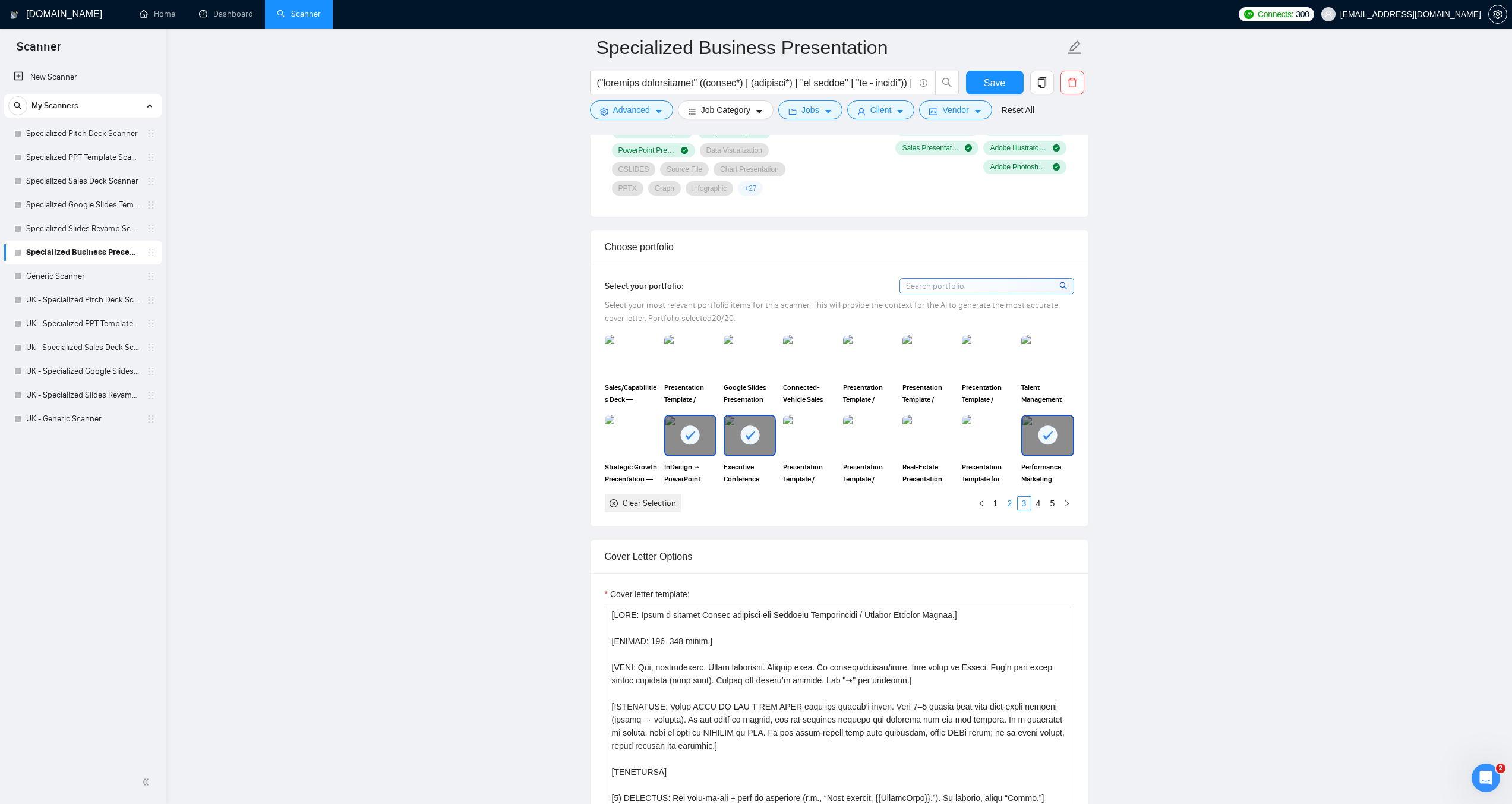
click at [1005, 501] on link "2" at bounding box center [1010, 503] width 13 height 13
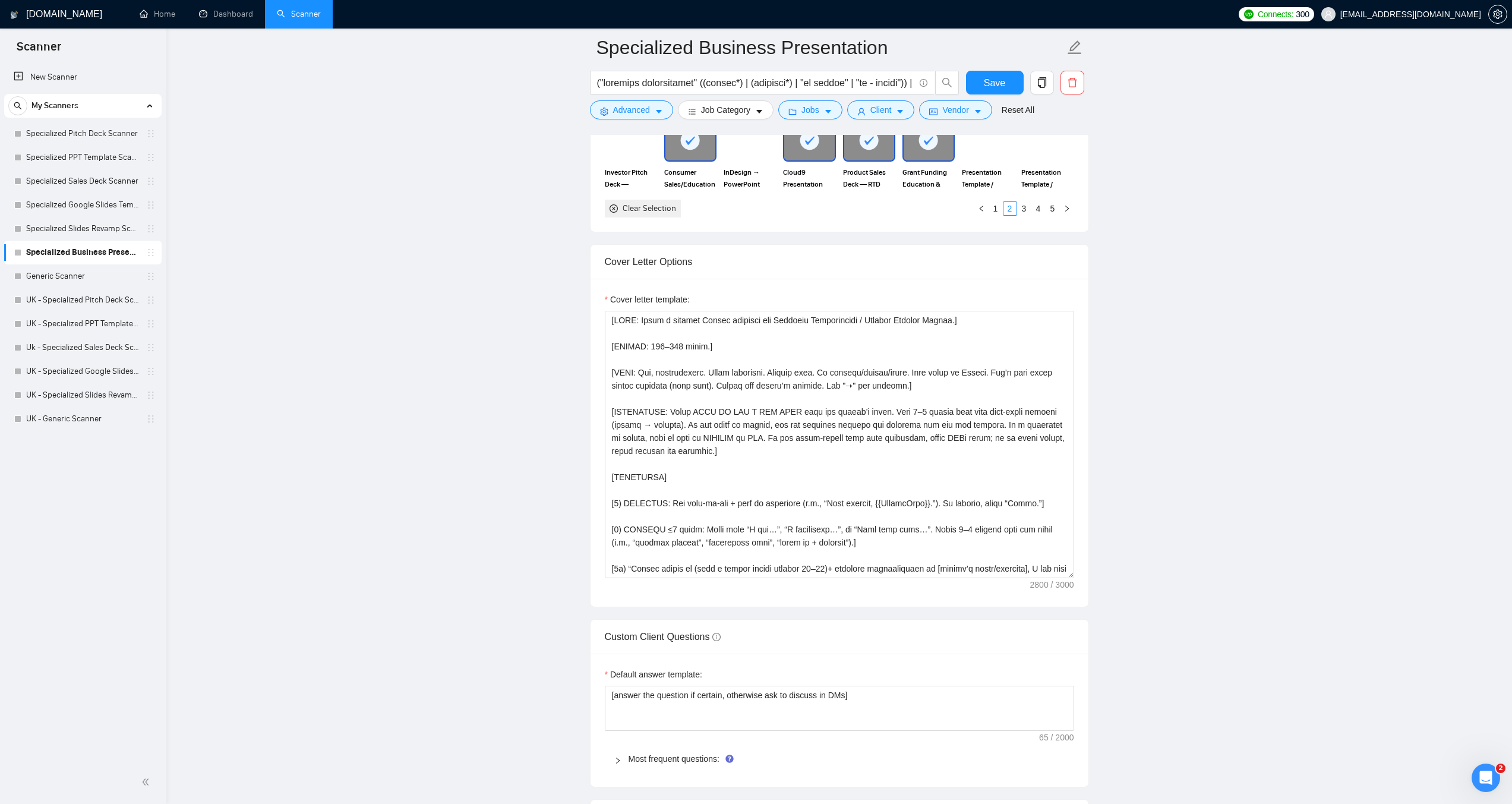
scroll to position [1248, 0]
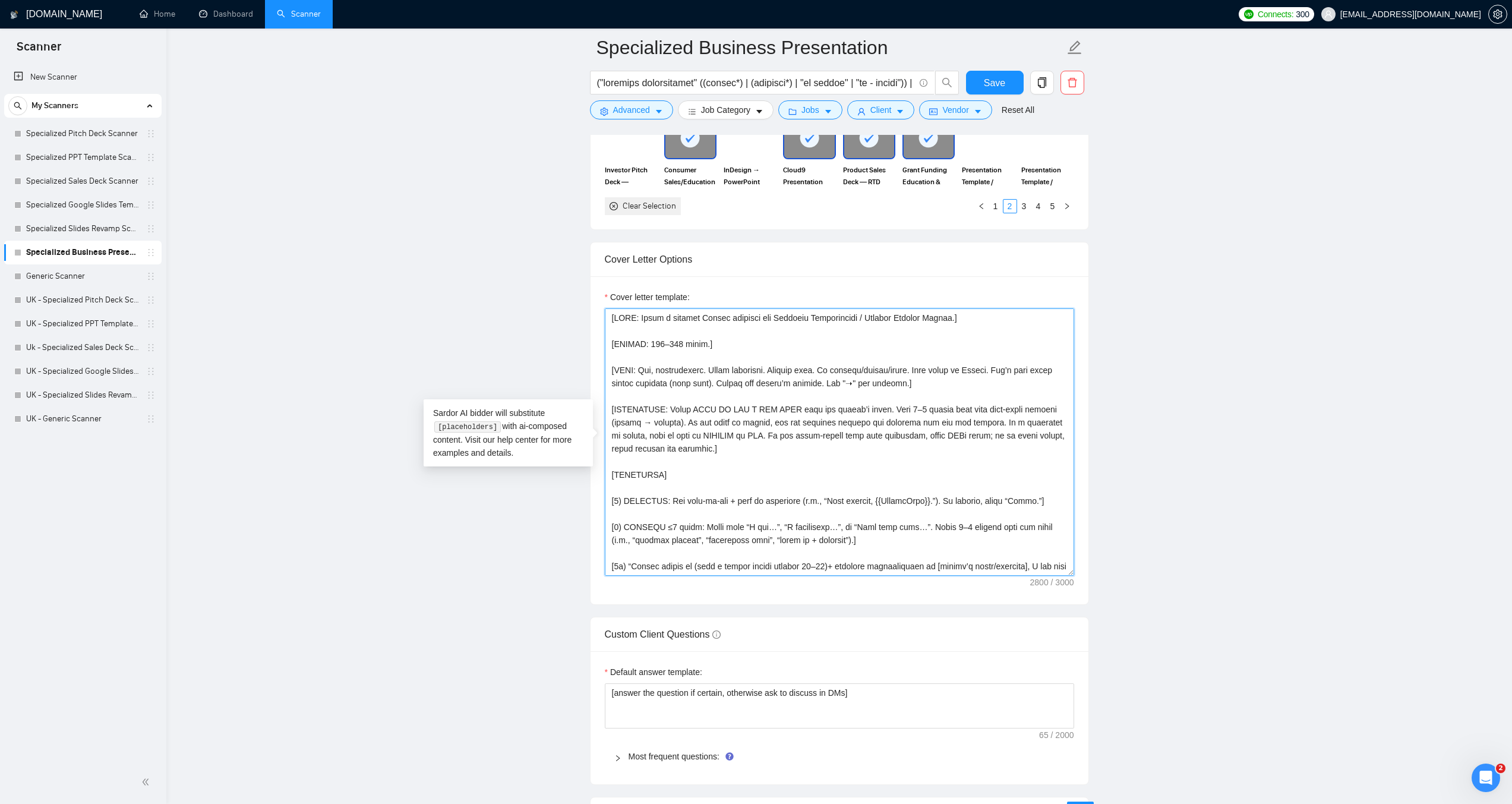
drag, startPoint x: 969, startPoint y: 320, endPoint x: 601, endPoint y: 313, distance: 368.1
click at [601, 313] on div "Cover letter template:" at bounding box center [840, 440] width 498 height 328
